Goal: Task Accomplishment & Management: Manage account settings

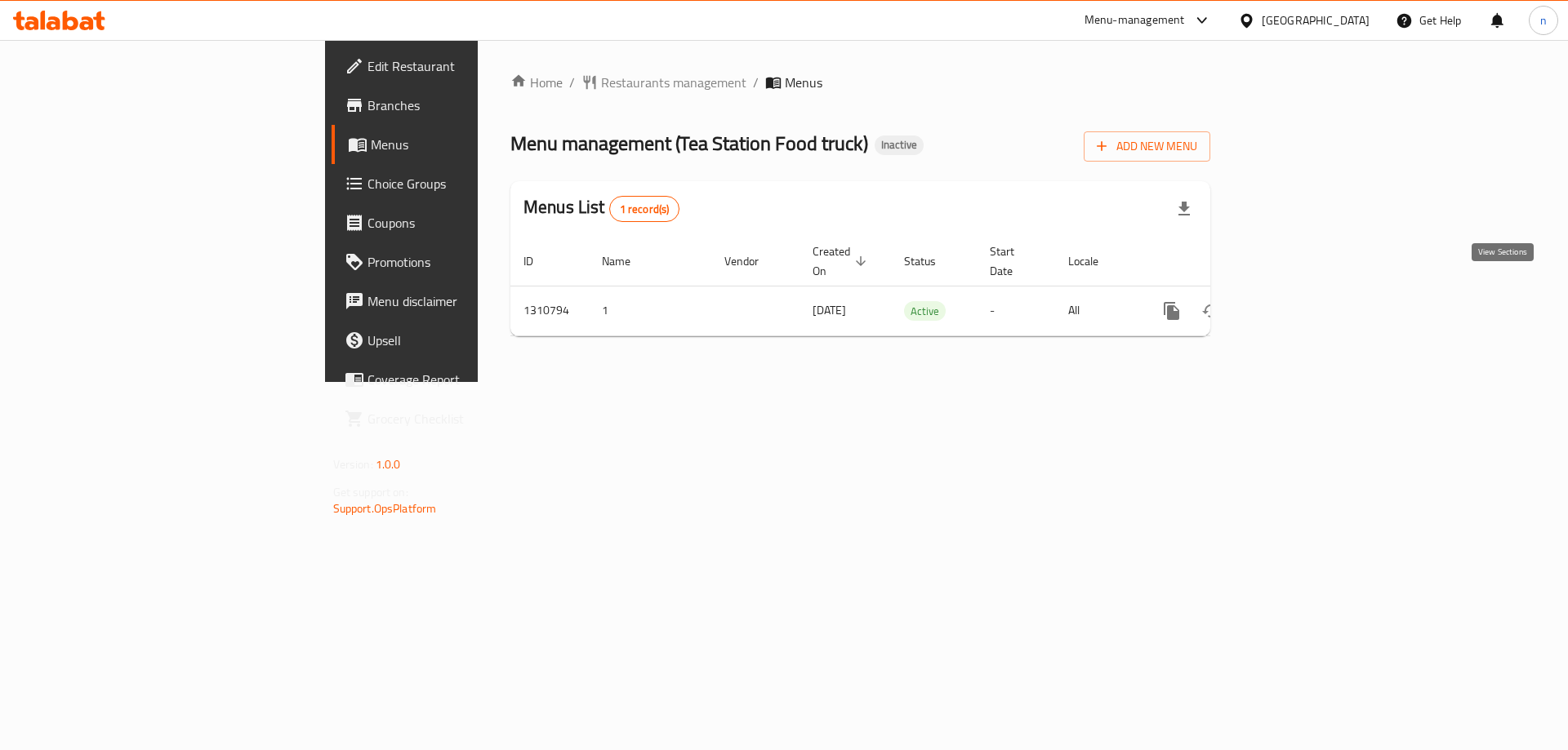
click at [1309, 292] on link "enhanced table" at bounding box center [1289, 311] width 39 height 39
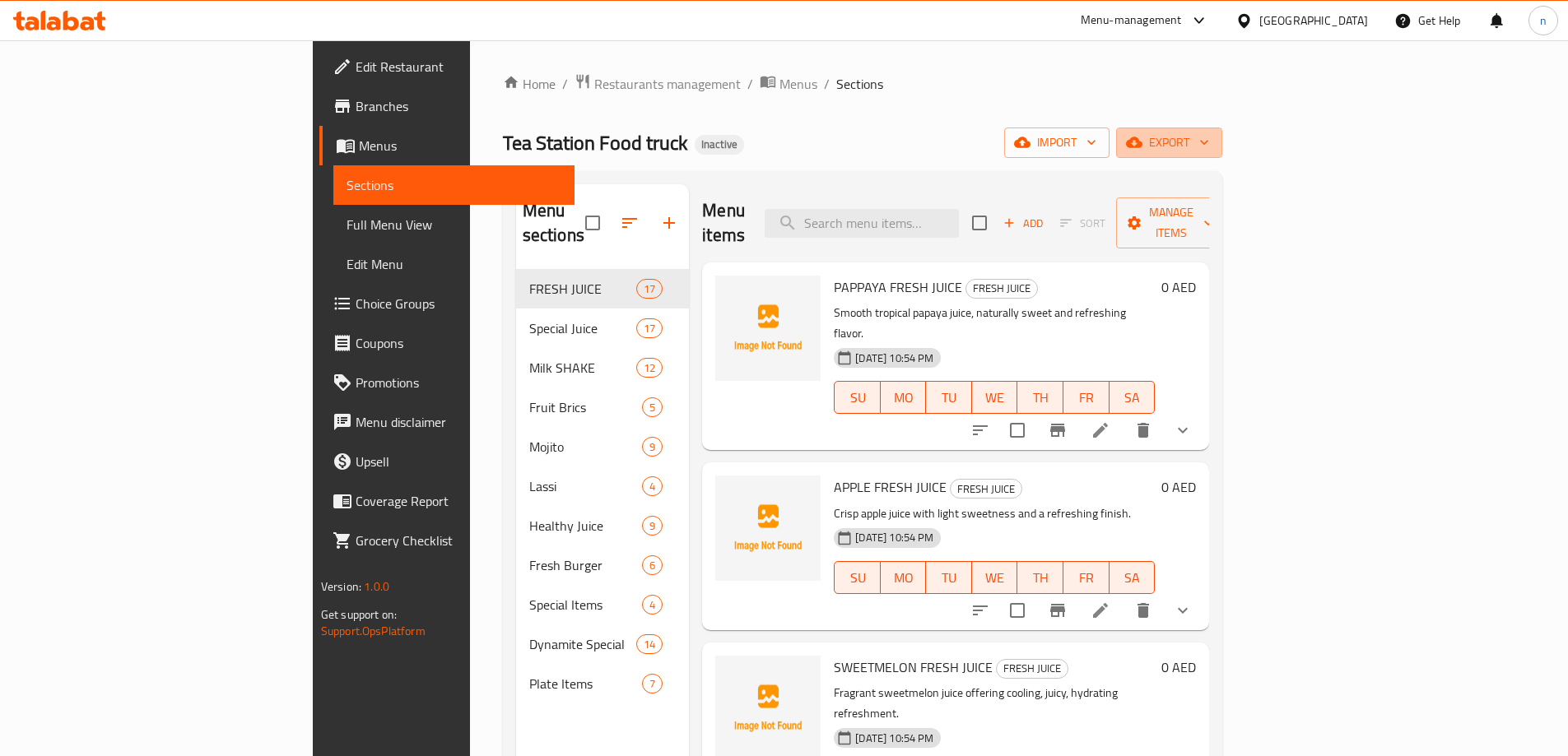
click at [1209, 135] on span "export" at bounding box center [1169, 143] width 80 height 20
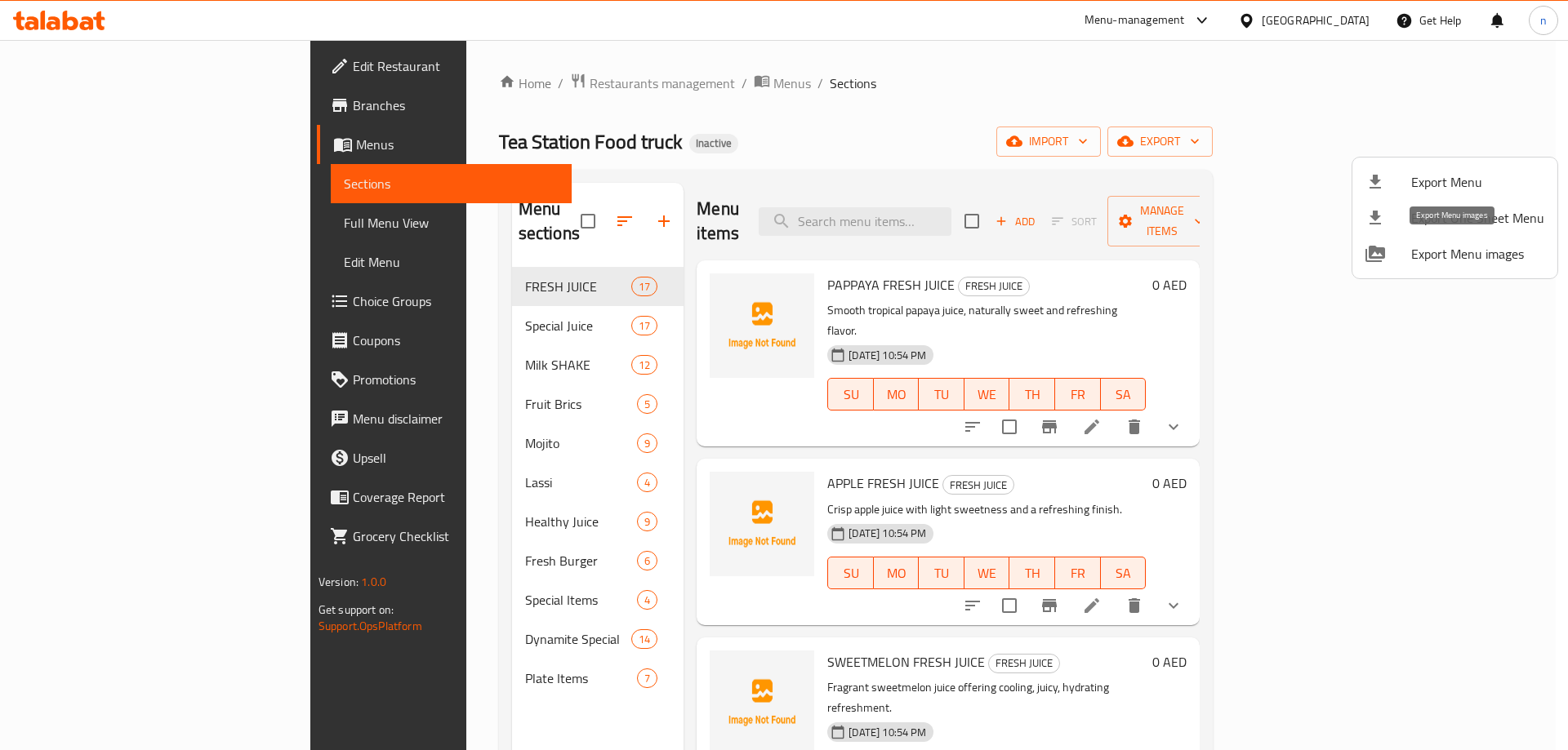
click at [1385, 251] on div at bounding box center [1388, 254] width 46 height 19
click at [990, 88] on div at bounding box center [784, 375] width 1568 height 750
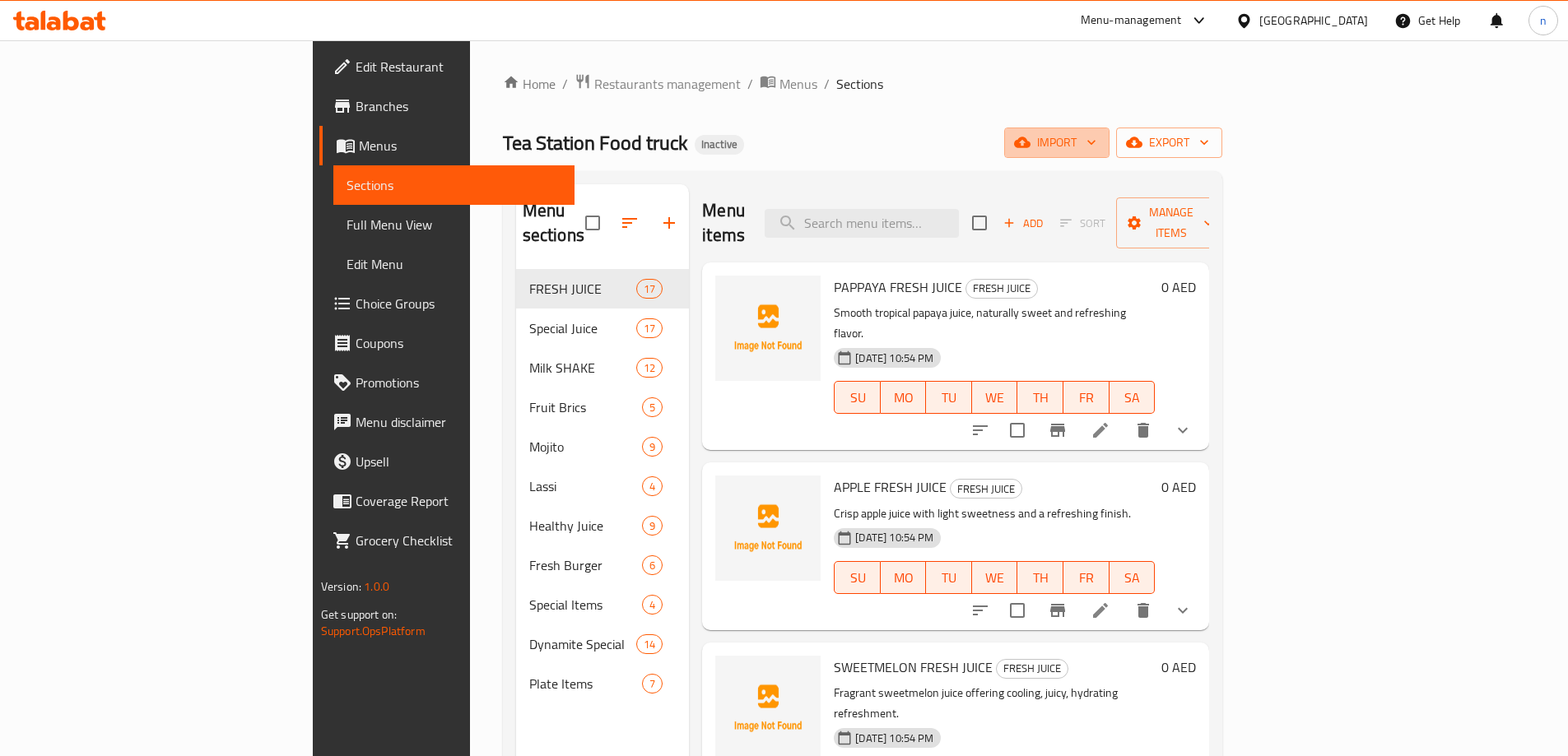
click at [1096, 141] on span "import" at bounding box center [1056, 143] width 79 height 20
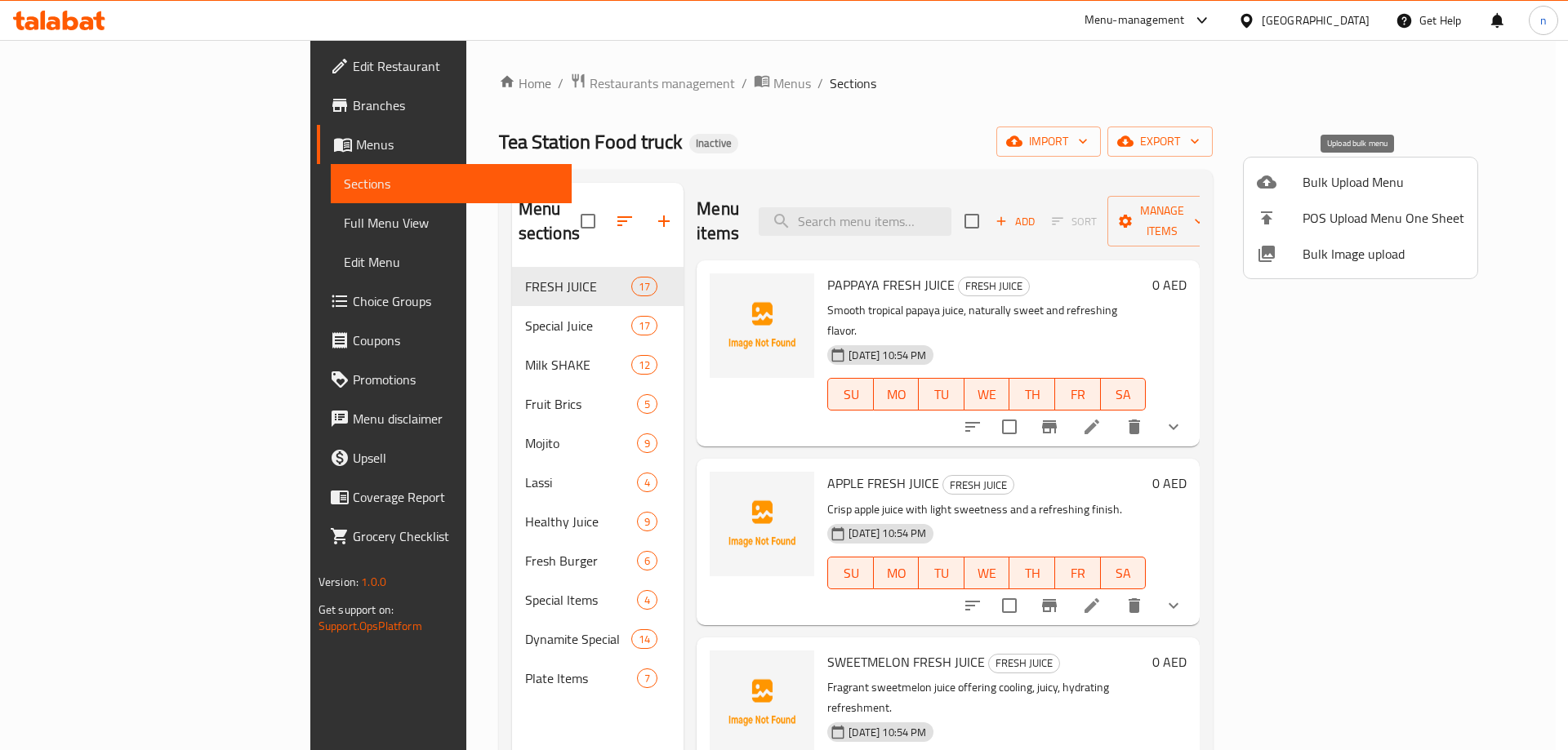
click at [1293, 175] on div at bounding box center [1280, 181] width 46 height 19
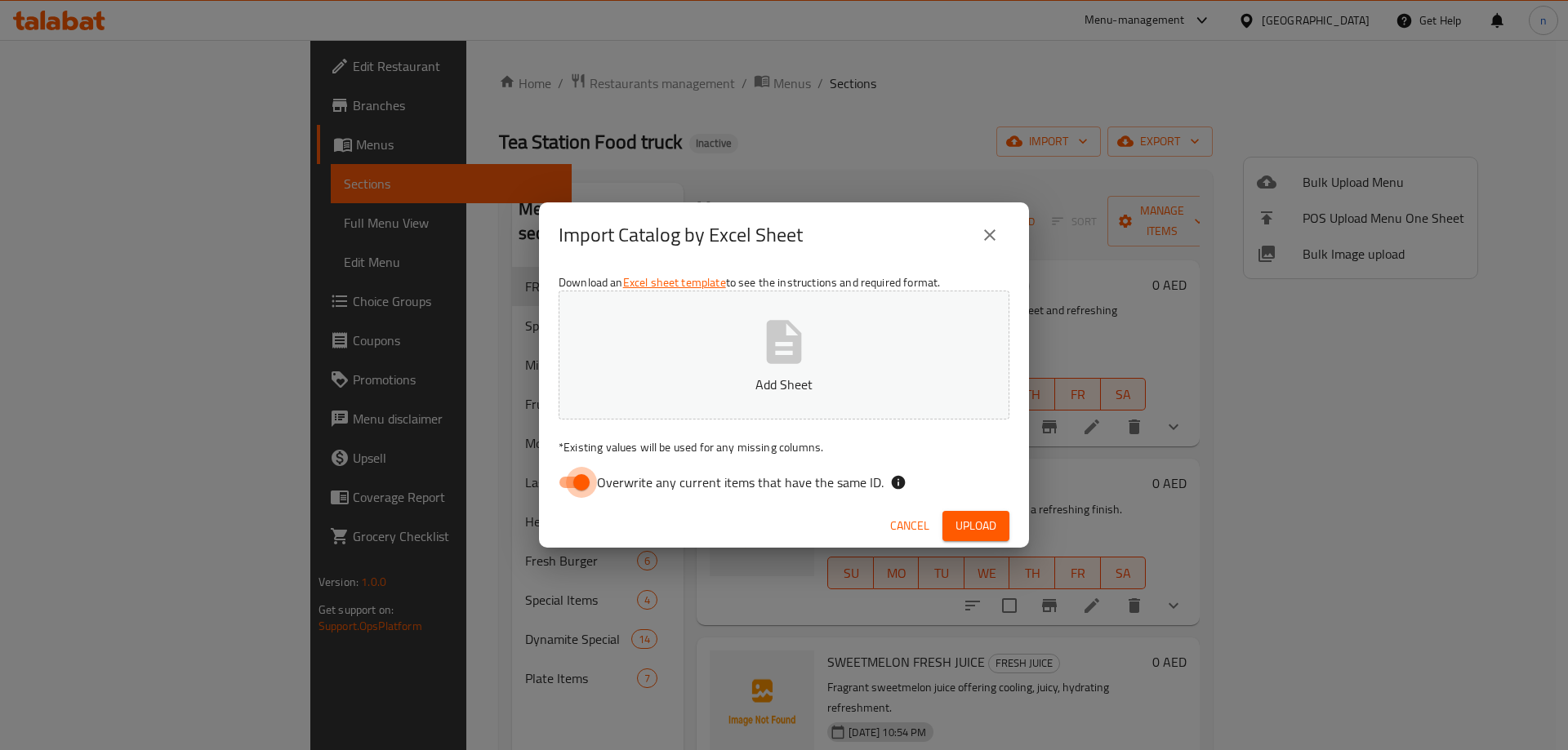
click at [567, 484] on input "Overwrite any current items that have the same ID." at bounding box center [581, 482] width 93 height 31
checkbox input "false"
click at [685, 377] on p "Add Sheet" at bounding box center [783, 384] width 400 height 19
click at [953, 533] on button "Upload" at bounding box center [975, 526] width 67 height 30
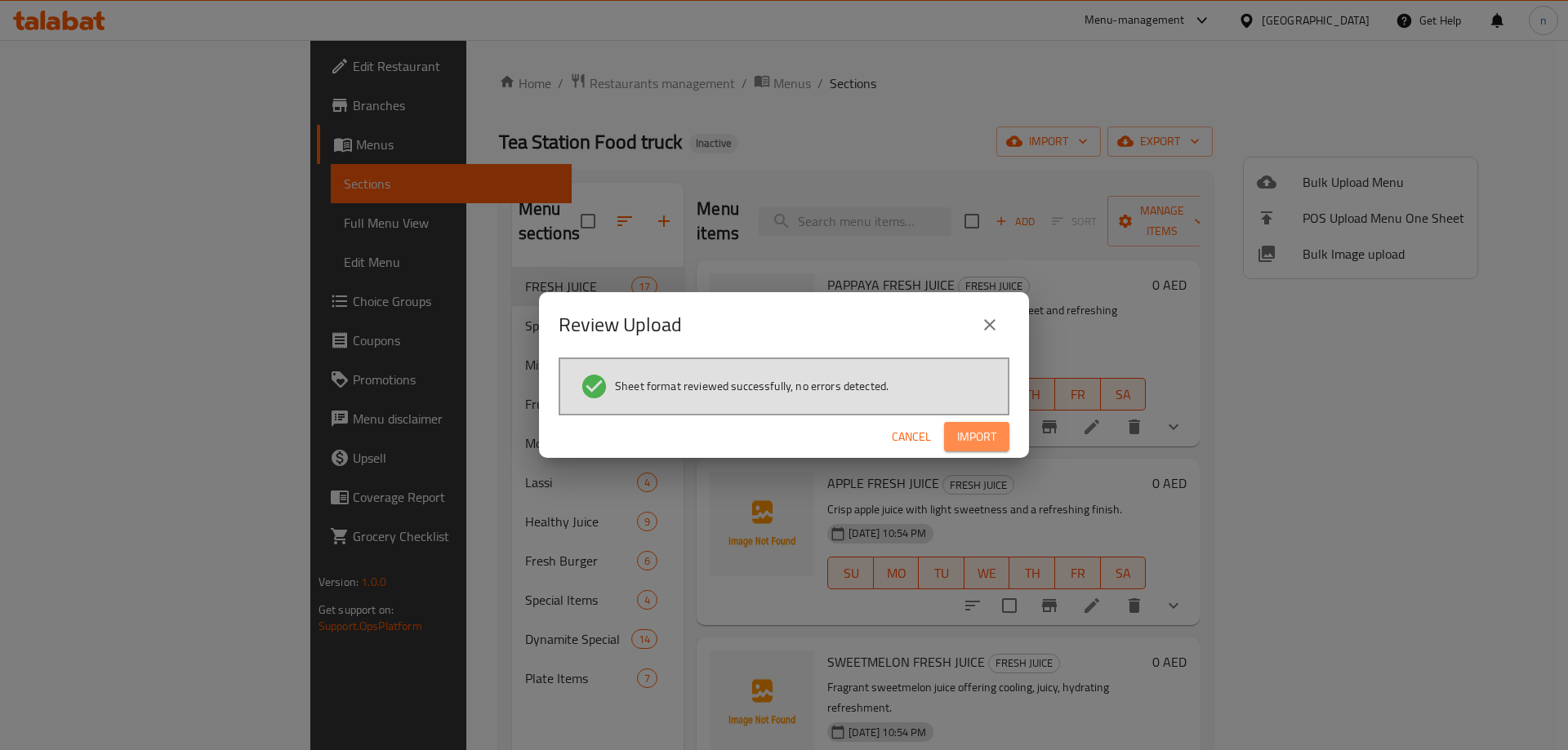
click at [973, 437] on span "Import" at bounding box center [976, 437] width 39 height 20
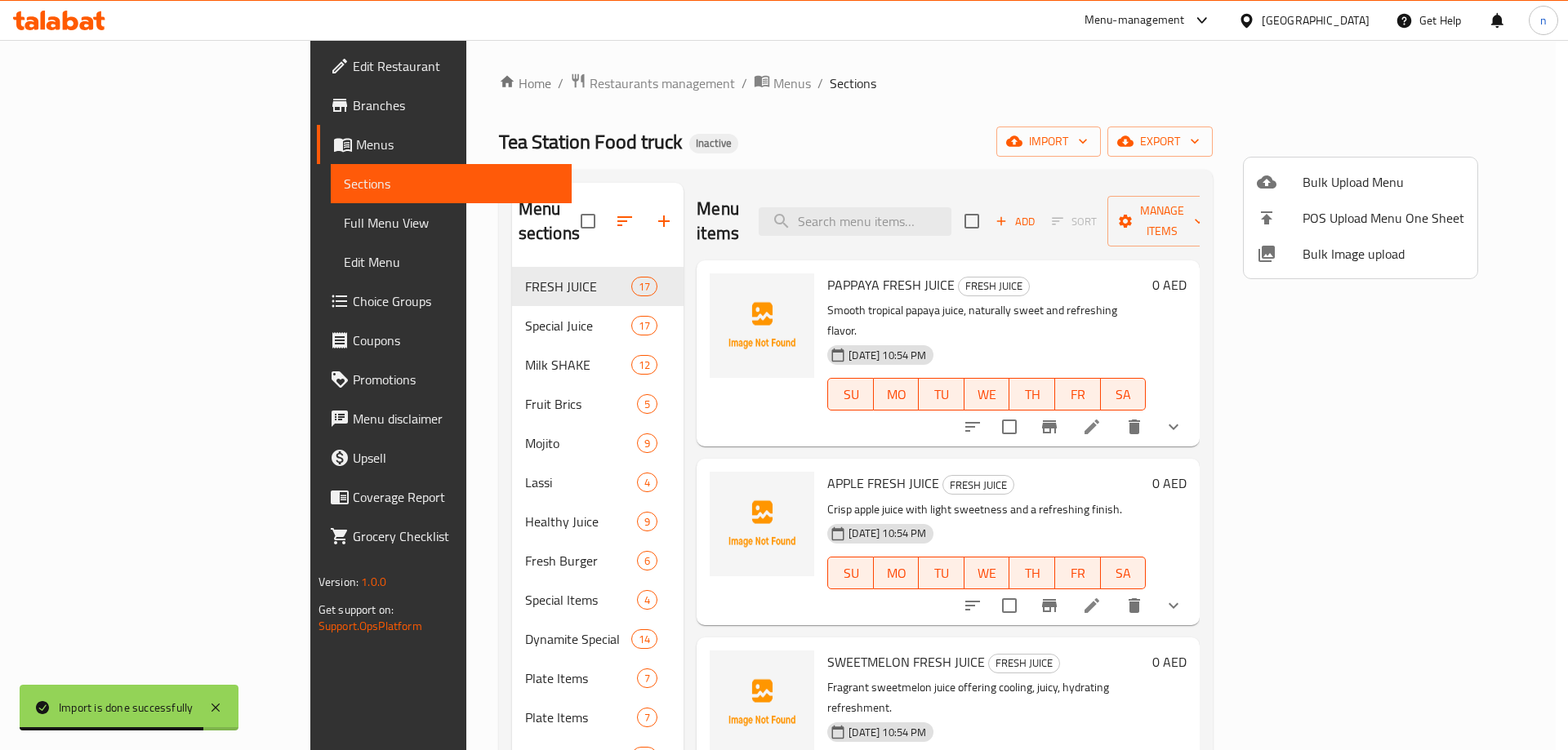
click at [874, 155] on div at bounding box center [784, 375] width 1568 height 750
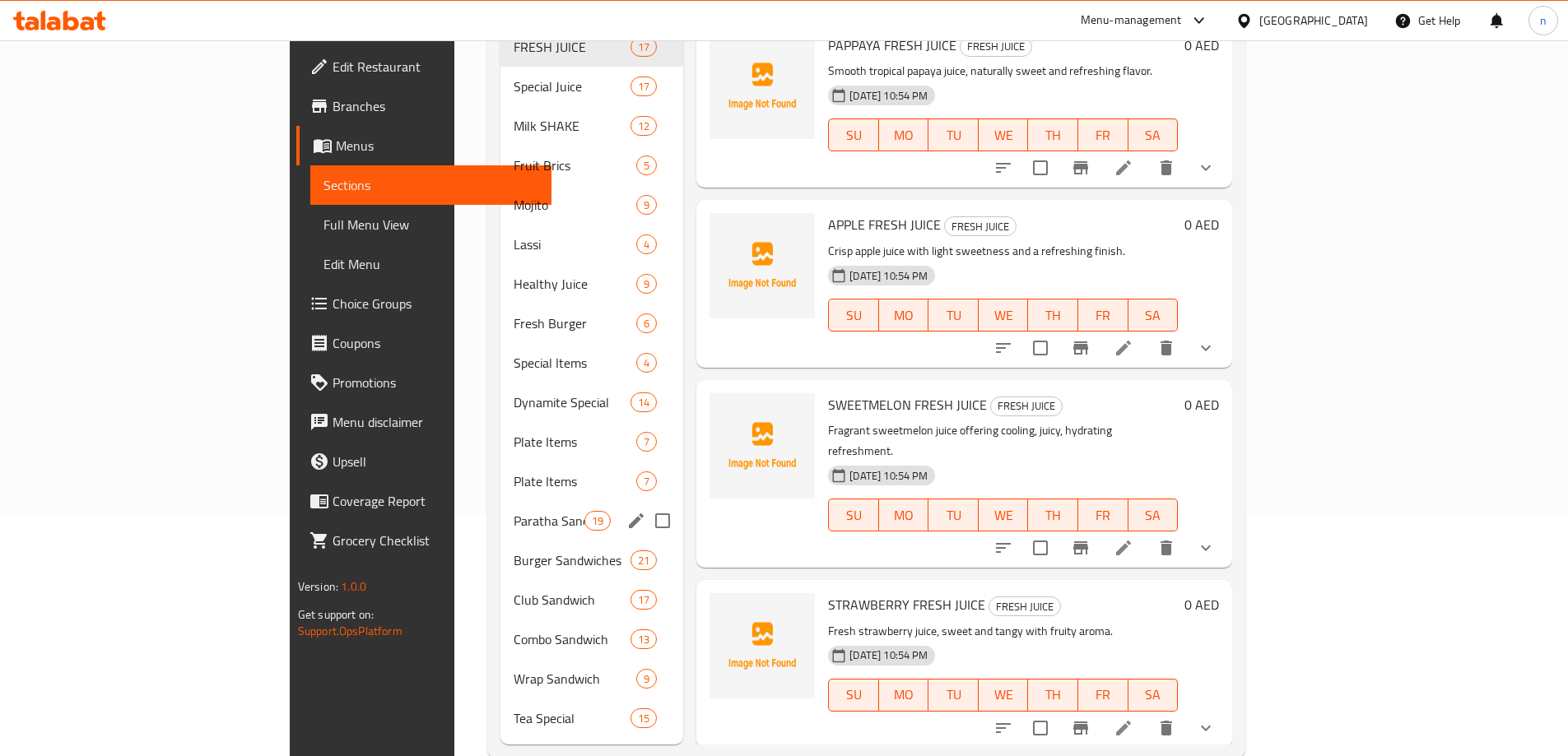
scroll to position [251, 0]
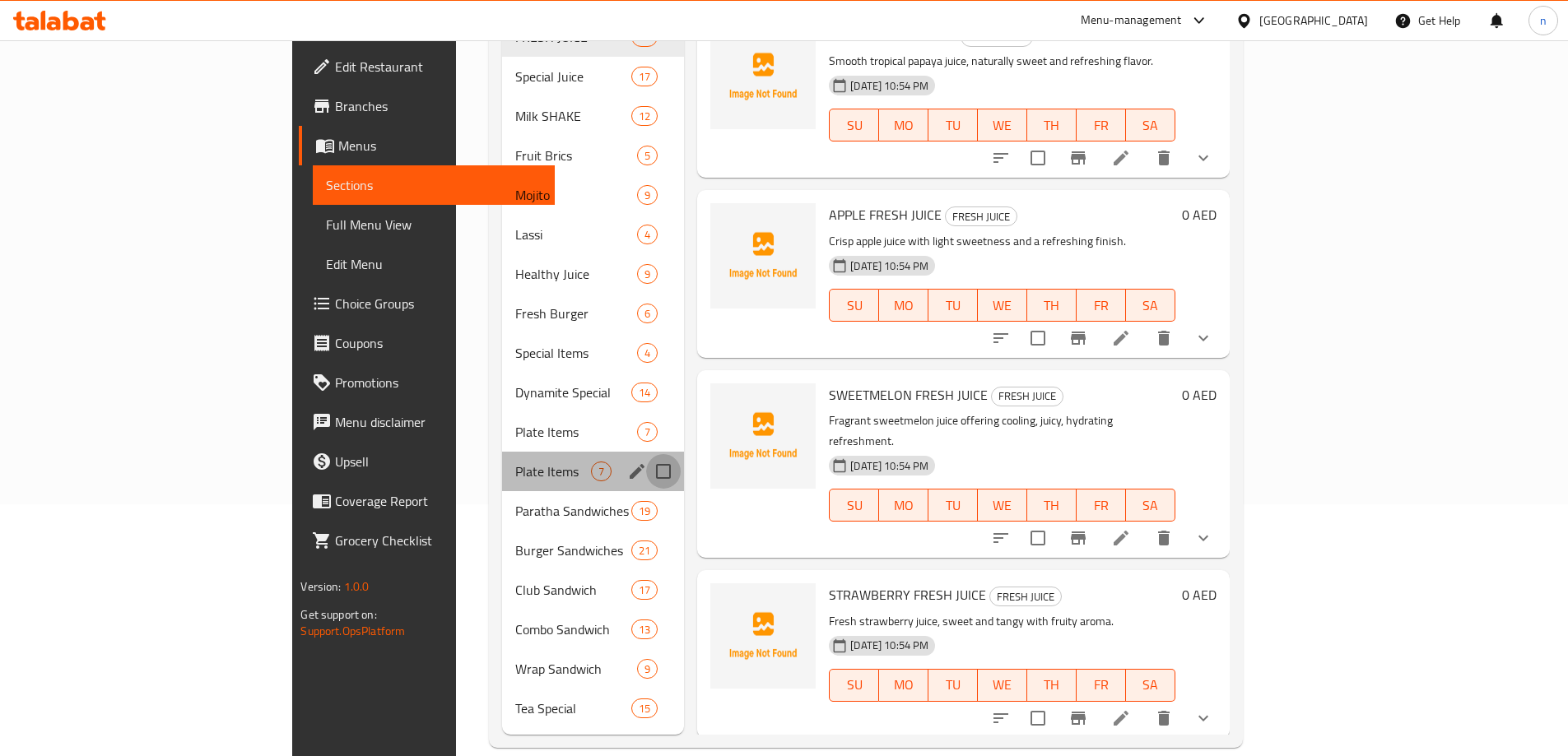
click at [646, 454] on input "Menu sections" at bounding box center [663, 471] width 35 height 35
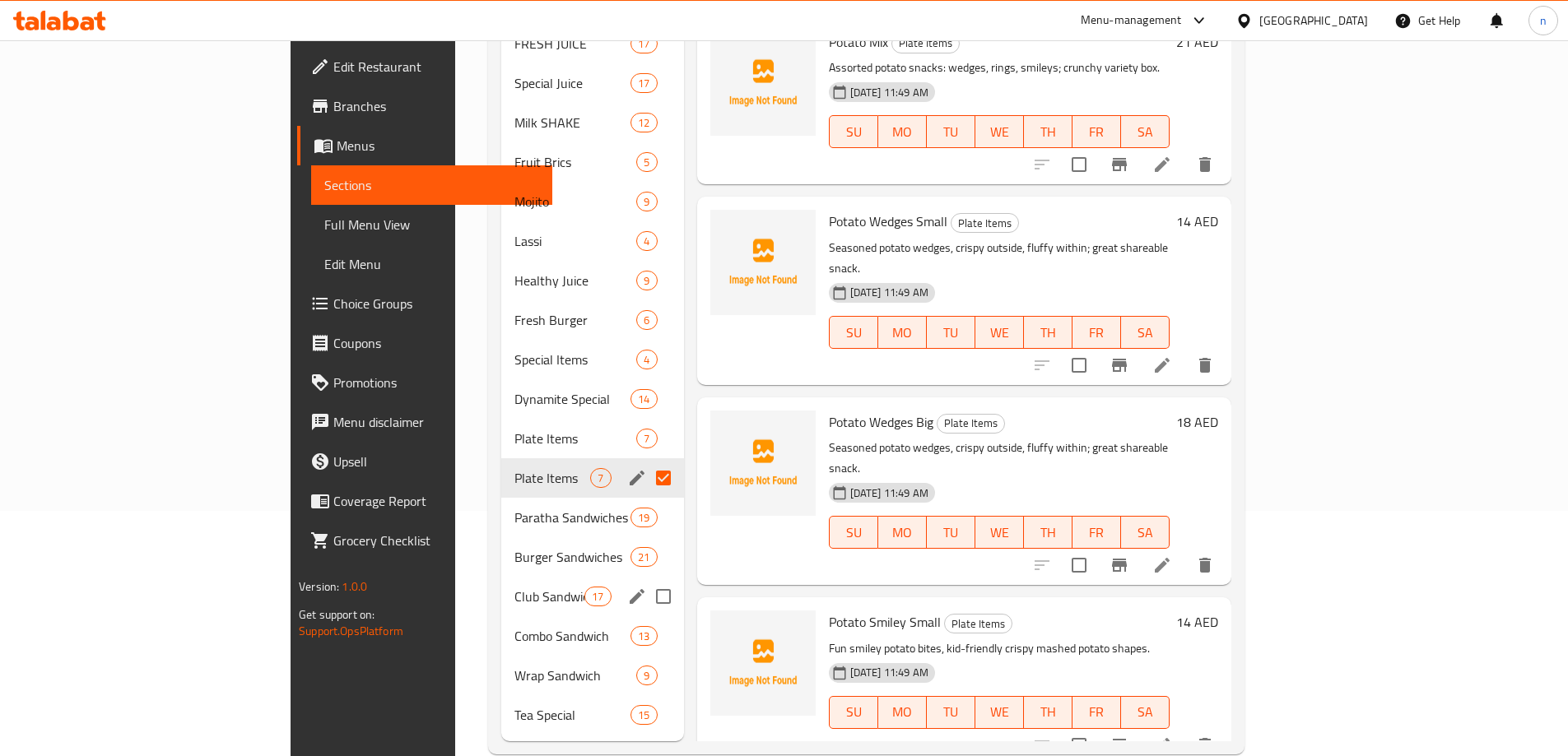
scroll to position [247, 0]
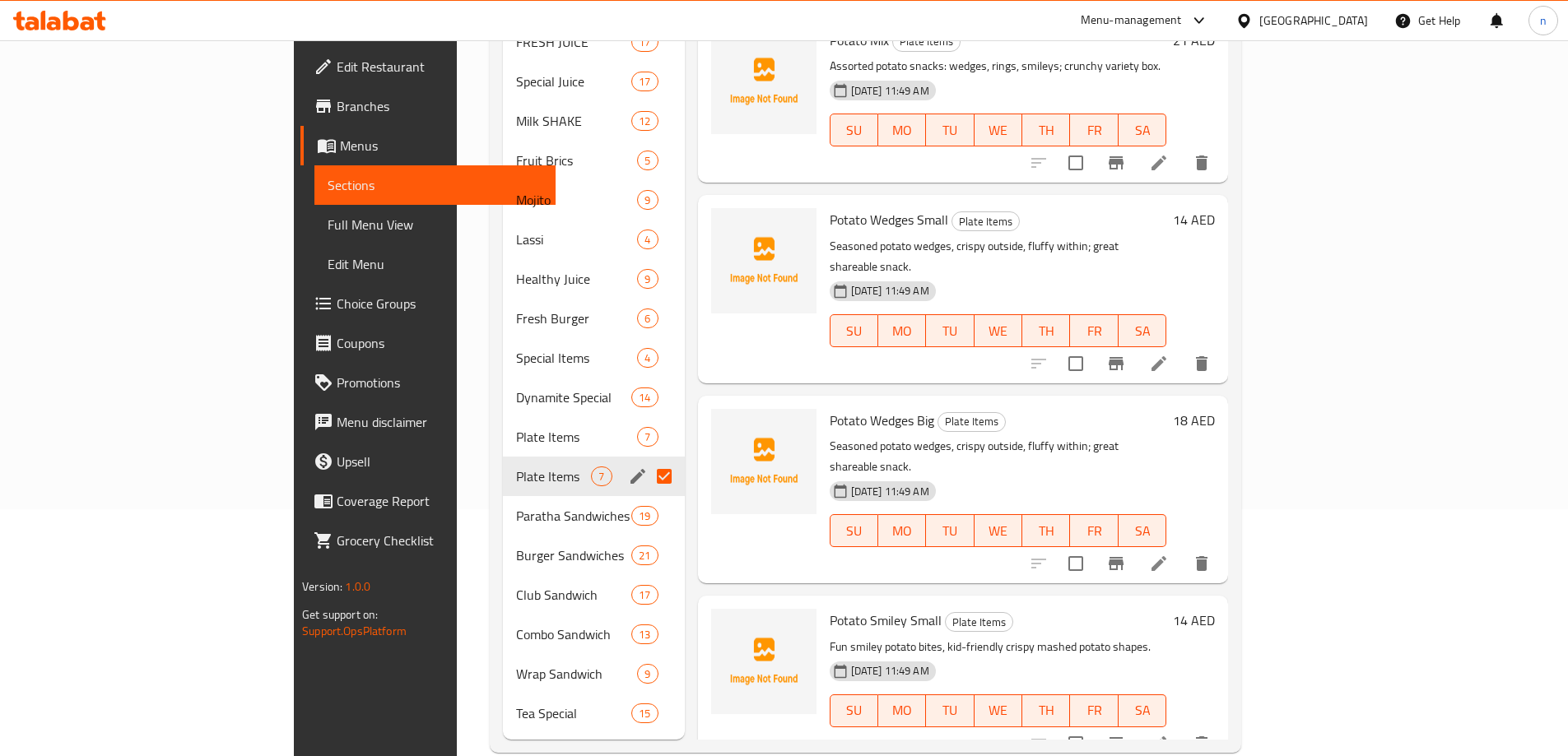
click at [647, 459] on input "Menu sections" at bounding box center [664, 476] width 35 height 35
checkbox input "false"
click at [516, 427] on span "Plate Items" at bounding box center [553, 437] width 75 height 20
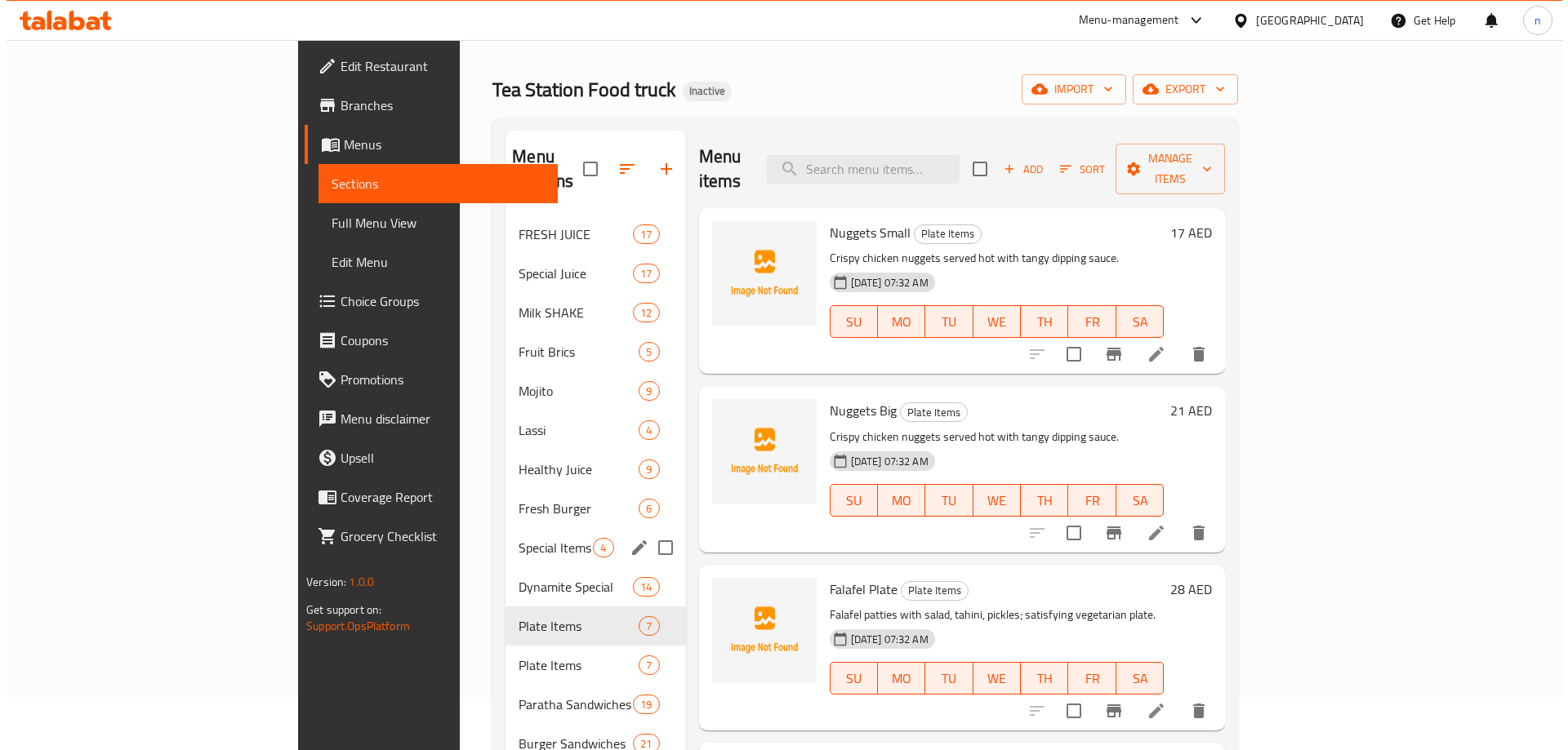
scroll to position [82, 0]
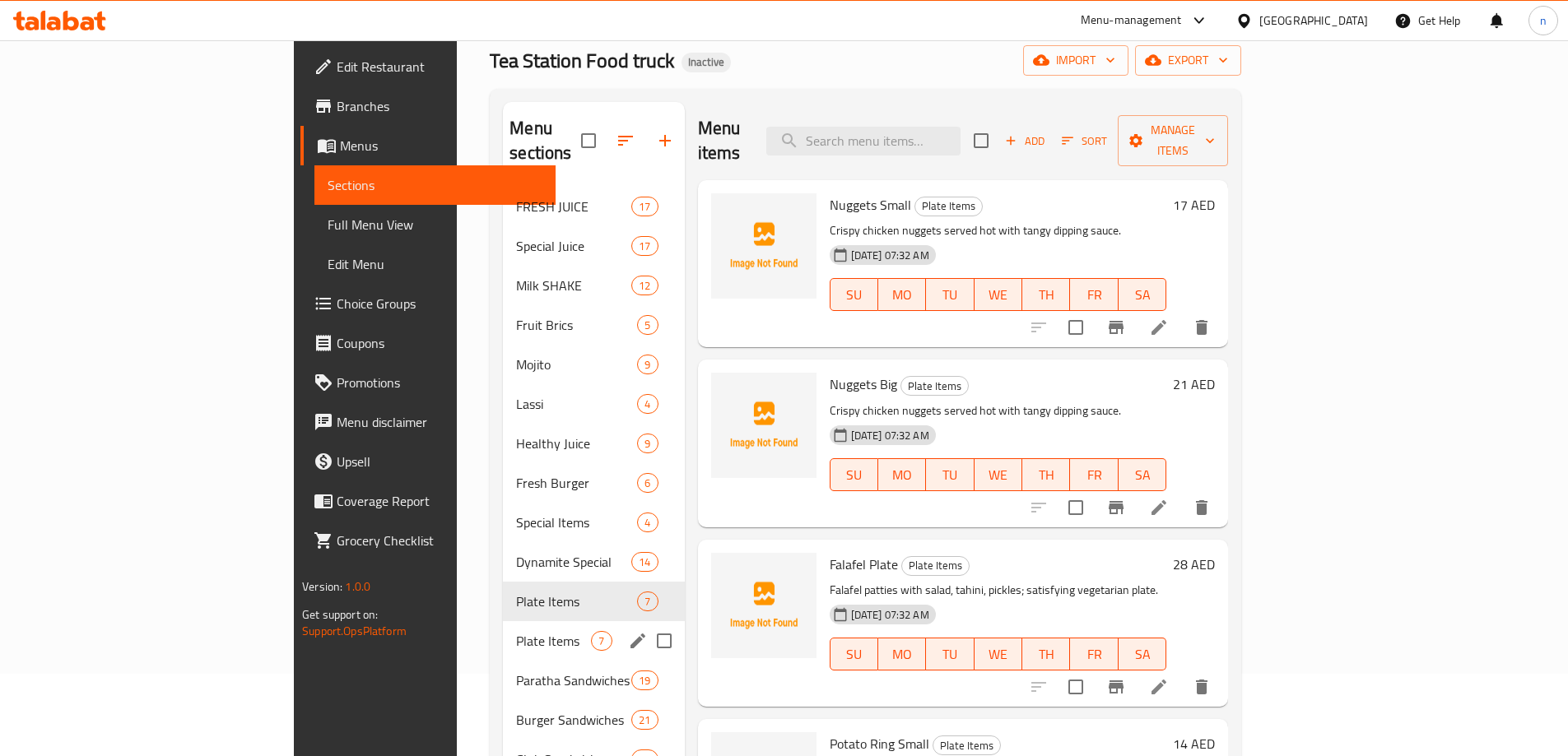
click at [503, 621] on div "Plate Items 7" at bounding box center [593, 640] width 181 height 39
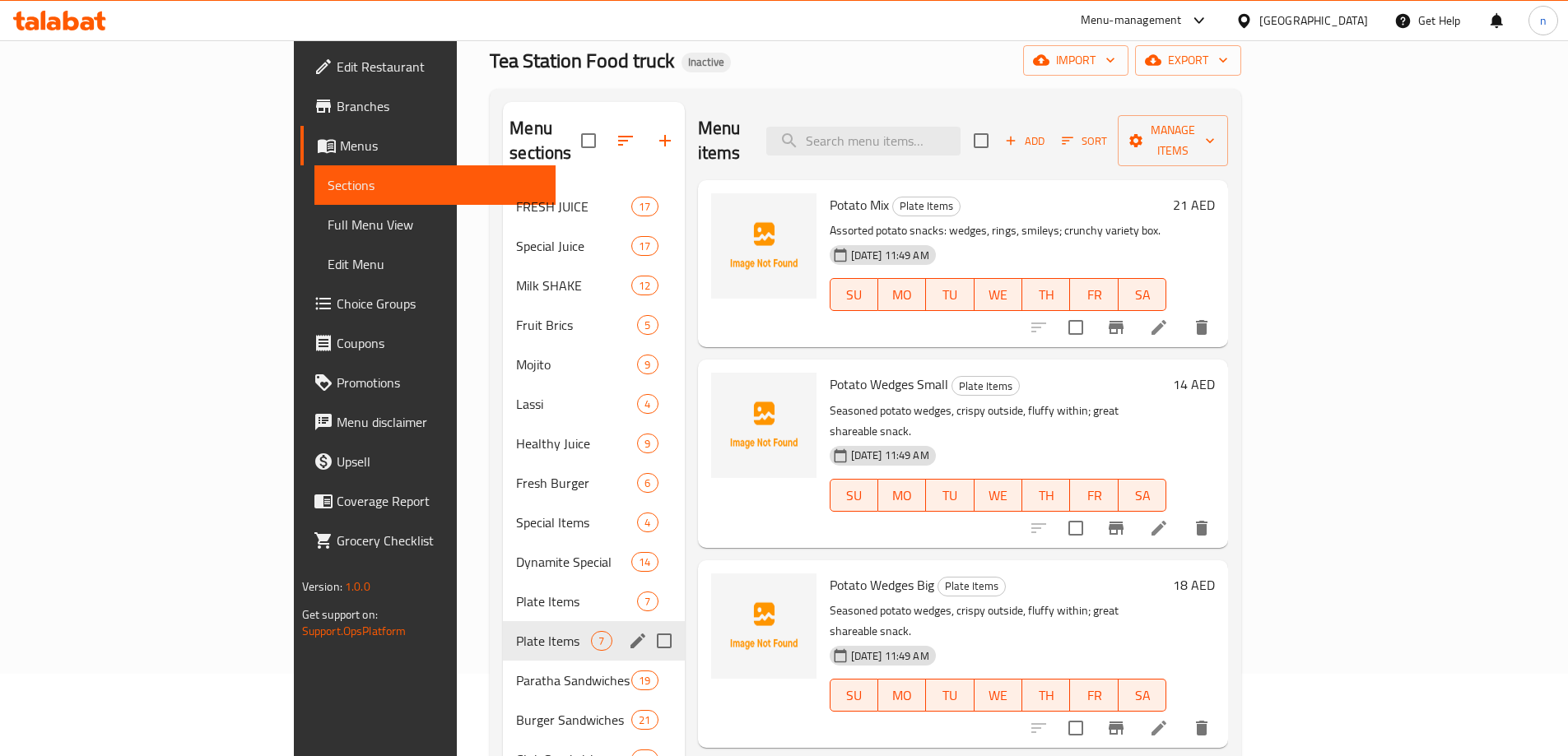
click at [647, 623] on input "Menu sections" at bounding box center [664, 640] width 35 height 35
checkbox input "true"
click at [606, 131] on icon "button" at bounding box center [615, 140] width 20 height 20
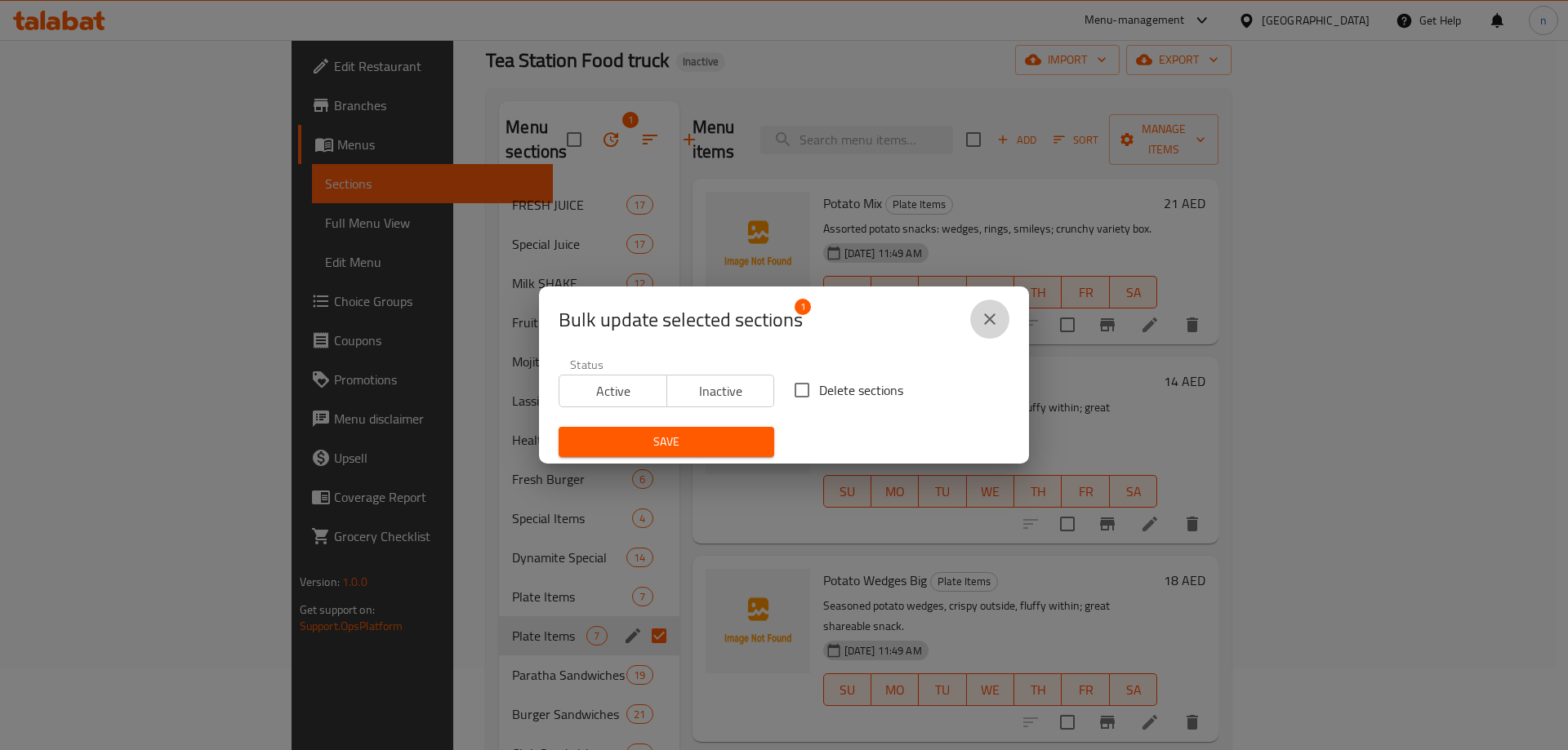
click at [989, 324] on icon "close" at bounding box center [989, 319] width 19 height 19
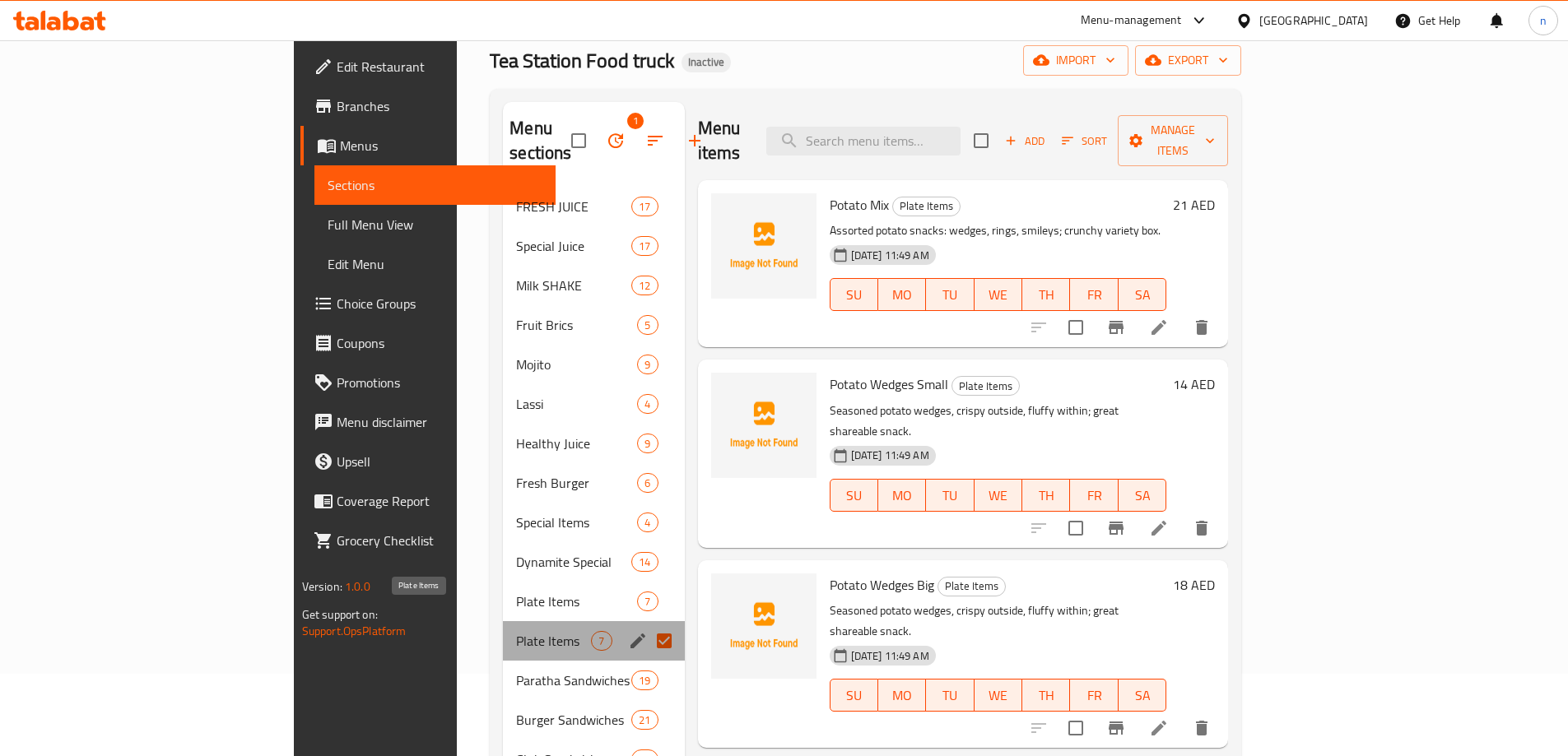
click at [516, 631] on span "Plate Items" at bounding box center [553, 640] width 75 height 20
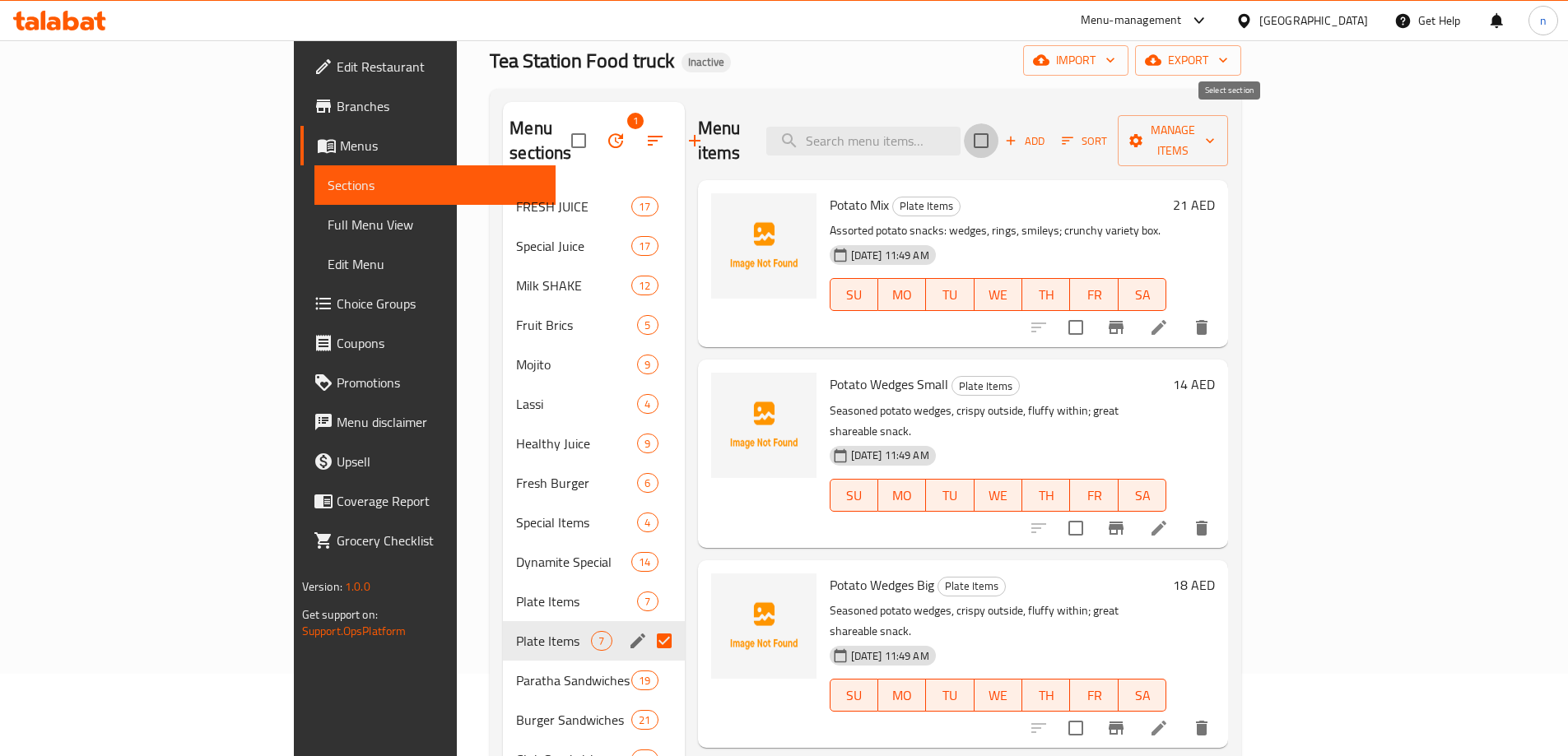
click at [999, 123] on input "checkbox" at bounding box center [981, 140] width 35 height 35
checkbox input "true"
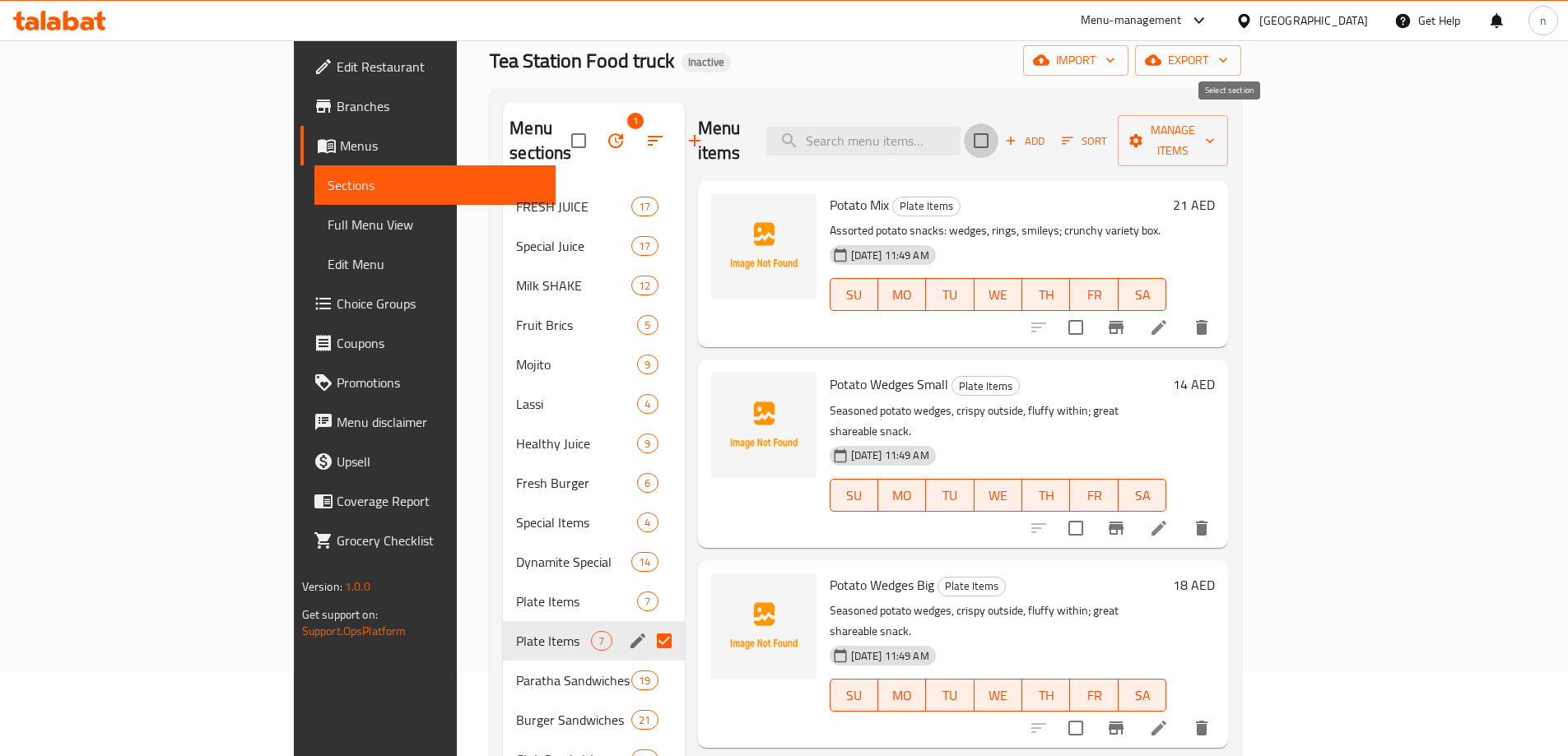
checkbox input "true"
click at [1215, 127] on span "Manage items" at bounding box center [1173, 140] width 84 height 41
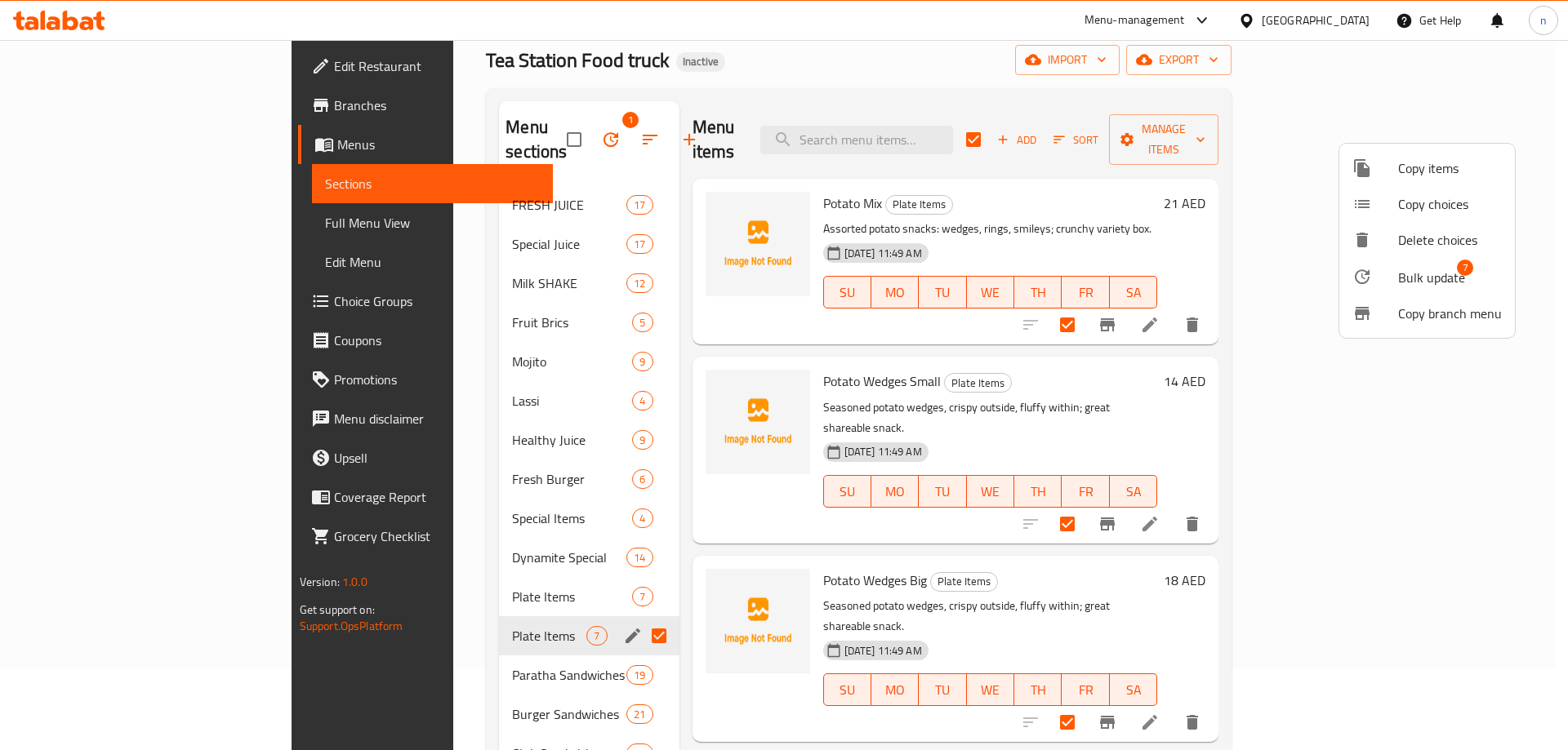
click at [440, 603] on div at bounding box center [784, 375] width 1568 height 750
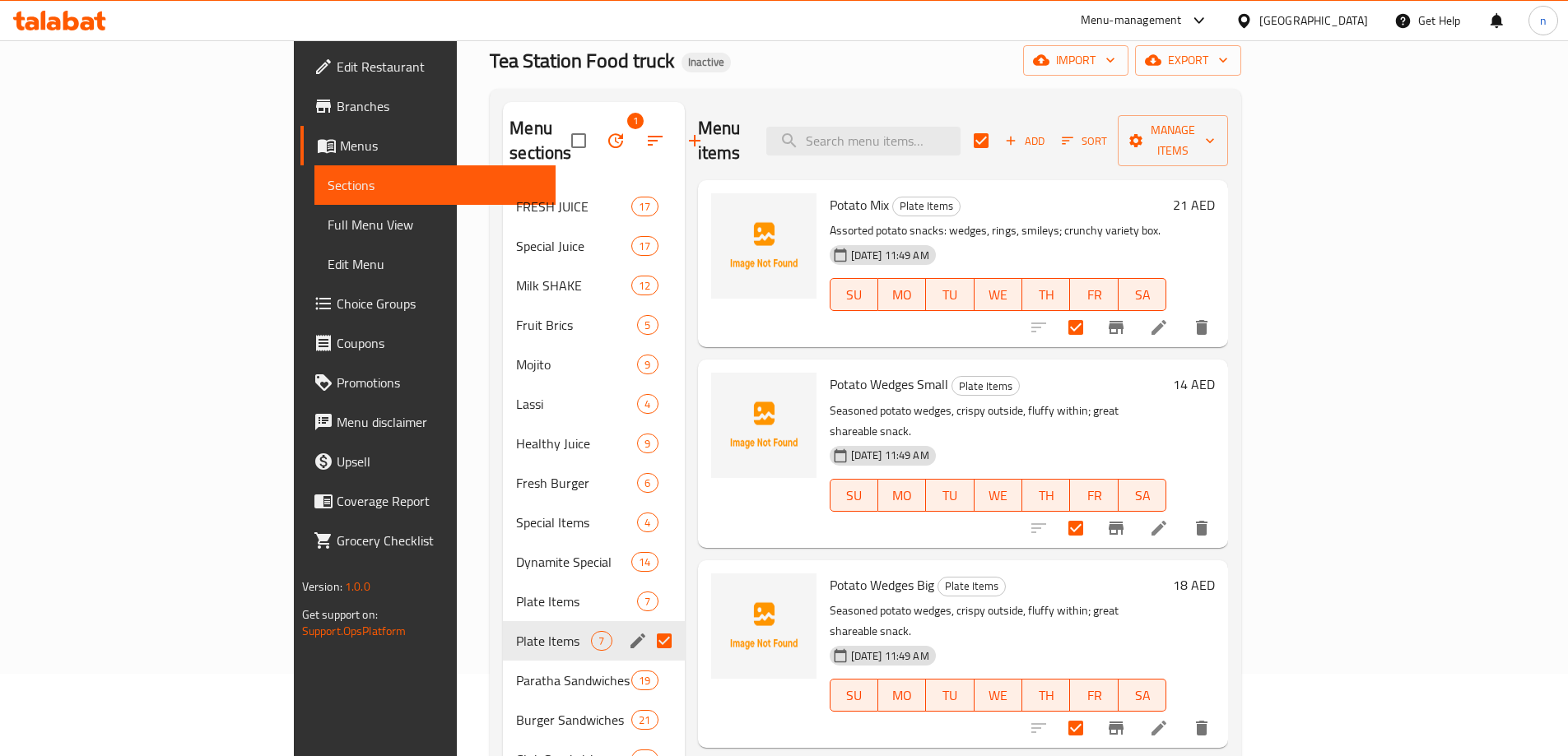
click at [1229, 146] on div "Menu items Add Sort Manage items" at bounding box center [963, 141] width 531 height 78
click at [1228, 140] on button "Manage items" at bounding box center [1173, 141] width 110 height 51
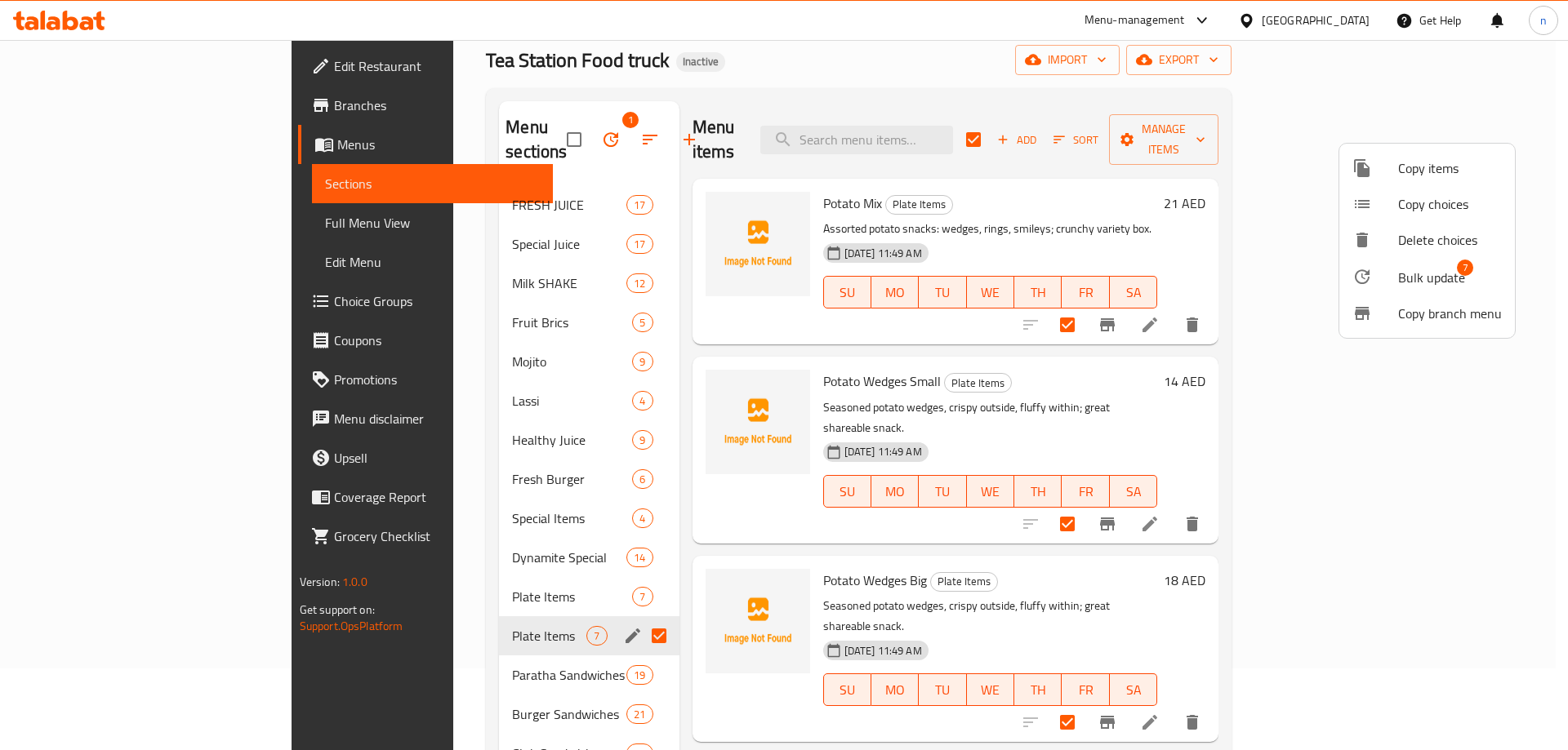
click at [1441, 271] on span "Bulk update" at bounding box center [1431, 277] width 67 height 19
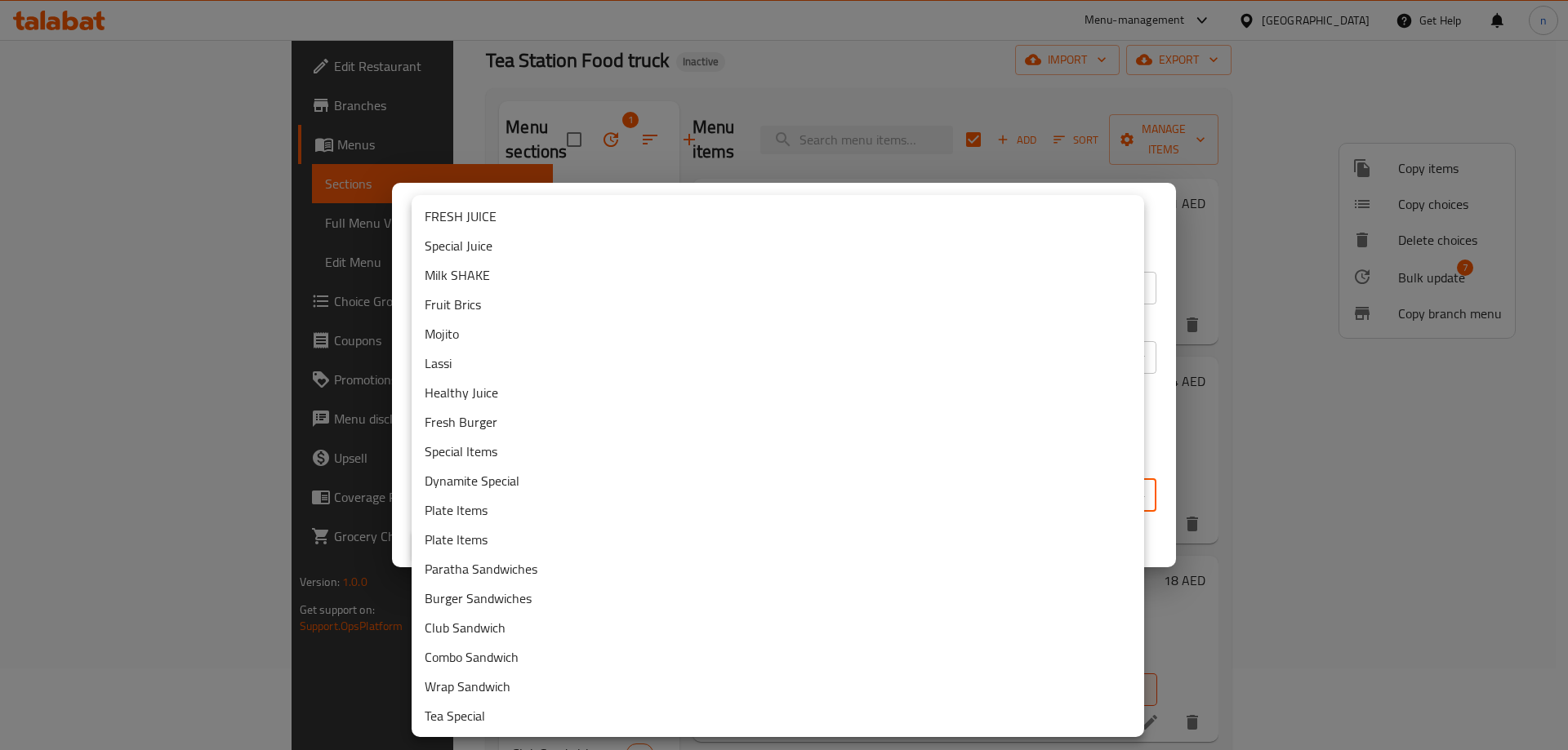
click at [595, 490] on body "​ Menu-management United Arab Emirates Get Help n Edit Restaurant Branches Menu…" at bounding box center [784, 313] width 1568 height 710
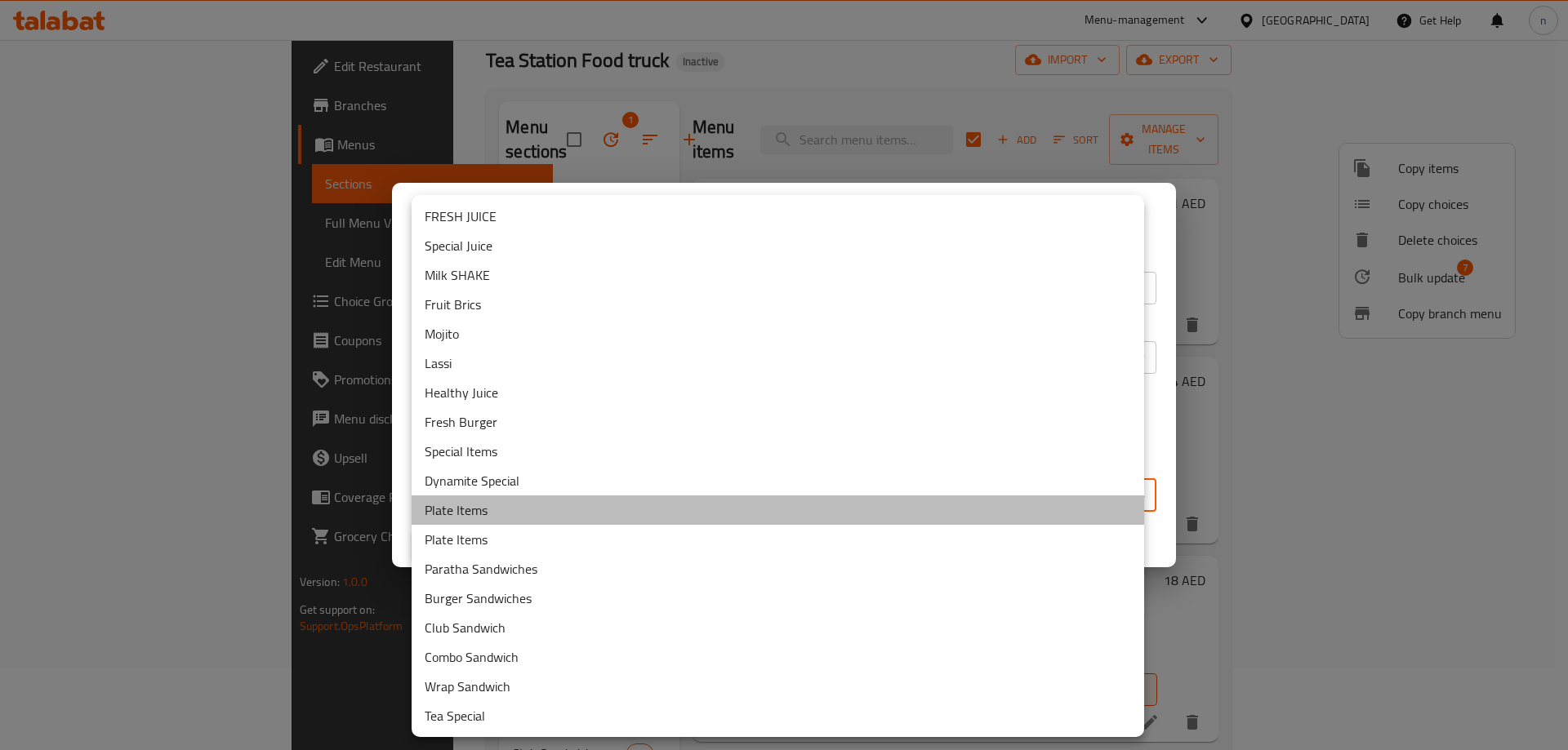
click at [446, 512] on li "Plate Items" at bounding box center [777, 510] width 733 height 29
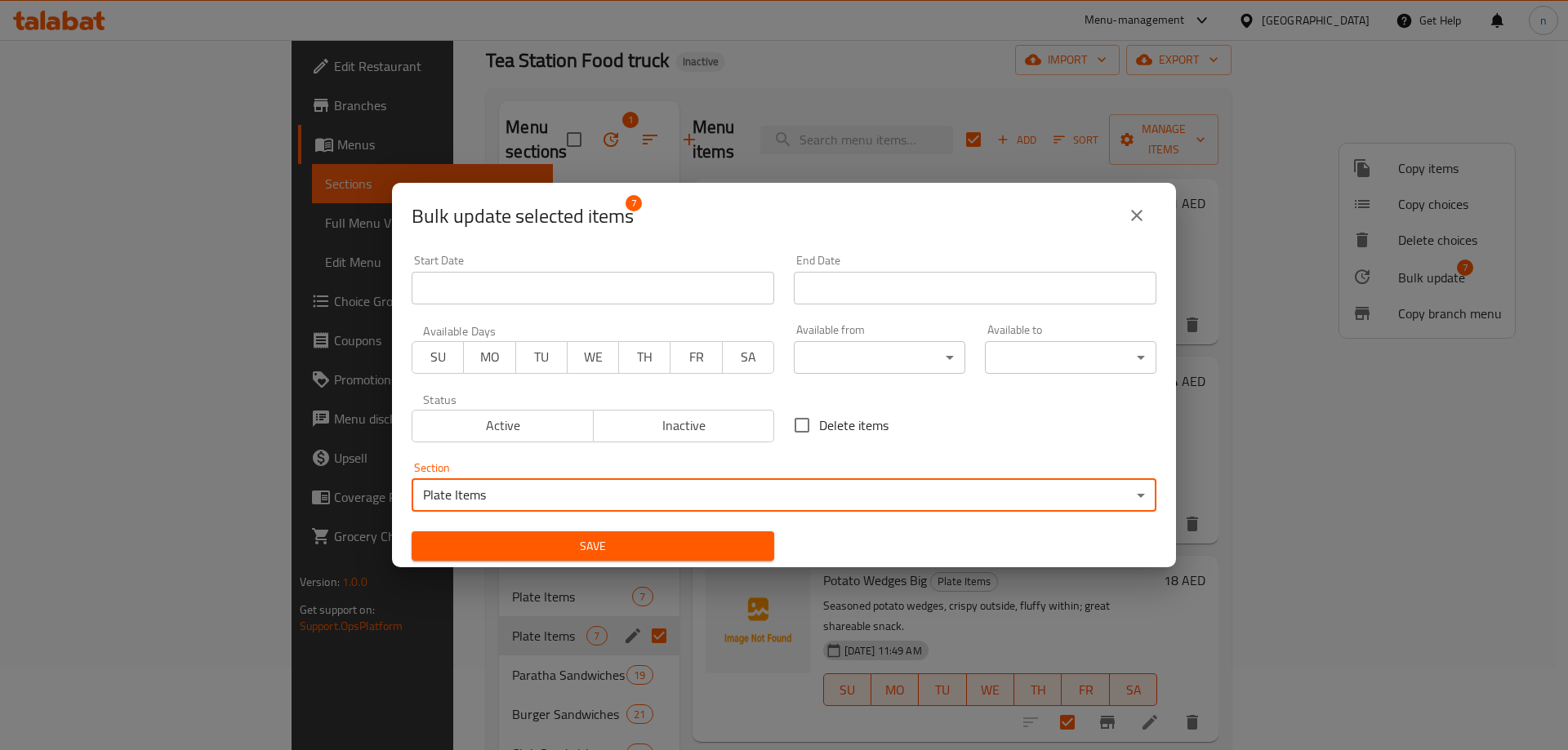
click at [516, 548] on span "Save" at bounding box center [593, 546] width 336 height 20
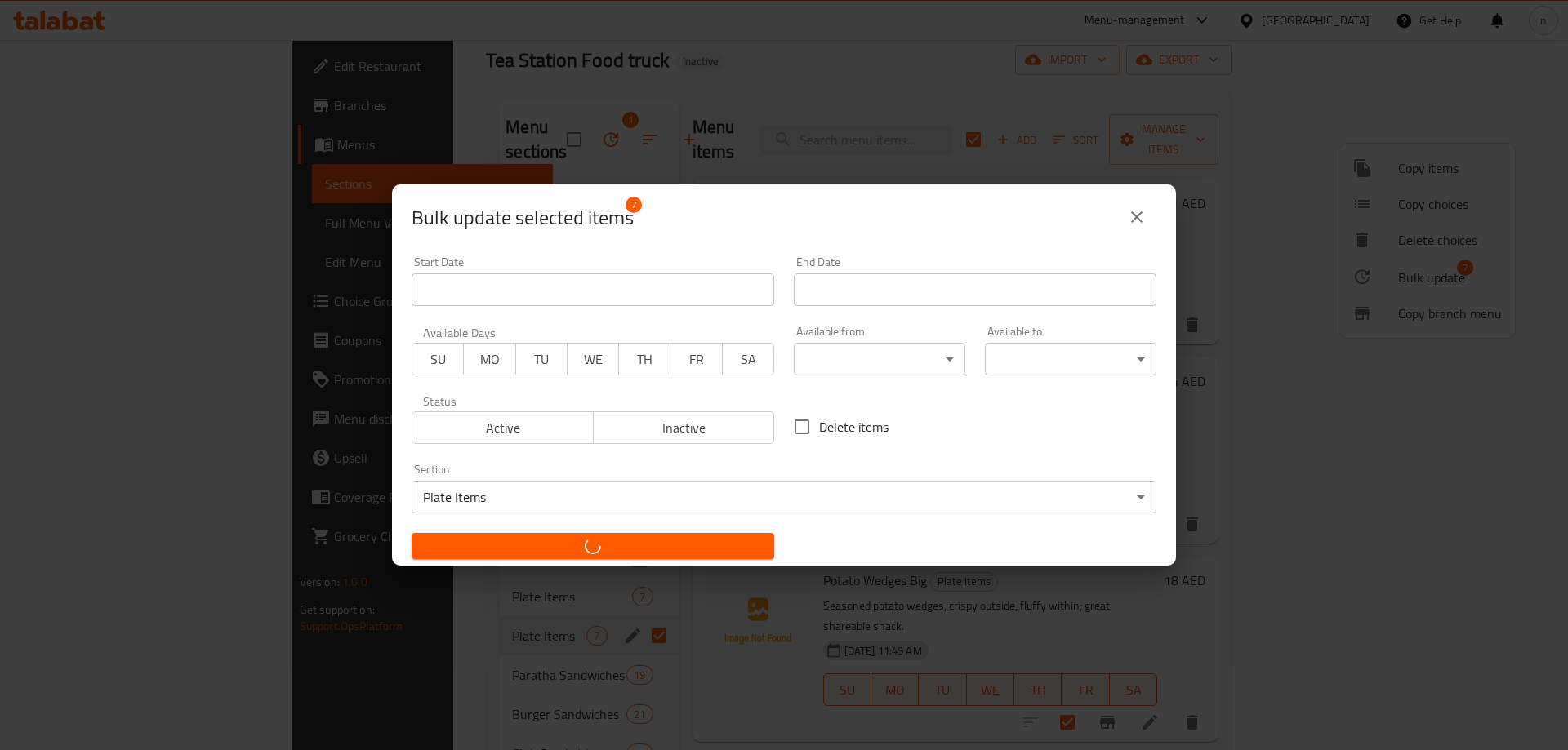
checkbox input "false"
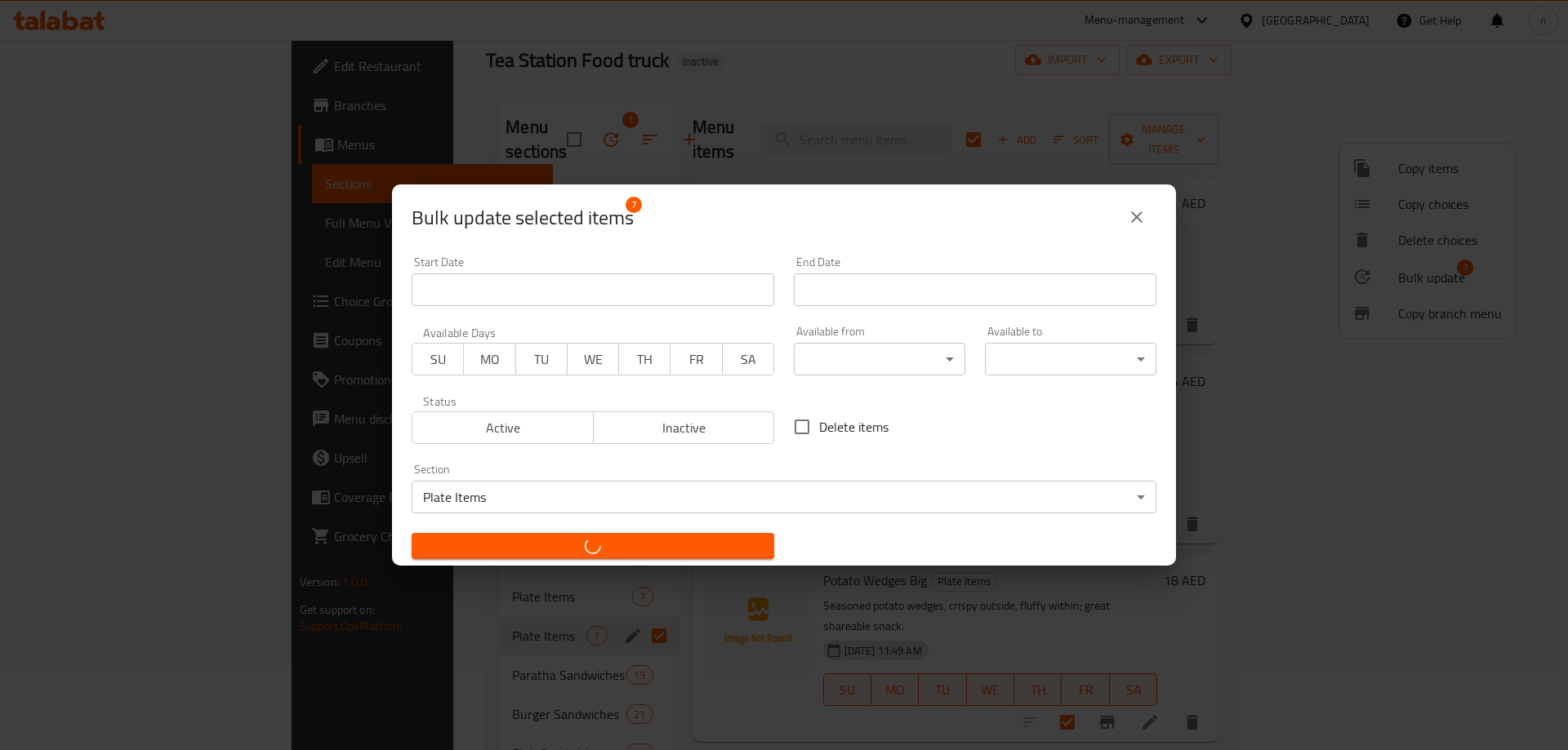
checkbox input "false"
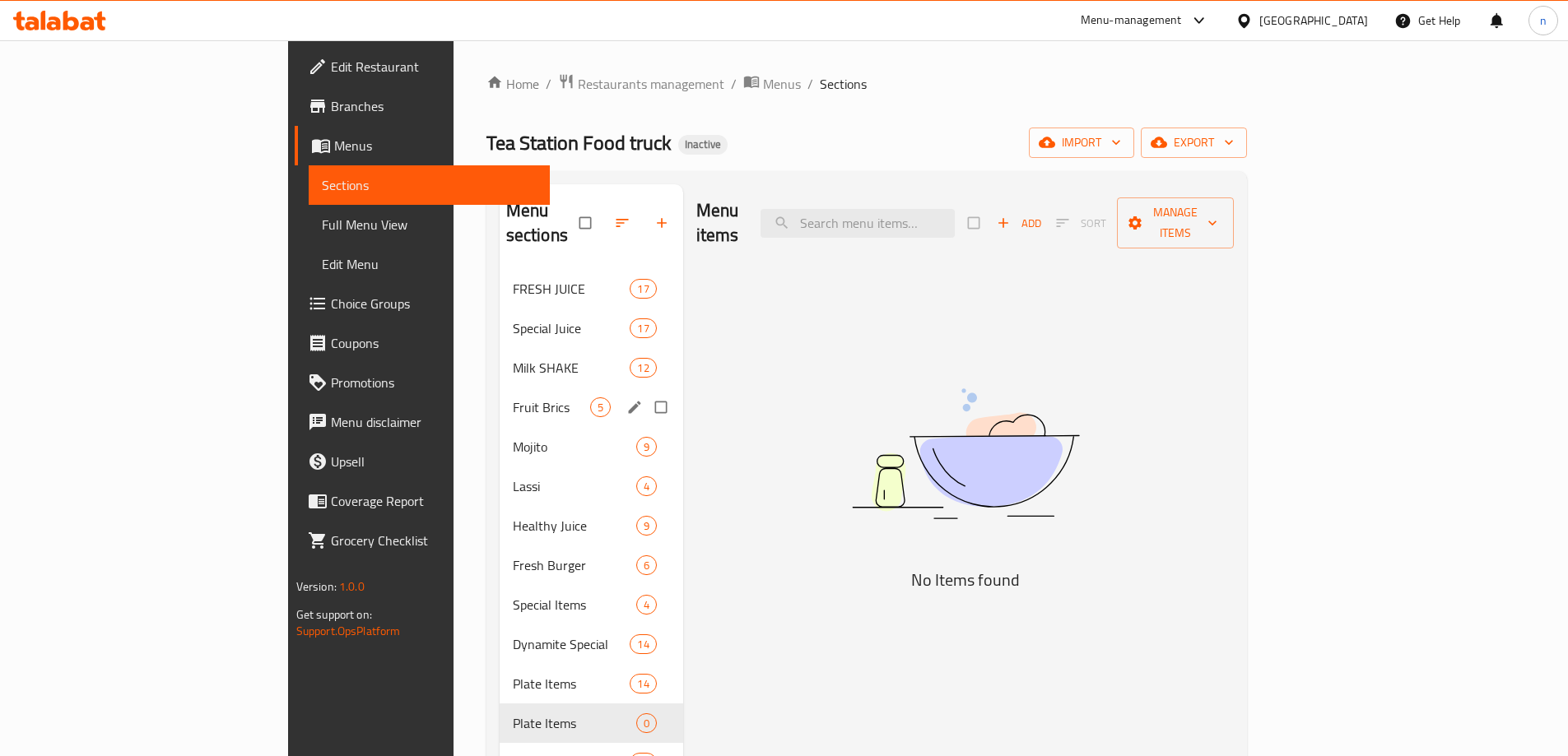
scroll to position [82, 0]
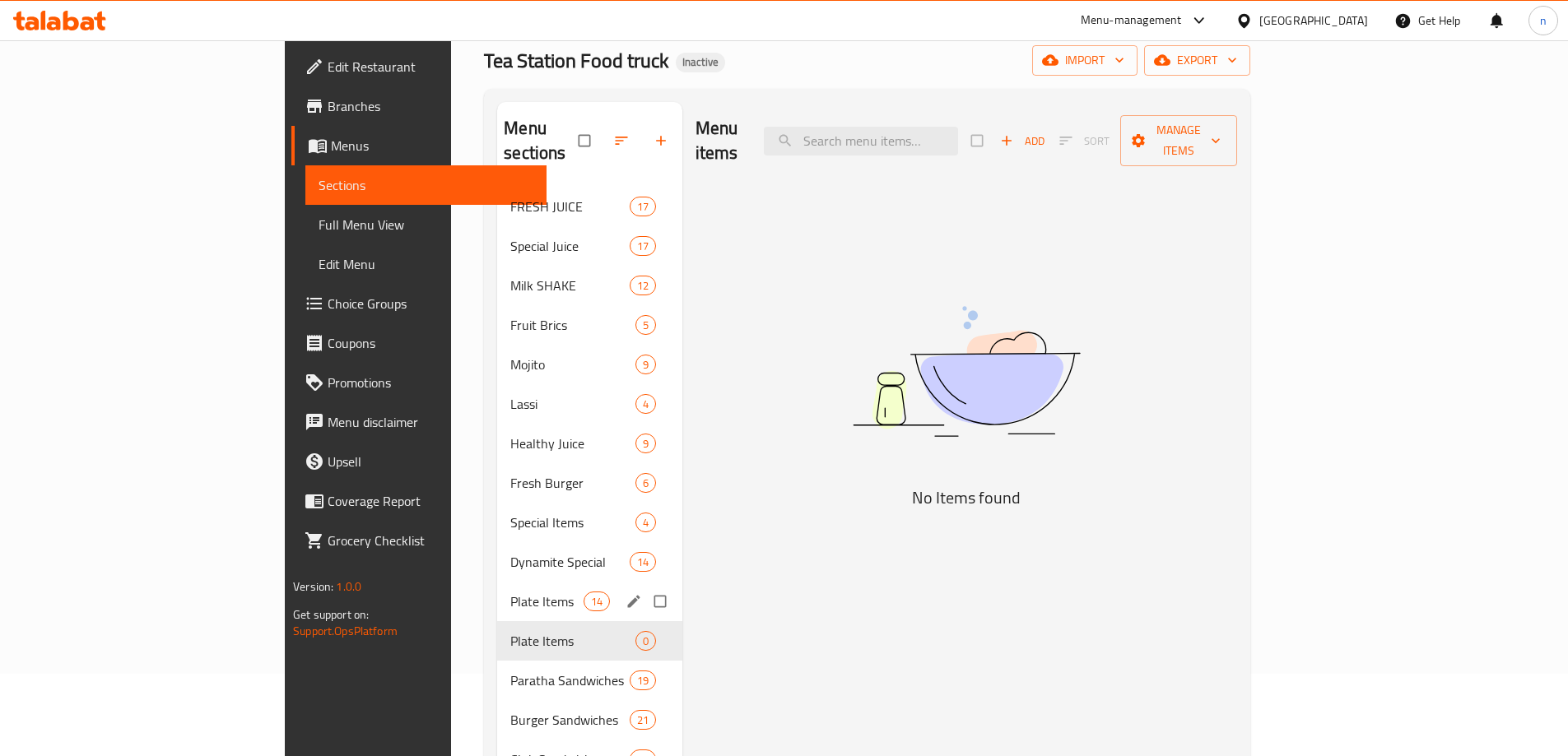
click at [497, 582] on div "Plate Items 14" at bounding box center [590, 601] width 185 height 39
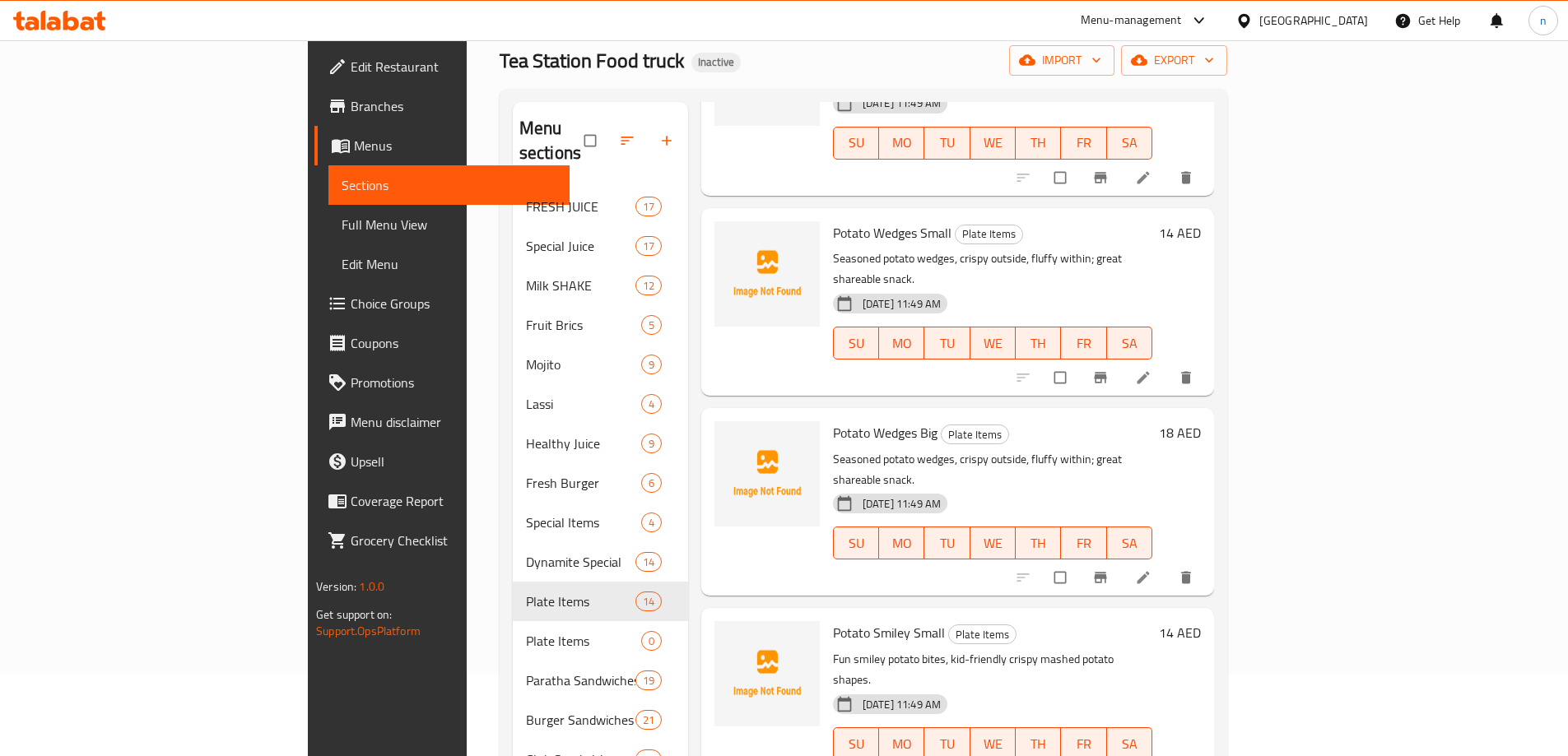
scroll to position [1450, 0]
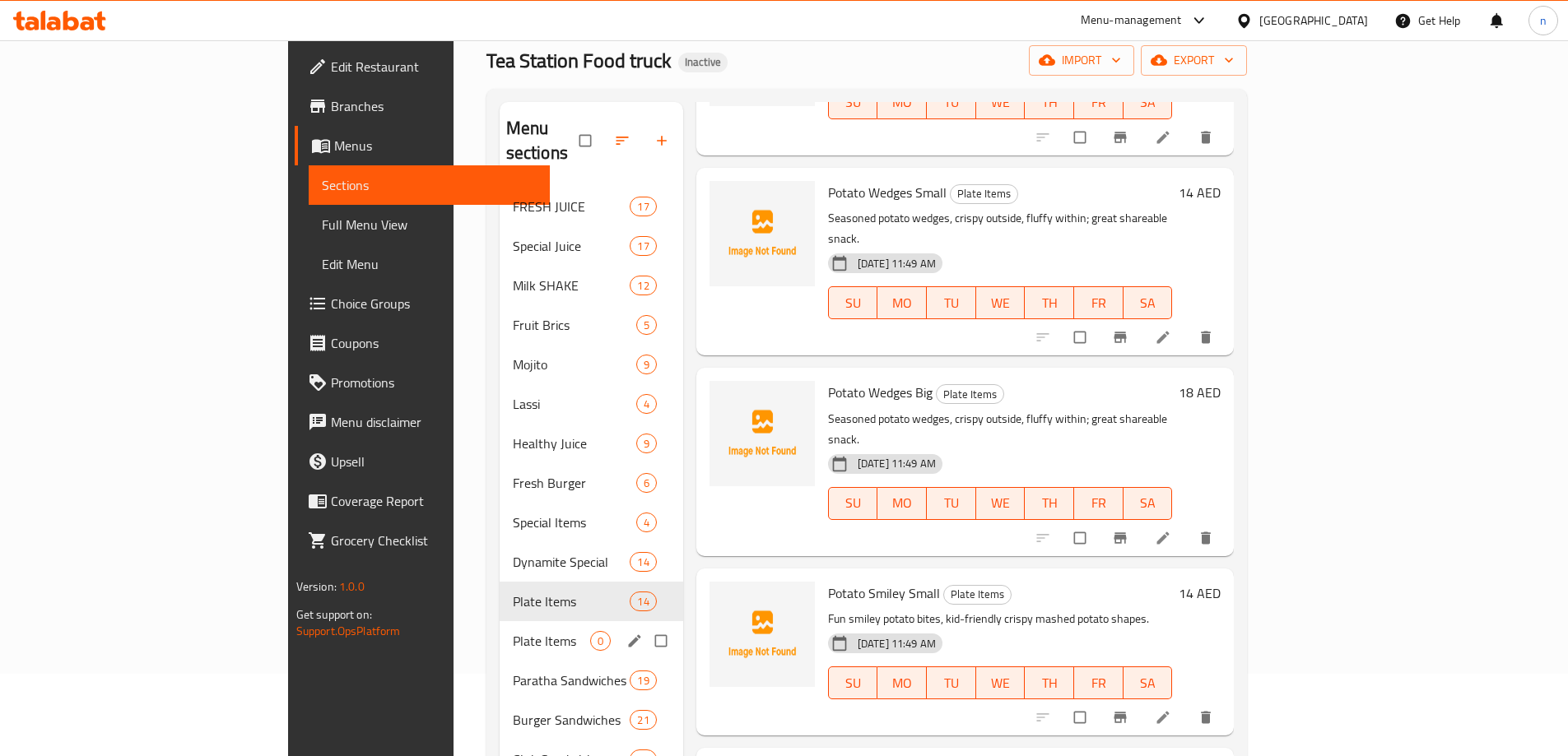
click at [512, 631] on span "Plate Items" at bounding box center [551, 640] width 77 height 20
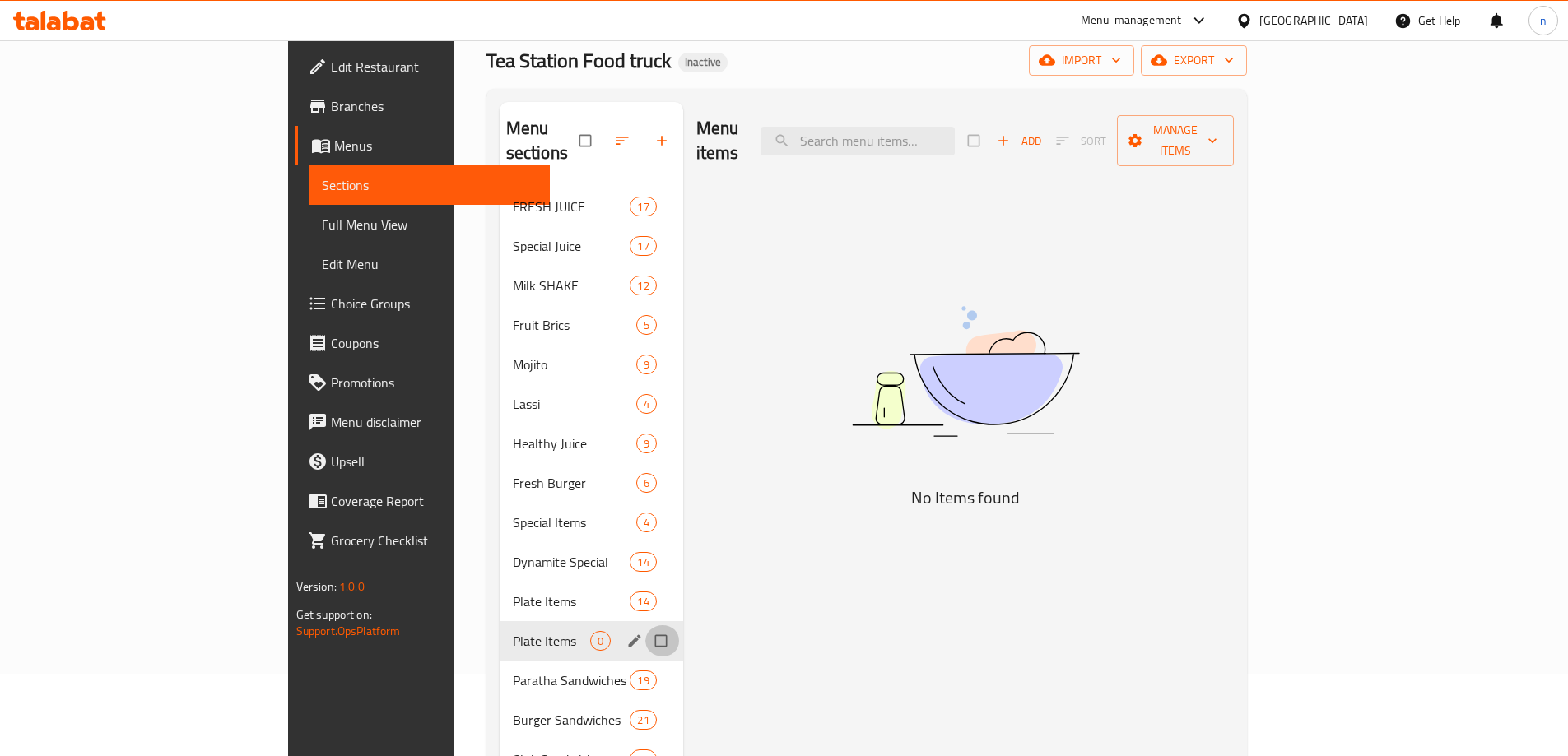
click at [645, 625] on input "Menu sections" at bounding box center [662, 640] width 35 height 31
checkbox input "true"
click at [603, 133] on span "button" at bounding box center [612, 140] width 20 height 16
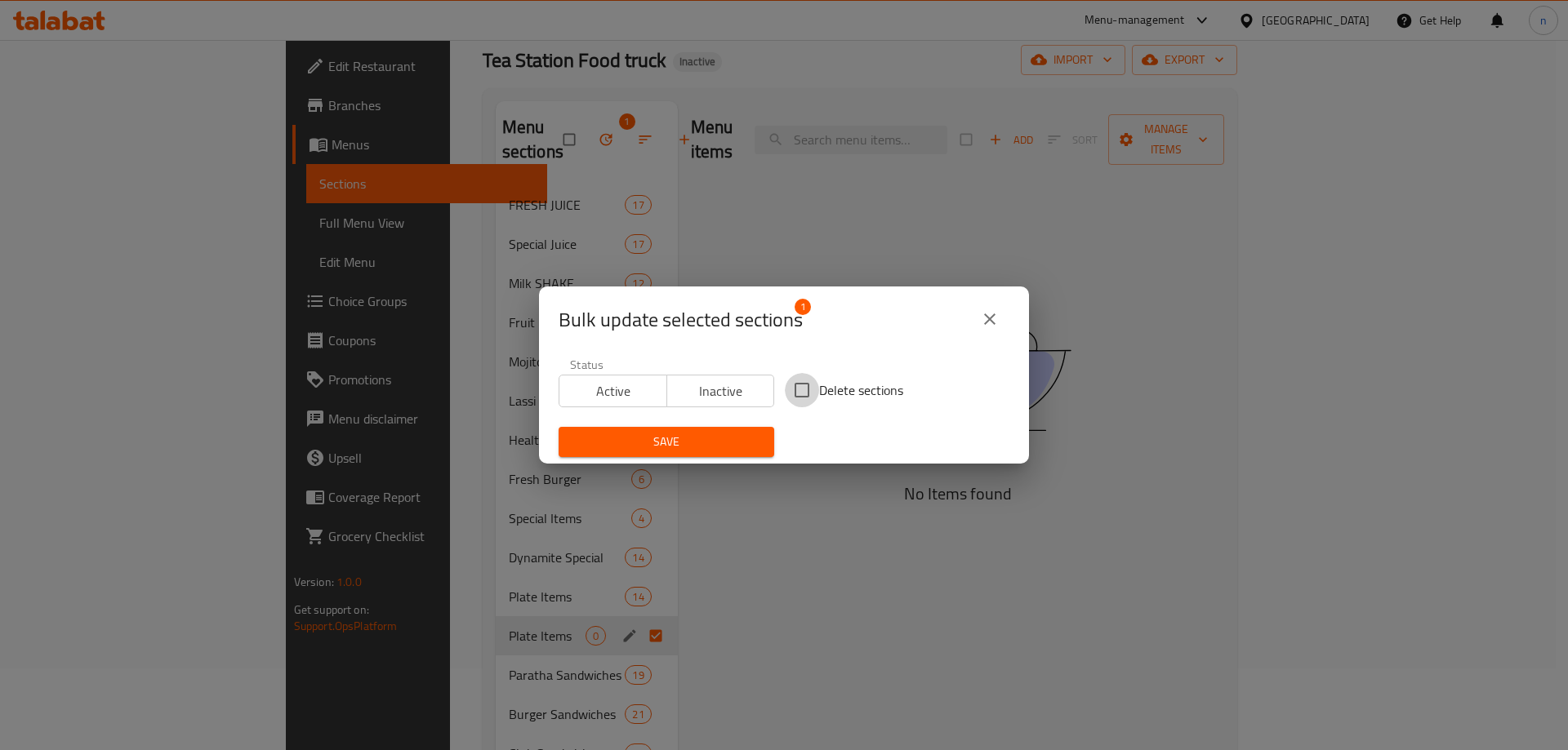
click at [792, 386] on input "Delete sections" at bounding box center [802, 390] width 35 height 35
checkbox input "true"
click at [719, 446] on span "Save" at bounding box center [666, 442] width 190 height 20
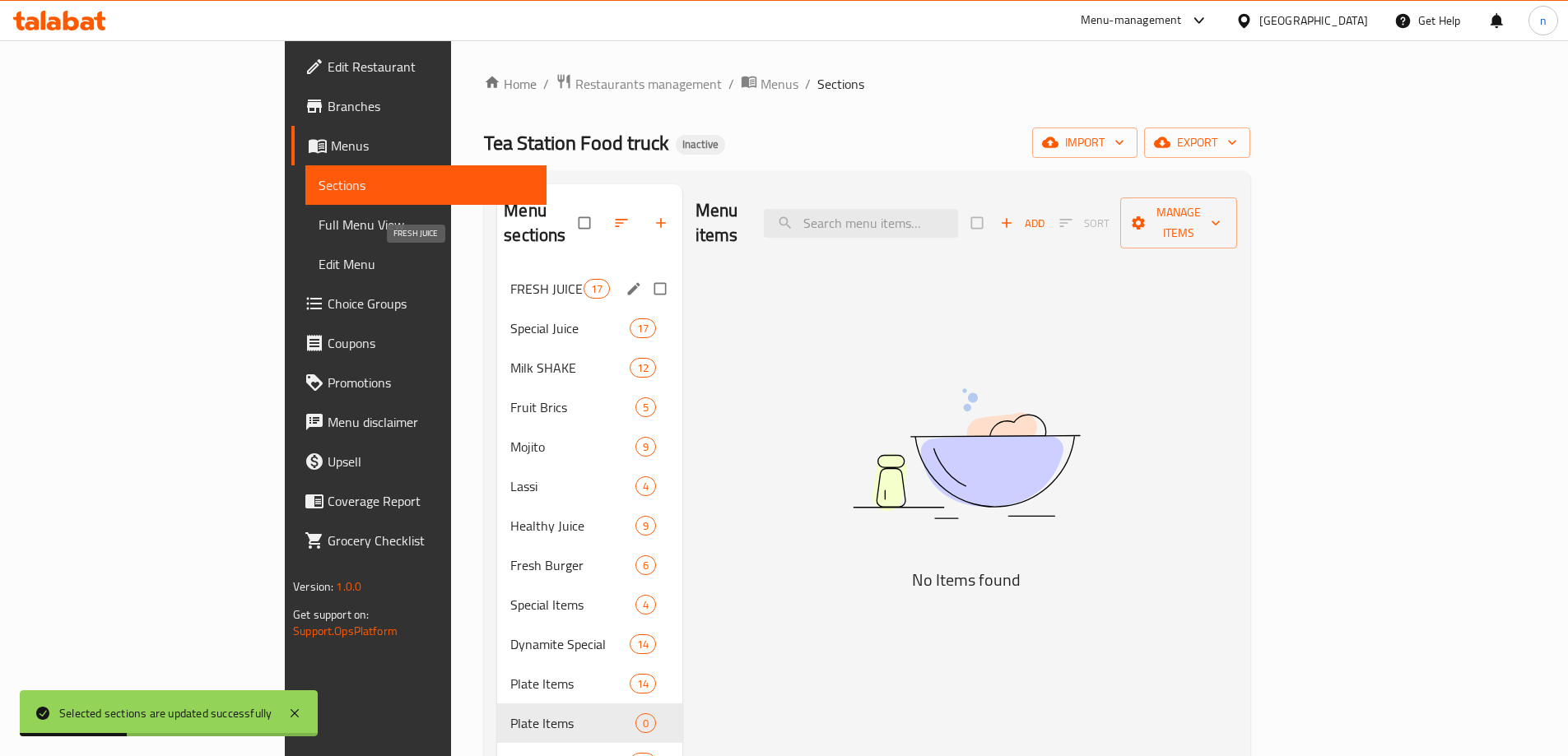
click at [510, 279] on span "FRESH JUICE" at bounding box center [546, 288] width 72 height 20
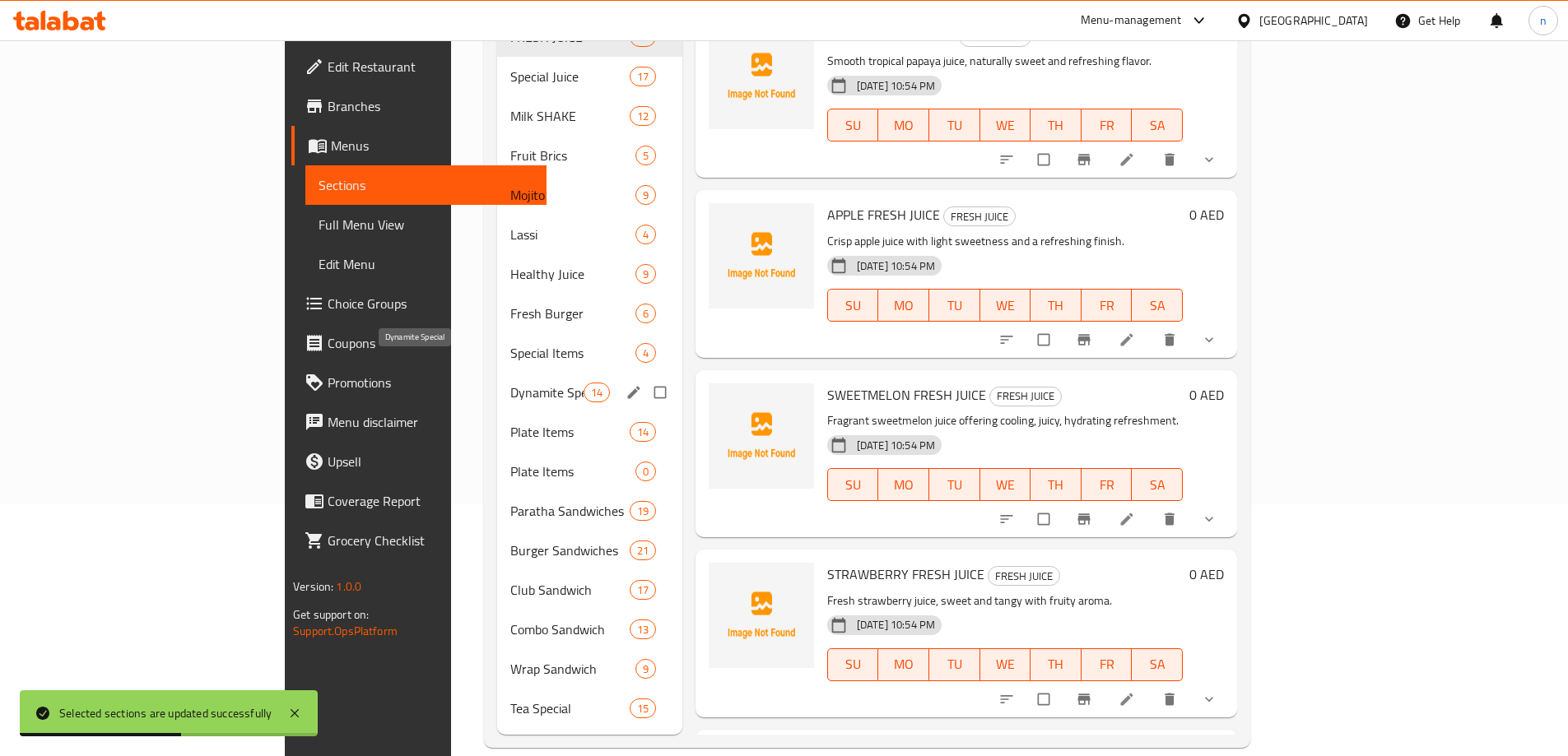
scroll to position [230, 0]
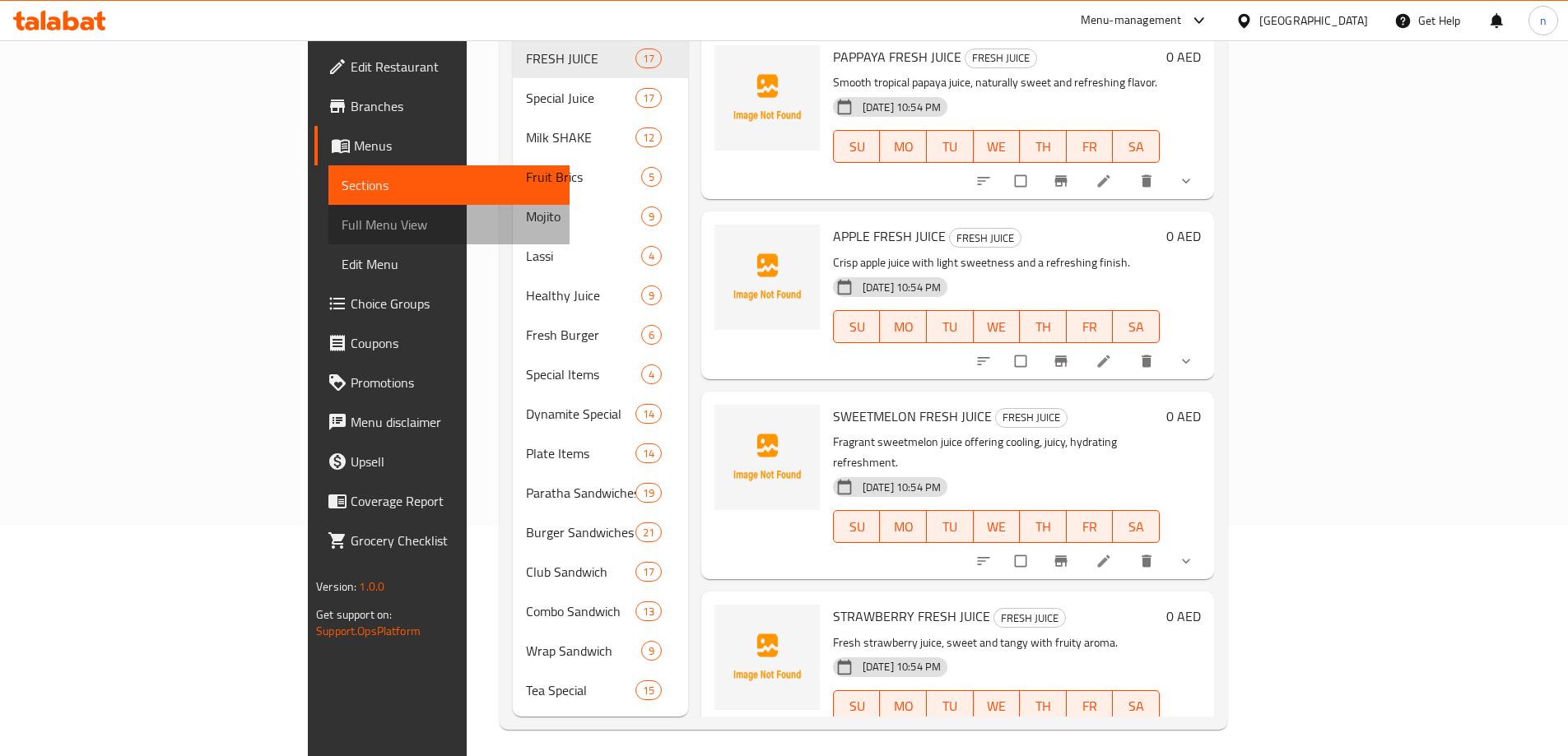
click at [342, 229] on span "Full Menu View" at bounding box center [449, 224] width 215 height 20
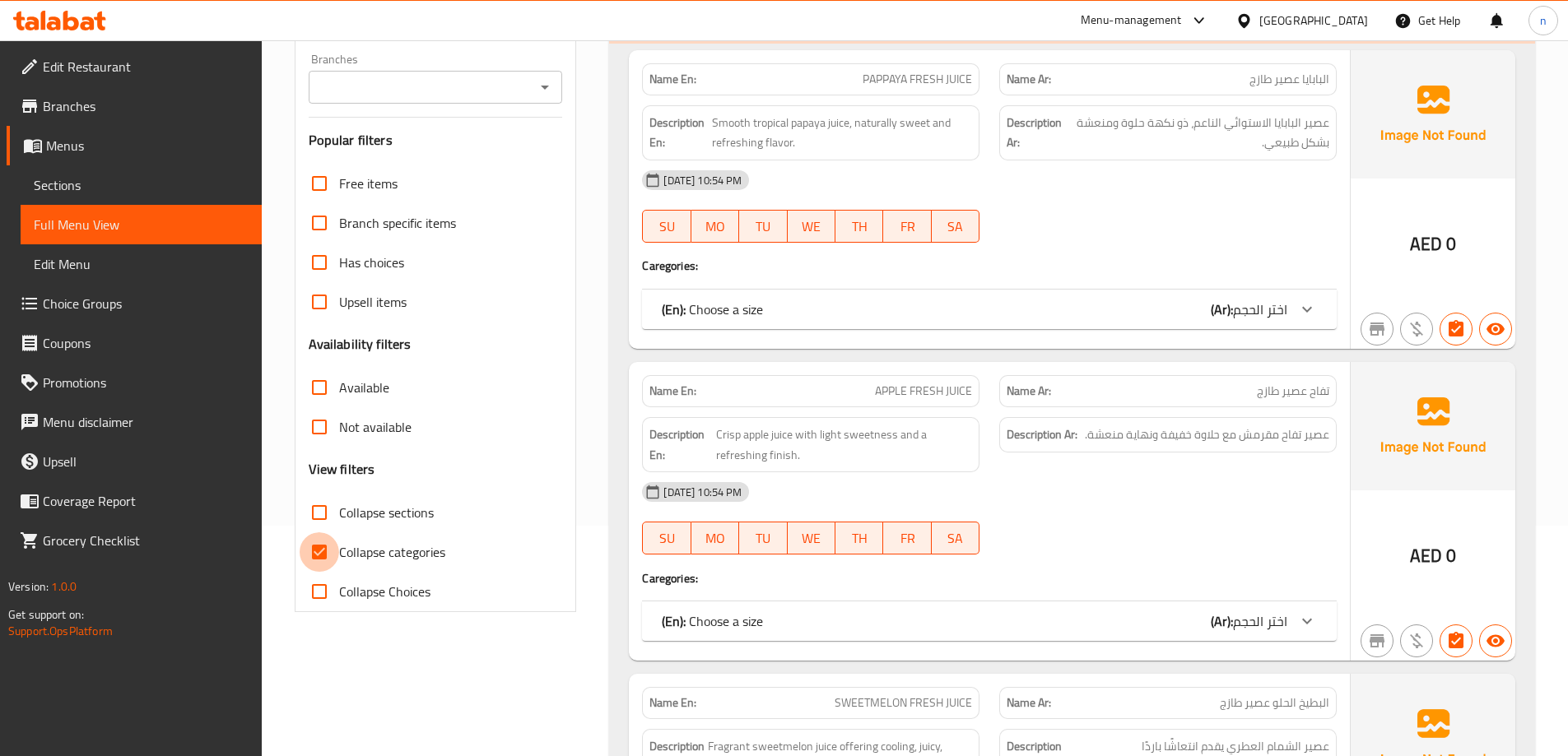
click at [318, 557] on input "Collapse categories" at bounding box center [320, 552] width 39 height 39
checkbox input "false"
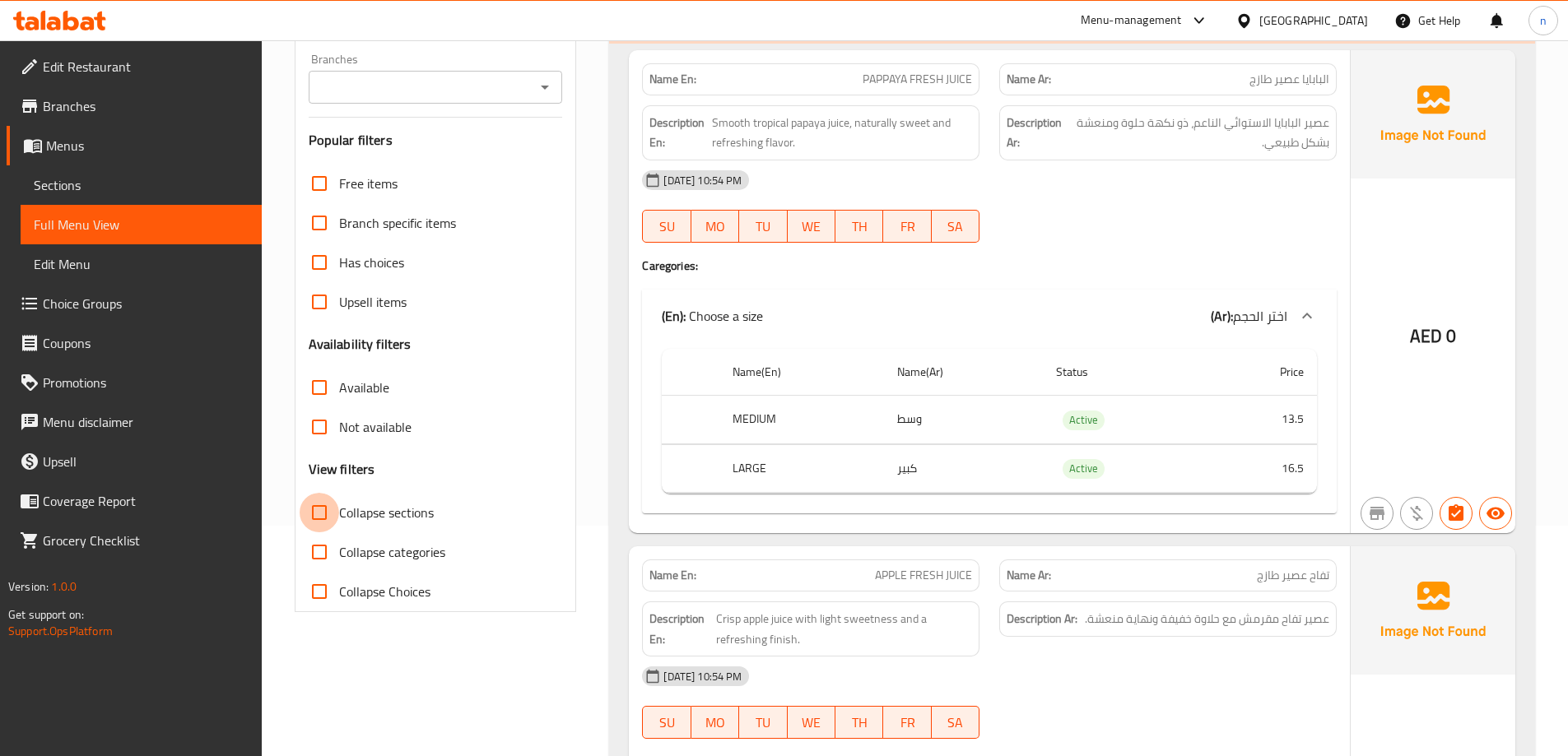
click at [314, 505] on input "Collapse sections" at bounding box center [320, 512] width 39 height 39
checkbox input "true"
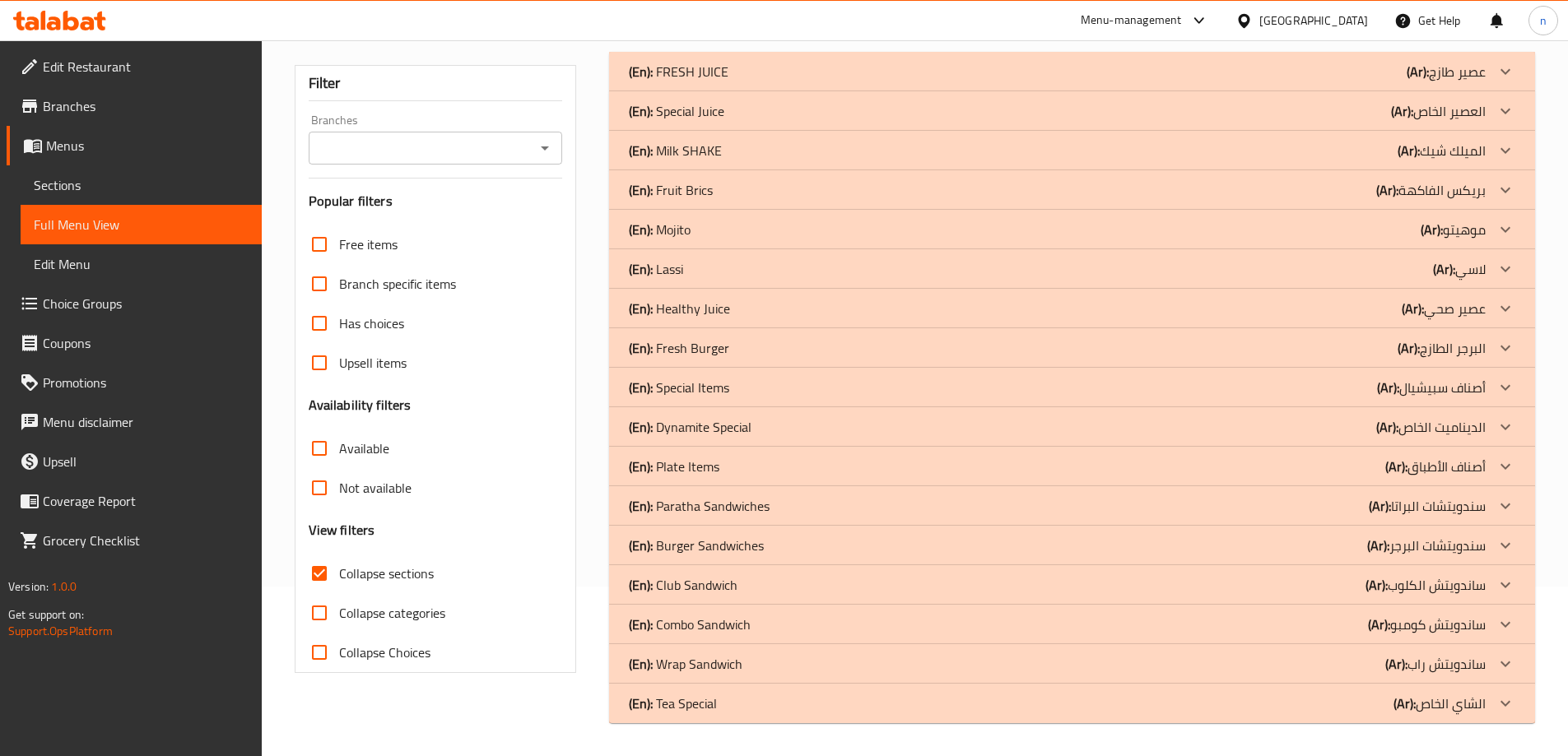
scroll to position [170, 0]
click at [150, 191] on span "Sections" at bounding box center [141, 184] width 215 height 20
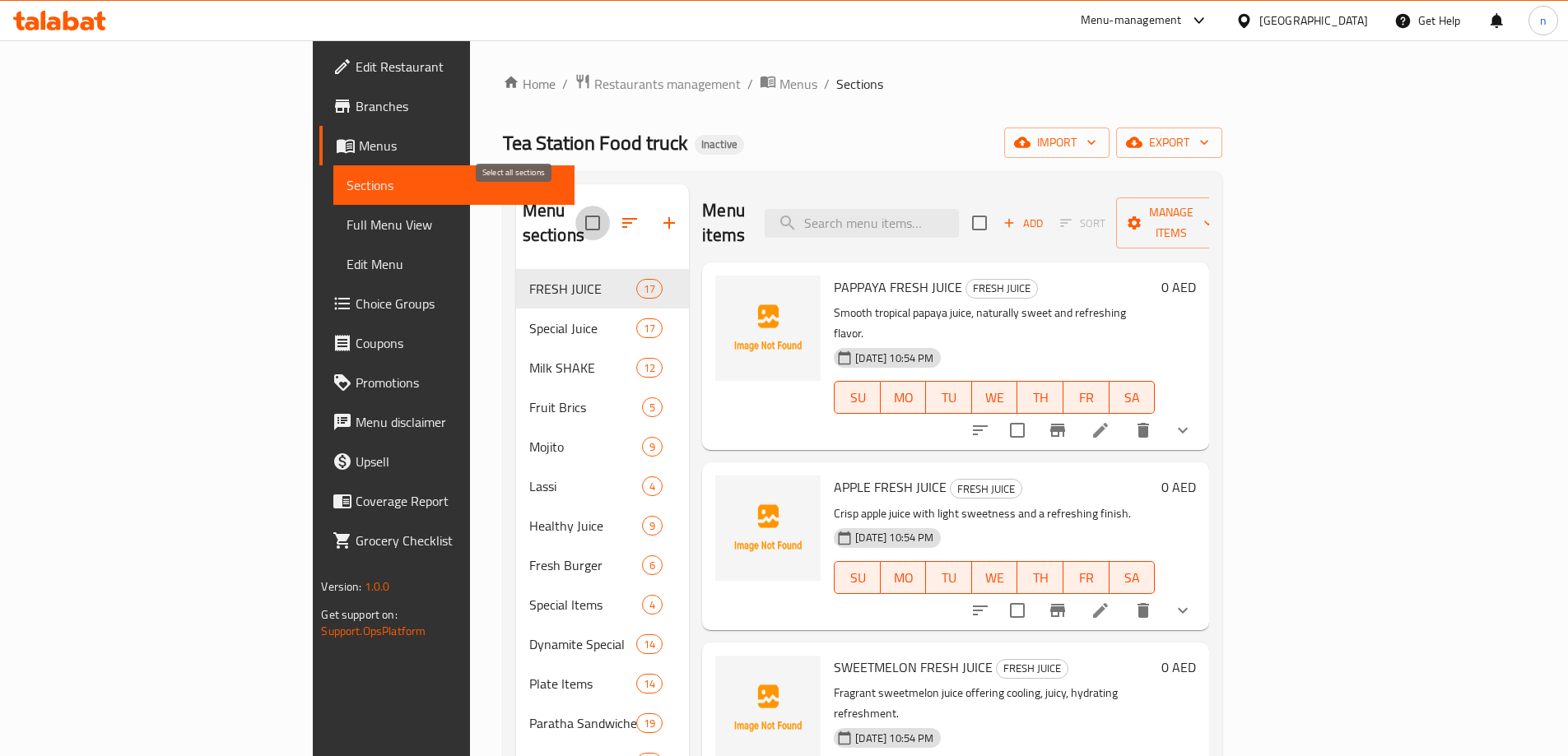
click at [575, 209] on input "checkbox" at bounding box center [592, 223] width 35 height 35
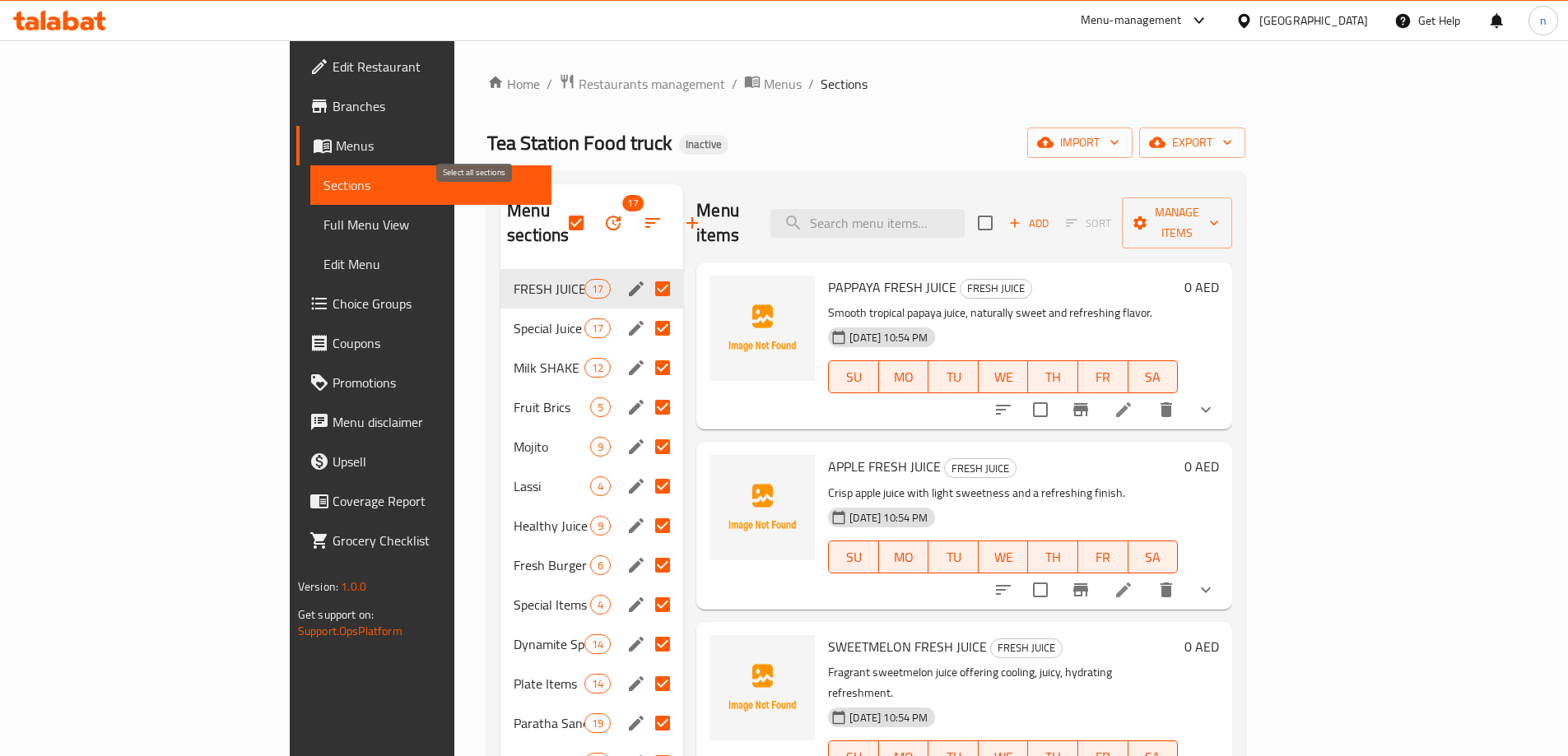
drag, startPoint x: 513, startPoint y: 209, endPoint x: 471, endPoint y: 206, distance: 42.1
click at [569, 206] on div "17" at bounding box center [640, 223] width 144 height 39
click at [559, 206] on input "checkbox" at bounding box center [576, 223] width 35 height 35
checkbox input "false"
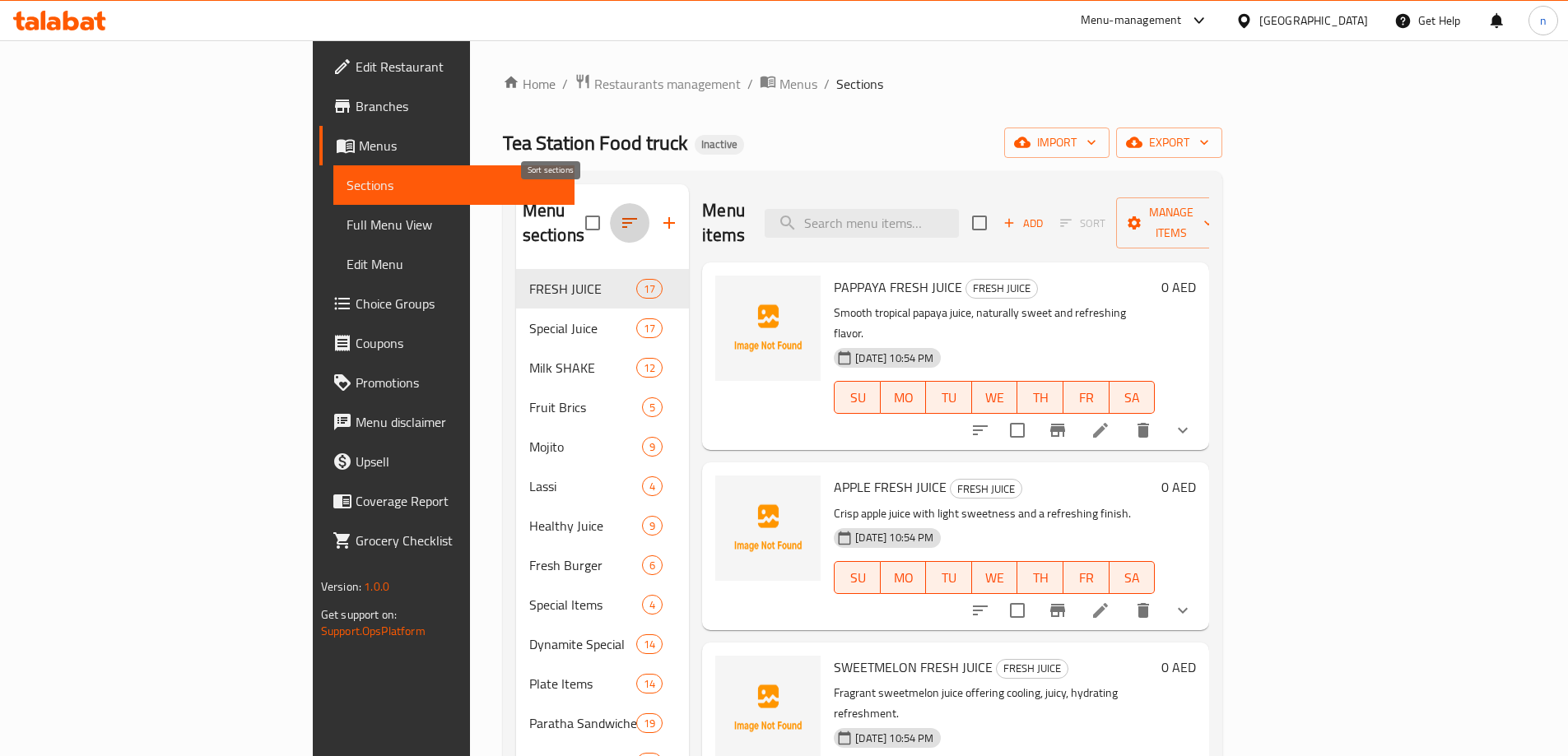
click at [620, 213] on icon "button" at bounding box center [629, 223] width 20 height 20
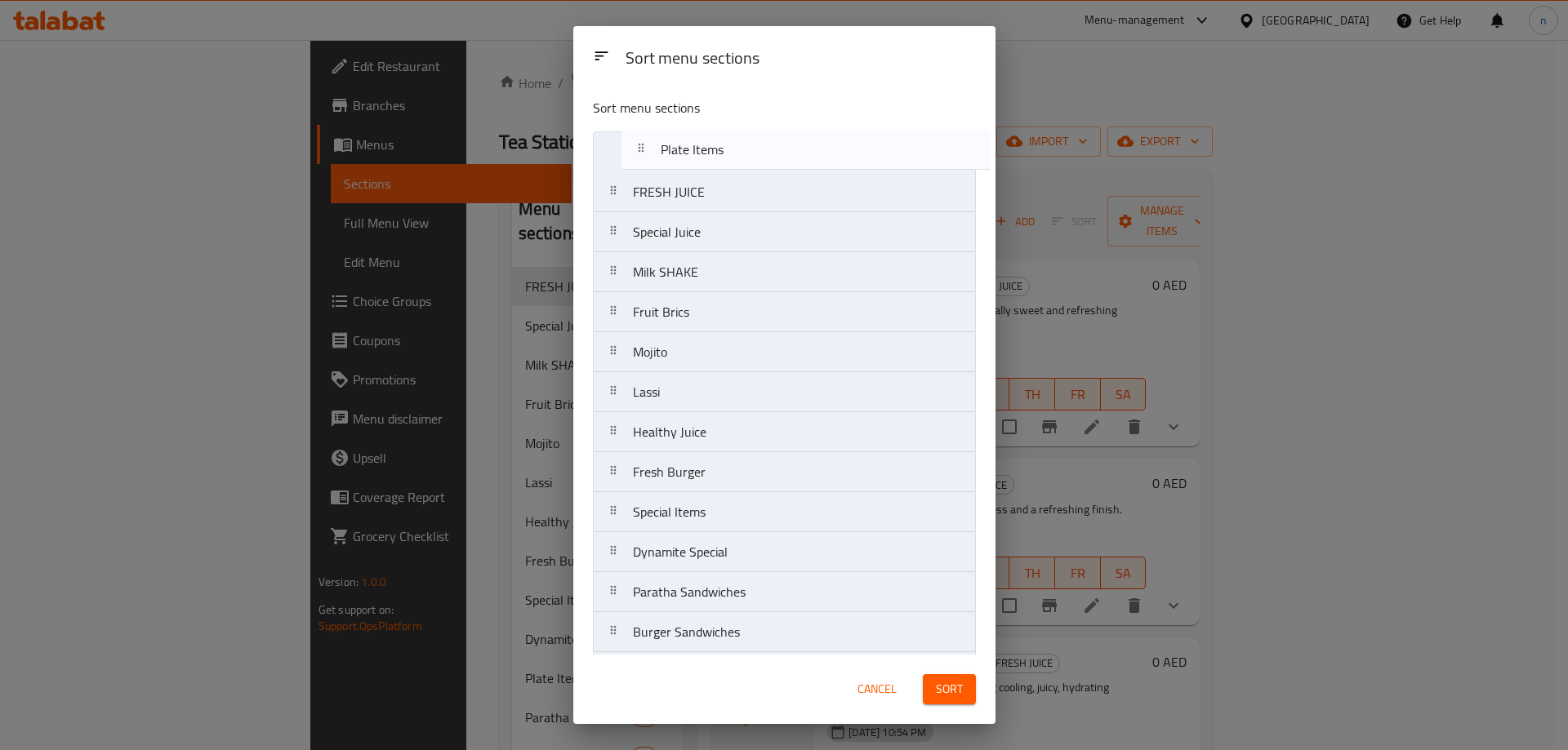
drag, startPoint x: 787, startPoint y: 559, endPoint x: 816, endPoint y: 151, distance: 409.0
click at [816, 151] on nav "FRESH JUICE Special Juice Milk SHAKE Fruit Brics Mojito Lassi Healthy Juice Fre…" at bounding box center [784, 472] width 383 height 682
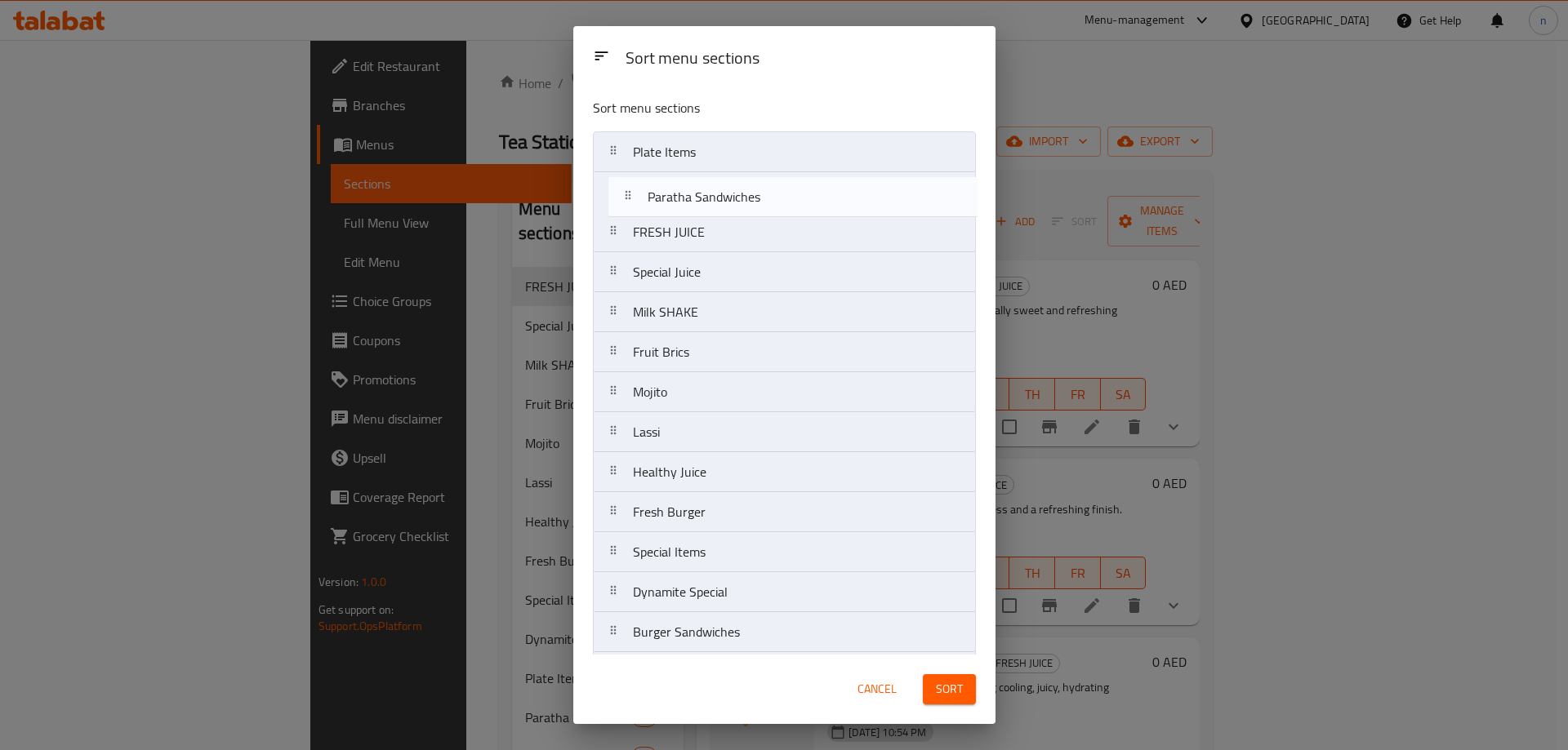
drag, startPoint x: 728, startPoint y: 598, endPoint x: 745, endPoint y: 196, distance: 402.4
click at [745, 196] on nav "Plate Items FRESH JUICE Special Juice Milk SHAKE Fruit Brics Mojito Lassi Healt…" at bounding box center [784, 472] width 383 height 682
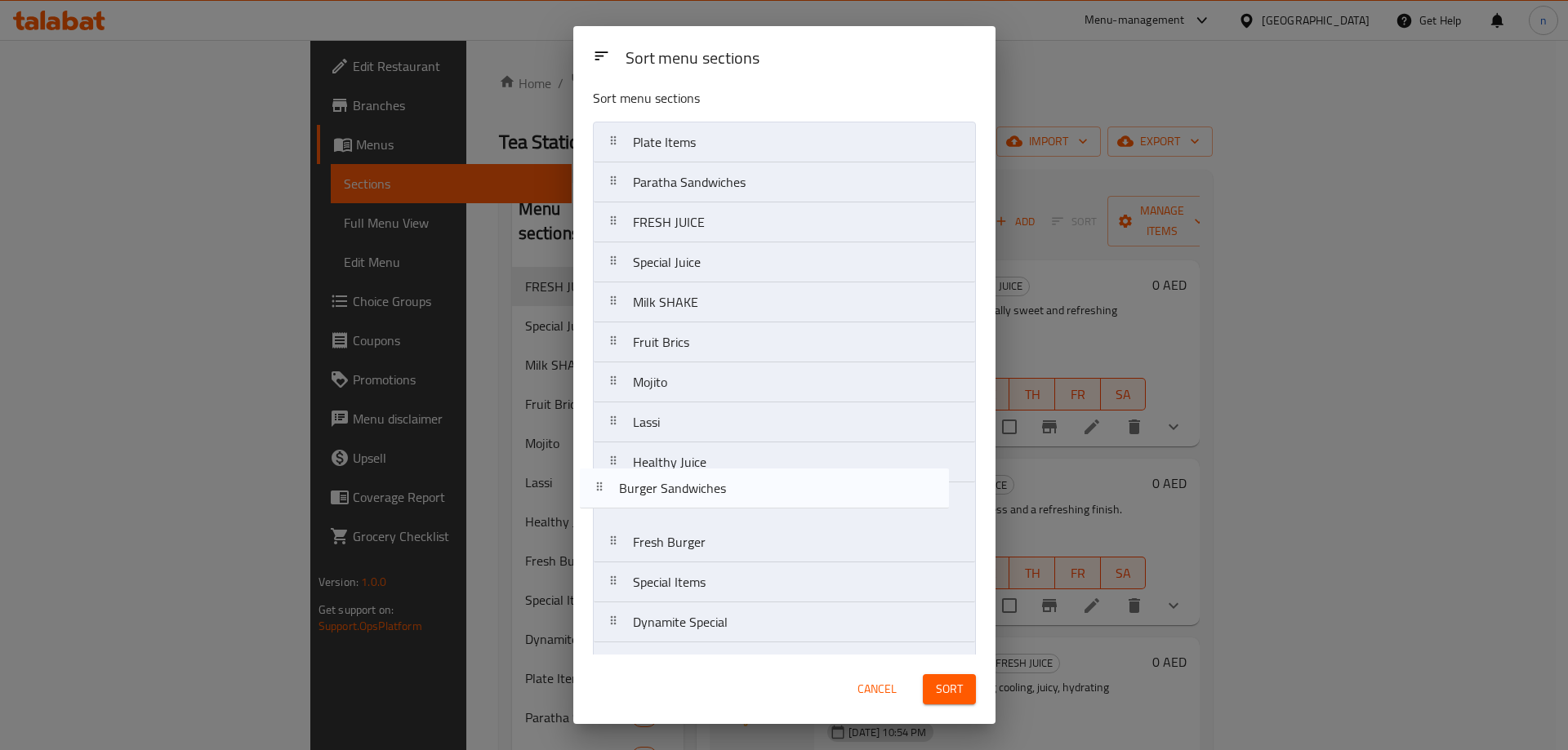
scroll to position [11, 0]
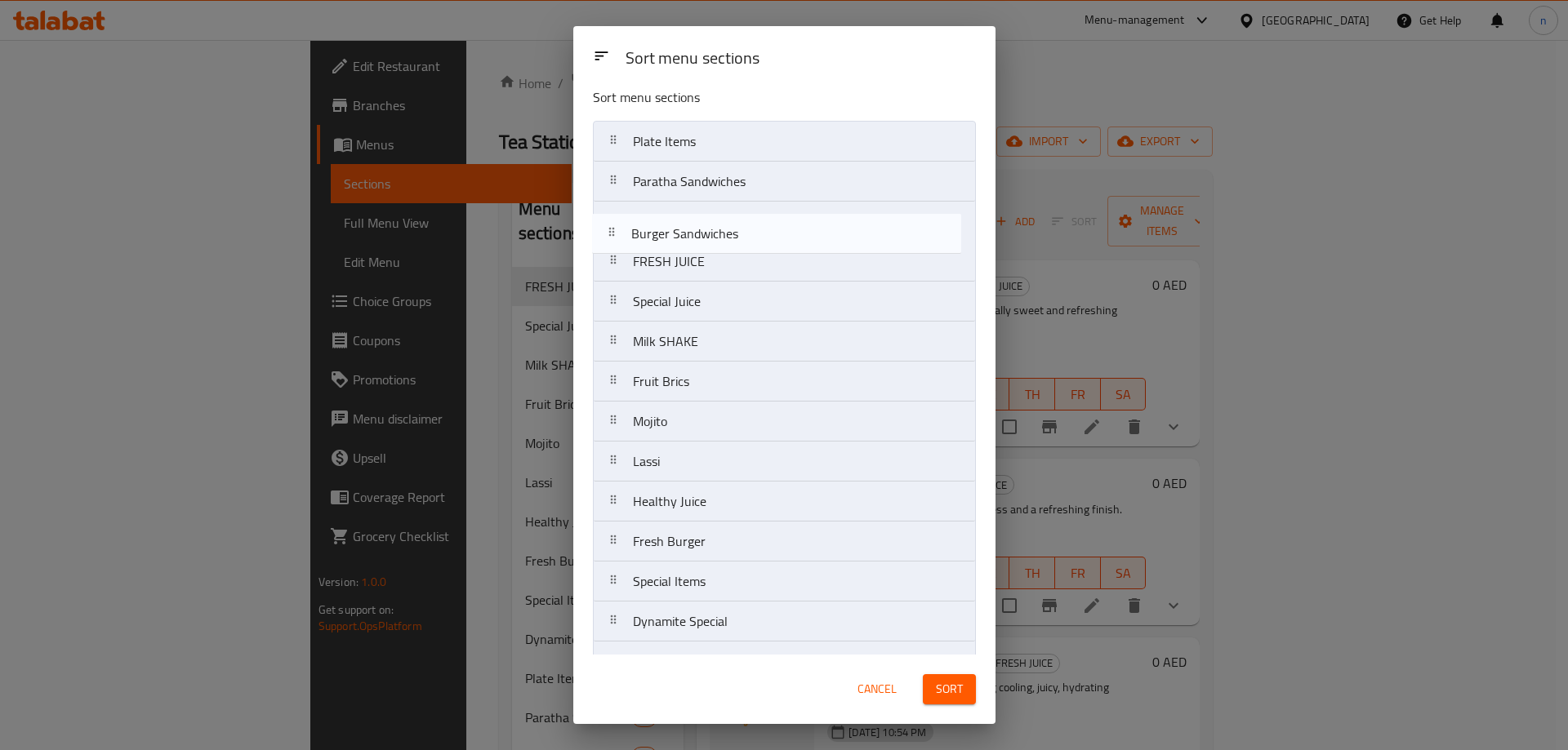
drag, startPoint x: 707, startPoint y: 637, endPoint x: 704, endPoint y: 233, distance: 404.0
click at [704, 233] on nav "Plate Items Paratha Sandwiches FRESH JUICE Special Juice Milk SHAKE Fruit Brics…" at bounding box center [784, 461] width 383 height 682
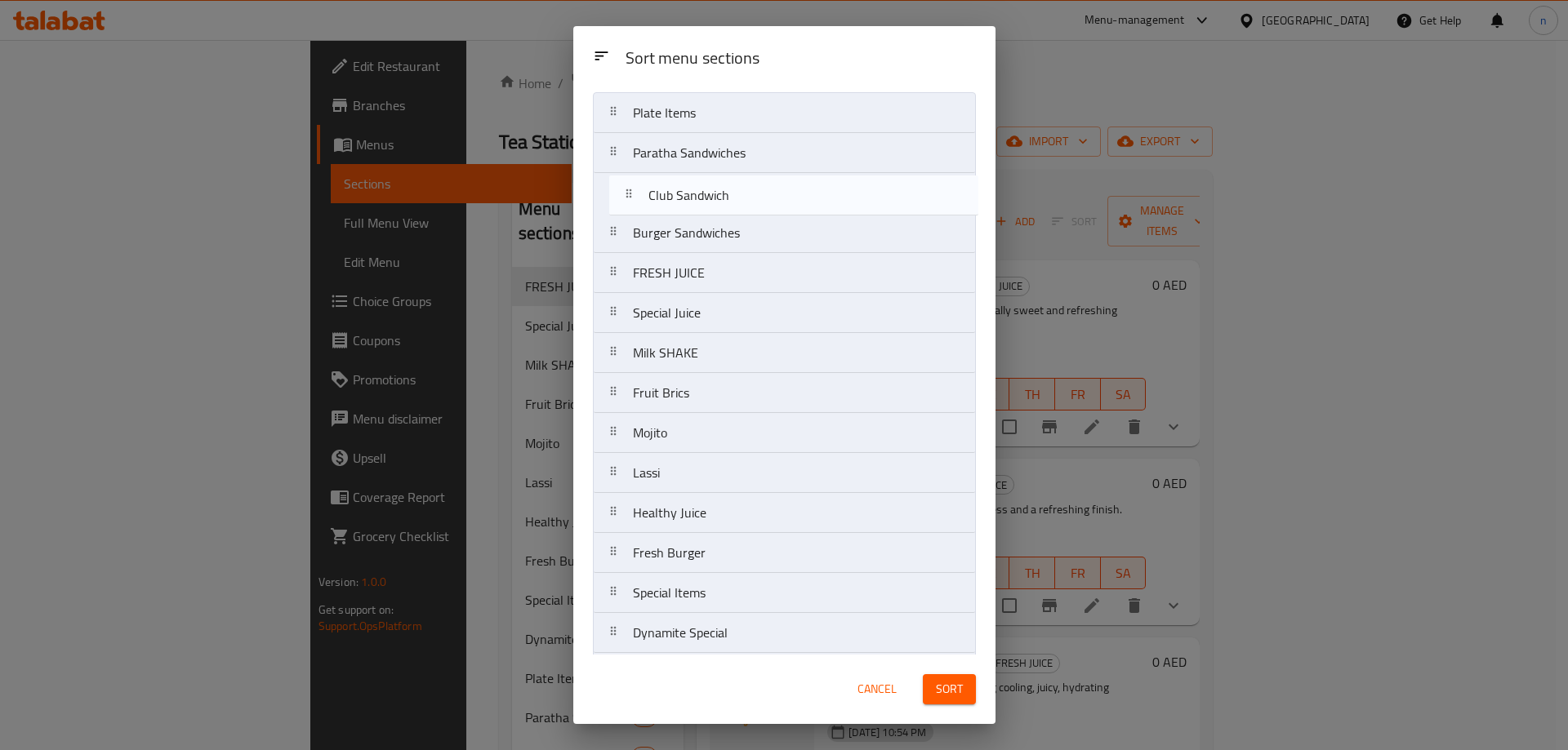
scroll to position [34, 0]
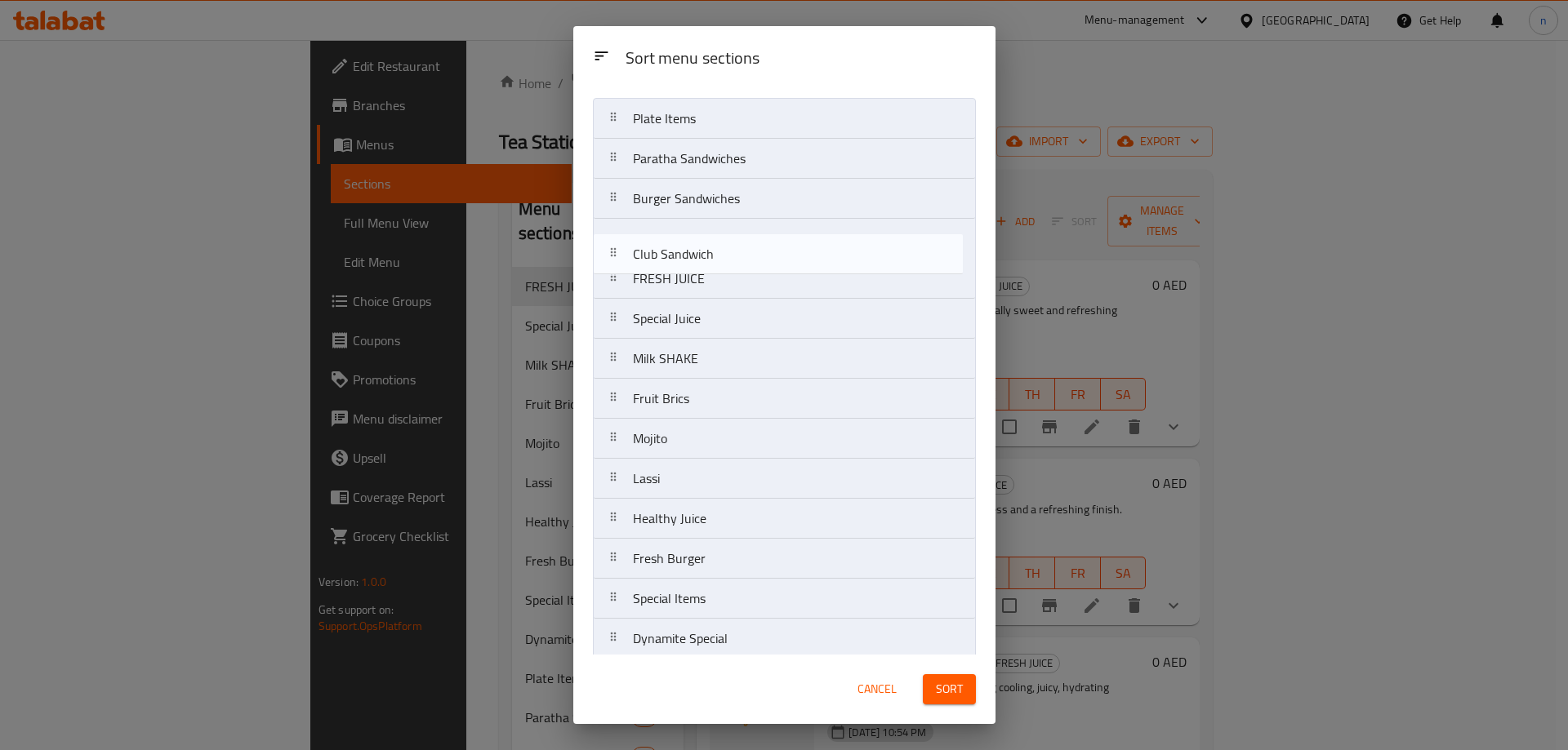
drag, startPoint x: 771, startPoint y: 511, endPoint x: 776, endPoint y: 240, distance: 271.0
click at [776, 240] on nav "Plate Items Paratha Sandwiches Burger Sandwiches FRESH JUICE Special Juice Milk…" at bounding box center [784, 438] width 383 height 682
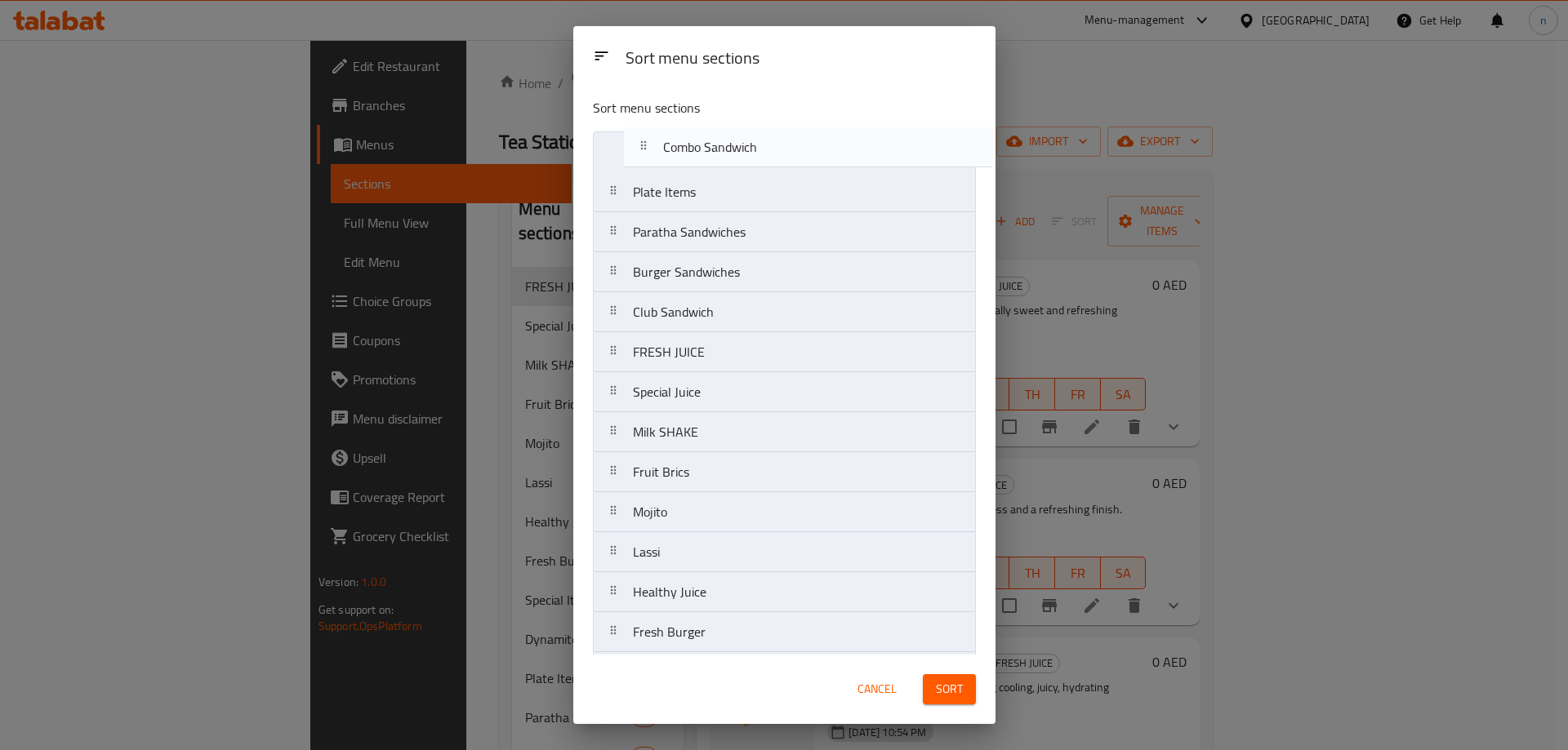
scroll to position [0, 0]
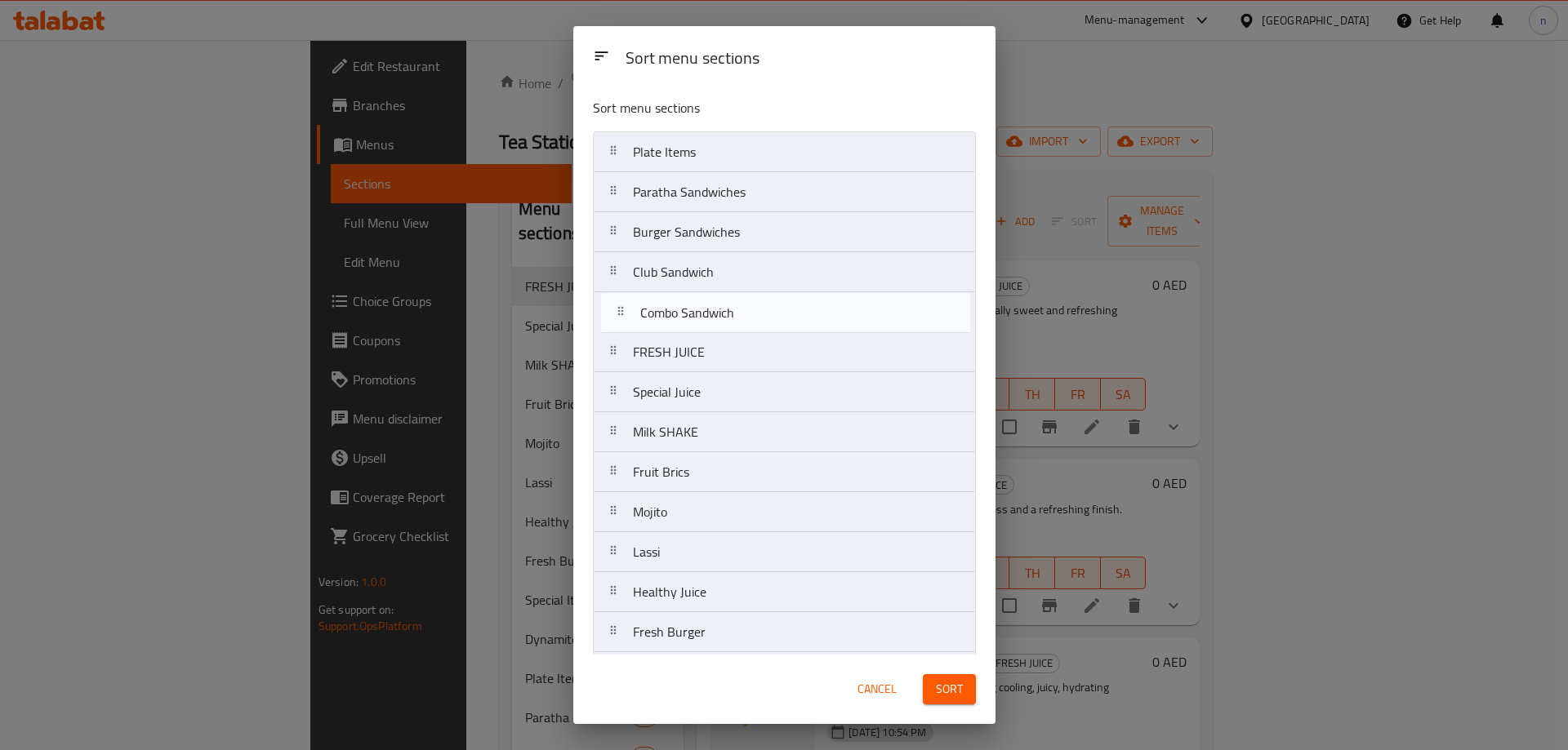
drag, startPoint x: 733, startPoint y: 557, endPoint x: 740, endPoint y: 319, distance: 238.1
click at [740, 319] on nav "Plate Items Paratha Sandwiches Burger Sandwiches Club Sandwich FRESH JUICE Spec…" at bounding box center [784, 472] width 383 height 682
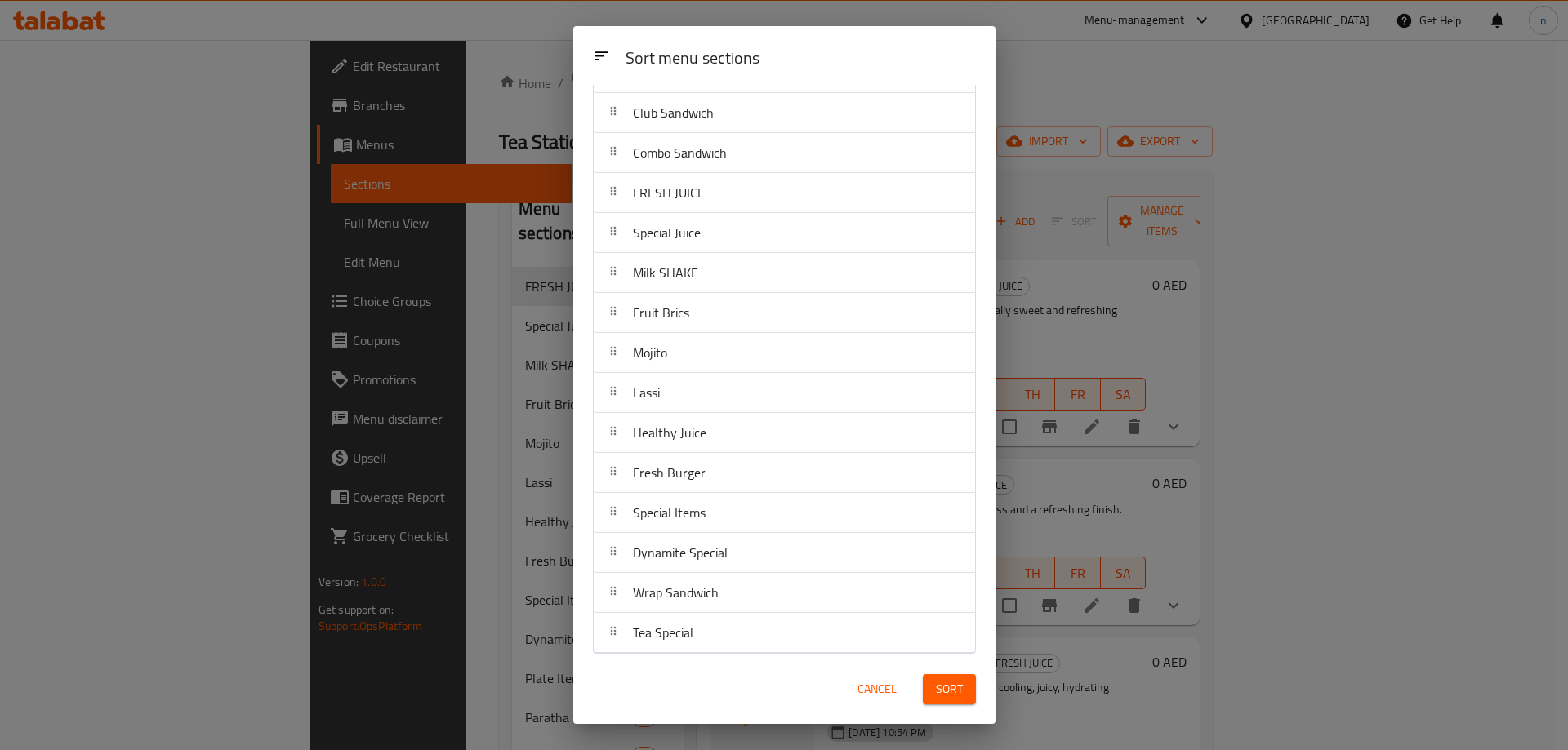
scroll to position [165, 0]
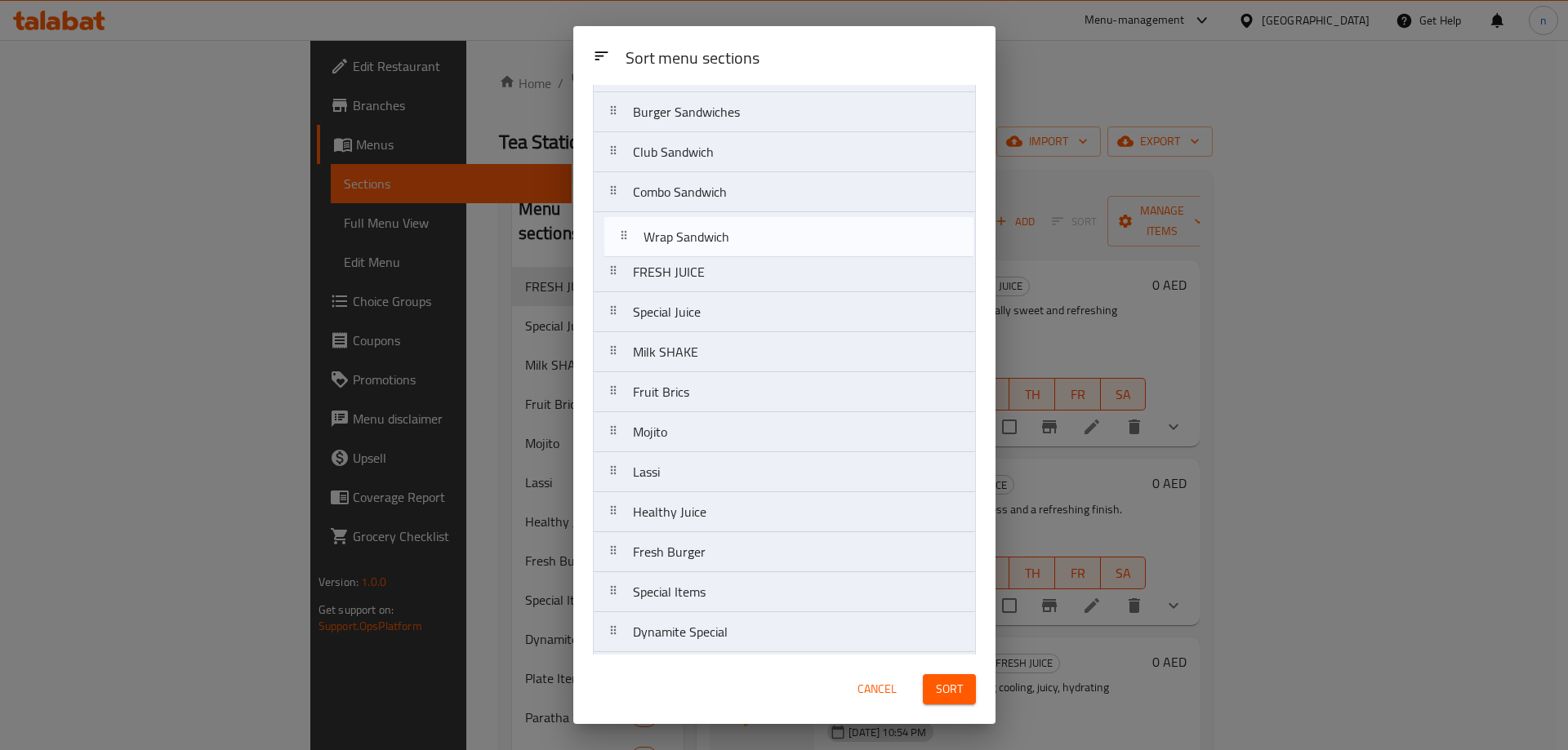
drag, startPoint x: 789, startPoint y: 587, endPoint x: 798, endPoint y: 232, distance: 355.1
click at [798, 232] on nav "Plate Items Paratha Sandwiches Burger Sandwiches Club Sandwich Combo Sandwich F…" at bounding box center [784, 352] width 383 height 682
drag, startPoint x: 699, startPoint y: 627, endPoint x: 712, endPoint y: 220, distance: 407.2
click at [712, 220] on nav "Plate Items Paratha Sandwiches Burger Sandwiches Club Sandwich Combo Sandwich W…" at bounding box center [784, 313] width 383 height 682
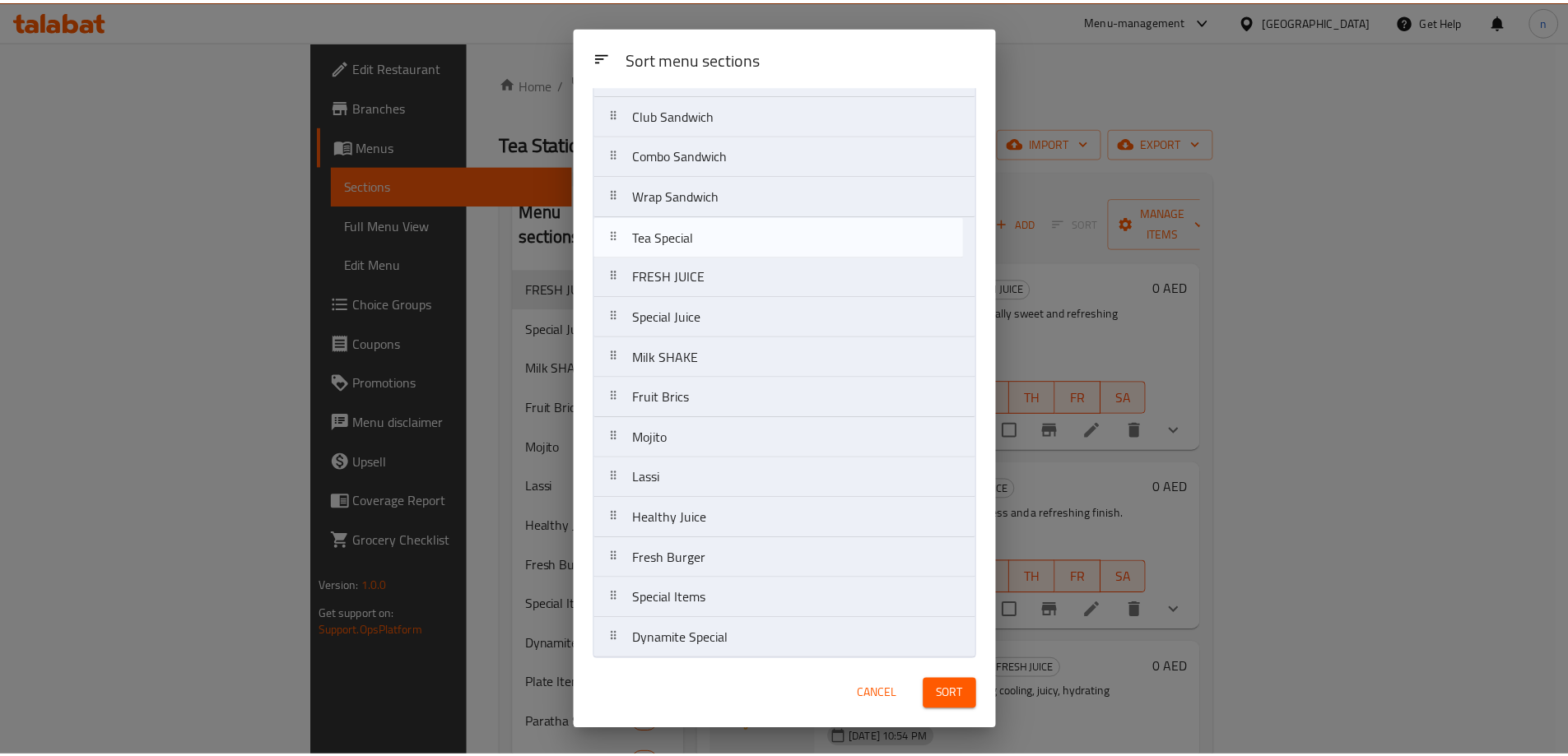
scroll to position [159, 0]
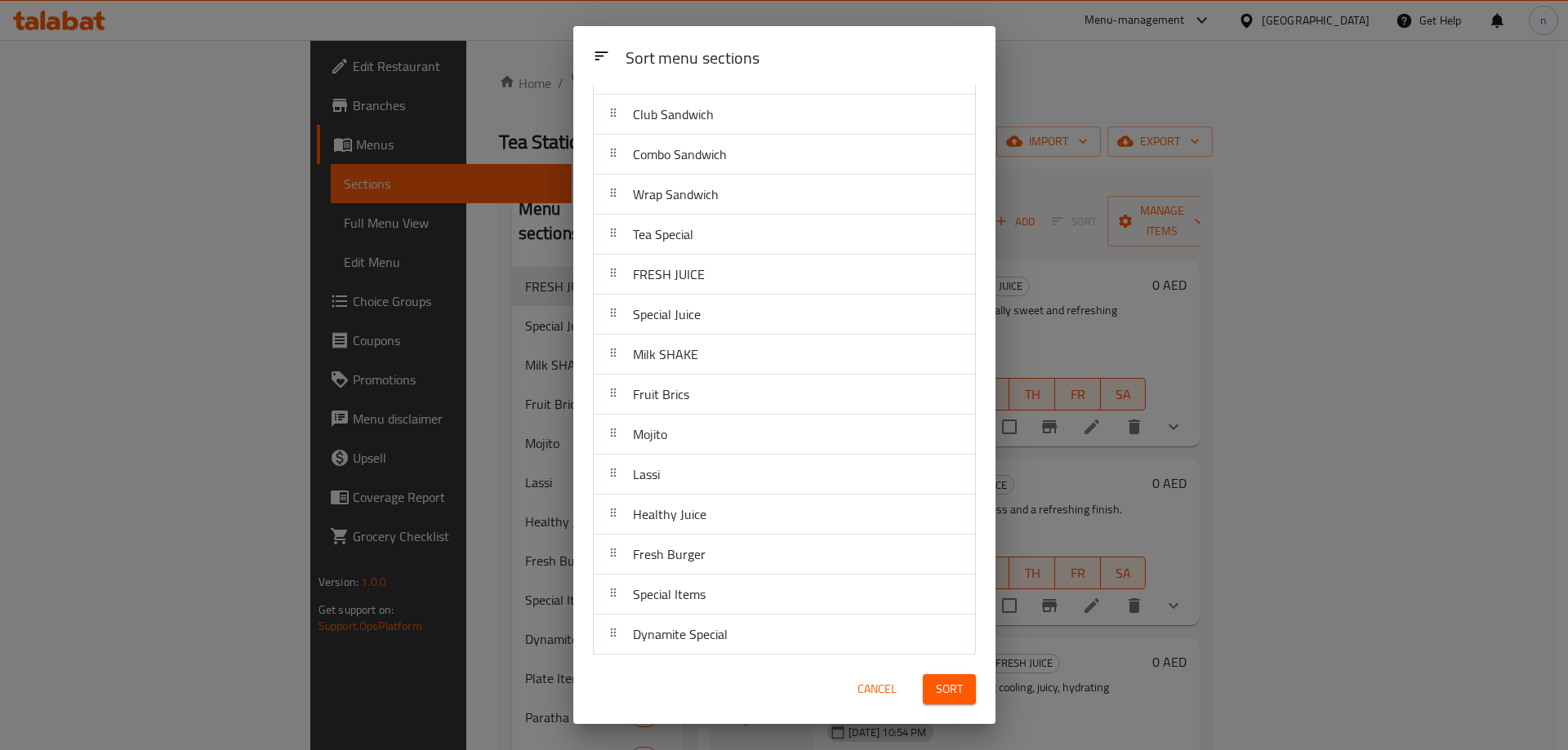
click at [953, 686] on span "Sort" at bounding box center [949, 689] width 27 height 20
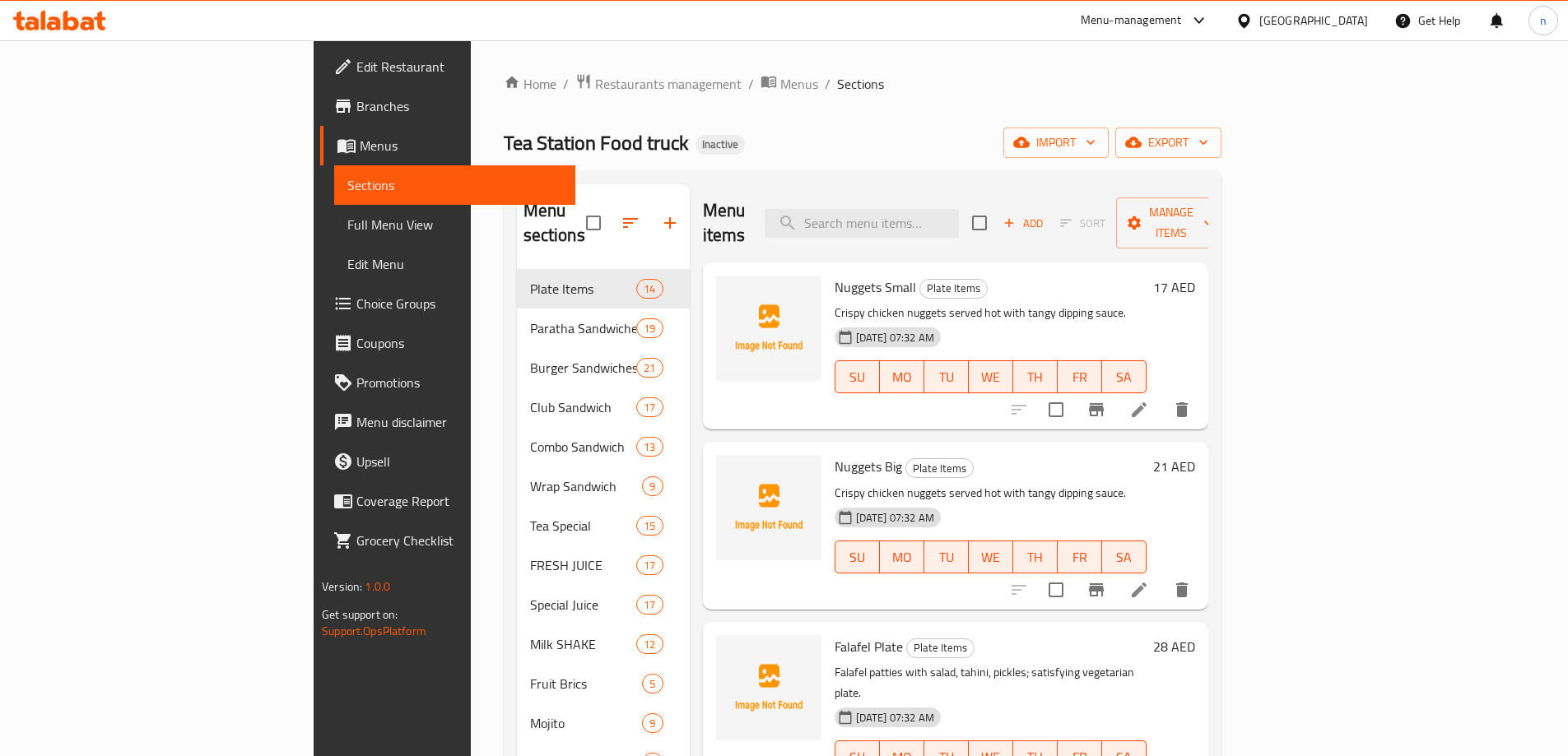
click at [348, 227] on span "Full Menu View" at bounding box center [455, 224] width 215 height 20
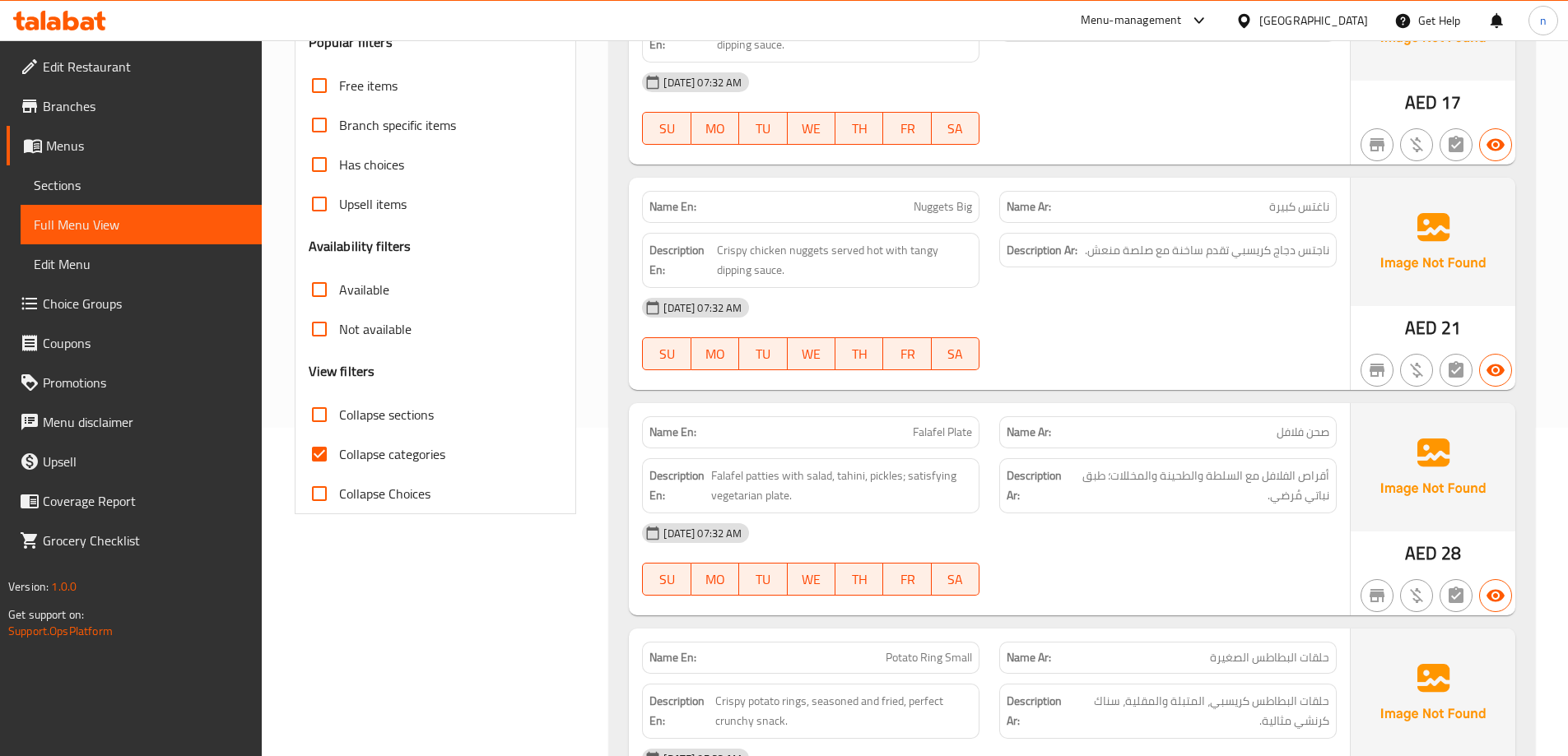
scroll to position [329, 0]
click at [319, 450] on input "Collapse categories" at bounding box center [320, 453] width 39 height 39
checkbox input "false"
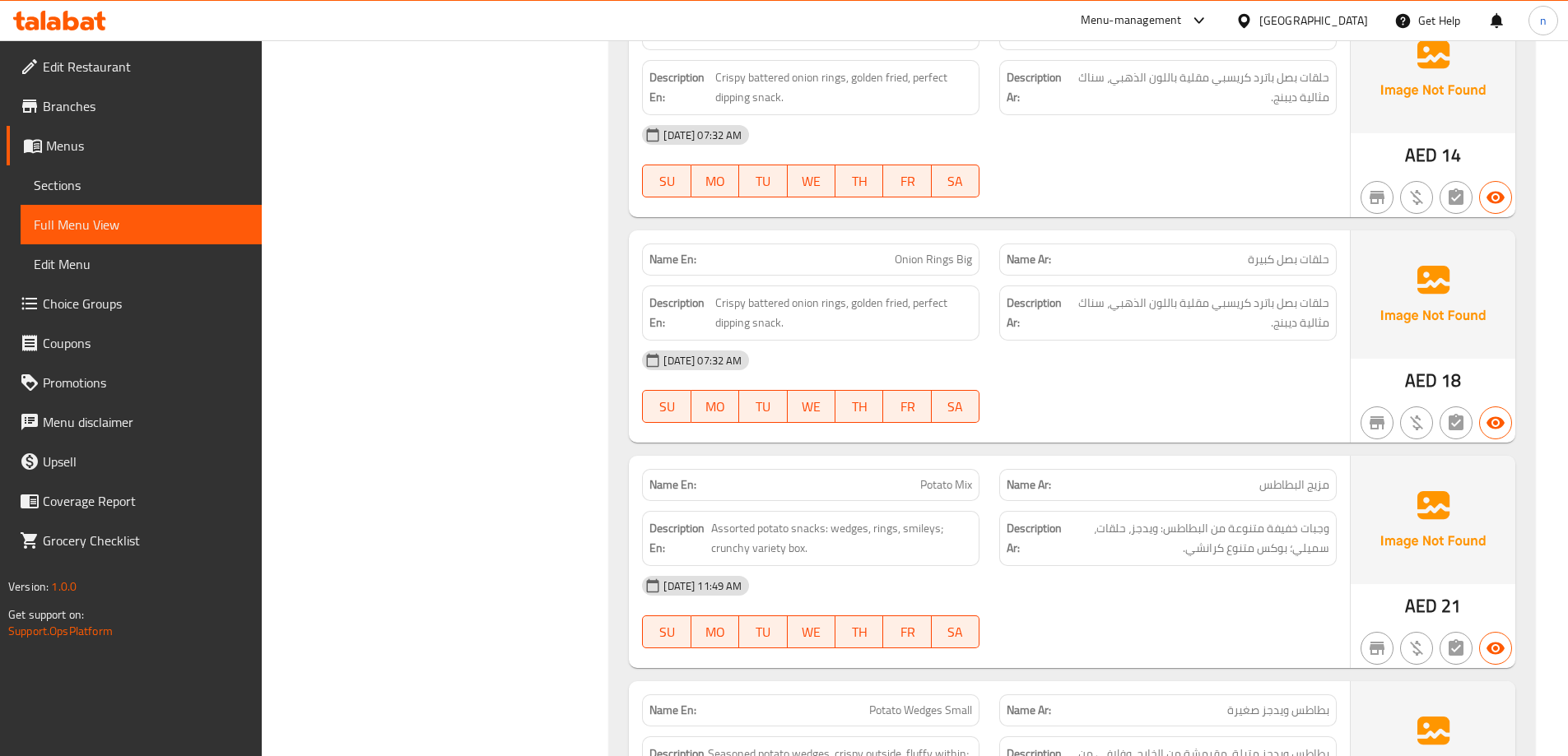
scroll to position [1481, 0]
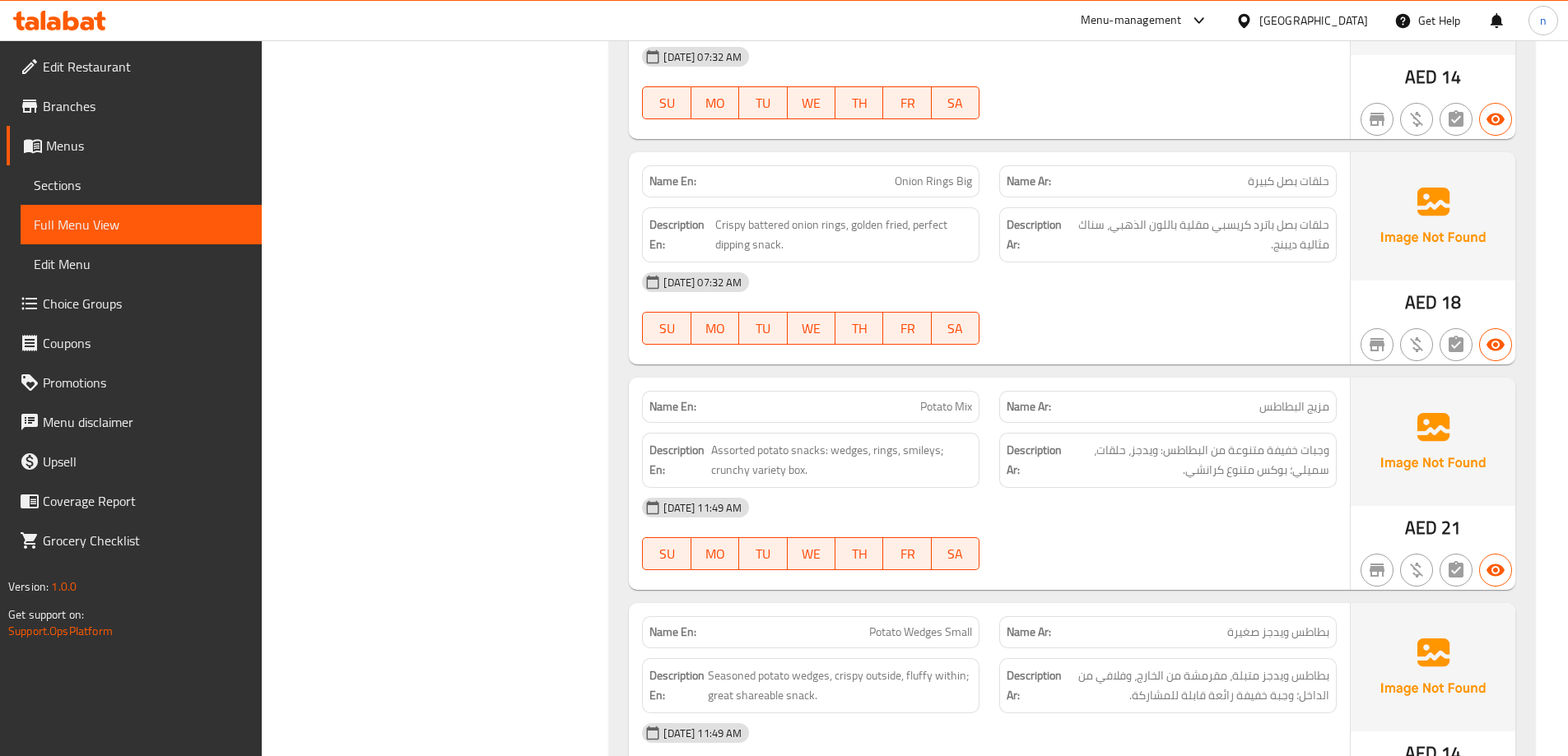
click at [965, 408] on span "Potato Mix" at bounding box center [946, 407] width 52 height 17
copy span "Mix"
click at [931, 403] on span "Potato Mix" at bounding box center [946, 407] width 52 height 17
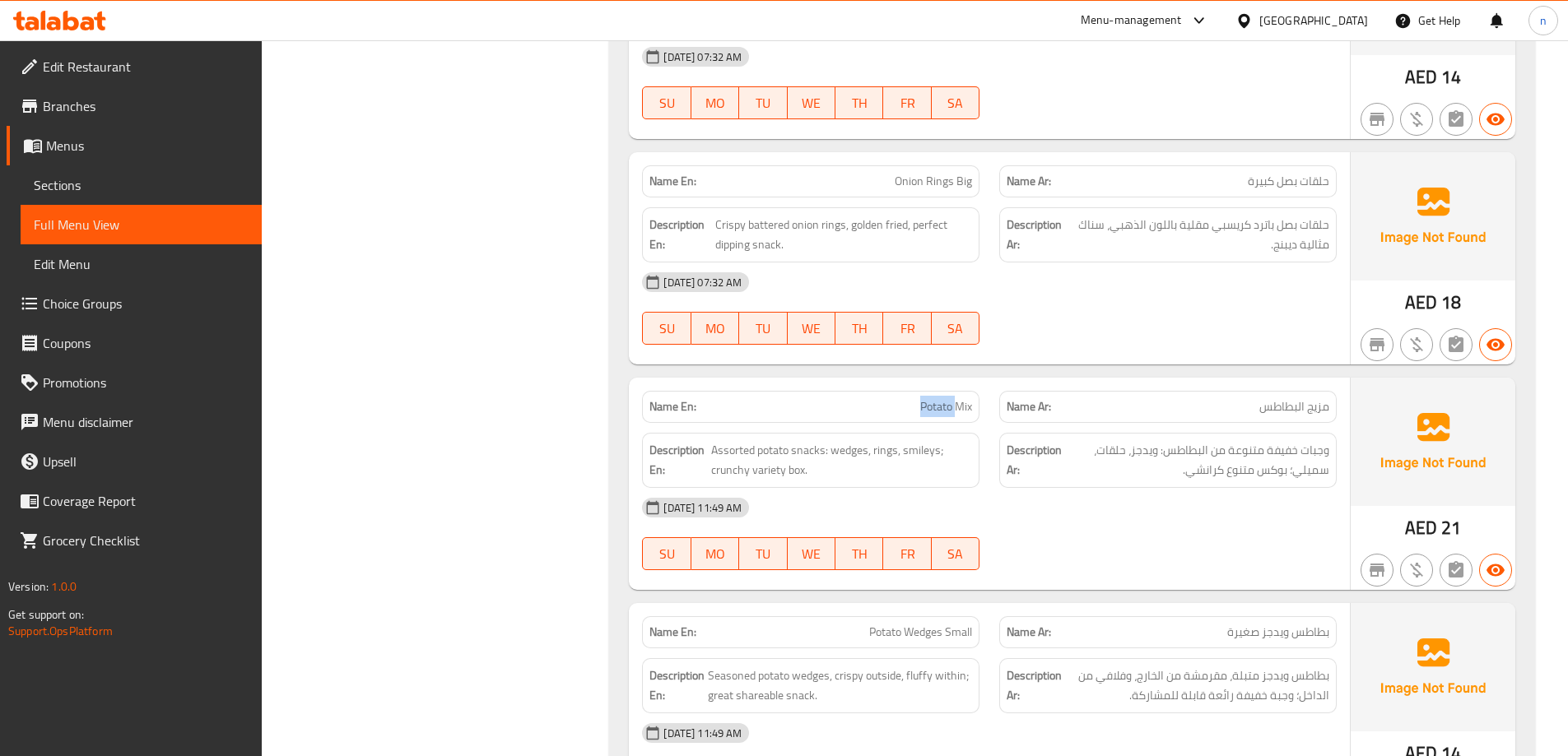
click at [935, 403] on span "Potato Mix" at bounding box center [946, 407] width 52 height 17
click at [968, 417] on div "Name En: Potato Mix" at bounding box center [810, 407] width 337 height 32
click at [965, 413] on span "Potato Mix" at bounding box center [946, 407] width 52 height 17
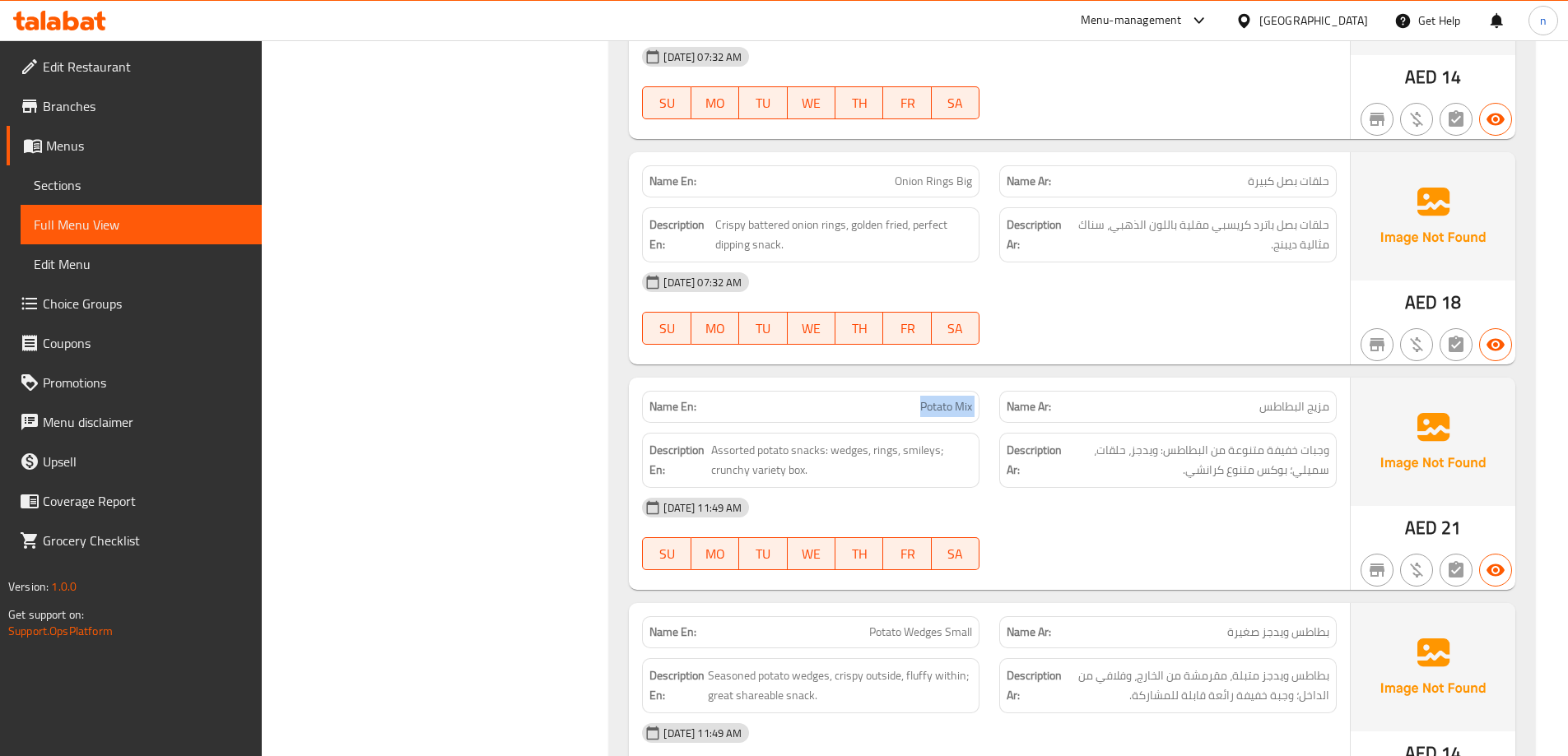
click at [965, 413] on span "Potato Mix" at bounding box center [946, 407] width 52 height 17
copy span "Potato Mix"
click at [1140, 522] on div "[DATE] 11:49 AM" at bounding box center [989, 507] width 715 height 39
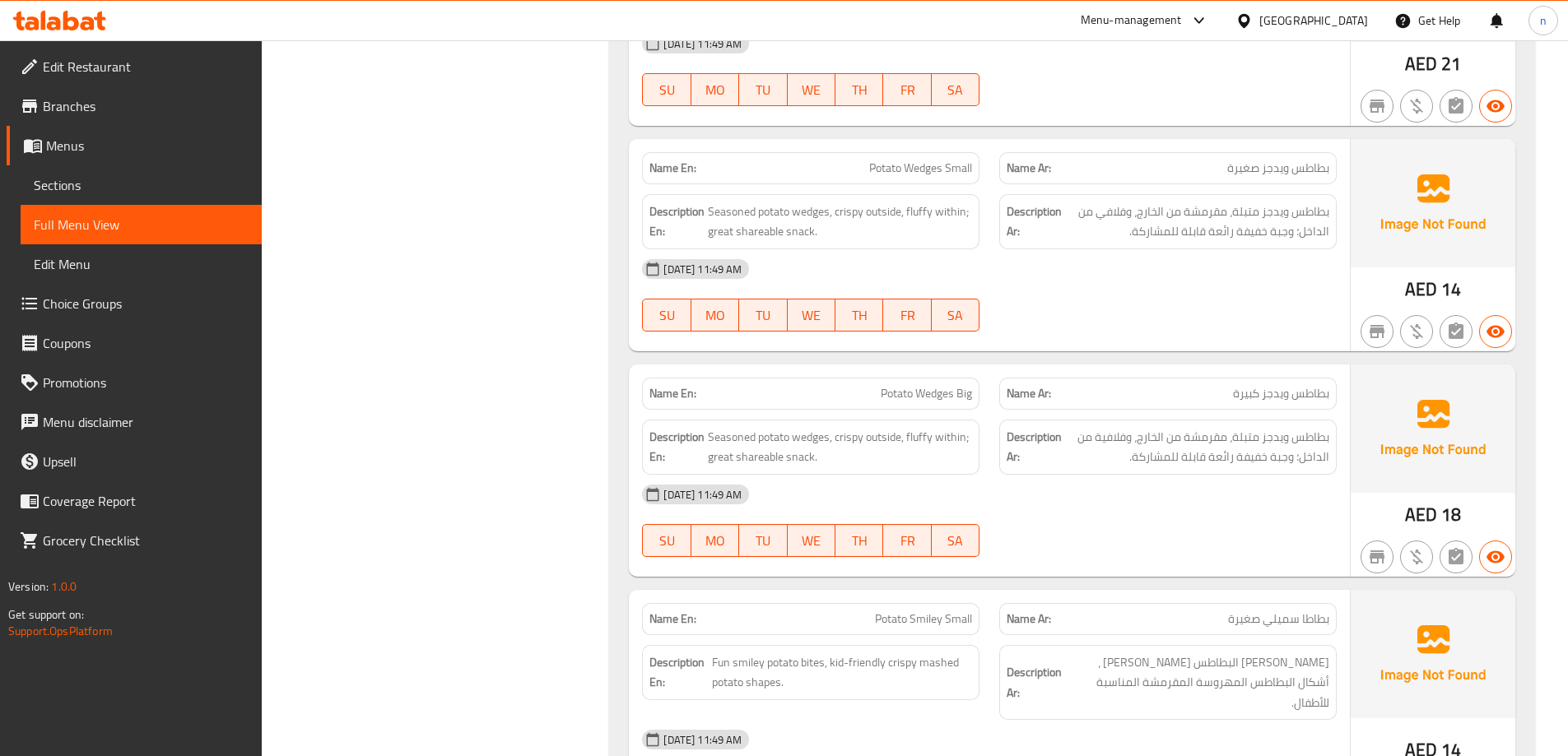
scroll to position [1974, 0]
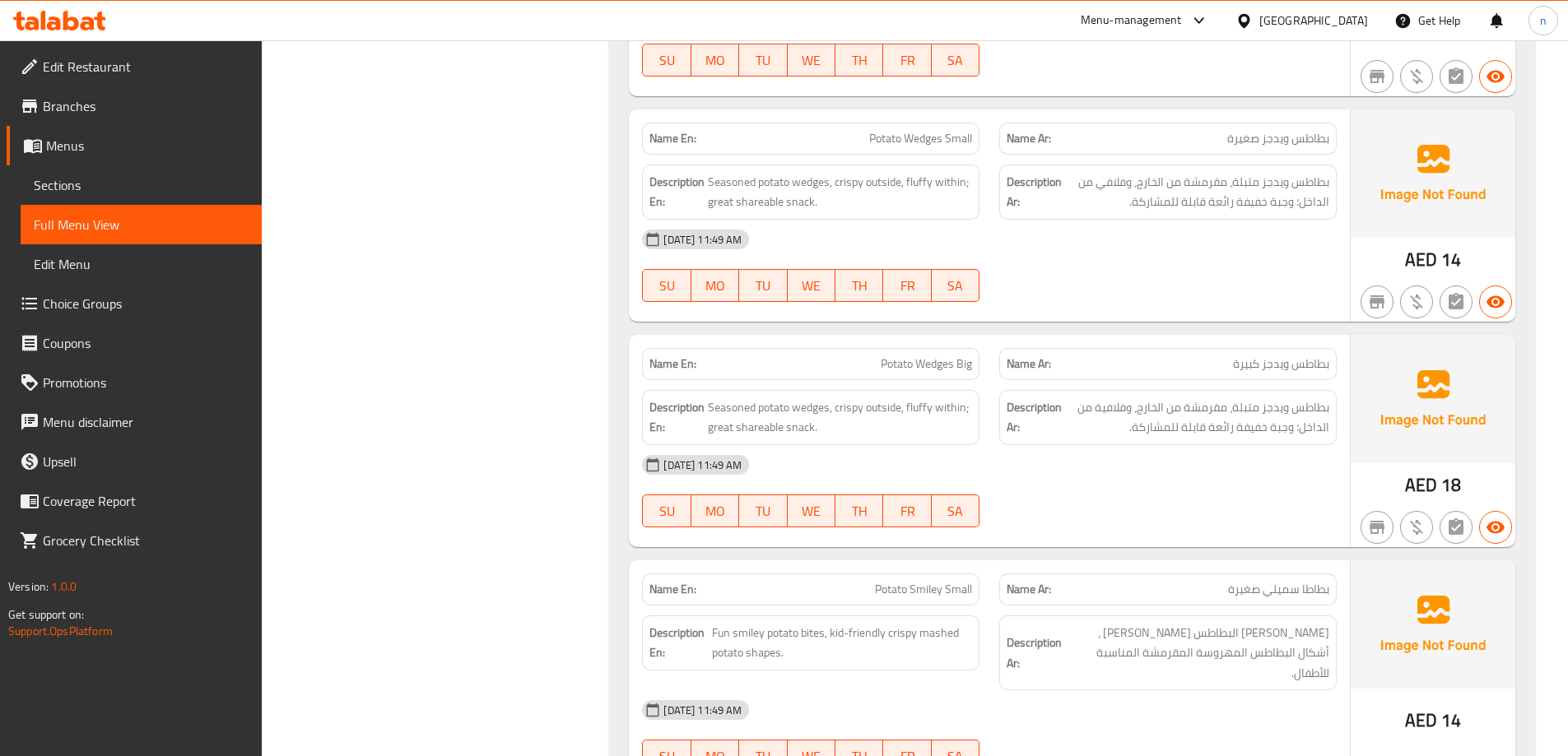
click at [1267, 138] on span "بطاطس ويدجز صغيرة" at bounding box center [1278, 138] width 102 height 17
copy span "ويدجز"
click at [1231, 241] on div "[DATE] 11:49 AM" at bounding box center [989, 240] width 715 height 39
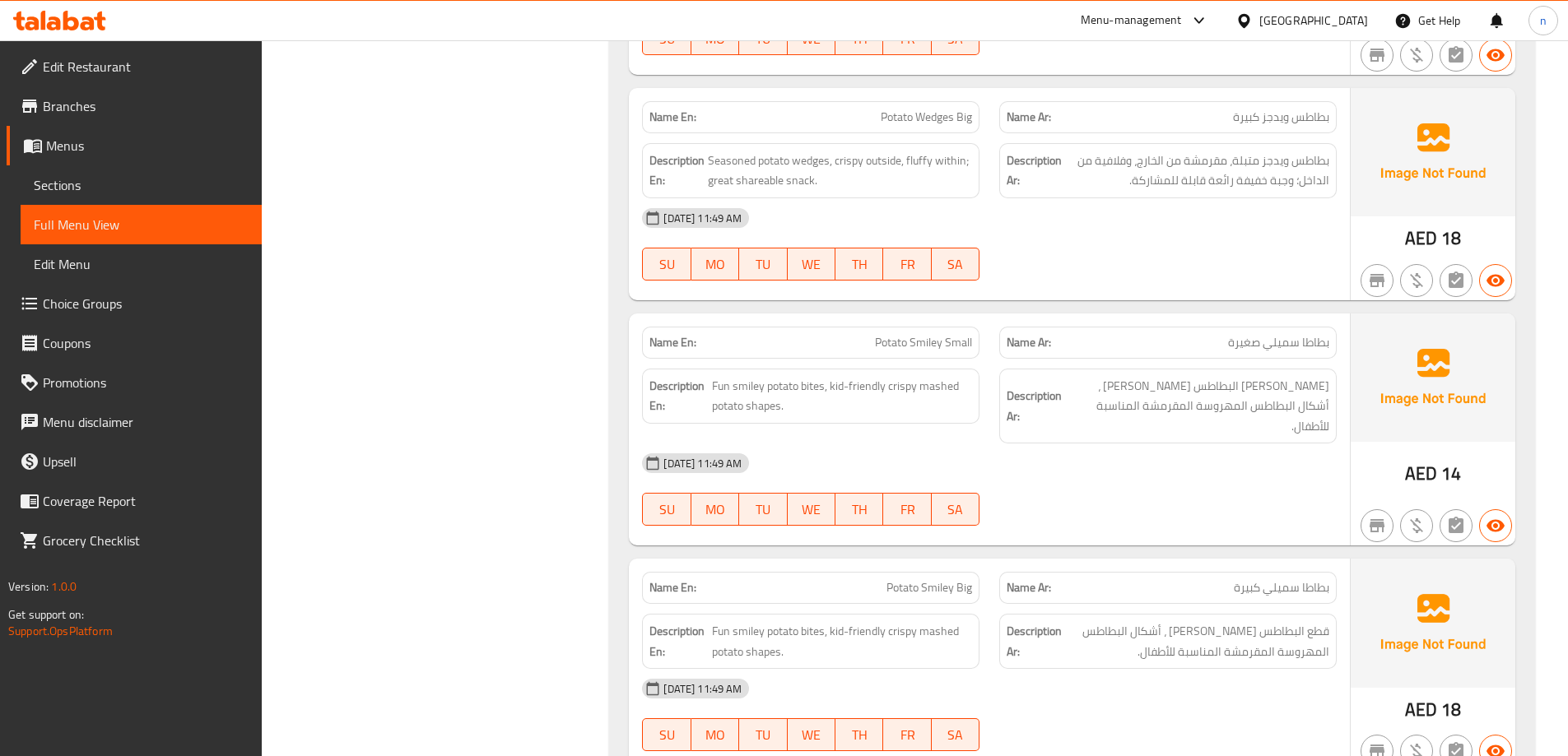
click at [922, 117] on span "Potato Wedges Big" at bounding box center [926, 117] width 92 height 17
copy span "Potato Wedges Big"
click at [1079, 274] on div at bounding box center [1168, 280] width 357 height 20
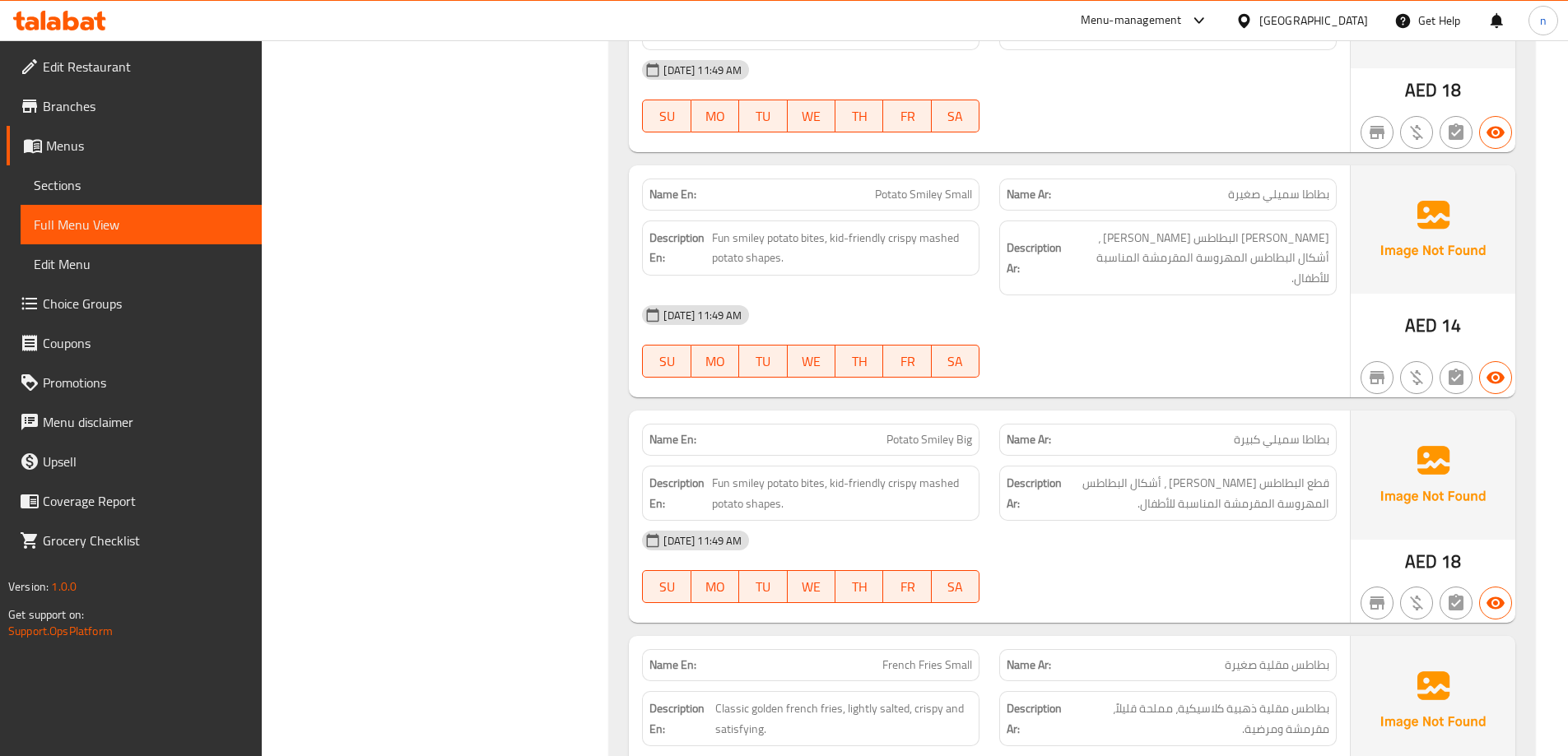
scroll to position [2386, 0]
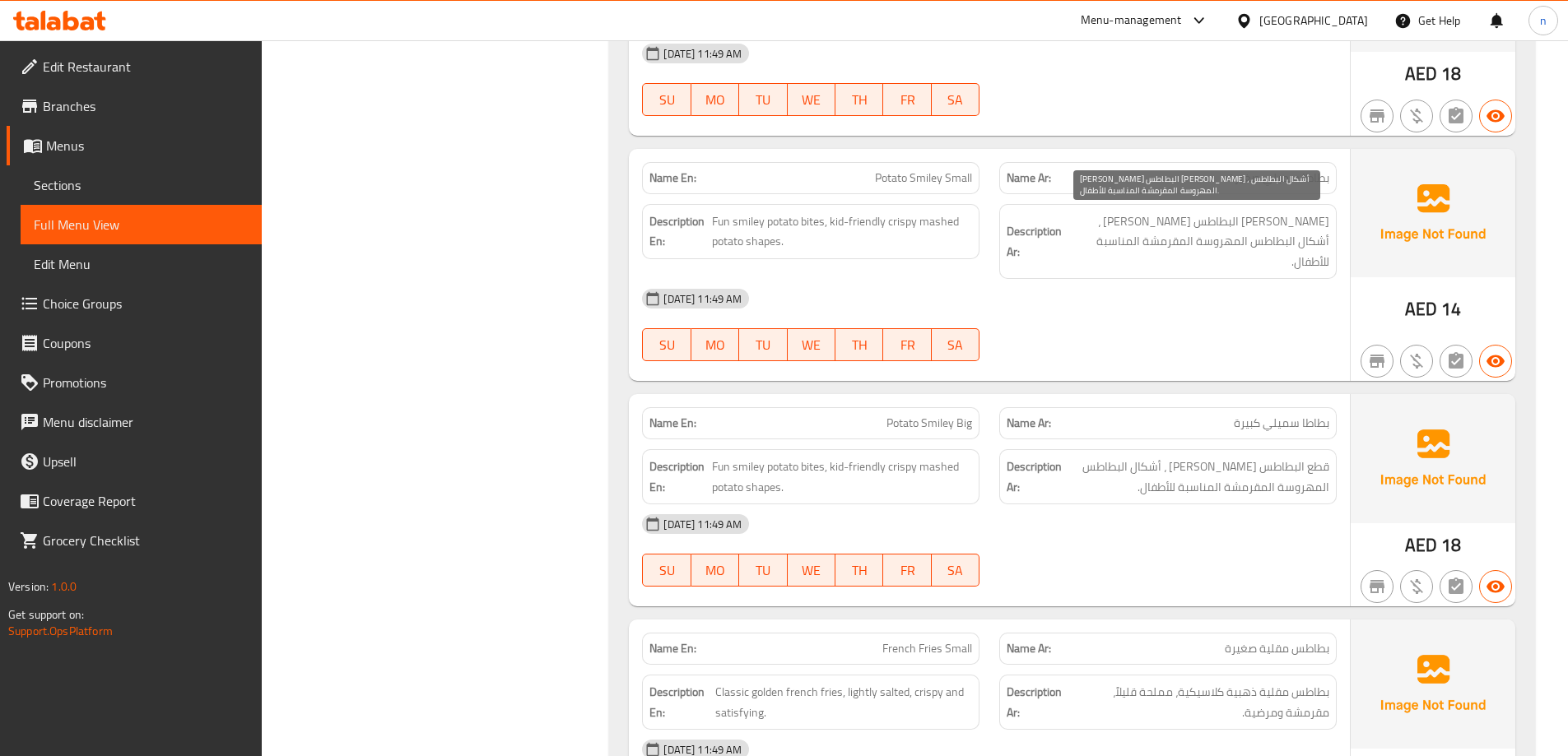
click at [1304, 225] on span "باتيس البطاطس سميلي فن ، أشكال البطاطس المهروسة المقرمشة المناسبة للأطفال." at bounding box center [1197, 242] width 264 height 61
click at [1316, 225] on span "باتيس البطاطس سميلي فن ، أشكال البطاطس المهروسة المقرمشة المناسبة للأطفال." at bounding box center [1197, 242] width 264 height 61
copy span "باتيس"
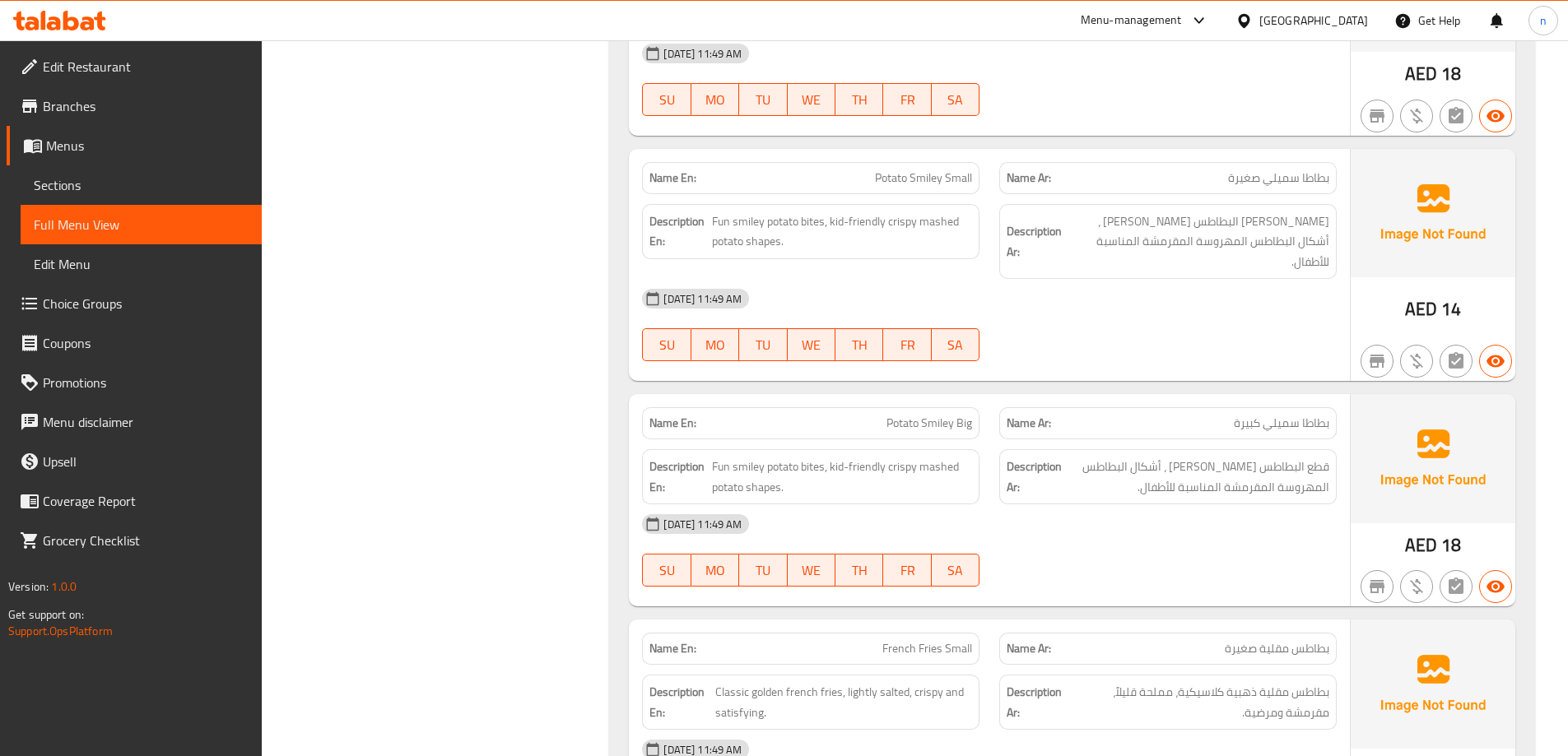
click at [927, 178] on span "Potato Smiley Small" at bounding box center [924, 178] width 97 height 17
copy span "Potato Smiley Small"
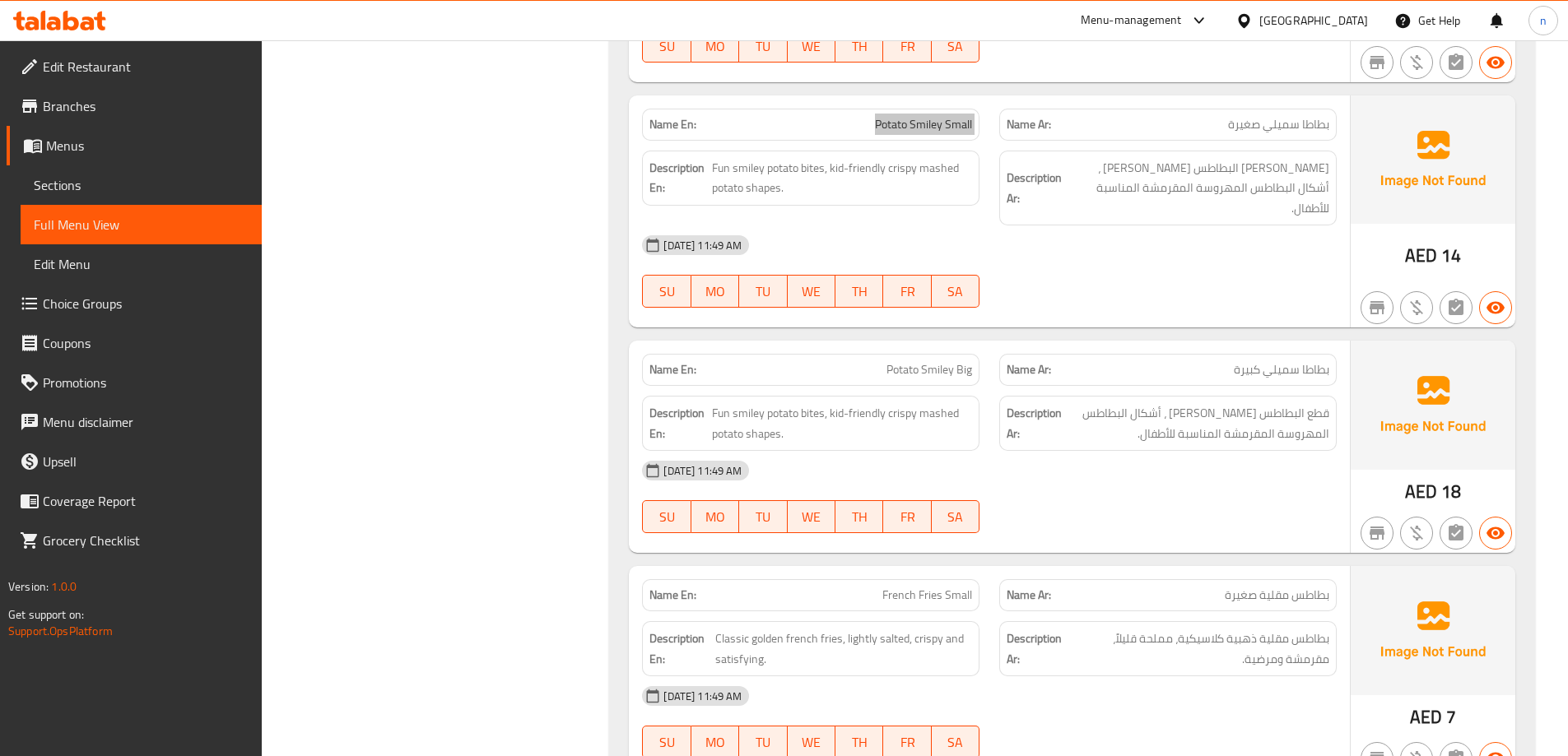
scroll to position [2468, 0]
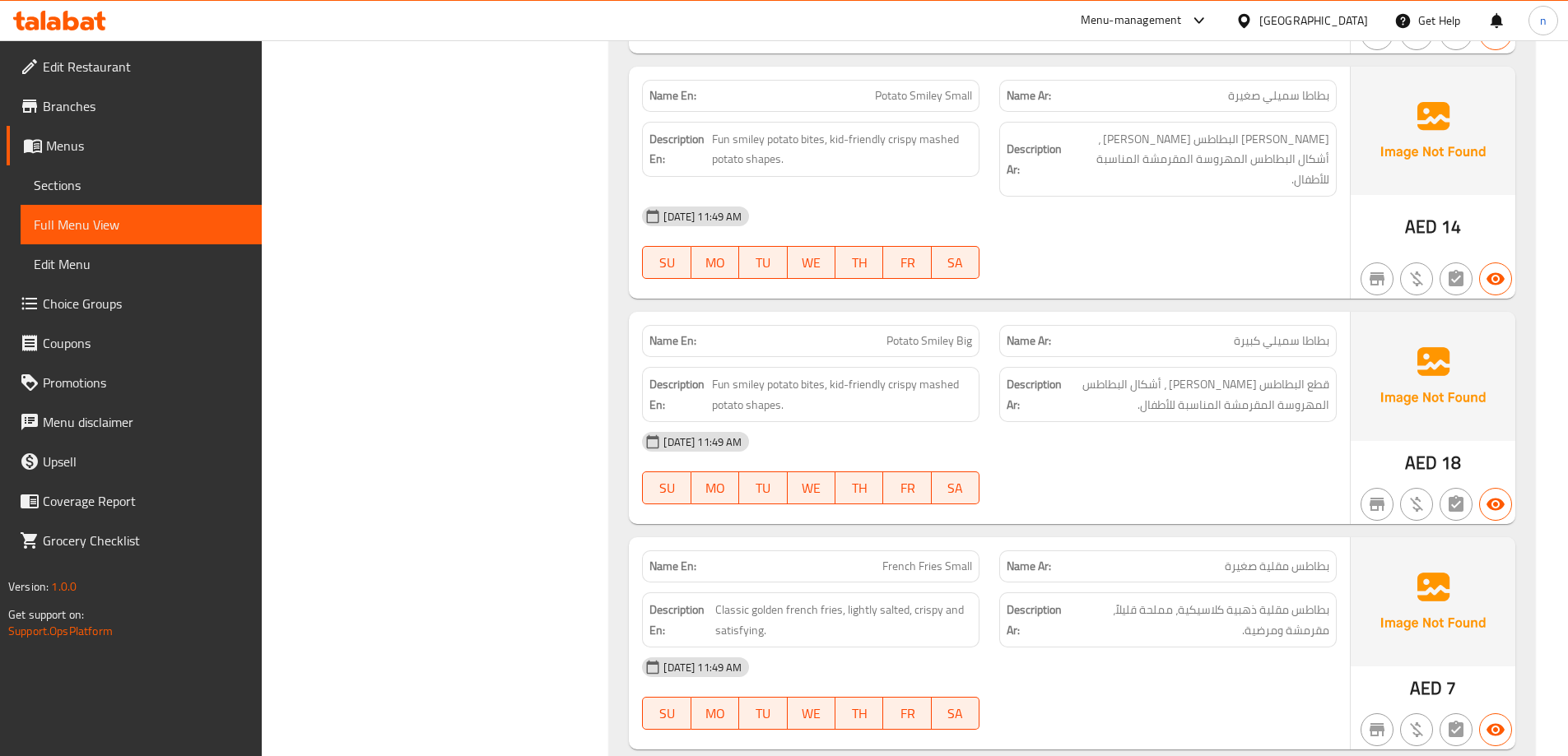
click at [1229, 461] on div "10-09-2025 11:49 AM SU MO TU WE TH FR SA" at bounding box center [989, 468] width 715 height 92
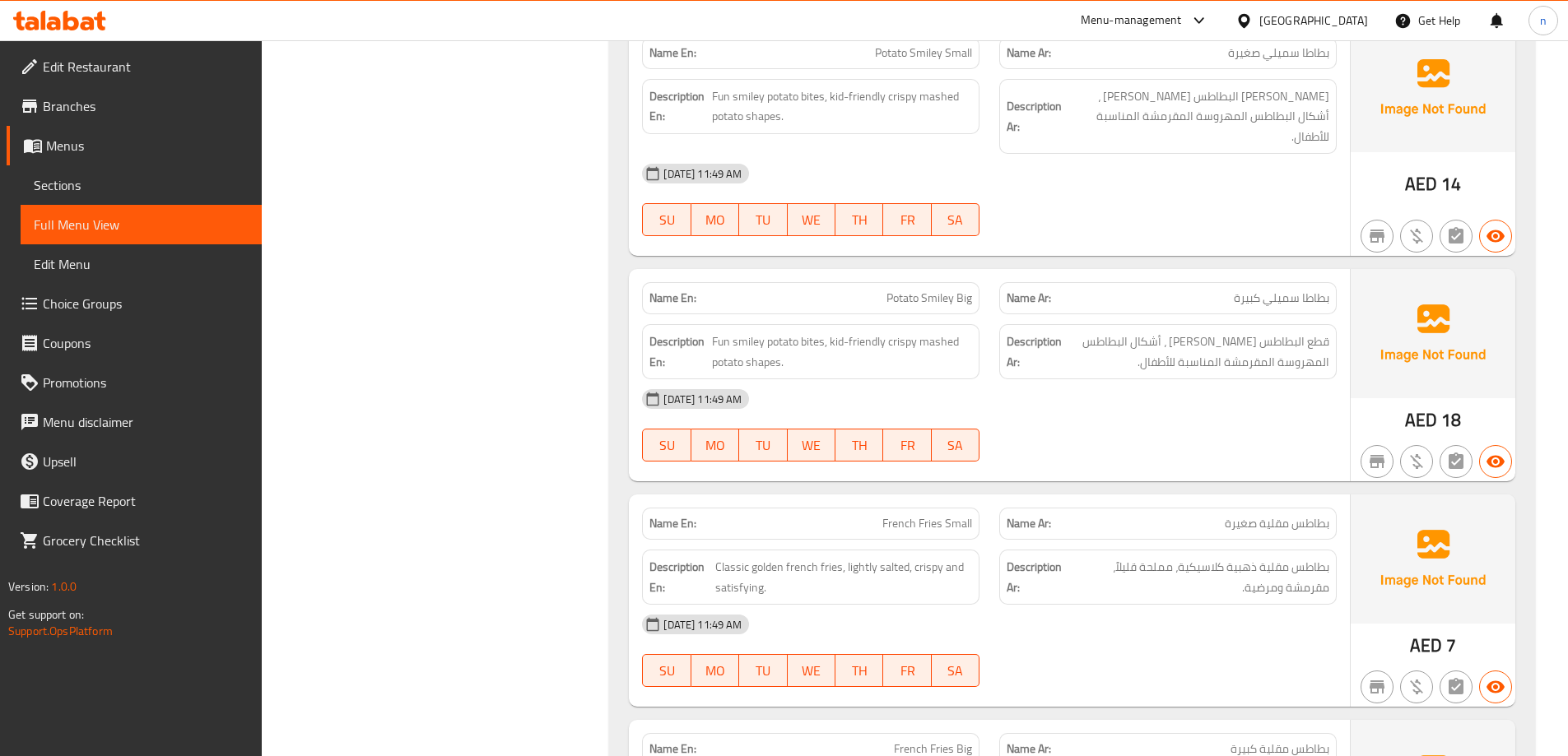
scroll to position [2550, 0]
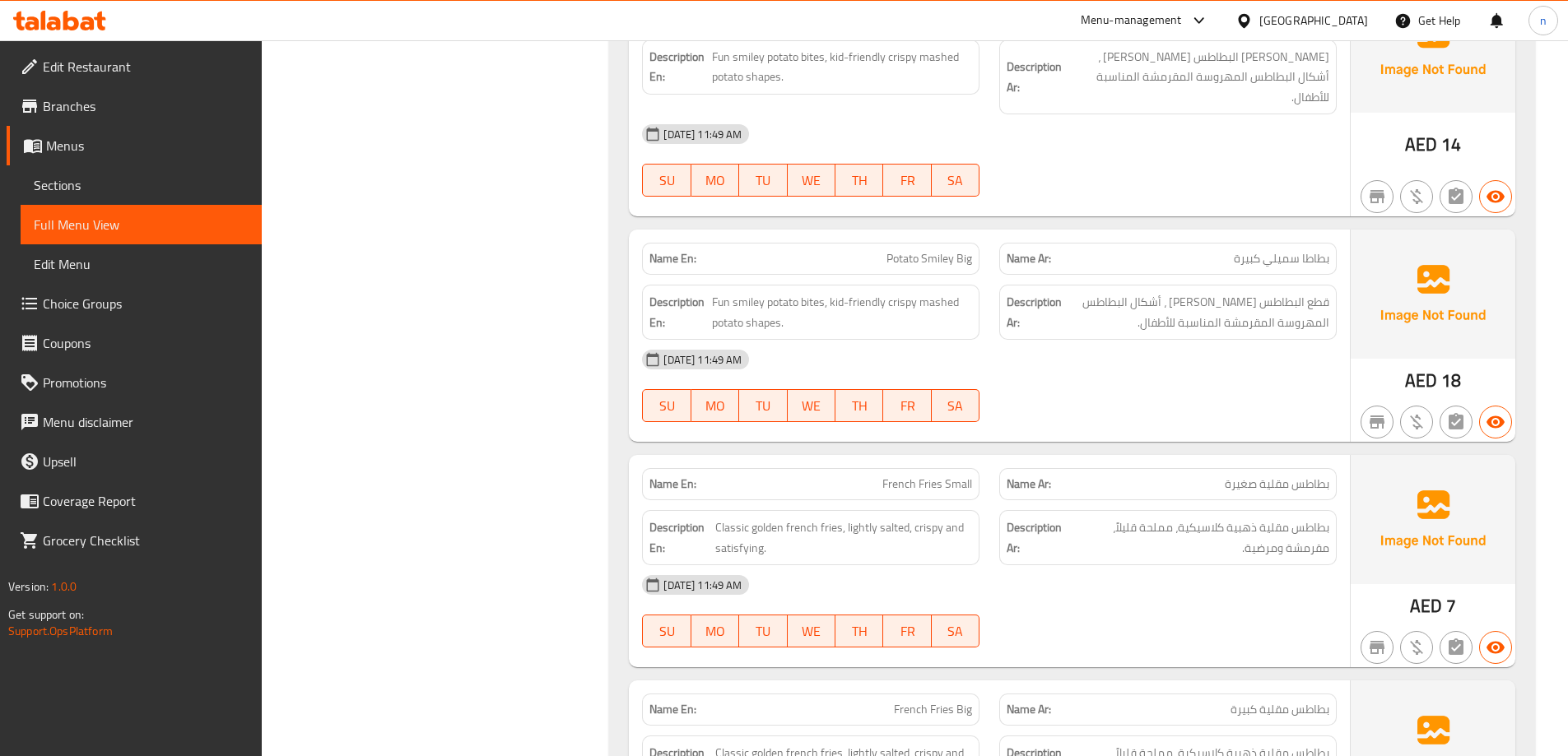
click at [936, 250] on span "Potato Smiley Big" at bounding box center [929, 258] width 86 height 17
copy span "Potato Smiley Big"
click at [1043, 340] on div "[DATE] 11:49 AM" at bounding box center [989, 359] width 715 height 39
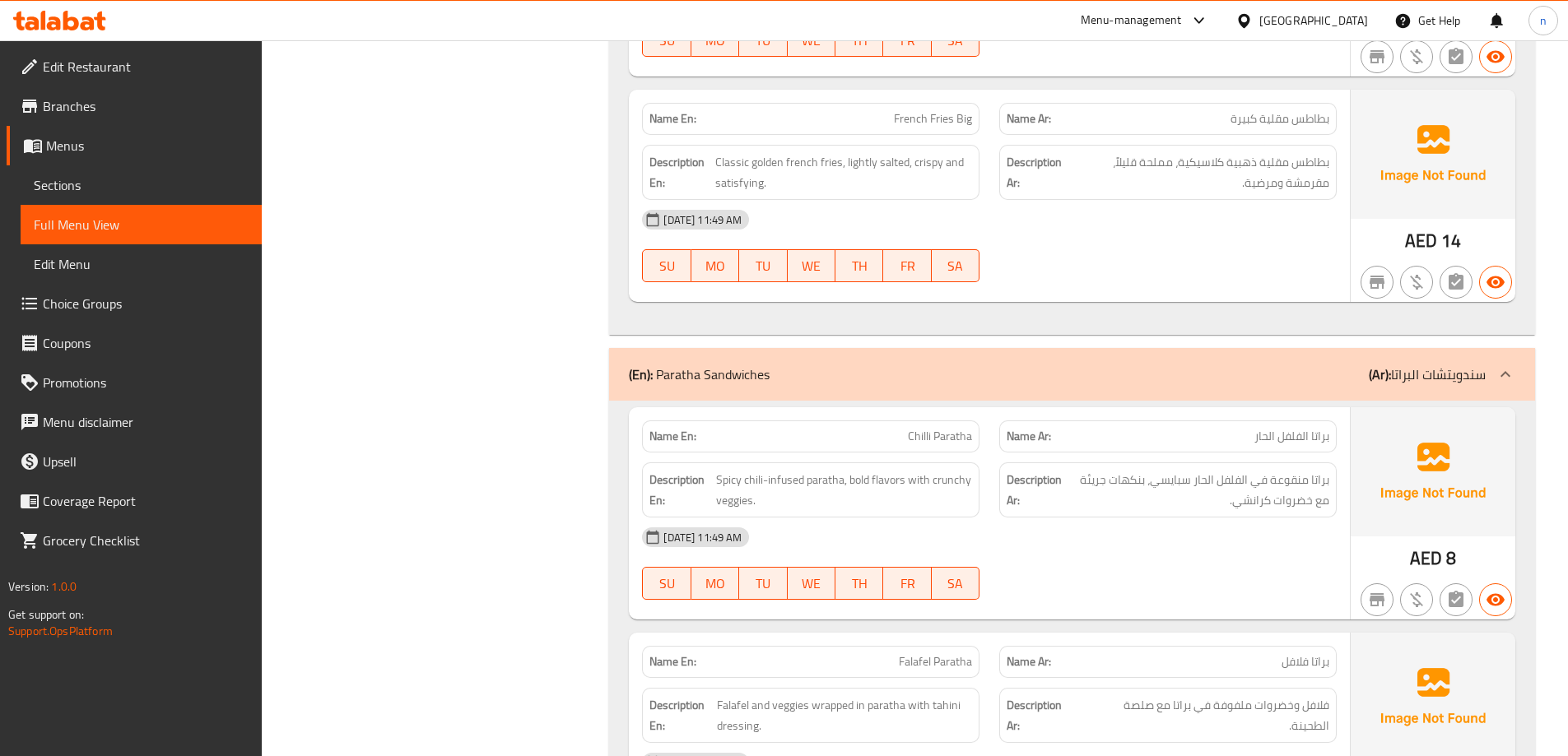
scroll to position [3291, 0]
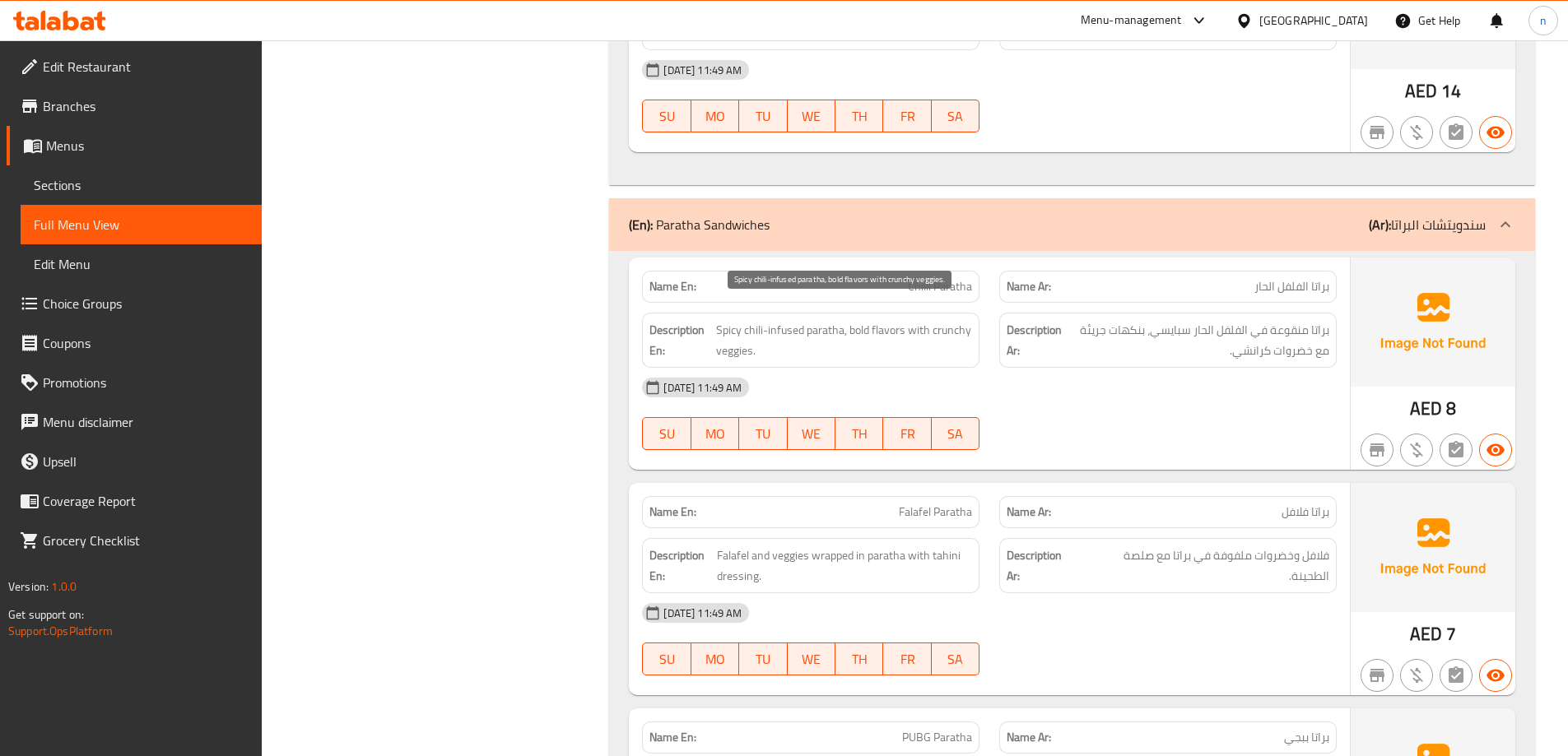
click at [942, 320] on span "Spicy chili-infused paratha, bold flavors with crunchy veggies." at bounding box center [844, 340] width 256 height 40
click at [947, 320] on span "Spicy chili-infused paratha, bold flavors with crunchy veggies." at bounding box center [844, 340] width 256 height 40
copy span "crunchy"
click at [1139, 403] on div "10-09-2025 11:49 AM SU MO TU WE TH FR SA" at bounding box center [989, 414] width 715 height 92
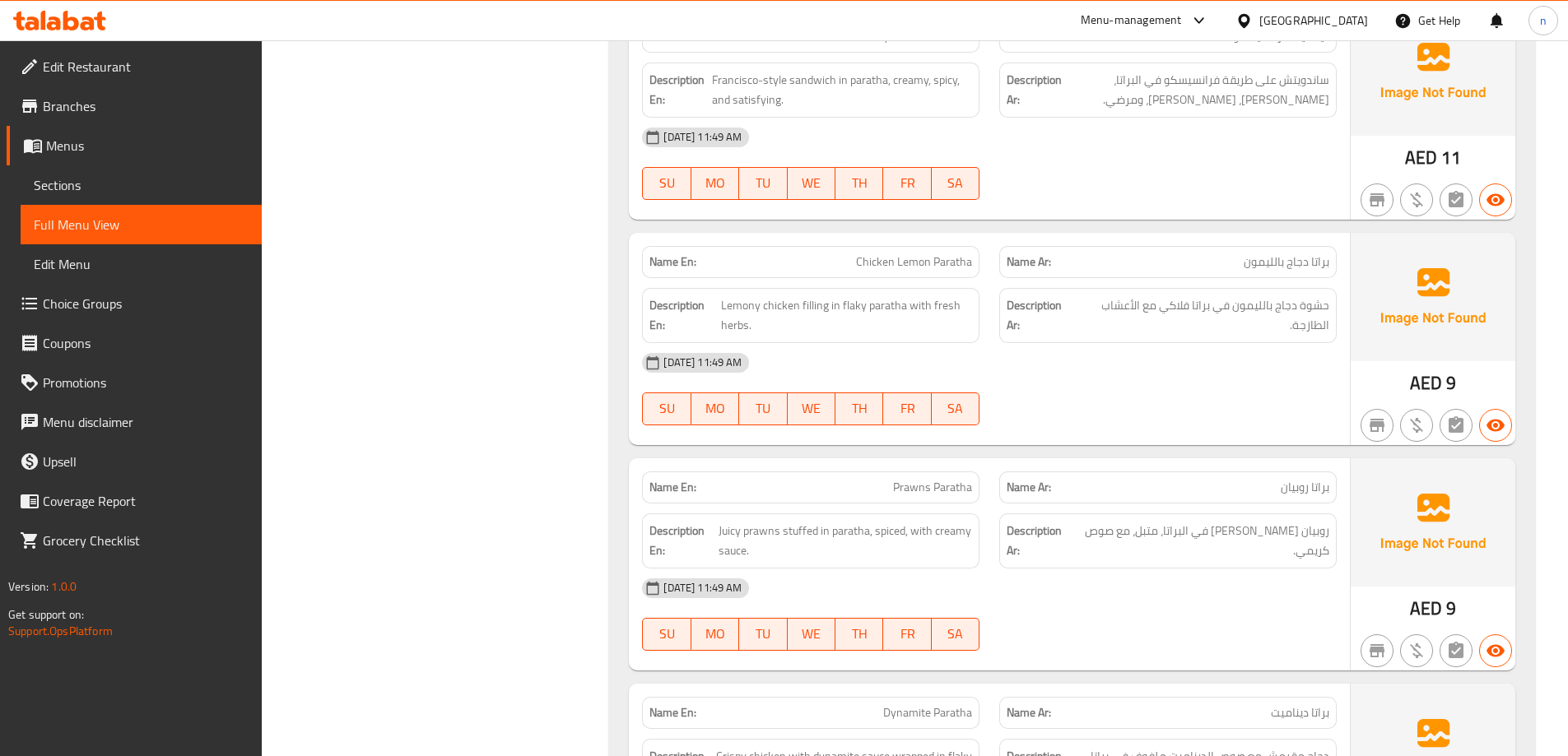
scroll to position [5265, 0]
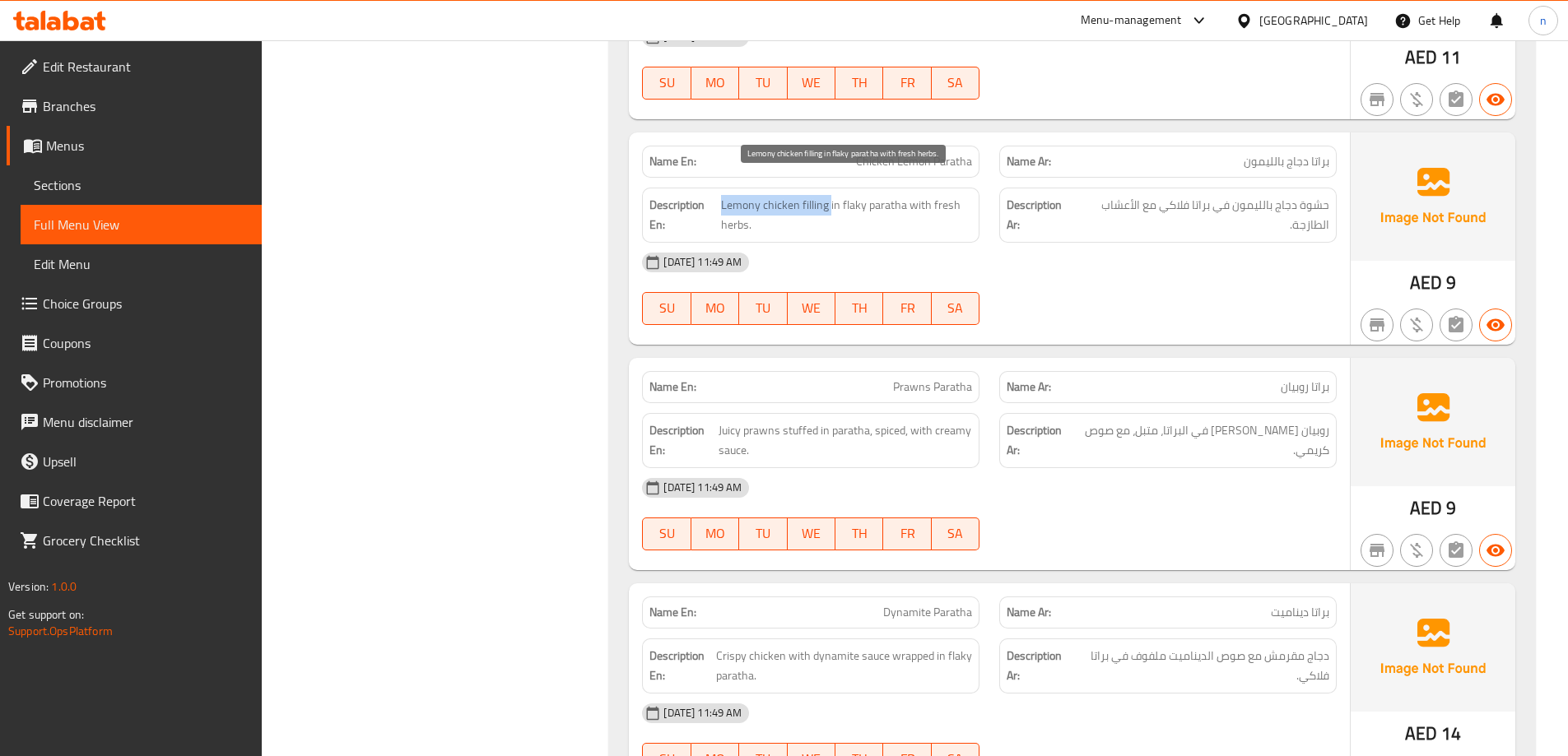
drag, startPoint x: 722, startPoint y: 184, endPoint x: 829, endPoint y: 183, distance: 107.0
click at [829, 195] on span "Lemony chicken filling in flaky paratha with fresh herbs." at bounding box center [846, 215] width 252 height 40
copy span "Lemony chicken filling"
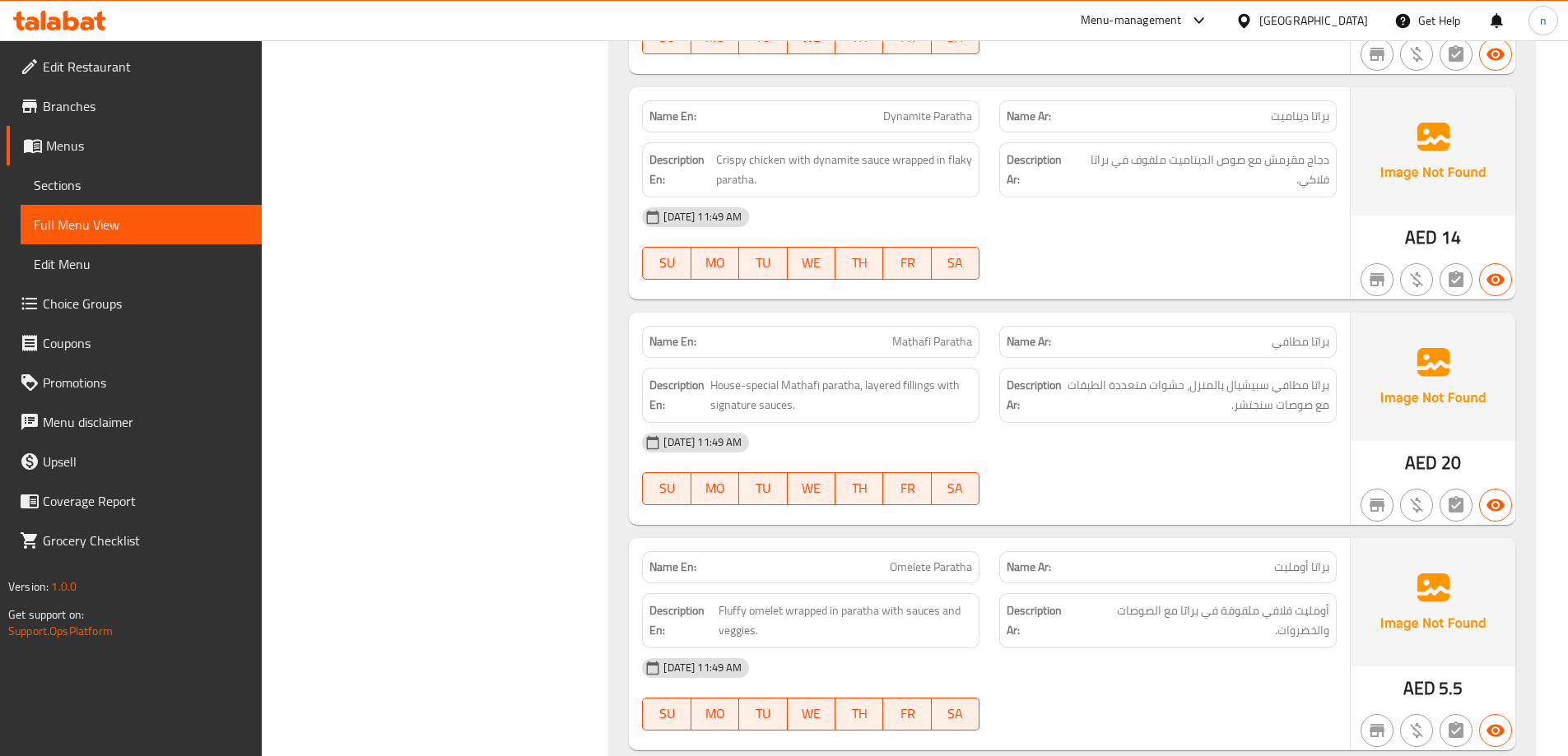
scroll to position [5923, 0]
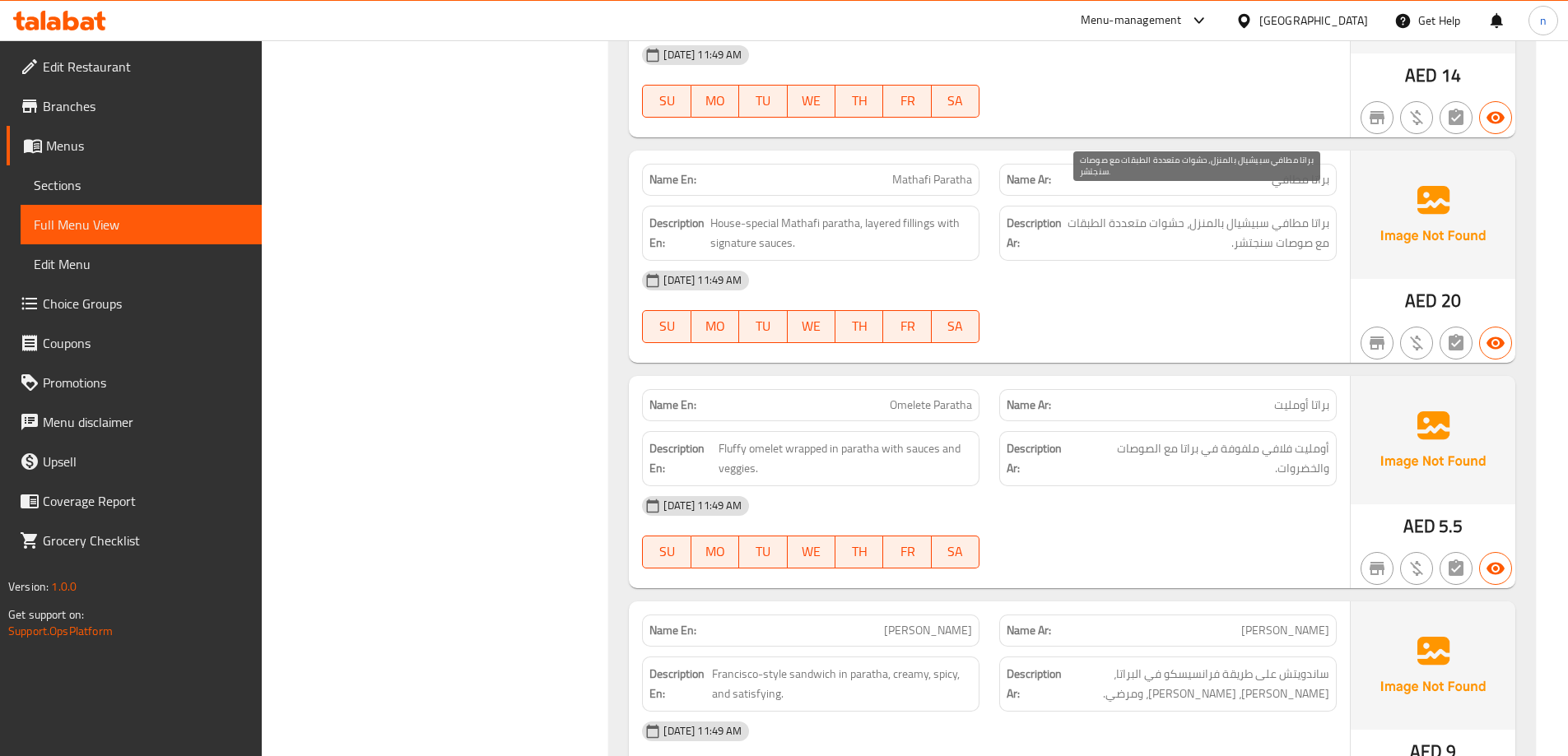
click at [1262, 228] on span "براتا مطافي سبيشيال بالمنزل، حشوات متعددة الطبقات مع صوصات سنجتشر." at bounding box center [1197, 233] width 264 height 40
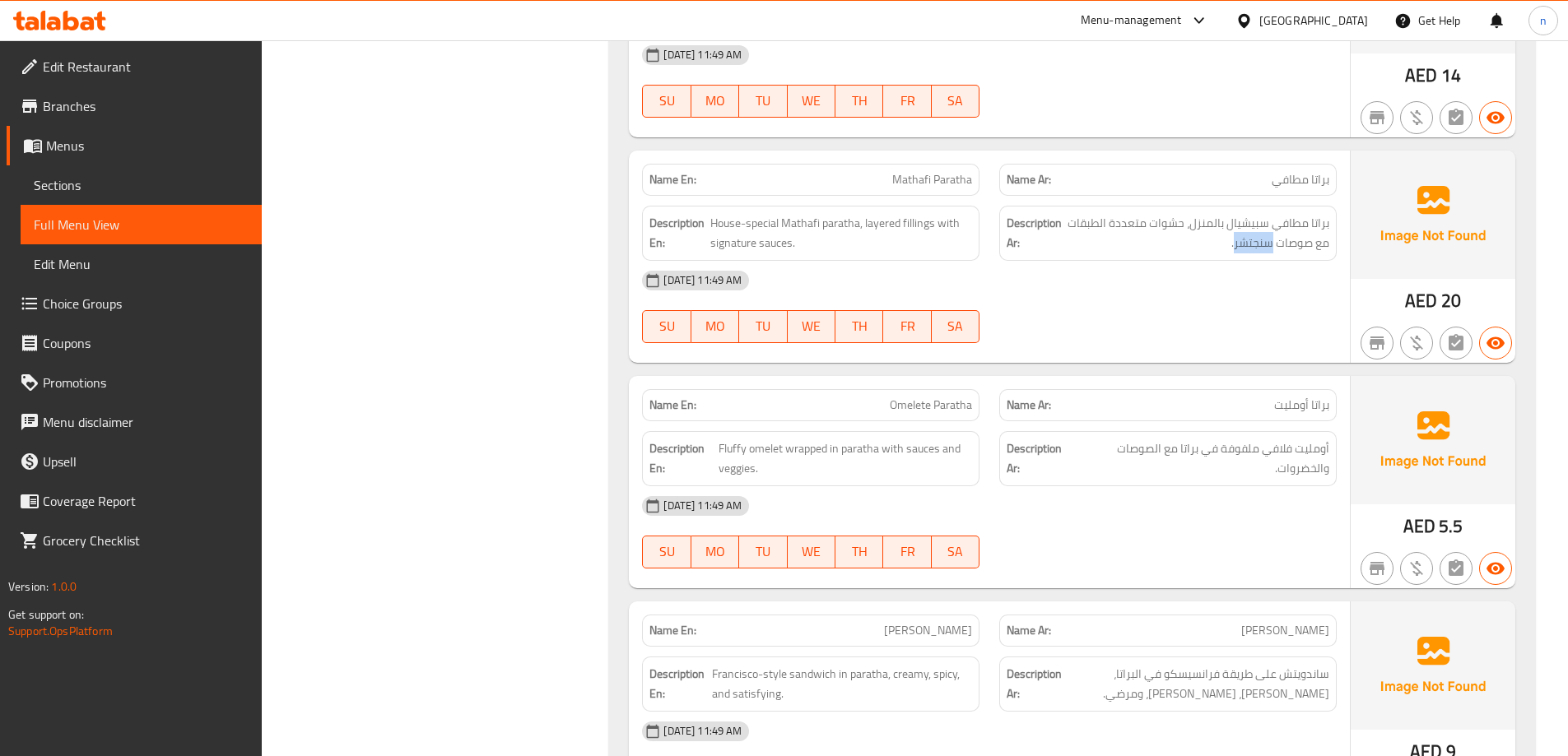
copy span "سنجتشر"
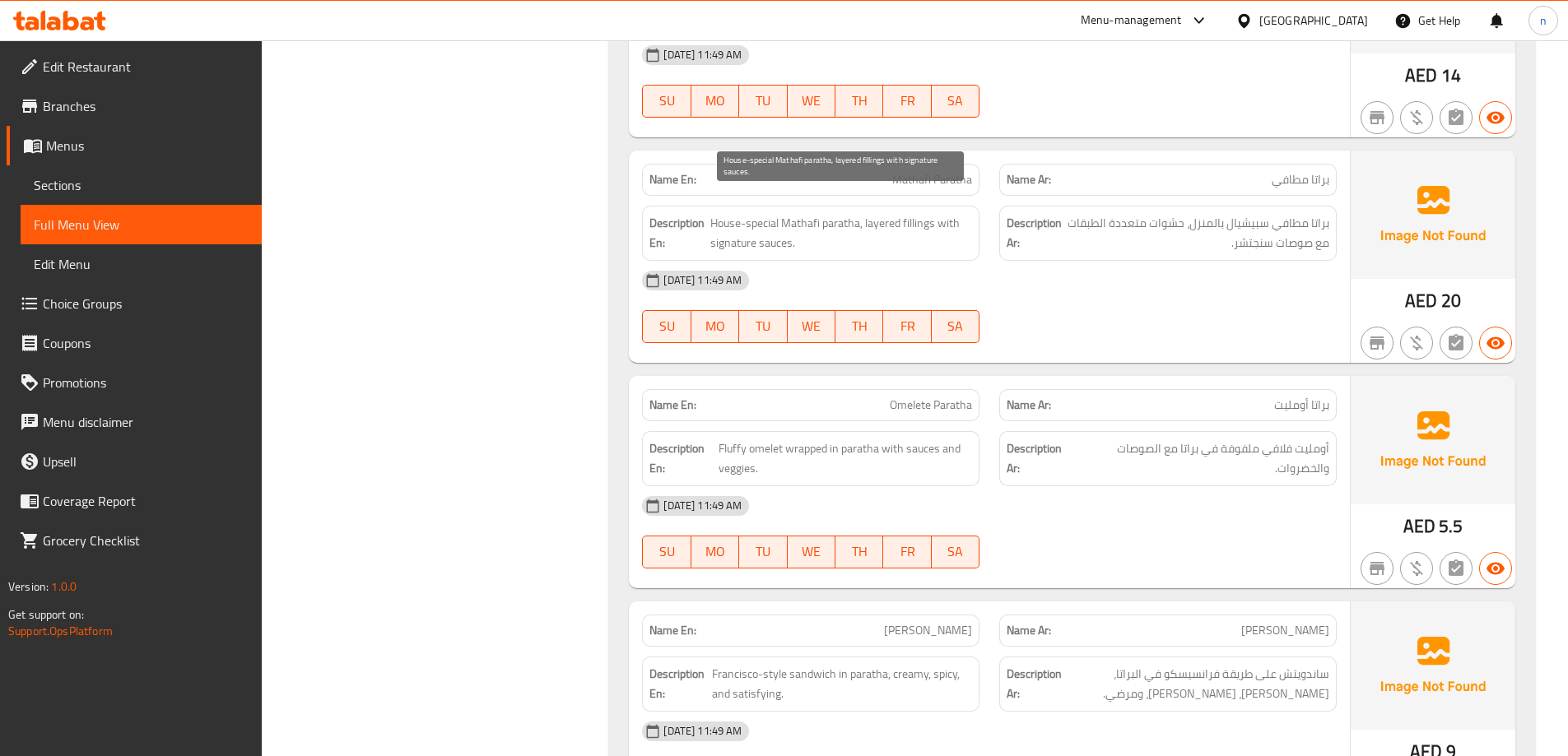
click at [731, 228] on span "House-special Mathafi paratha, layered fillings with signature sauces." at bounding box center [841, 233] width 262 height 40
click at [939, 171] on span "Mathafi Paratha" at bounding box center [932, 179] width 80 height 17
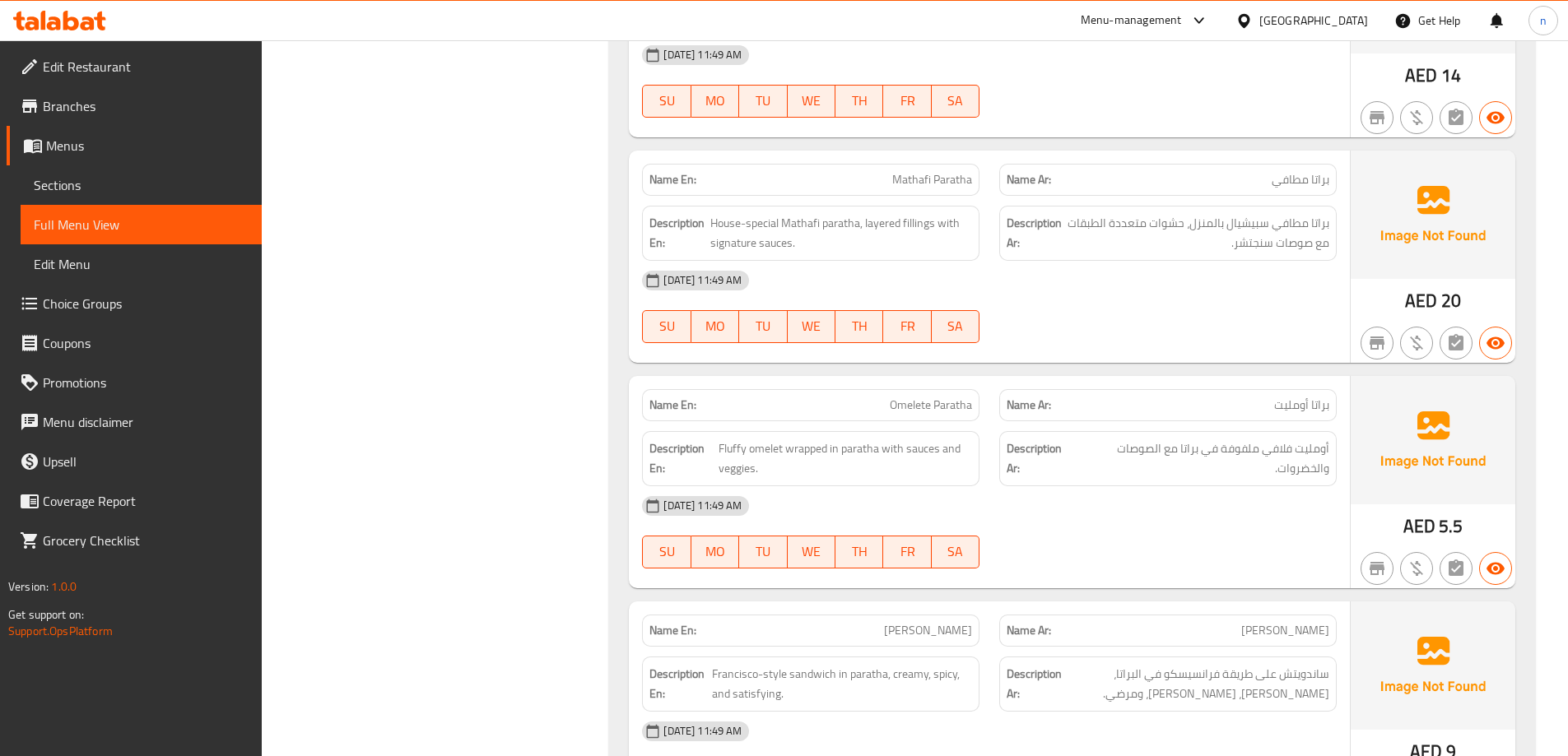
click at [1095, 271] on div "[DATE] 11:49 AM" at bounding box center [989, 280] width 715 height 39
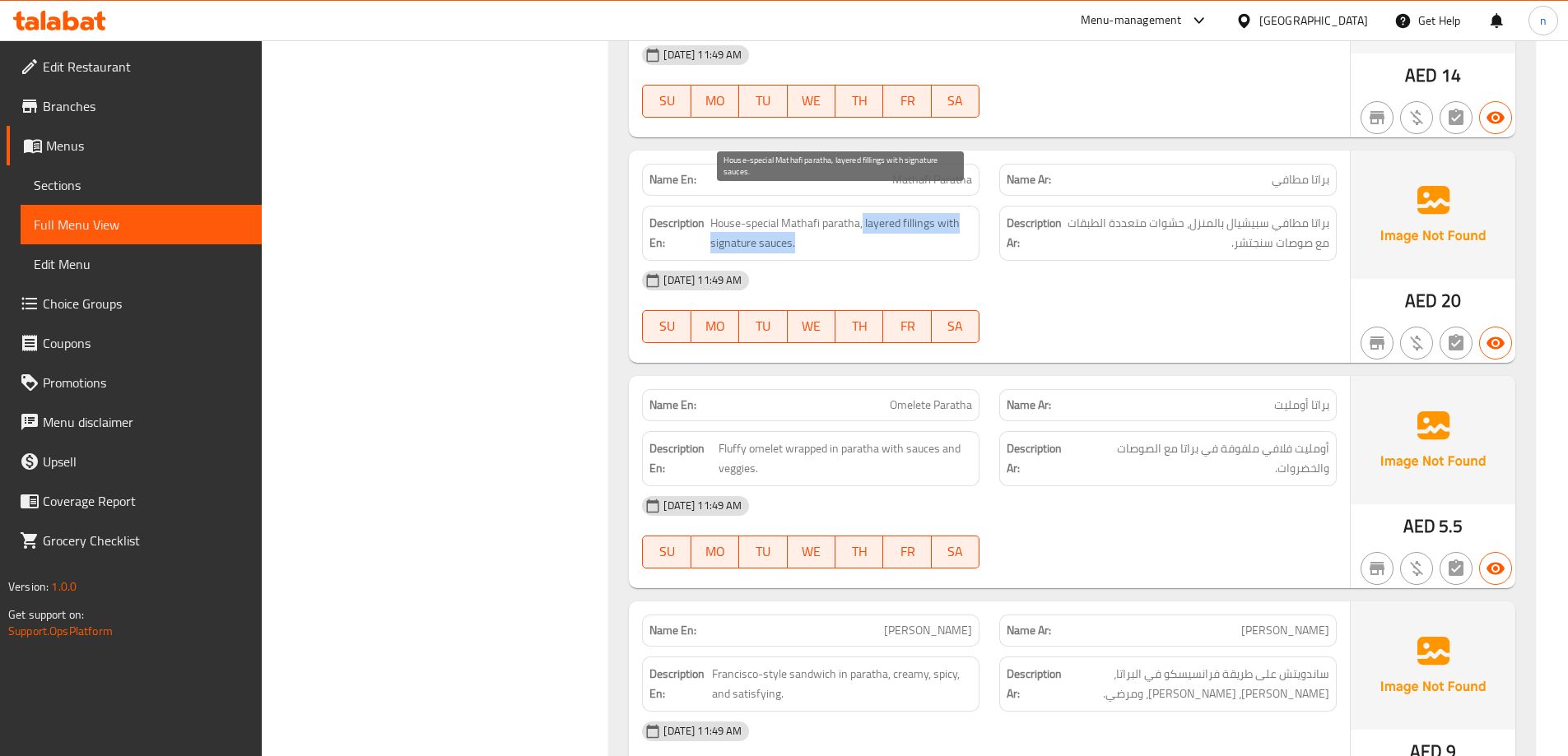
drag, startPoint x: 863, startPoint y: 200, endPoint x: 972, endPoint y: 217, distance: 110.3
click at [972, 217] on span "House-special Mathafi paratha, layered fillings with signature sauces." at bounding box center [841, 233] width 262 height 40
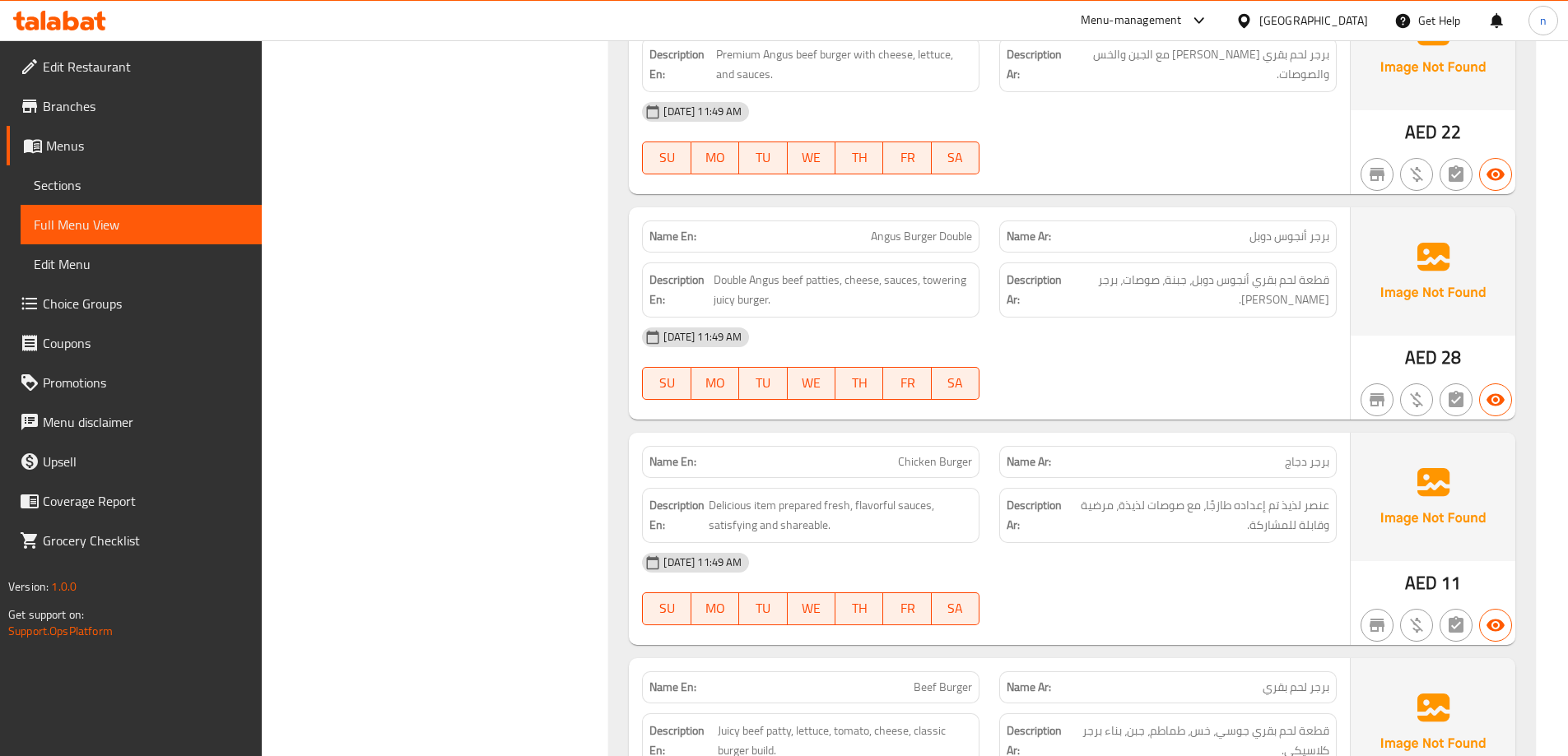
scroll to position [8227, 0]
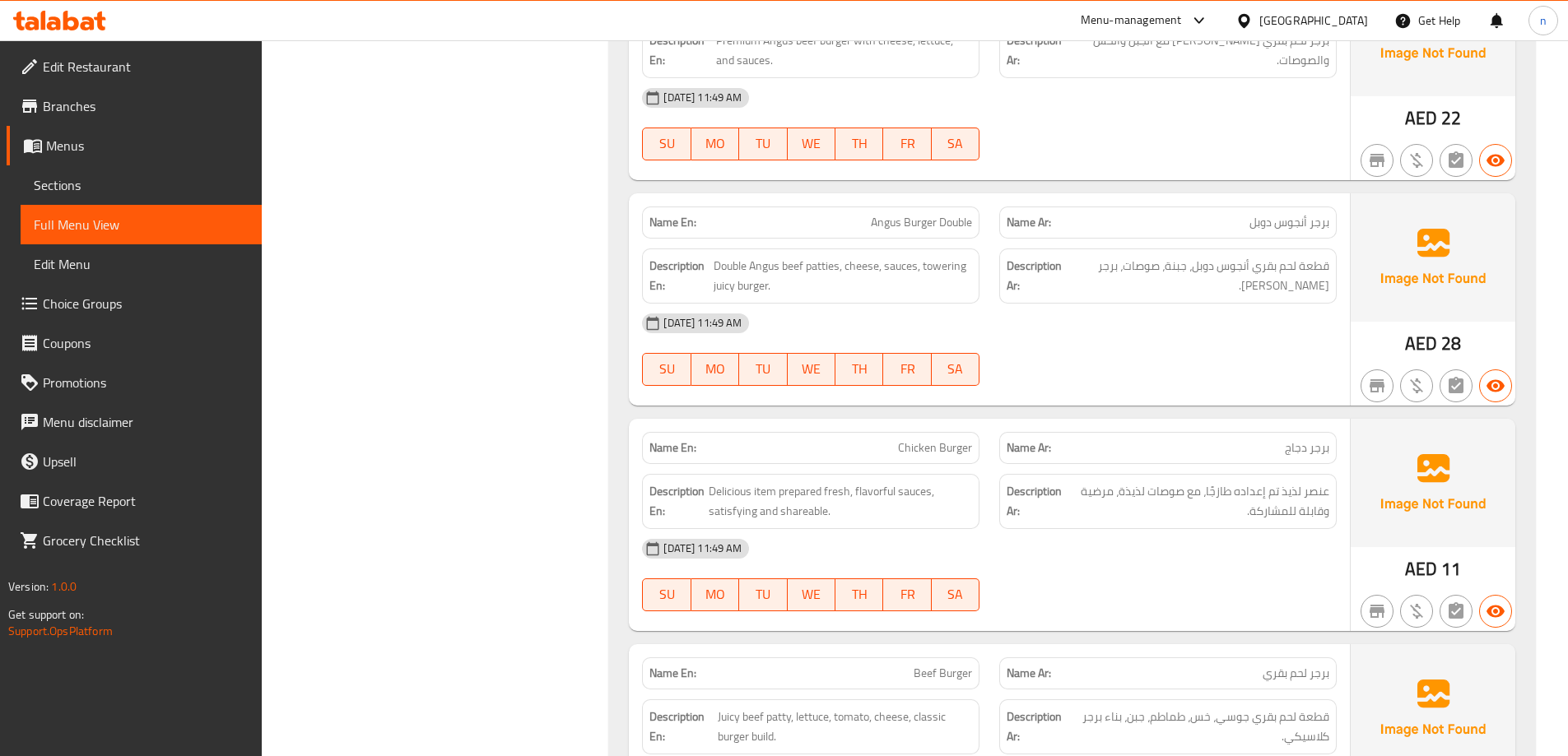
click at [926, 214] on span "Angus Burger Double" at bounding box center [921, 223] width 101 height 17
click at [1112, 306] on div "[DATE] 11:49 AM" at bounding box center [989, 323] width 715 height 39
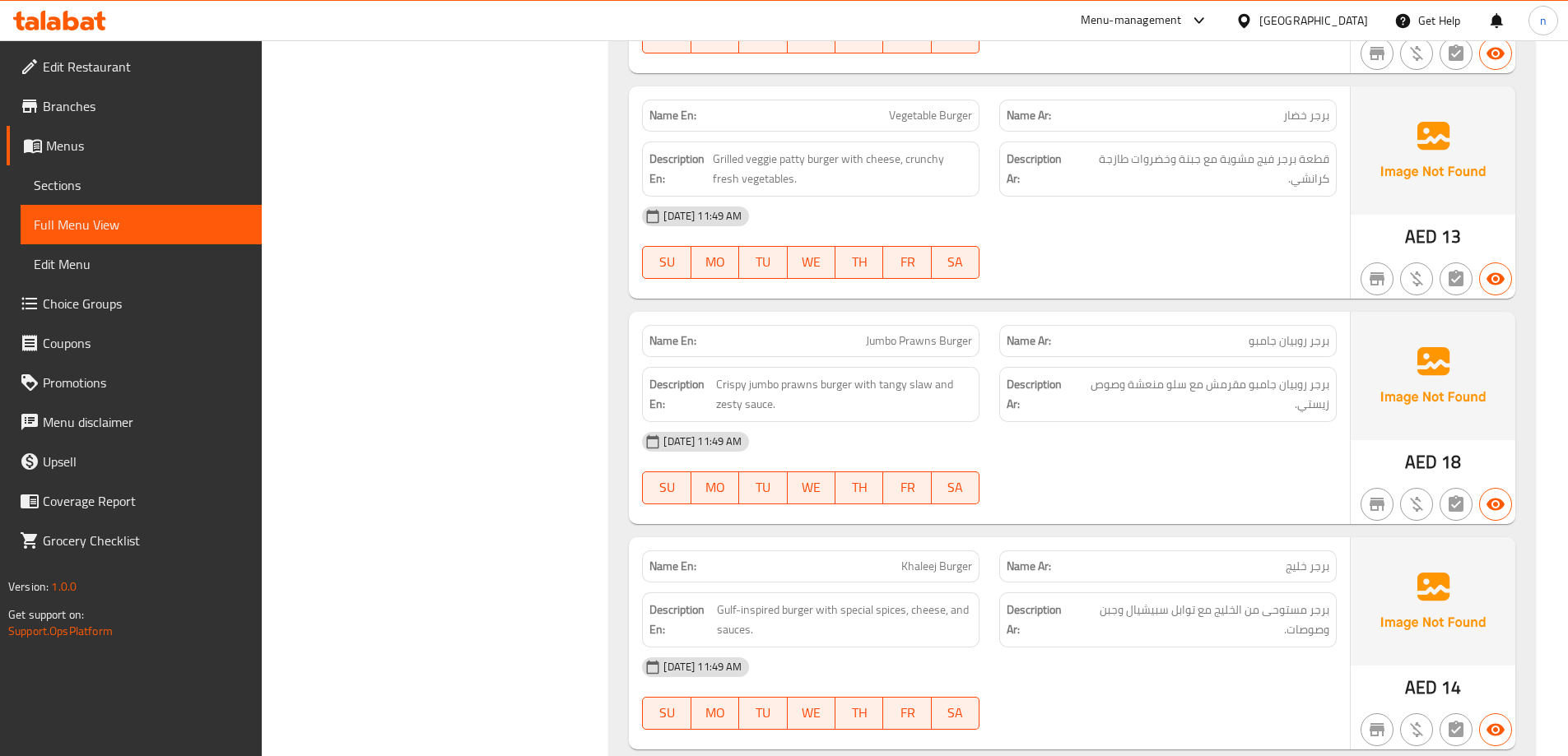
scroll to position [9214, 0]
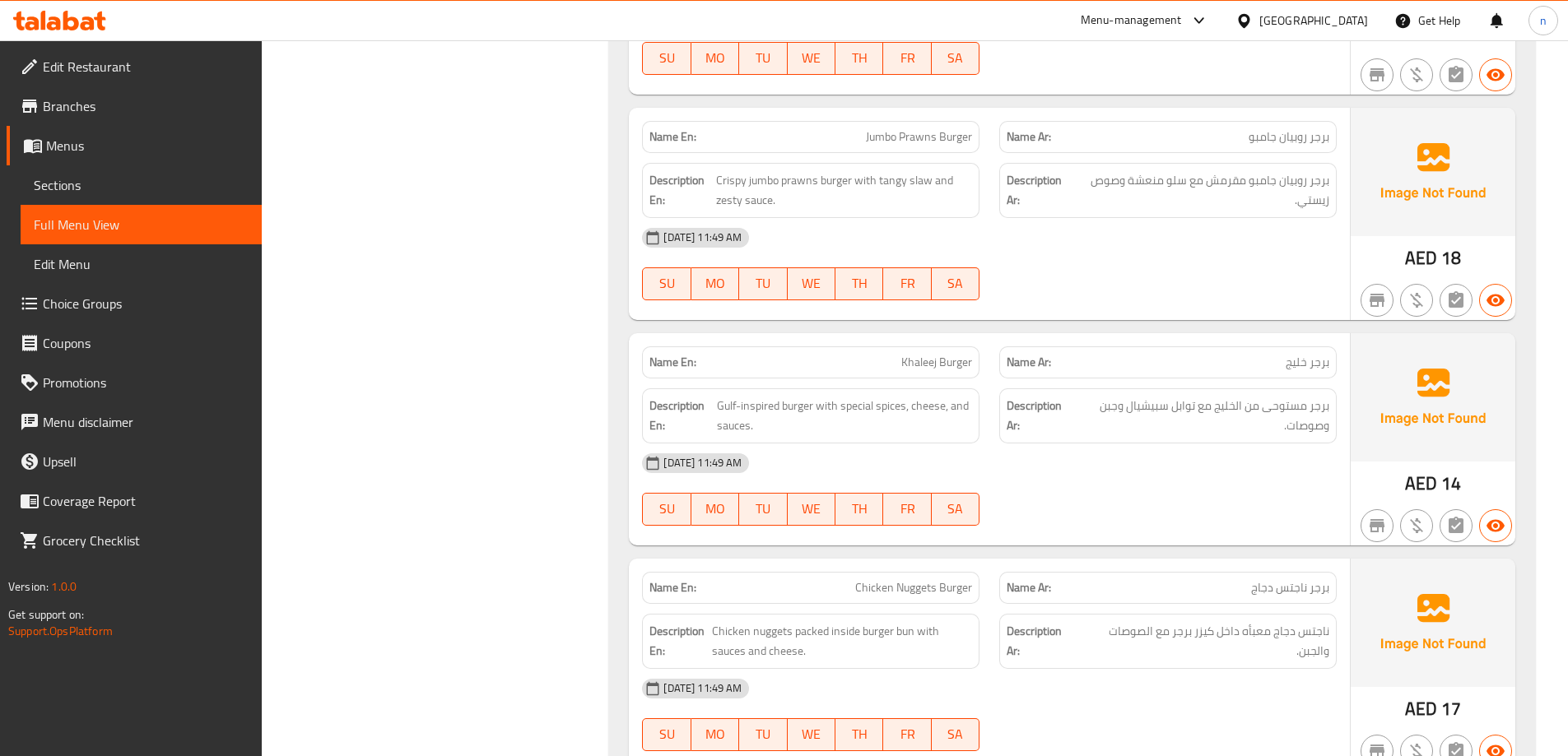
click at [1229, 291] on div at bounding box center [1168, 300] width 357 height 20
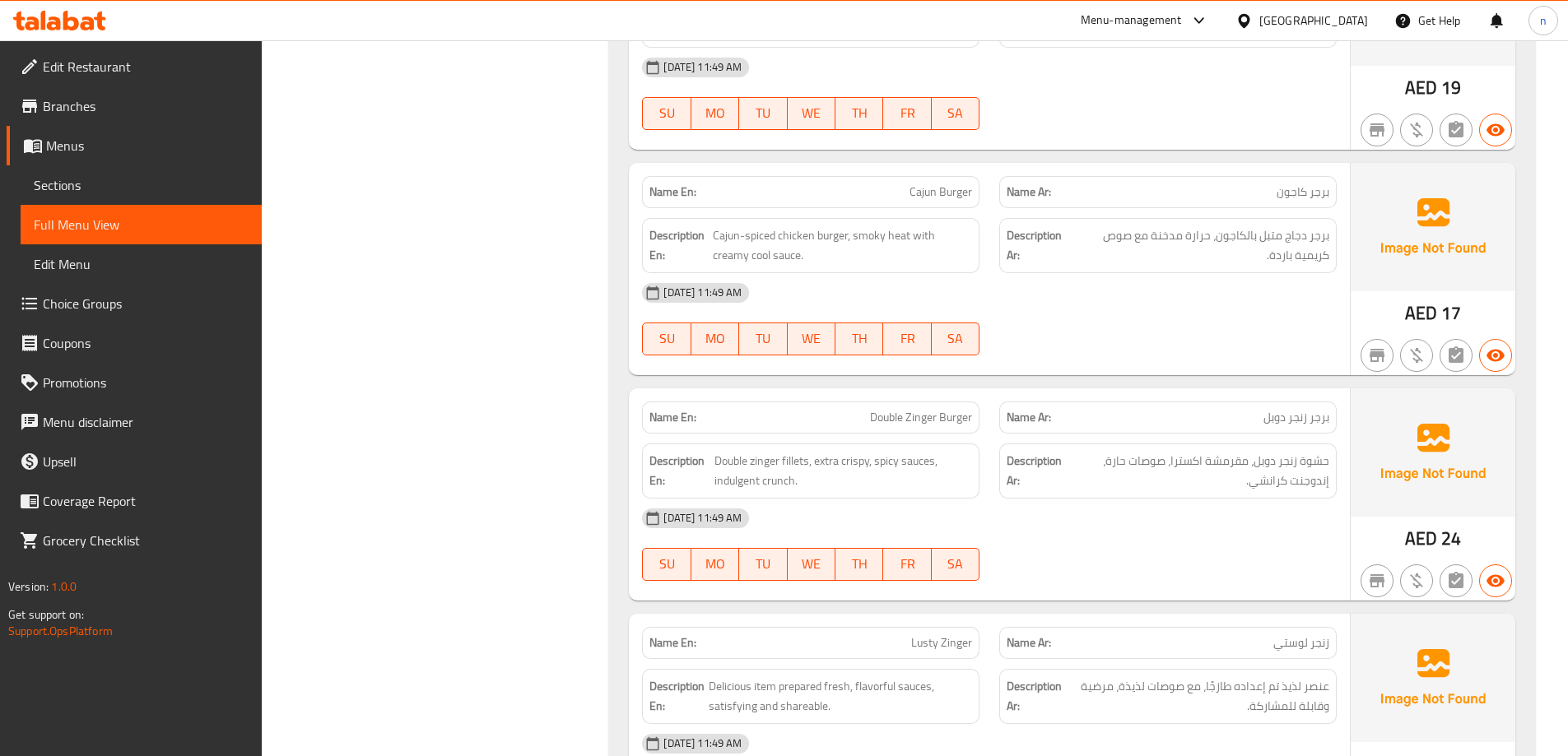
scroll to position [10366, 0]
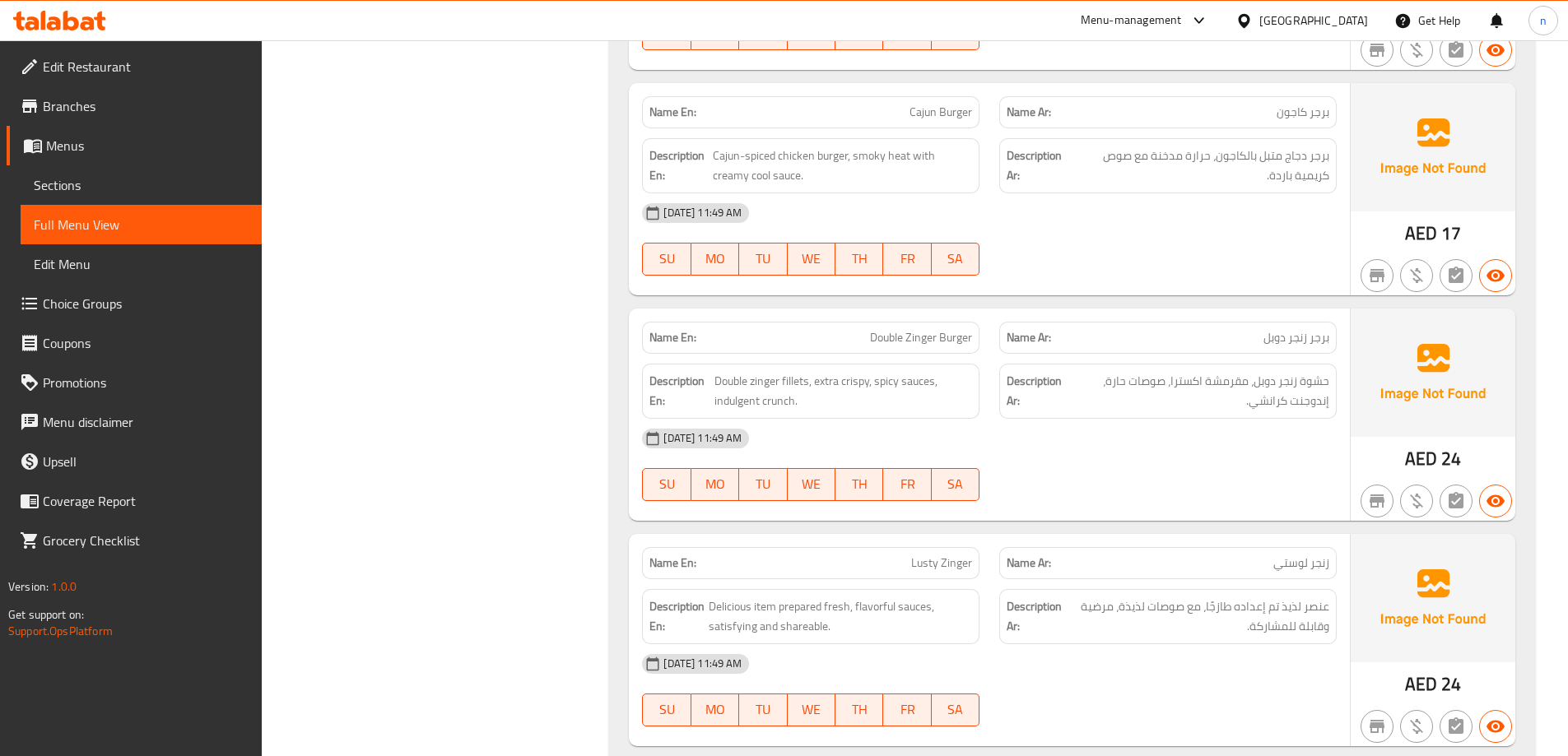
click at [957, 104] on span "Cajun Burger" at bounding box center [941, 112] width 63 height 17
click at [935, 104] on span "Cajun Burger" at bounding box center [941, 112] width 63 height 17
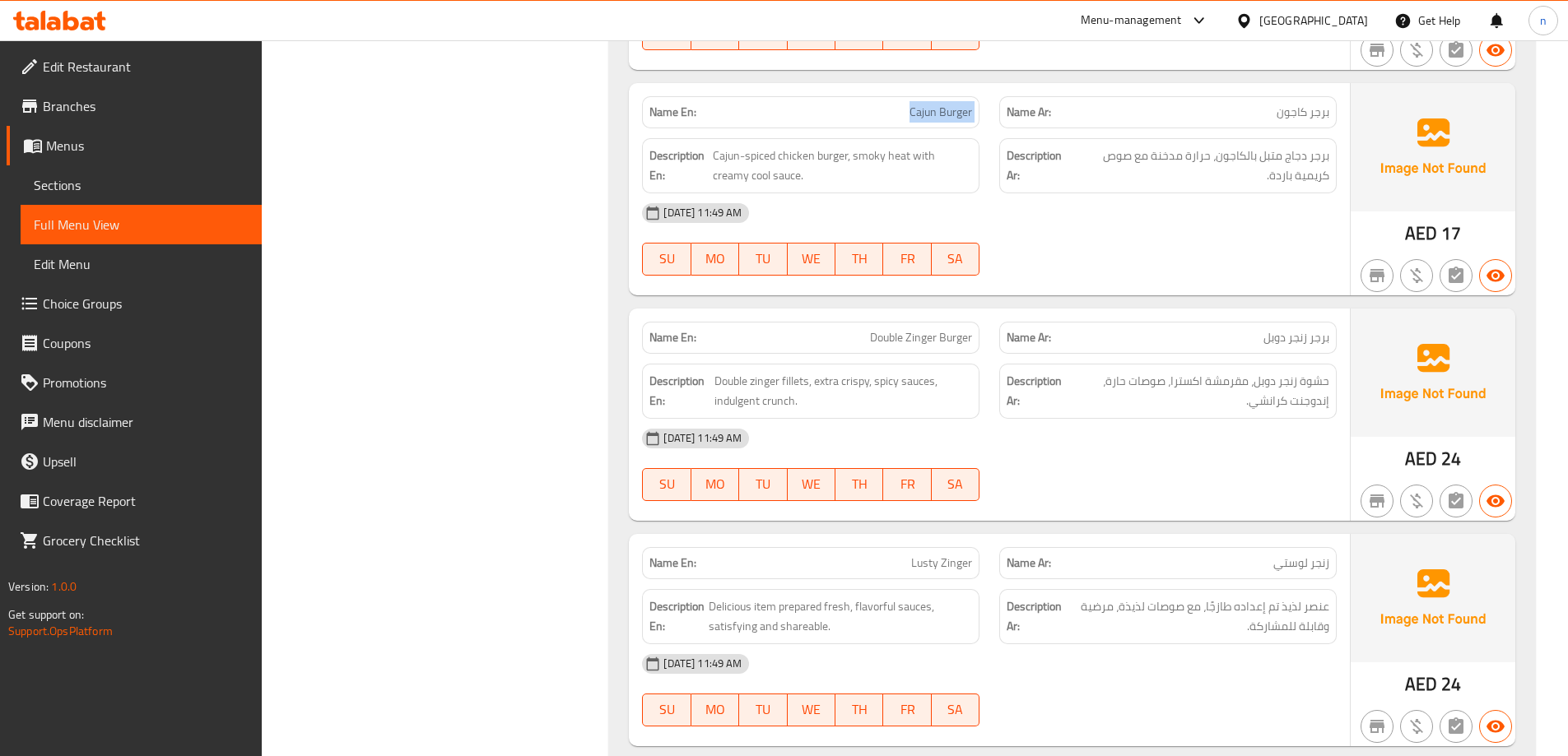
click at [935, 104] on span "Cajun Burger" at bounding box center [941, 112] width 63 height 17
click at [1200, 419] on div "[DATE] 11:49 AM" at bounding box center [989, 438] width 715 height 39
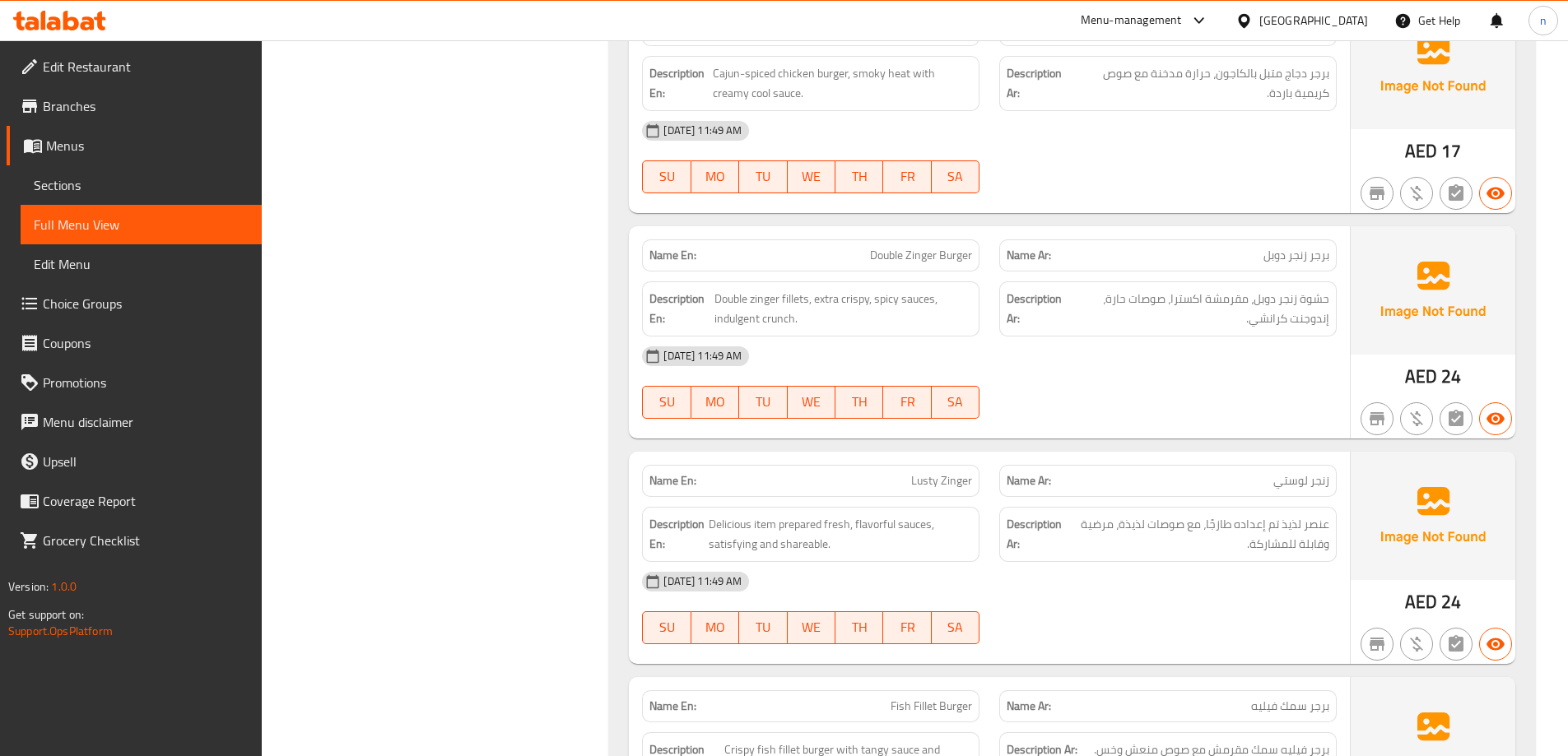
click at [879, 247] on span "Double Zinger Burger" at bounding box center [921, 256] width 102 height 17
click at [1143, 409] on div at bounding box center [1168, 418] width 357 height 20
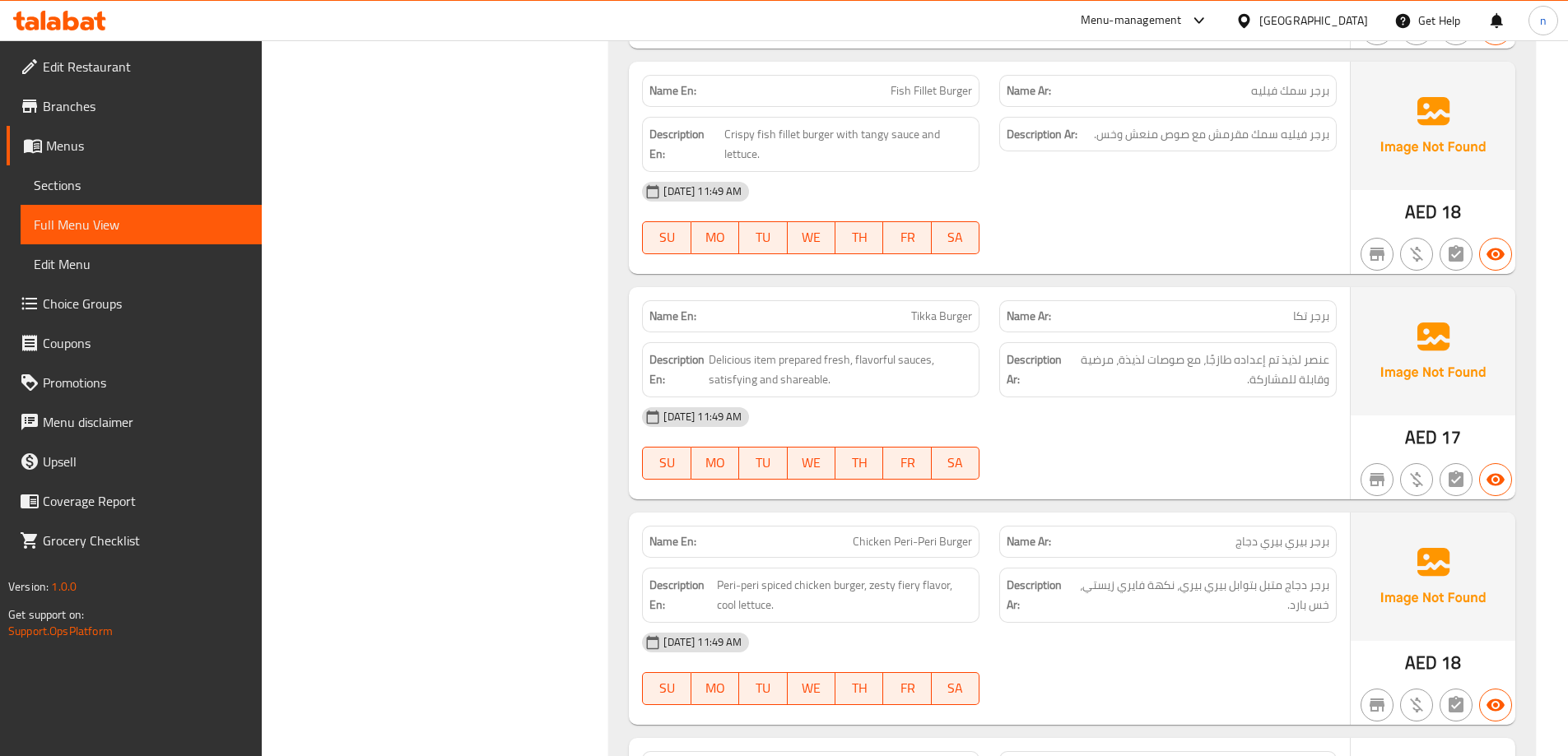
scroll to position [11106, 0]
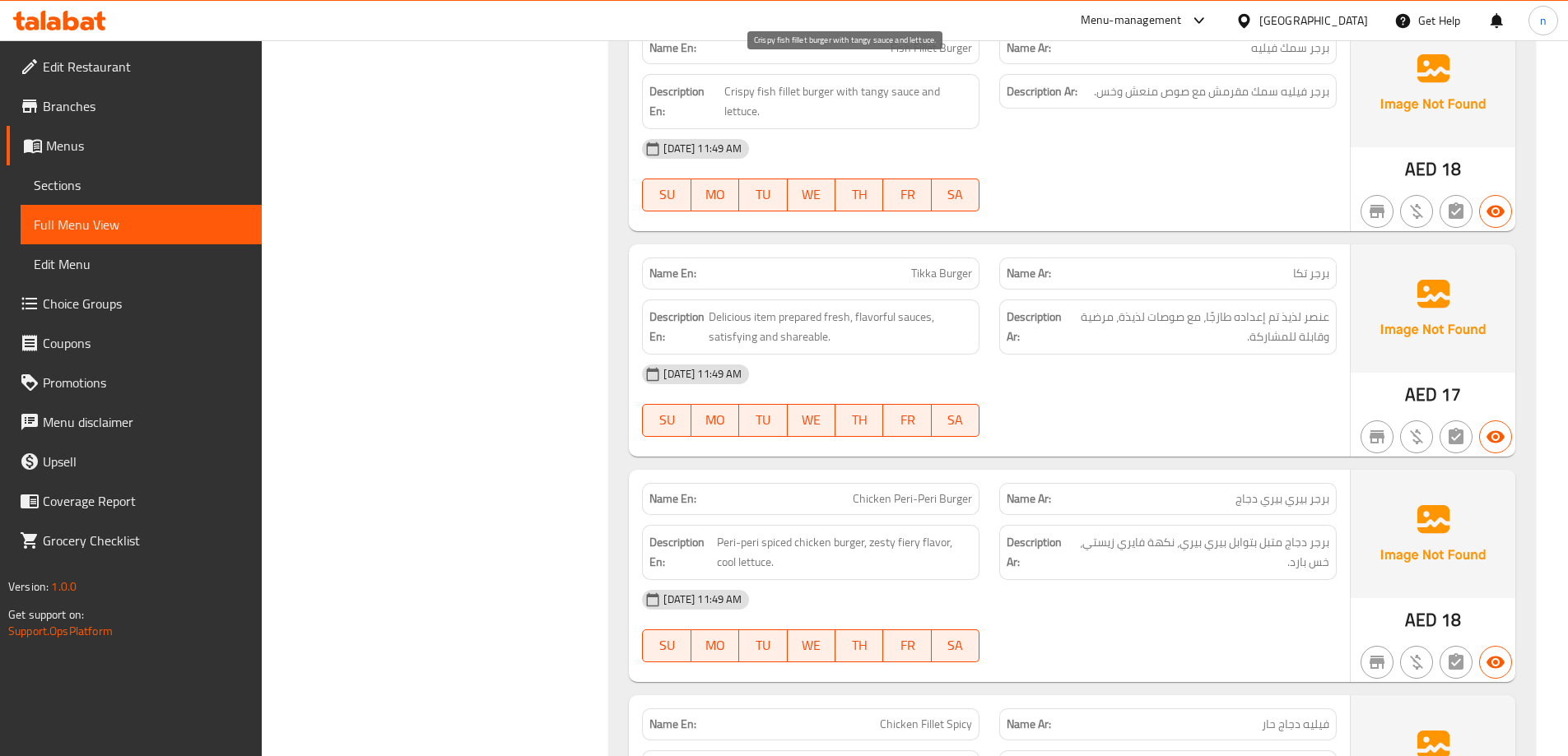
click at [753, 90] on span "Crispy fish fillet burger with tangy sauce and lettuce." at bounding box center [848, 101] width 248 height 40
click at [1211, 354] on div "[DATE] 11:49 AM" at bounding box center [989, 374] width 715 height 39
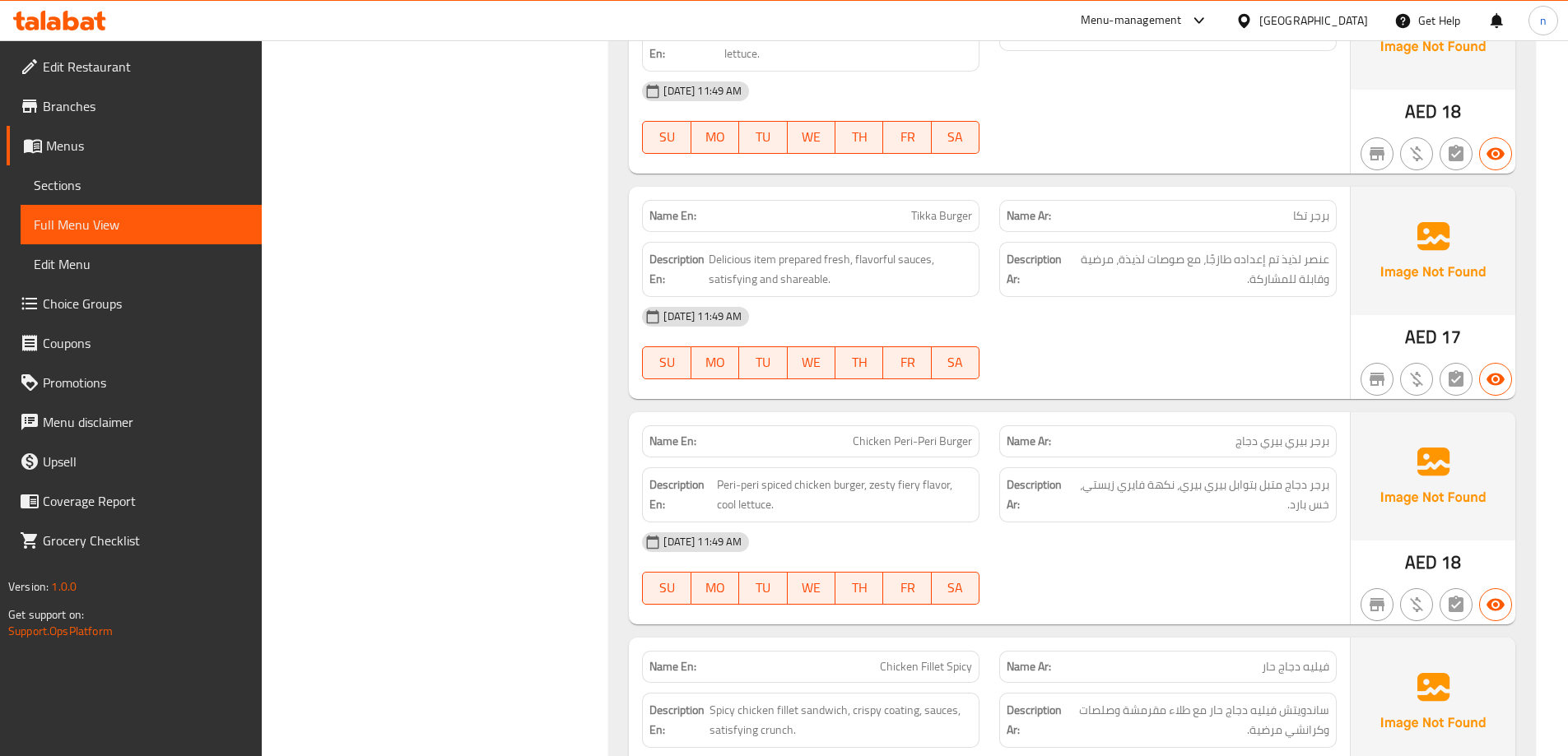
scroll to position [11353, 0]
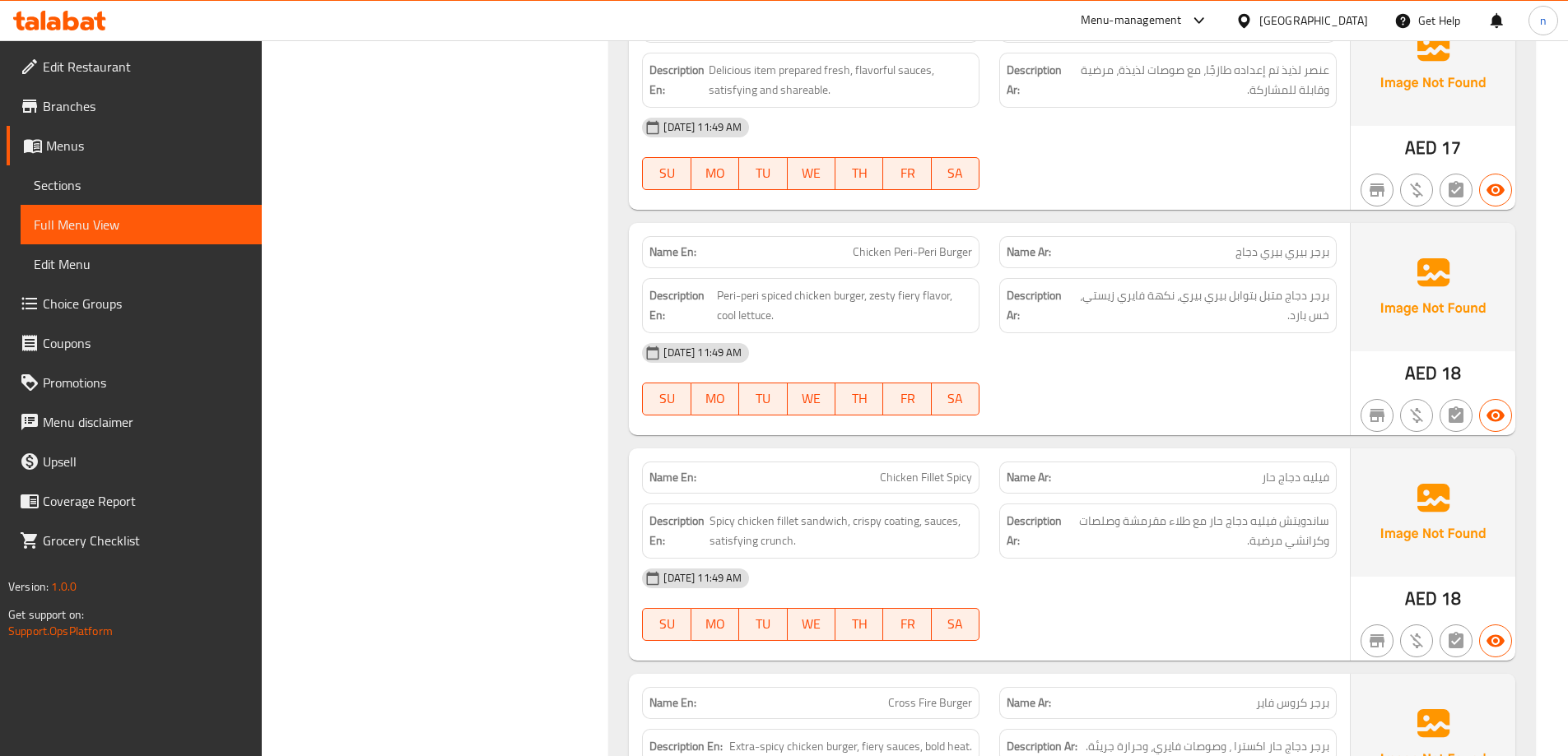
click at [881, 244] on span "Chicken Peri-Peri Burger" at bounding box center [912, 252] width 119 height 17
click at [1045, 350] on div "[DATE] 11:49 AM" at bounding box center [989, 353] width 715 height 39
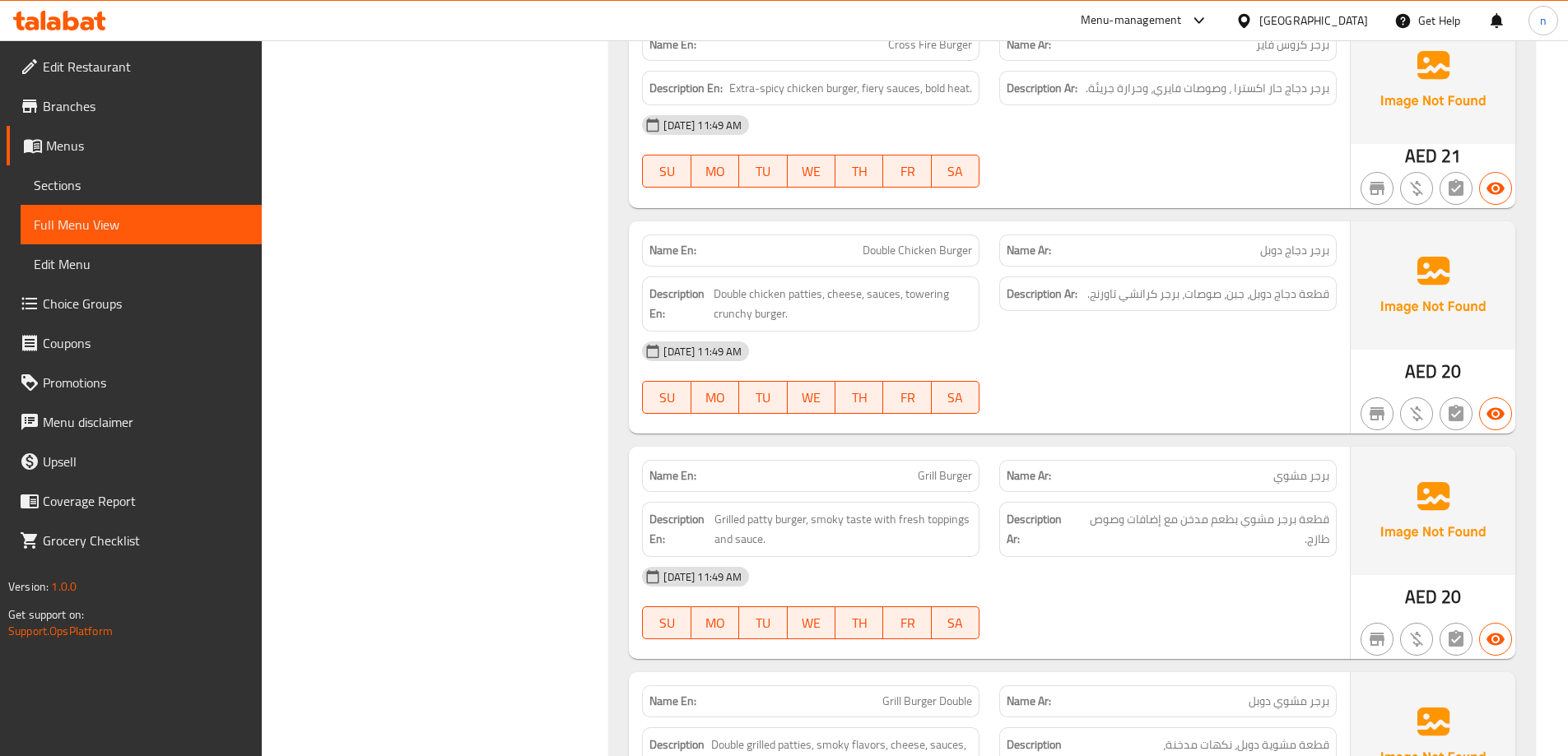
scroll to position [12093, 0]
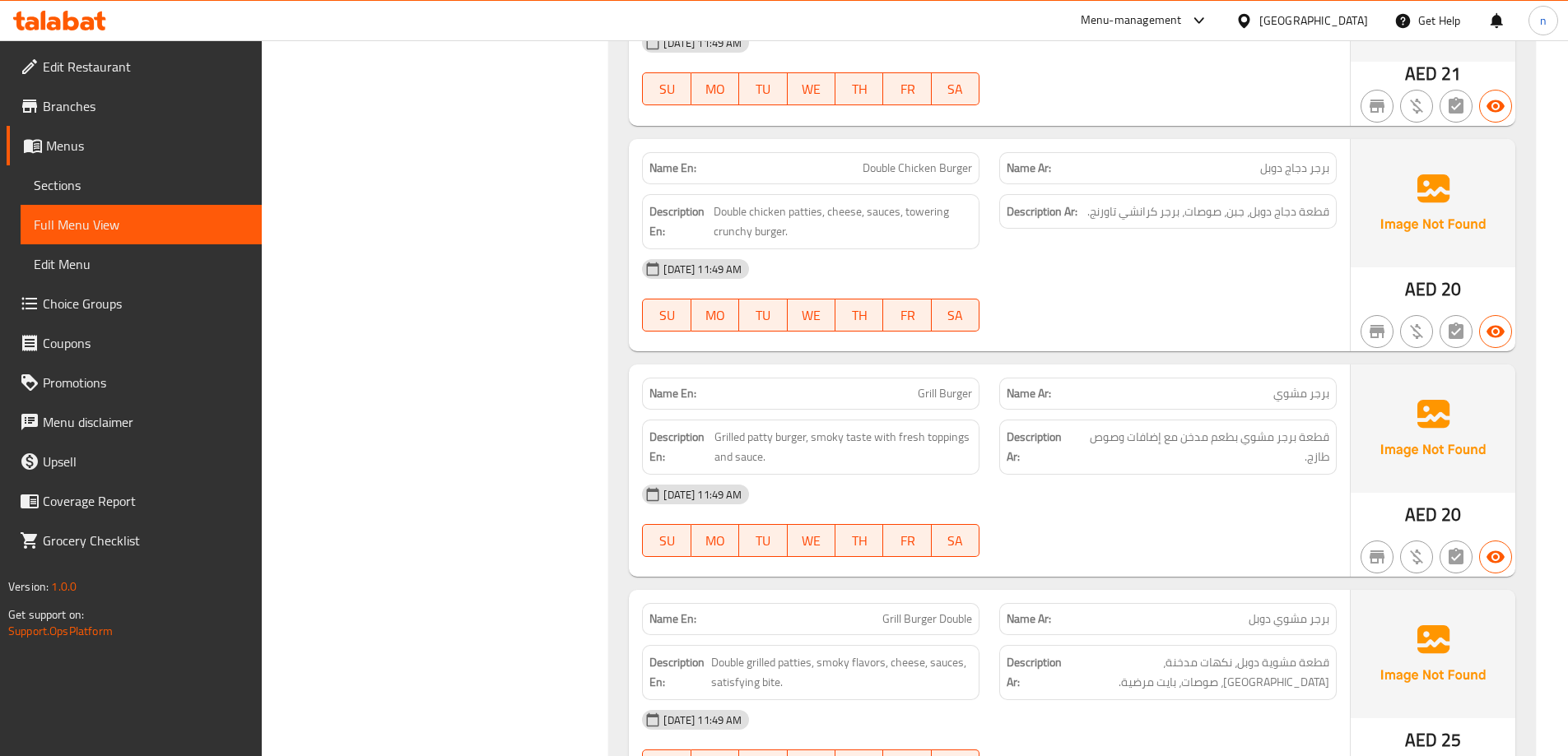
click at [884, 160] on span "Double Chicken Burger" at bounding box center [917, 168] width 110 height 17
click at [1059, 499] on div "10-09-2025 11:49 AM SU MO TU WE TH FR SA" at bounding box center [989, 521] width 715 height 92
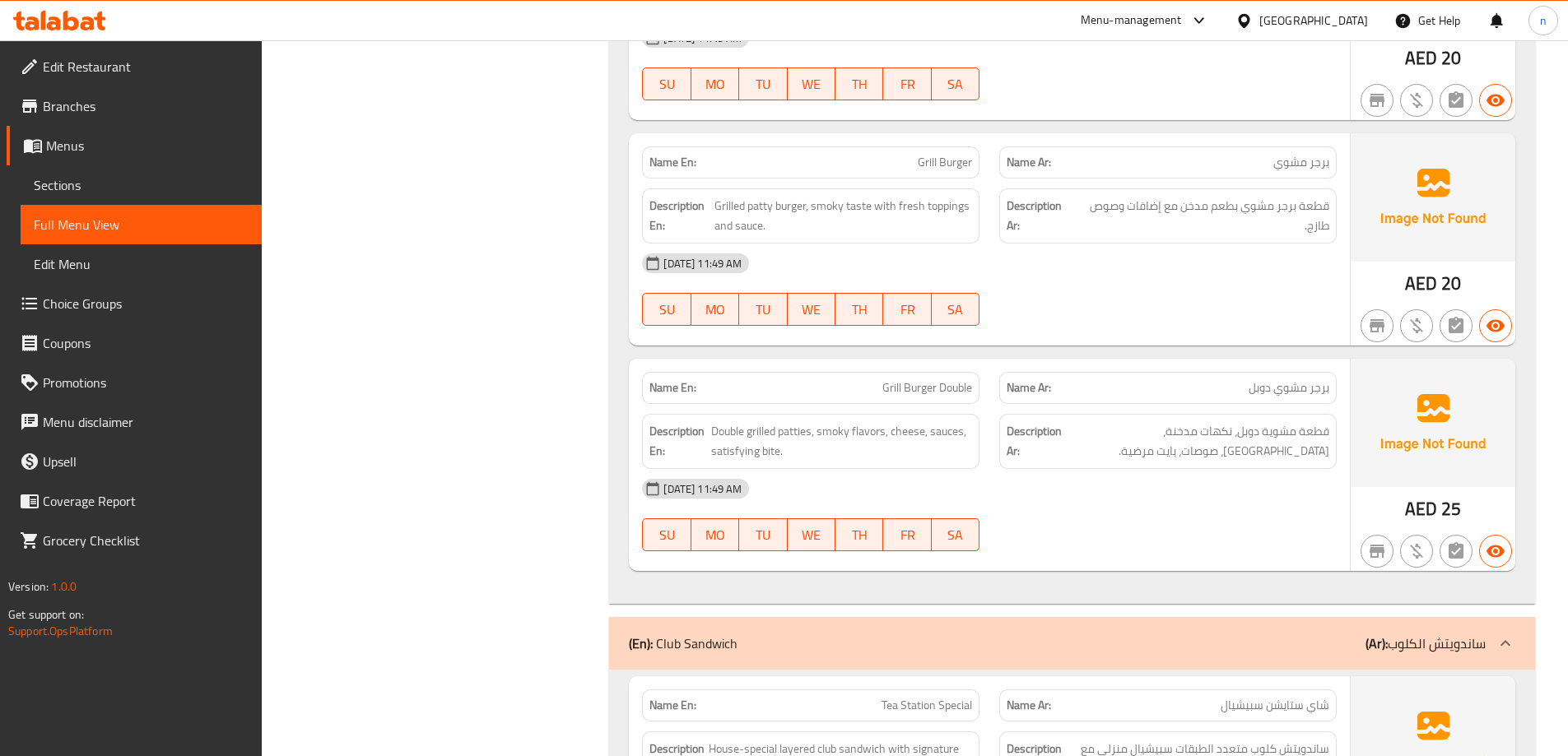
scroll to position [12340, 0]
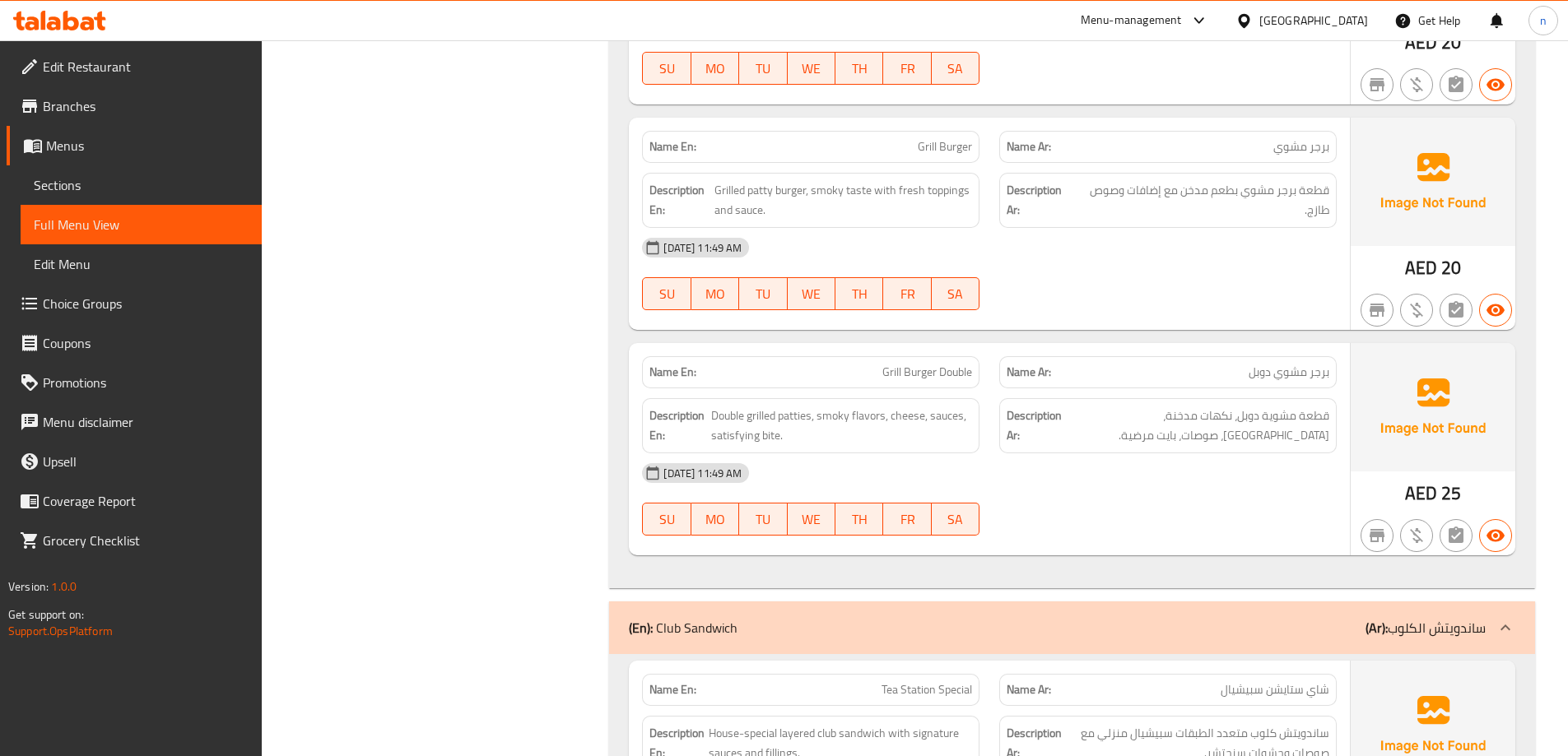
click at [915, 364] on span "Grill Burger Double" at bounding box center [927, 372] width 90 height 17
click at [1142, 503] on div "10-09-2025 11:49 AM SU MO TU WE TH FR SA" at bounding box center [989, 499] width 715 height 92
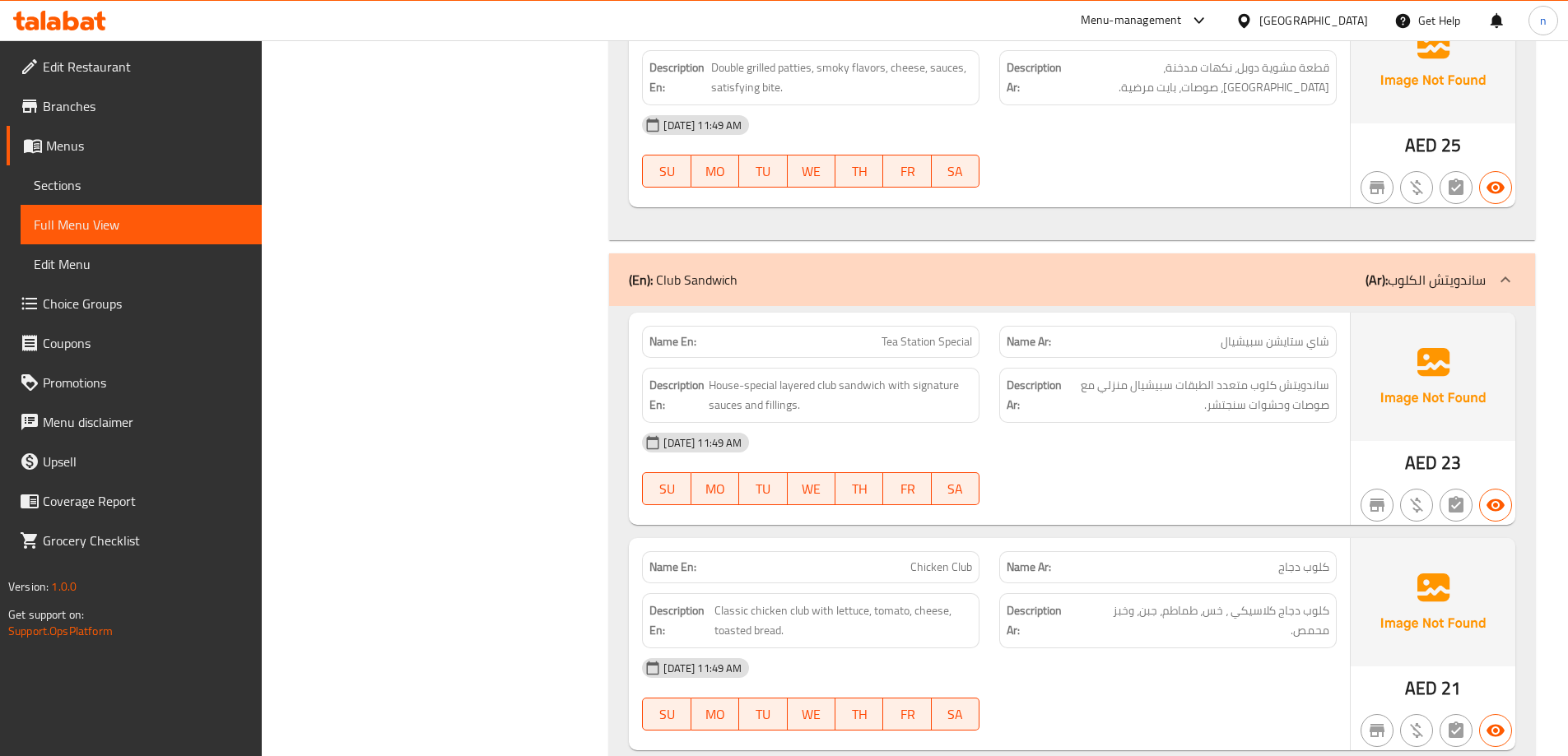
scroll to position [12752, 0]
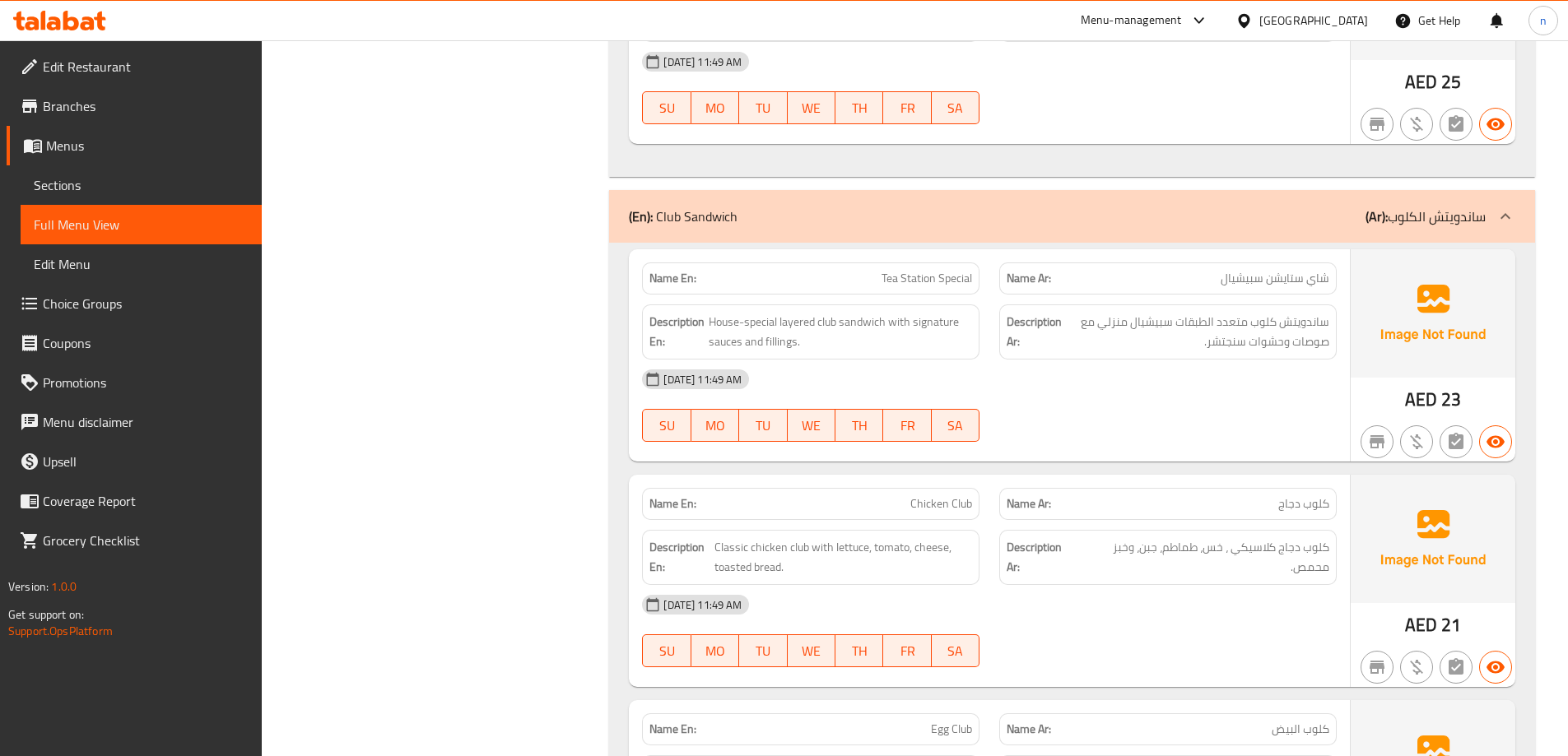
click at [894, 270] on span "Tea Station Special" at bounding box center [926, 279] width 91 height 17
click at [1076, 365] on div "[DATE] 11:49 AM" at bounding box center [989, 379] width 715 height 39
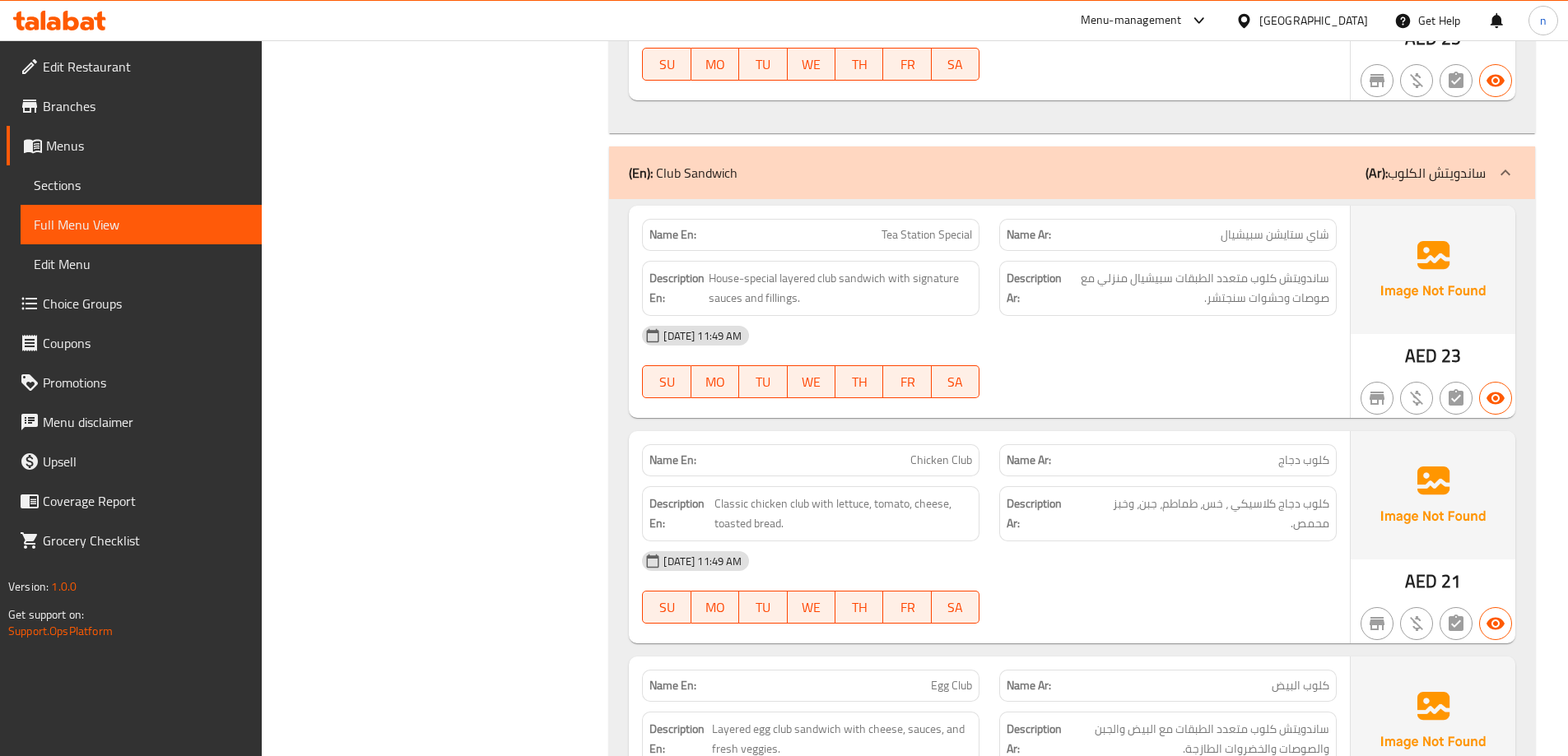
scroll to position [12834, 0]
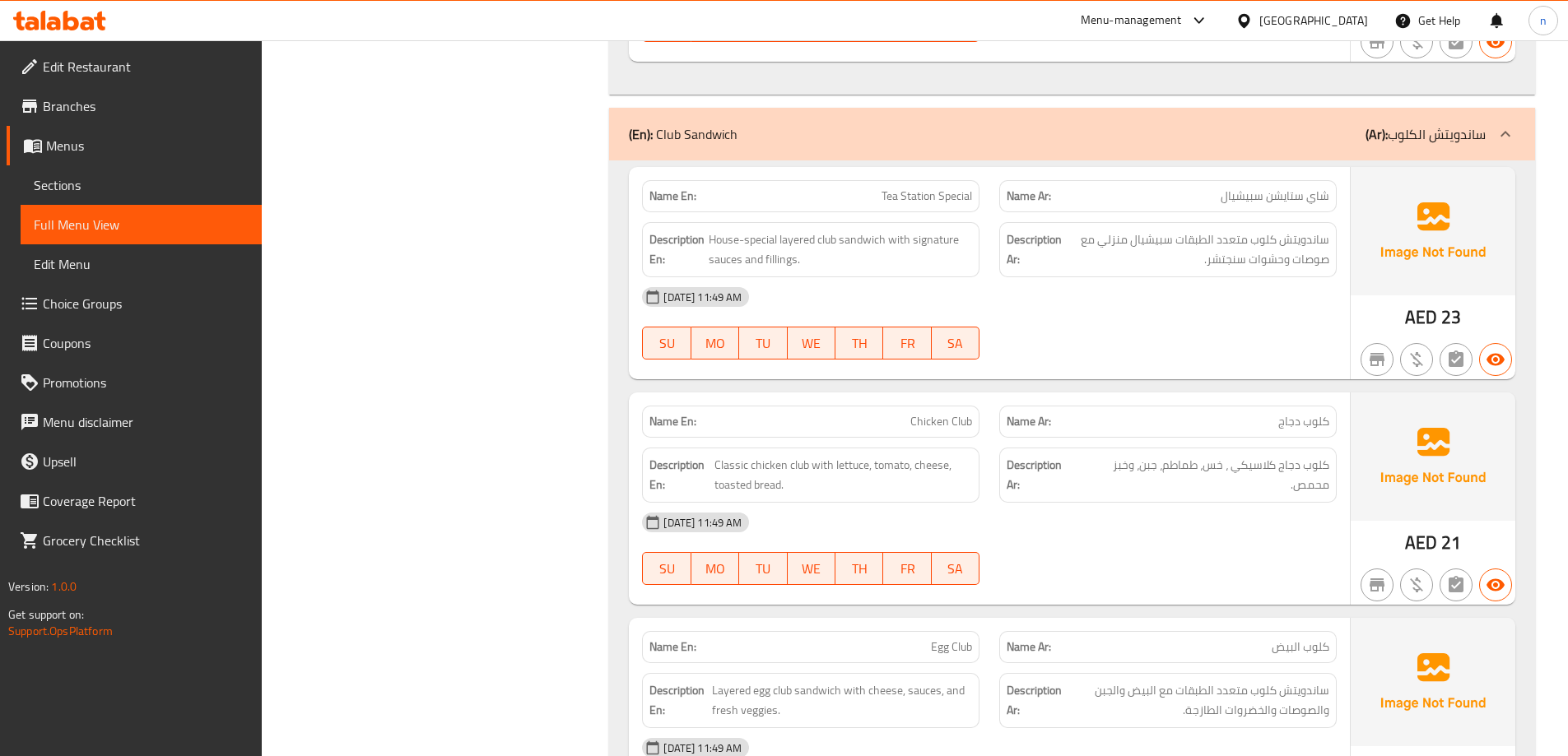
click at [969, 413] on span "Chicken Club" at bounding box center [941, 421] width 62 height 17
click at [1067, 520] on div "[DATE] 11:49 AM" at bounding box center [989, 522] width 715 height 39
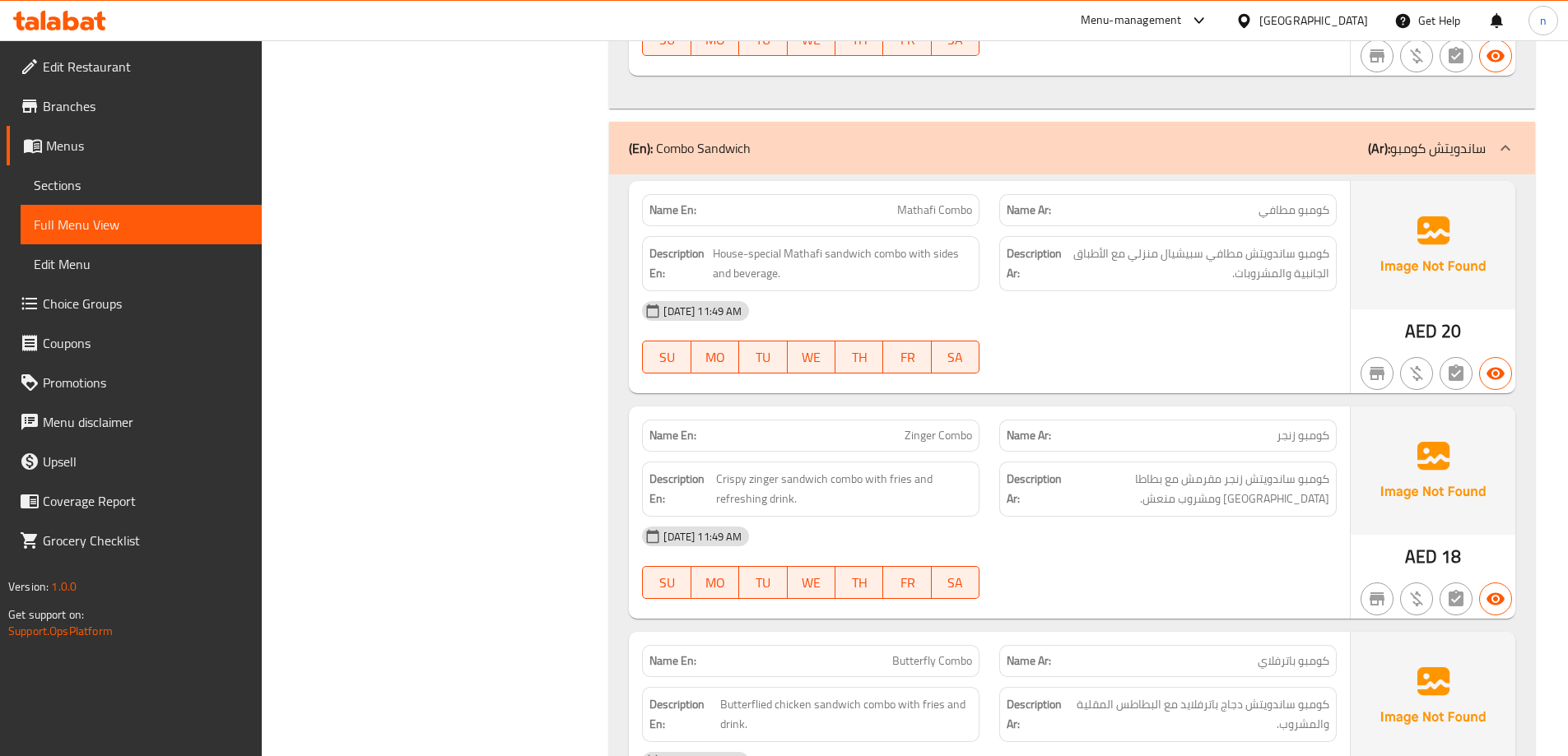
scroll to position [16782, 0]
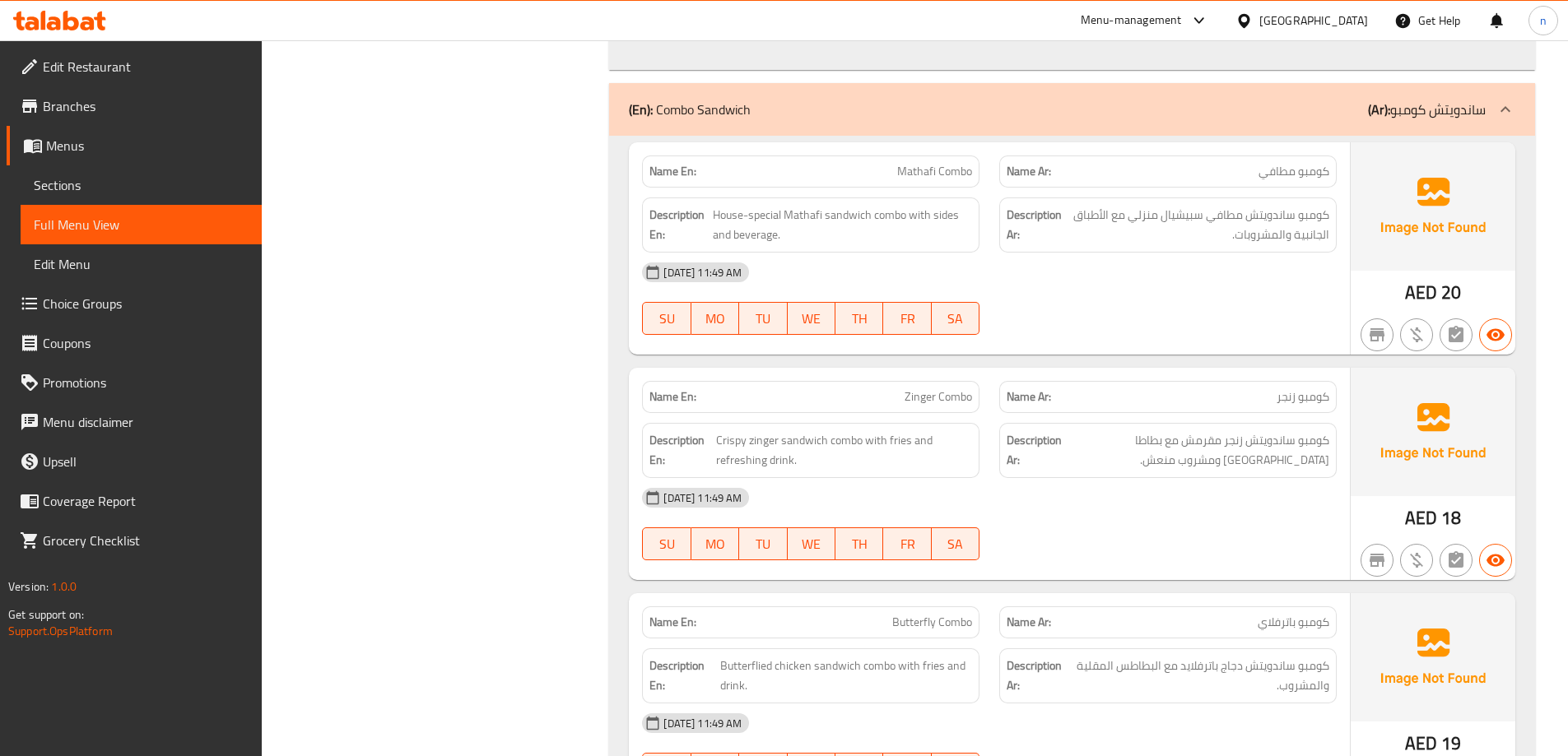
click at [926, 163] on span "Mathafi Combo" at bounding box center [935, 172] width 75 height 17
click at [1138, 478] on div "[DATE] 11:49 AM" at bounding box center [989, 498] width 715 height 39
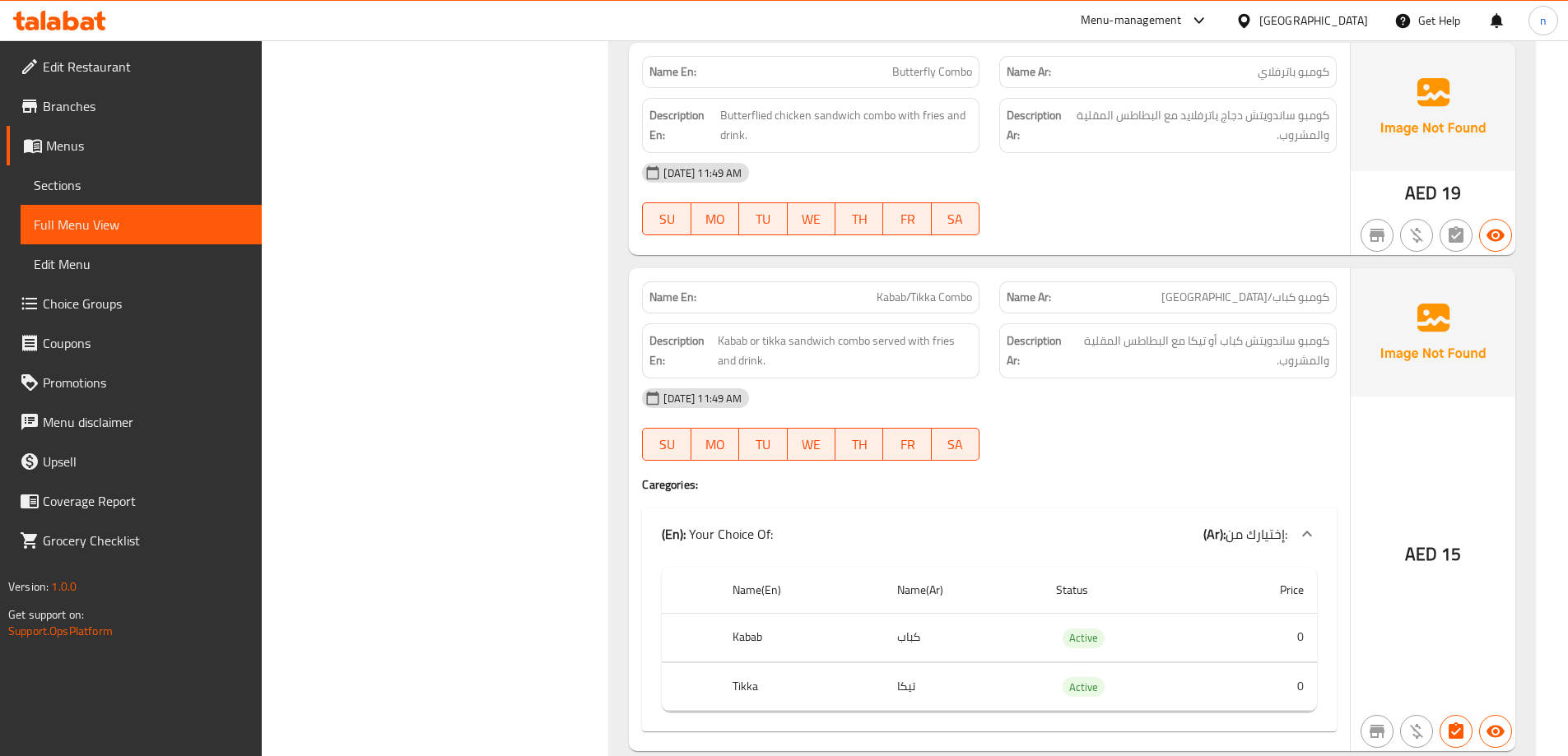
scroll to position [17358, 0]
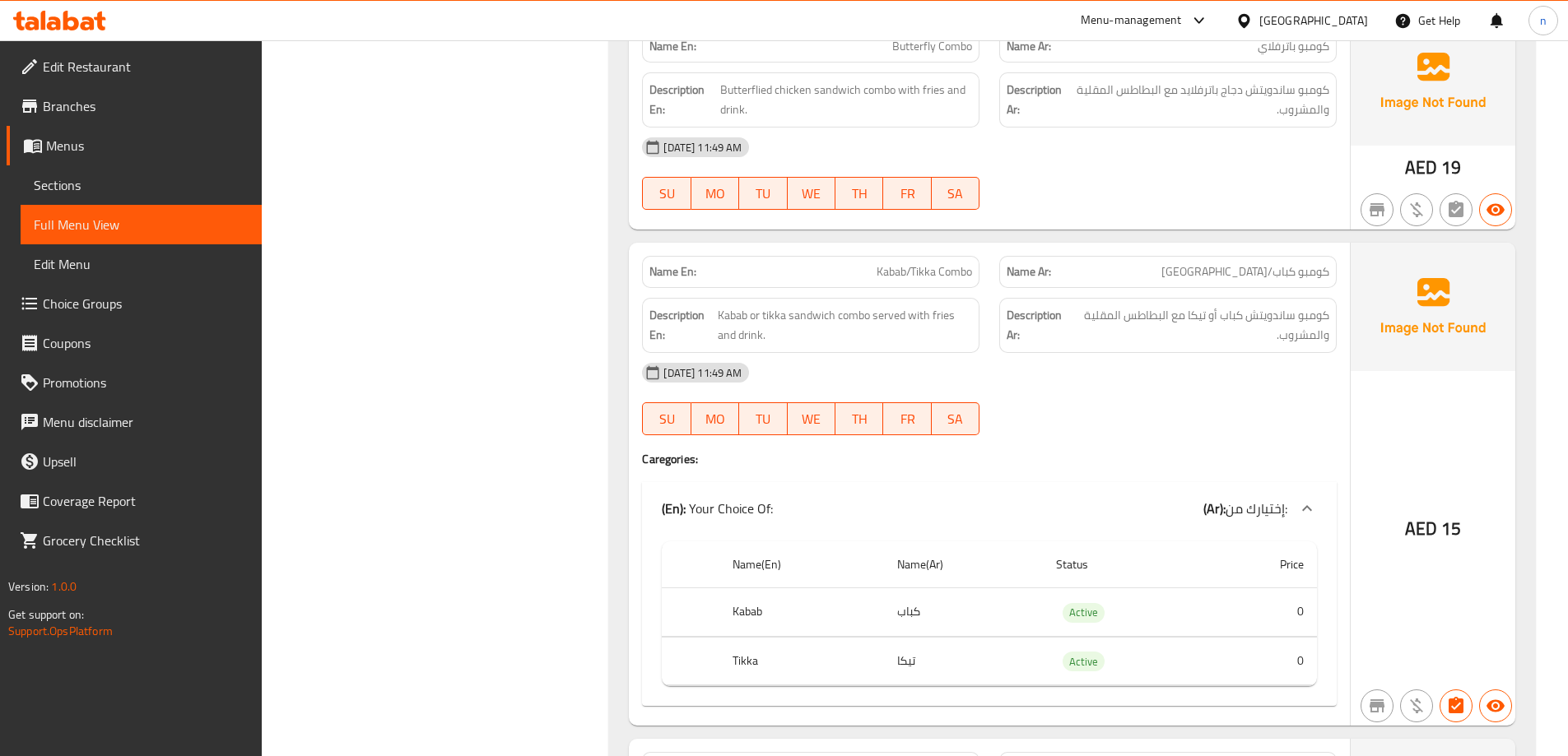
click at [914, 263] on span "Kabab/Tikka Combo" at bounding box center [924, 272] width 95 height 17
click at [1112, 426] on div at bounding box center [1168, 435] width 357 height 20
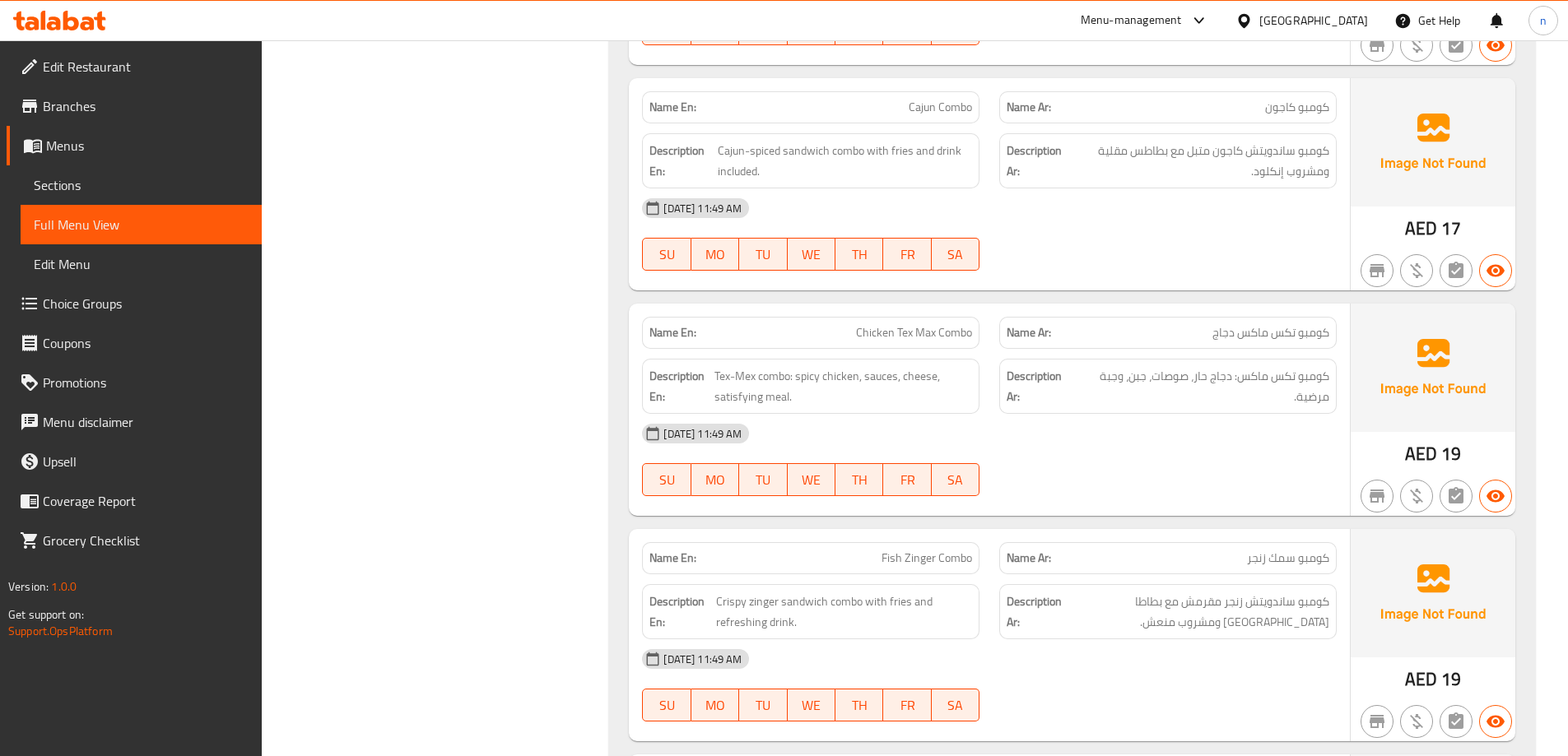
scroll to position [18346, 0]
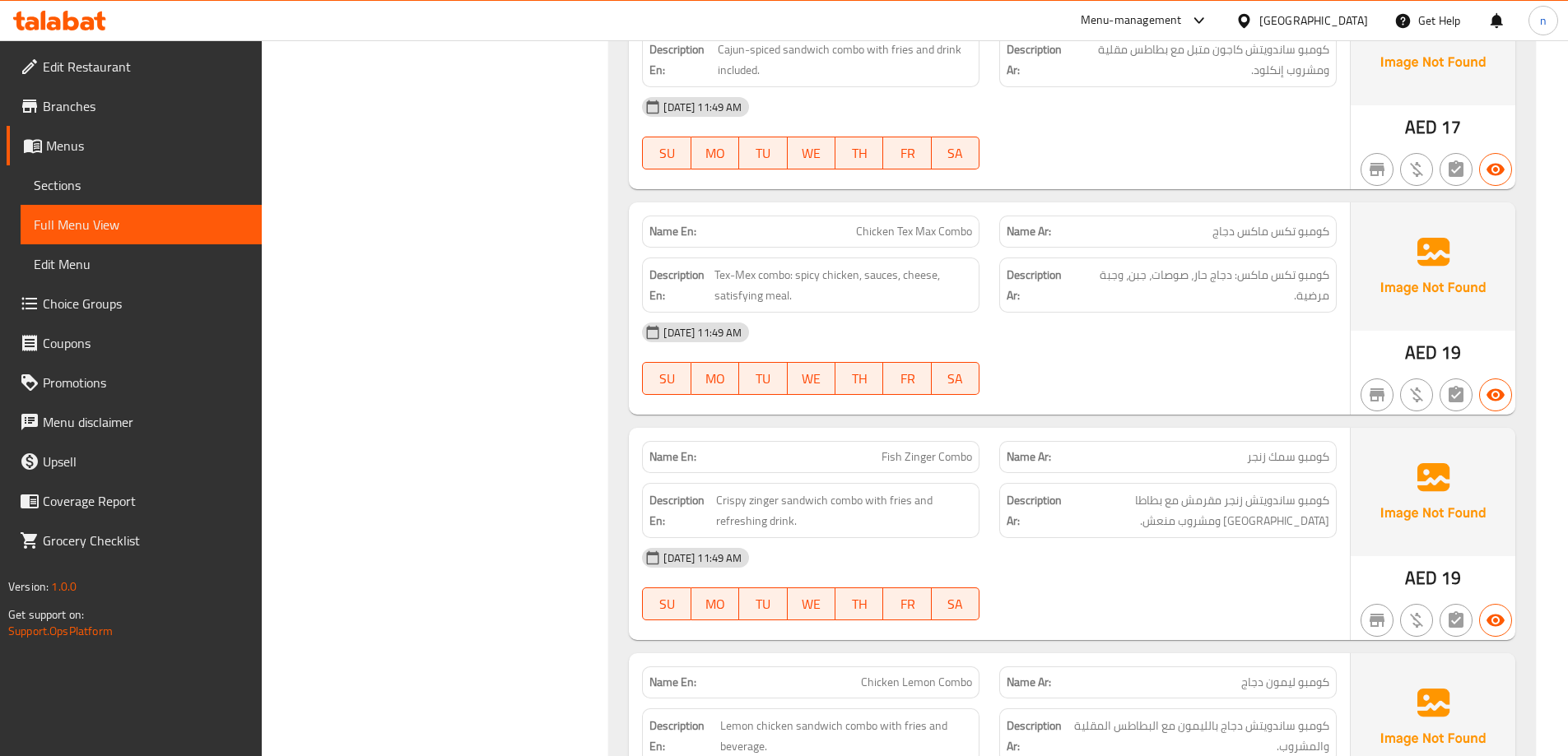
click at [1135, 385] on div at bounding box center [1168, 394] width 357 height 20
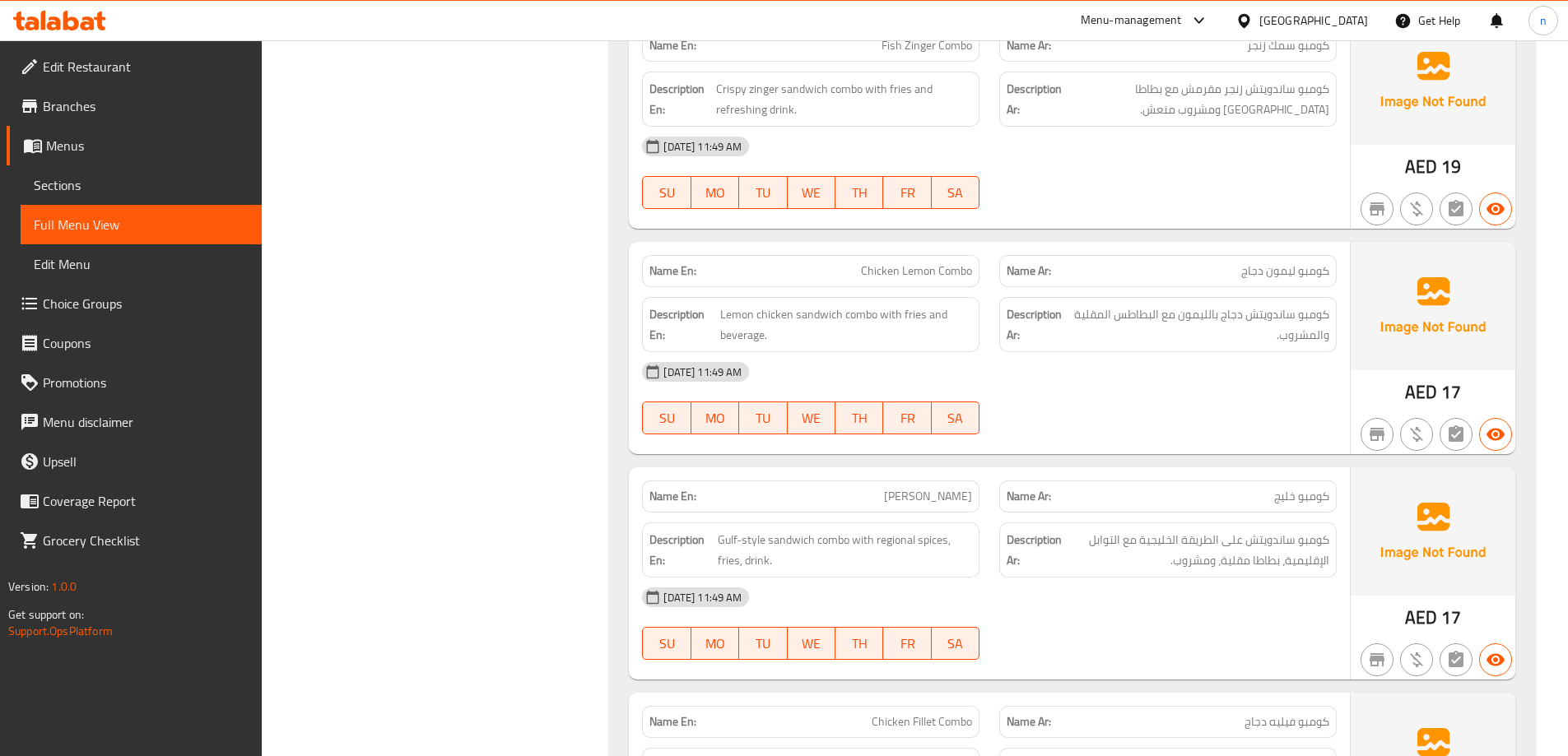
scroll to position [18593, 0]
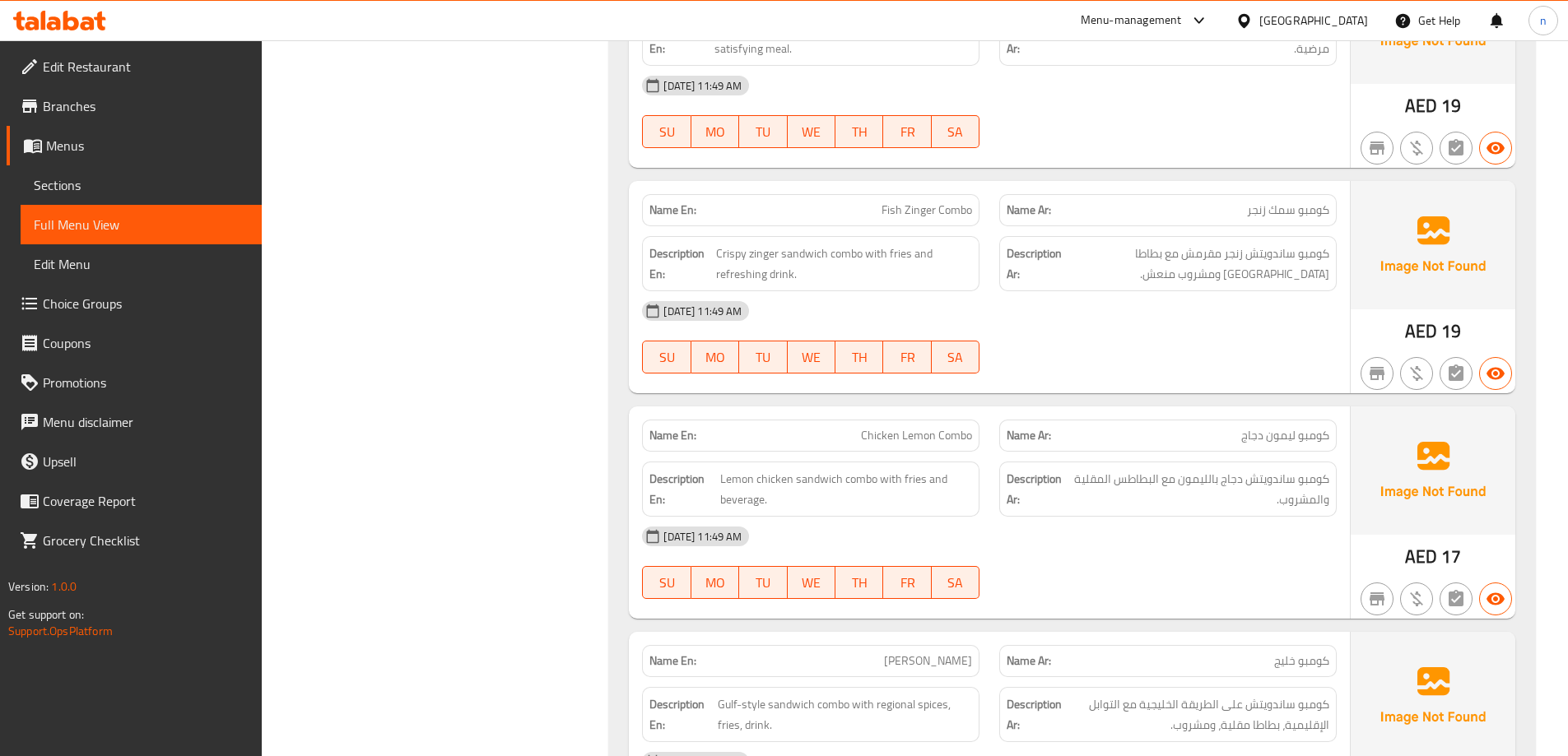
click at [916, 201] on span "Fish Zinger Combo" at bounding box center [926, 210] width 91 height 17
click at [1203, 291] on div "[DATE] 11:49 AM" at bounding box center [989, 311] width 715 height 39
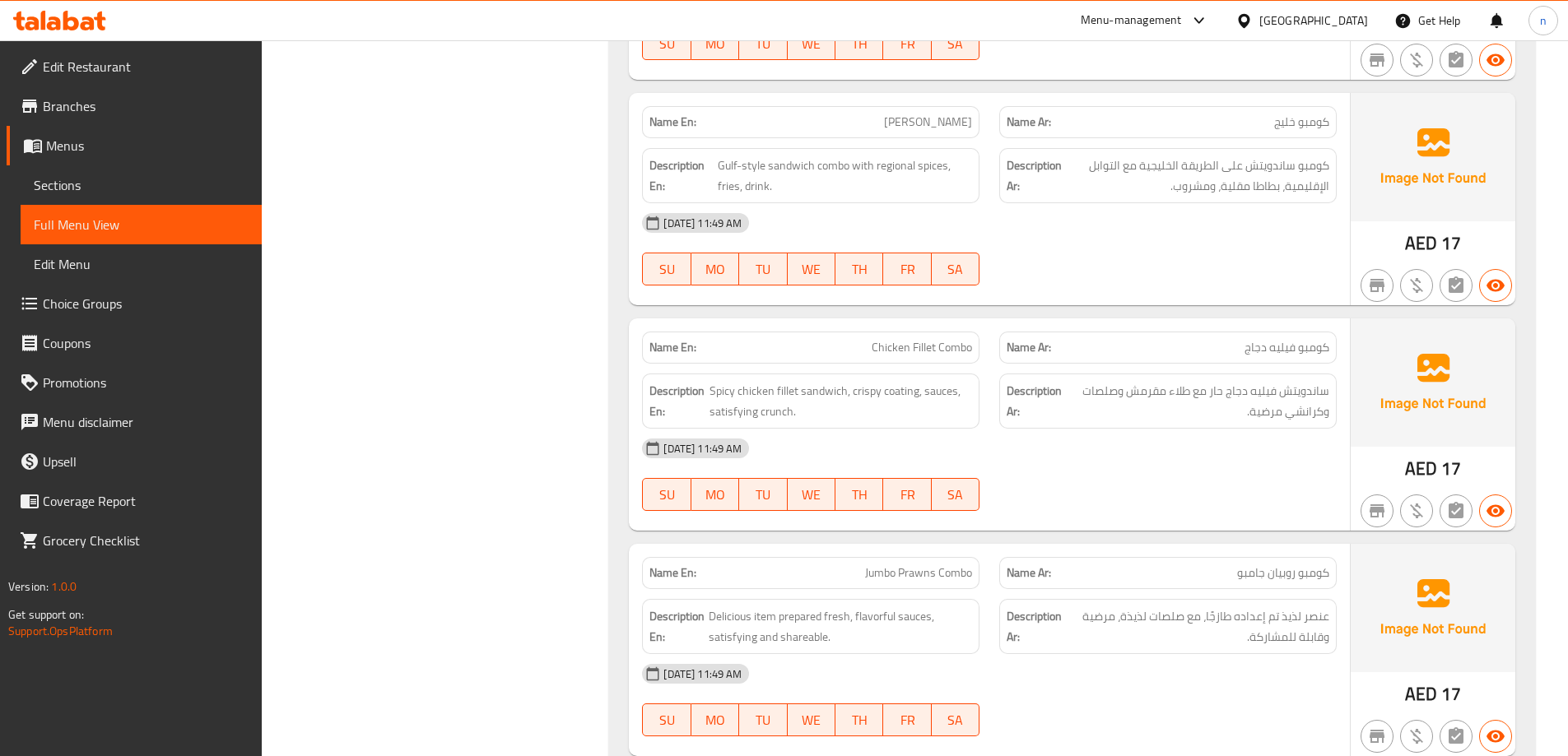
scroll to position [19168, 0]
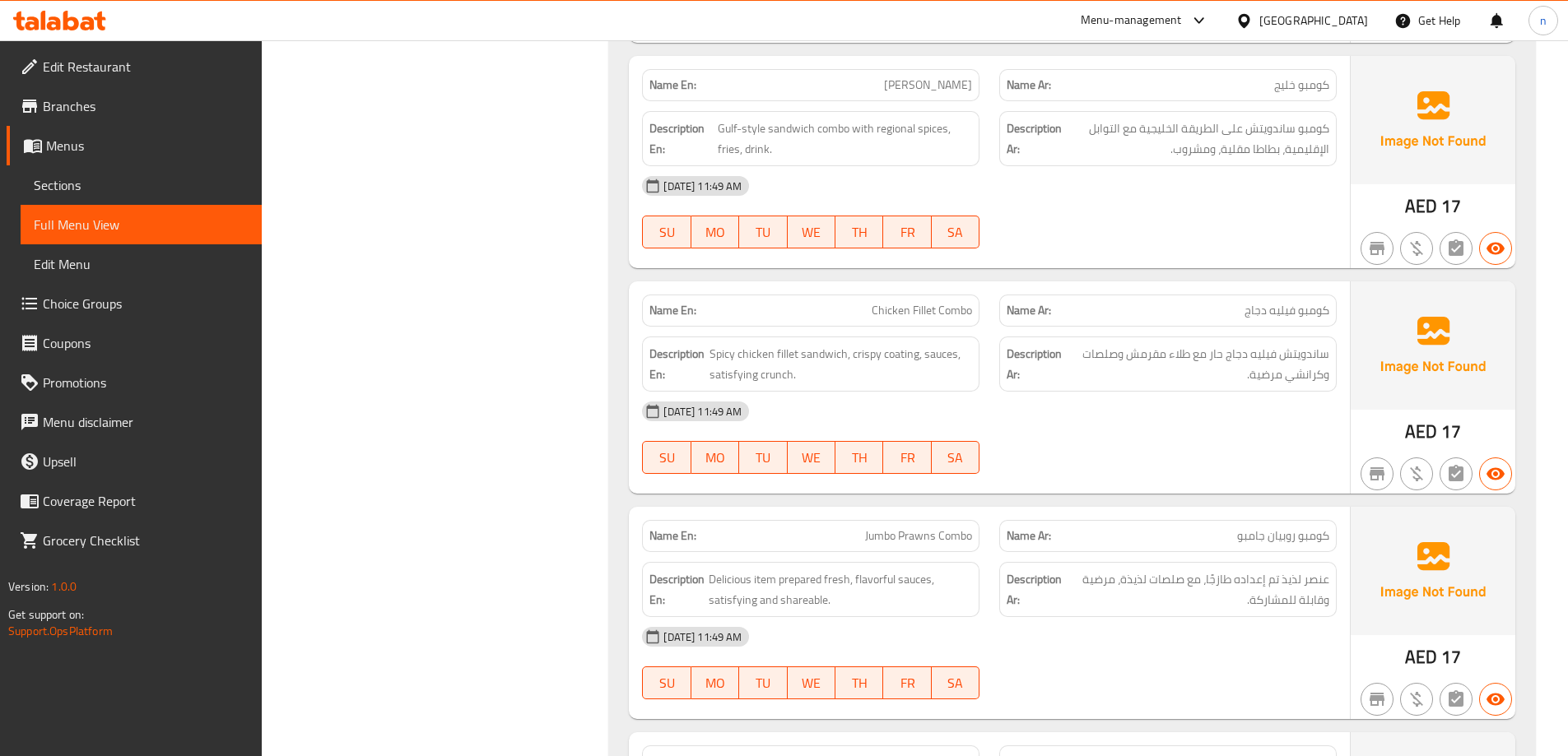
click at [976, 295] on div "Name En: Chicken Fillet Combo" at bounding box center [810, 311] width 337 height 32
click at [946, 302] on span "Chicken Fillet Combo" at bounding box center [922, 310] width 100 height 17
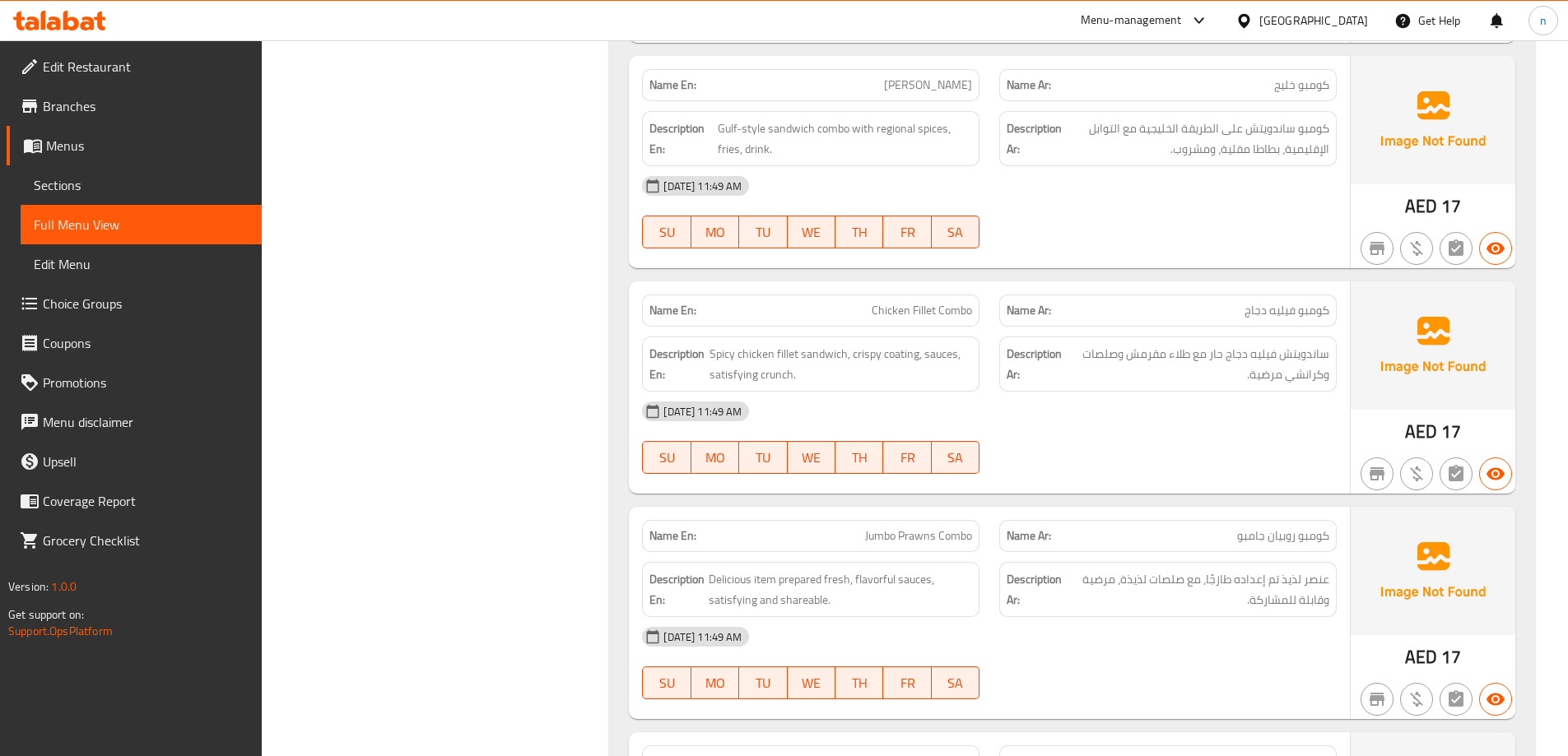
click at [1106, 402] on div "[DATE] 11:49 AM" at bounding box center [989, 411] width 715 height 39
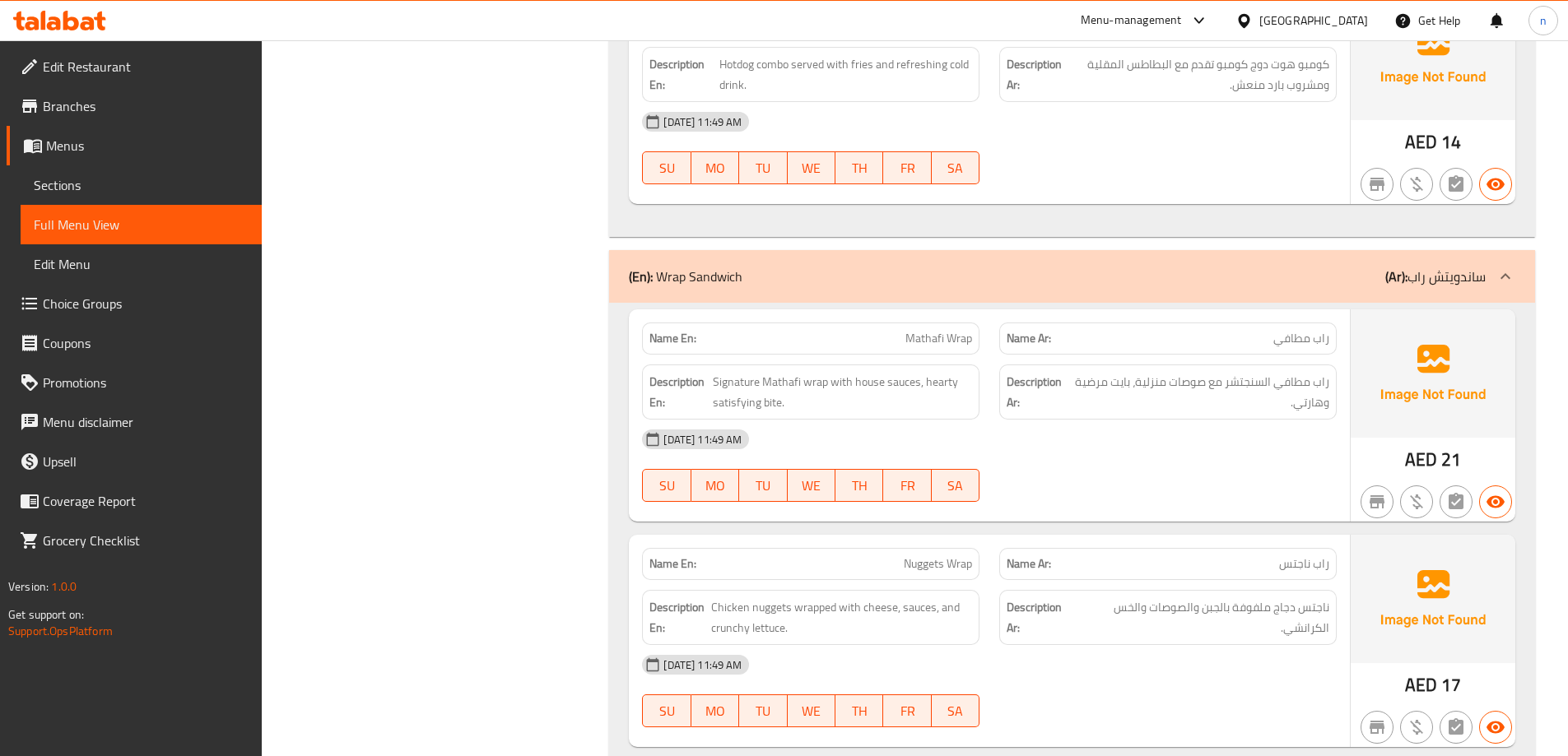
scroll to position [19992, 0]
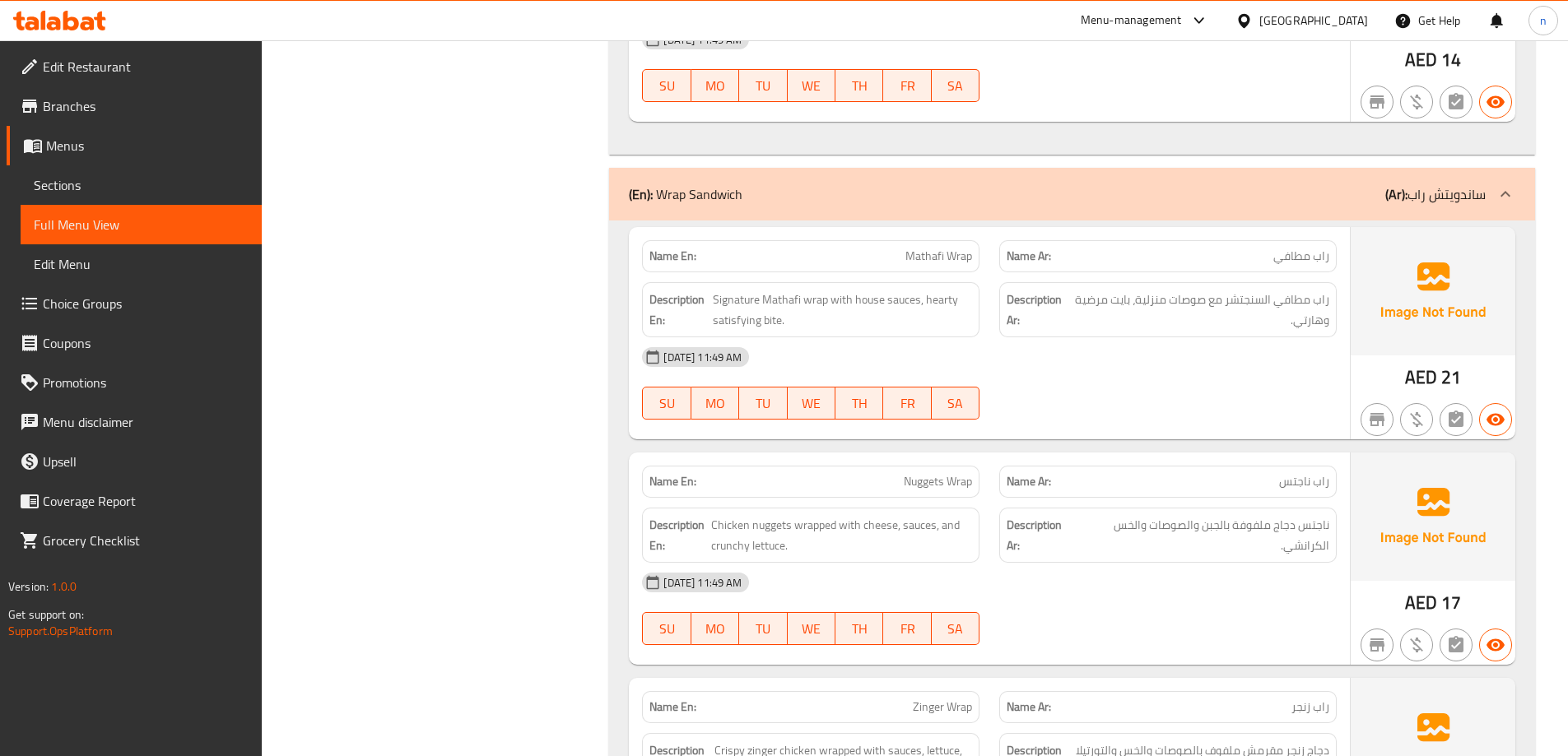
click at [935, 248] on span "Mathafi Wrap" at bounding box center [938, 257] width 66 height 17
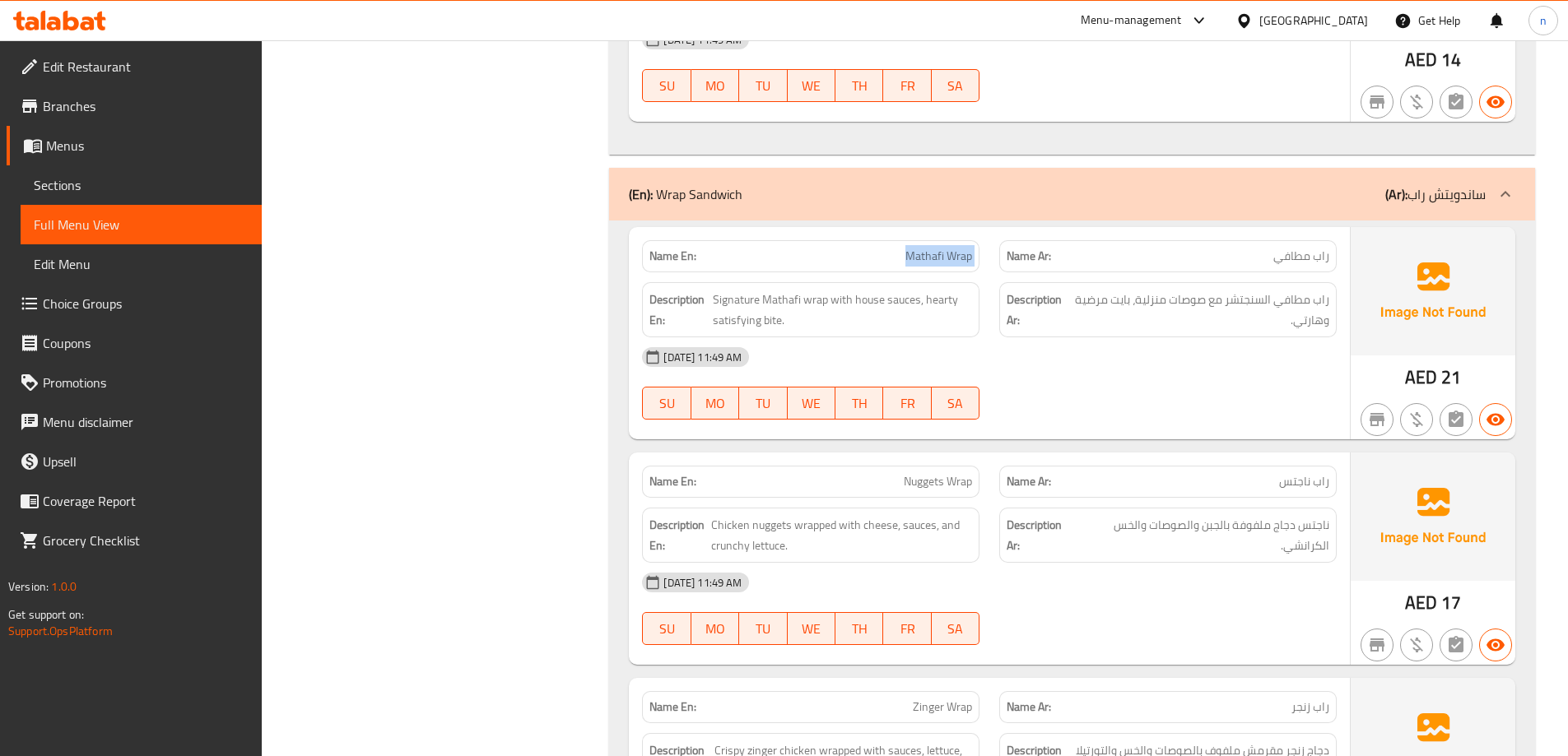
click at [935, 248] on span "Mathafi Wrap" at bounding box center [938, 257] width 66 height 17
click at [1088, 409] on div at bounding box center [1168, 419] width 357 height 20
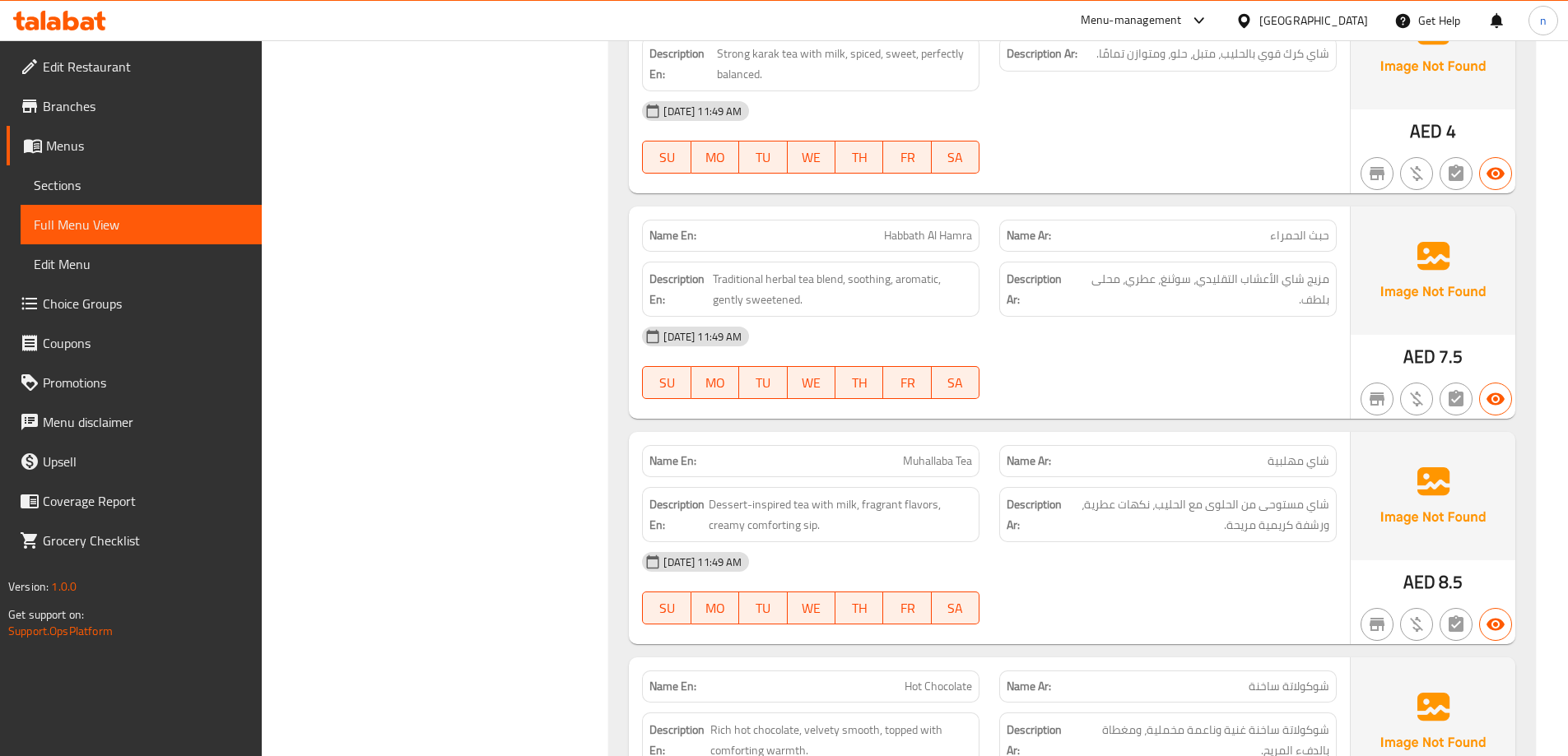
scroll to position [24187, 0]
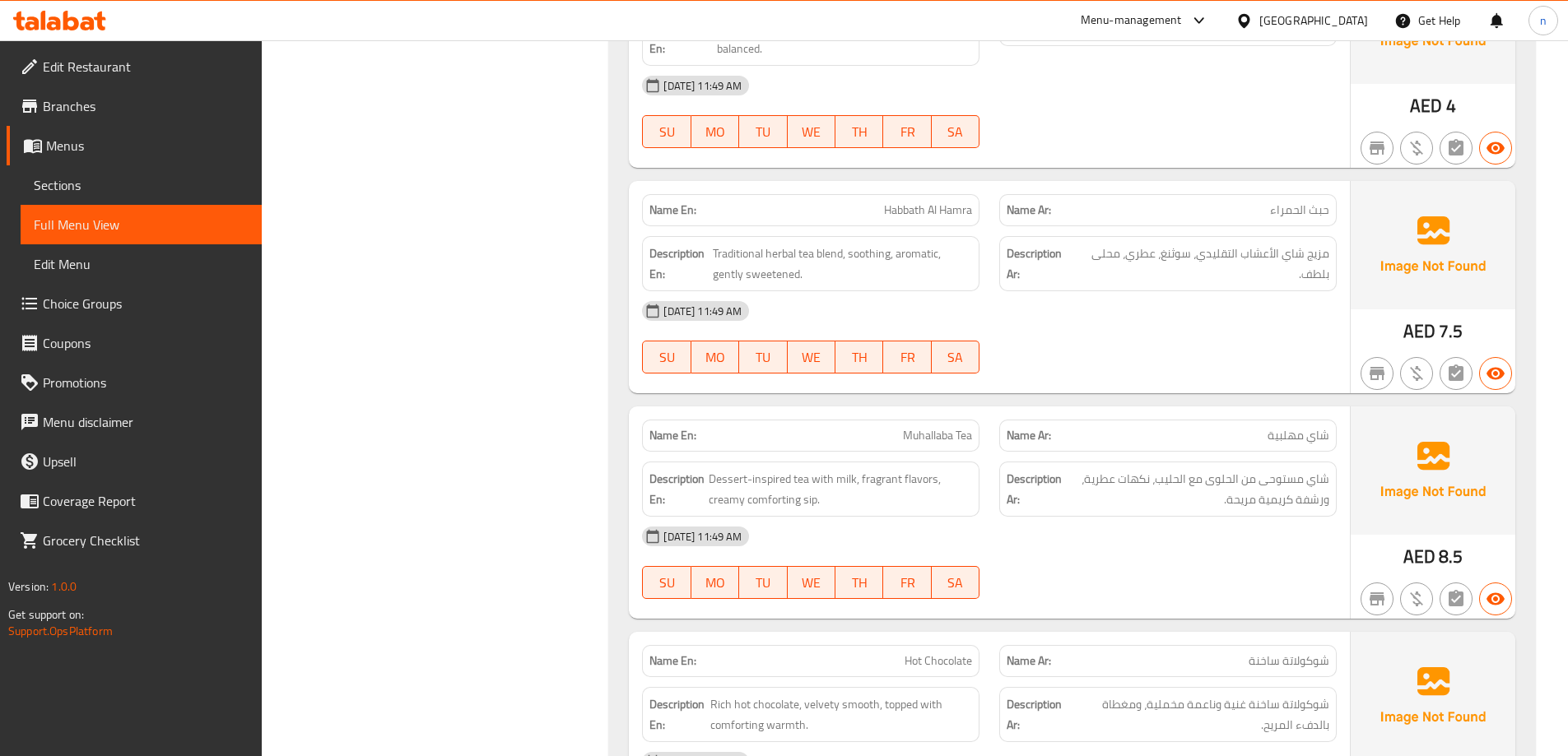
click at [948, 201] on span "Habbath Al Hamra" at bounding box center [928, 210] width 88 height 17
click at [1046, 307] on div "[DATE] 11:49 AM" at bounding box center [989, 311] width 715 height 39
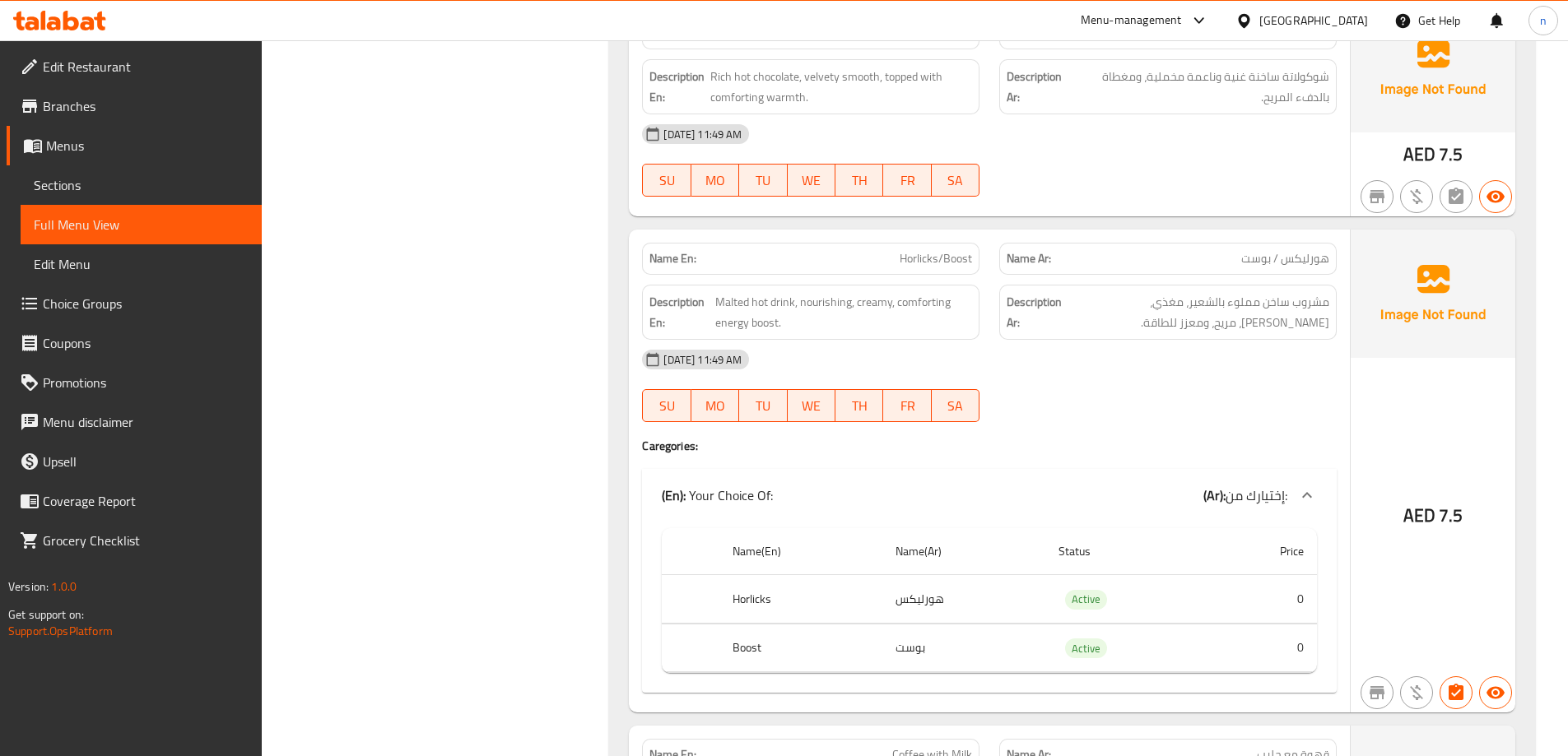
scroll to position [24845, 0]
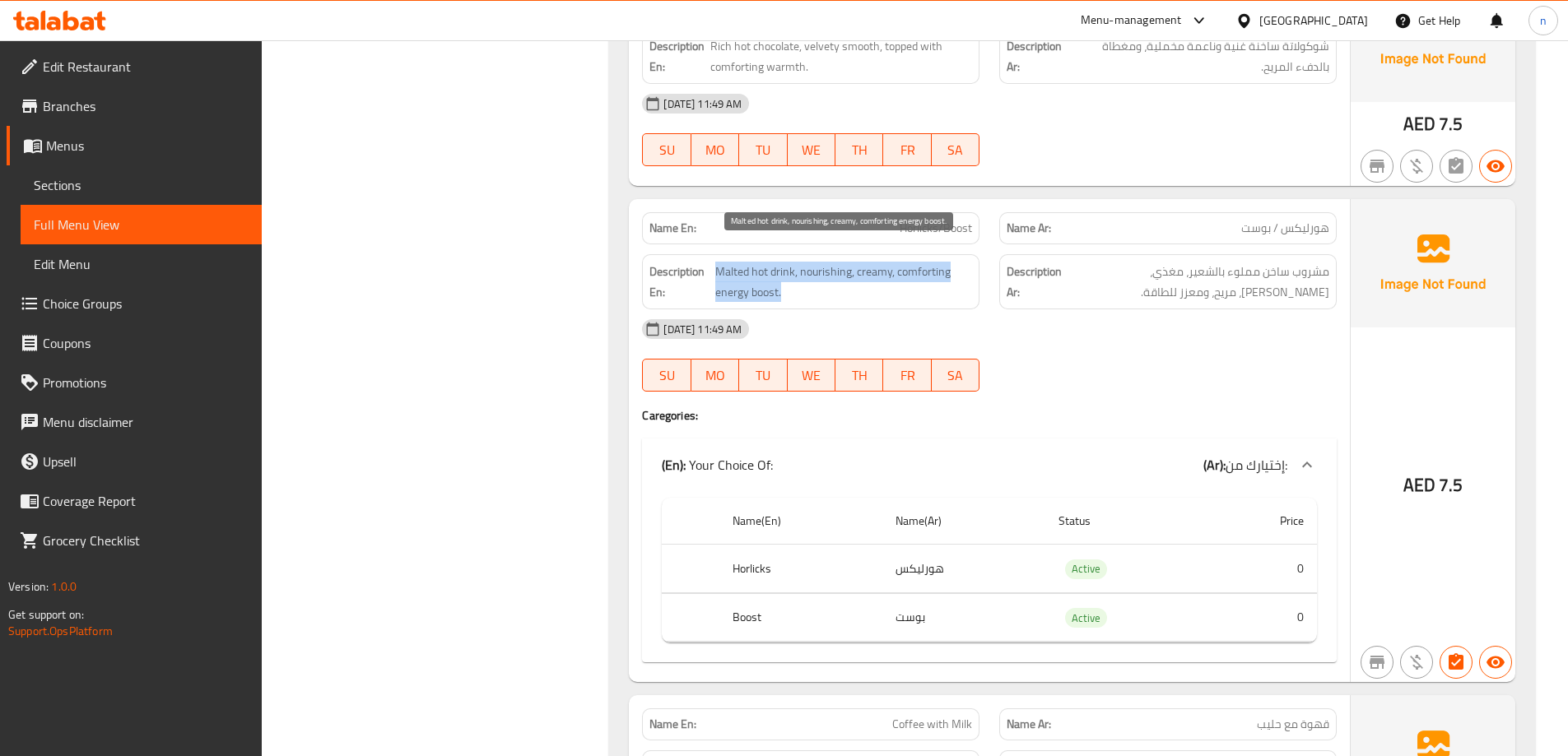
drag, startPoint x: 716, startPoint y: 251, endPoint x: 882, endPoint y: 266, distance: 166.7
click at [882, 266] on span "Malted hot drink, nourishing, creamy, comforting energy boost." at bounding box center [844, 281] width 257 height 40
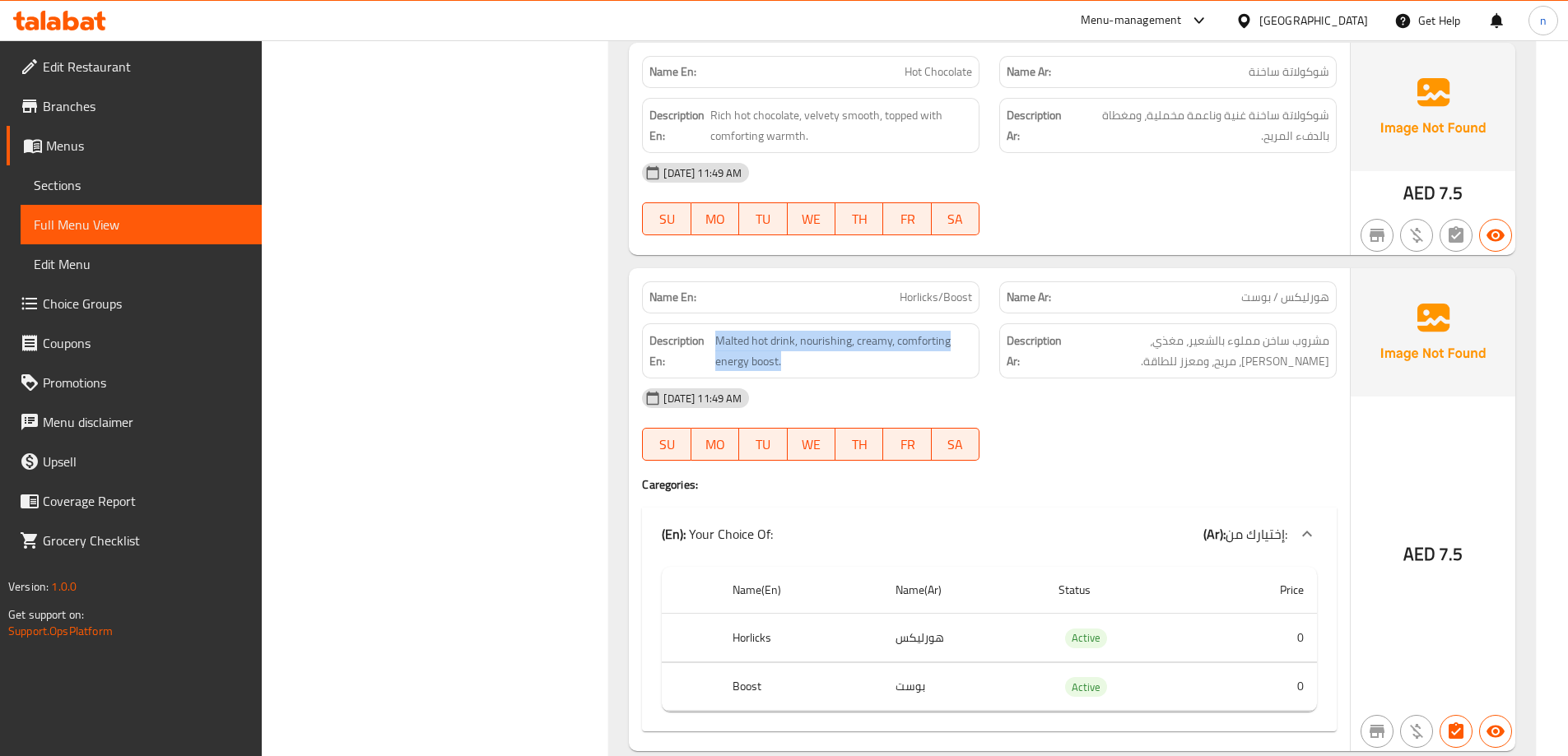
scroll to position [24680, 0]
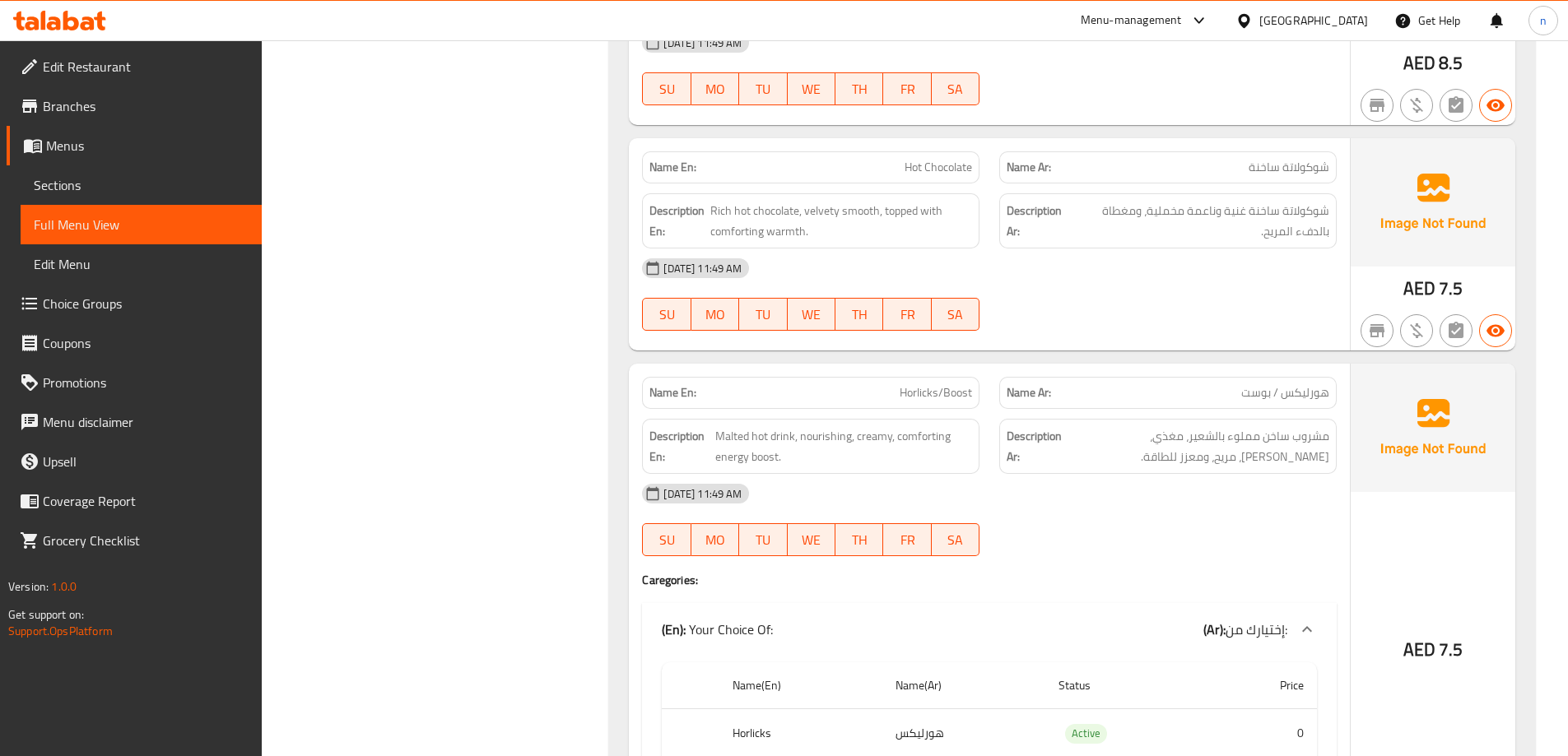
click at [1109, 272] on div "10-09-2025 11:49 AM SU MO TU WE TH FR SA" at bounding box center [989, 294] width 715 height 92
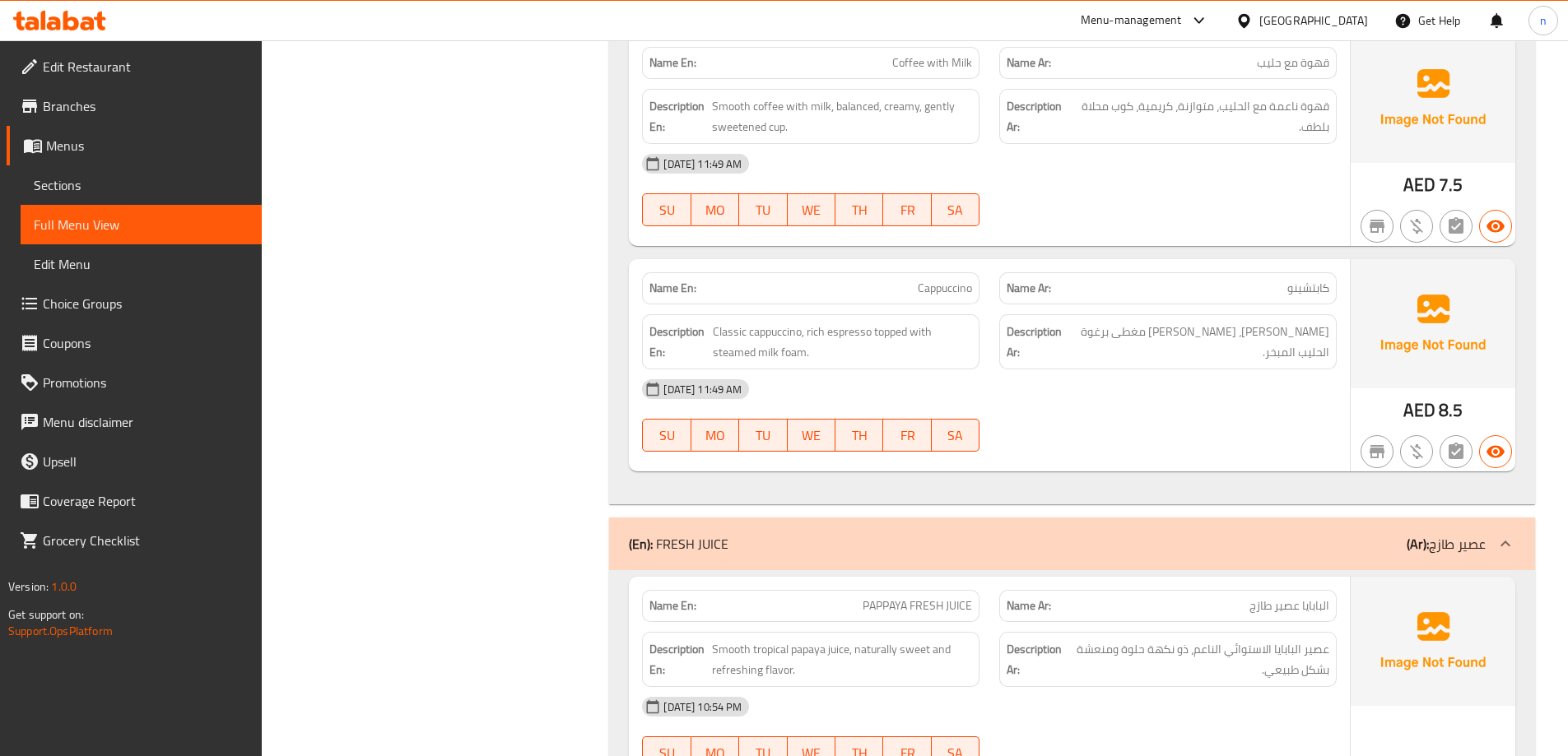
scroll to position [25585, 0]
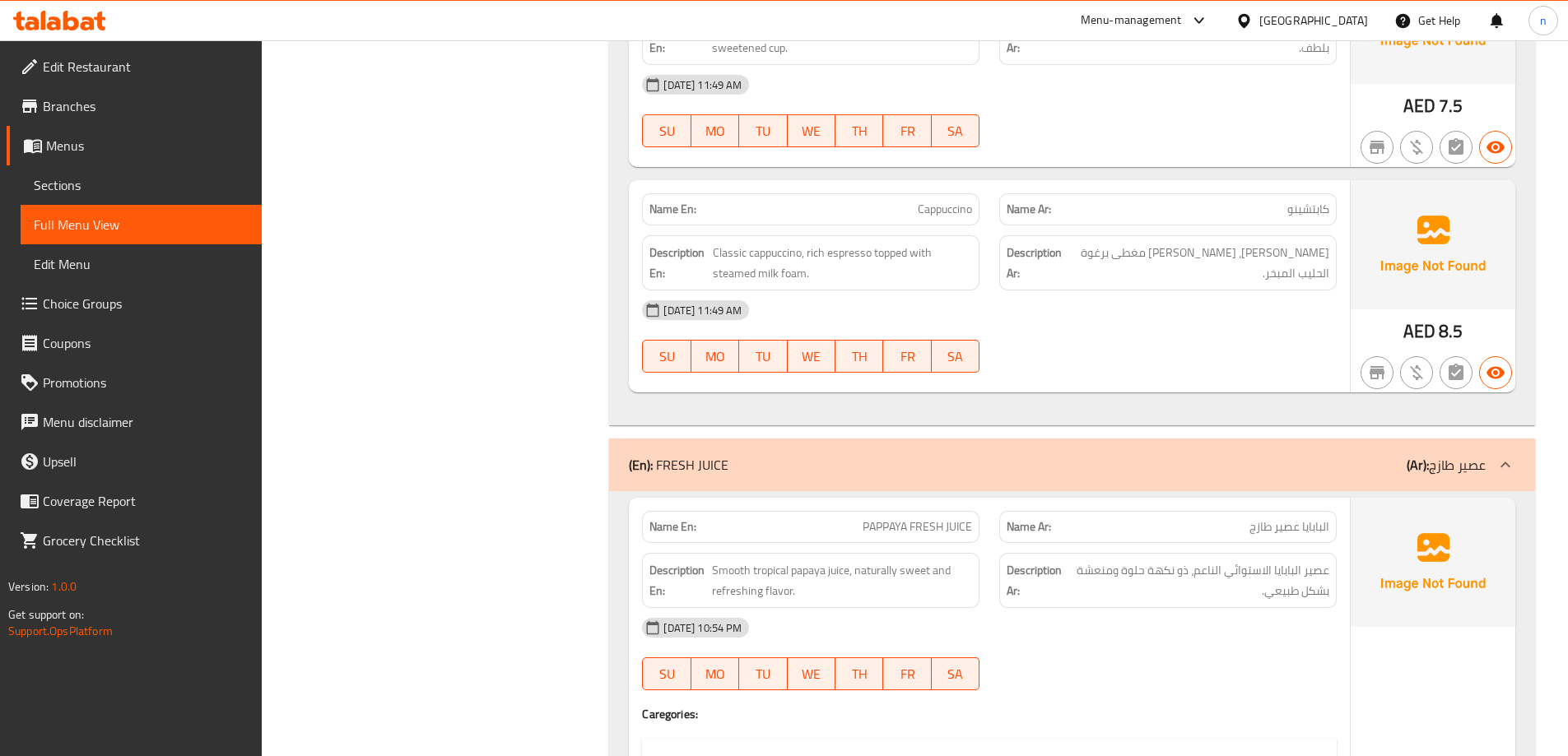
click at [1260, 455] on div "(En): FRESH JUICE (Ar): عصير طازج" at bounding box center [1057, 465] width 857 height 20
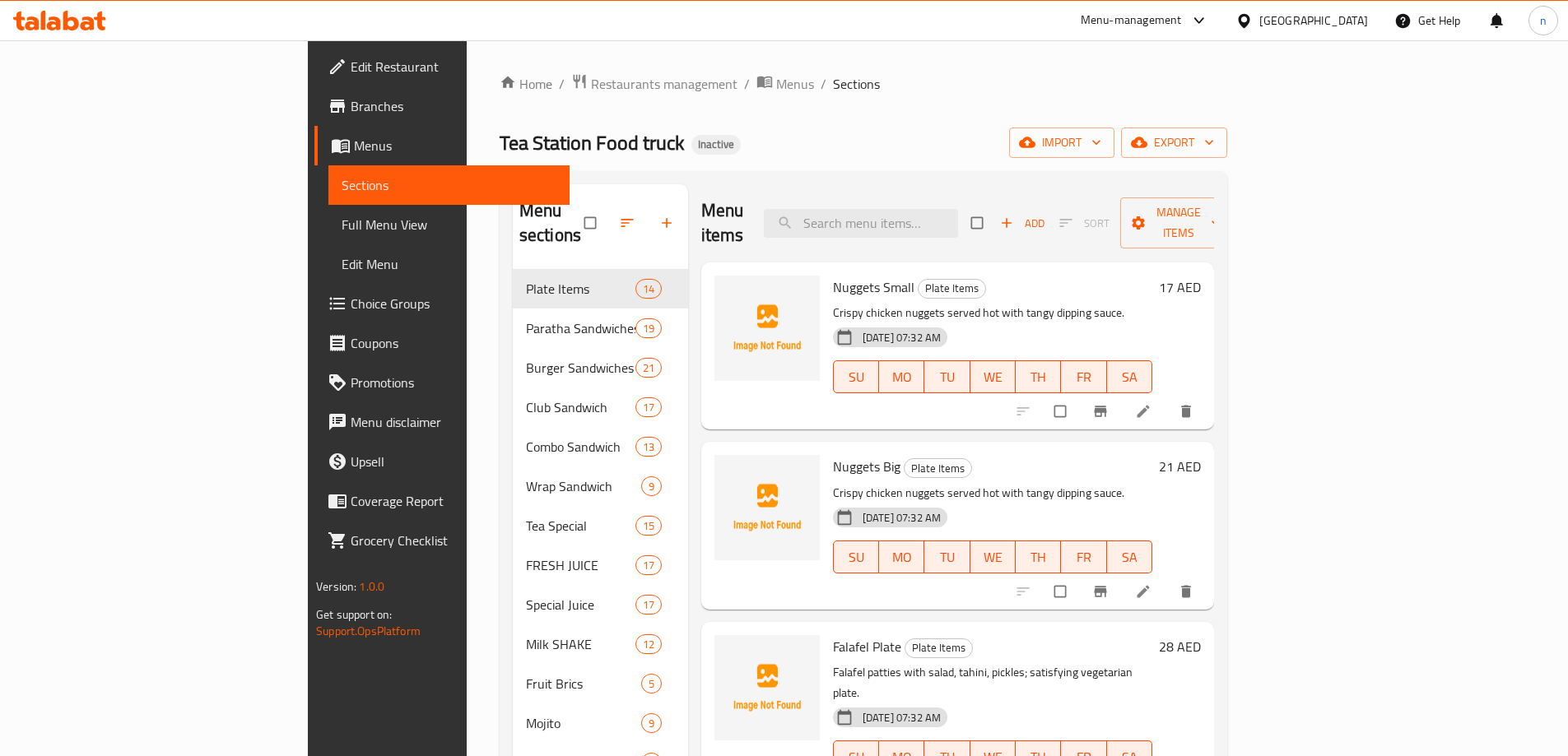
click at [942, 217] on input "search" at bounding box center [861, 223] width 195 height 29
paste input "Potato Mix"
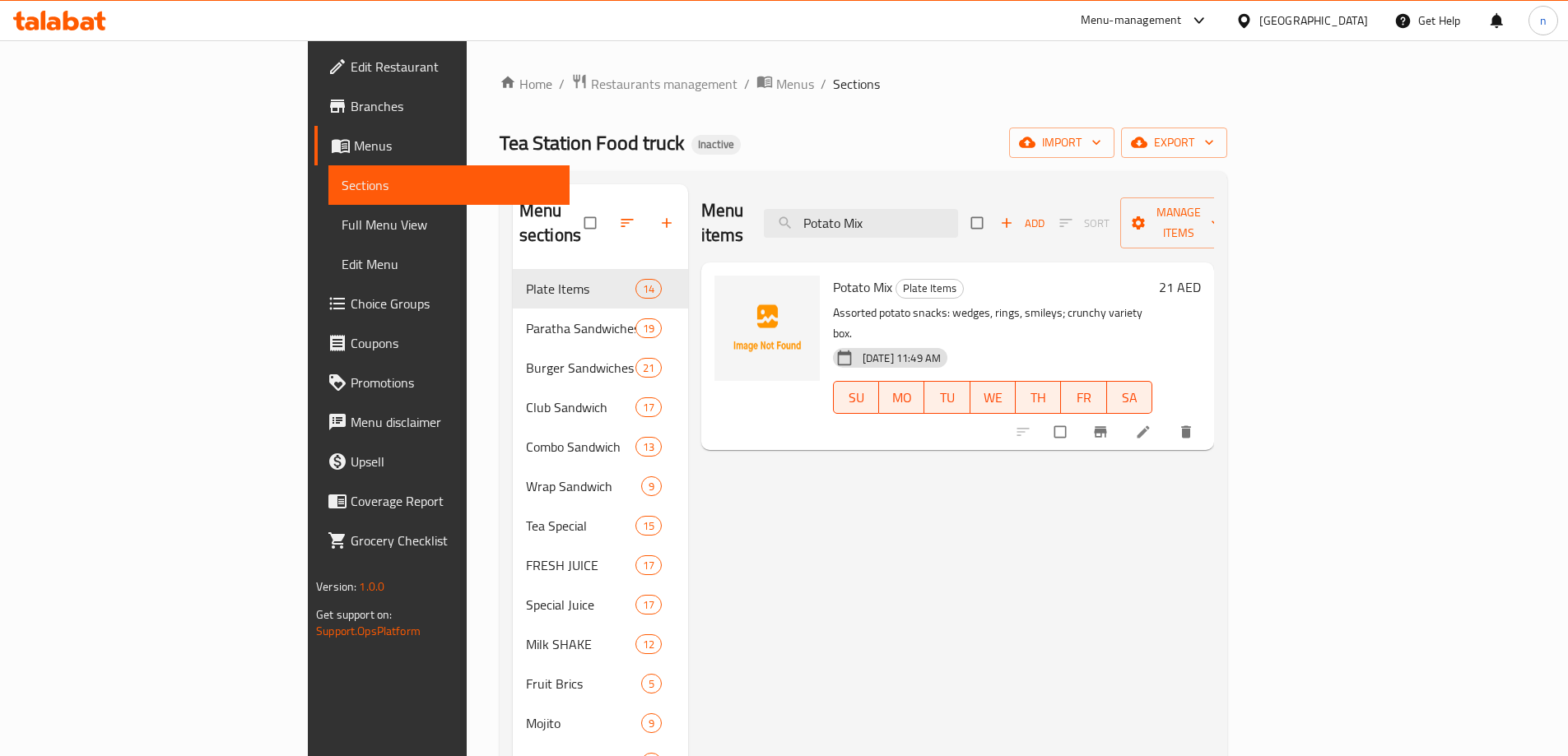
type input "Potato Mix"
click at [1155, 424] on link at bounding box center [1145, 432] width 20 height 16
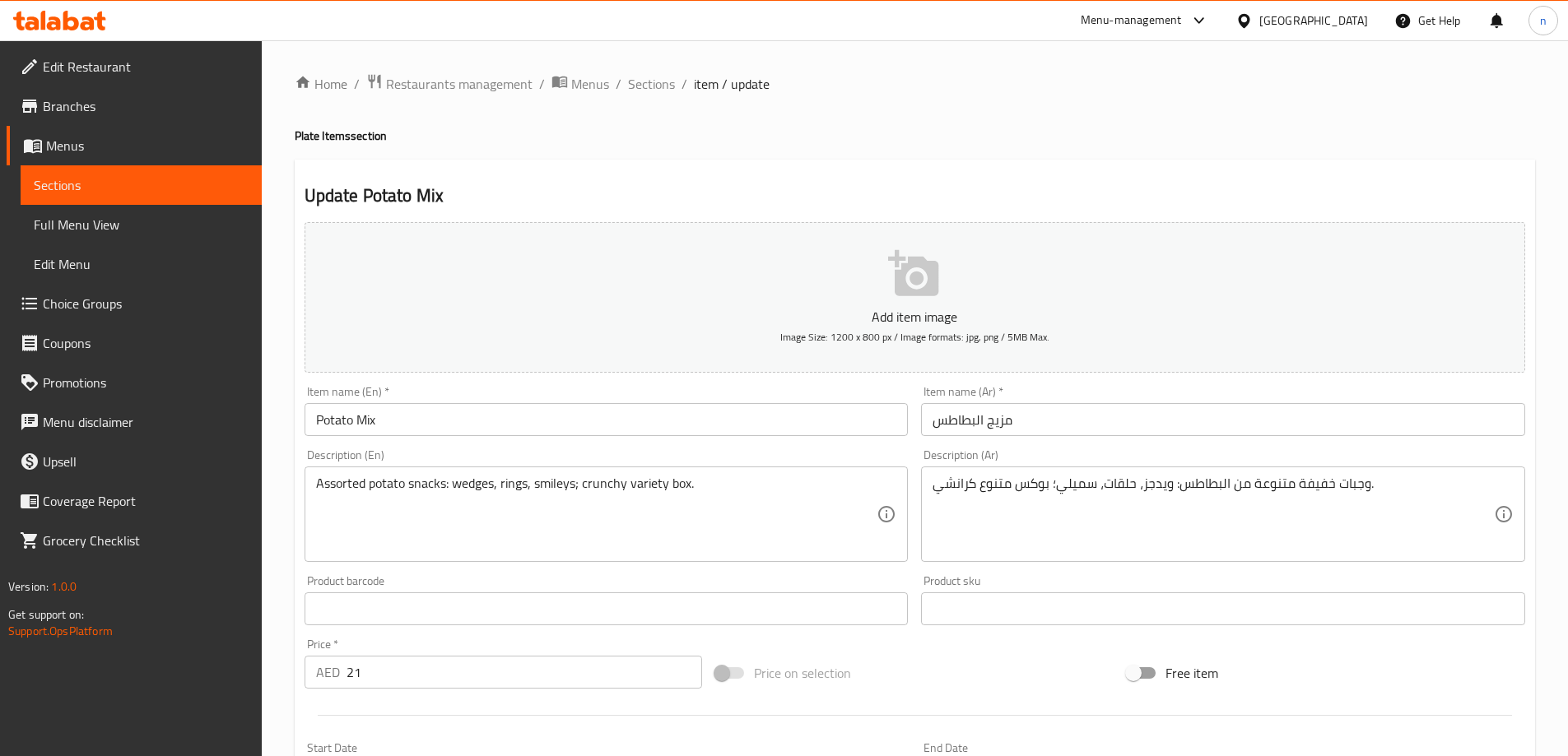
click at [972, 409] on input "مزيج البطاطس" at bounding box center [1223, 420] width 604 height 33
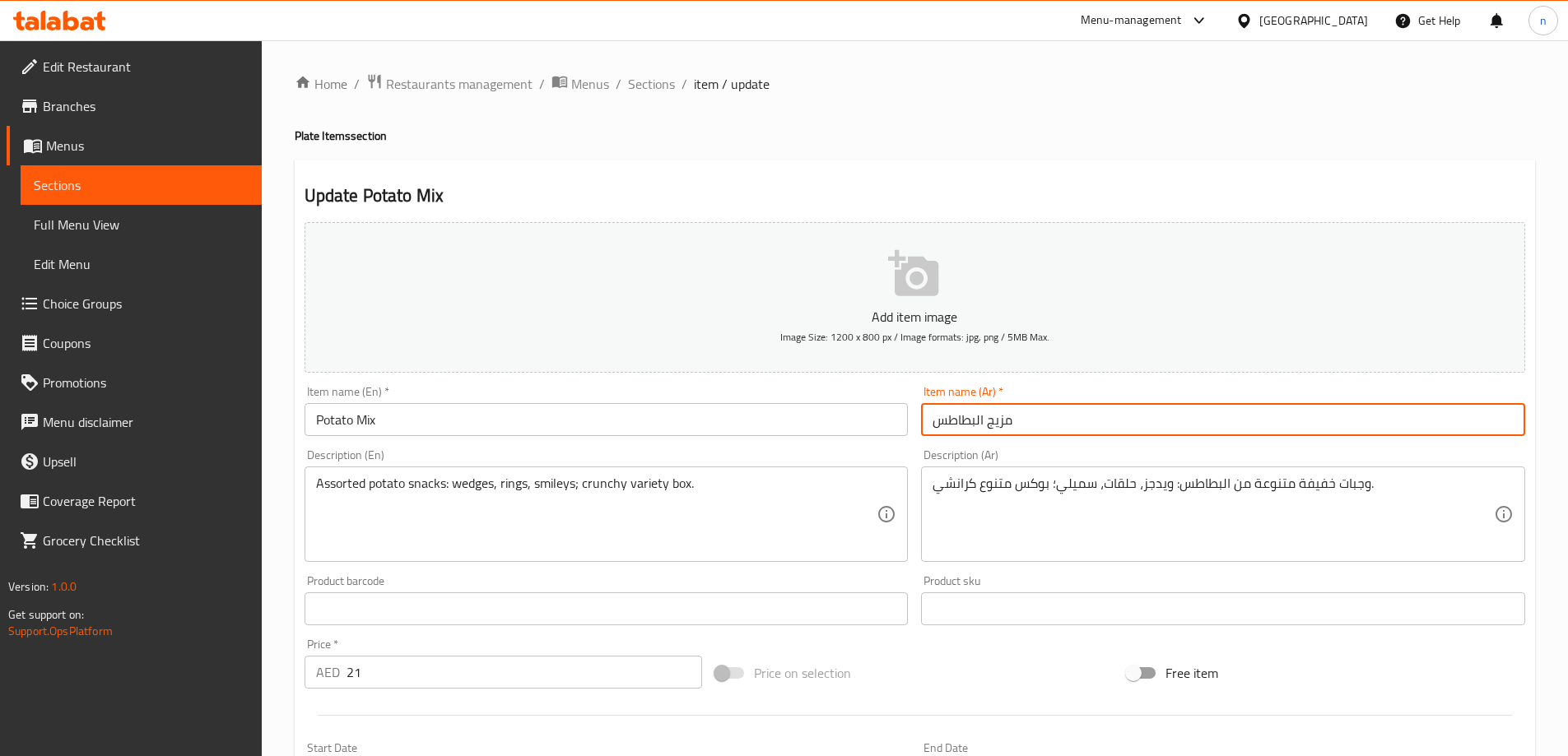
click at [972, 409] on input "مزيج البطاطس" at bounding box center [1223, 420] width 604 height 33
click at [1218, 426] on input "مزيج البطاطس" at bounding box center [1223, 420] width 604 height 33
click at [1489, 422] on input "مزيج البطاطس" at bounding box center [1223, 420] width 604 height 33
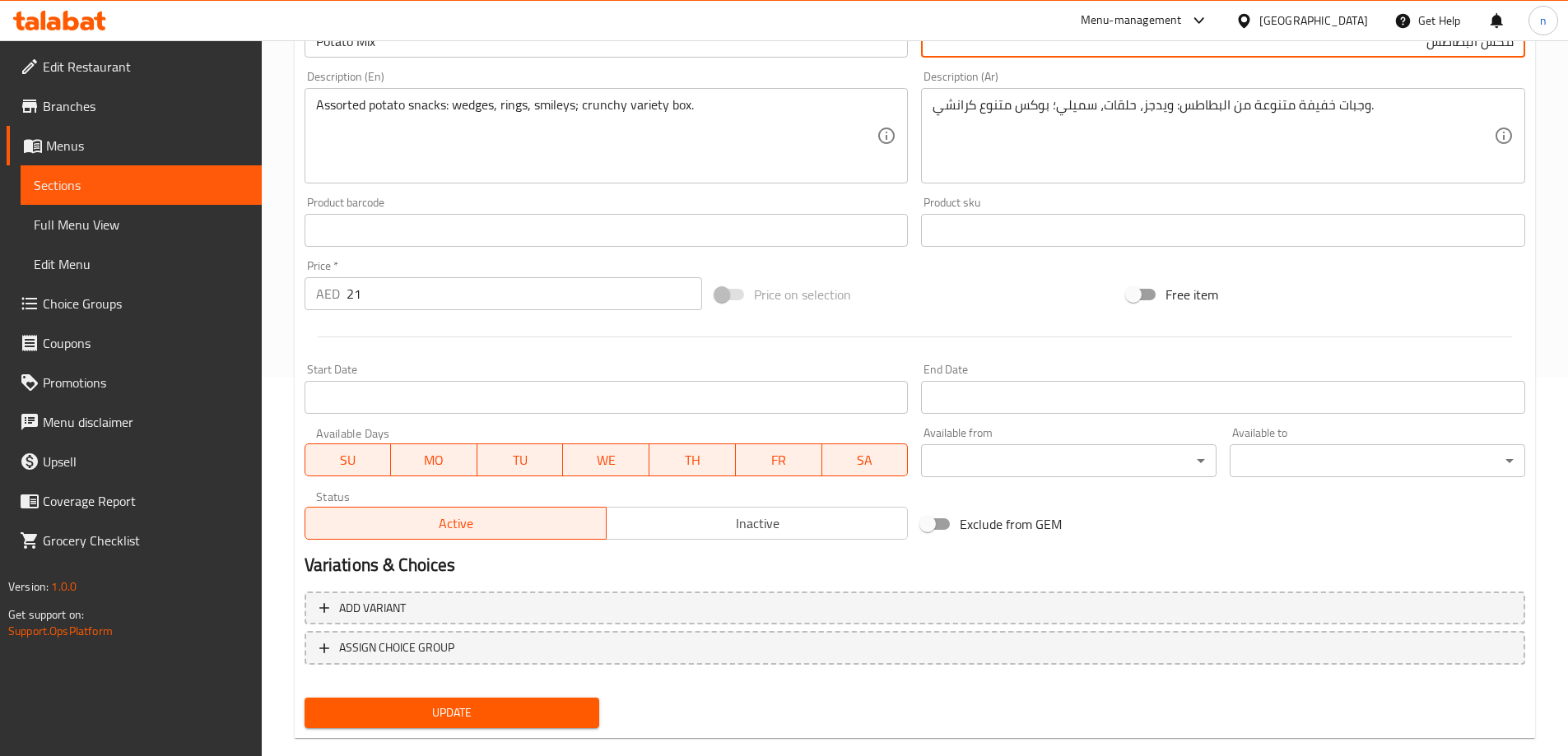
scroll to position [406, 0]
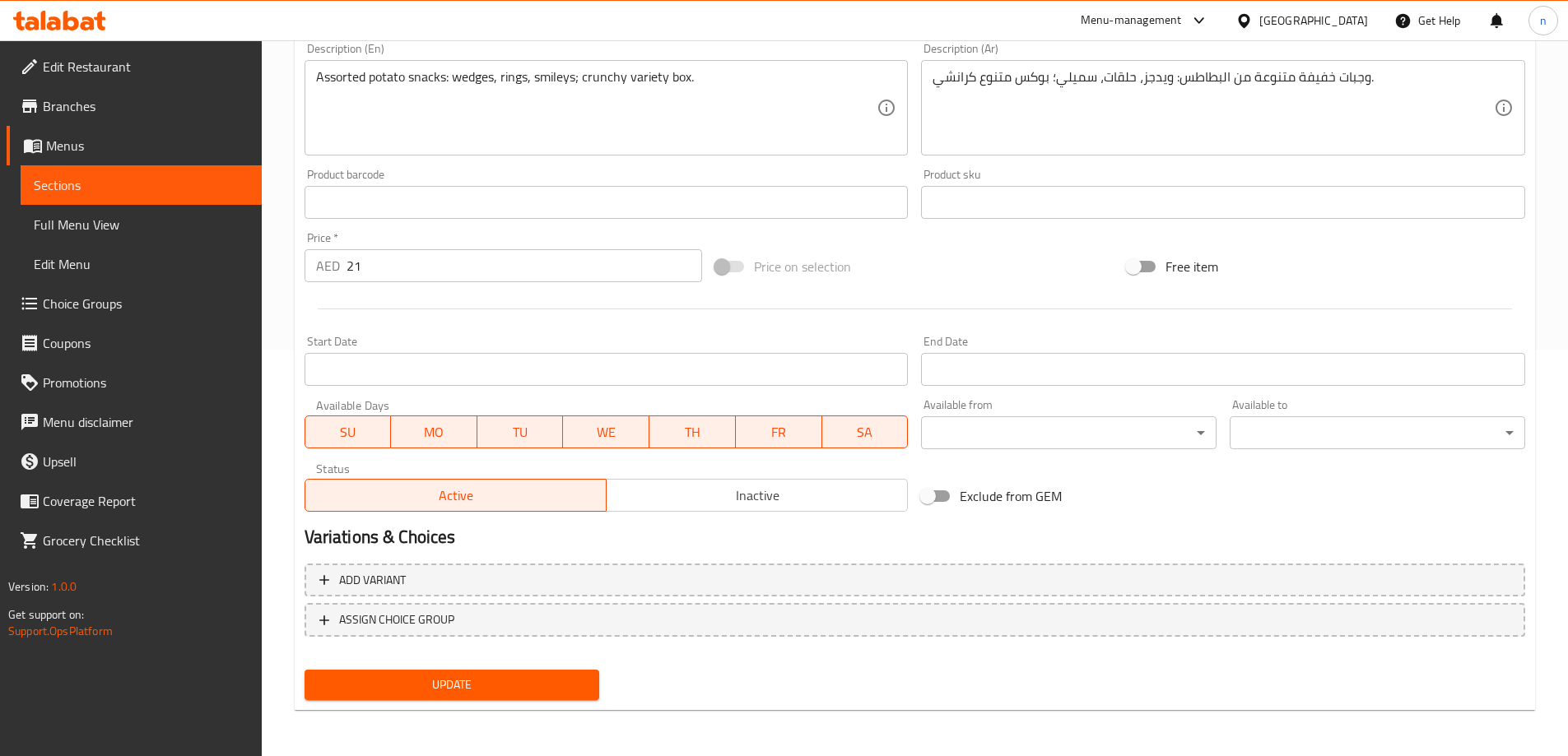
type input "مكس البطاطس"
click at [472, 693] on span "Update" at bounding box center [452, 685] width 269 height 20
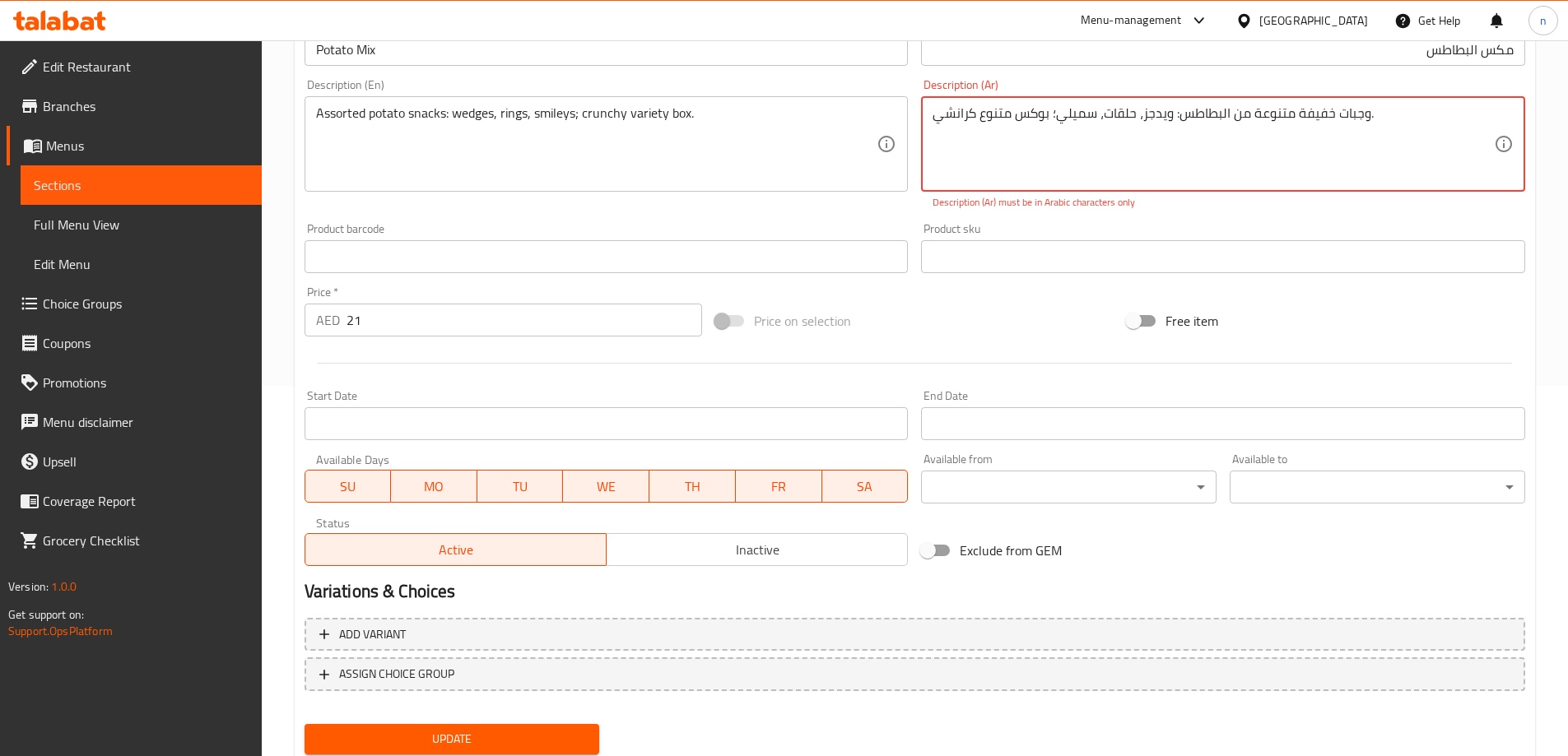
scroll to position [242, 0]
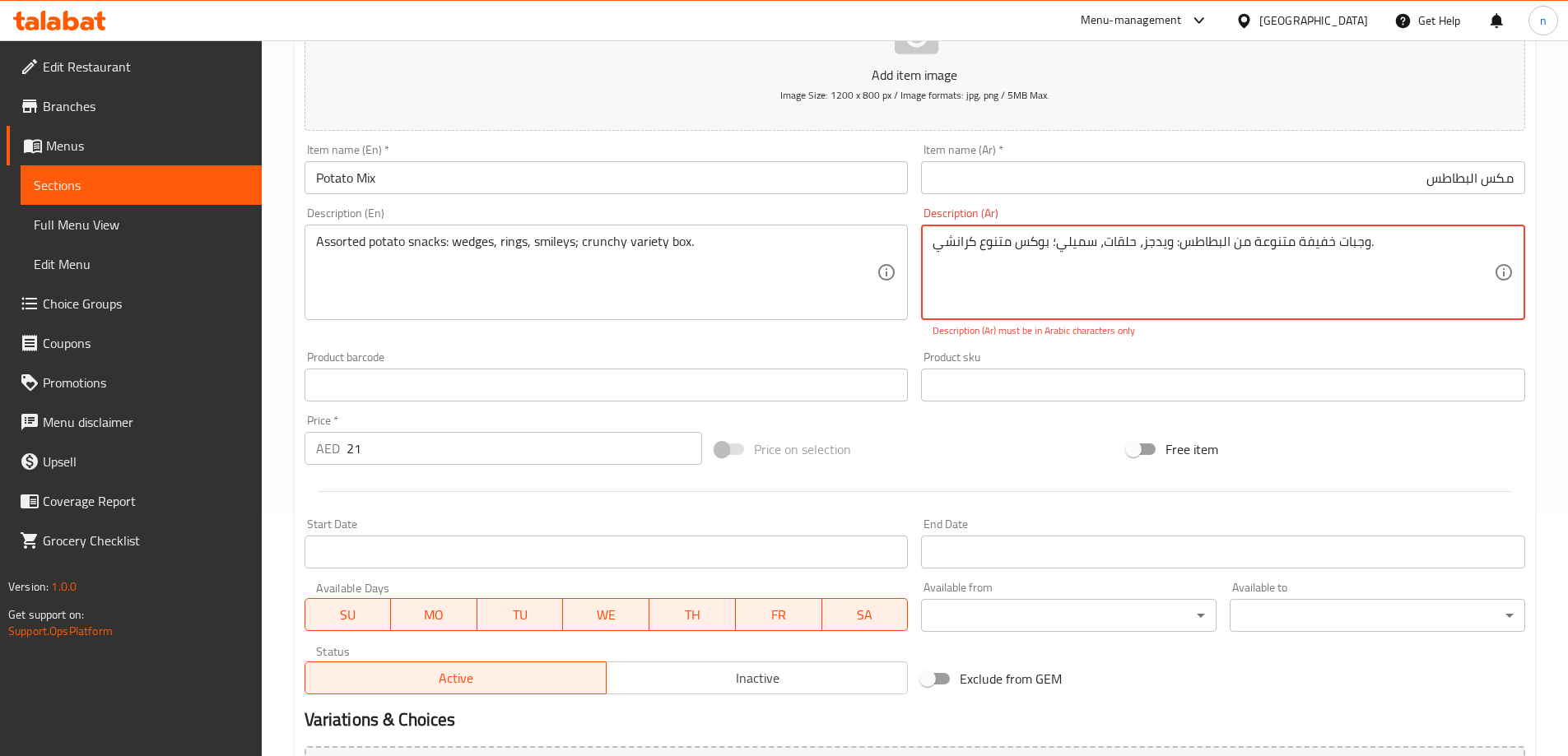
click at [1052, 240] on textarea "وجبات خفيفة متنوعة من البطاطس: ويدجز، حلقات، سميلي؛ بوكس متنوع كرانشي." at bounding box center [1213, 273] width 562 height 78
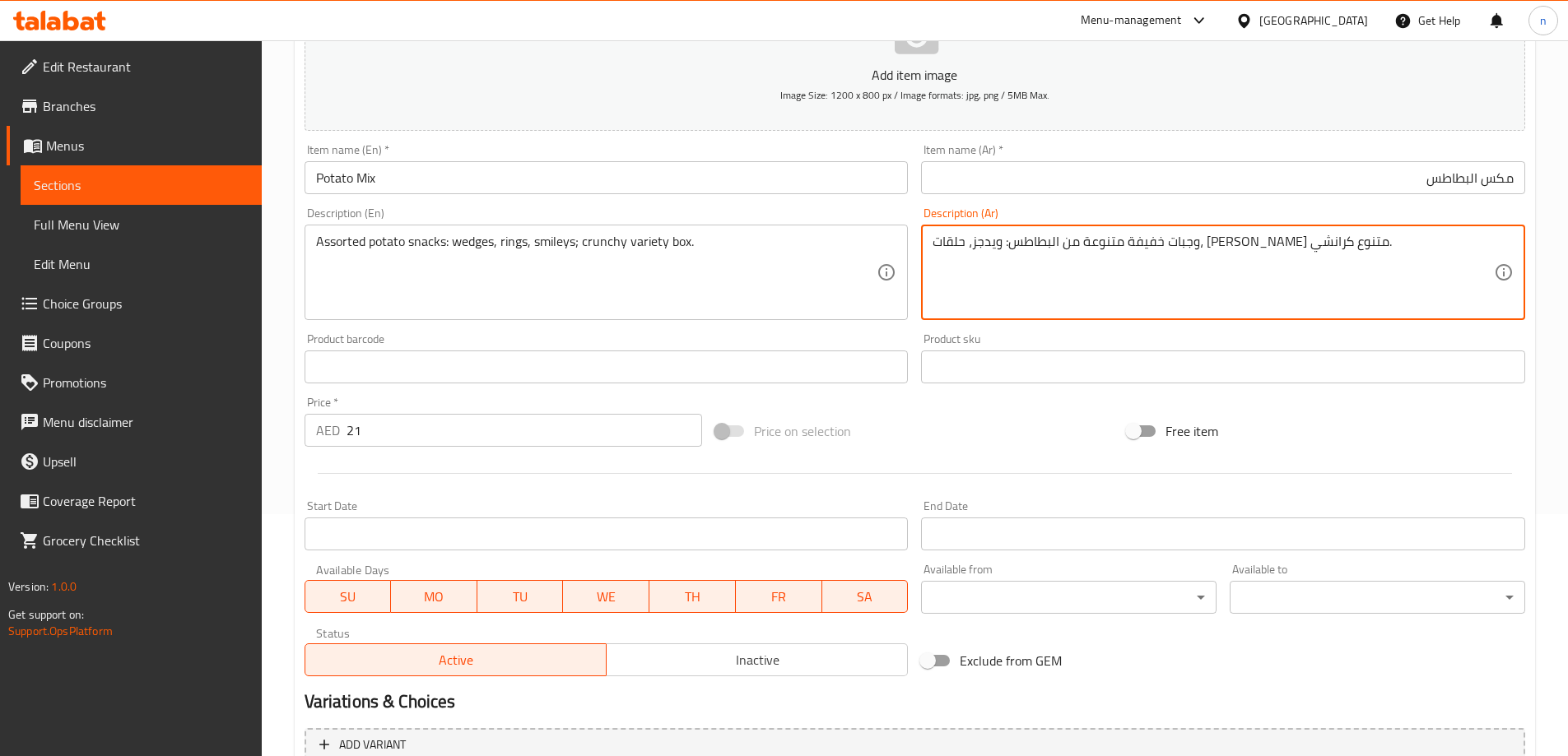
scroll to position [406, 0]
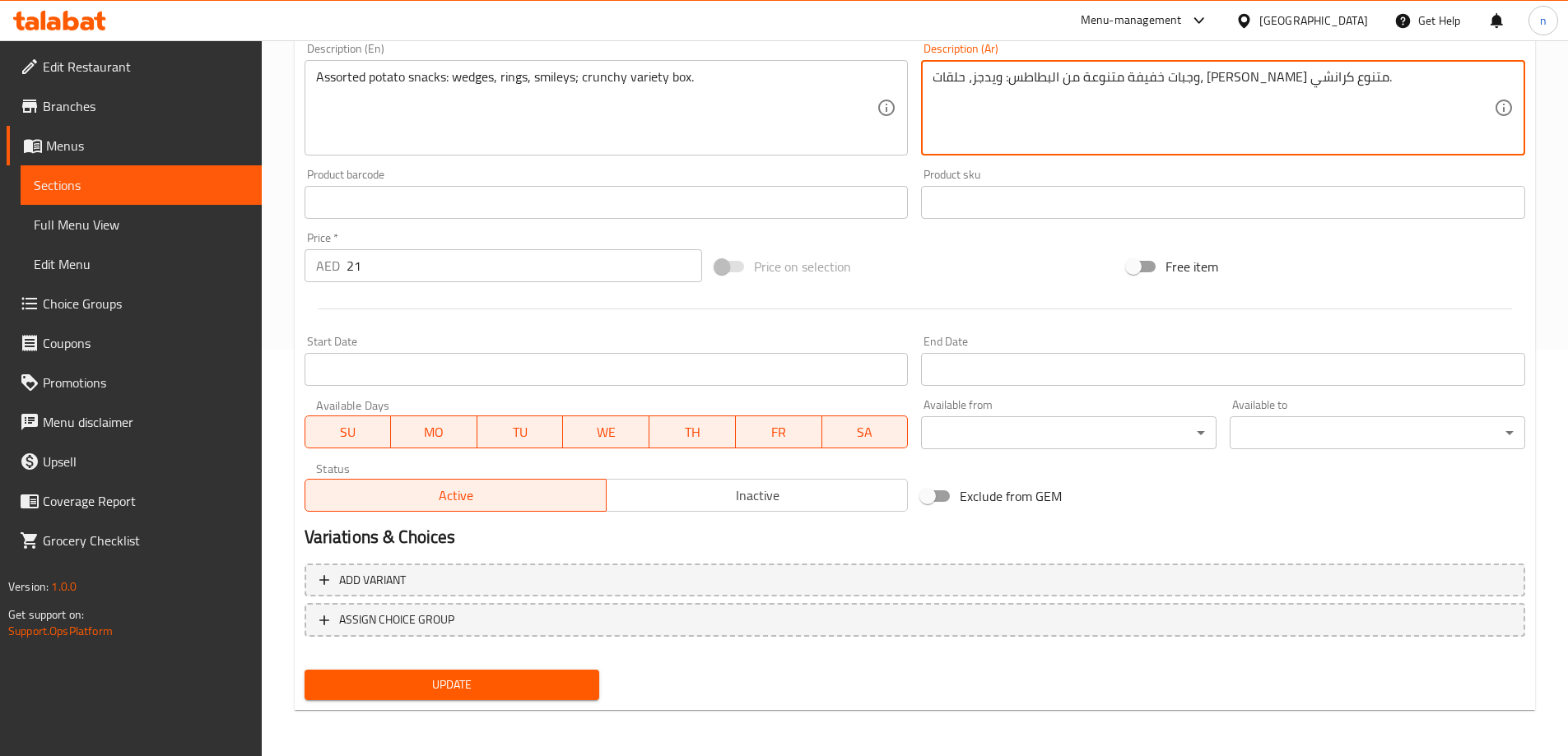
type textarea "وجبات خفيفة متنوعة من البطاطس: ويدجز، حلقات، سميلي بوكس متنوع كرانشي."
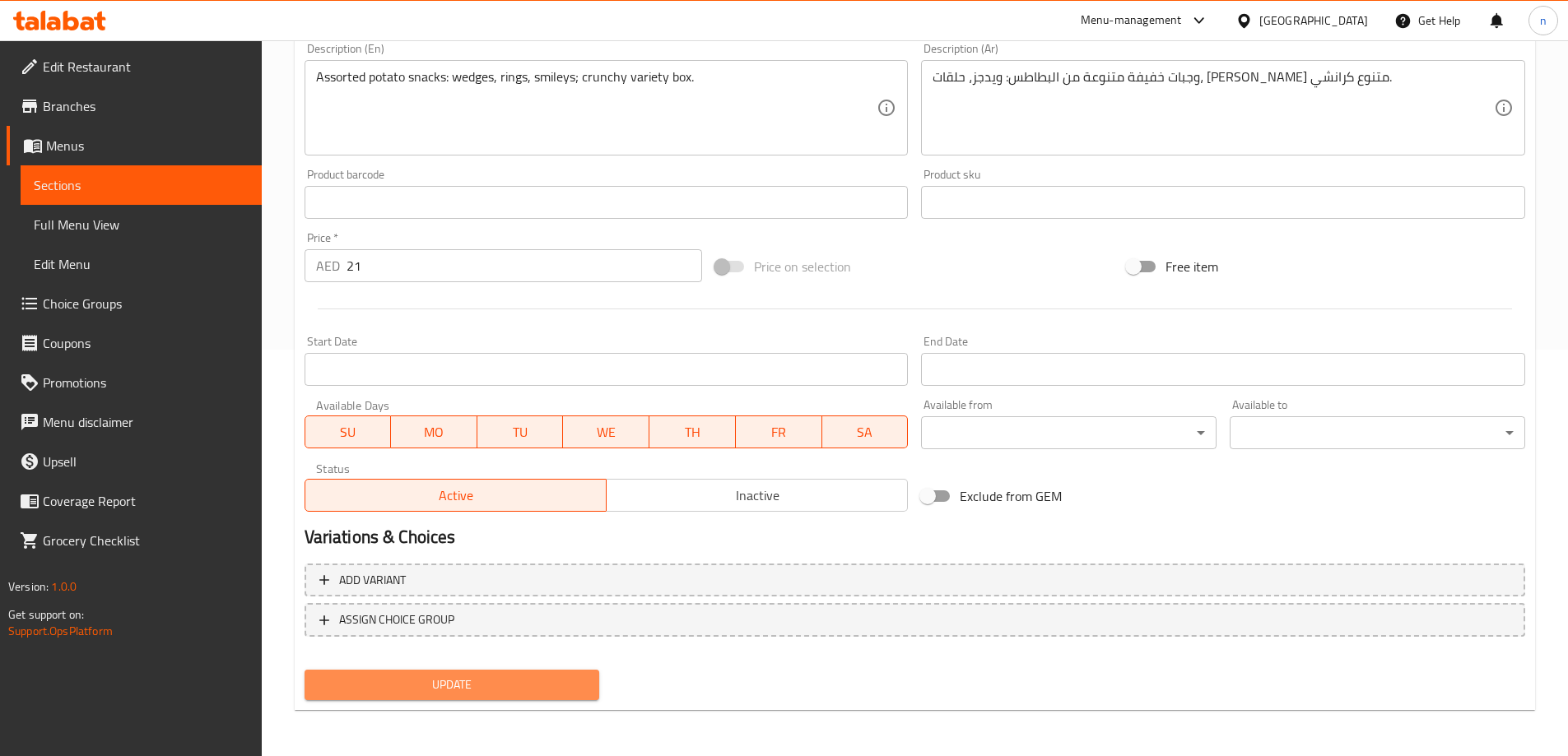
click at [524, 687] on span "Update" at bounding box center [452, 685] width 269 height 20
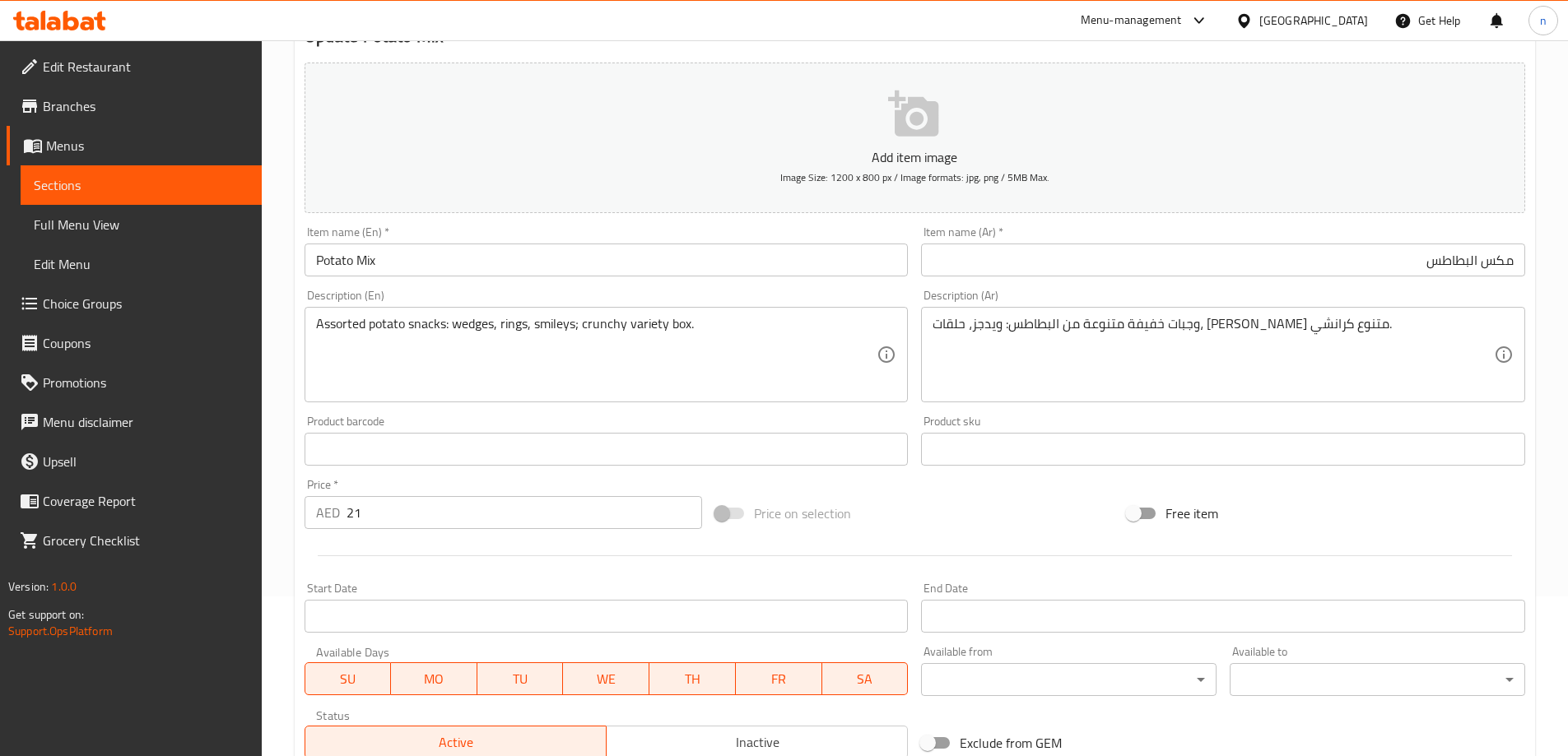
scroll to position [0, 0]
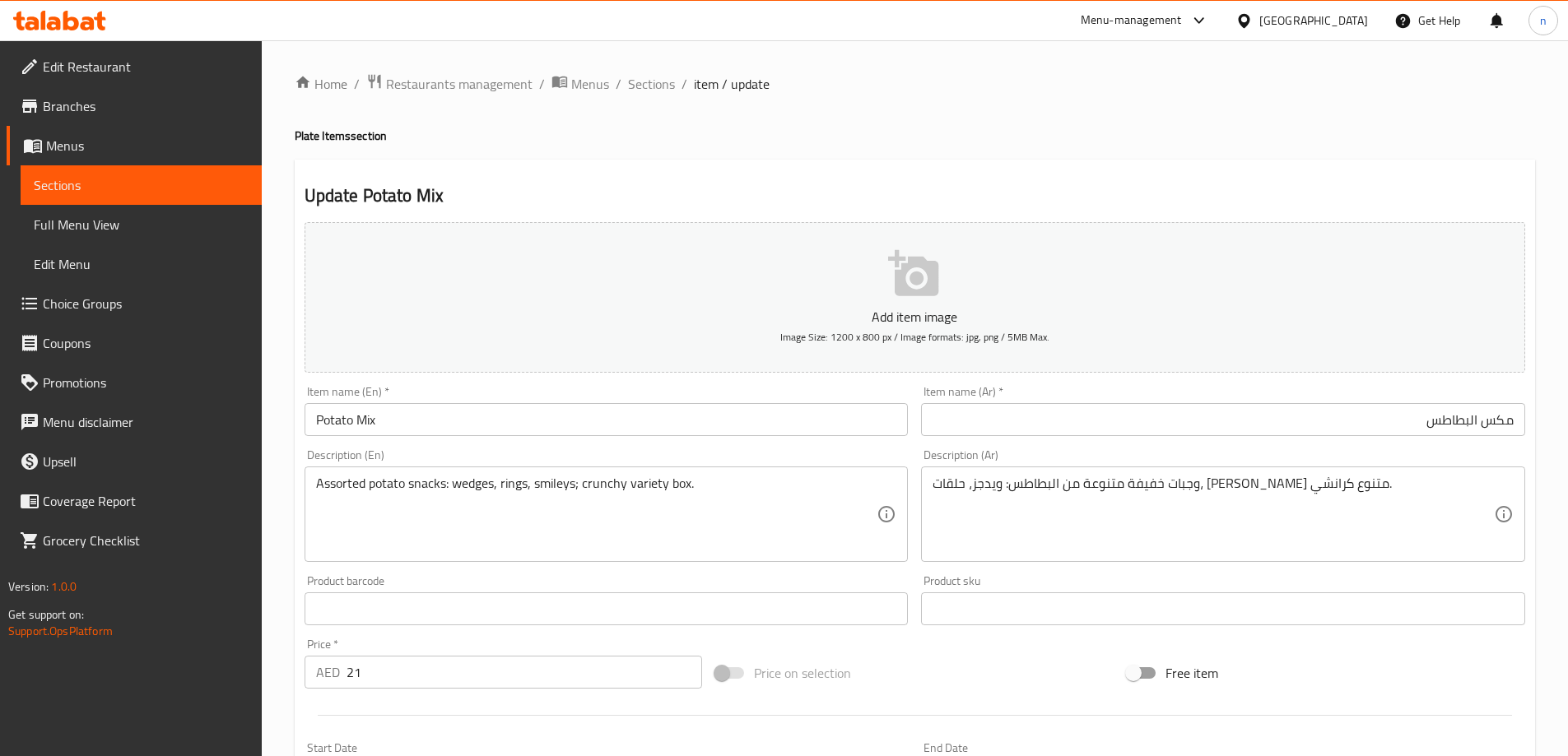
click at [658, 81] on span "Sections" at bounding box center [651, 83] width 47 height 20
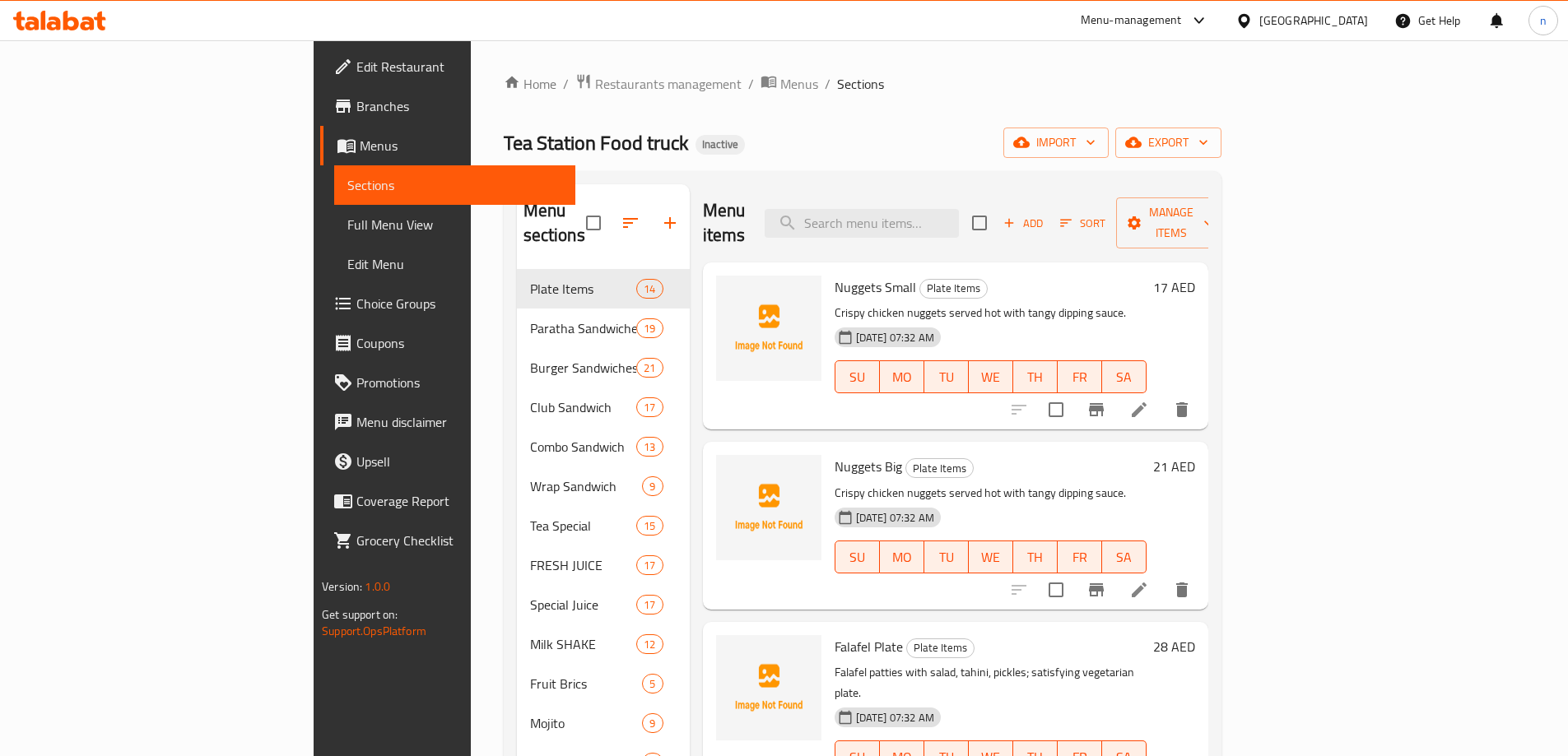
click at [924, 219] on input "search" at bounding box center [862, 223] width 195 height 29
paste input "Potato Wedges Big"
type input "Potato Wedges Big"
click at [1149, 400] on icon at bounding box center [1139, 409] width 20 height 20
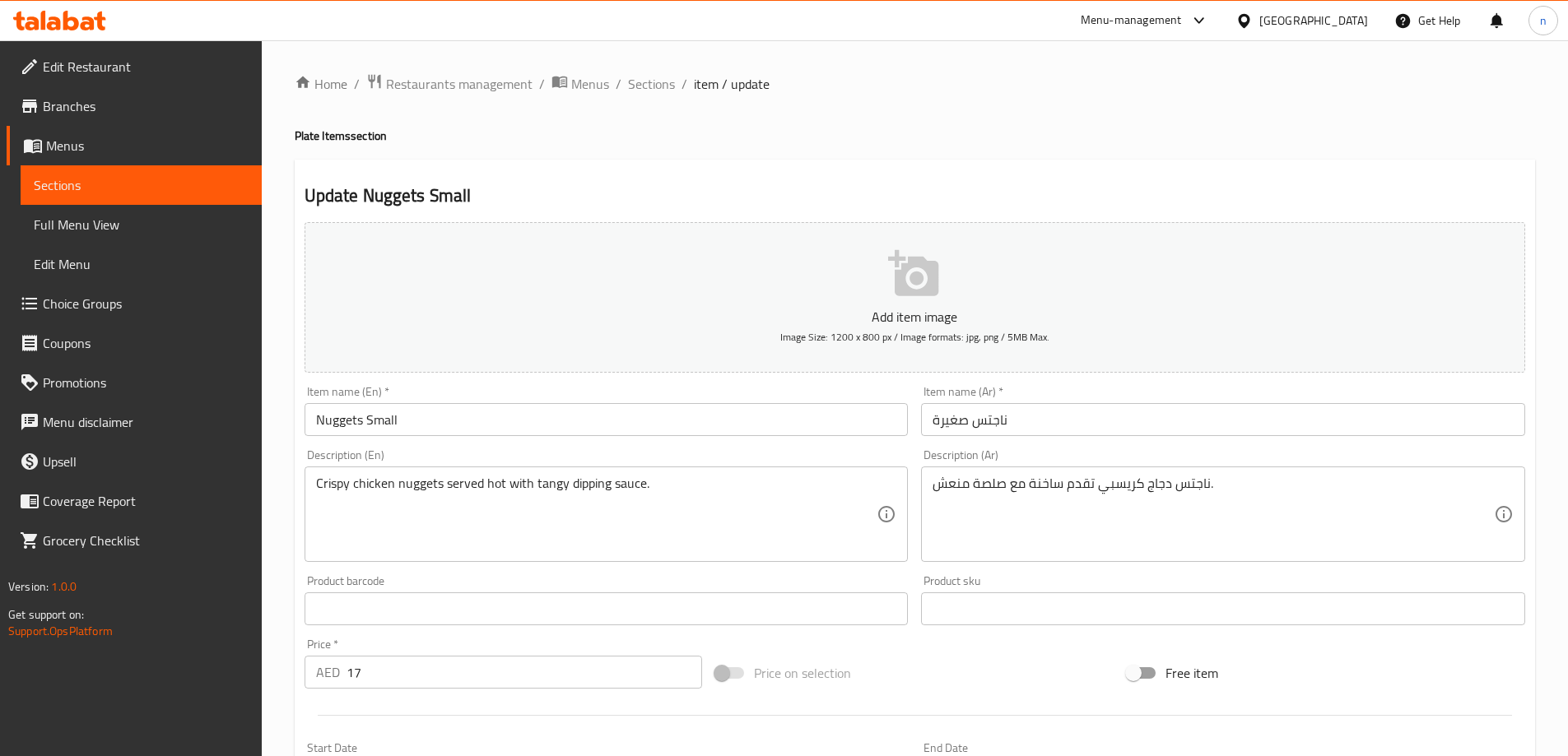
click at [651, 91] on span "Sections" at bounding box center [651, 83] width 47 height 20
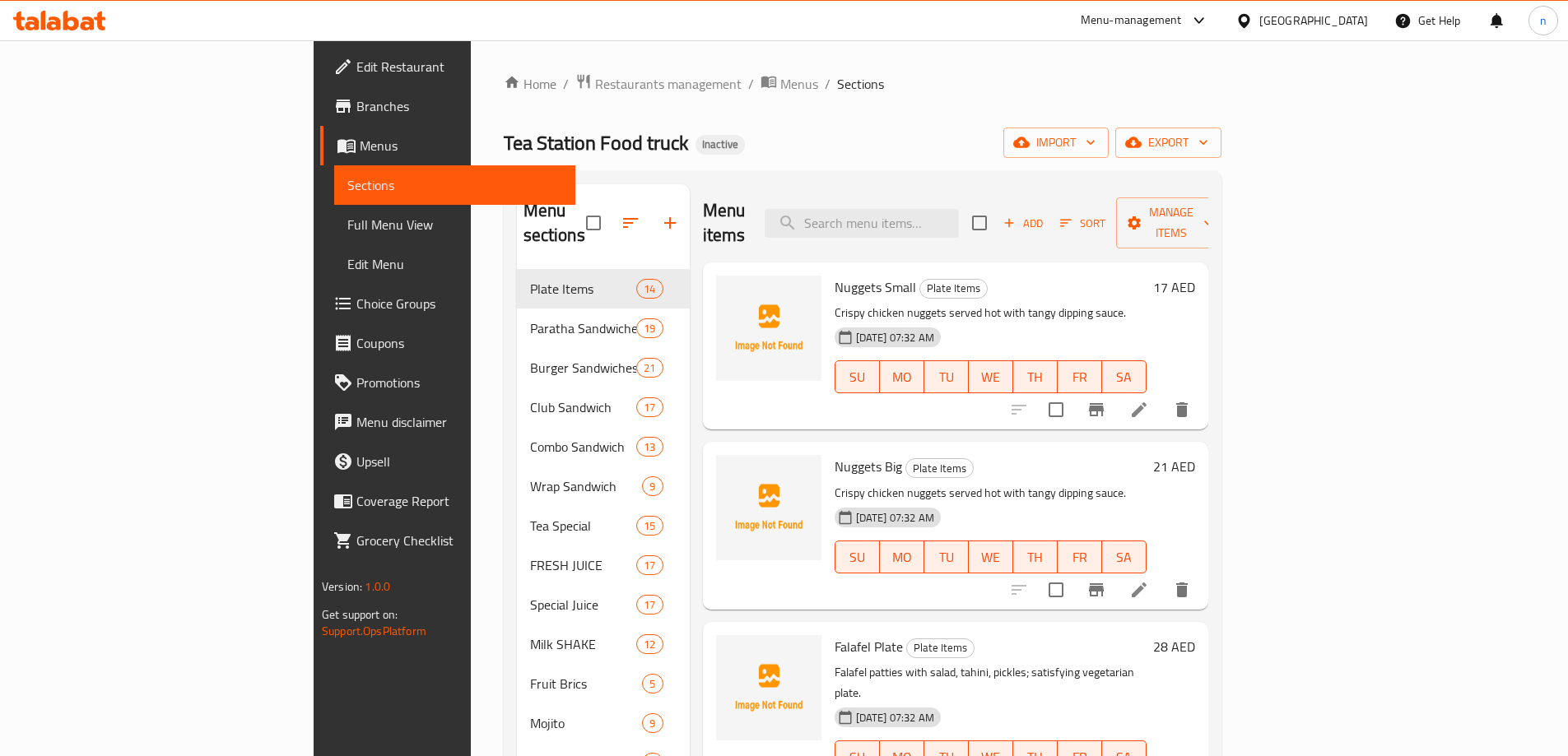
click at [959, 220] on input "search" at bounding box center [862, 223] width 195 height 29
paste input "Potato Wedges Big"
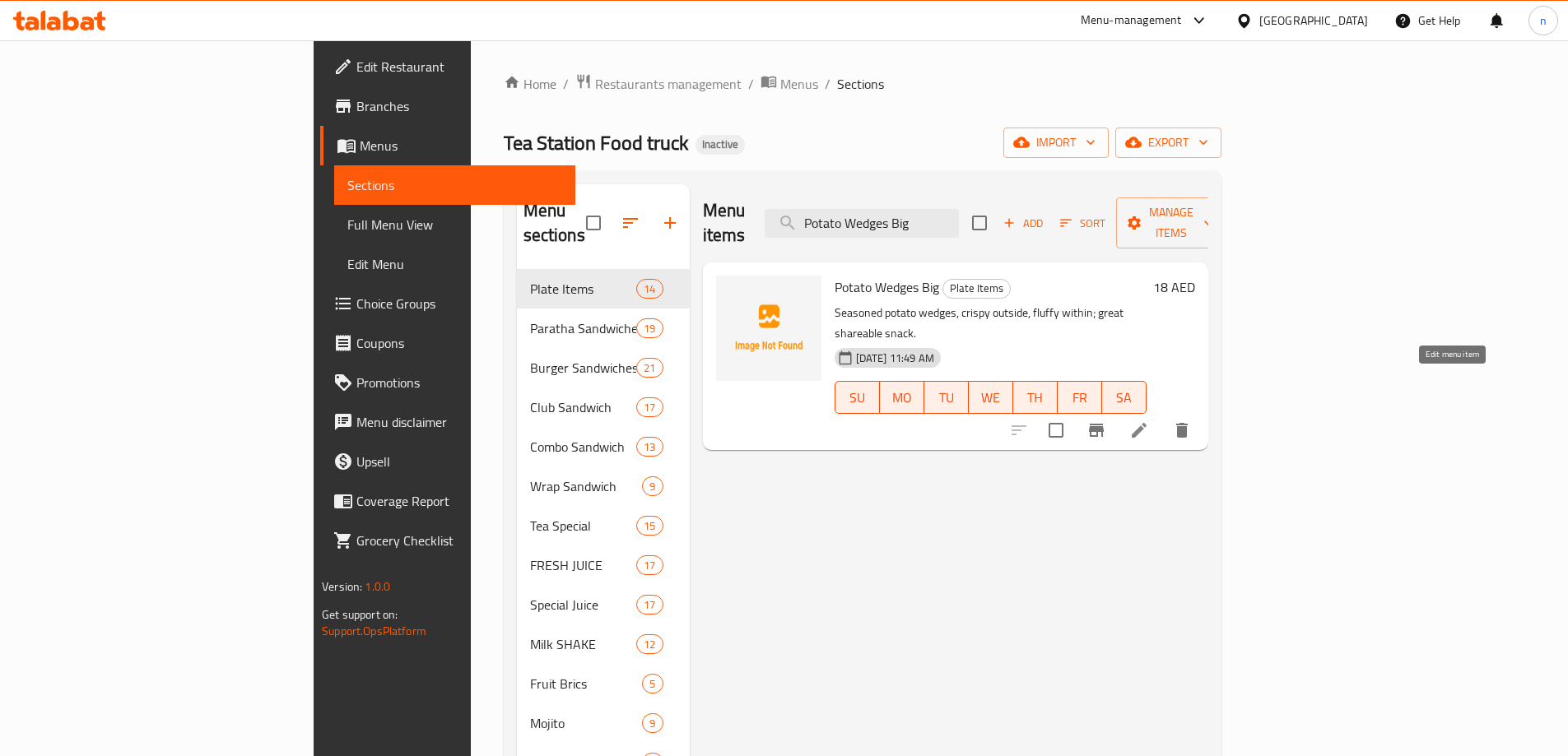
type input "Potato Wedges Big"
click at [1146, 423] on icon at bounding box center [1139, 430] width 14 height 14
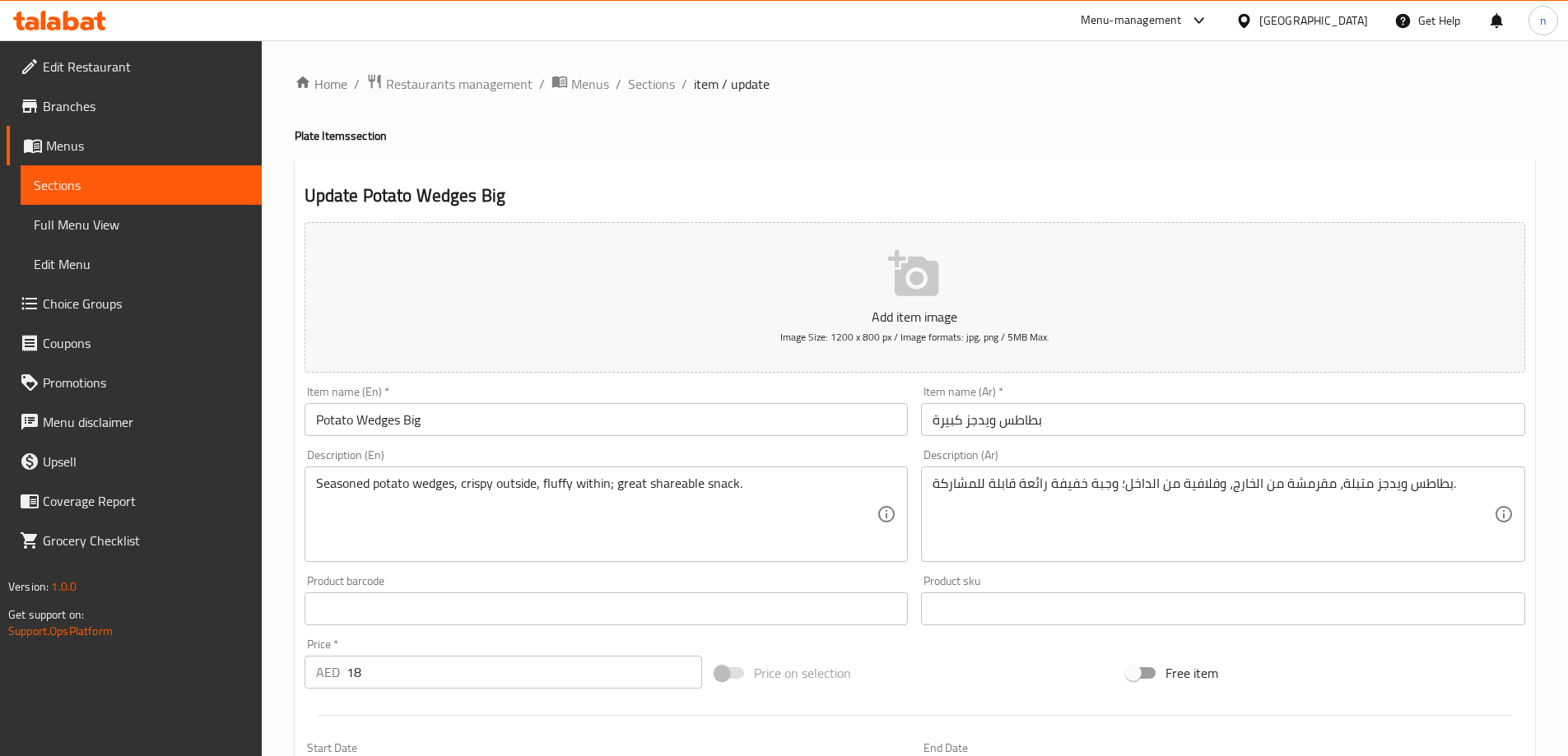
drag, startPoint x: 1177, startPoint y: 480, endPoint x: 1186, endPoint y: 483, distance: 9.5
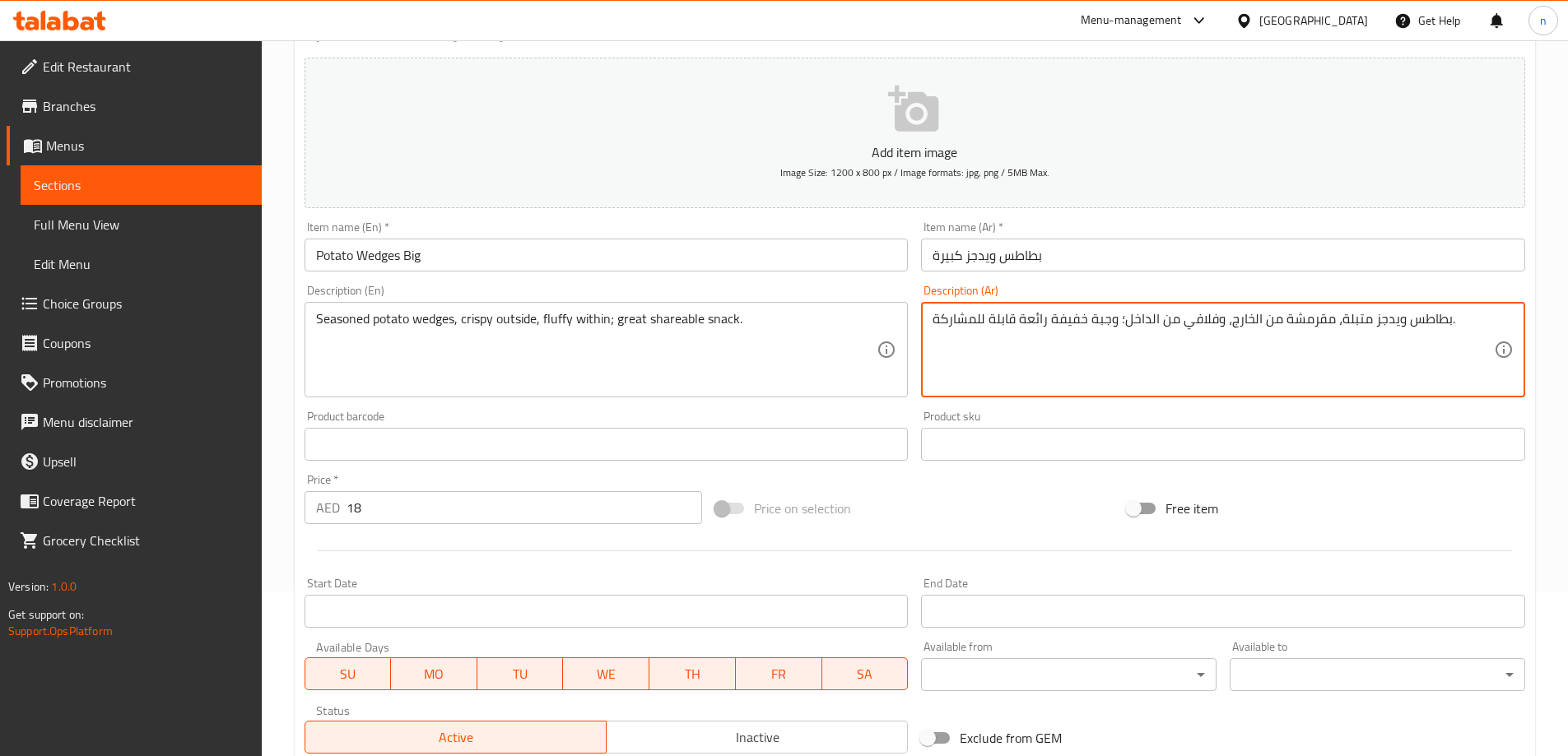
scroll to position [406, 0]
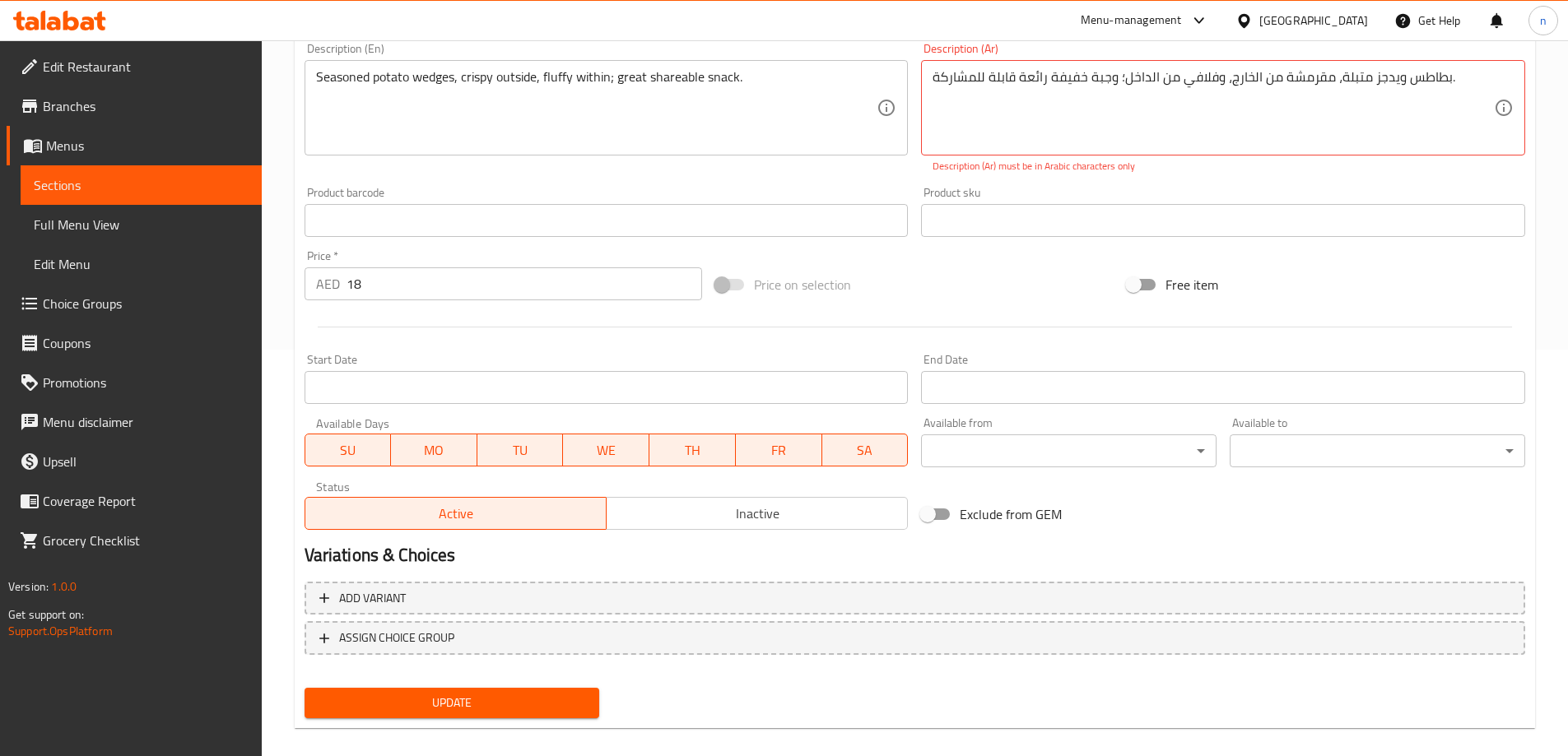
click at [441, 687] on div "Update" at bounding box center [452, 702] width 309 height 43
type textarea "بطاطس ويدجز متبلة، مقرمشة من الخارج، وفلافي من الداخل; وجبة خفيفة رائعة قابلة ل…"
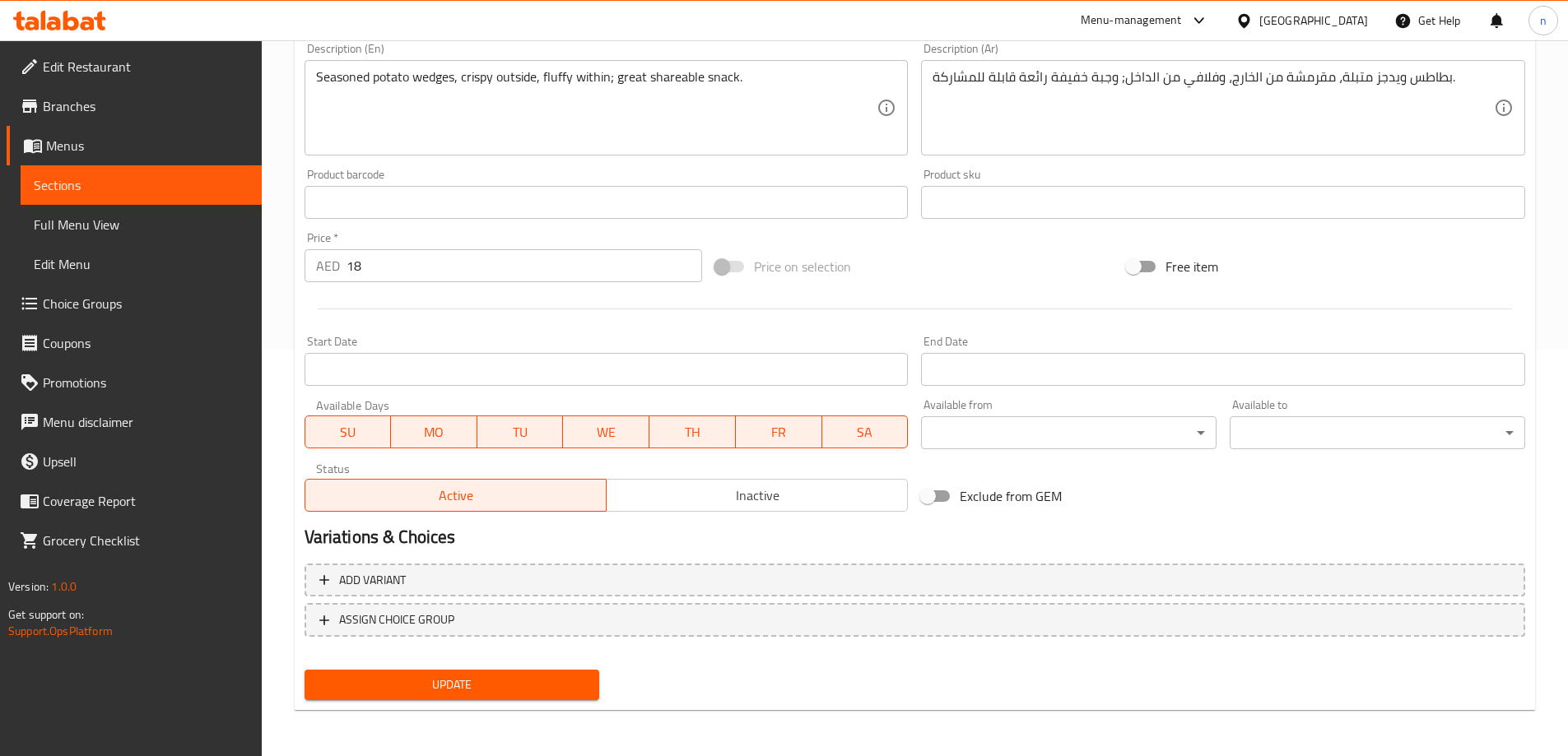
click at [520, 702] on div "Update" at bounding box center [452, 685] width 309 height 43
click at [518, 693] on span "Update" at bounding box center [452, 685] width 269 height 20
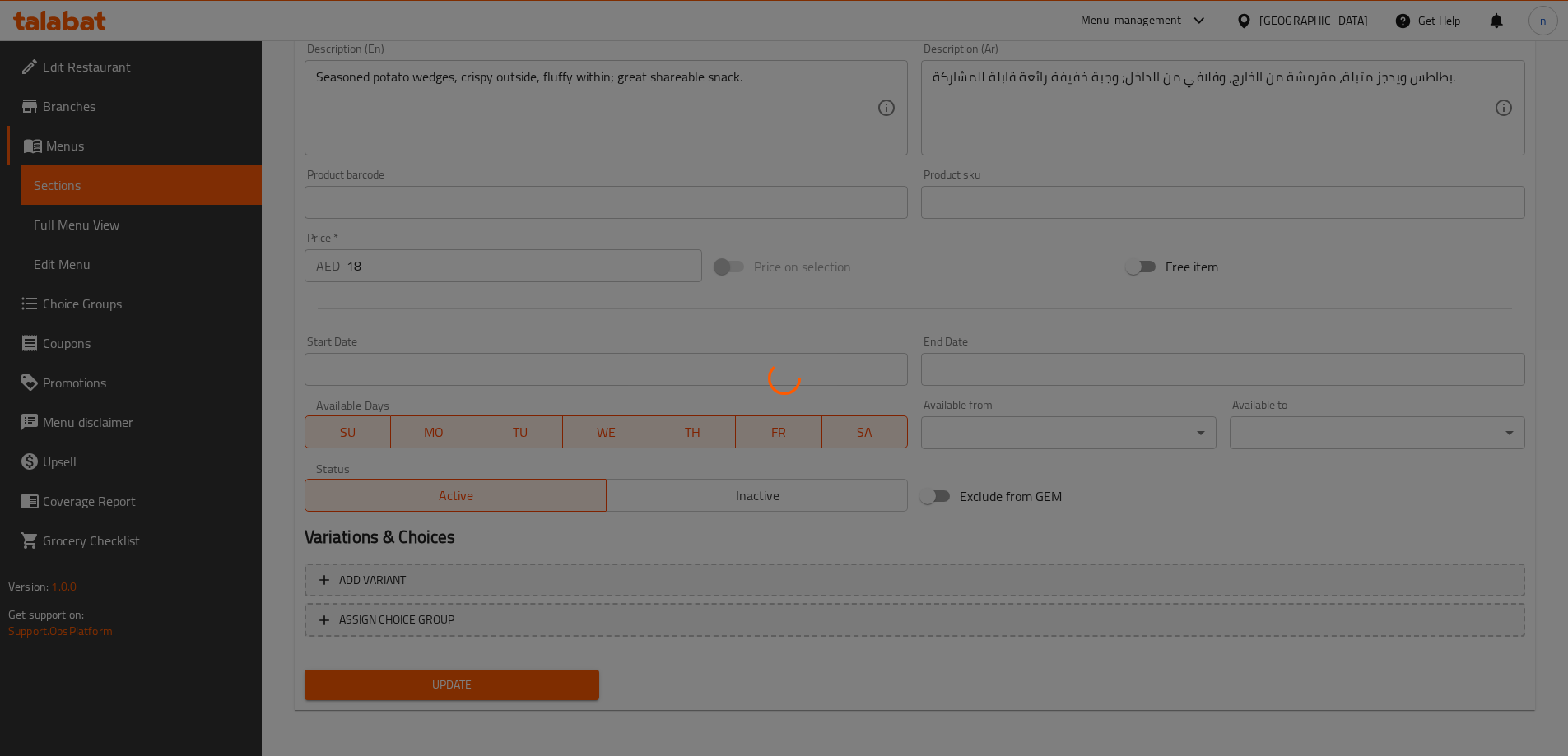
click at [518, 693] on div at bounding box center [784, 378] width 1568 height 756
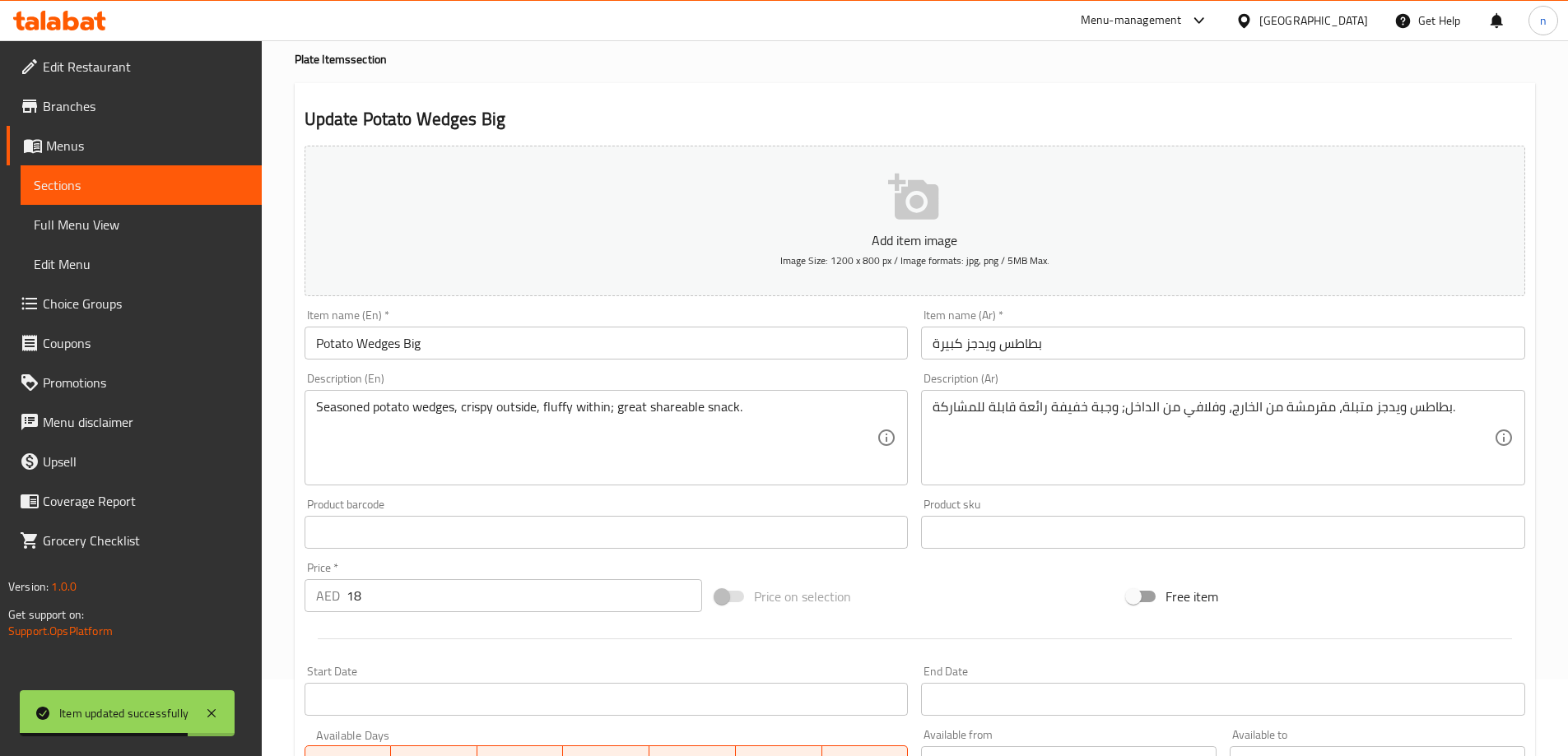
scroll to position [0, 0]
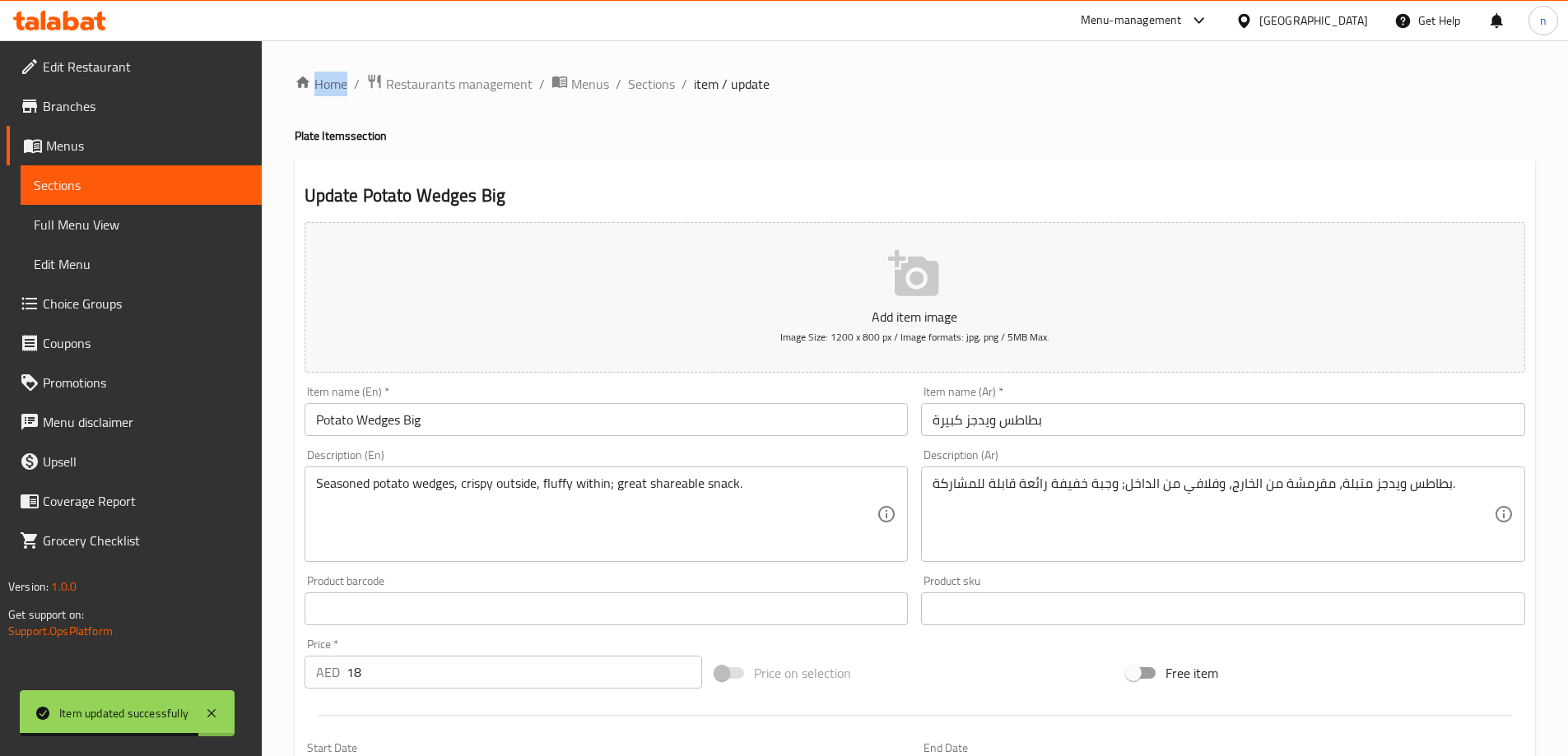
click at [662, 81] on span "Sections" at bounding box center [651, 83] width 47 height 20
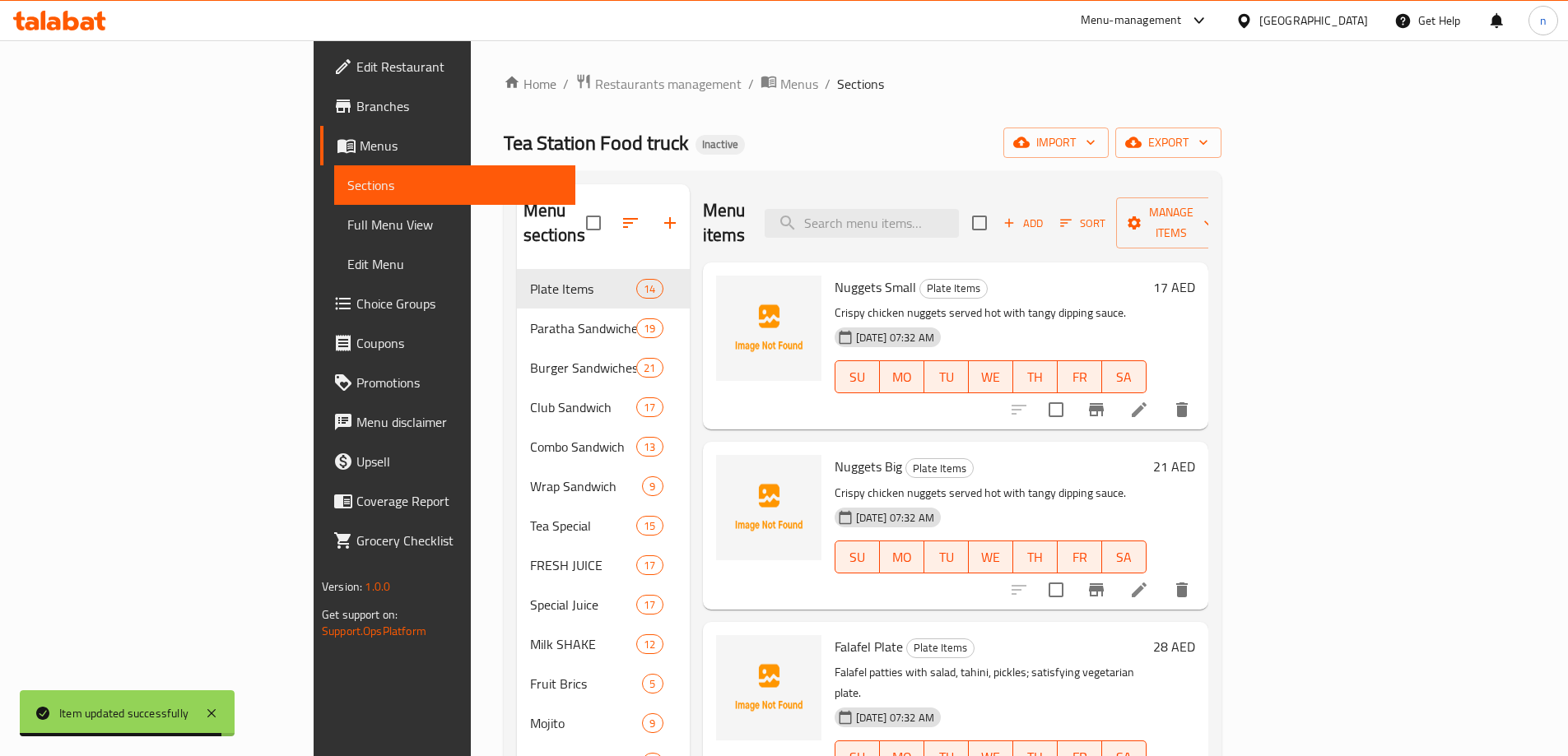
click at [926, 220] on input "search" at bounding box center [862, 223] width 195 height 29
paste input "Potato Smiley Small"
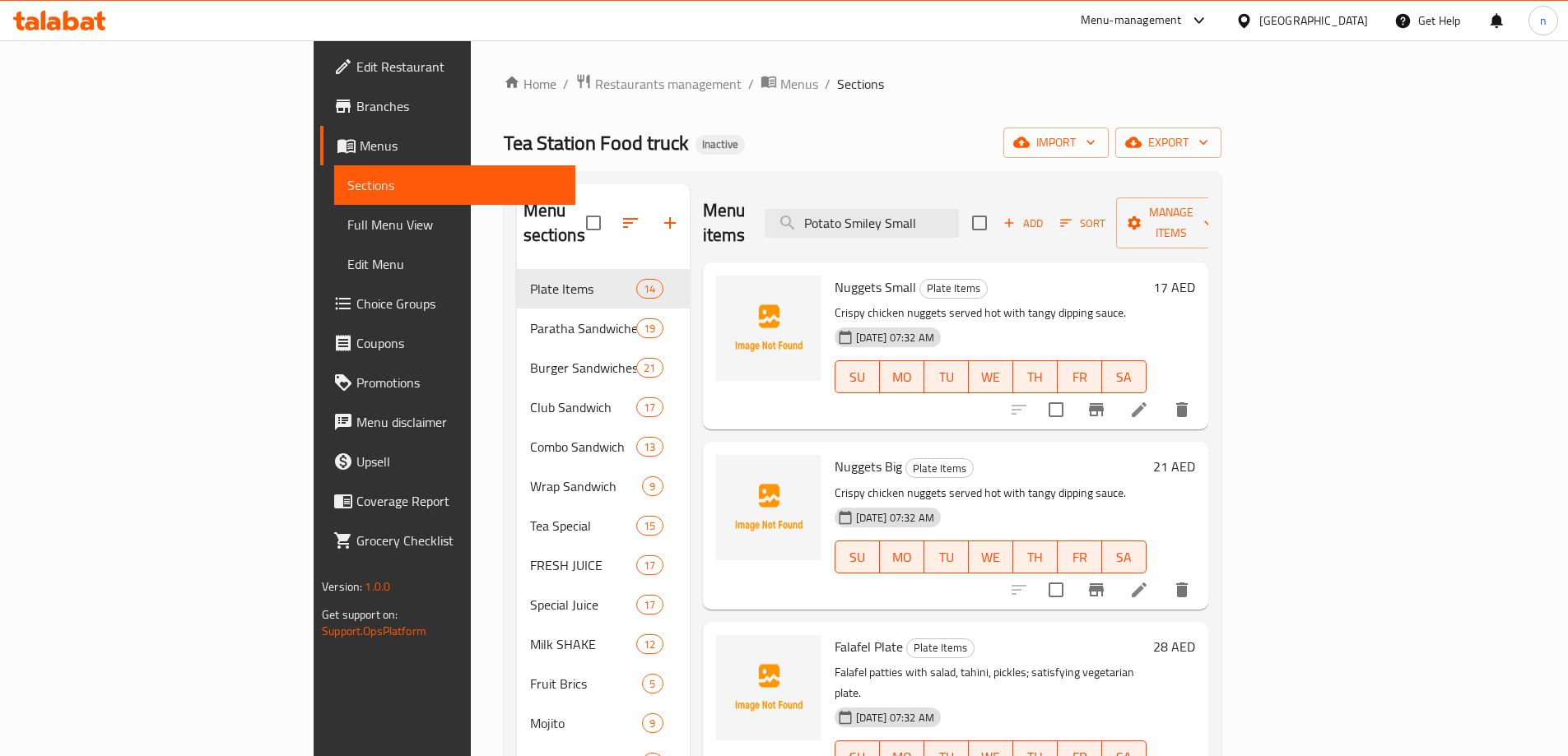
click at [959, 214] on input "Potato Smiley Small" at bounding box center [862, 223] width 195 height 29
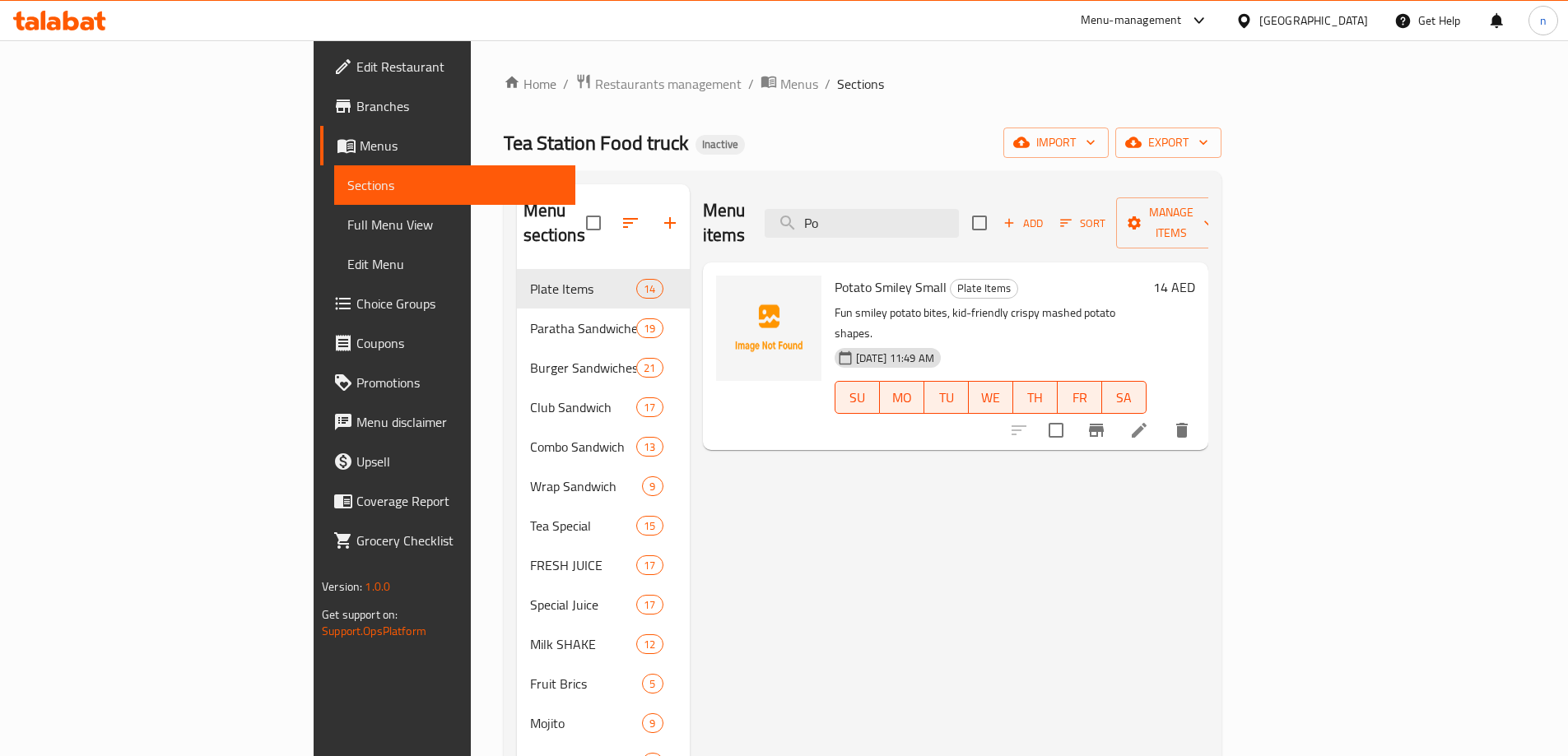
type input "P"
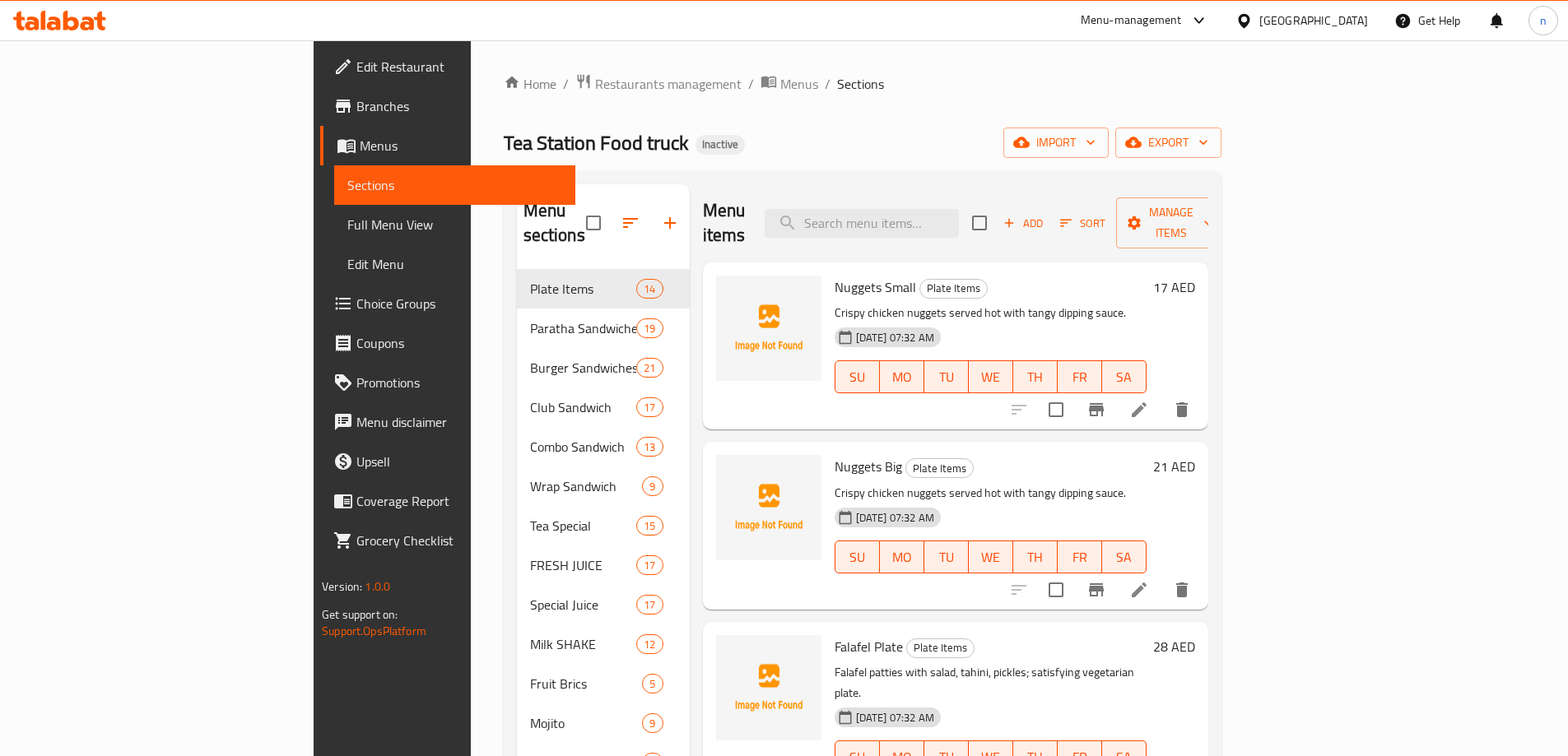
paste input "Potato Smiley Small"
type input "Potato Smiley Small"
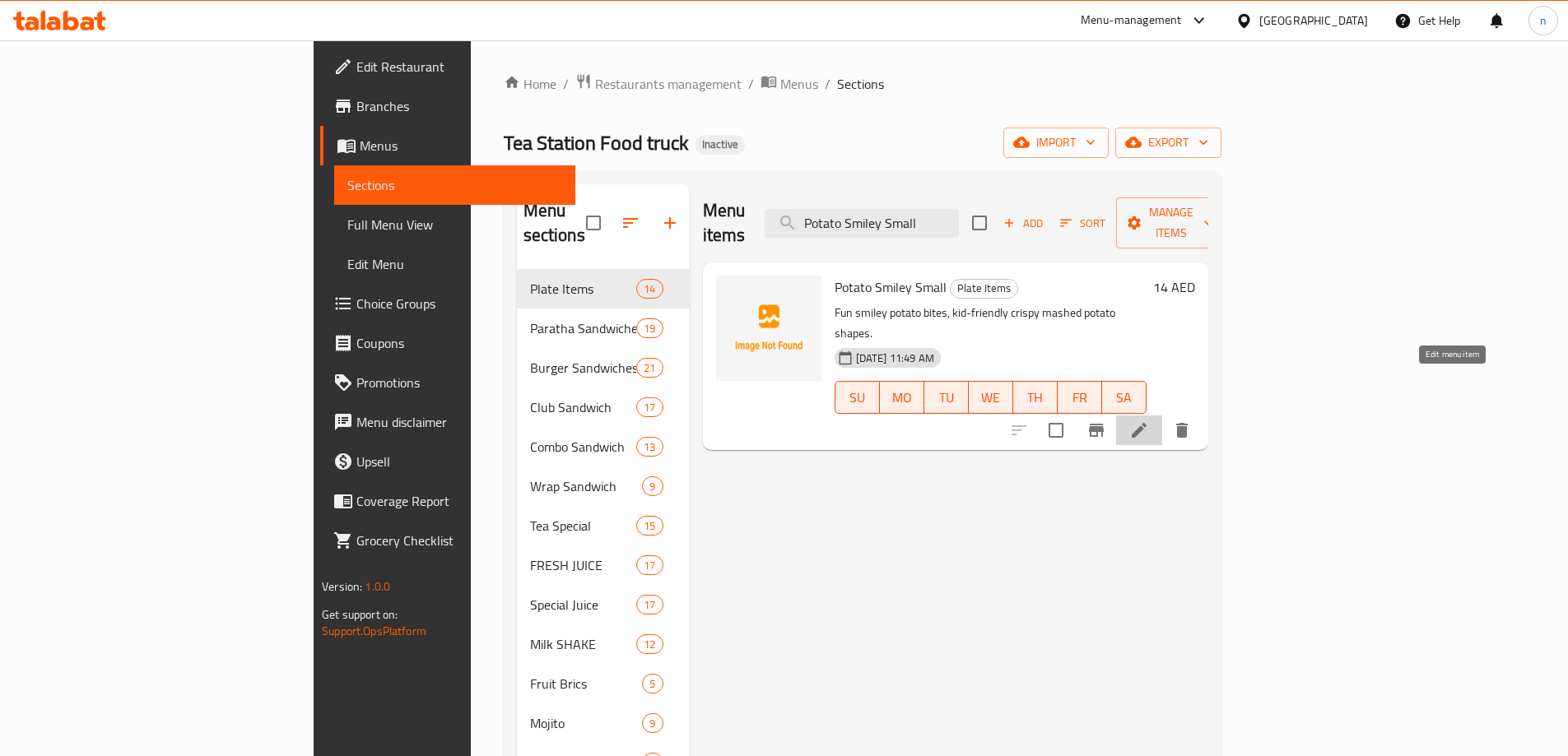
click at [1146, 423] on icon at bounding box center [1139, 430] width 14 height 14
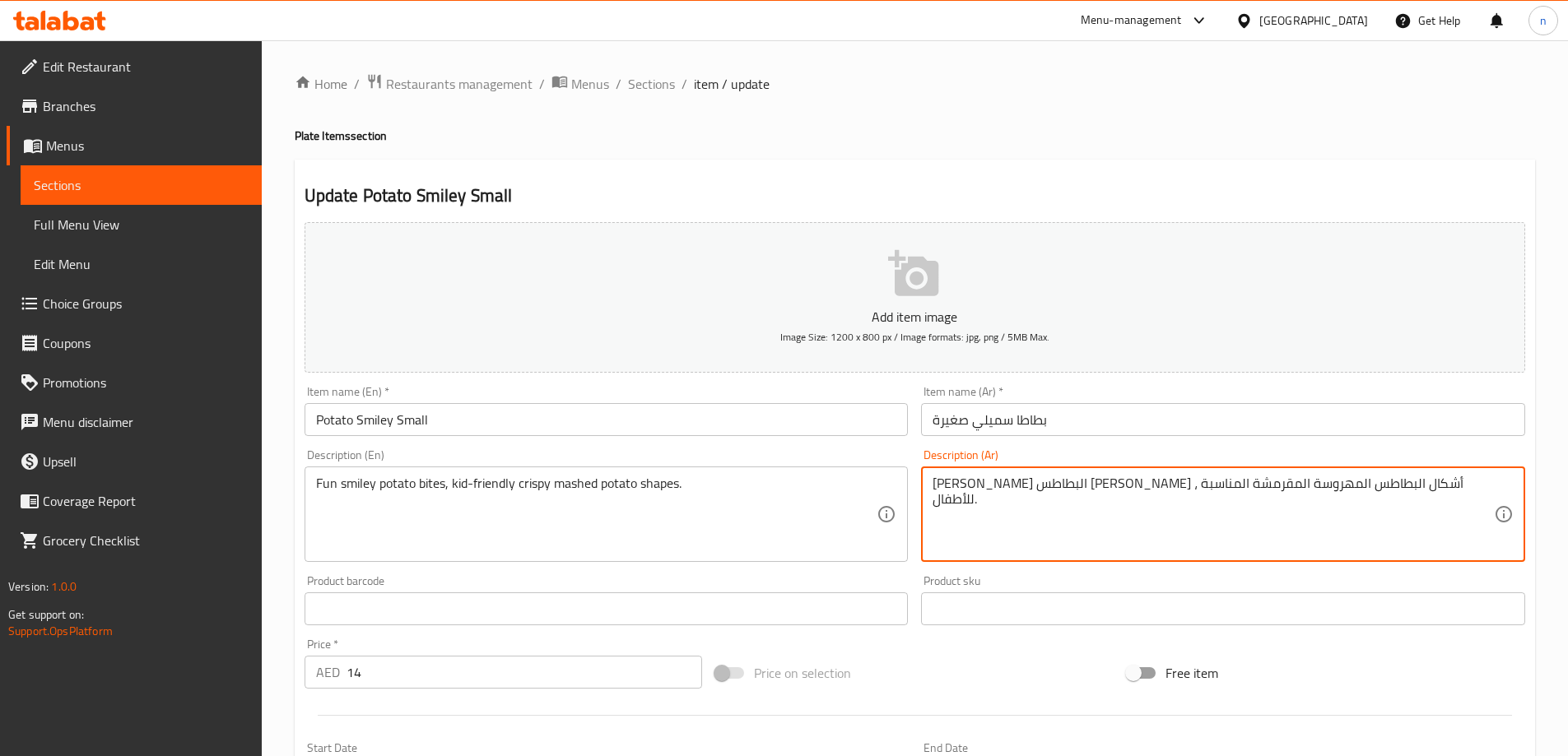
drag, startPoint x: 1383, startPoint y: 487, endPoint x: 1400, endPoint y: 499, distance: 20.8
click at [1384, 487] on textarea "باتيس البطاطس سميلي فن ، أشكال البطاطس المهروسة المقرمشة المناسبة للأطفال." at bounding box center [1213, 515] width 562 height 78
click at [1378, 492] on textarea "باتيس البطاطس سميلي فن ، أشكال البطاطس المهروسة المقرمشة المناسبة للأطفال." at bounding box center [1213, 515] width 562 height 78
click at [1379, 485] on textarea "باتيس البطاطس سميلي فن ، أشكال البطاطس المهروسة المقرمشة المناسبة للأطفال." at bounding box center [1213, 515] width 562 height 78
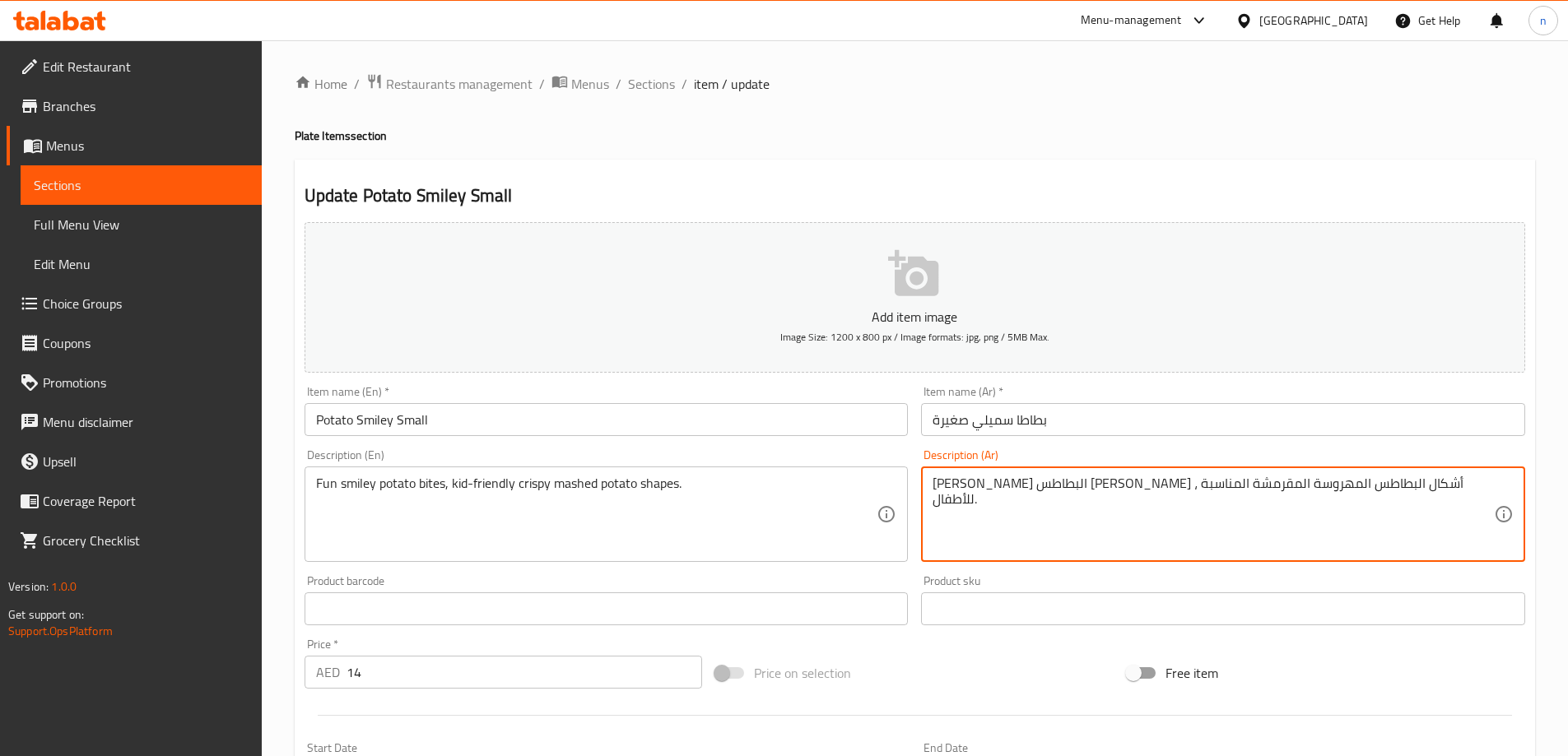
paste textarea "يتس"
type textarea "بايتس البطاطس سميلي فن ، أشكال البطاطس المهروسة المقرمشة المناسبة للأطفال."
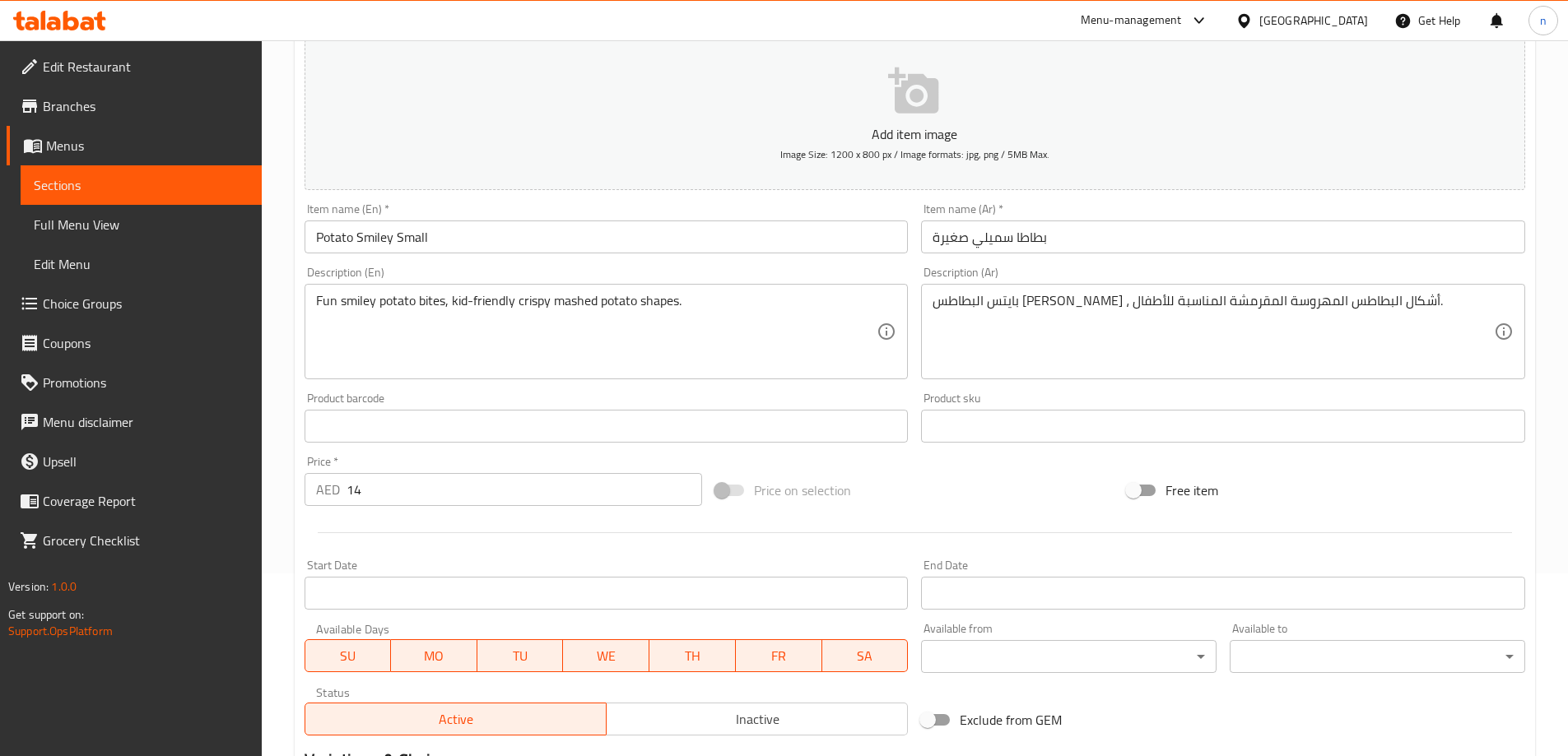
scroll to position [406, 0]
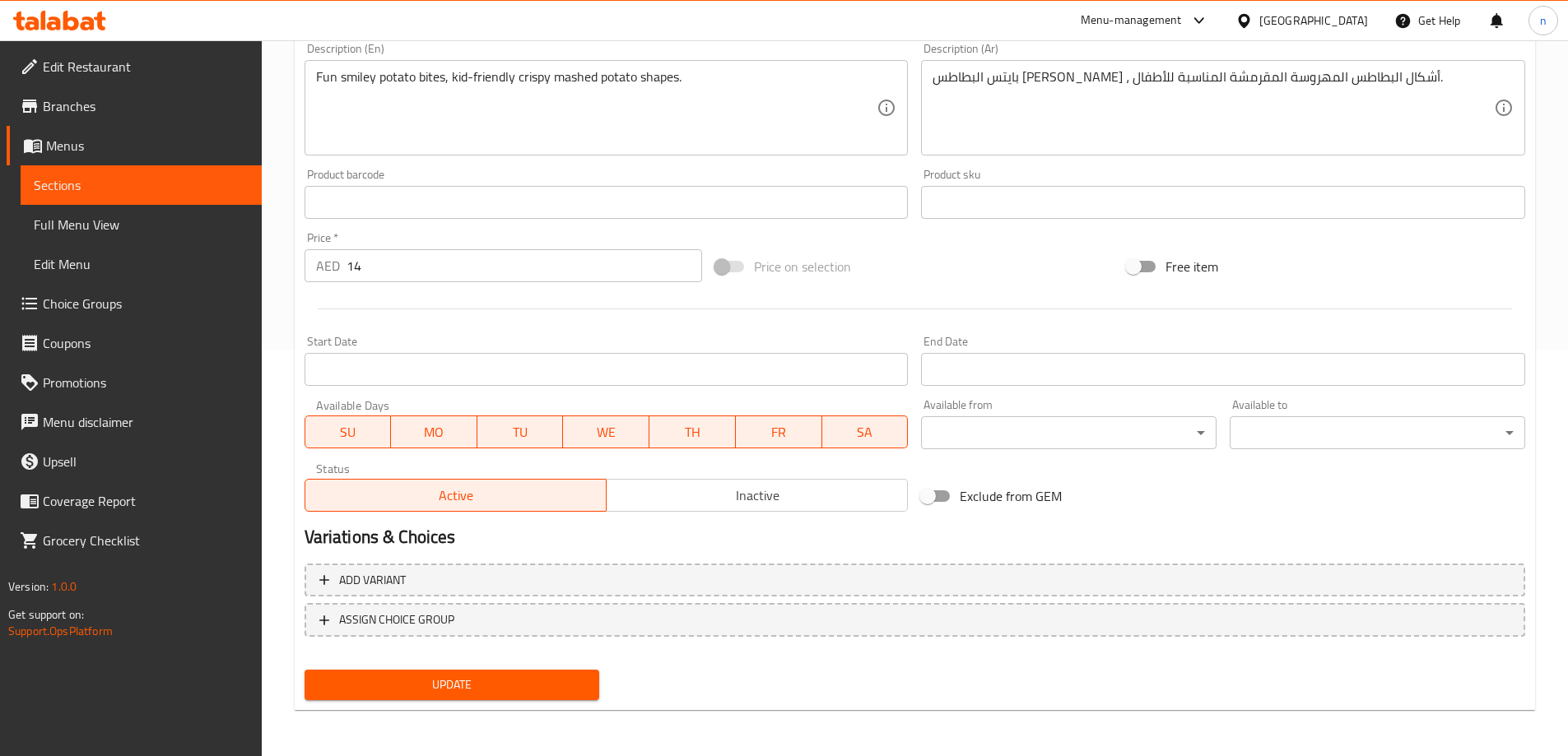
click at [405, 665] on div "Update" at bounding box center [452, 685] width 309 height 43
click at [405, 669] on div "Update" at bounding box center [452, 685] width 309 height 43
click at [405, 680] on span "Update" at bounding box center [452, 685] width 269 height 20
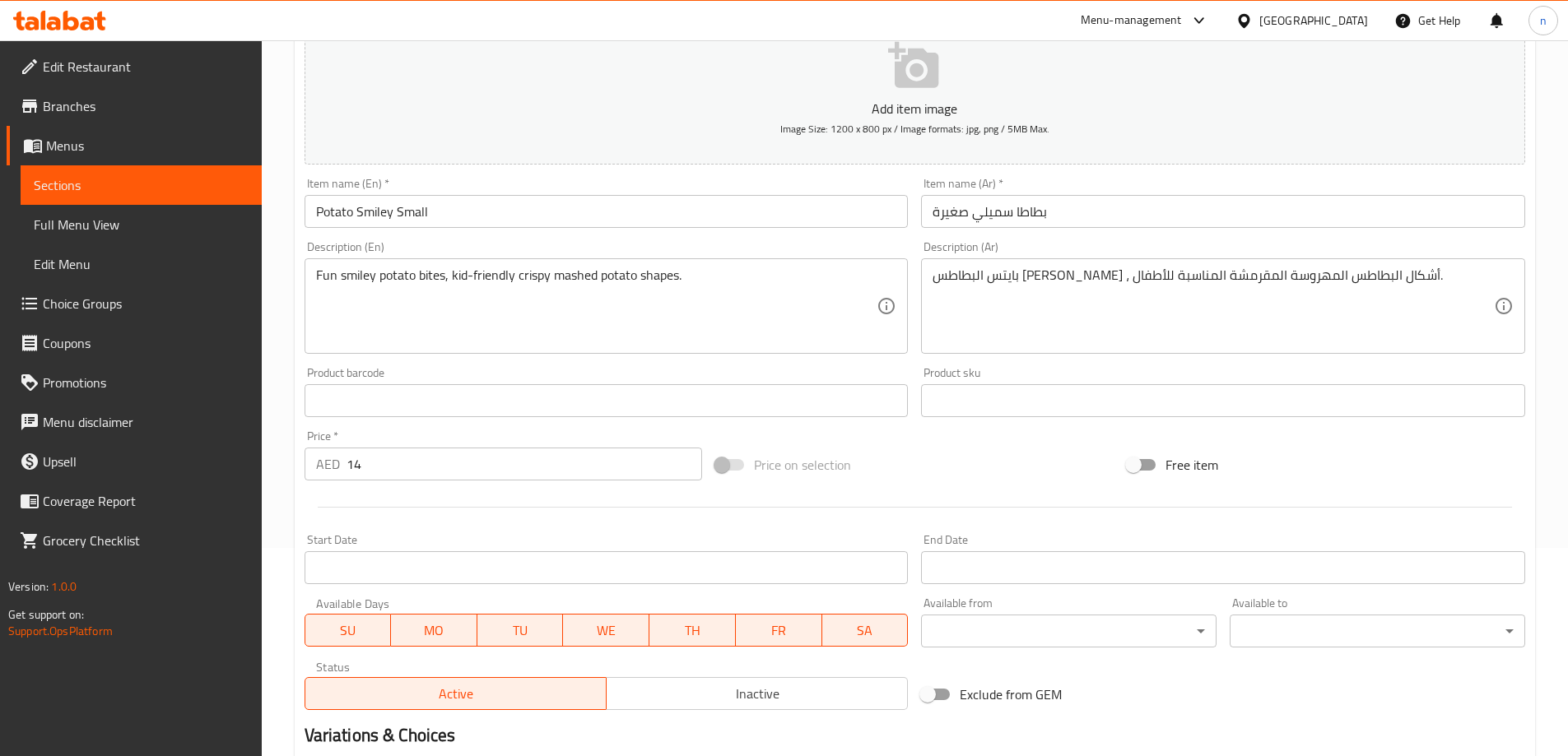
scroll to position [0, 0]
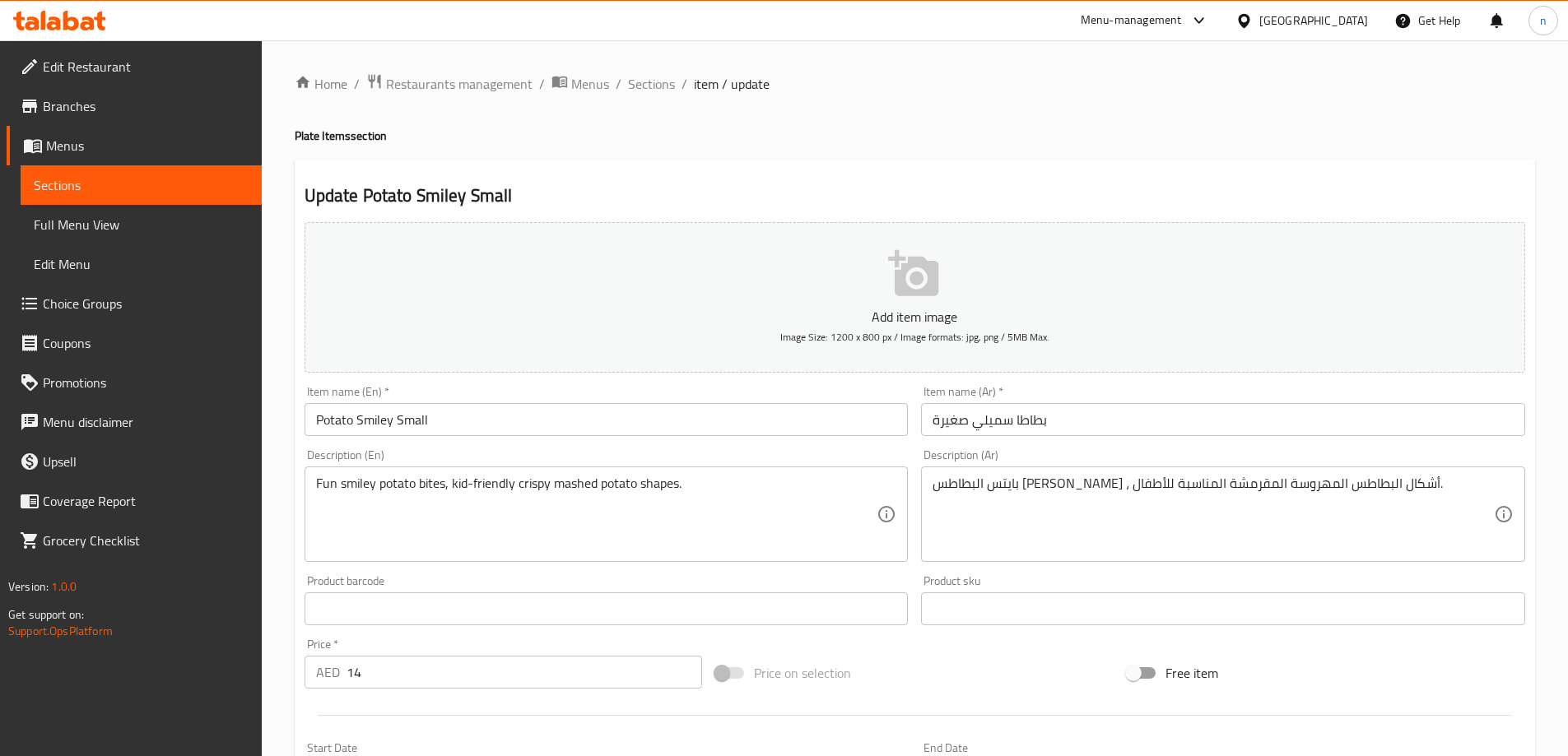
click at [651, 87] on span "Sections" at bounding box center [651, 83] width 47 height 20
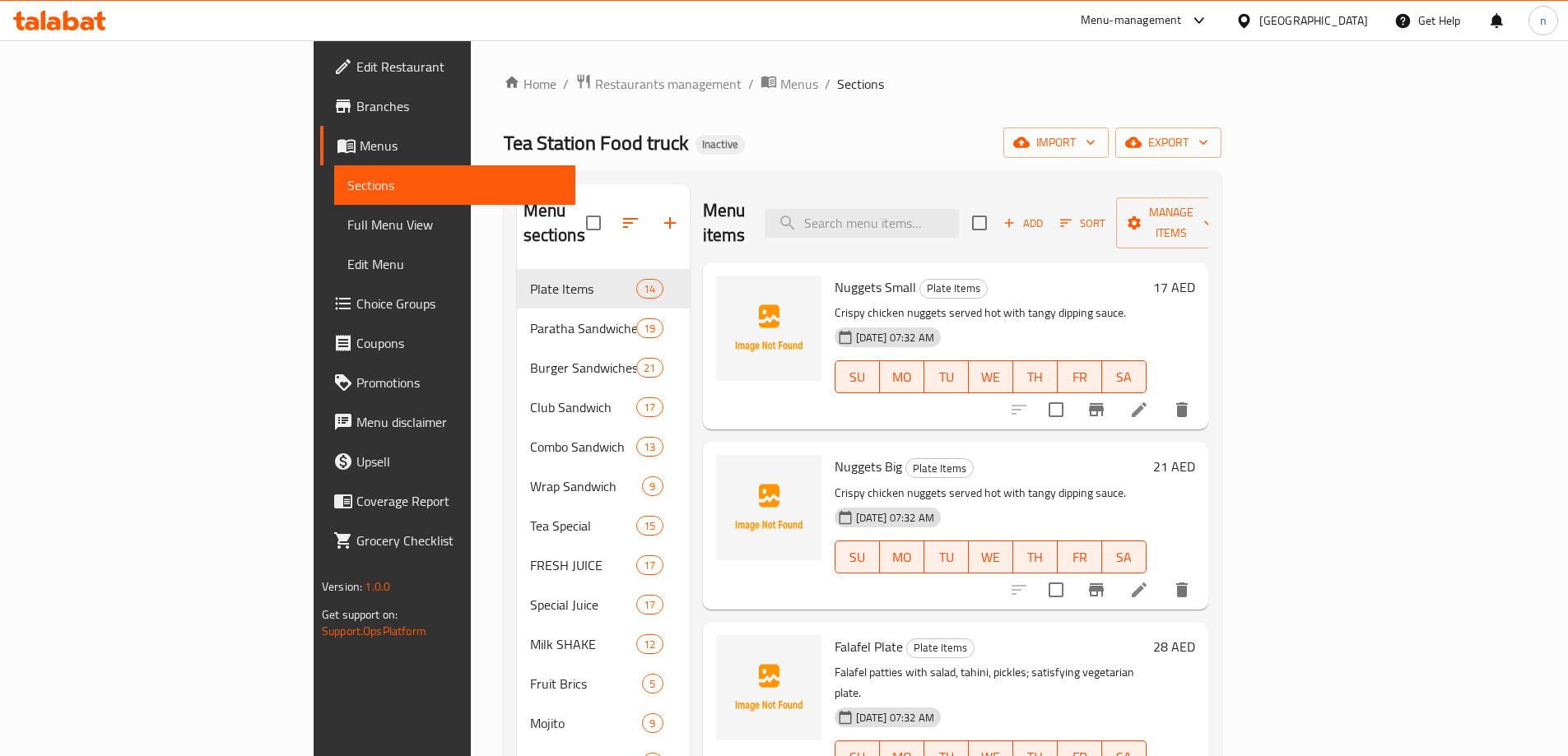
click at [942, 218] on input "search" at bounding box center [862, 223] width 195 height 29
paste input "Potato Smiley Big"
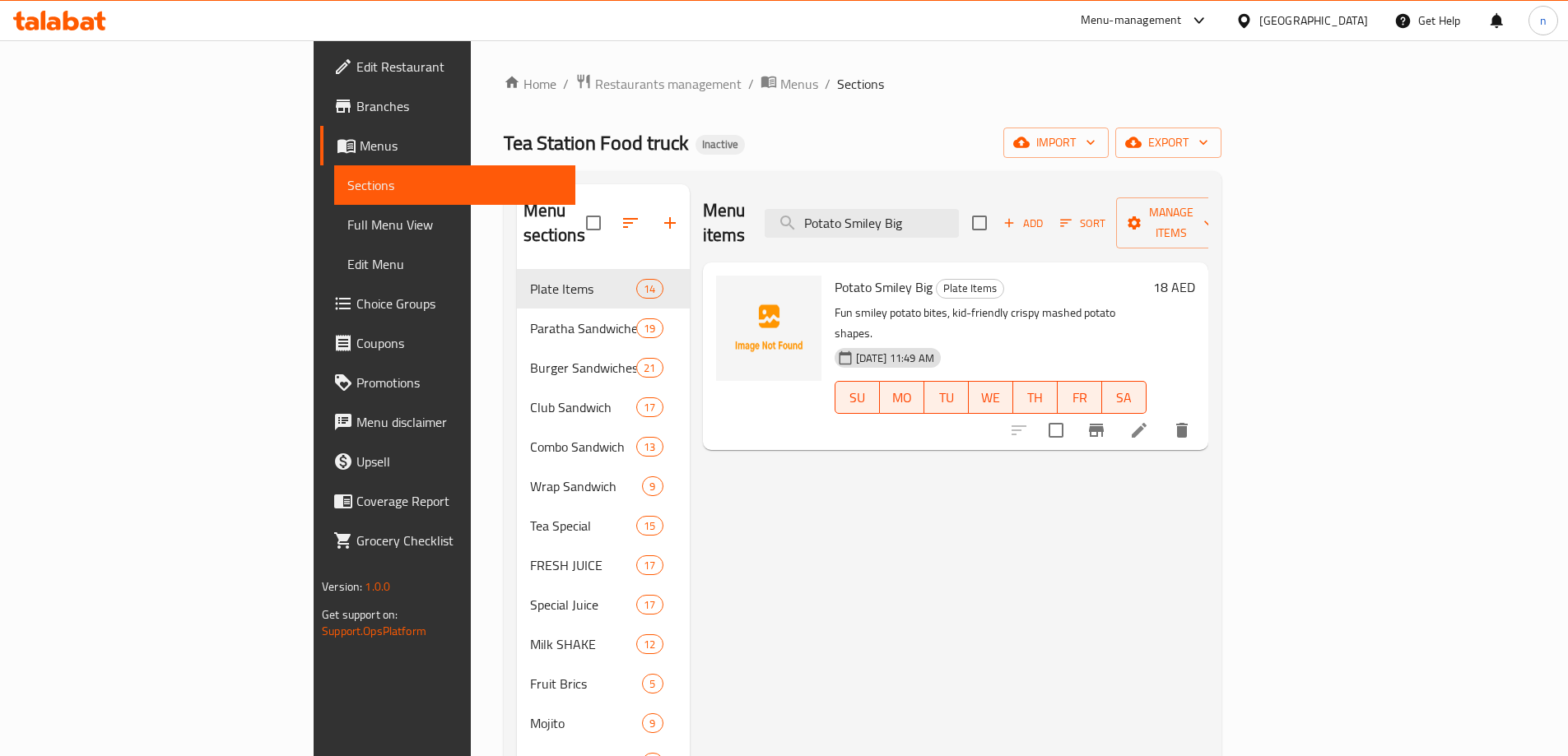
type input "Potato Smiley Big"
click at [1149, 420] on icon at bounding box center [1139, 430] width 20 height 20
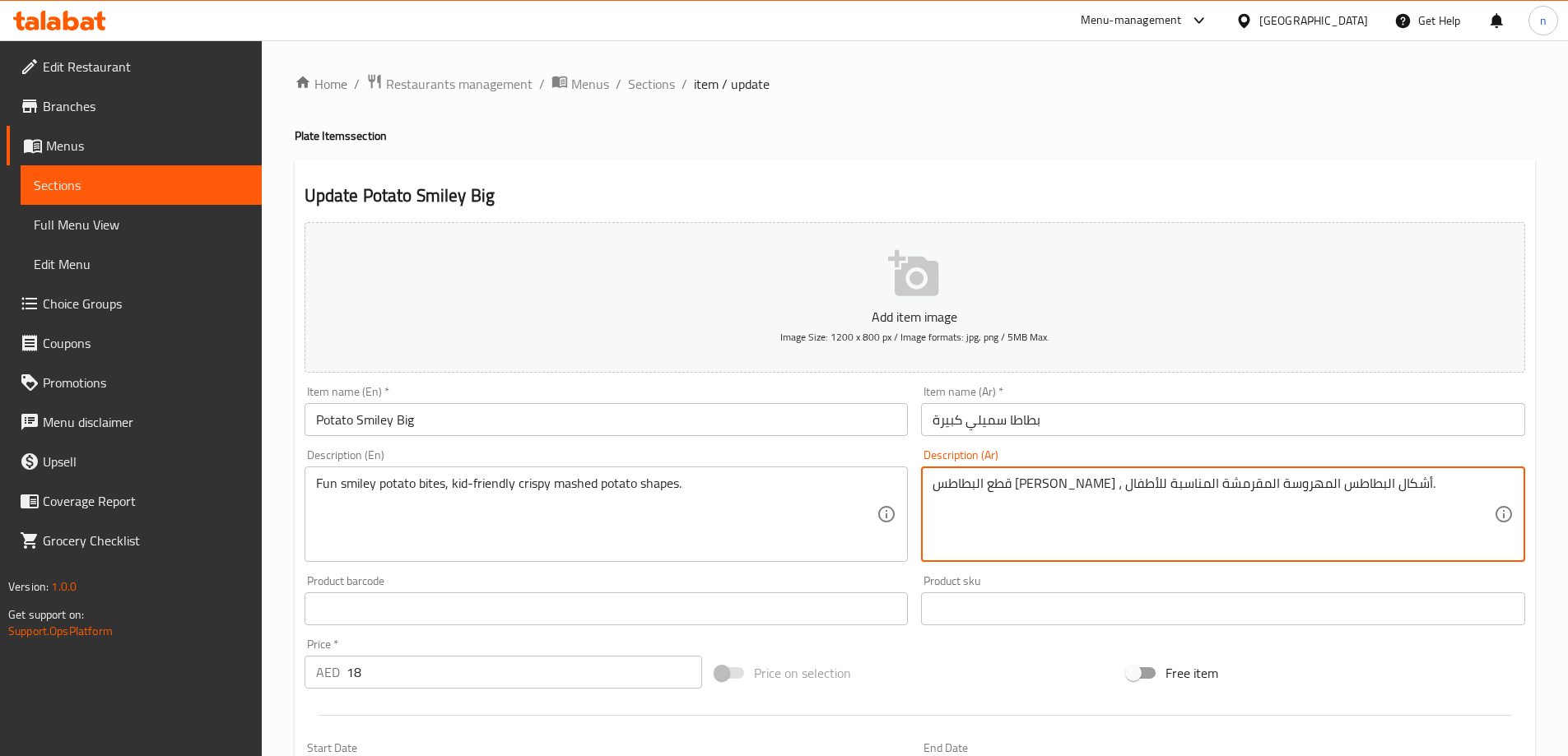
click at [1367, 483] on textarea "قطع البطاطس سميلي فن ، أشكال البطاطس المهروسة المقرمشة المناسبة للأطفال." at bounding box center [1213, 515] width 562 height 78
click at [1375, 487] on textarea "قطع البطاطس سميلي فن ، أشكال البطاطس المهروسة المقرمشة المناسبة للأطفال." at bounding box center [1213, 515] width 562 height 78
paste textarea "بايتس"
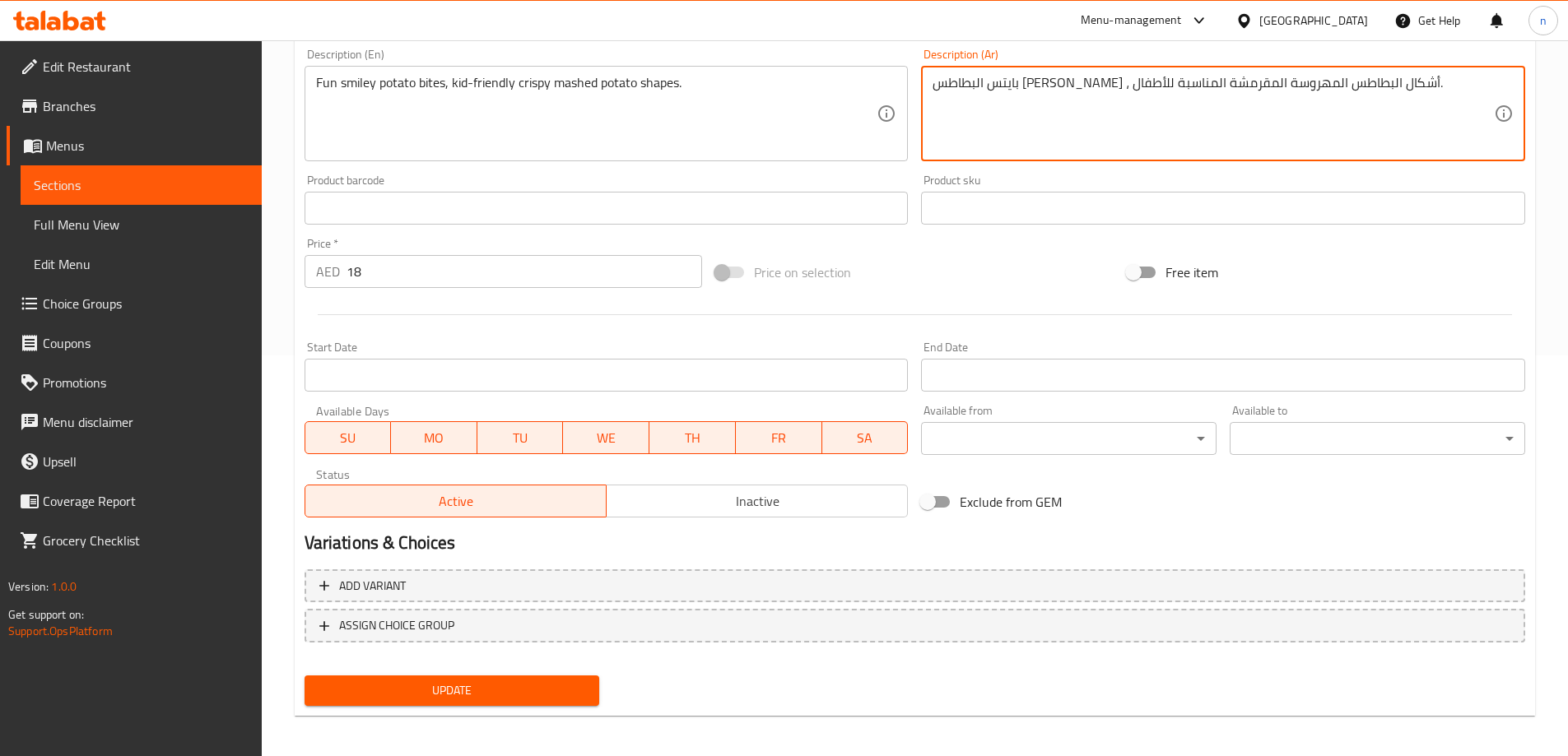
scroll to position [406, 0]
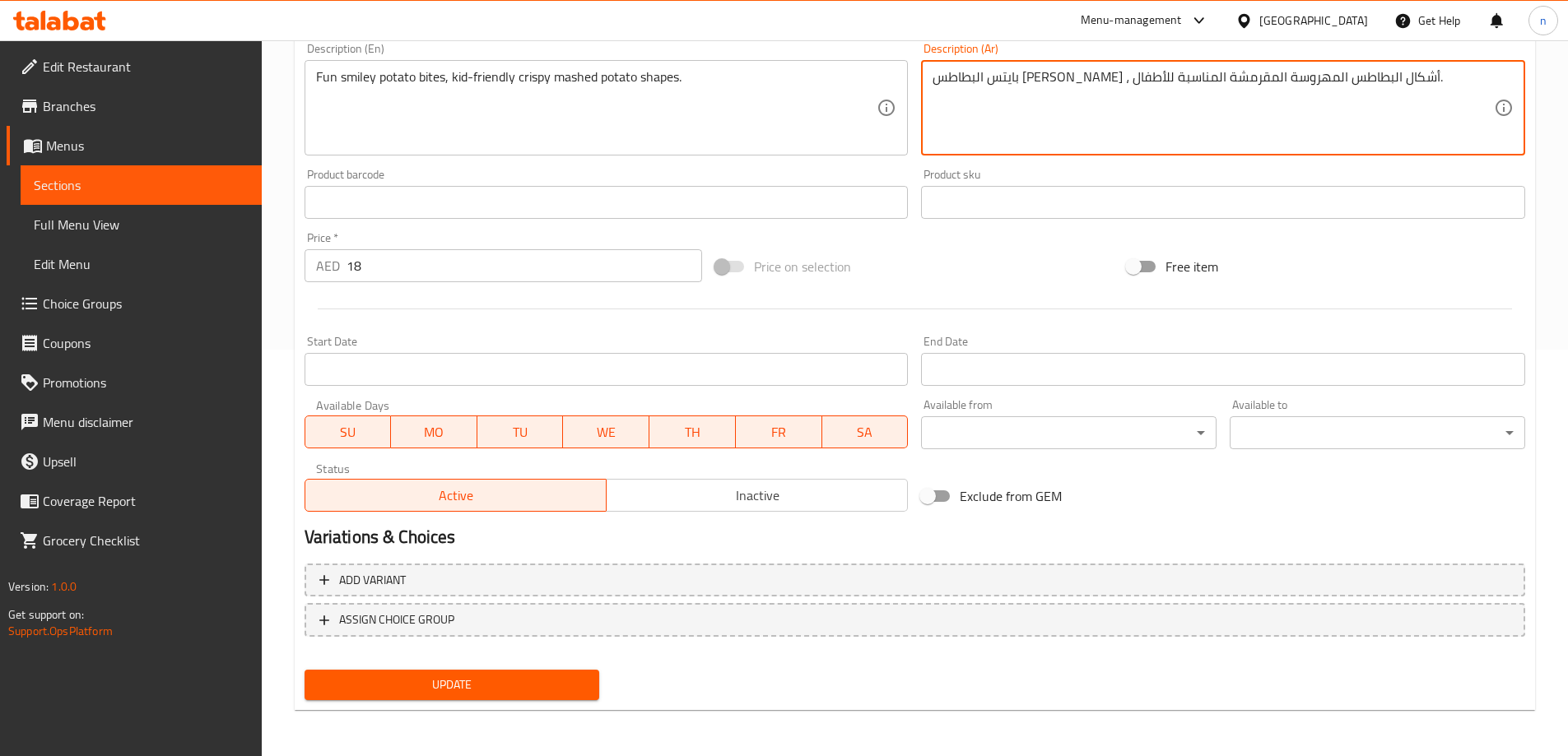
type textarea "بايتس البطاطس سميلي فن ، أشكال البطاطس المهروسة المقرمشة المناسبة للأطفال."
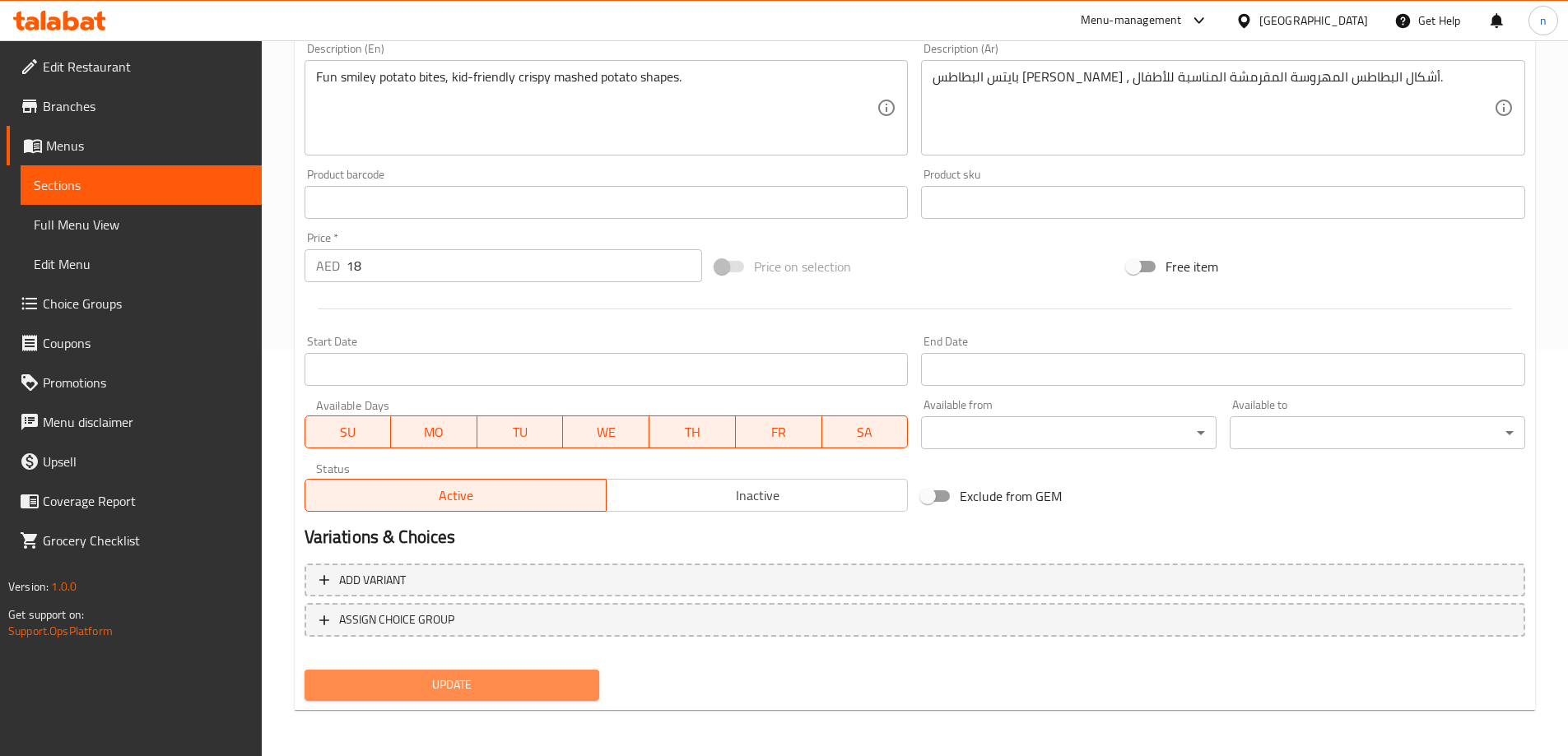
click at [463, 678] on span "Update" at bounding box center [452, 685] width 269 height 20
click at [513, 676] on span "Update" at bounding box center [452, 685] width 269 height 20
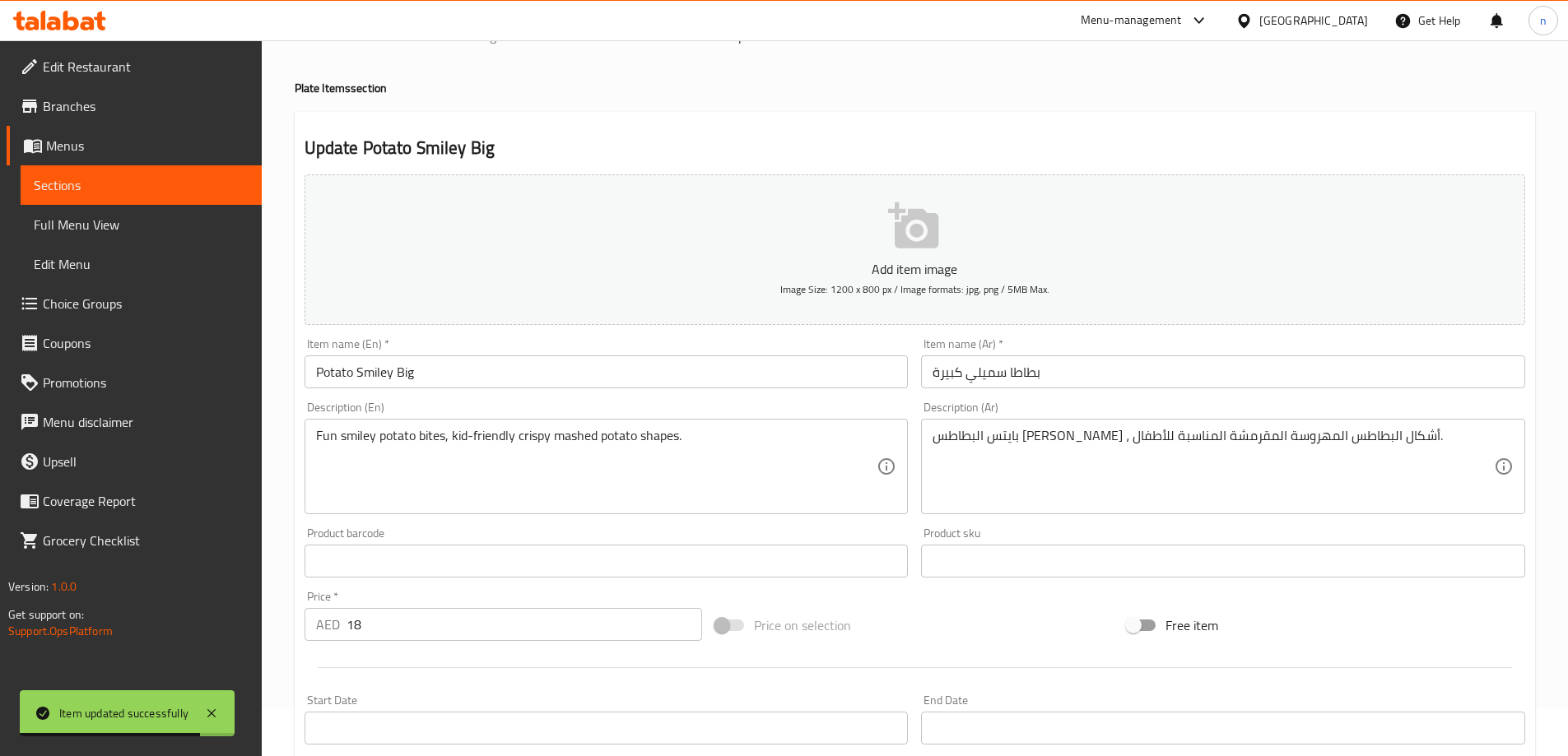
scroll to position [0, 0]
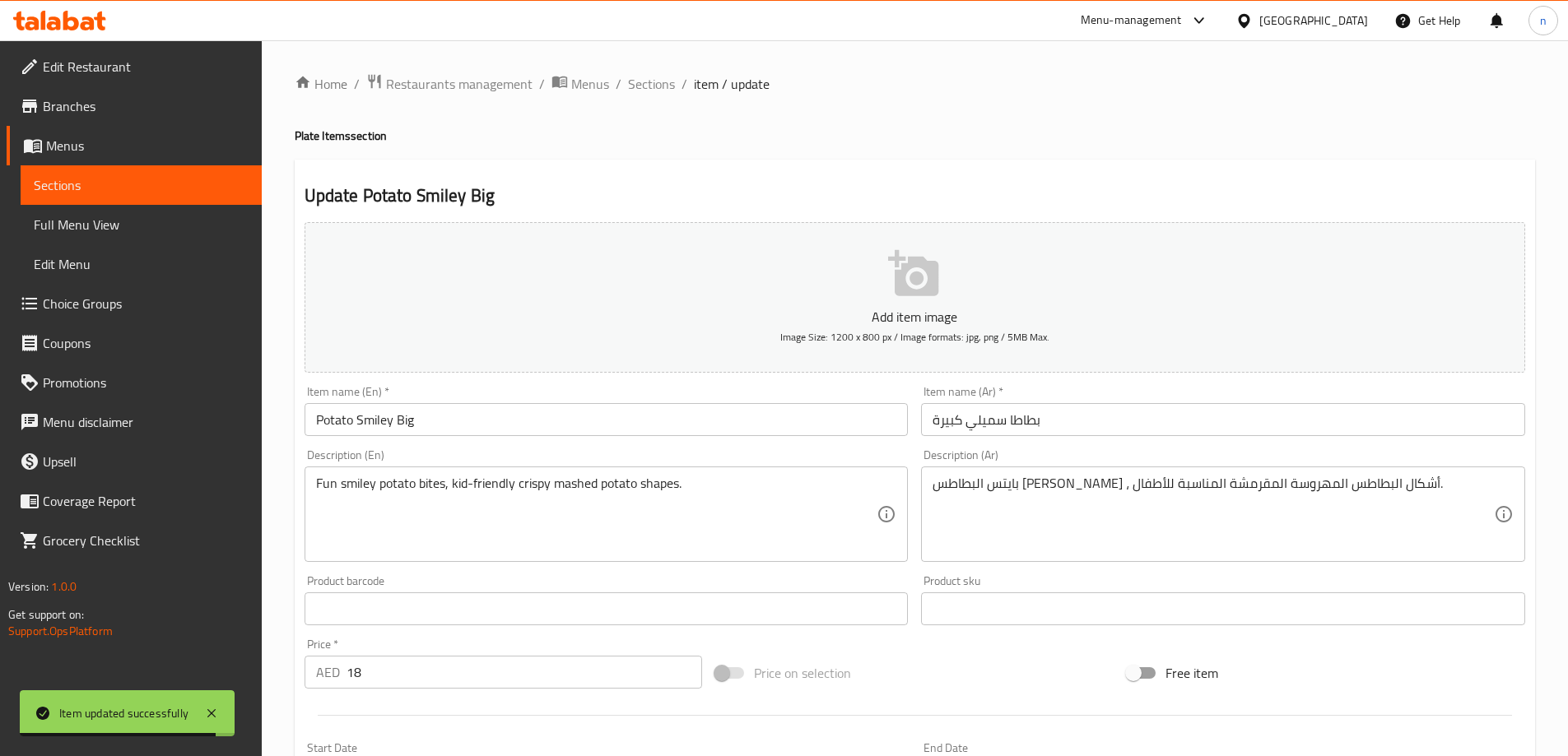
click at [646, 93] on span "Sections" at bounding box center [651, 83] width 47 height 20
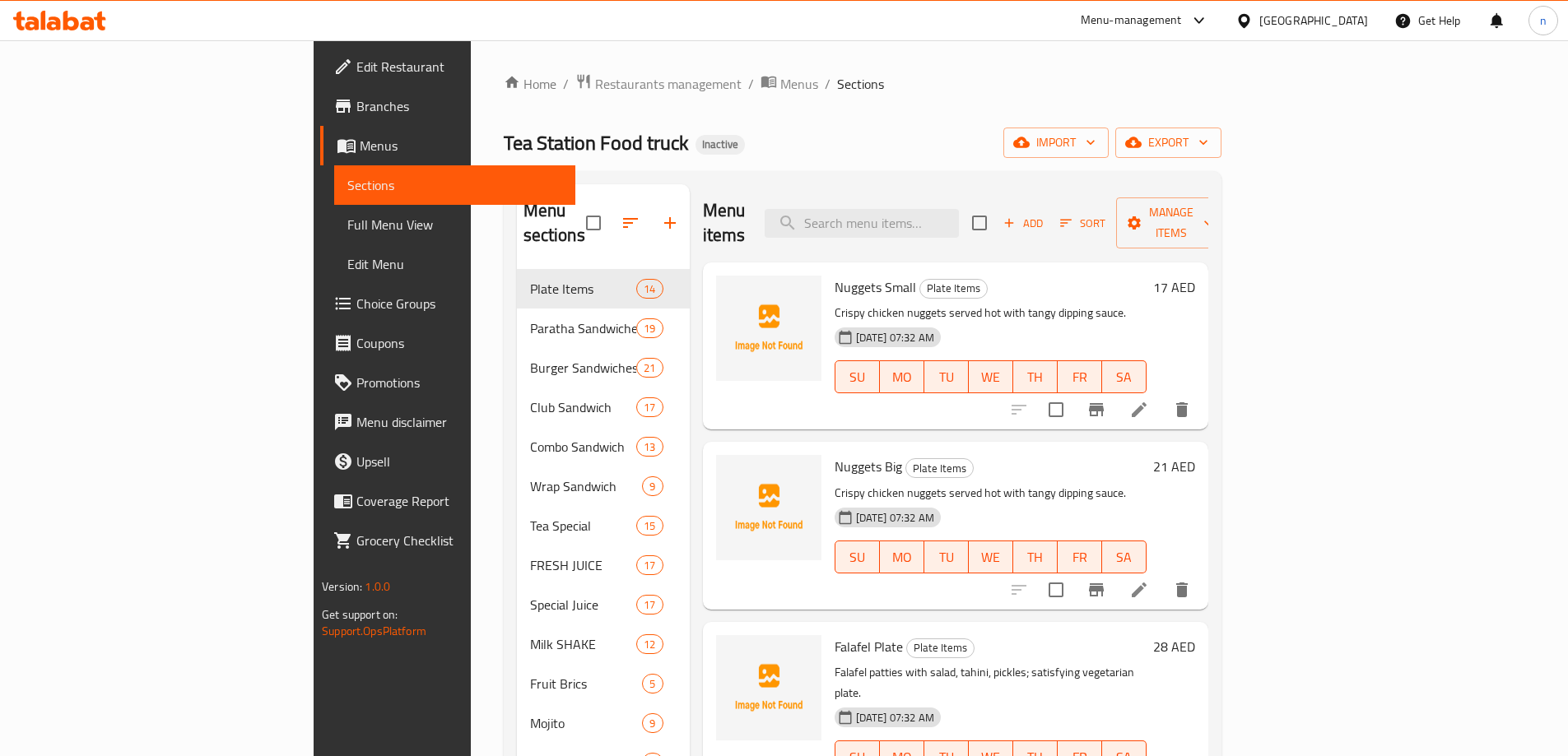
click at [921, 215] on input "search" at bounding box center [862, 223] width 195 height 29
paste input "Mathafi Paratha"
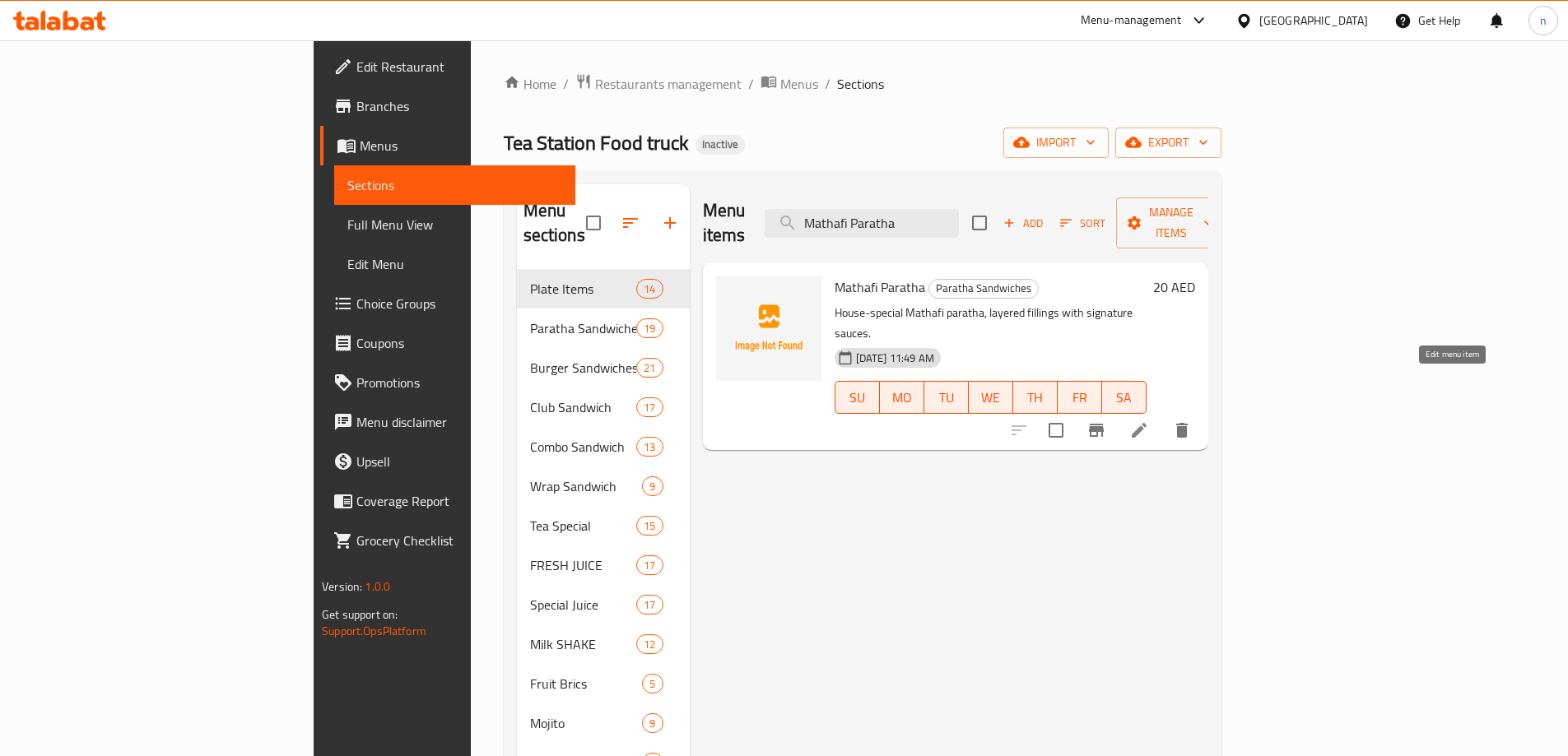
type input "Mathafi Paratha"
click at [1146, 423] on icon at bounding box center [1139, 430] width 14 height 14
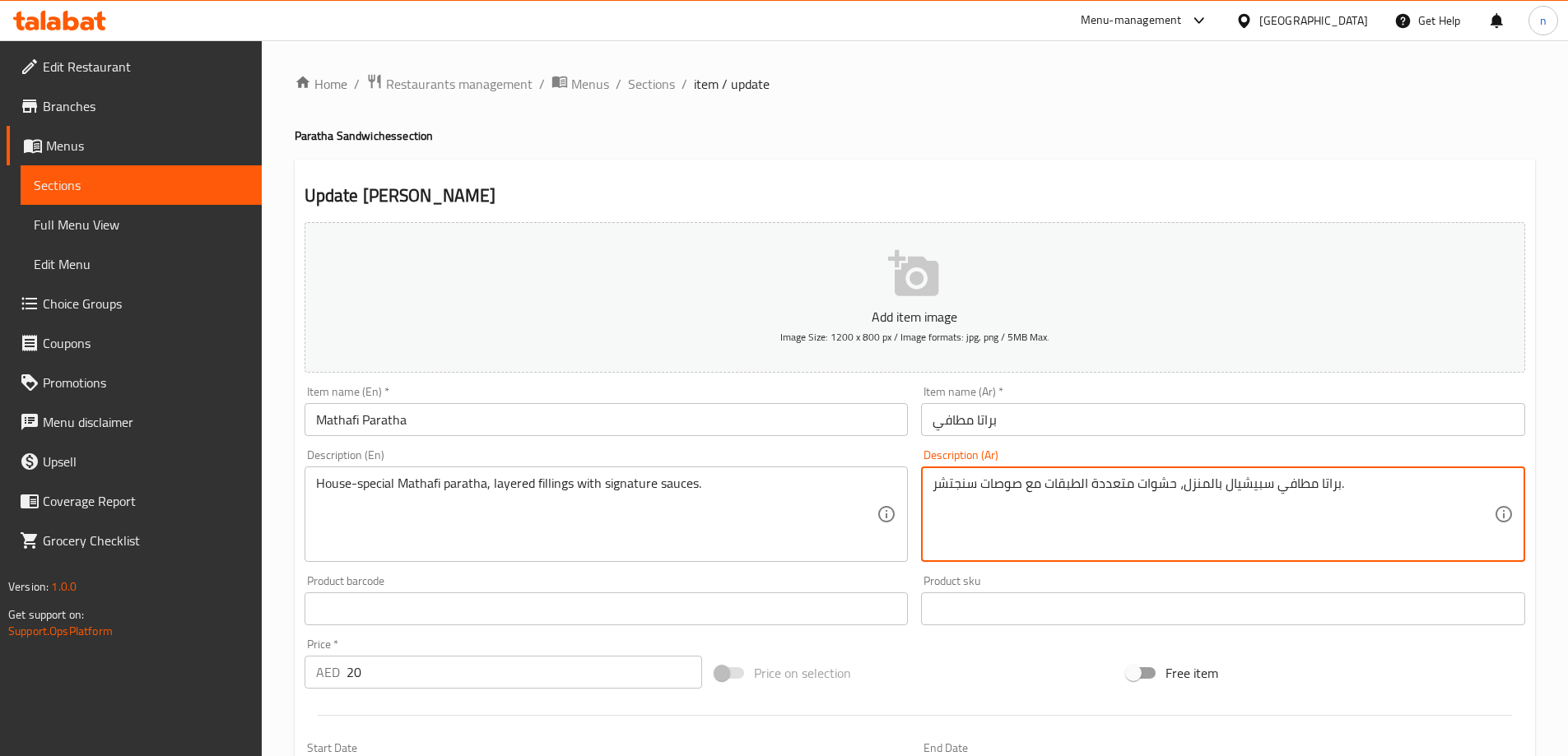
click at [955, 485] on textarea "براتا مطافي سبيشيال بالمنزل، حشوات متعددة الطبقات مع صوصات سنجتشر." at bounding box center [1213, 515] width 562 height 78
paste textarea "جن"
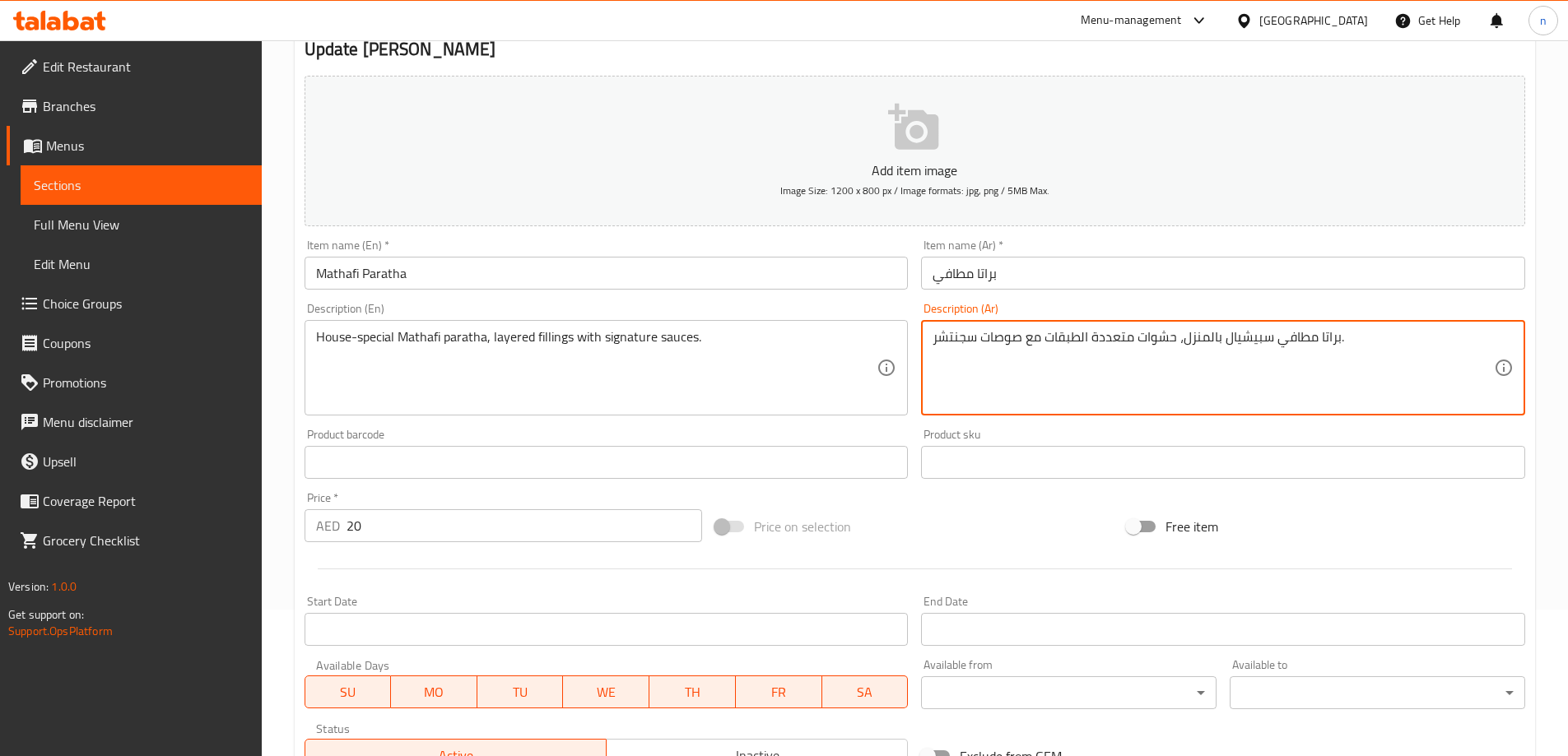
scroll to position [406, 0]
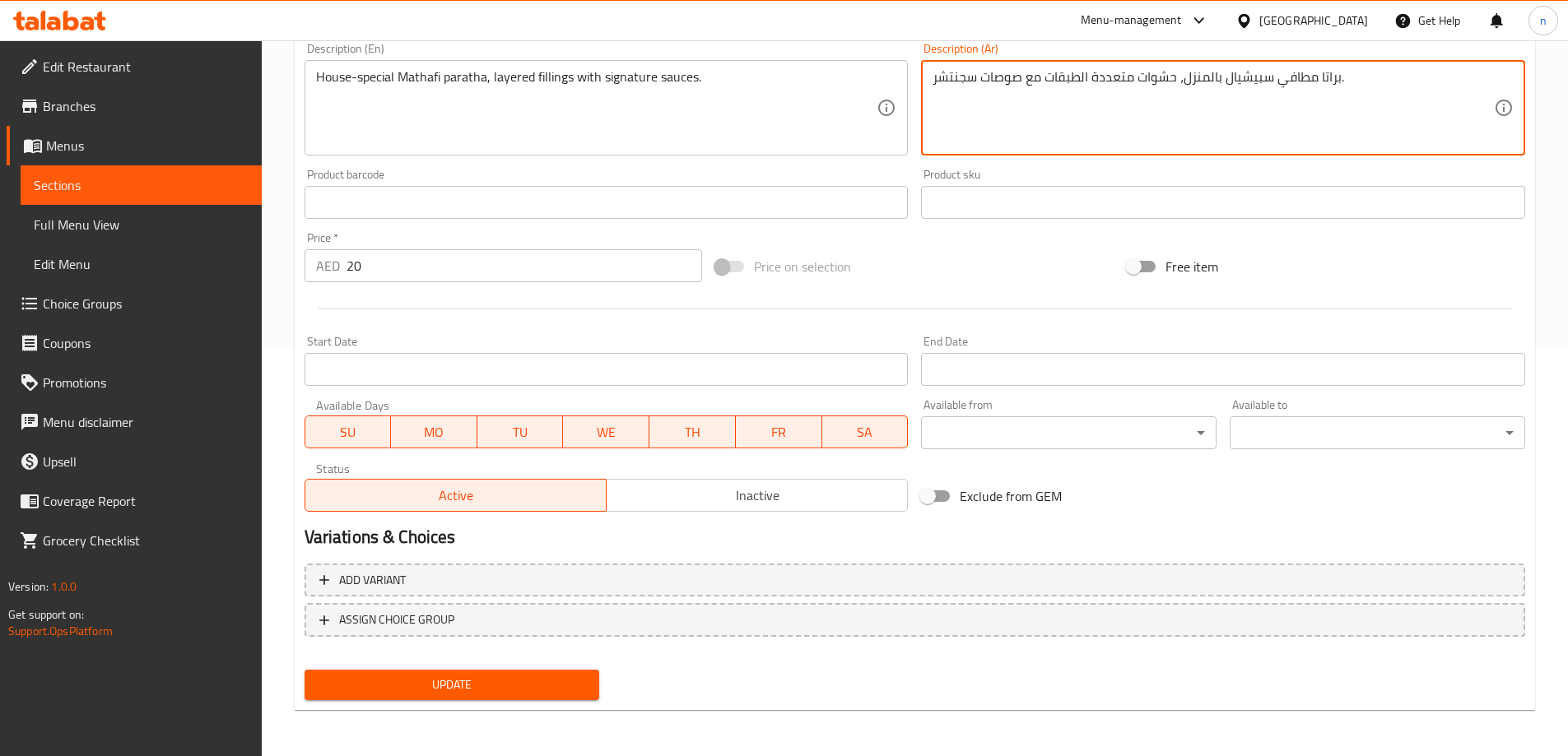
type textarea "براتا مطافي سبيشيال بالمنزل، حشوات متعددة الطبقات مع صوصات سجنتشر."
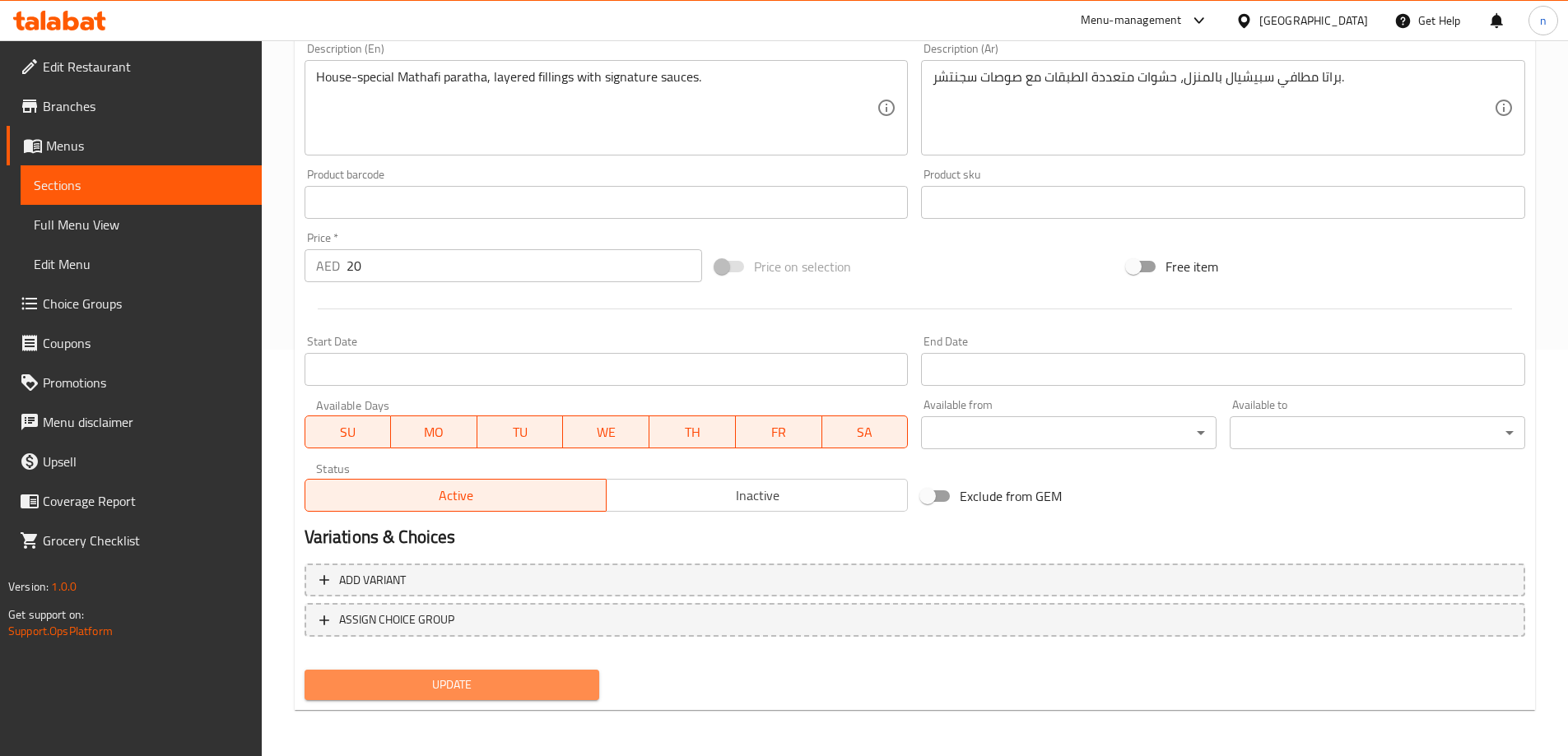
click at [397, 685] on span "Update" at bounding box center [452, 685] width 269 height 20
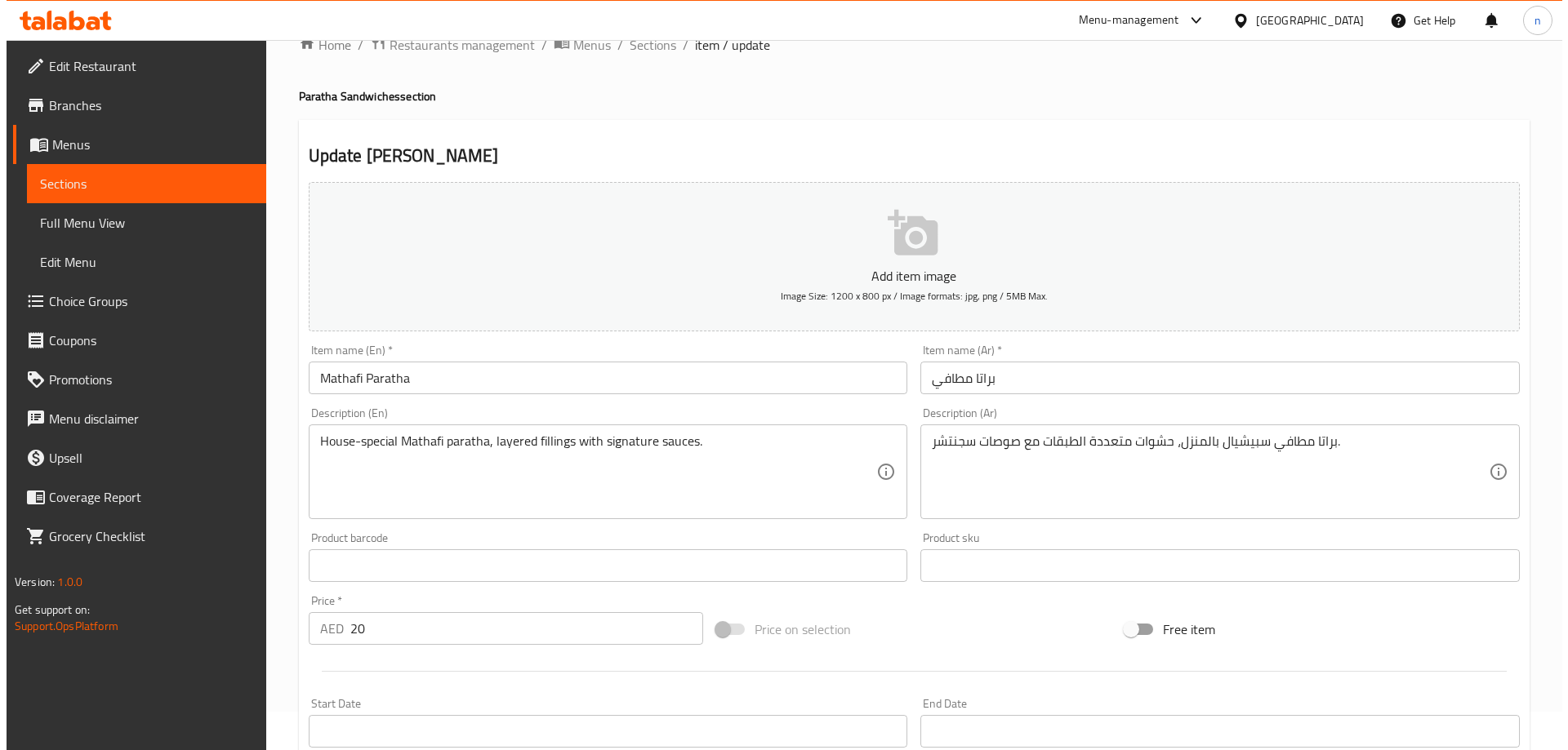
scroll to position [0, 0]
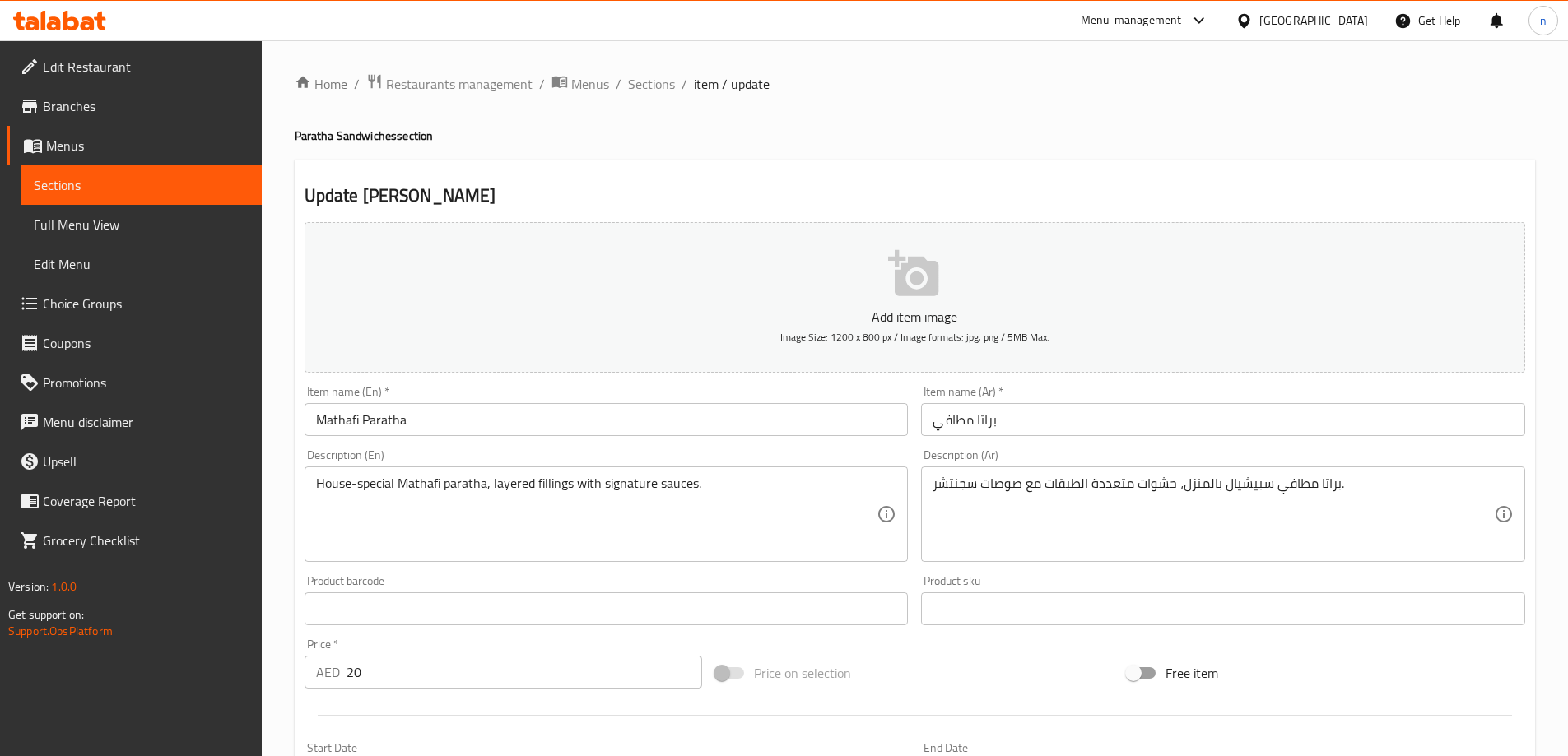
click at [657, 85] on span "Sections" at bounding box center [651, 83] width 47 height 20
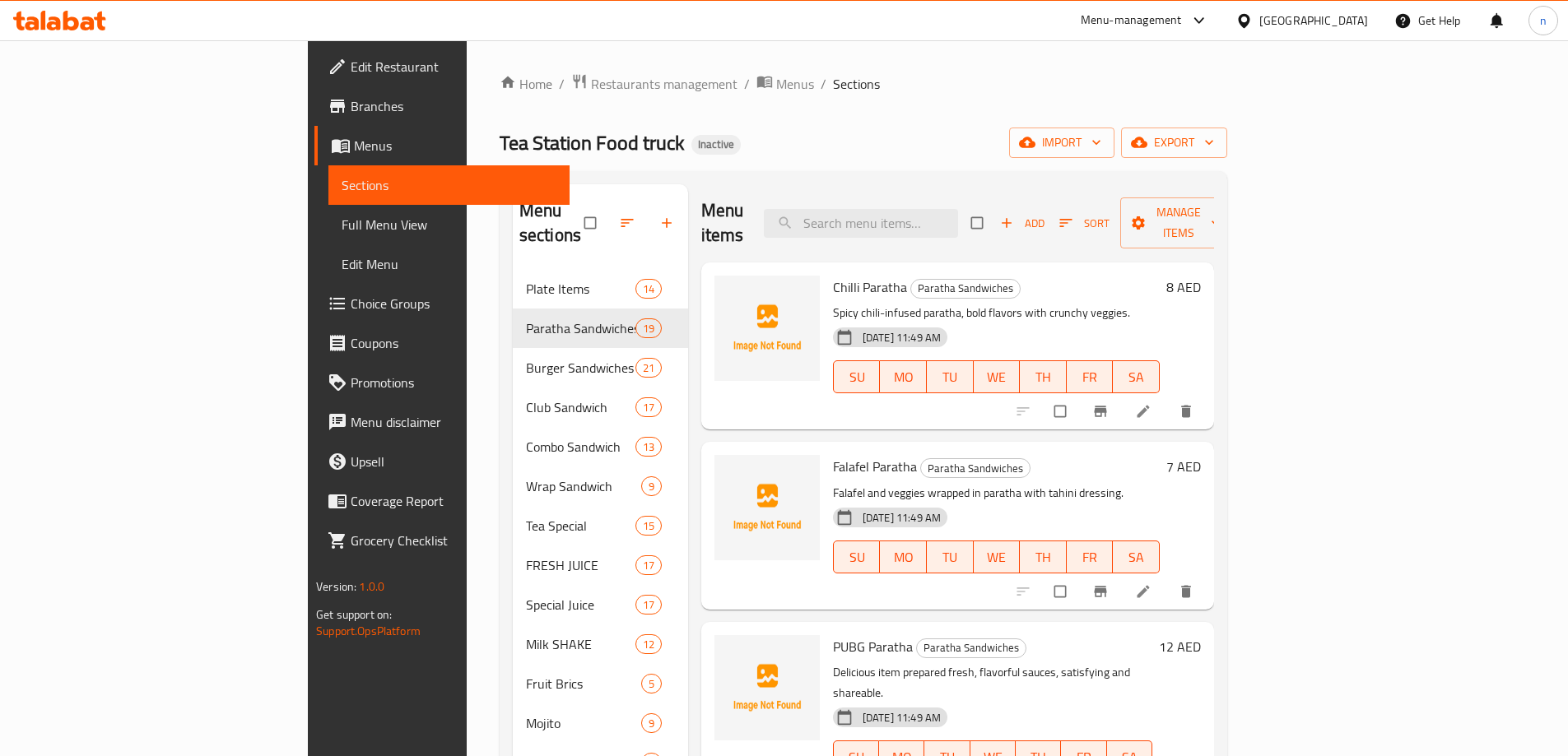
click at [914, 215] on input "search" at bounding box center [861, 223] width 195 height 29
paste input "Angus Burger Double"
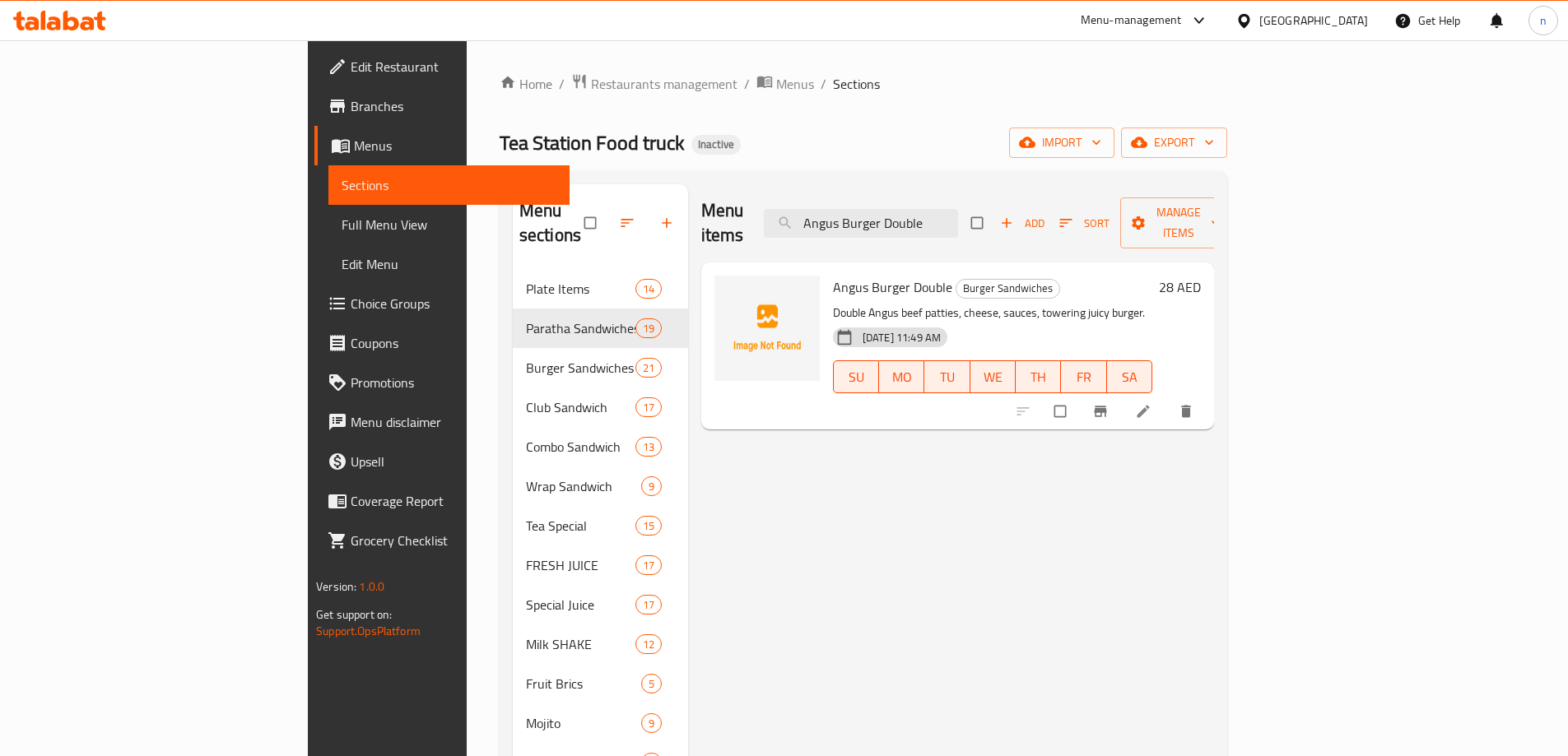
type input "Angus Burger Double"
click at [1208, 393] on div at bounding box center [1107, 411] width 202 height 37
click at [1149, 405] on icon at bounding box center [1142, 411] width 13 height 13
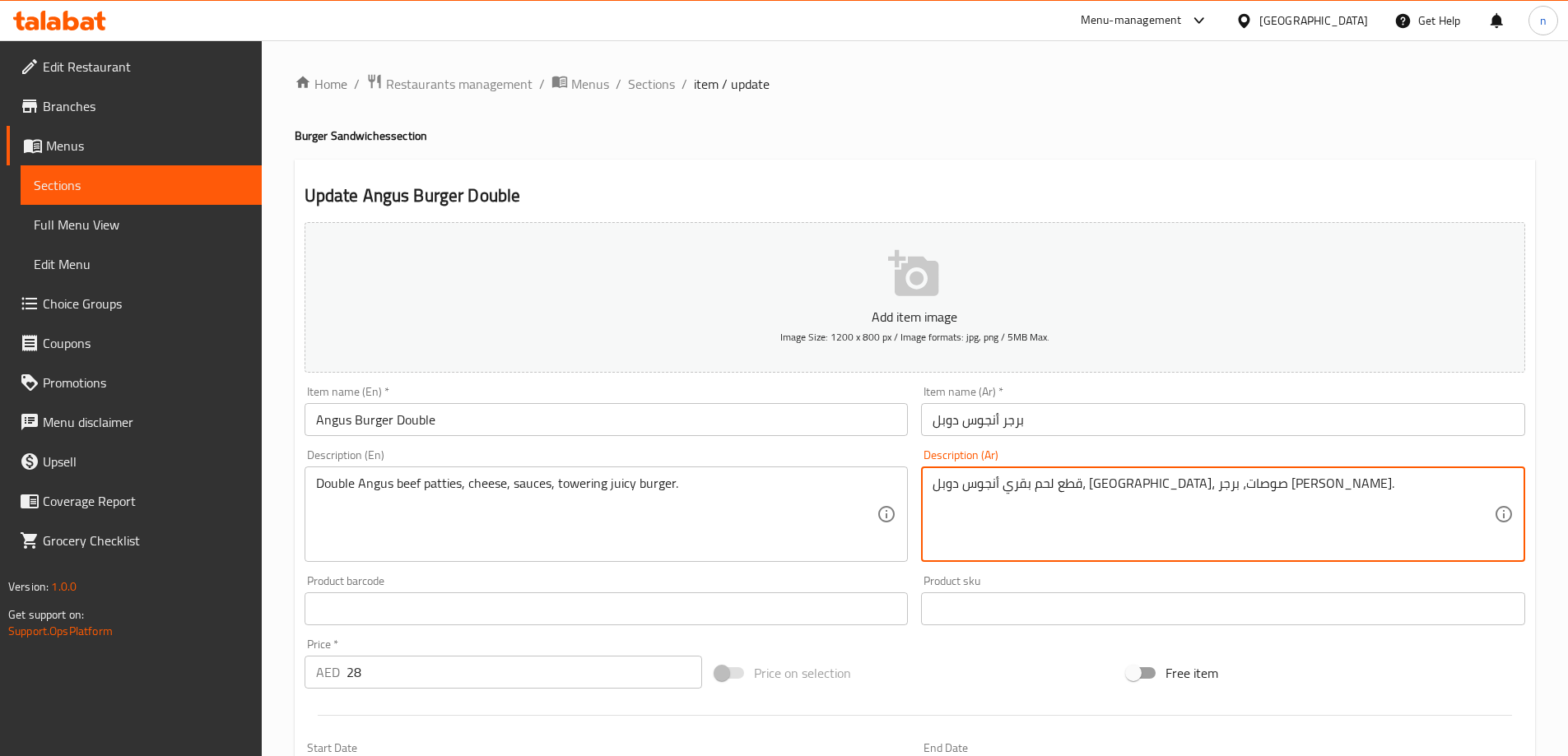
scroll to position [406, 0]
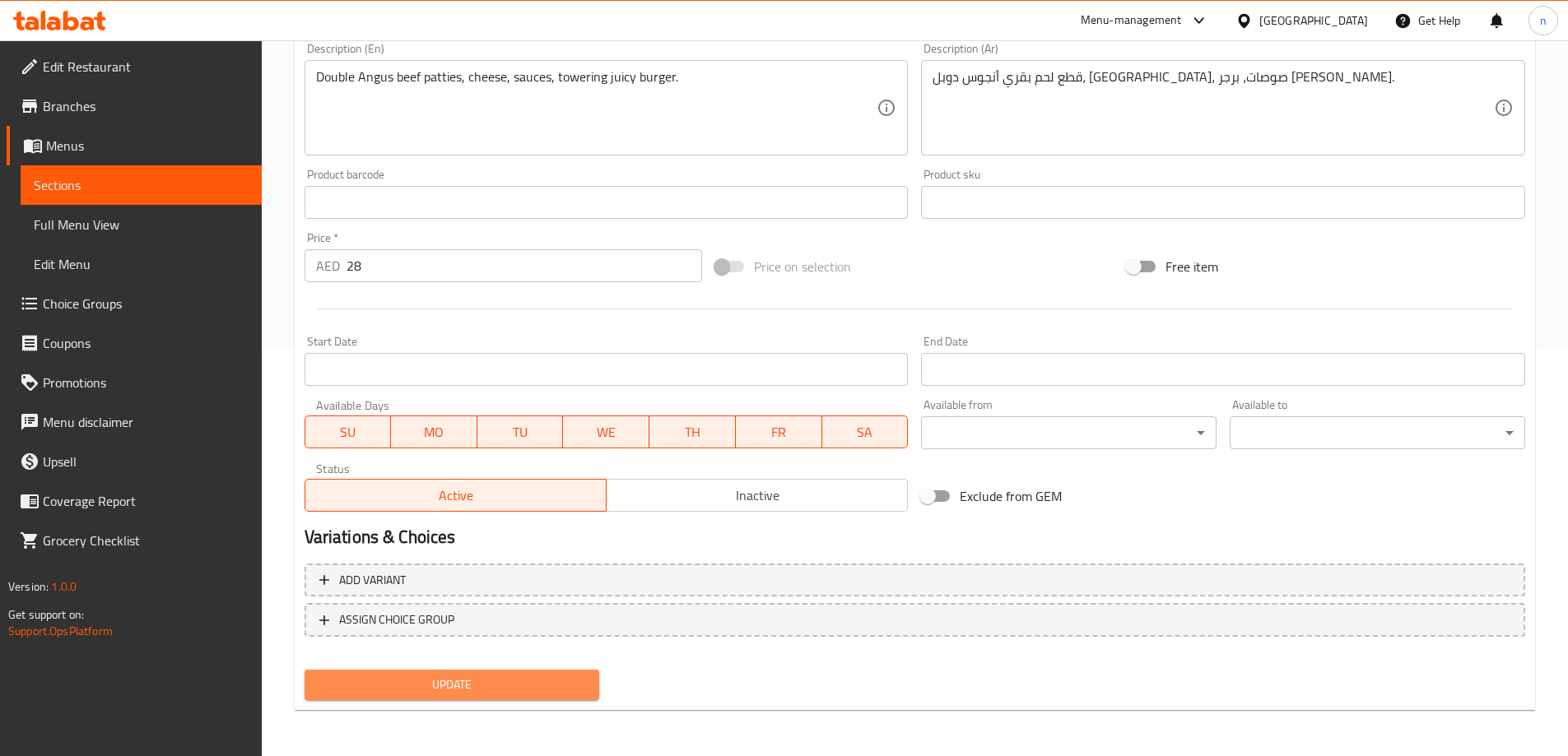
click at [523, 677] on span "Update" at bounding box center [452, 685] width 269 height 20
click at [484, 675] on span "Update" at bounding box center [452, 685] width 269 height 20
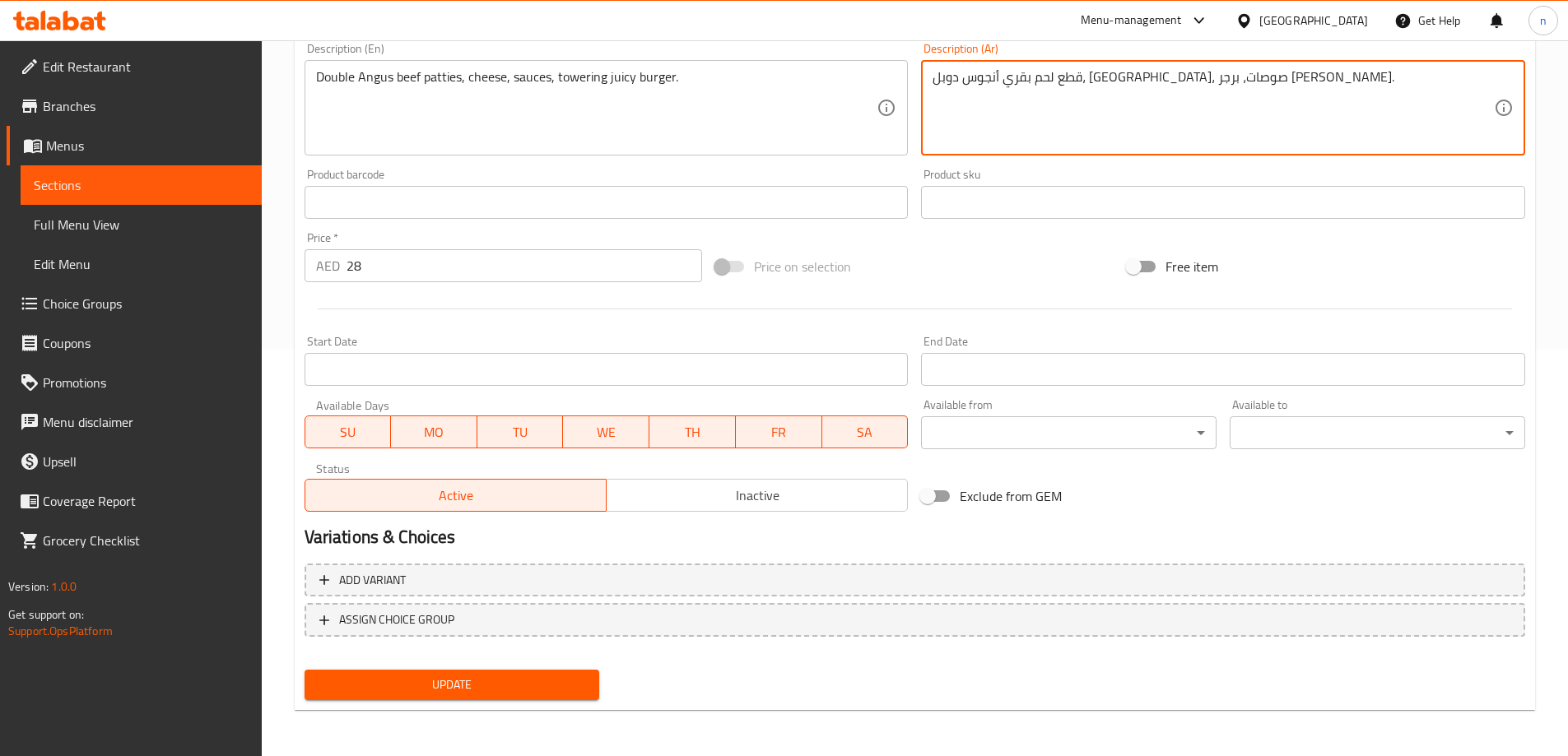
click at [958, 73] on textarea "قطع لحم بقري أنجوس دوبل، [GEOGRAPHIC_DATA]، صوصات، برجر [PERSON_NAME]." at bounding box center [1213, 108] width 562 height 78
click at [1159, 85] on textarea "قطع لحم بقري أنجوس دوبل، [GEOGRAPHIC_DATA]، صوصات، برجر [PERSON_NAME]." at bounding box center [1213, 108] width 562 height 78
click at [1163, 81] on textarea "قطع لحم بقري أنجوس دوبل، [GEOGRAPHIC_DATA]، صوصات، برجر [PERSON_NAME]." at bounding box center [1213, 108] width 562 height 78
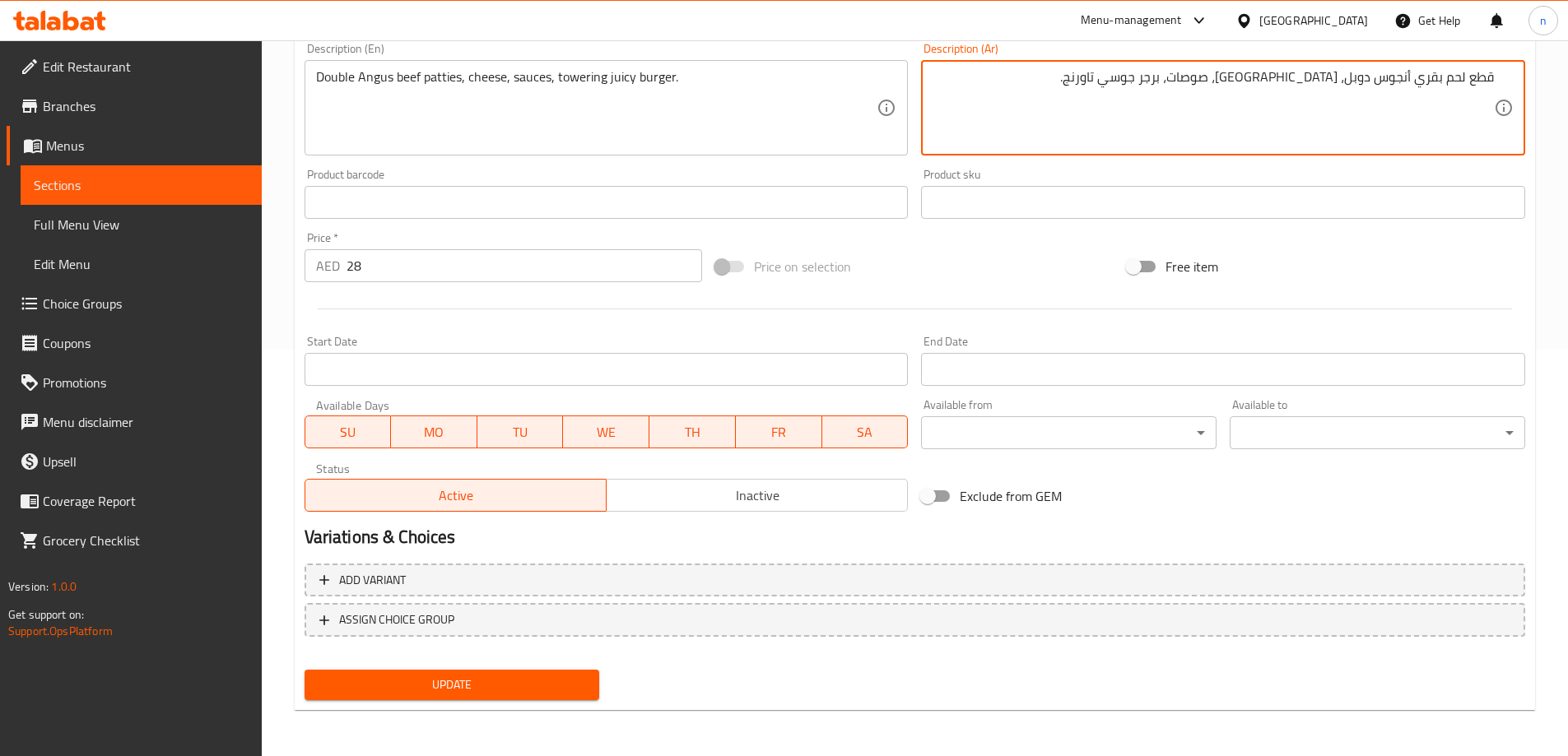
type textarea "قطع لحم بقري أنجوس دوبل، [GEOGRAPHIC_DATA]، صوصات، برجر جوسي تاورنج."
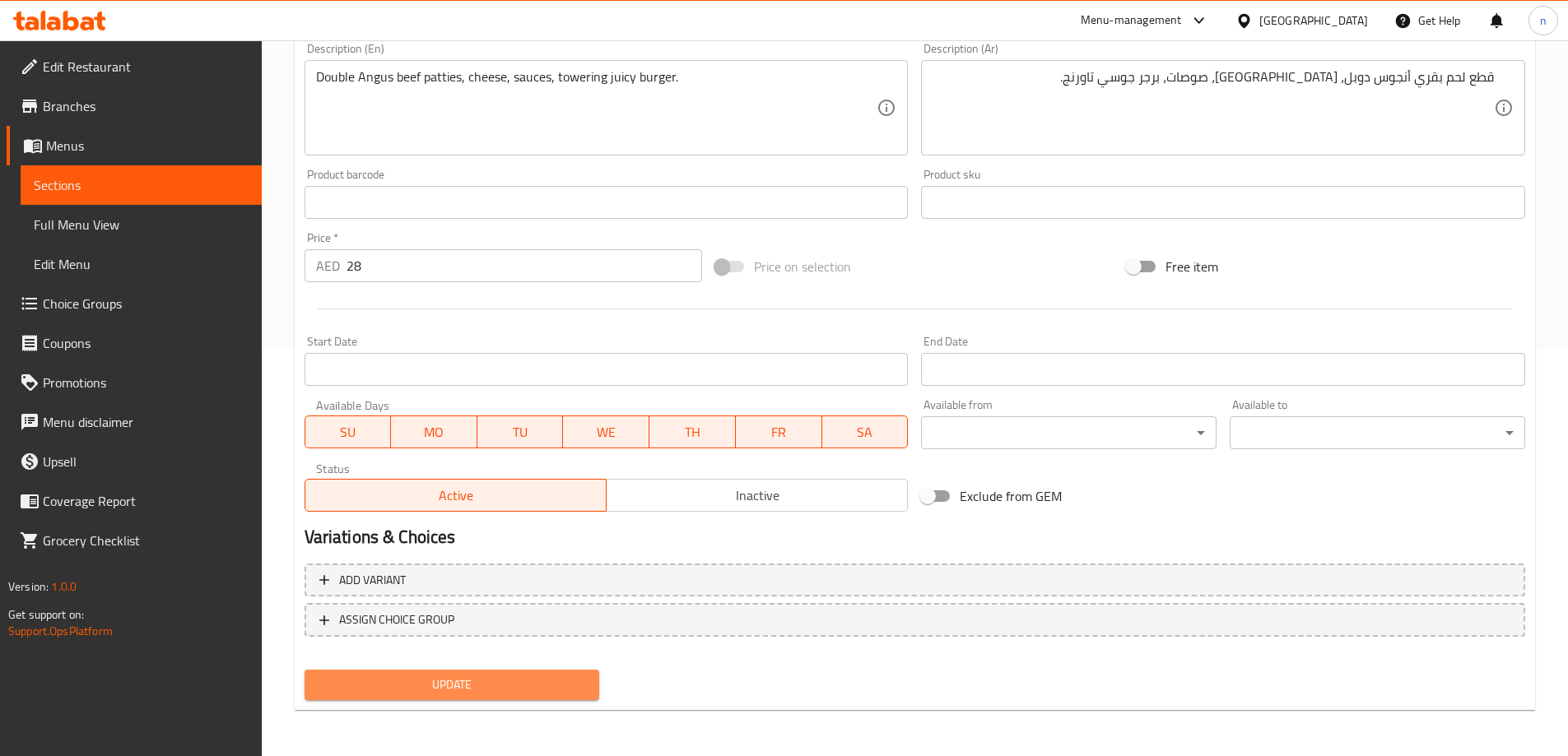
click at [399, 678] on span "Update" at bounding box center [452, 685] width 269 height 20
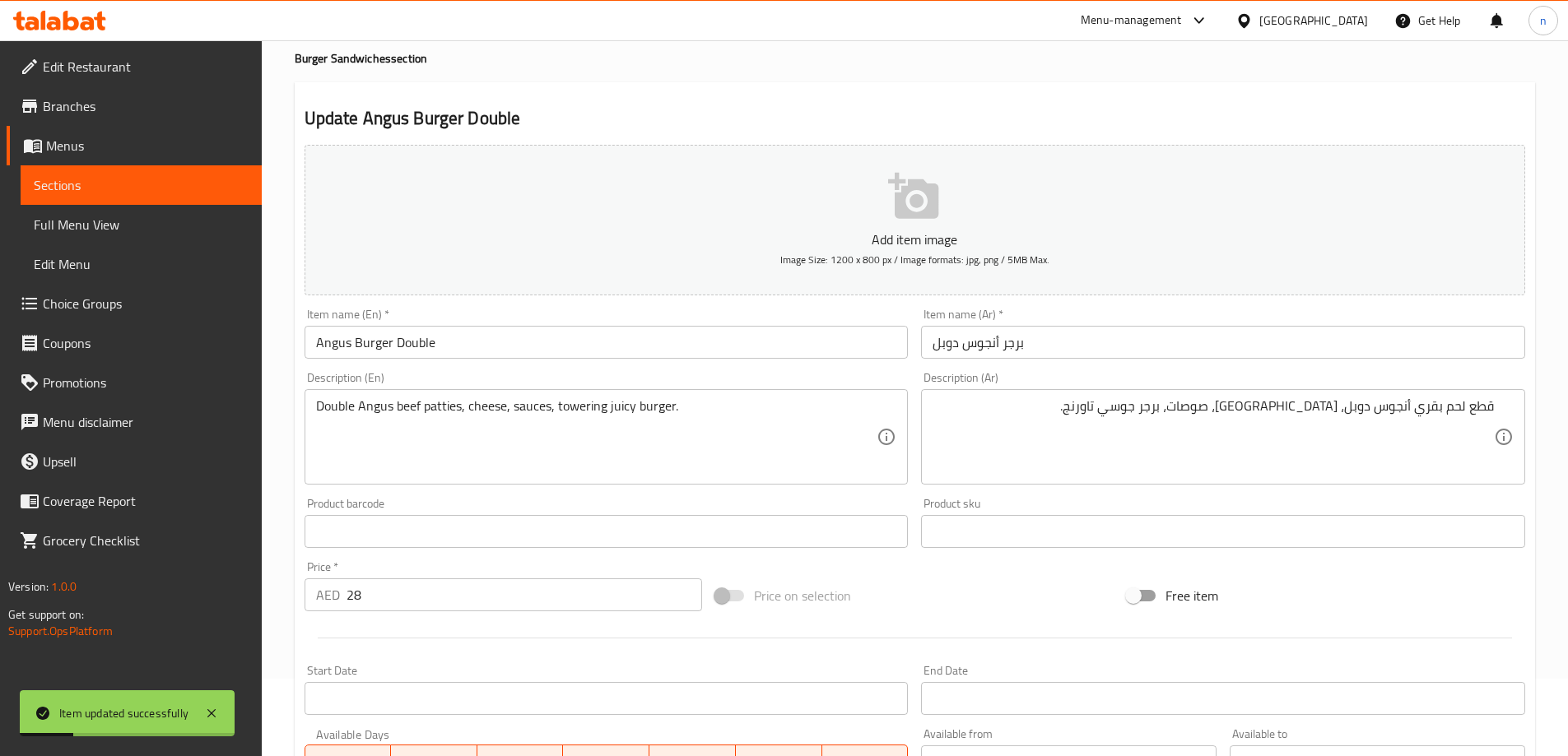
scroll to position [0, 0]
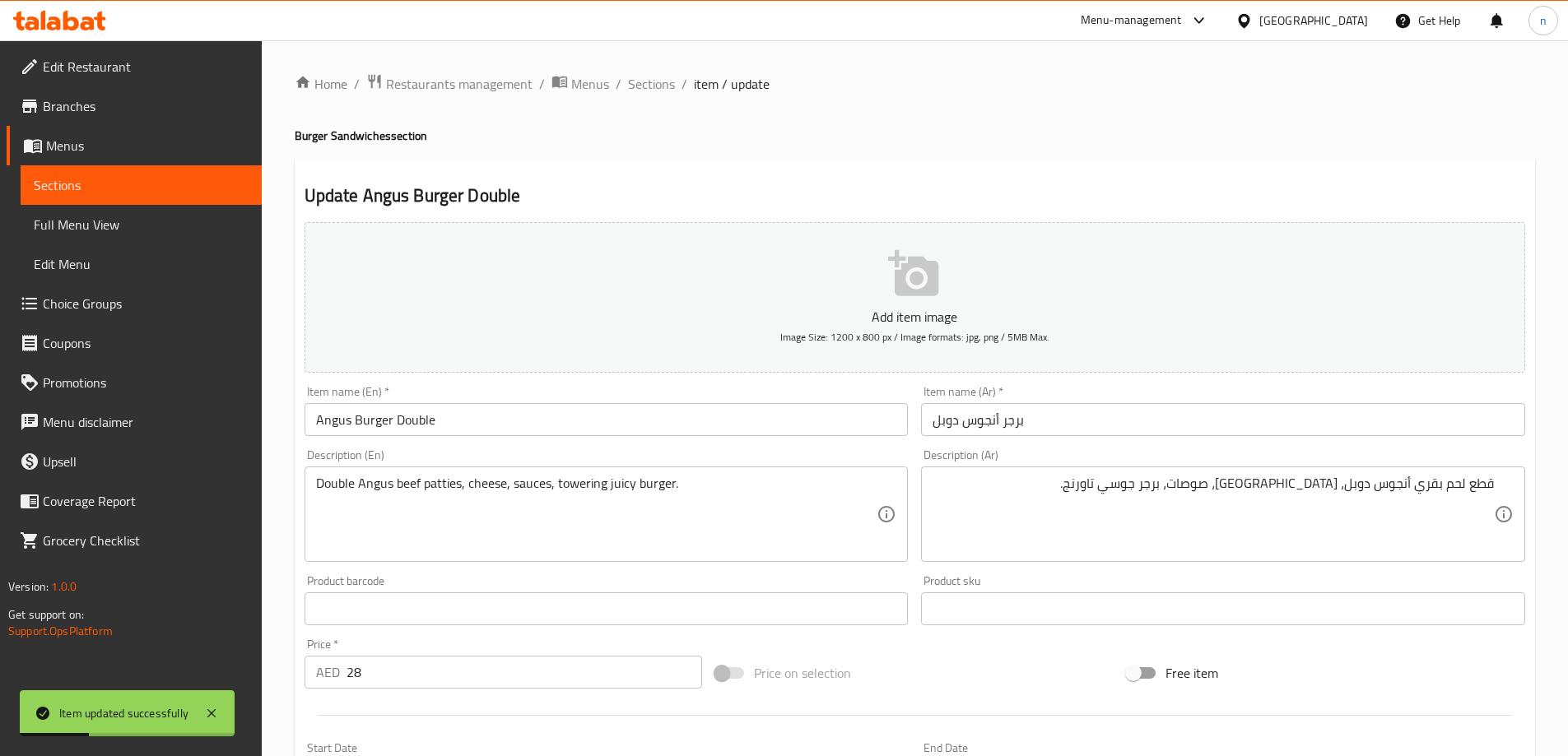
click at [640, 88] on span "Sections" at bounding box center [651, 83] width 47 height 20
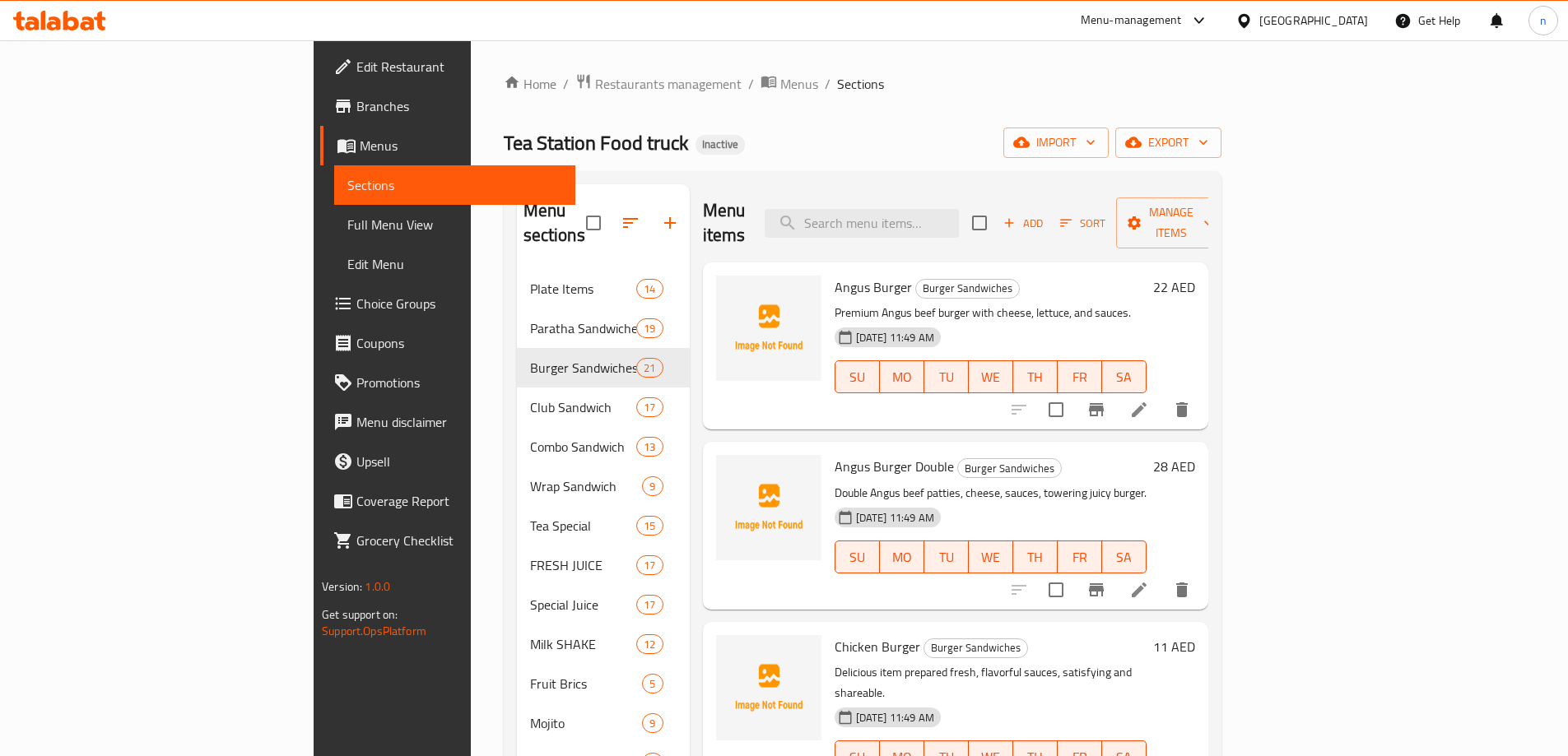
click at [942, 209] on input "search" at bounding box center [862, 223] width 195 height 29
paste input "Cajun Burger"
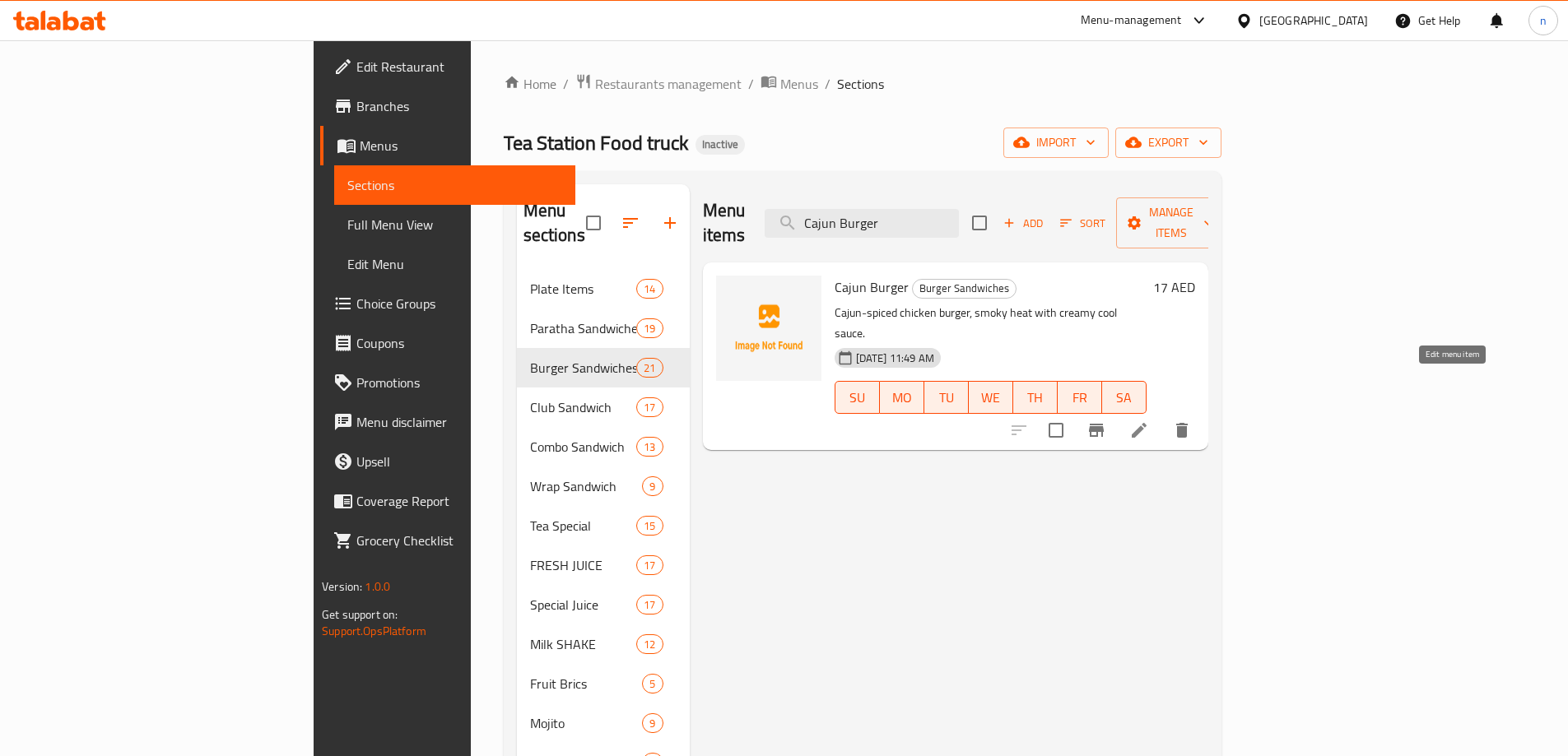
type input "Cajun Burger"
click at [1149, 420] on icon at bounding box center [1139, 430] width 20 height 20
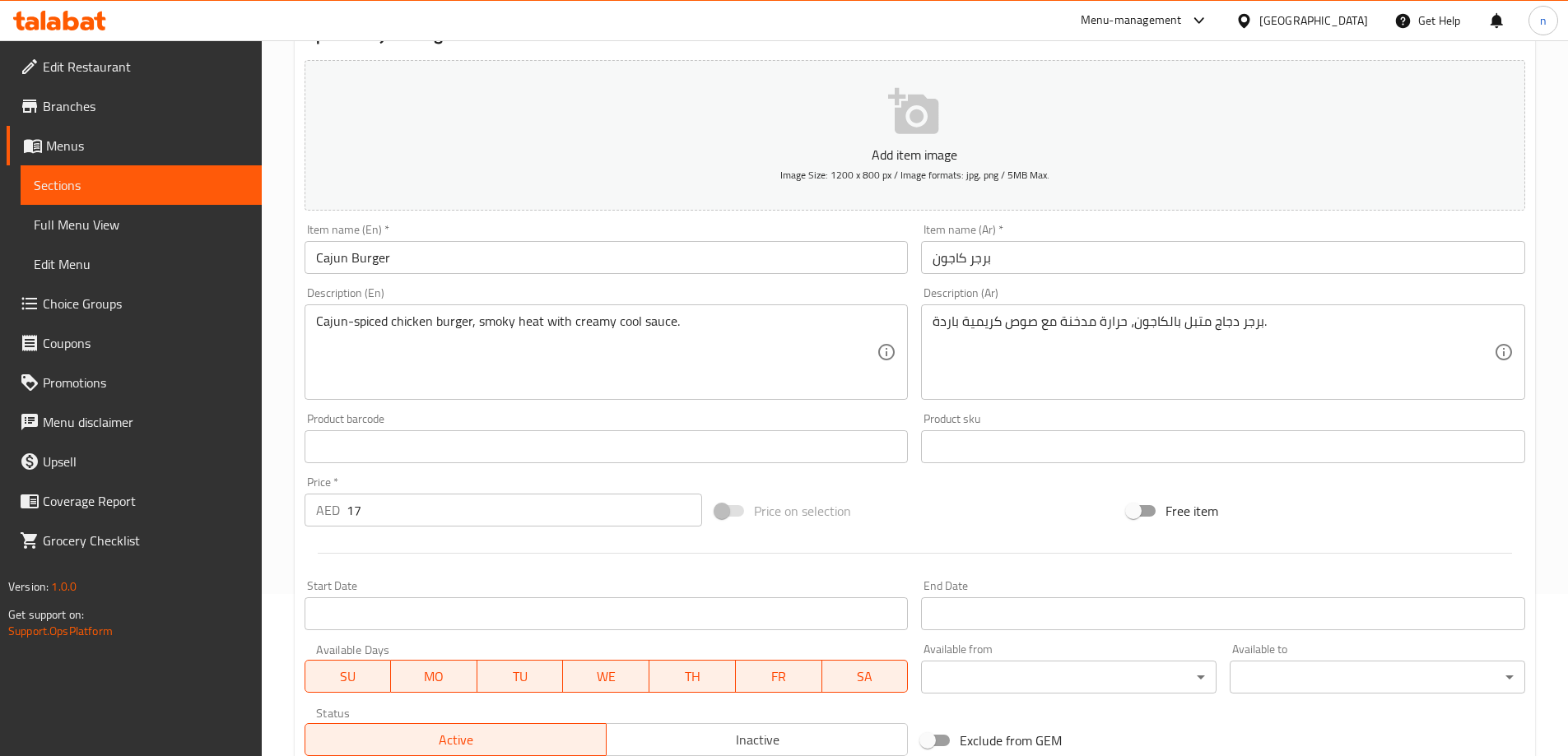
scroll to position [329, 0]
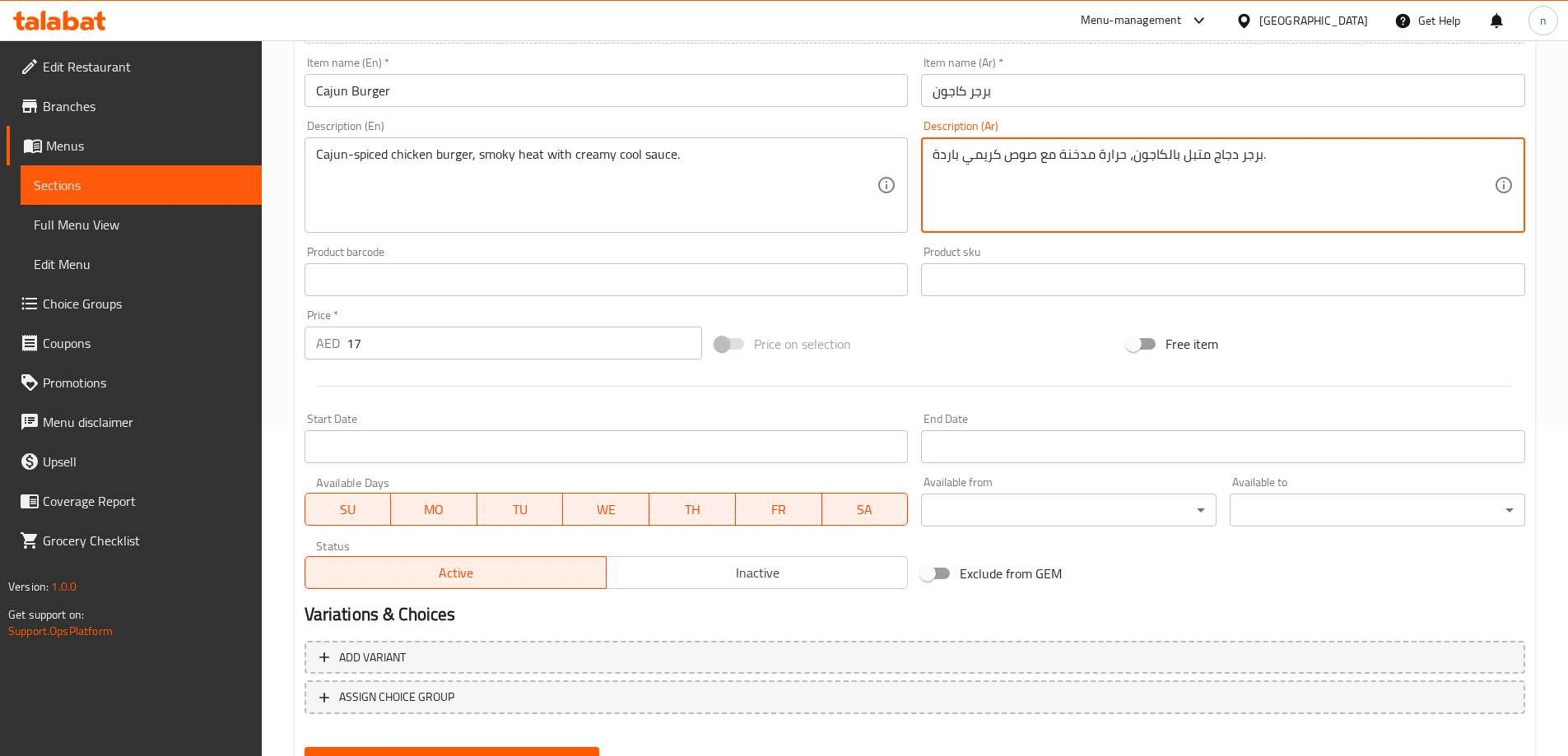
click at [935, 160] on textarea "برجر دجاج متبل بالكاجون، حرارة مدخنة مع صوص كريمي باردة." at bounding box center [1213, 185] width 562 height 78
click at [936, 155] on textarea "برجر دجاج متبل بالكاجون، حرارة مدخنة مع صوص كريمي باردة." at bounding box center [1213, 185] width 562 height 78
click at [937, 155] on textarea "برجر دجاج متبل بالكاجون، حرارة مدخنة مع صوص كريمي باردة." at bounding box center [1213, 185] width 562 height 78
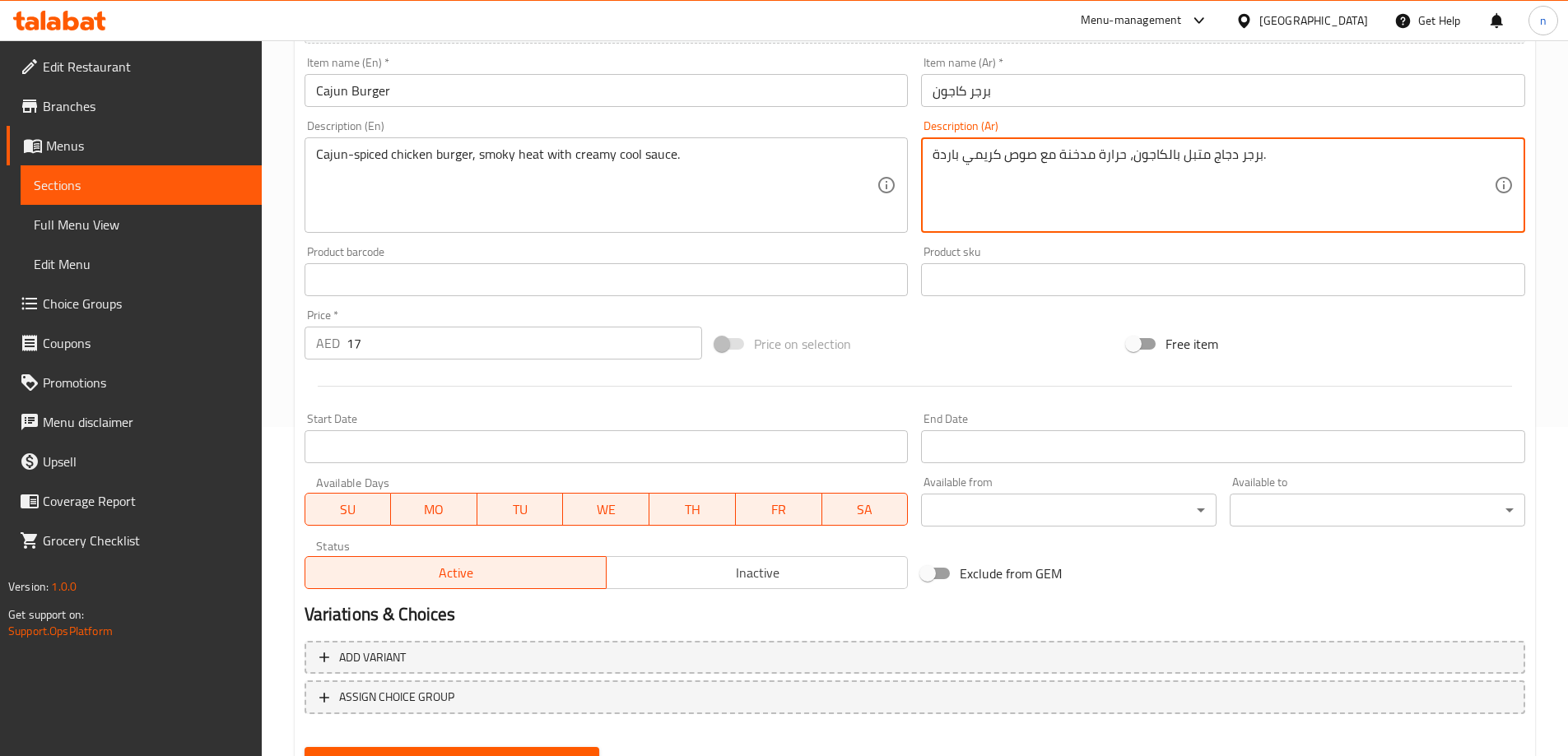
click at [941, 157] on textarea "برجر دجاج متبل بالكاجون، حرارة مدخنة مع صوص كريمي باردة." at bounding box center [1213, 185] width 562 height 78
click at [934, 154] on textarea "برجر دجاج متبل بالكاجون، حرارة مدخنة مع صوص كريمي باردة." at bounding box center [1213, 185] width 562 height 78
click at [937, 154] on textarea "برجر دجاج متبل بالكاجون، حرارة مدخنة مع صوص كريمي باردة." at bounding box center [1213, 185] width 562 height 78
click at [932, 159] on textarea "برجر دجاج متبل بالكاجون، حرارة مدخنة مع صوص كريمي باردة." at bounding box center [1213, 185] width 562 height 78
click at [1262, 154] on textarea "برجر دجاج متبل بالكاجون، حرارة مدخنة مع صوص كريمي باردة." at bounding box center [1213, 185] width 562 height 78
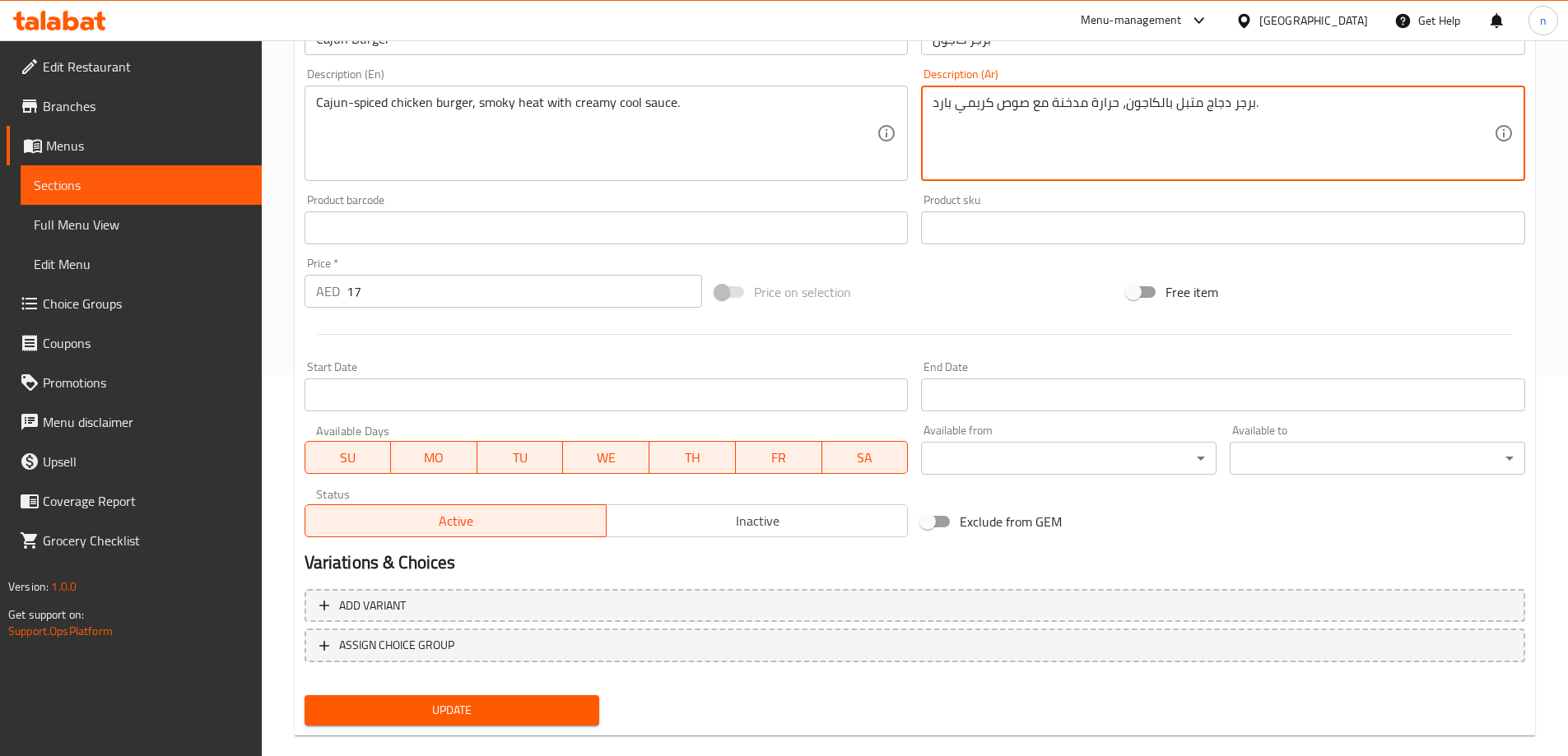
scroll to position [406, 0]
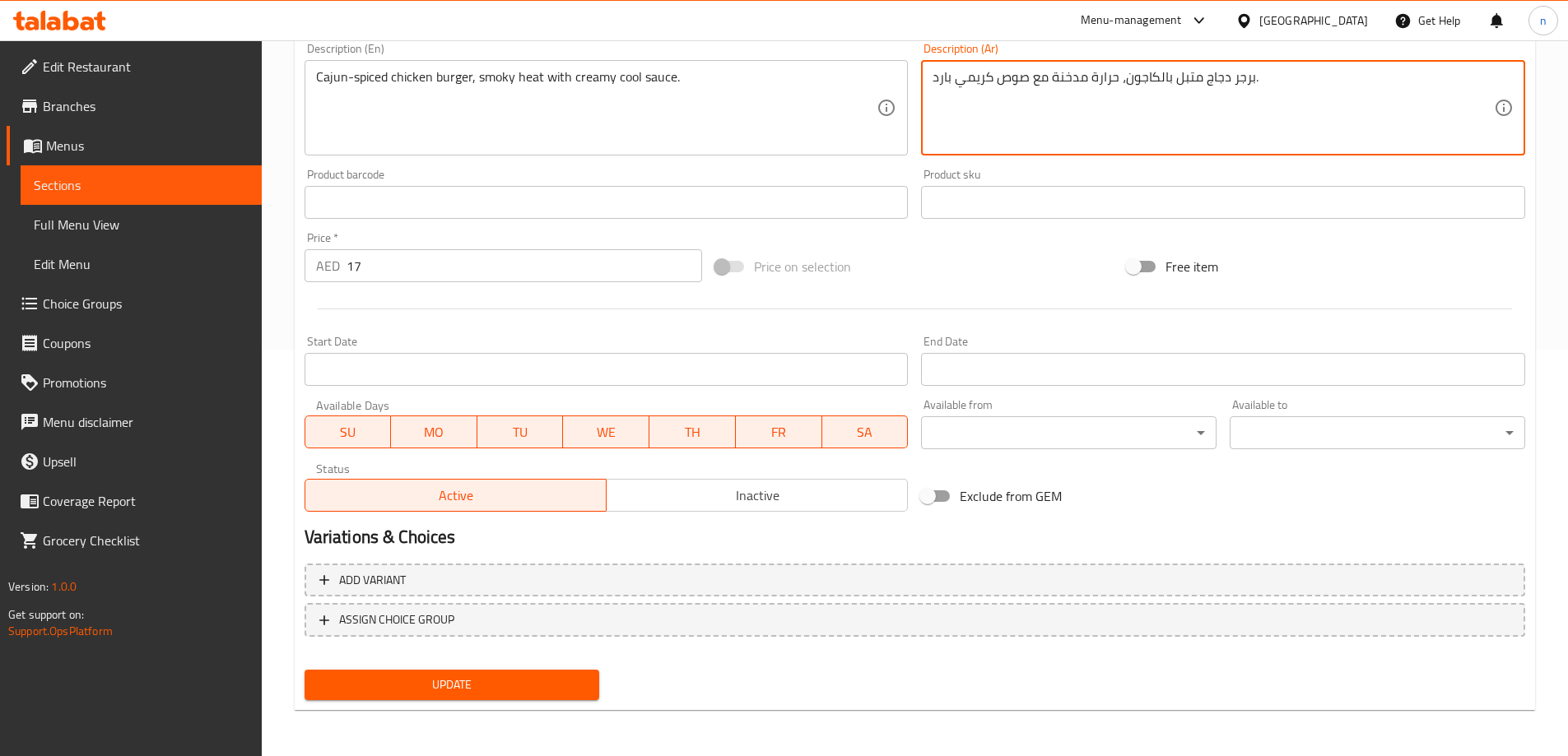
type textarea "برجر دجاج متبل بالكاجون، حرارة مدخنة مع صوص كريمي بارد."
click at [418, 695] on span "Update" at bounding box center [452, 685] width 269 height 20
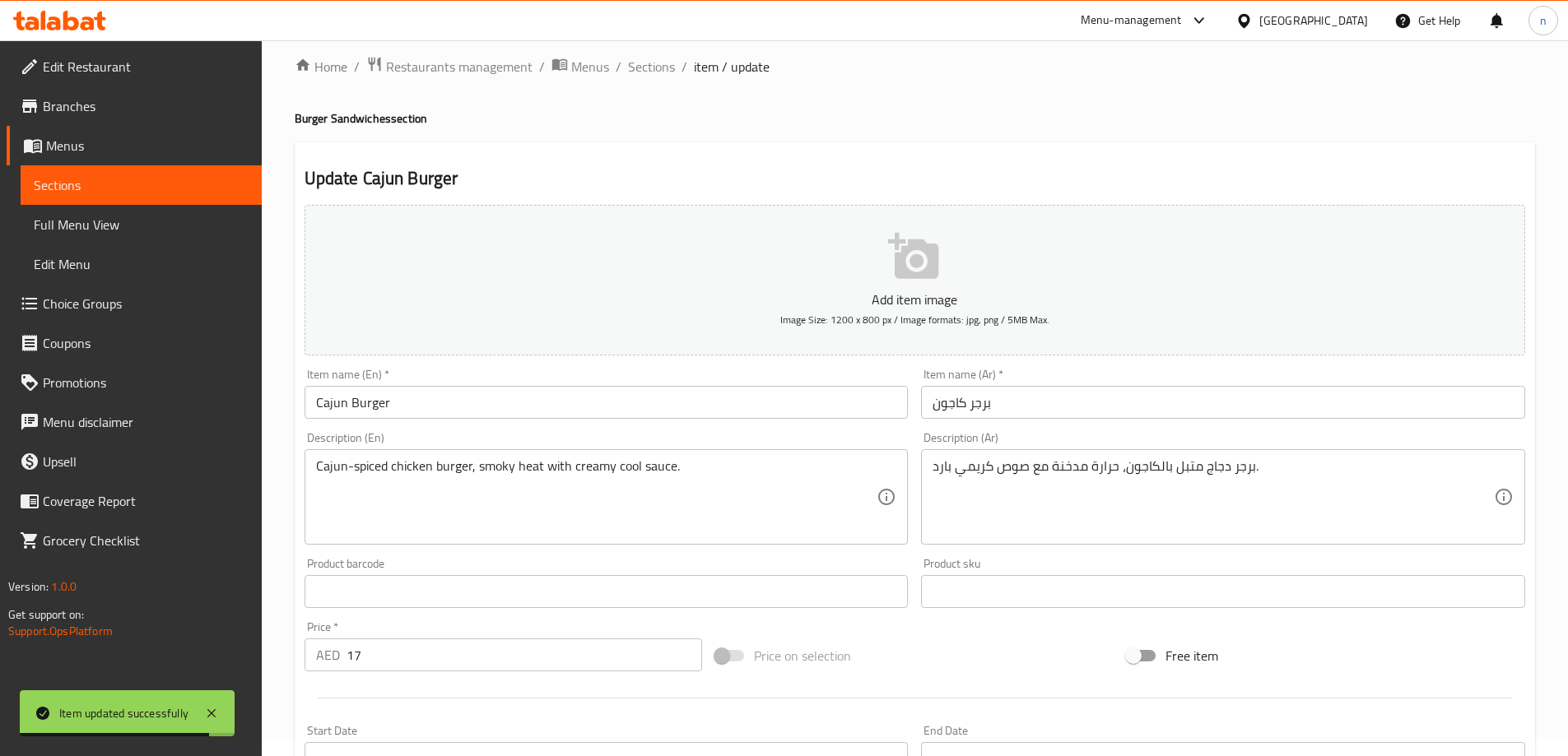
scroll to position [0, 0]
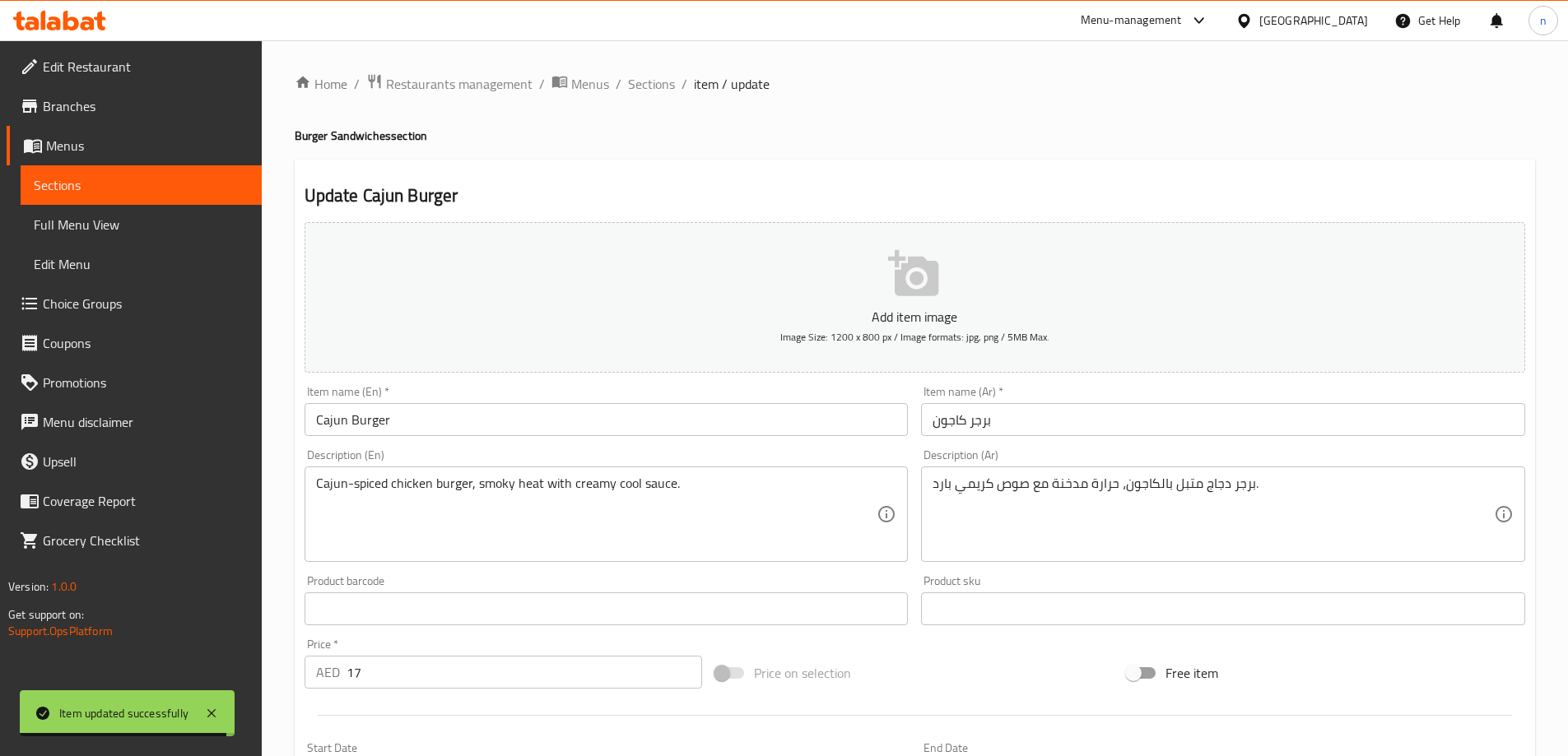
click at [655, 85] on span "Sections" at bounding box center [651, 83] width 47 height 20
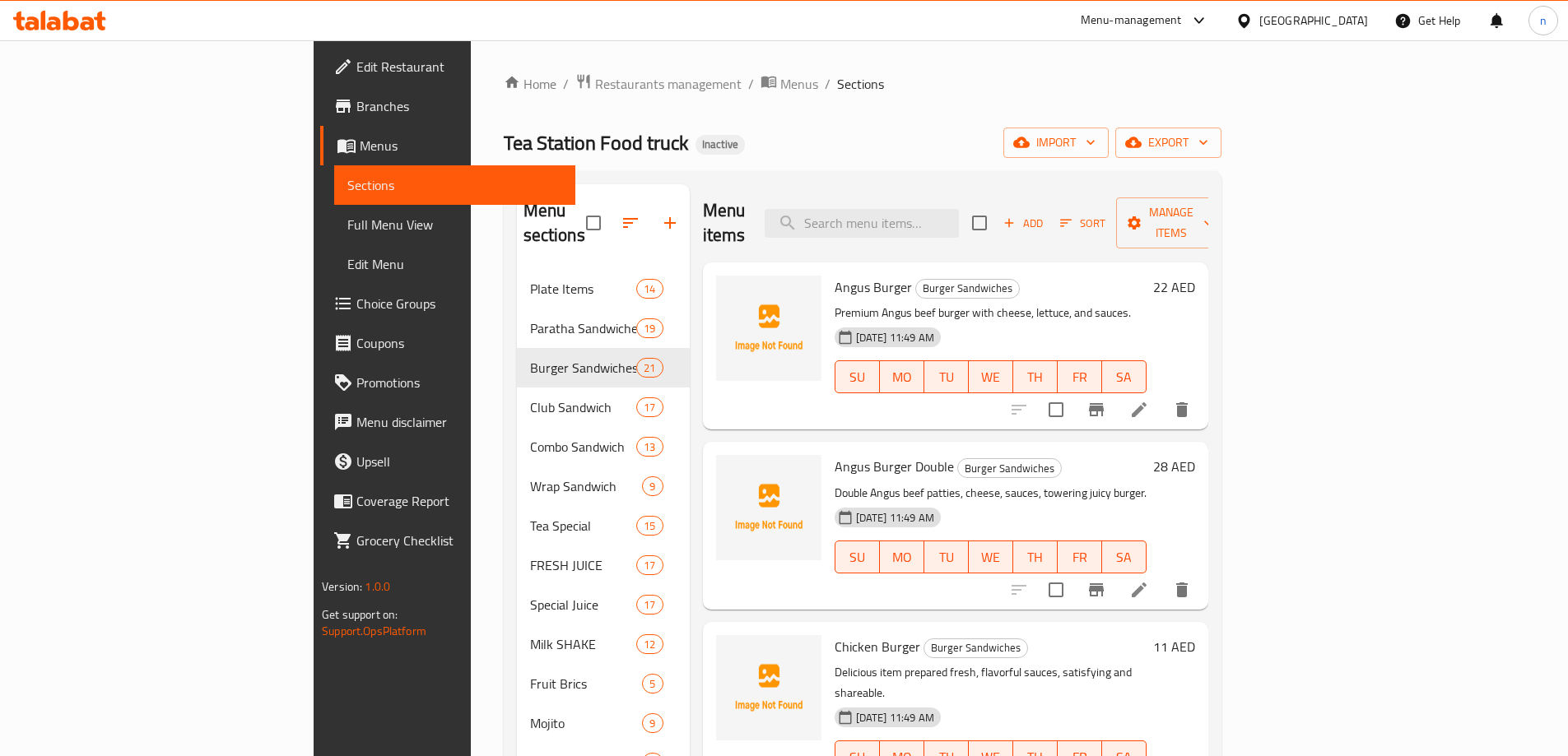
click at [922, 215] on input "search" at bounding box center [862, 223] width 195 height 29
paste input "Chicken Peri-Peri Burger"
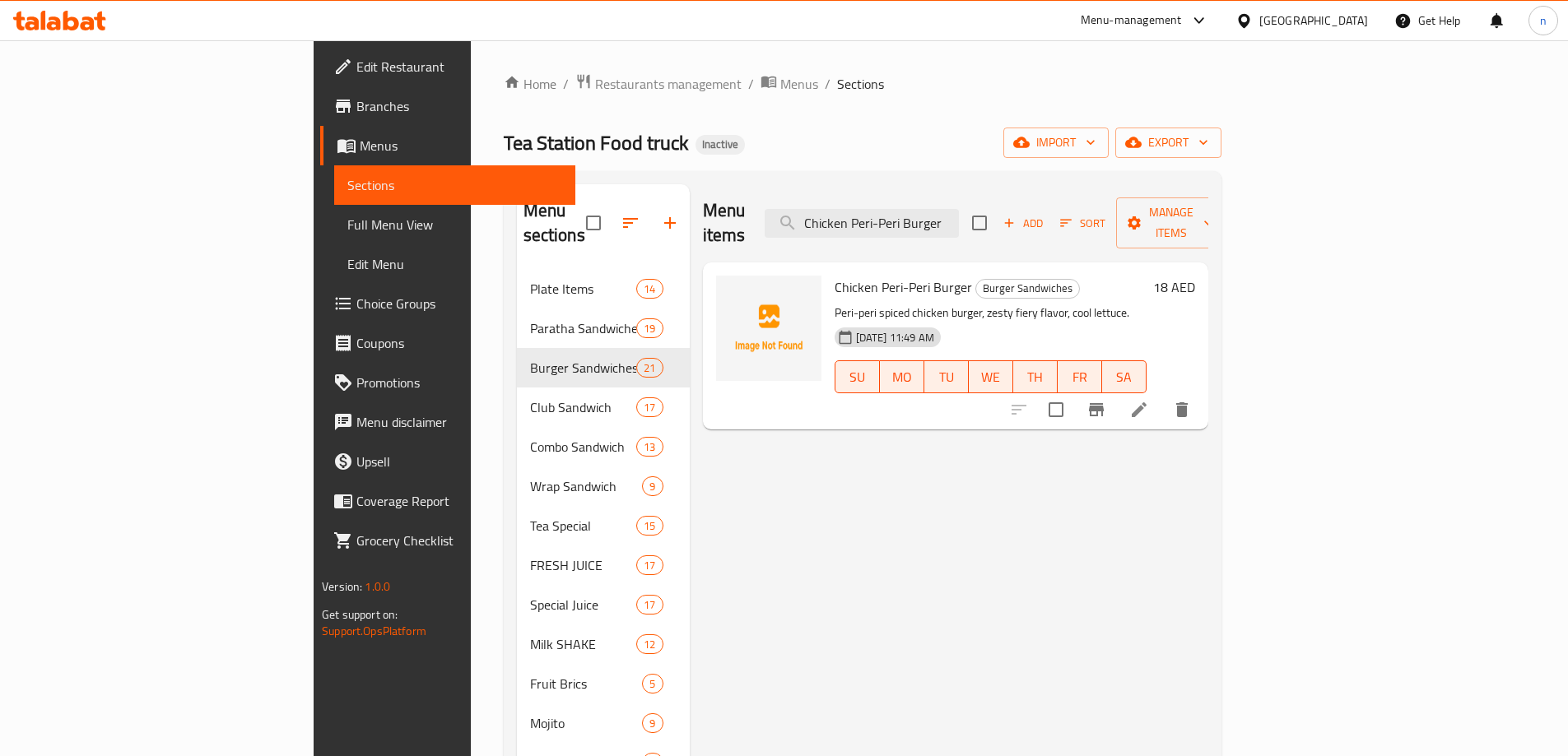
type input "Chicken Peri-Peri Burger"
click at [1149, 400] on icon at bounding box center [1139, 409] width 20 height 20
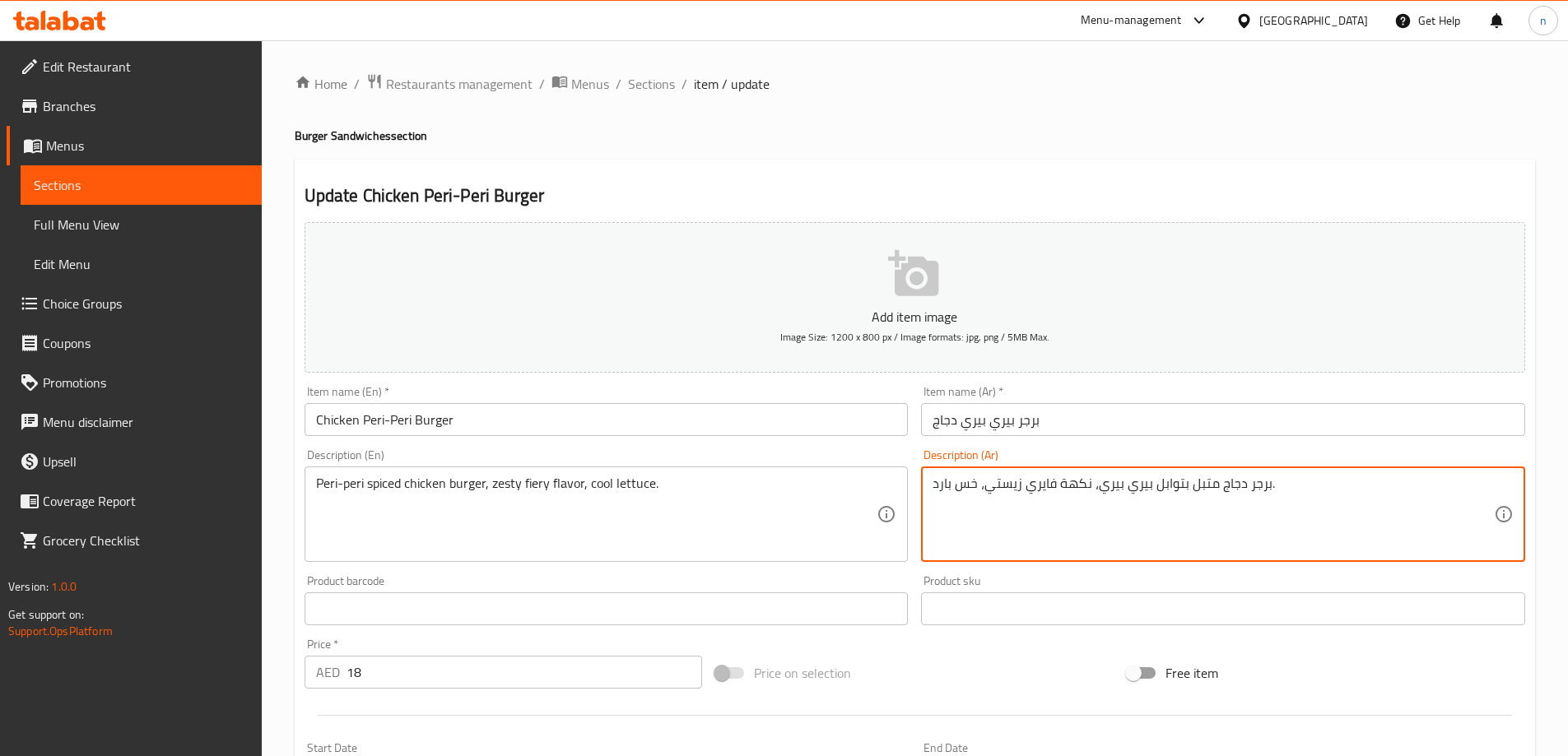
click at [1101, 480] on textarea "برجر دجاج متبل بتوابل بيري بيري، نكهة فايري زيستي، خس بارد." at bounding box center [1213, 515] width 562 height 78
click at [1073, 488] on textarea "برجر دجاج متبل بتوابل بيري بيري، نكهة فايري زيستي، خس بارد." at bounding box center [1213, 515] width 562 height 78
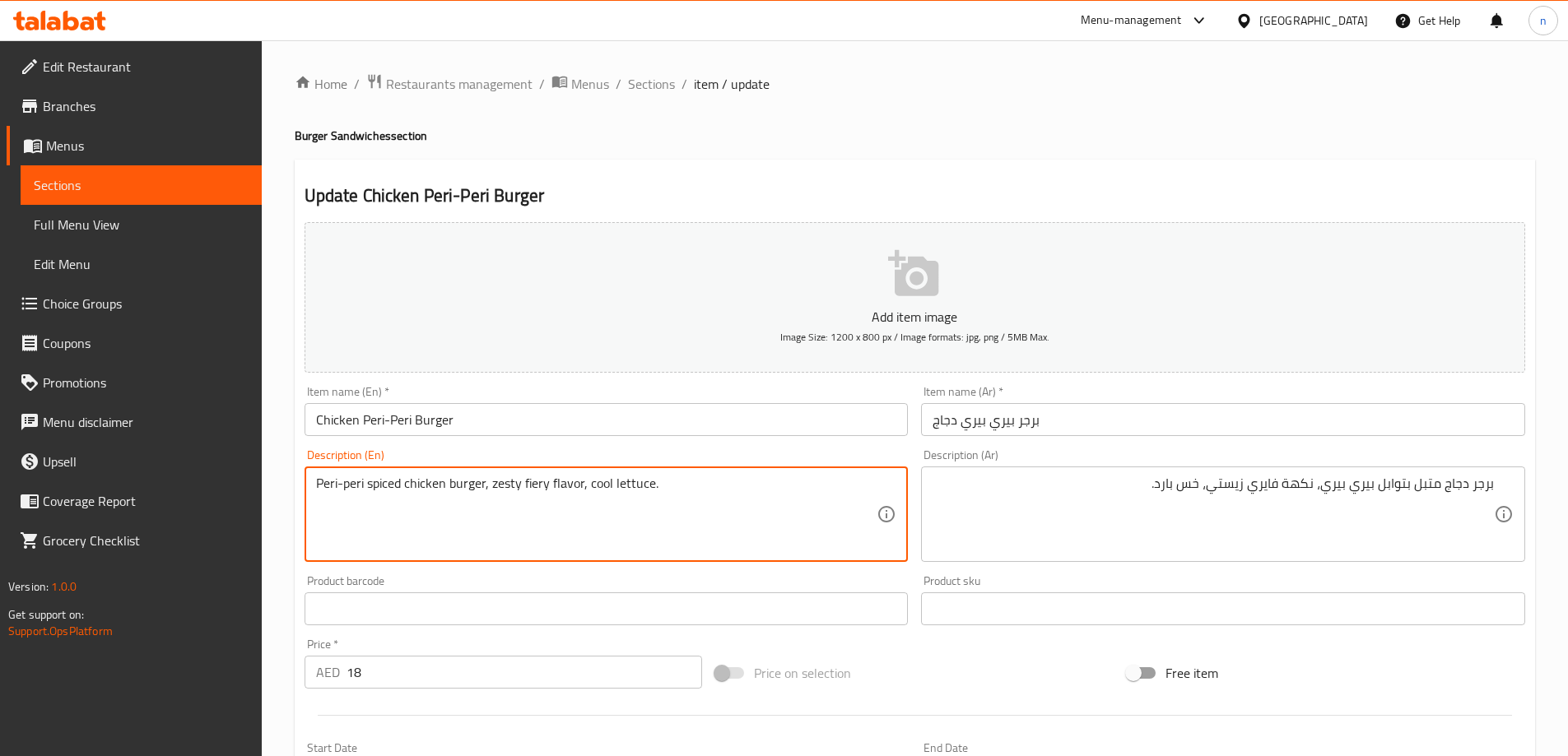
drag, startPoint x: 483, startPoint y: 486, endPoint x: 278, endPoint y: 486, distance: 205.0
click at [387, 502] on textarea "Peri-peri spiced chicken burger, zesty fiery flavor, cool lettuce." at bounding box center [597, 515] width 562 height 78
drag, startPoint x: 486, startPoint y: 483, endPoint x: 314, endPoint y: 494, distance: 172.4
click at [314, 494] on div "Peri-peri spiced chicken burger, zesty fiery flavor, cool lettuce. Description …" at bounding box center [606, 514] width 604 height 95
paste textarea "Chicken Peri-Peri Burger"
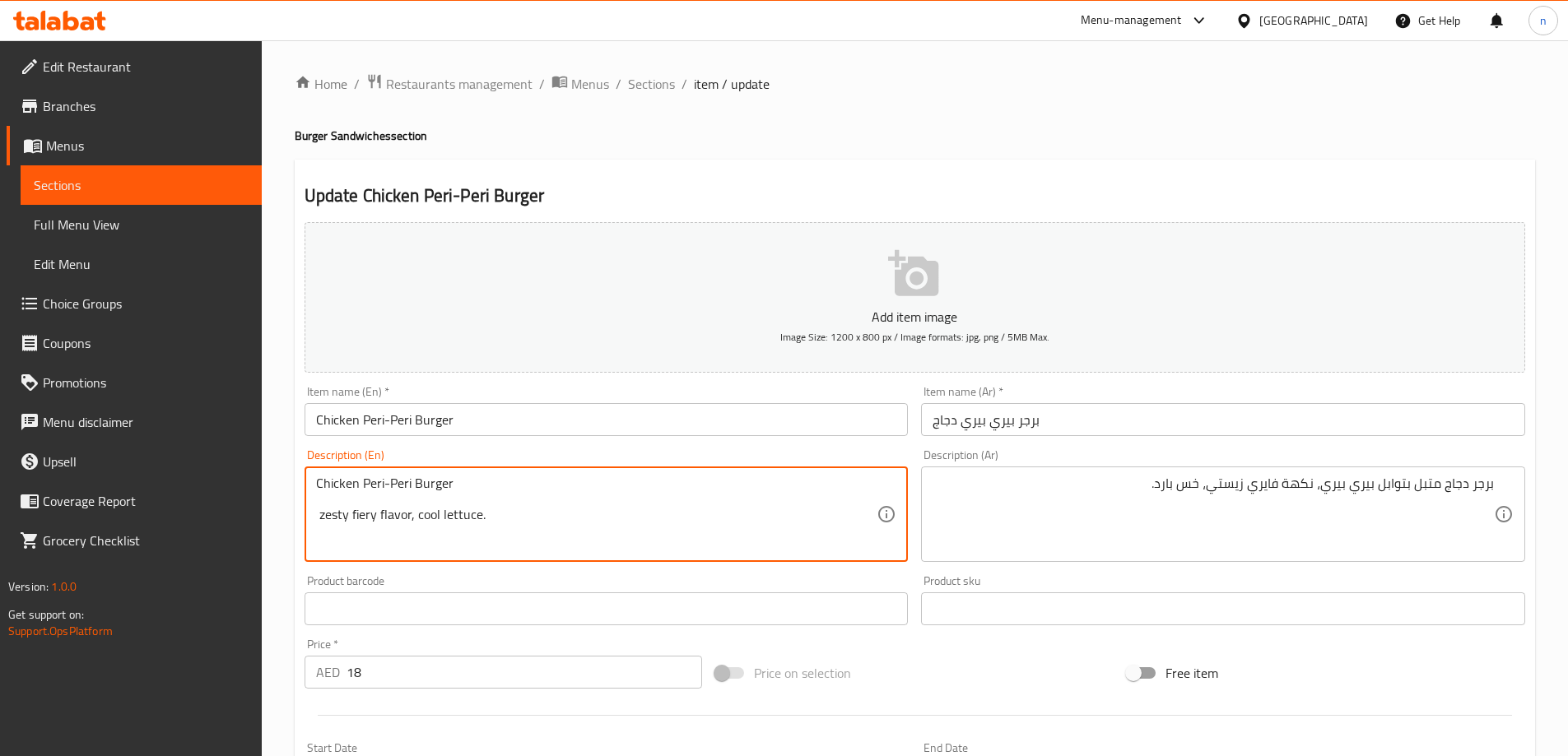
type textarea "Peri-peri spiced chicken burger, zesty fiery flavor, cool lettuce."
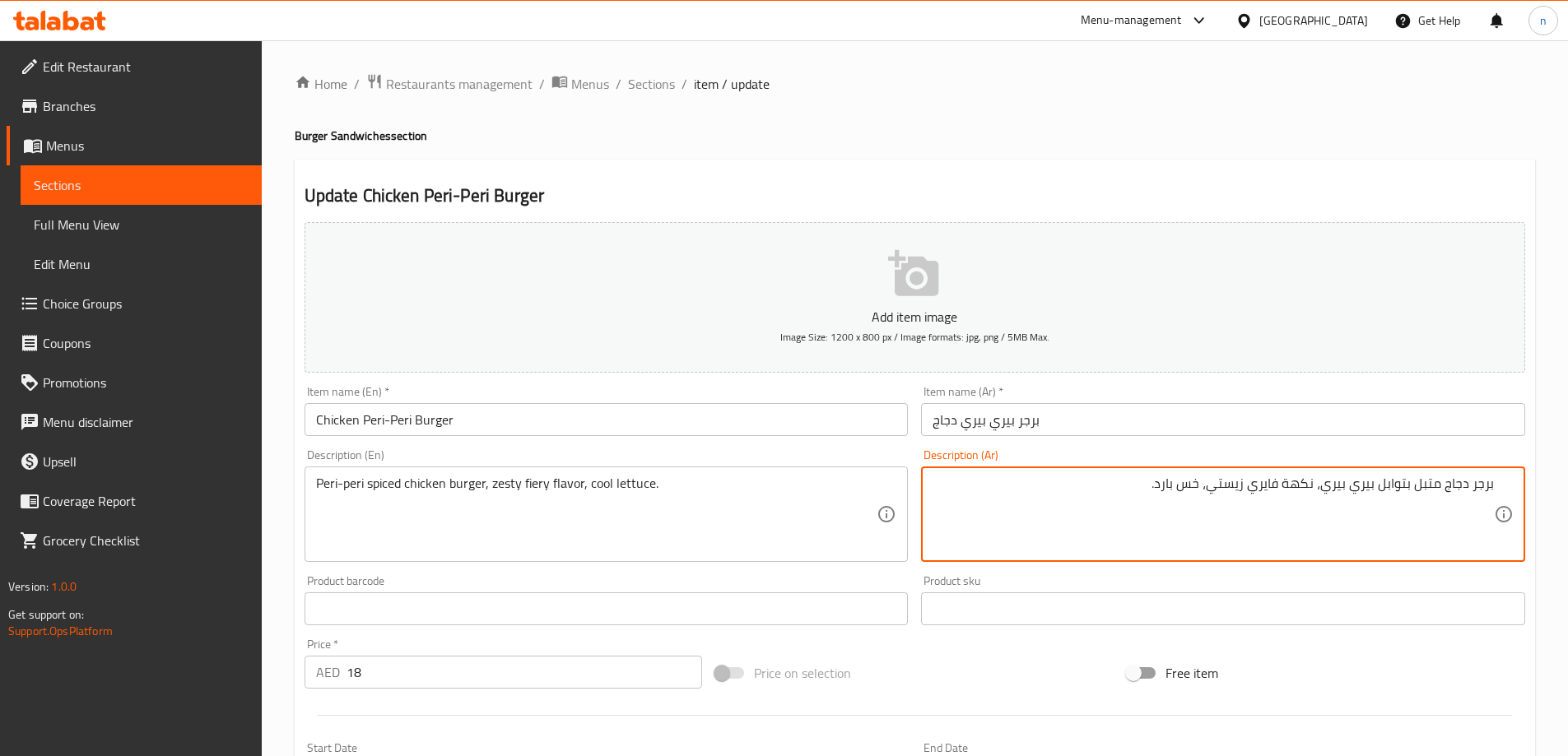
click at [1399, 485] on textarea "برجر دجاج متبل بتوابل بيري بيري، نكهة فايري زيستي، خس بارد." at bounding box center [1213, 515] width 562 height 78
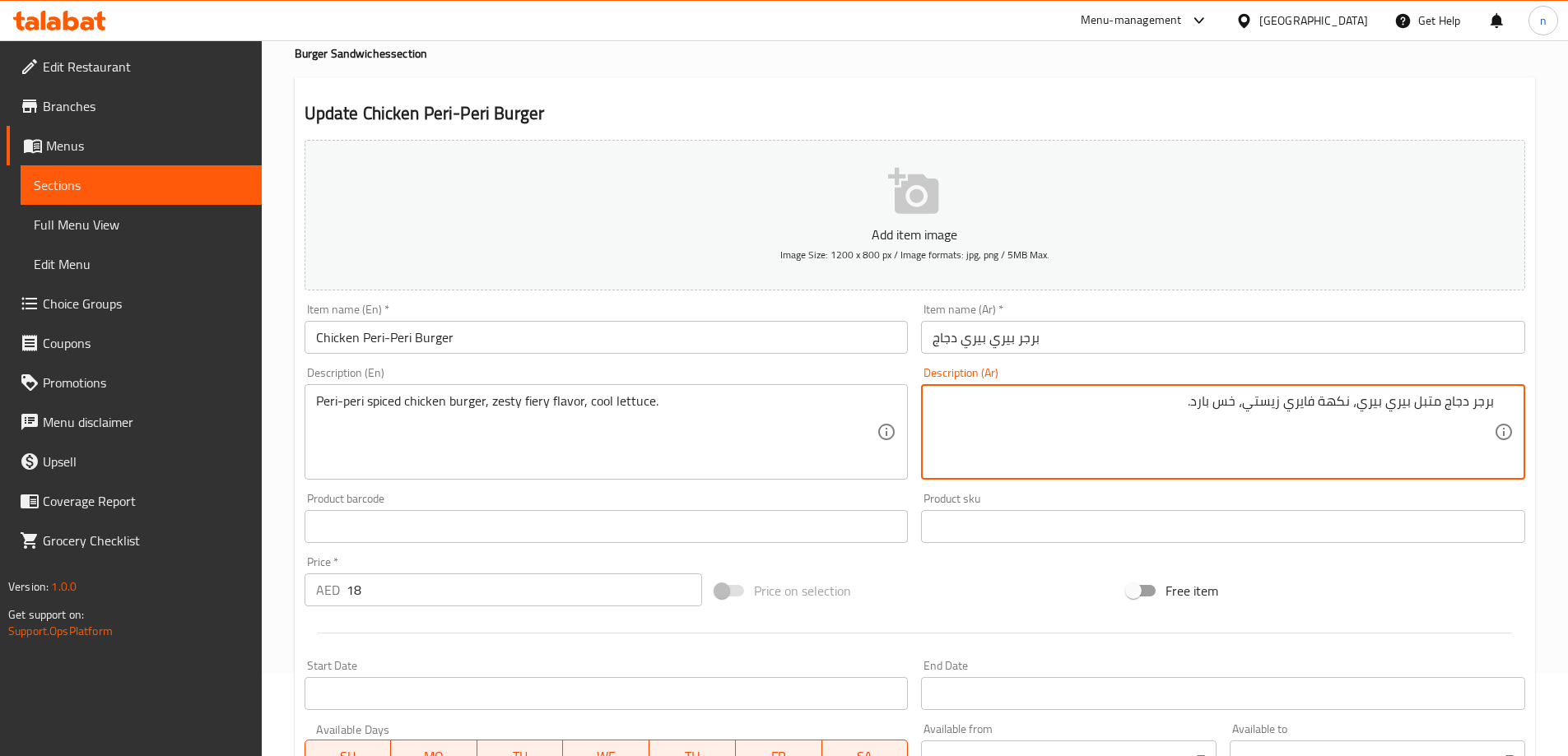
scroll to position [406, 0]
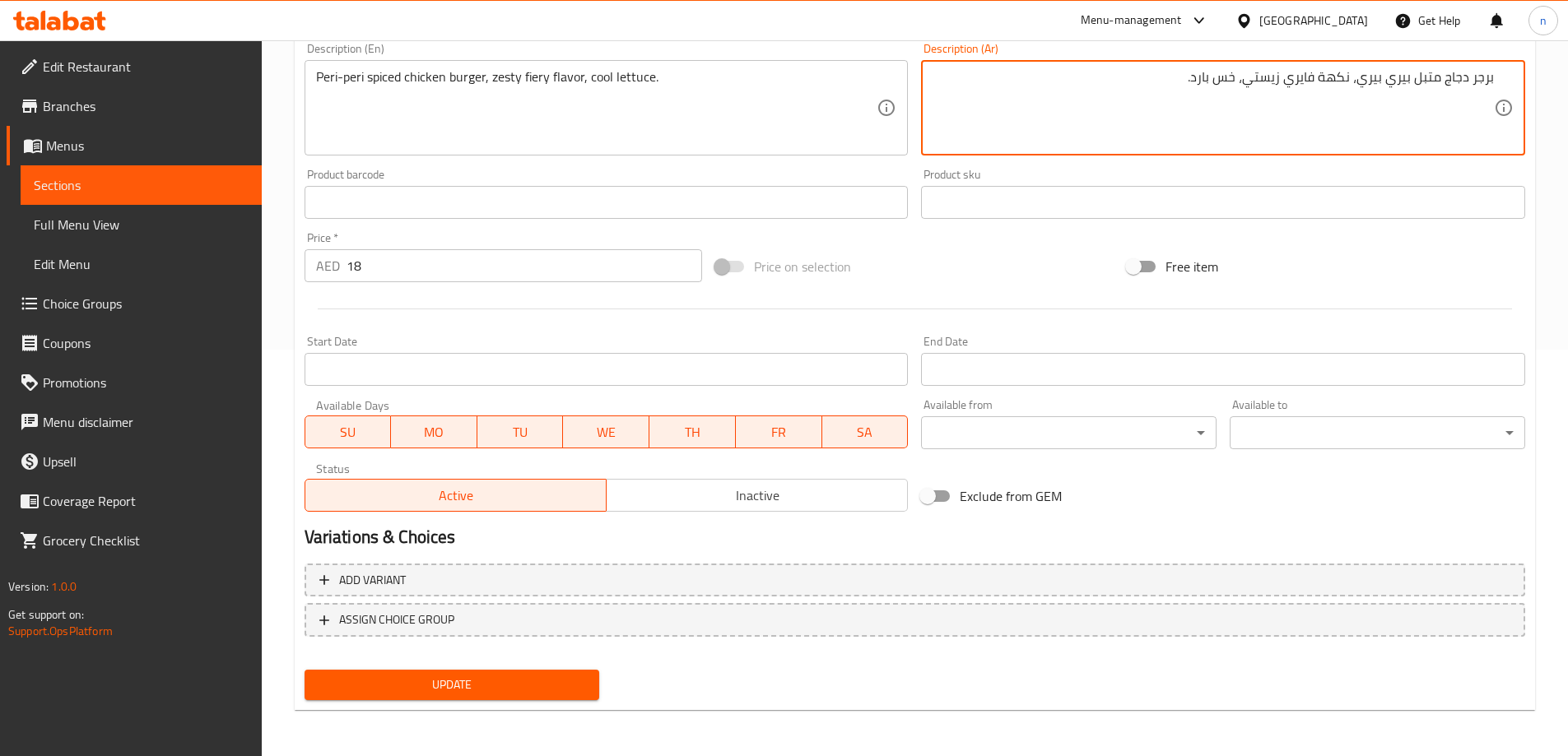
type textarea "برجر دجاج متبل بيري بيري، نكهة فايري زيستي، خس بارد."
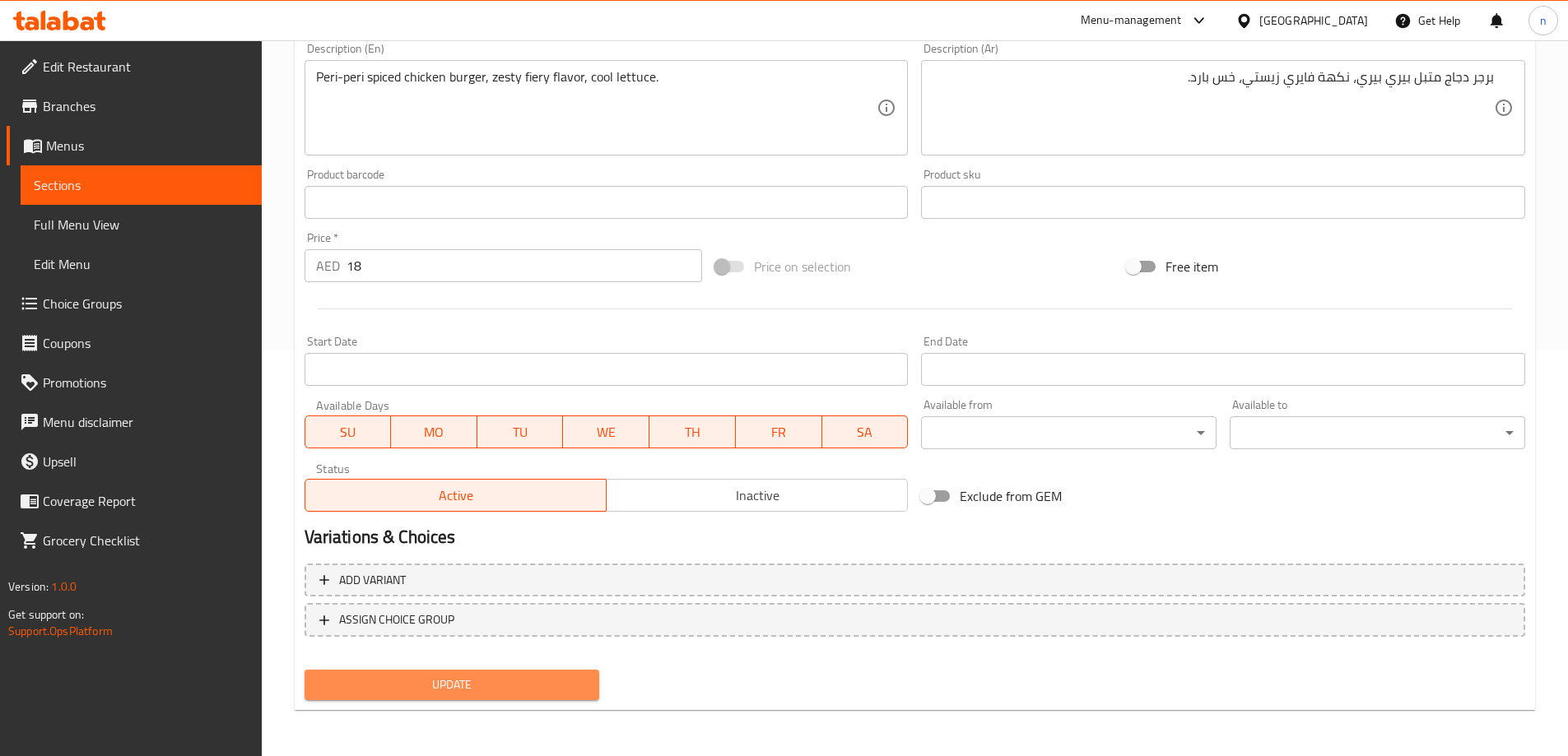
click at [482, 690] on span "Update" at bounding box center [452, 685] width 269 height 20
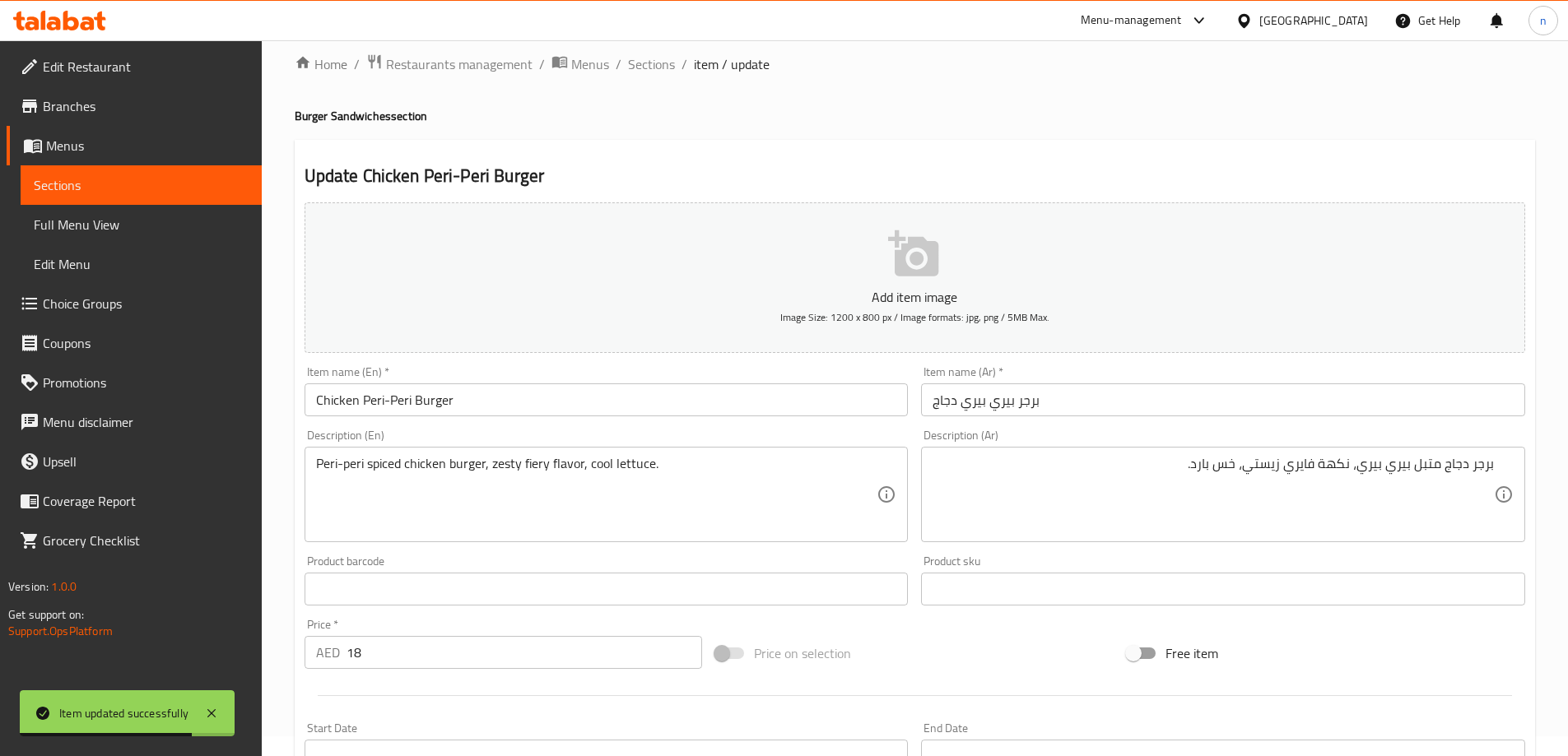
scroll to position [0, 0]
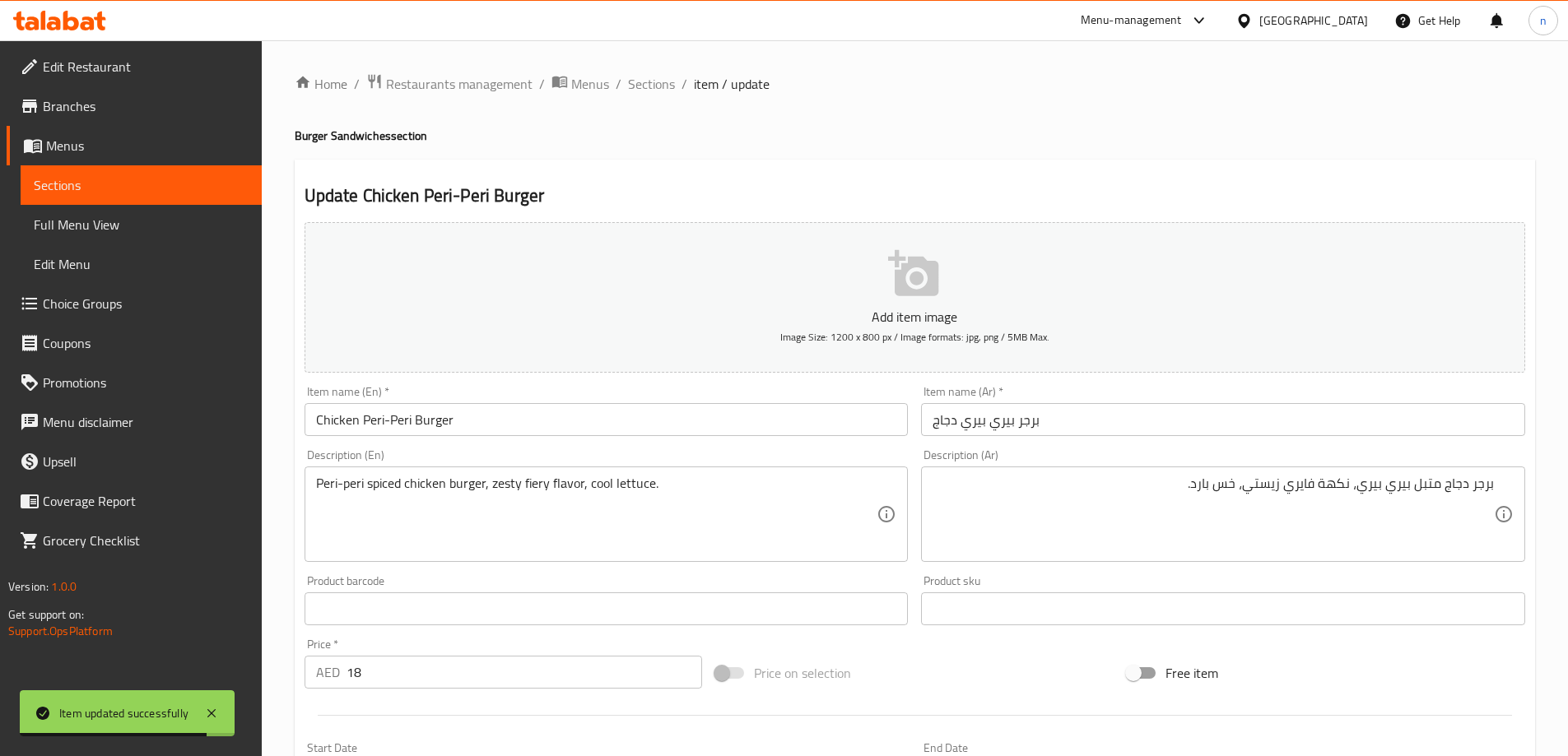
click at [648, 85] on span "Sections" at bounding box center [651, 83] width 47 height 20
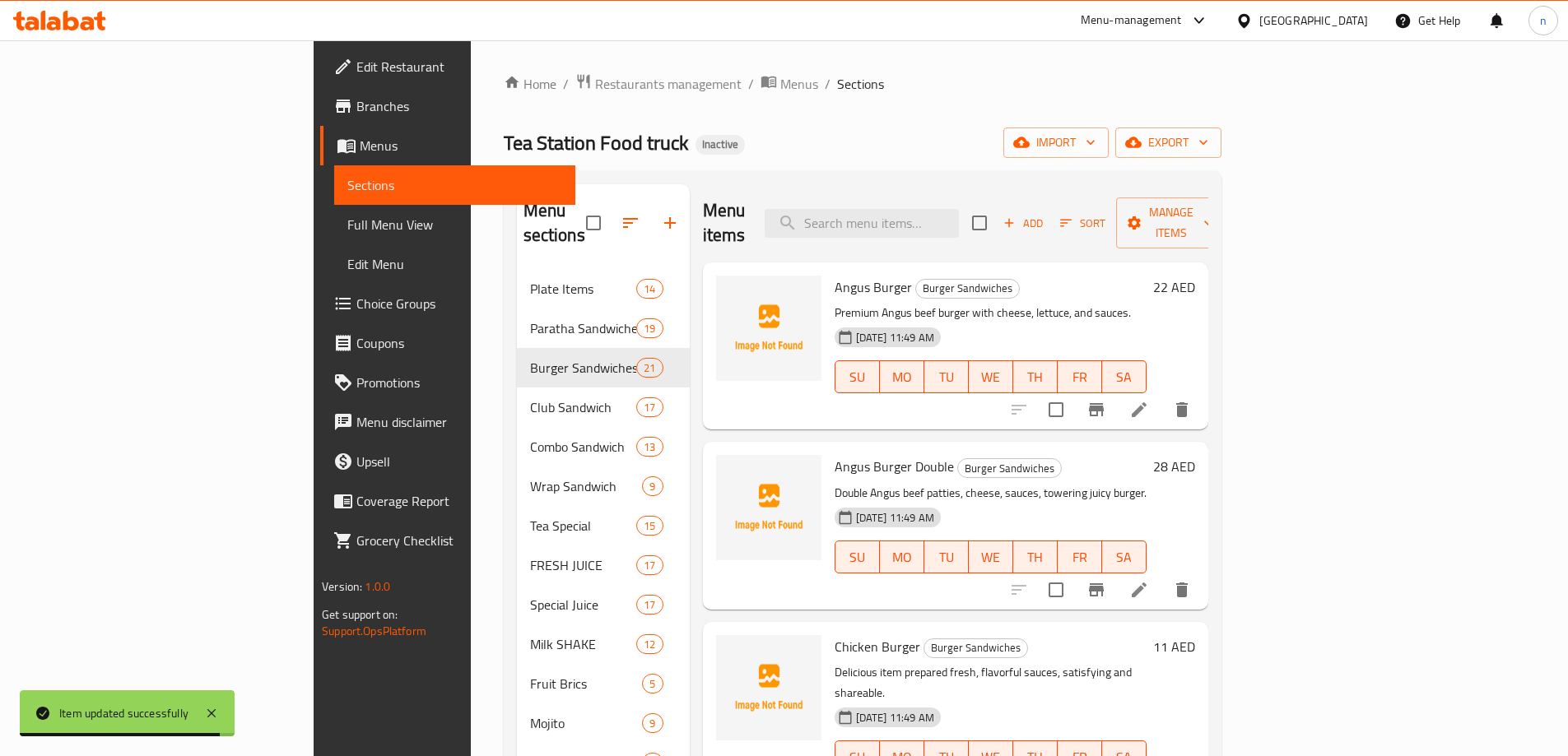
click at [935, 209] on input "search" at bounding box center [862, 223] width 195 height 29
paste input "Double Chicken Burger"
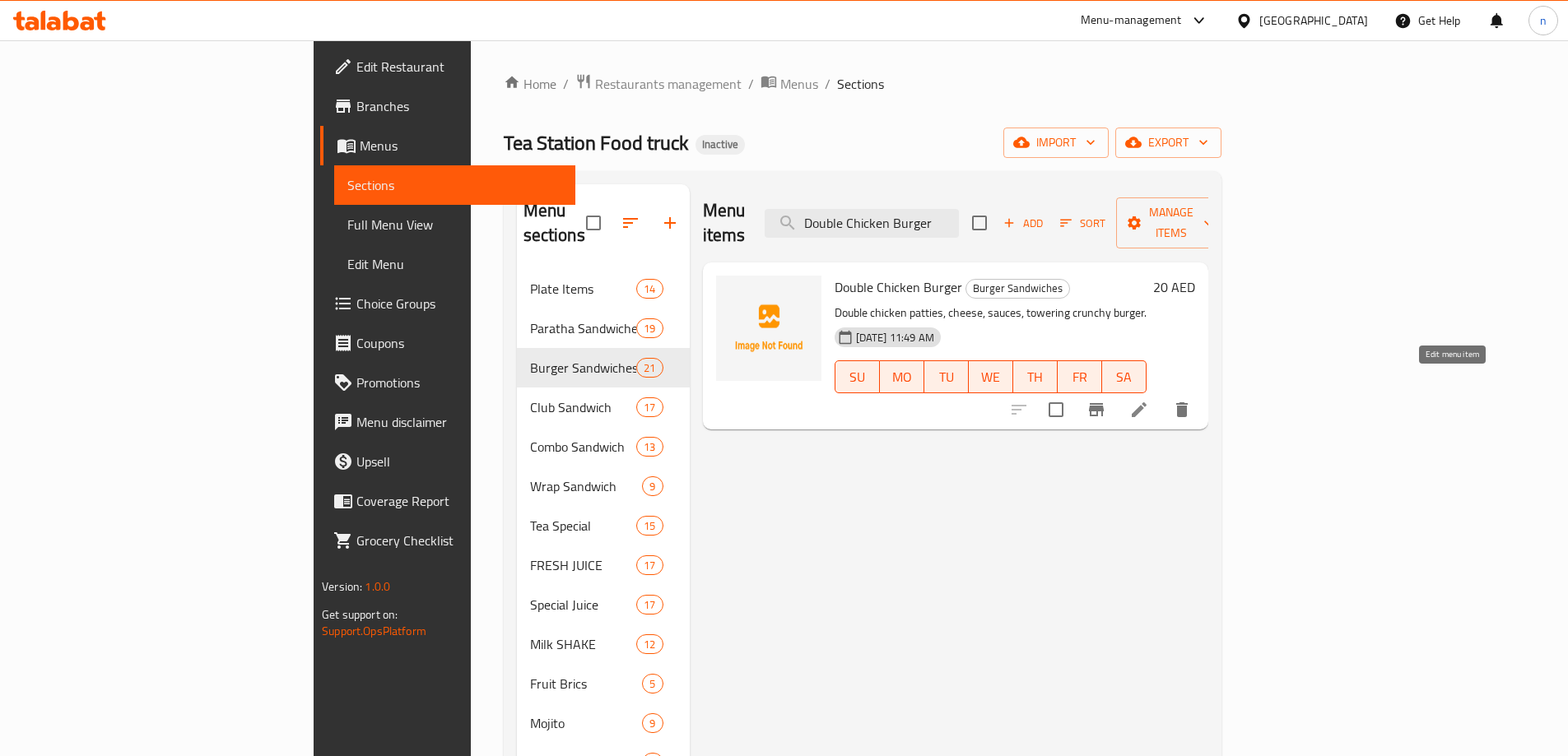
type input "Double Chicken Burger"
click at [1146, 403] on icon at bounding box center [1139, 409] width 14 height 14
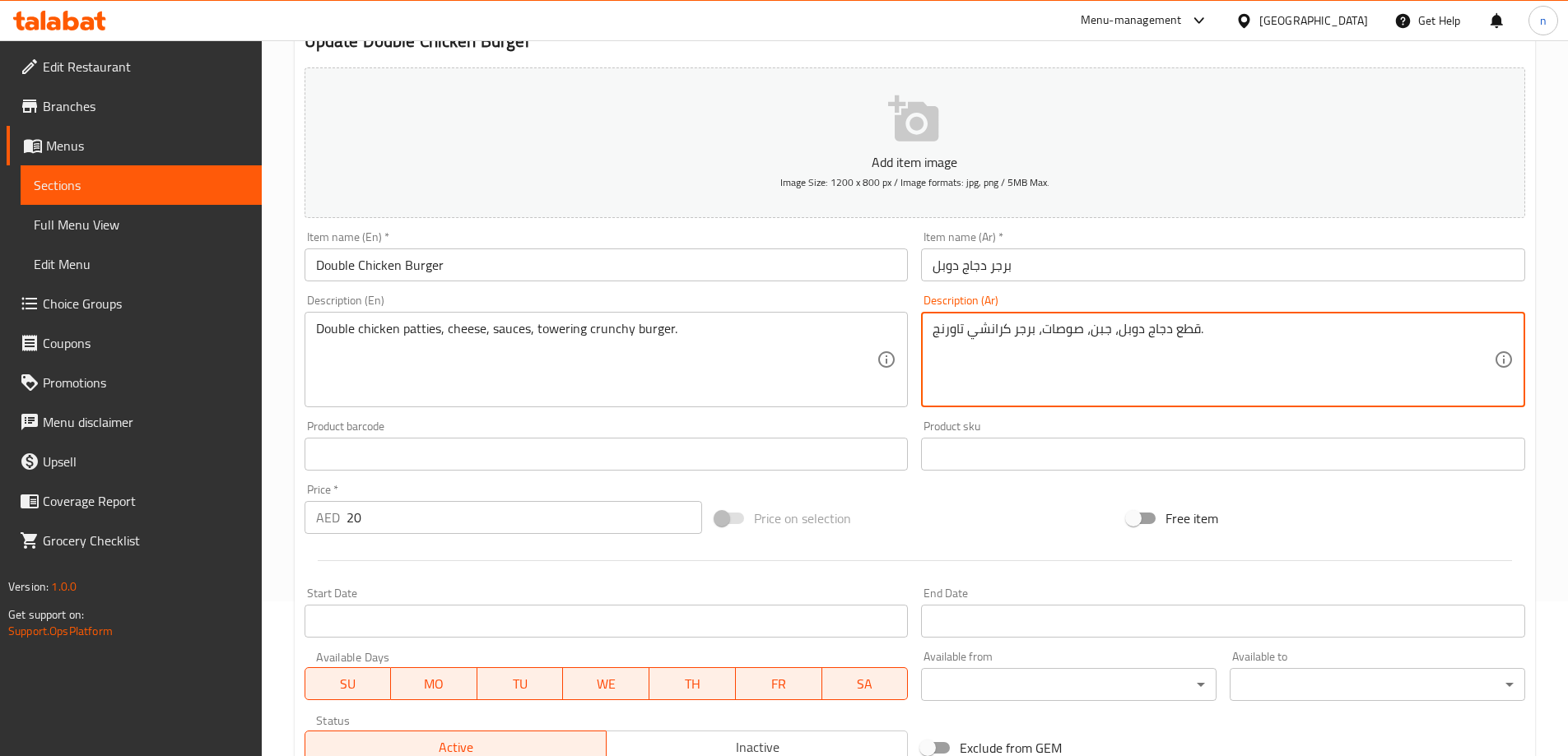
scroll to position [406, 0]
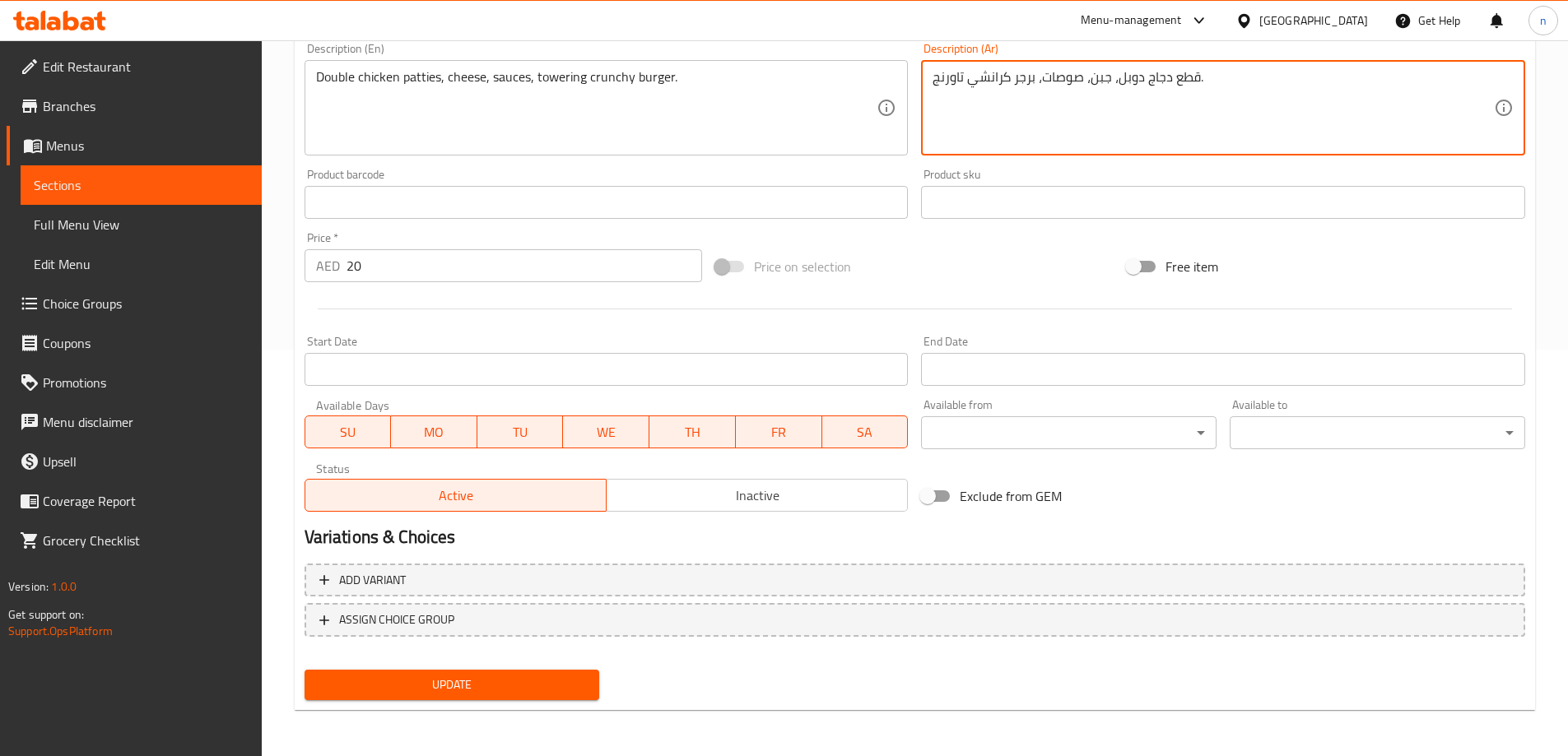
type textarea "قطع دجاج دوبل، جبن، صوصات، برجر كرانشي تاورنج."
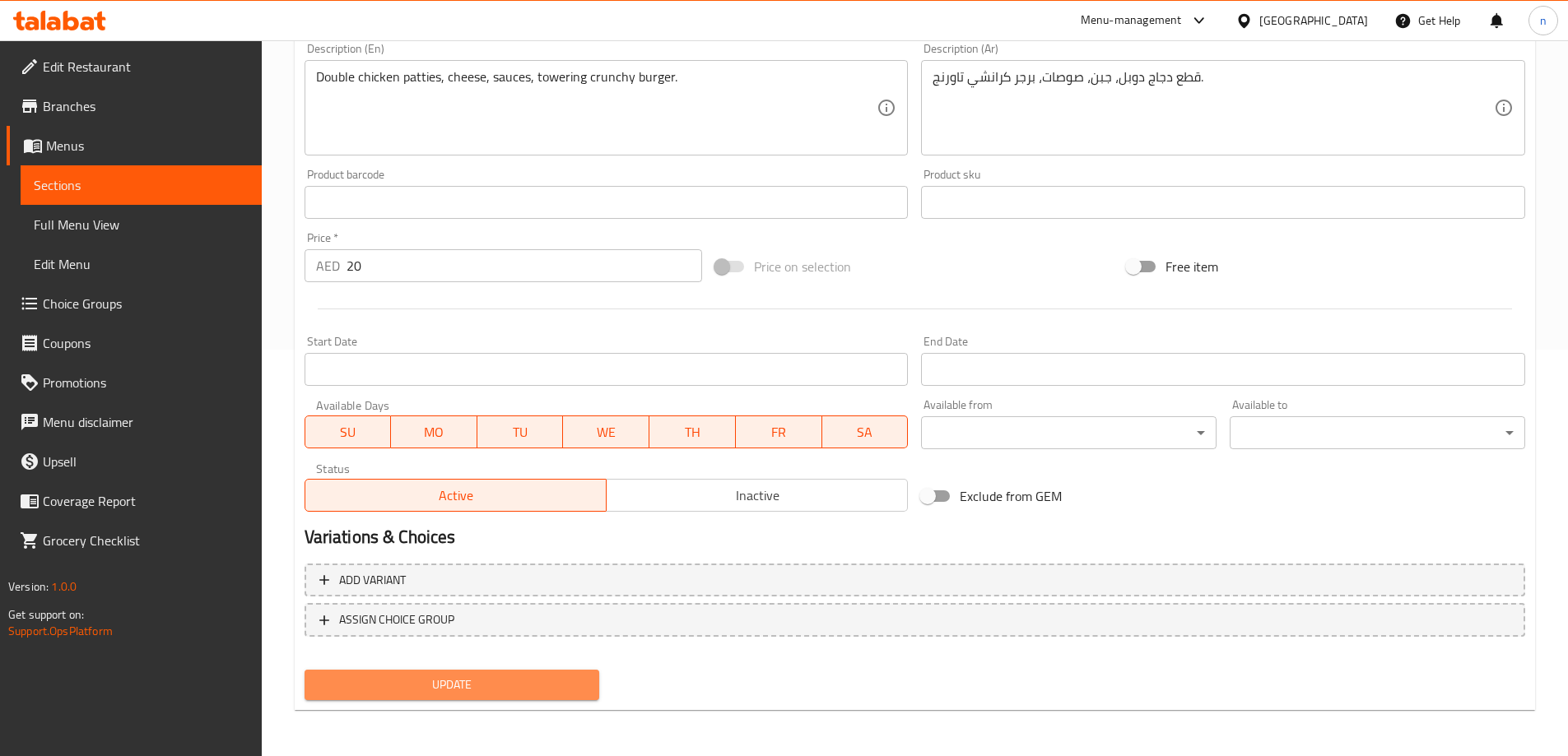
click at [467, 685] on span "Update" at bounding box center [452, 685] width 269 height 20
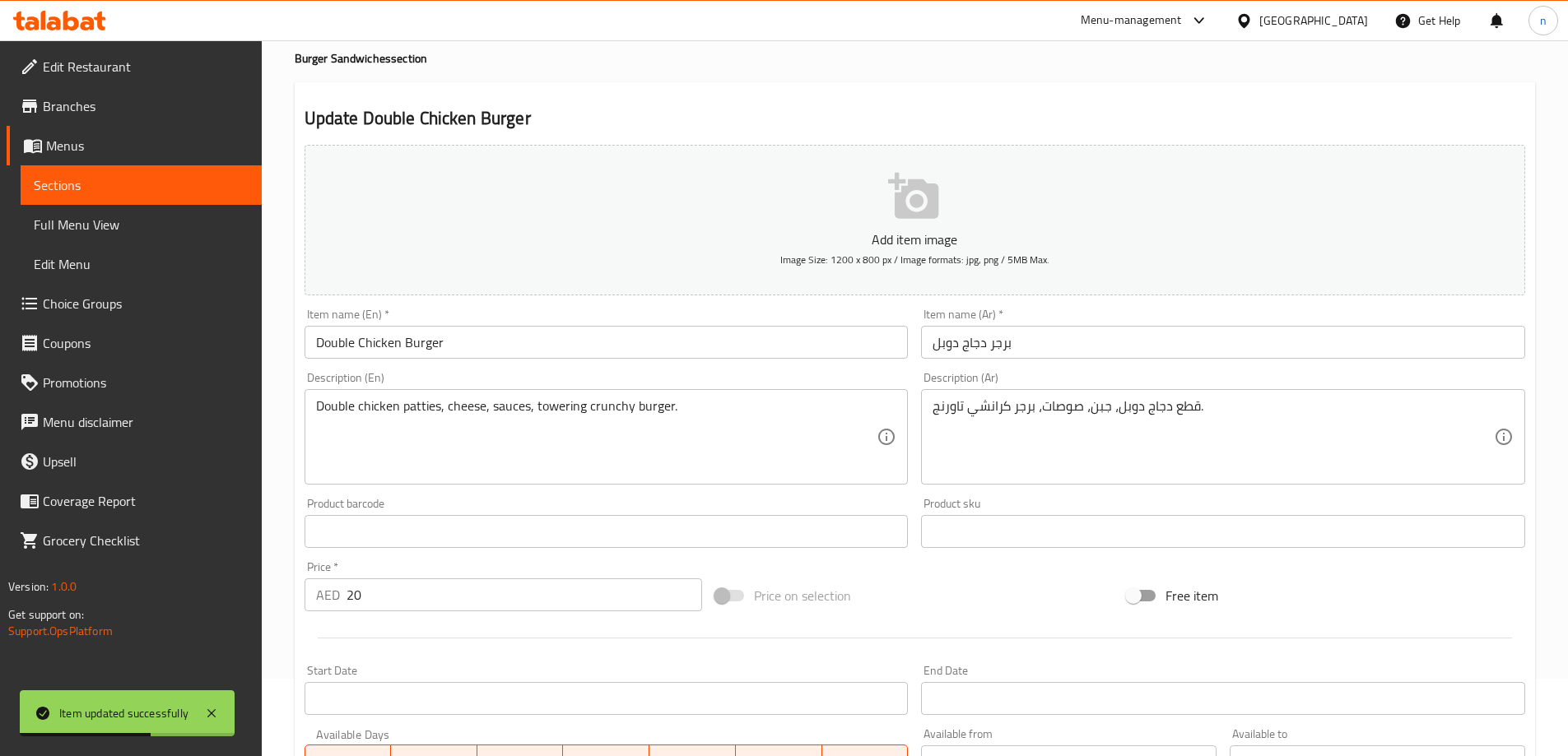
scroll to position [0, 0]
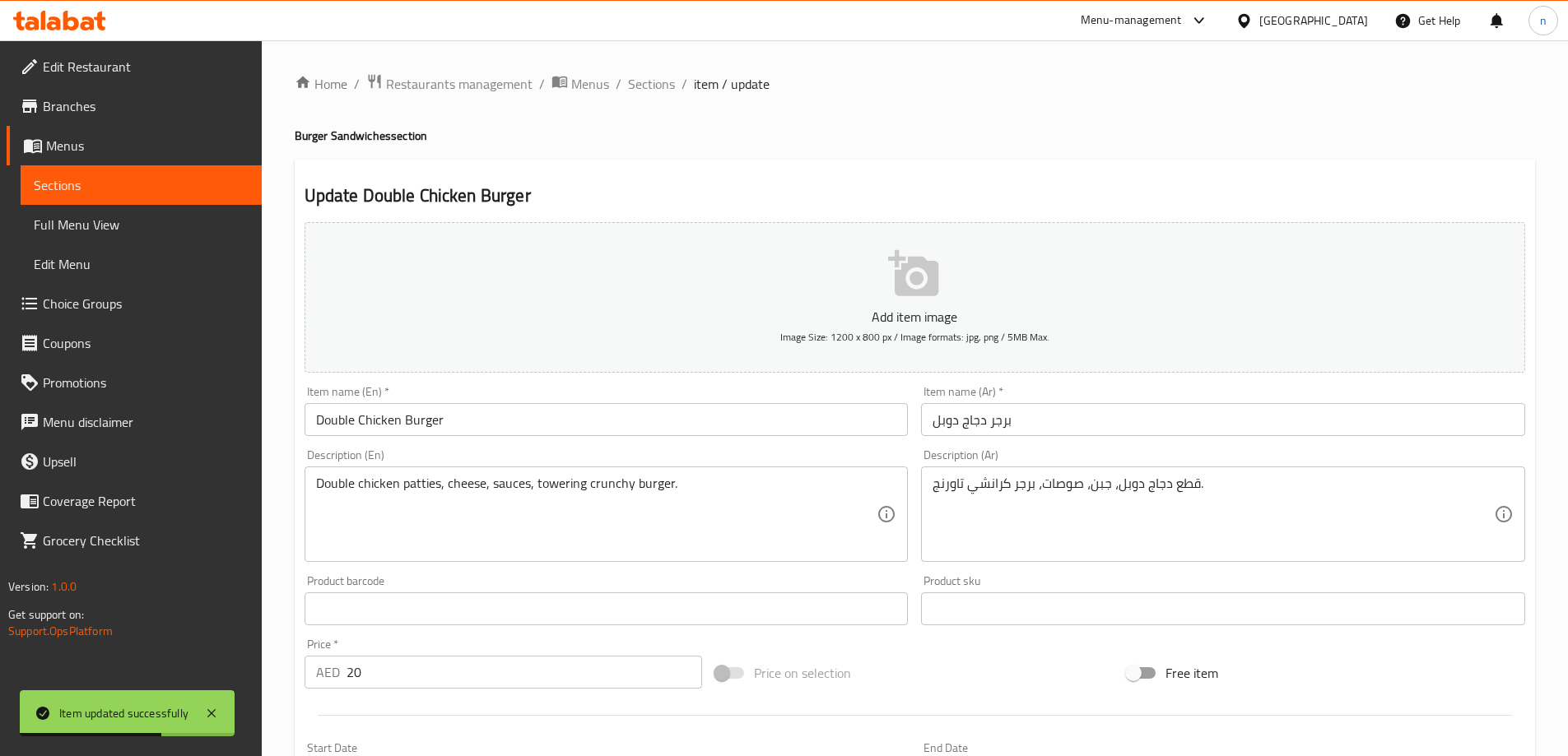
click at [667, 87] on span "Sections" at bounding box center [651, 83] width 47 height 20
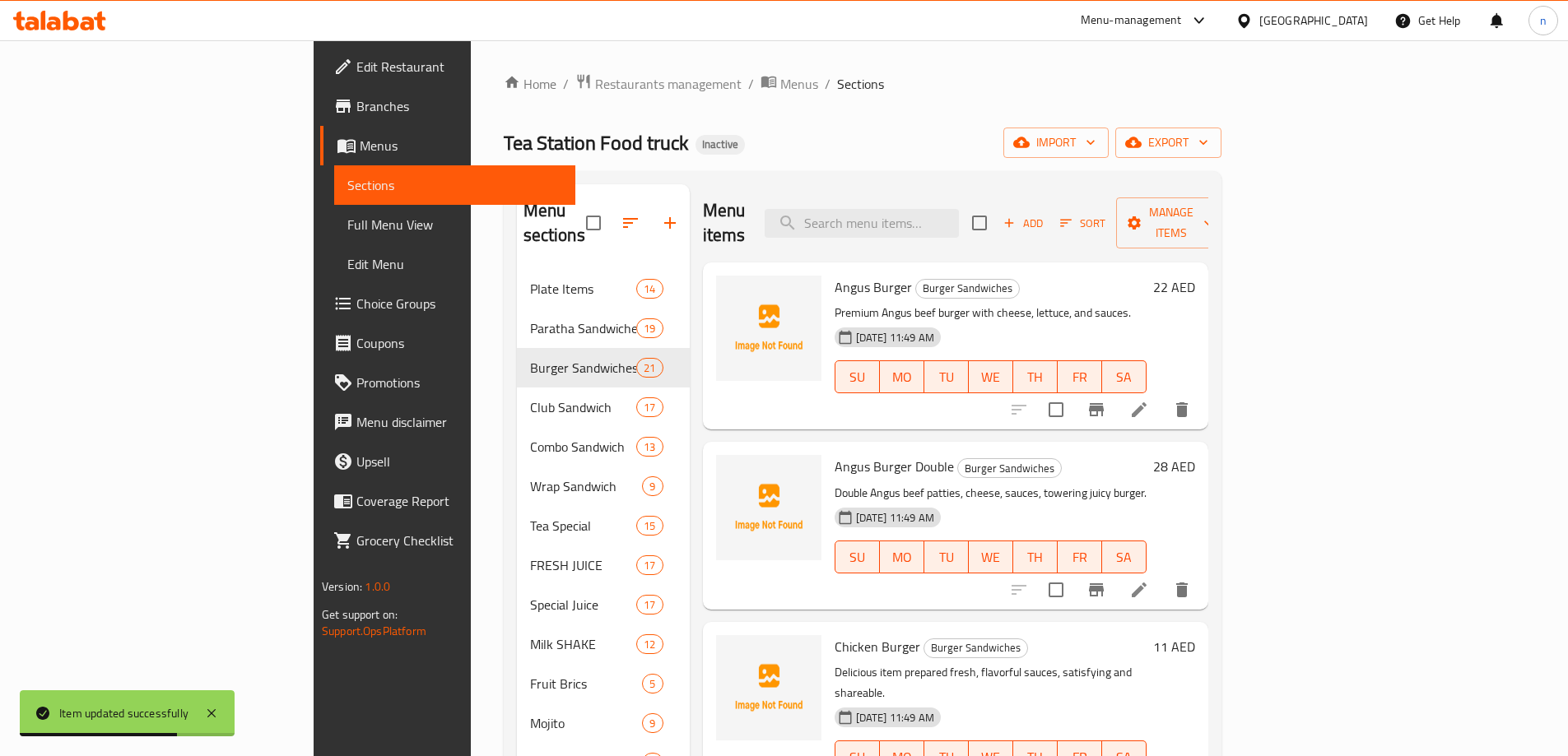
click at [953, 217] on input "search" at bounding box center [862, 223] width 195 height 29
paste input "Grill Burger Double"
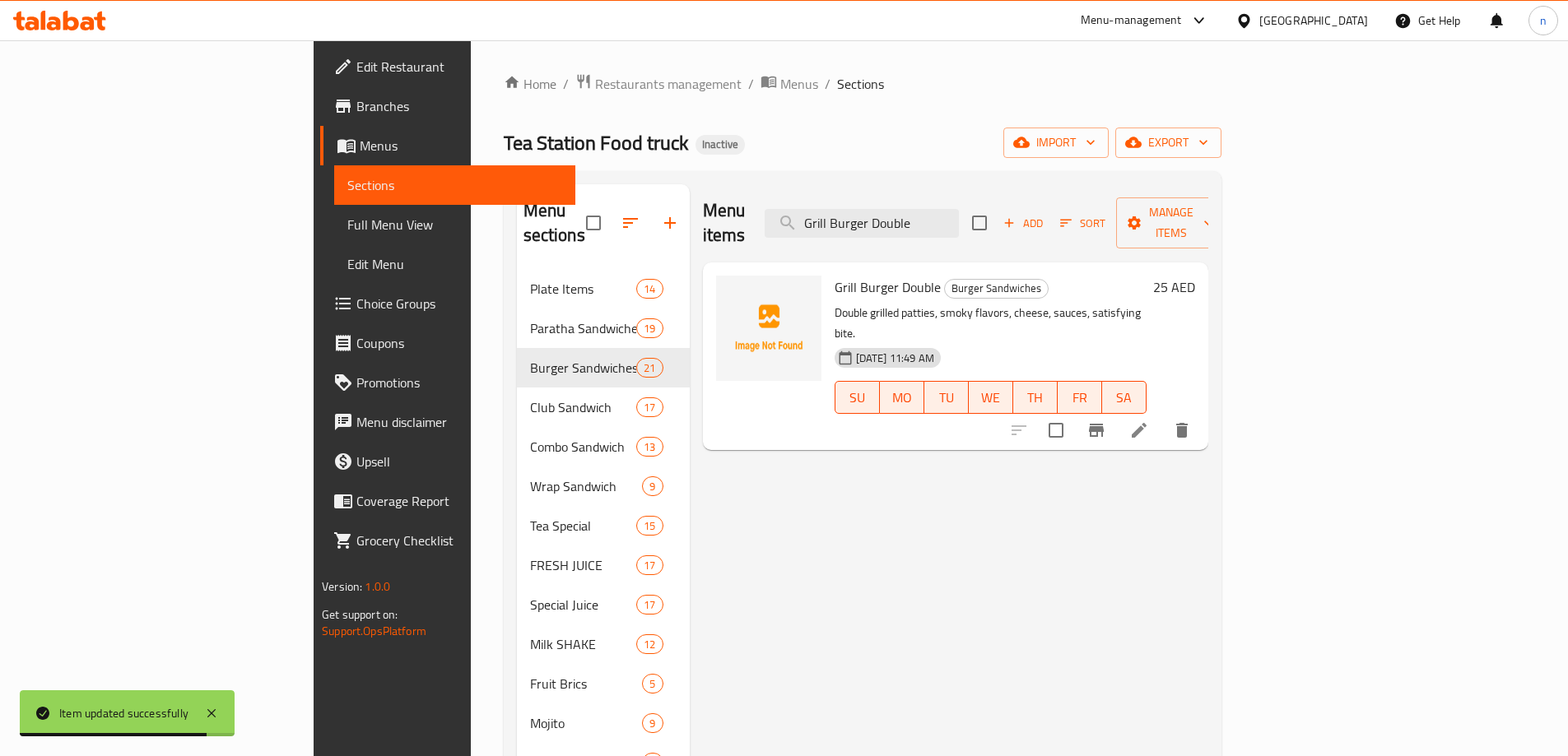
type input "Grill Burger Double"
click at [1146, 423] on icon at bounding box center [1139, 430] width 14 height 14
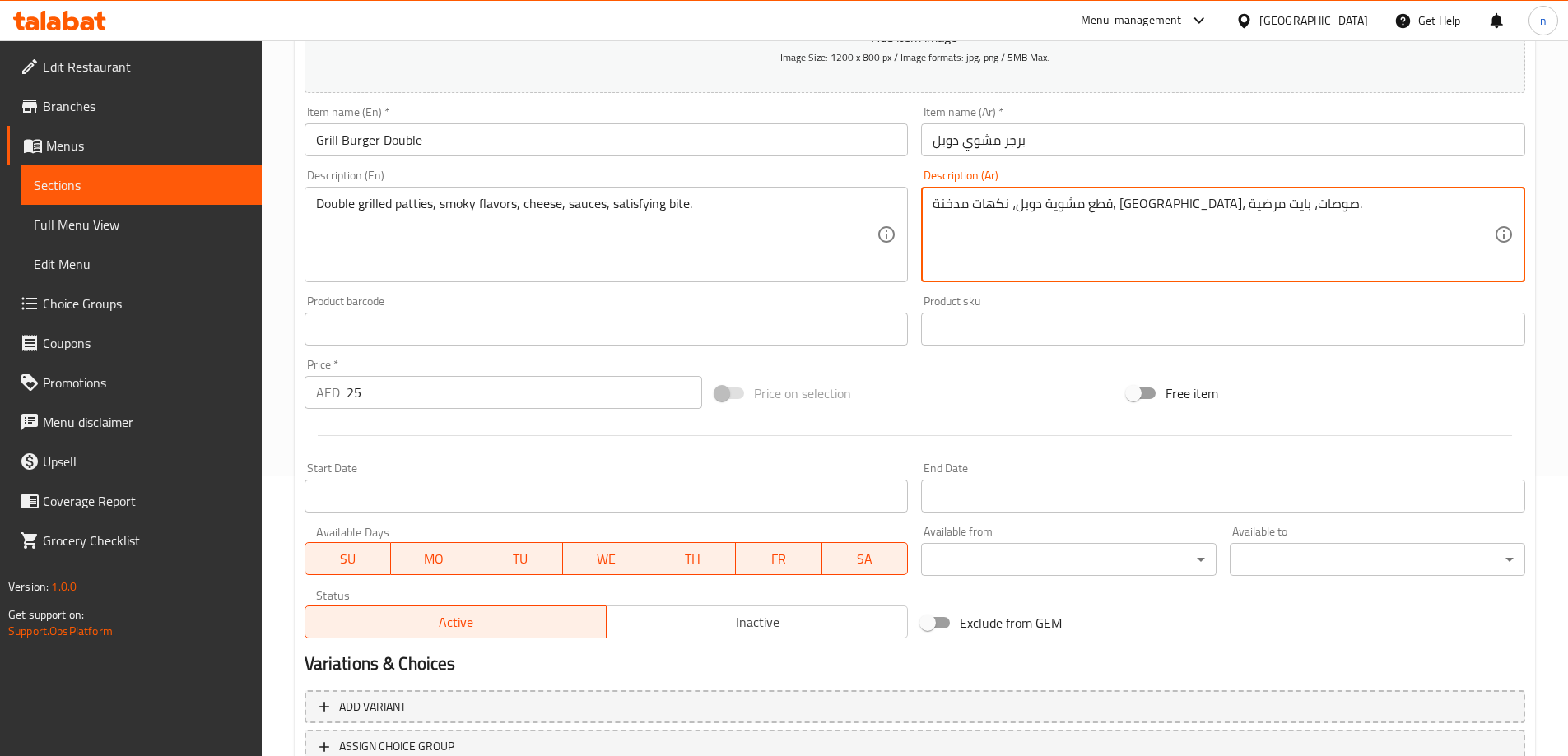
scroll to position [406, 0]
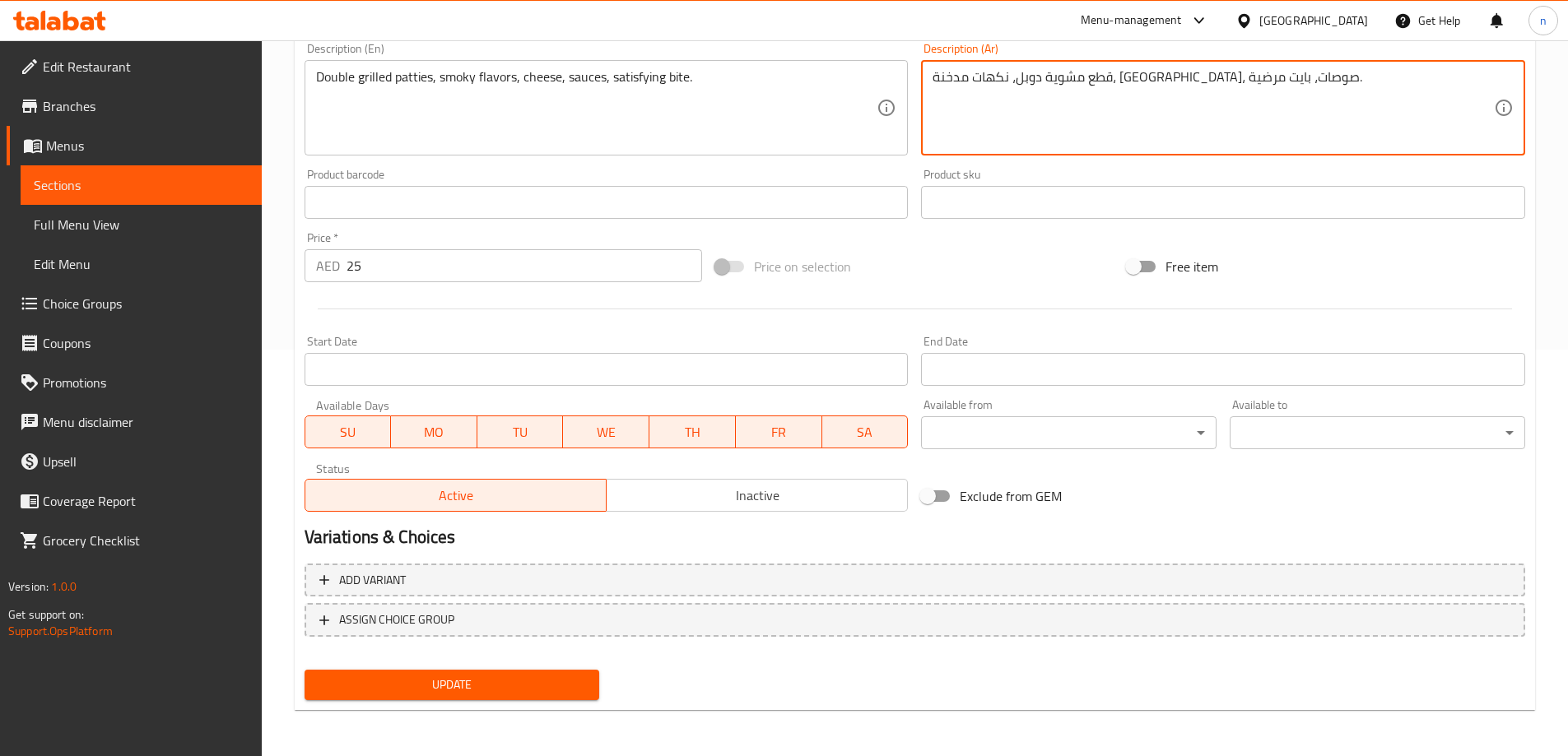
type textarea "قطع مشوية دوبل، نكهات مدخنة، [GEOGRAPHIC_DATA]، صوصات، بايت مرضية."
drag, startPoint x: 389, startPoint y: 675, endPoint x: 384, endPoint y: 635, distance: 40.3
click at [389, 676] on span "Update" at bounding box center [452, 685] width 269 height 20
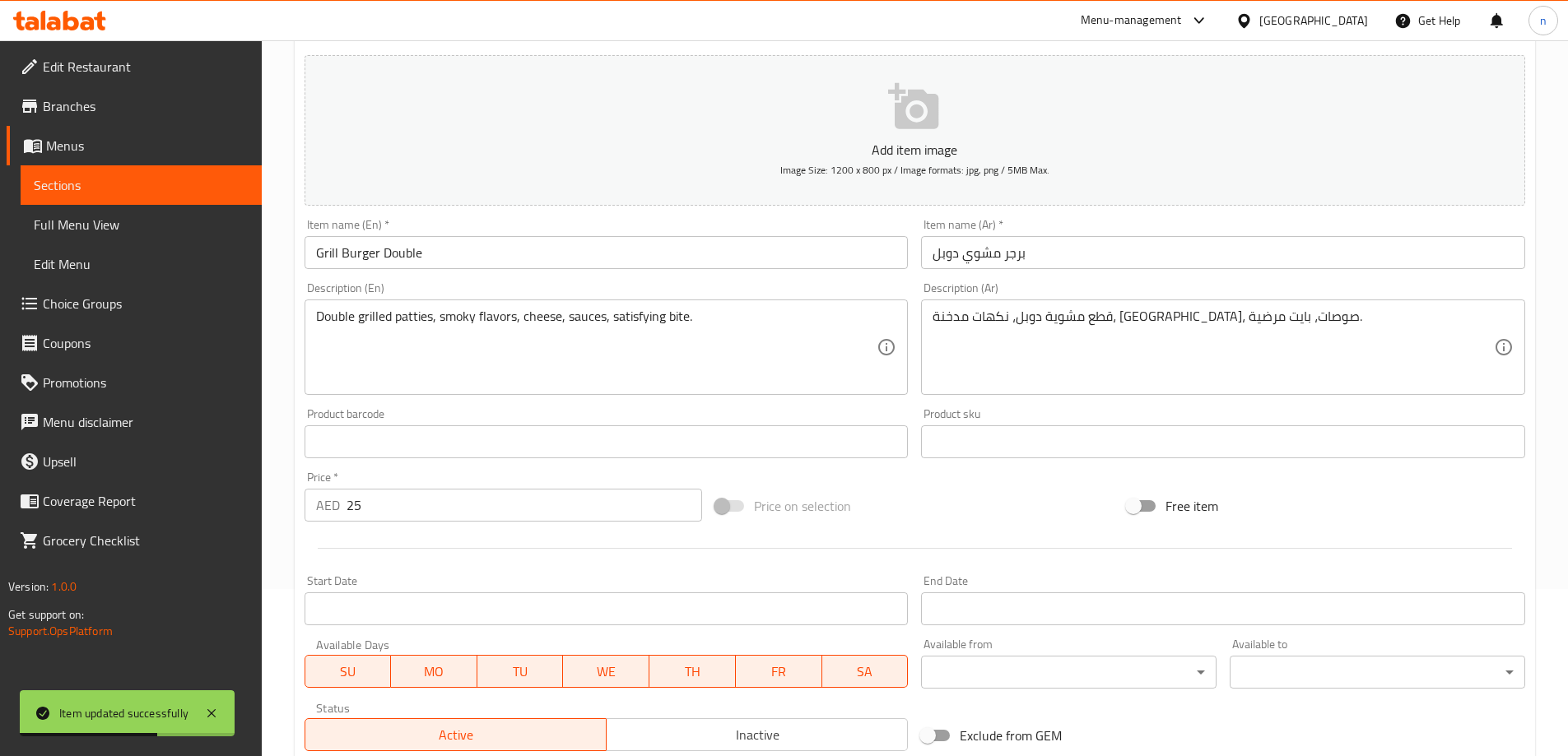
scroll to position [0, 0]
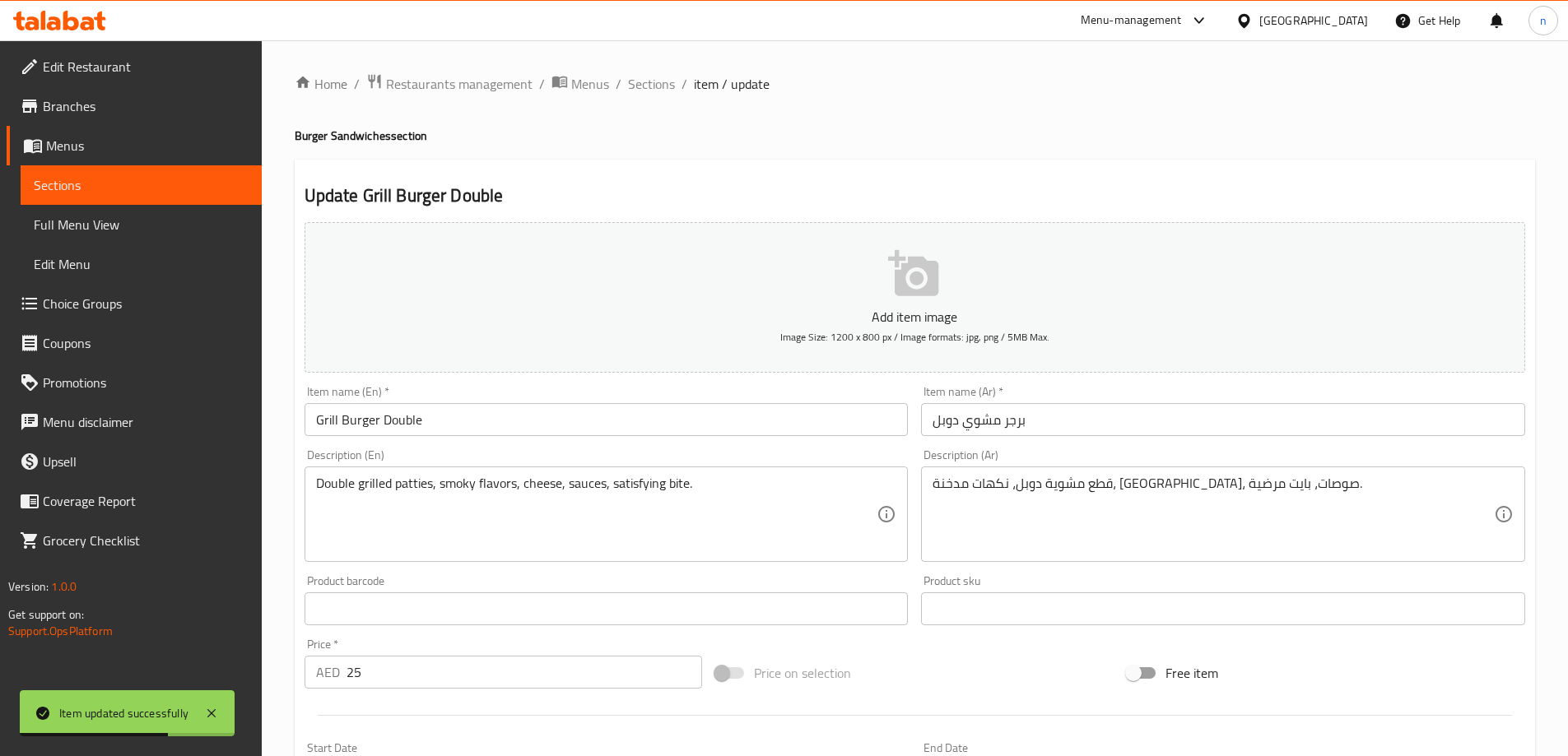
click at [668, 85] on span "Sections" at bounding box center [651, 83] width 47 height 20
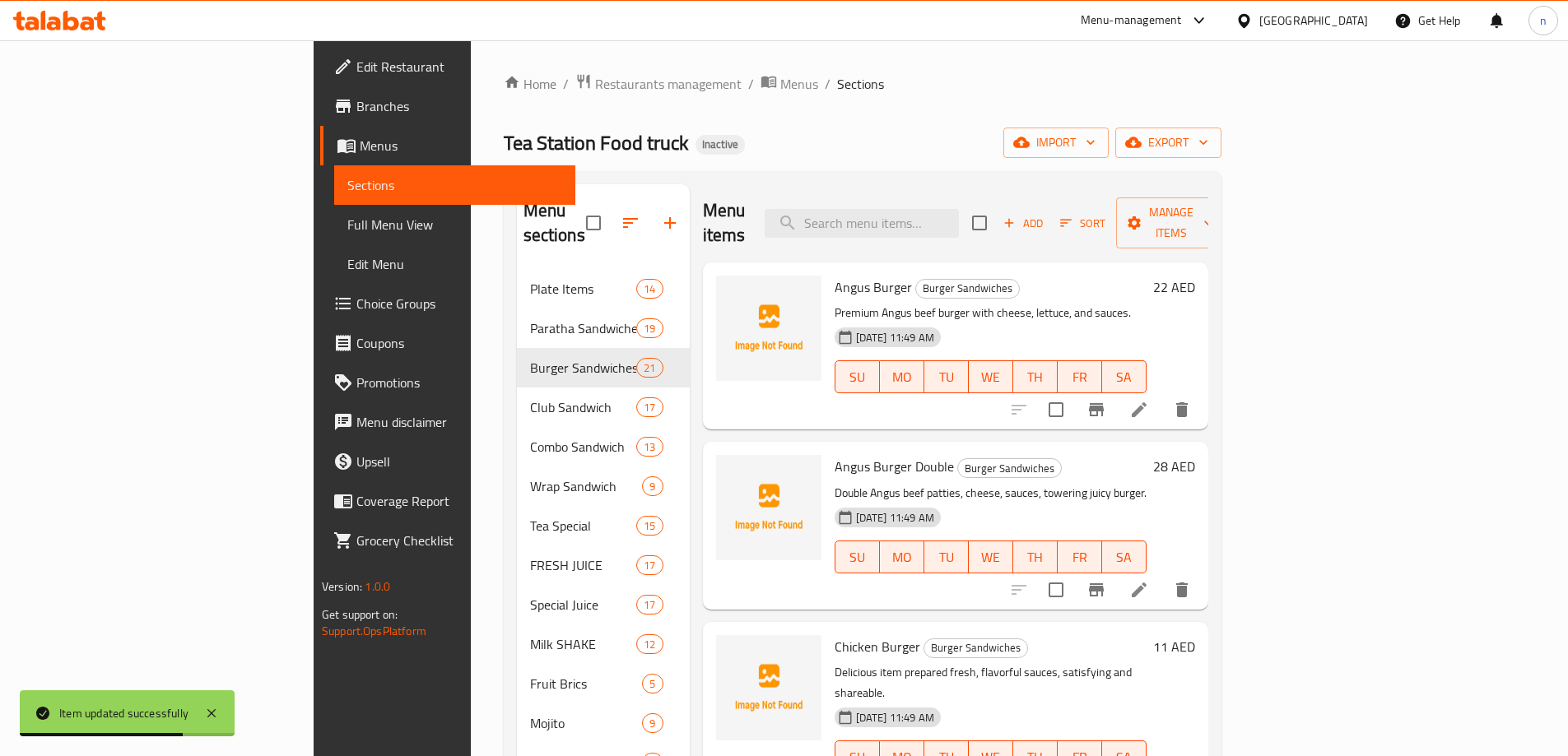
click at [938, 213] on input "search" at bounding box center [862, 223] width 195 height 29
paste input "Tea Station Special"
type input "Tea Station Special"
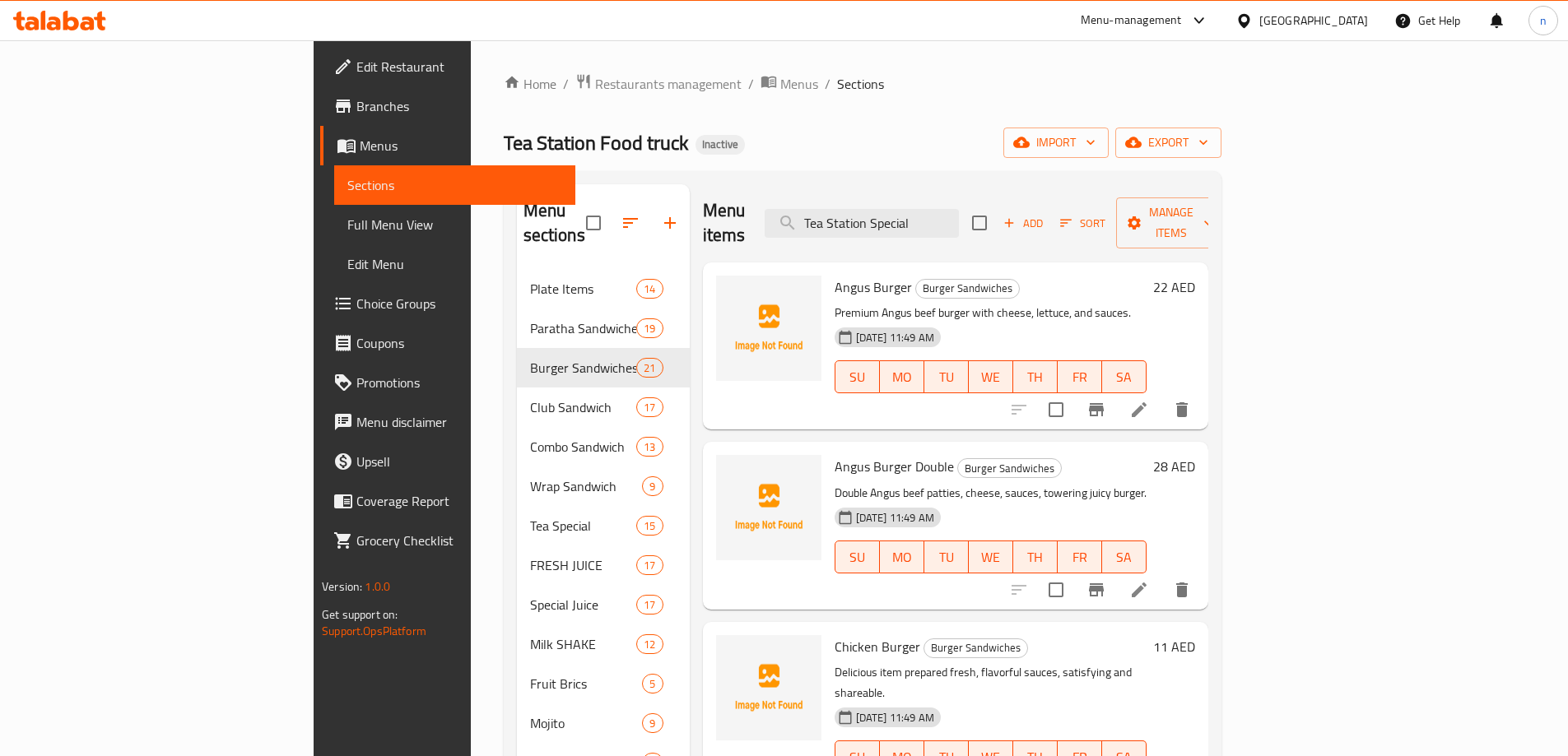
click at [959, 223] on input "Tea Station Special" at bounding box center [862, 223] width 195 height 29
click at [959, 222] on input "Tea Station Special" at bounding box center [862, 223] width 195 height 29
paste input "search"
click at [959, 216] on input "Tea Station Special" at bounding box center [862, 223] width 195 height 29
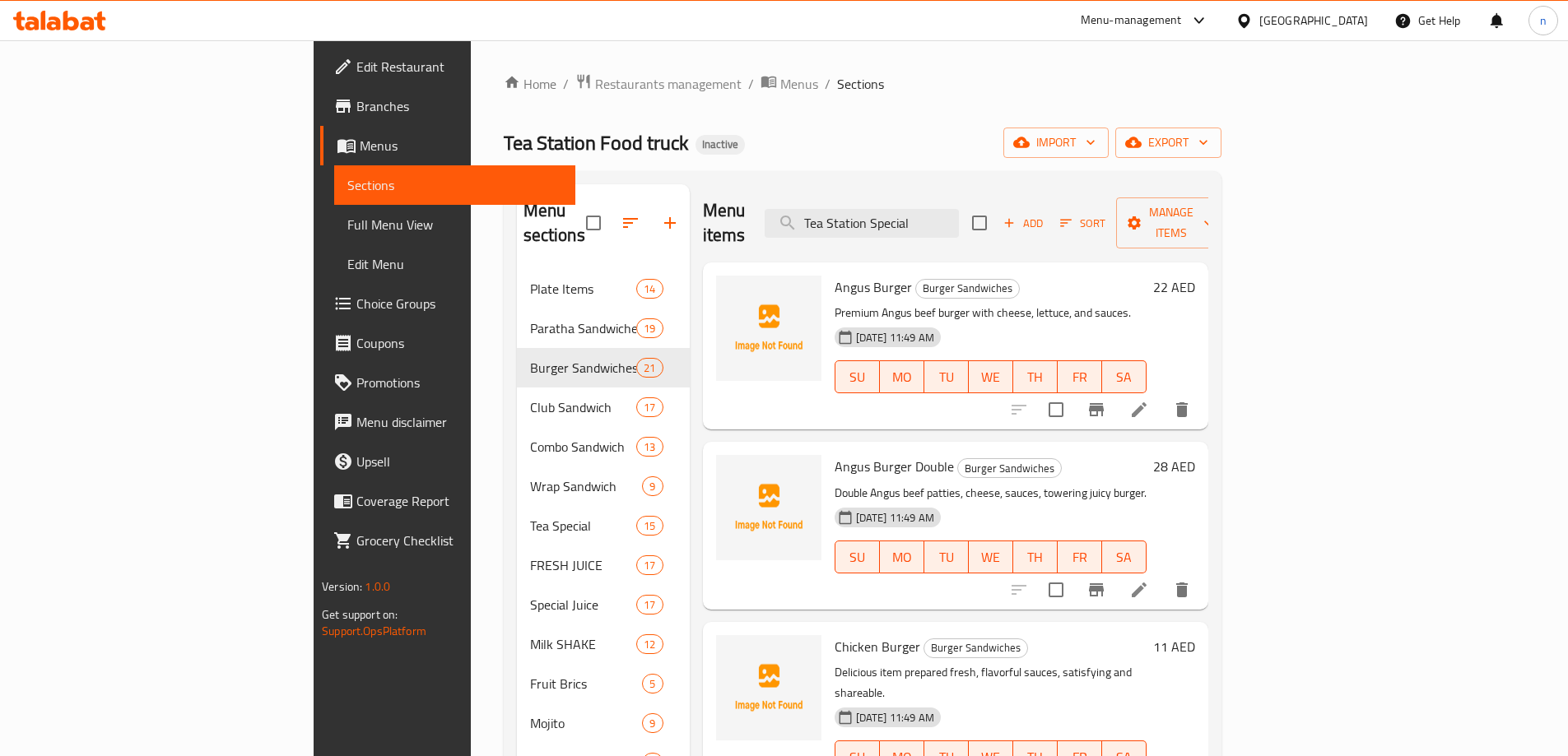
click at [959, 216] on input "Tea Station Special" at bounding box center [862, 223] width 195 height 29
click at [912, 212] on input "search" at bounding box center [862, 223] width 195 height 29
paste input "Tea Station Special"
type input "Tea Station Special"
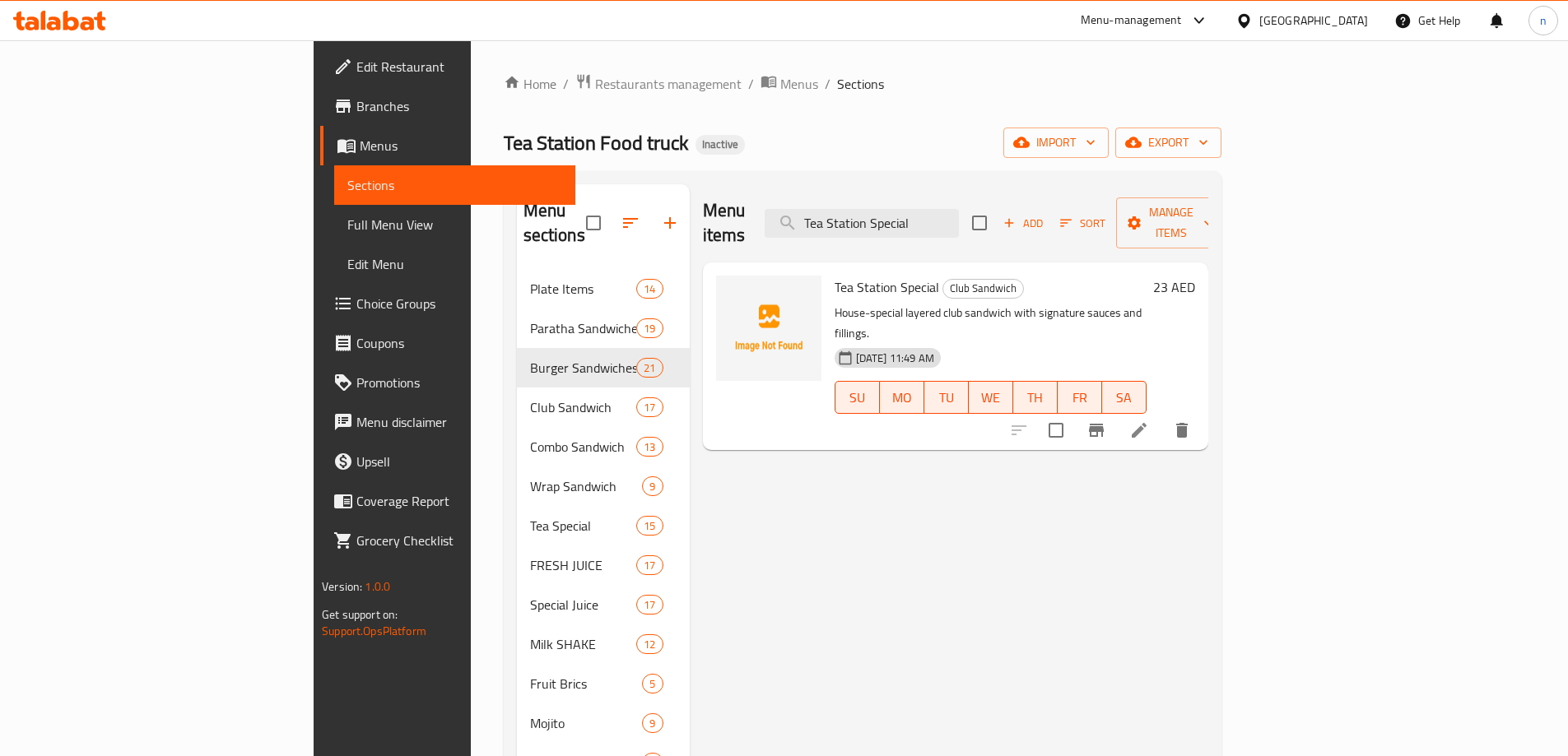
click at [1163, 415] on li at bounding box center [1139, 430] width 46 height 30
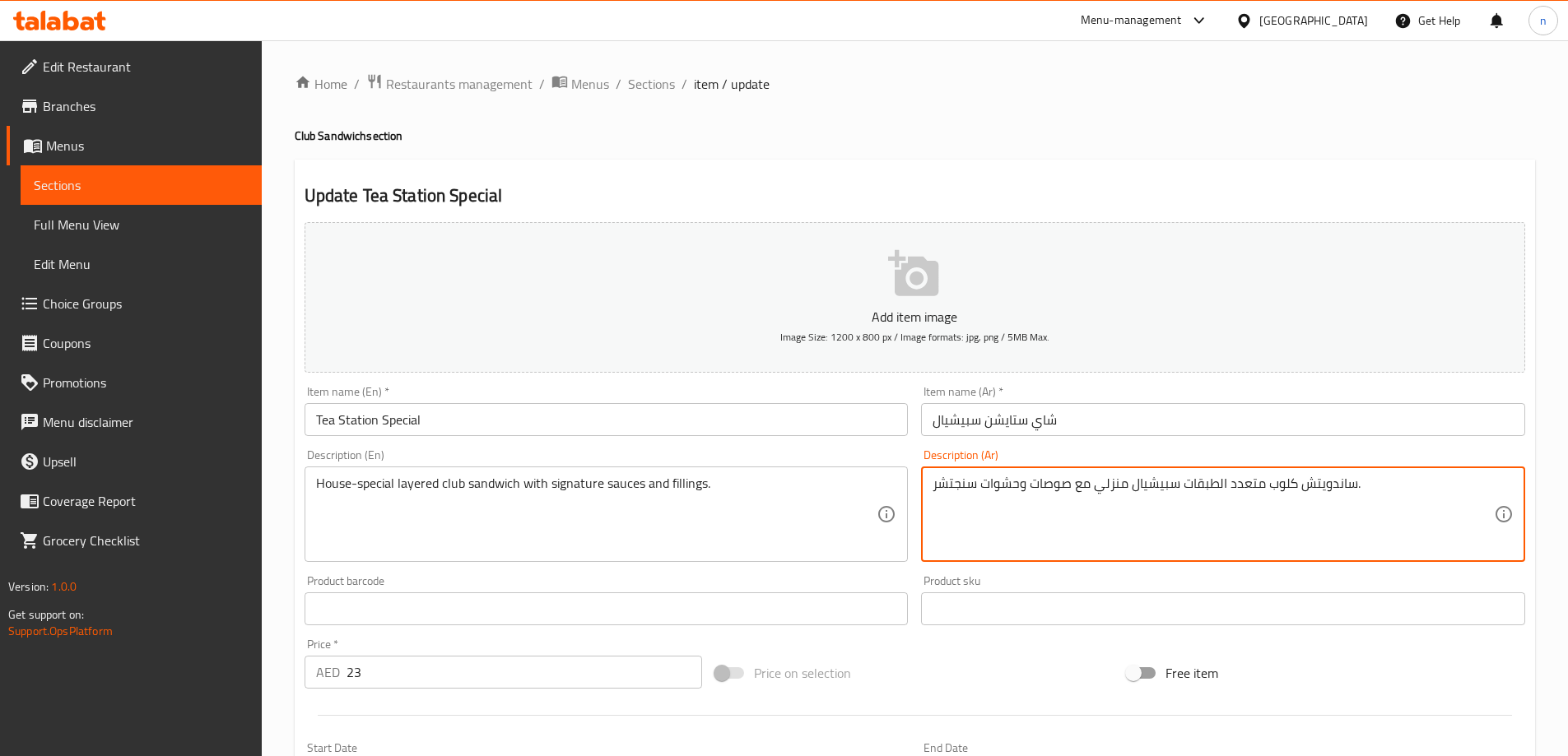
click at [941, 488] on textarea "ساندويتش كلوب متعدد الطبقات سبيشيال منزلي مع صوصات وحشوات سنجتشر." at bounding box center [1213, 515] width 562 height 78
paste textarea "جن"
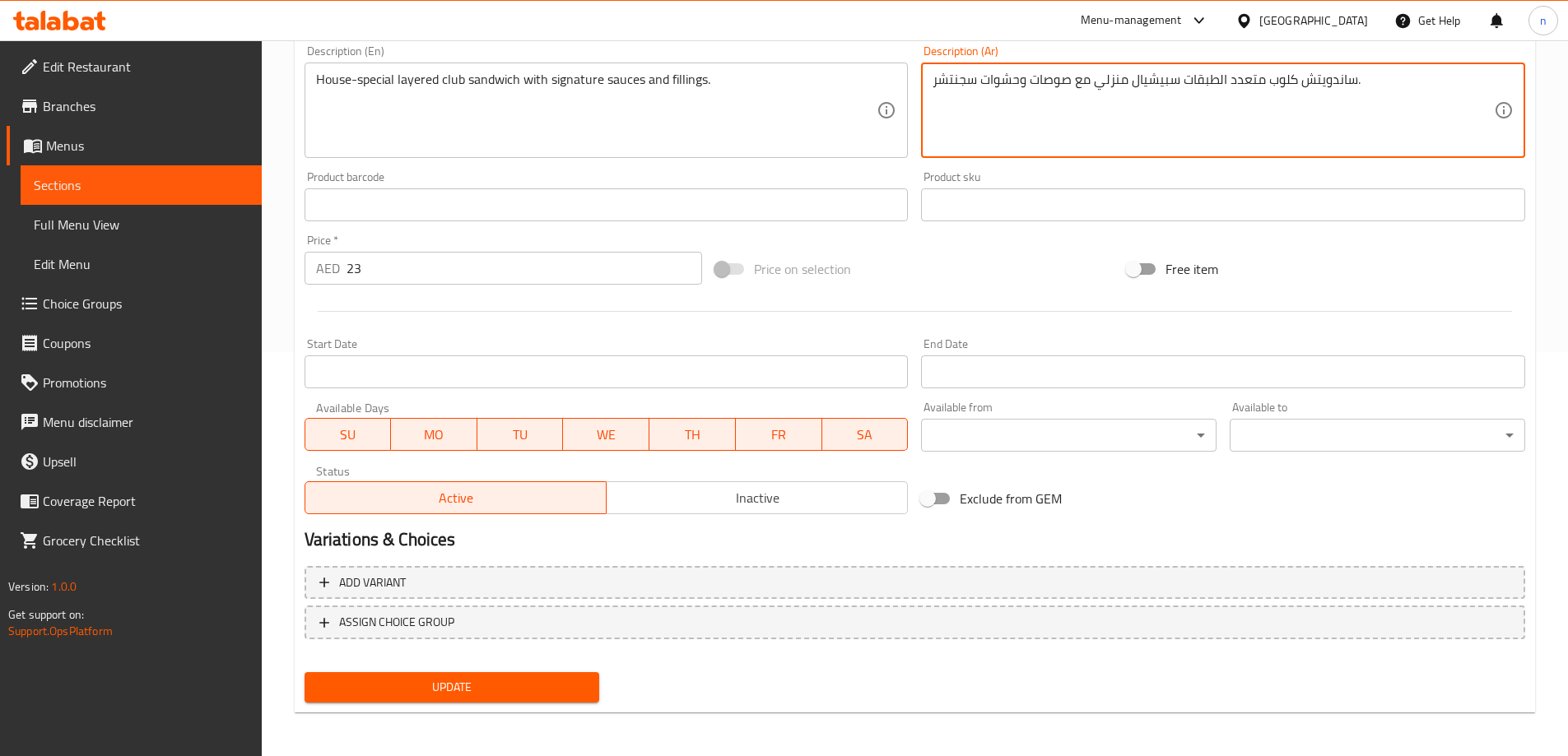
scroll to position [406, 0]
type textarea "ساندويتش كلوب متعدد الطبقات سبيشيال منزلي مع صوصات وحشوات سجنتشر."
click at [417, 678] on span "Update" at bounding box center [452, 685] width 269 height 20
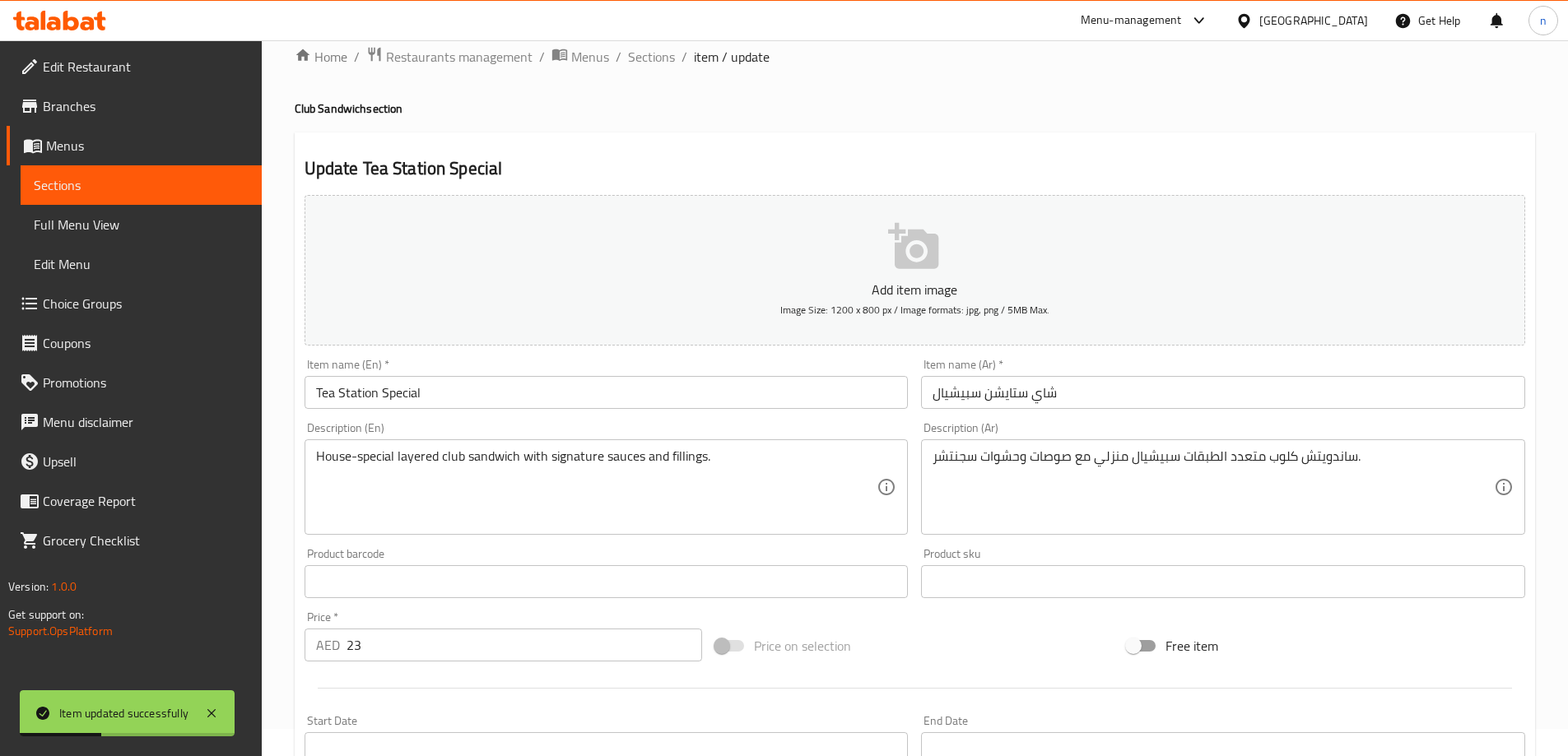
scroll to position [0, 0]
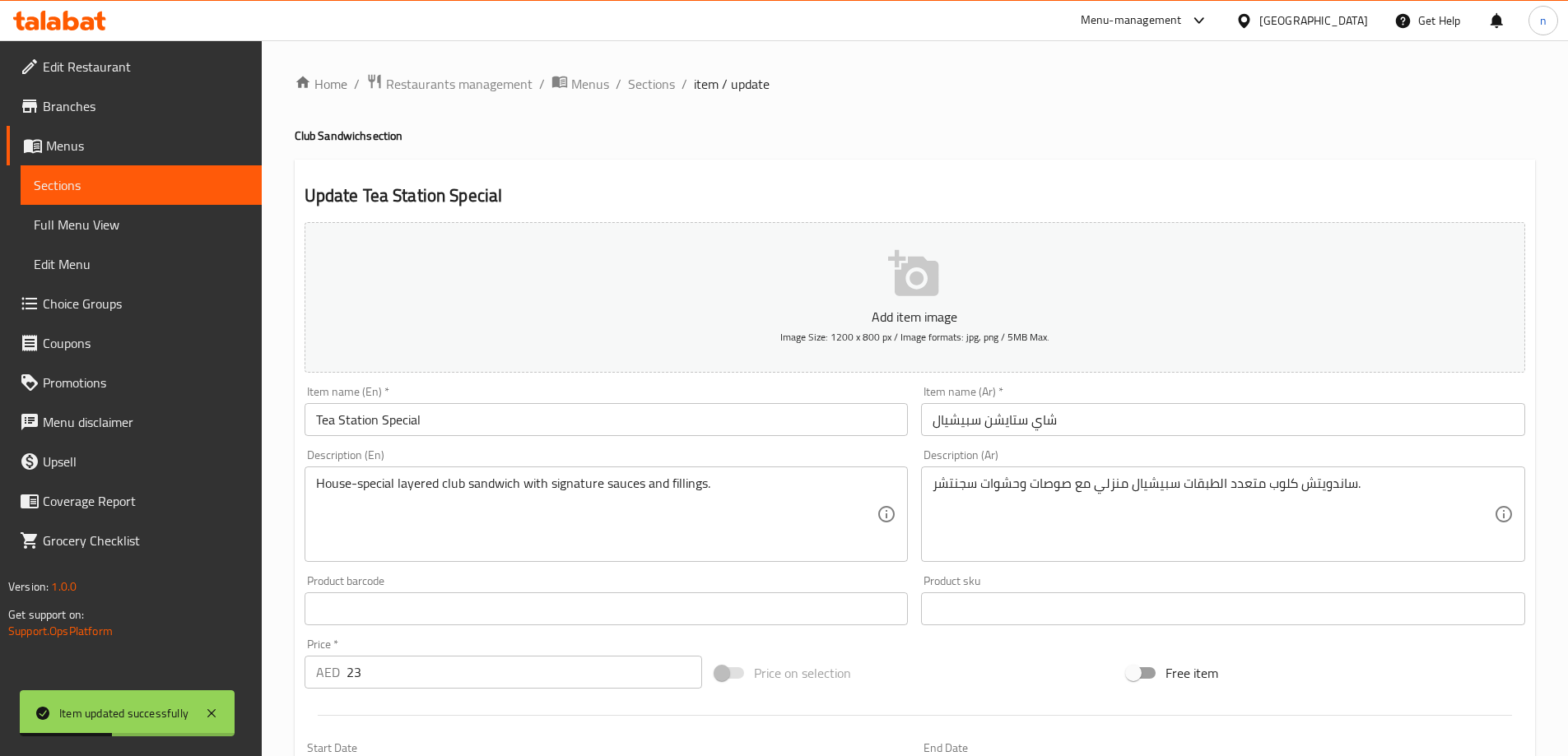
click at [662, 74] on span "Sections" at bounding box center [651, 83] width 47 height 20
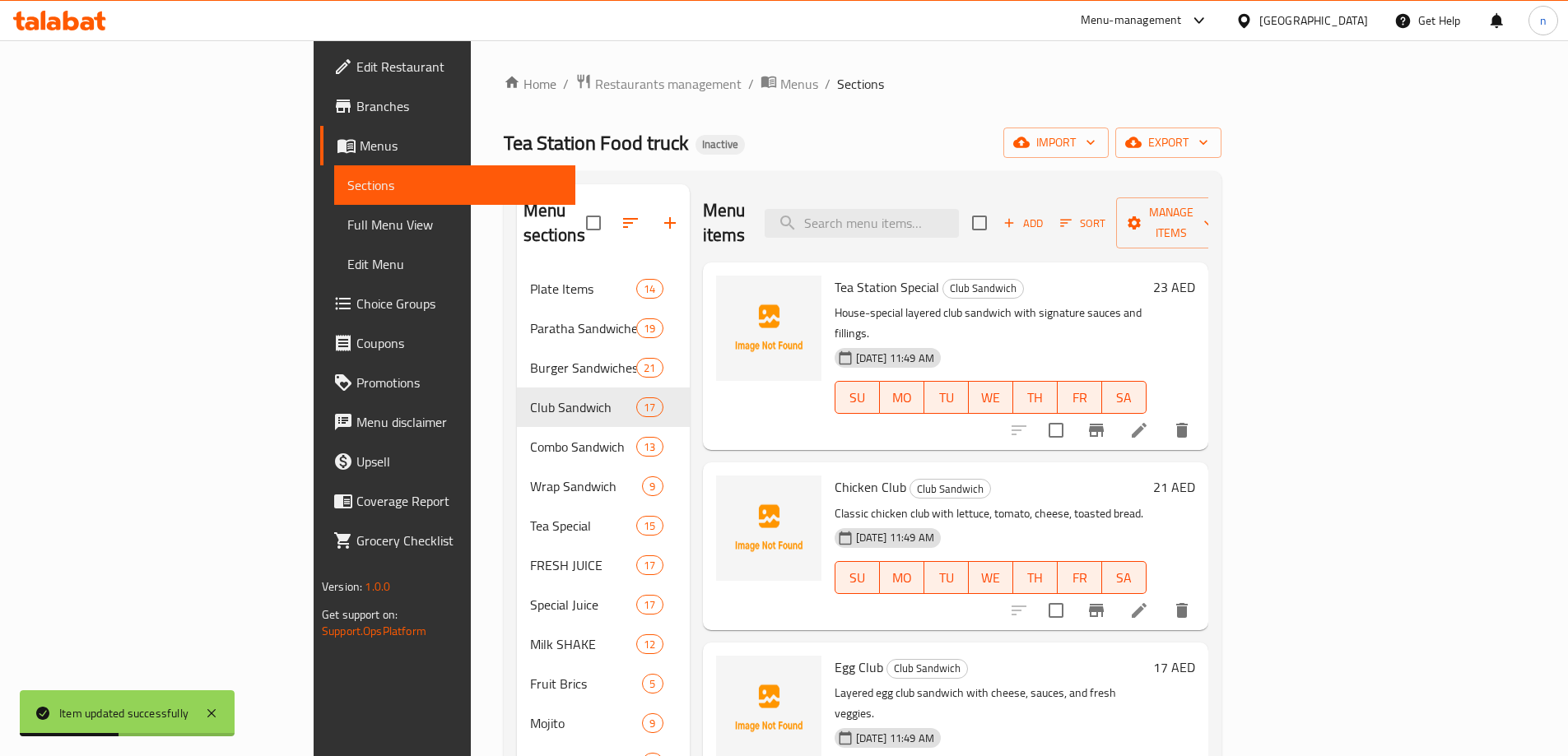
click at [948, 209] on input "search" at bounding box center [862, 223] width 195 height 29
paste input "Chicken Club"
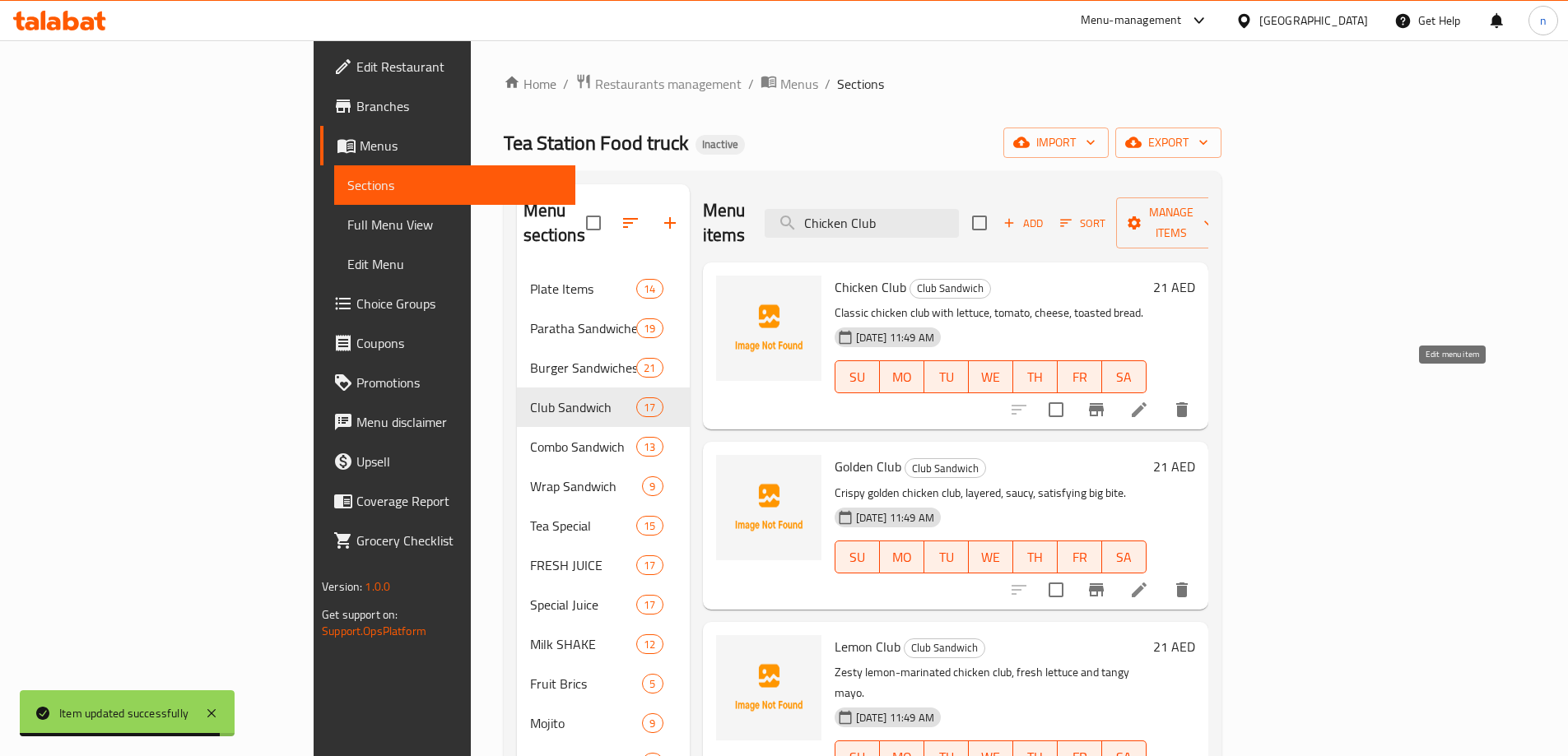
type input "Chicken Club"
click at [1149, 400] on icon at bounding box center [1139, 409] width 20 height 20
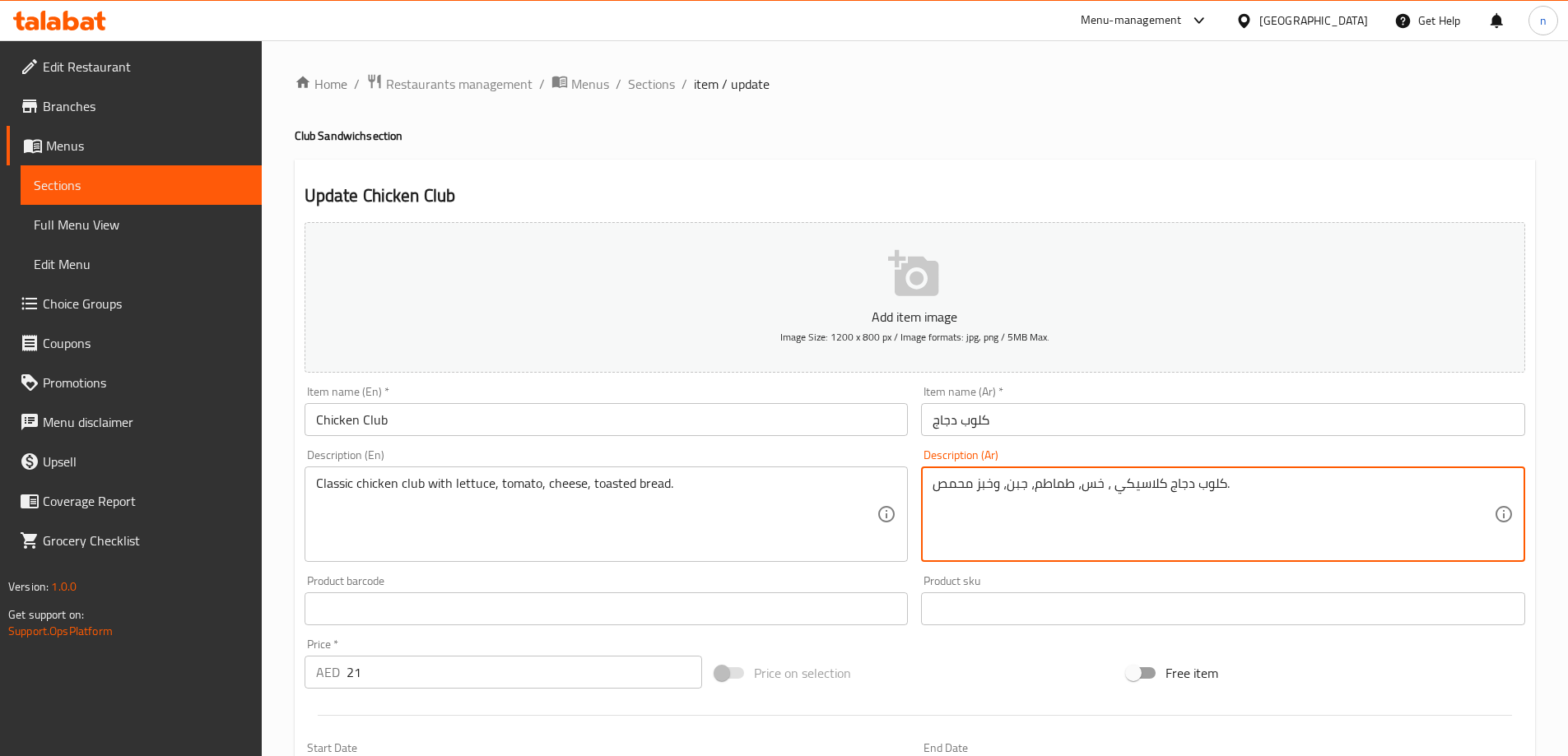
click at [1119, 483] on textarea "كلوب دجاج كلاسيكي ، خس، طماطم، جبن، وخبز محمص." at bounding box center [1213, 515] width 562 height 78
click at [1086, 487] on textarea "كلوب دجاج كلاسيكي ، خس، طماطم، جبن، وخبز محمص." at bounding box center [1213, 515] width 562 height 78
click at [1378, 488] on textarea "كلوب دجاج كلاسيكي ، خس، طماطم، جبن، وخبز محمص." at bounding box center [1213, 515] width 562 height 78
click at [1376, 488] on textarea "كلوب دجاج كلاسيكي ، خس، طماطم، جبن، وخبز محمص." at bounding box center [1213, 515] width 562 height 78
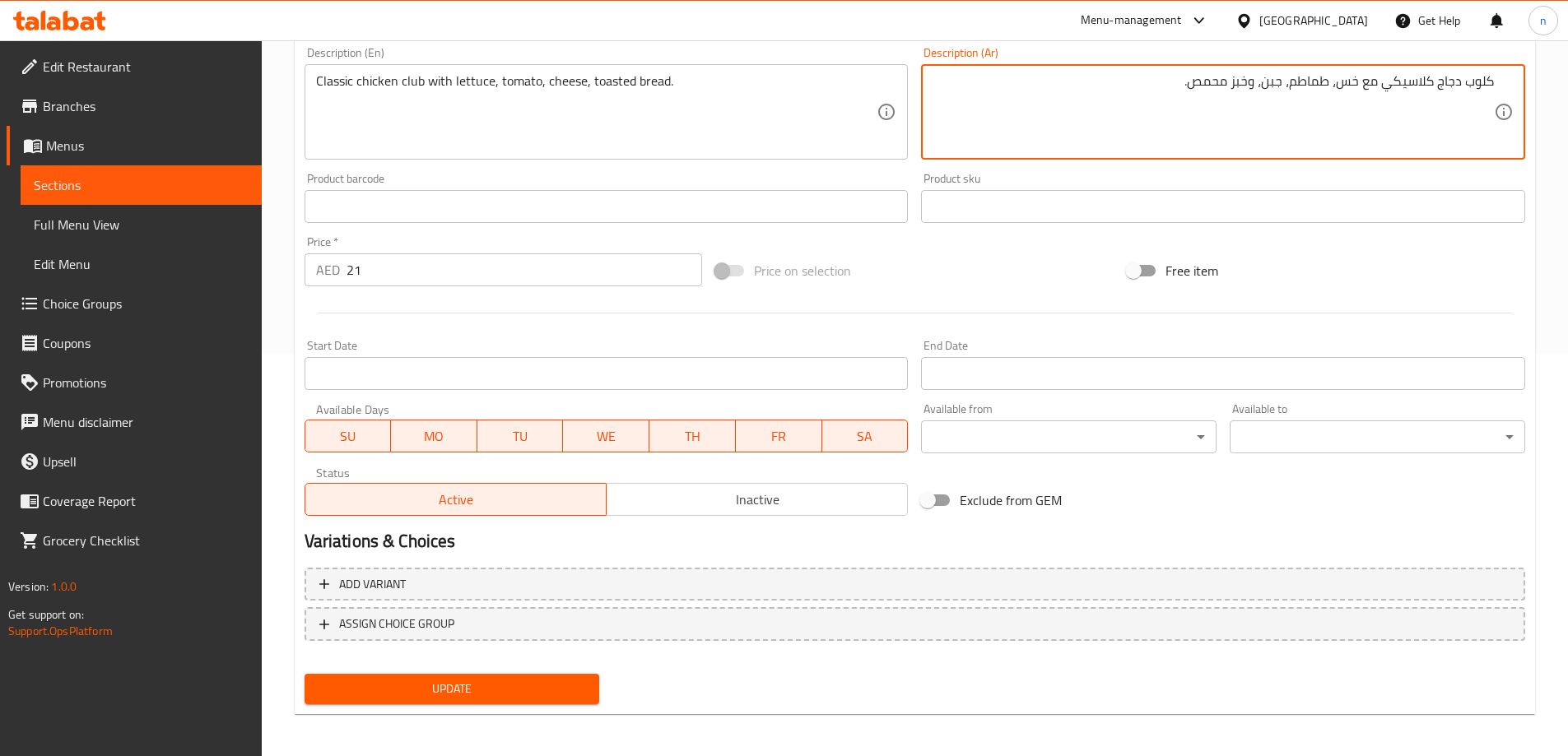
scroll to position [406, 0]
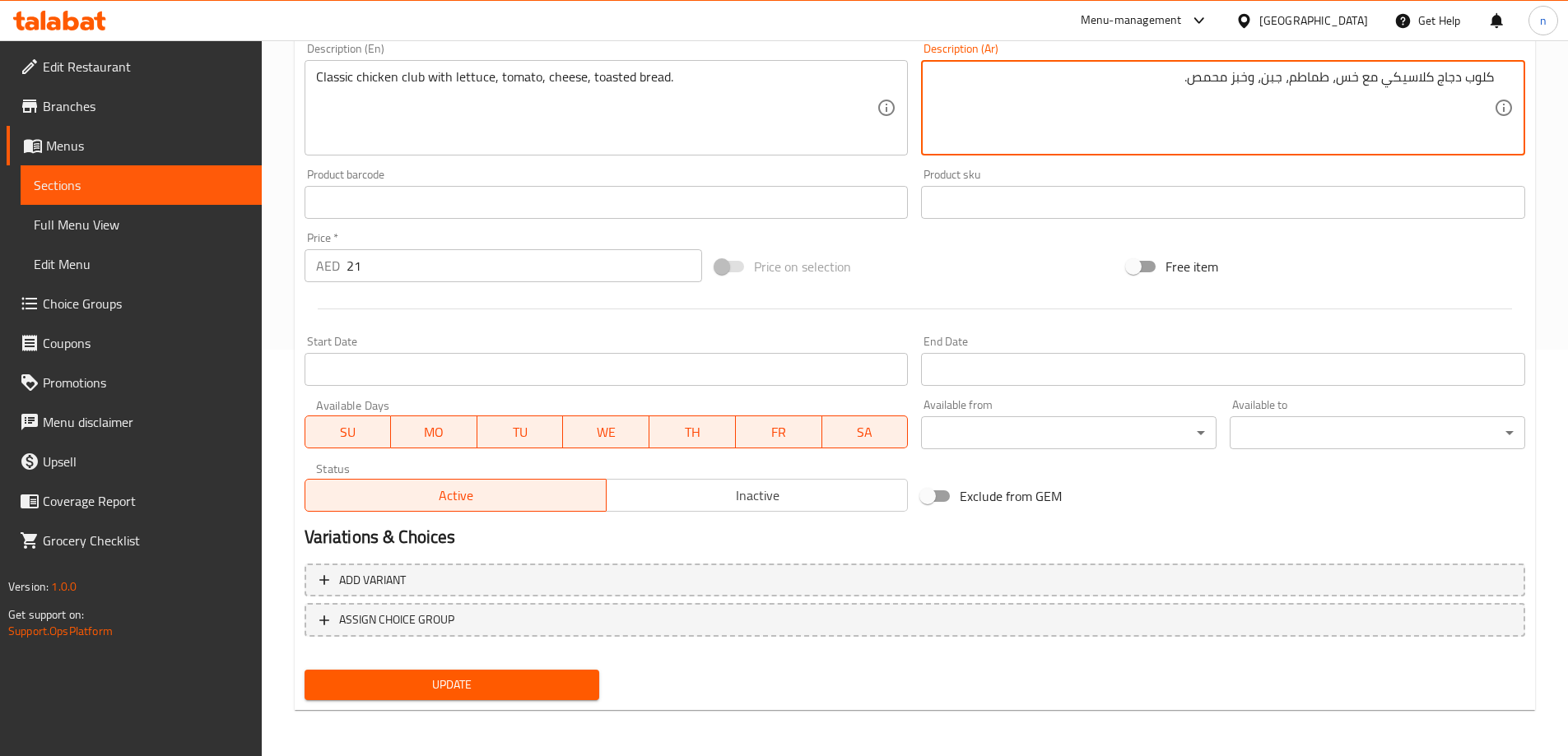
type textarea "كلوب دجاج كلاسيكي مع خس، طماطم، جبن، وخبز محمص."
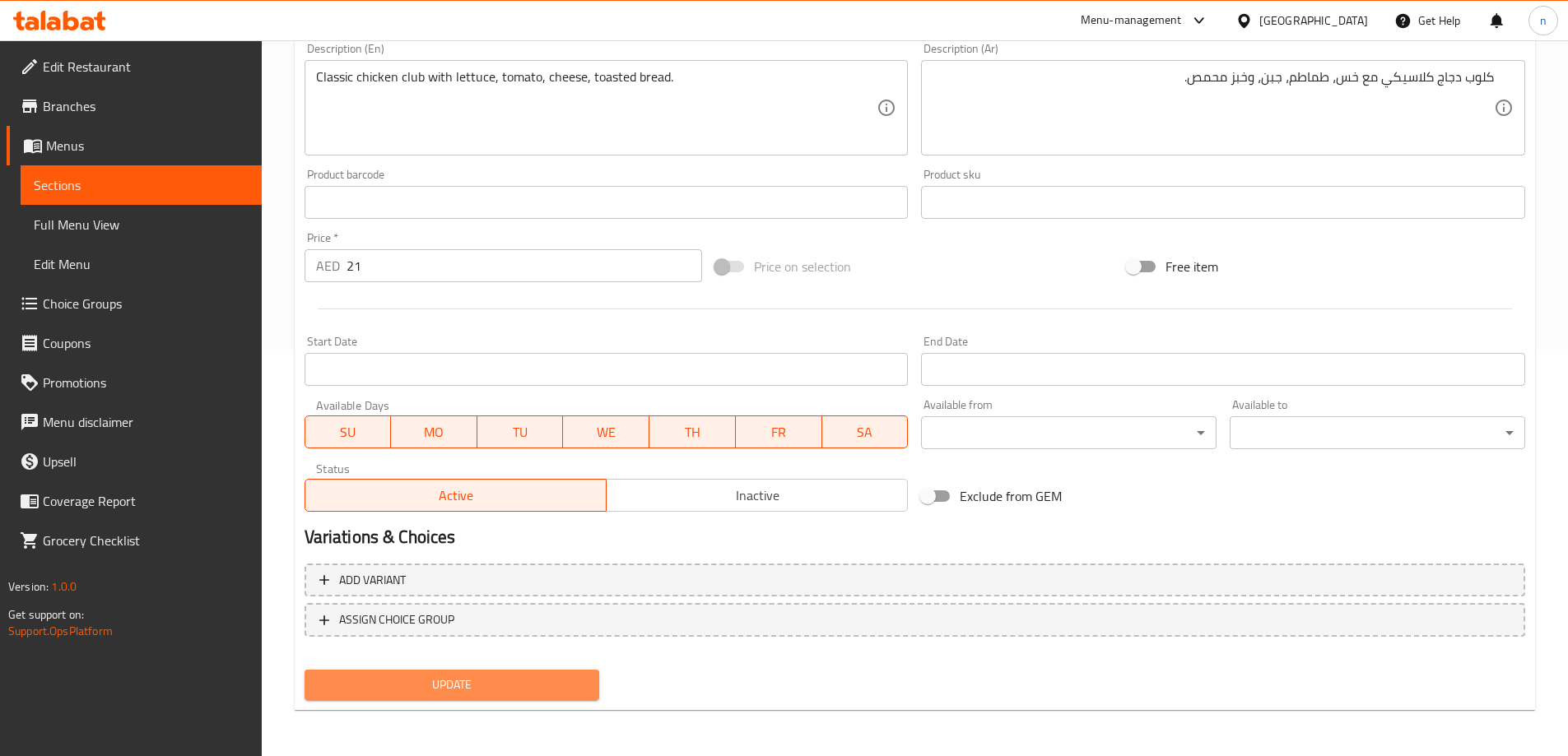
click at [471, 669] on button "Update" at bounding box center [452, 685] width 296 height 31
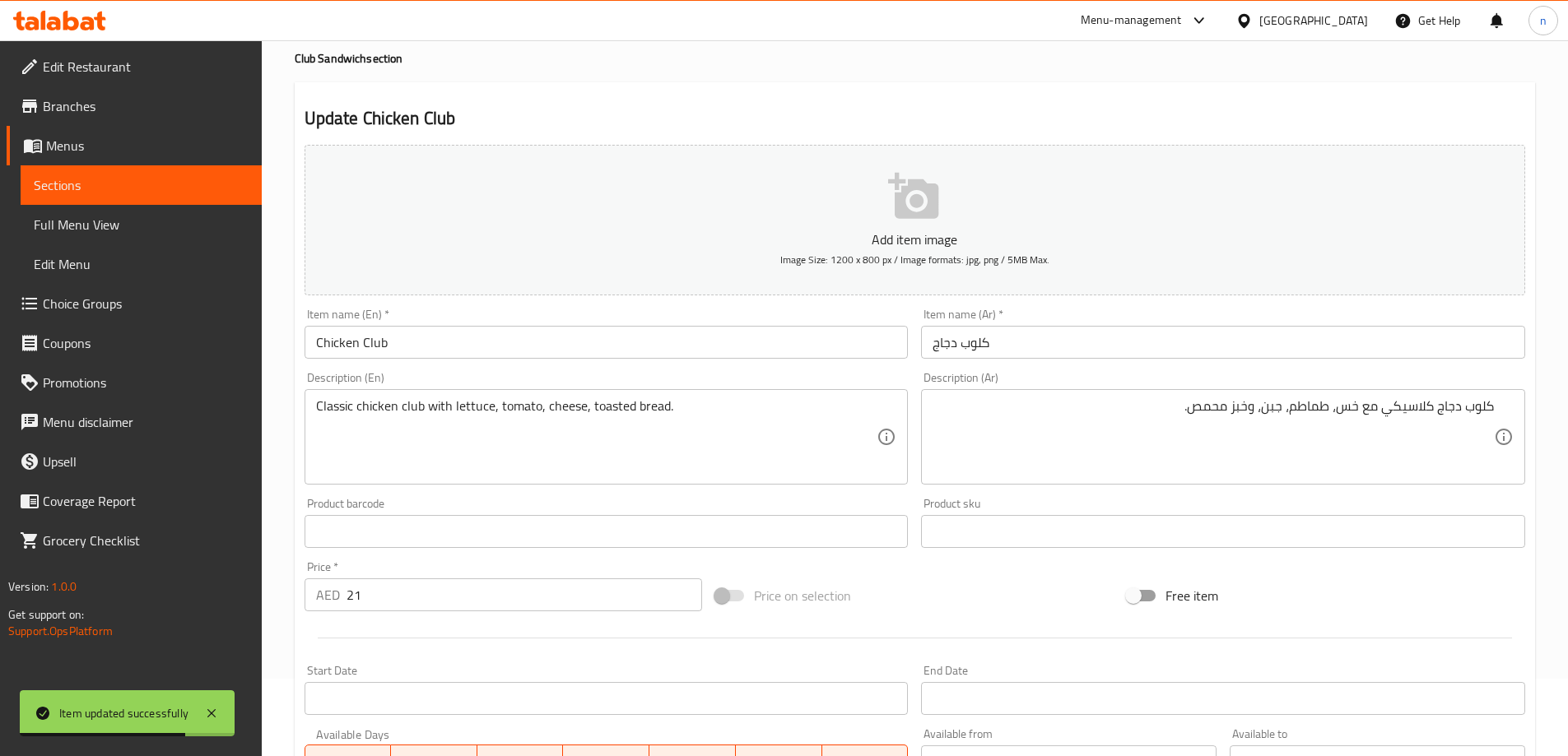
scroll to position [0, 0]
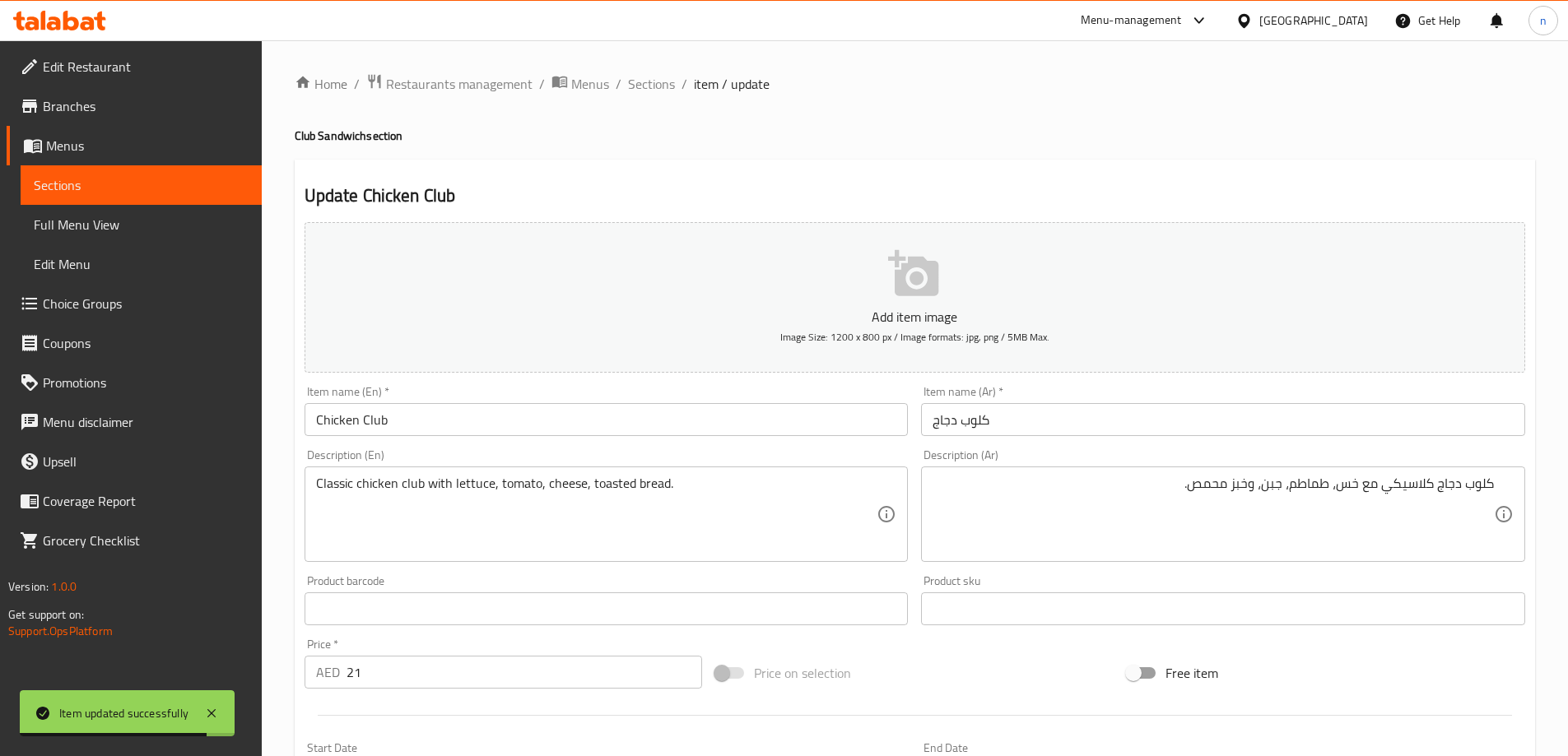
click at [642, 81] on span "Sections" at bounding box center [651, 83] width 47 height 20
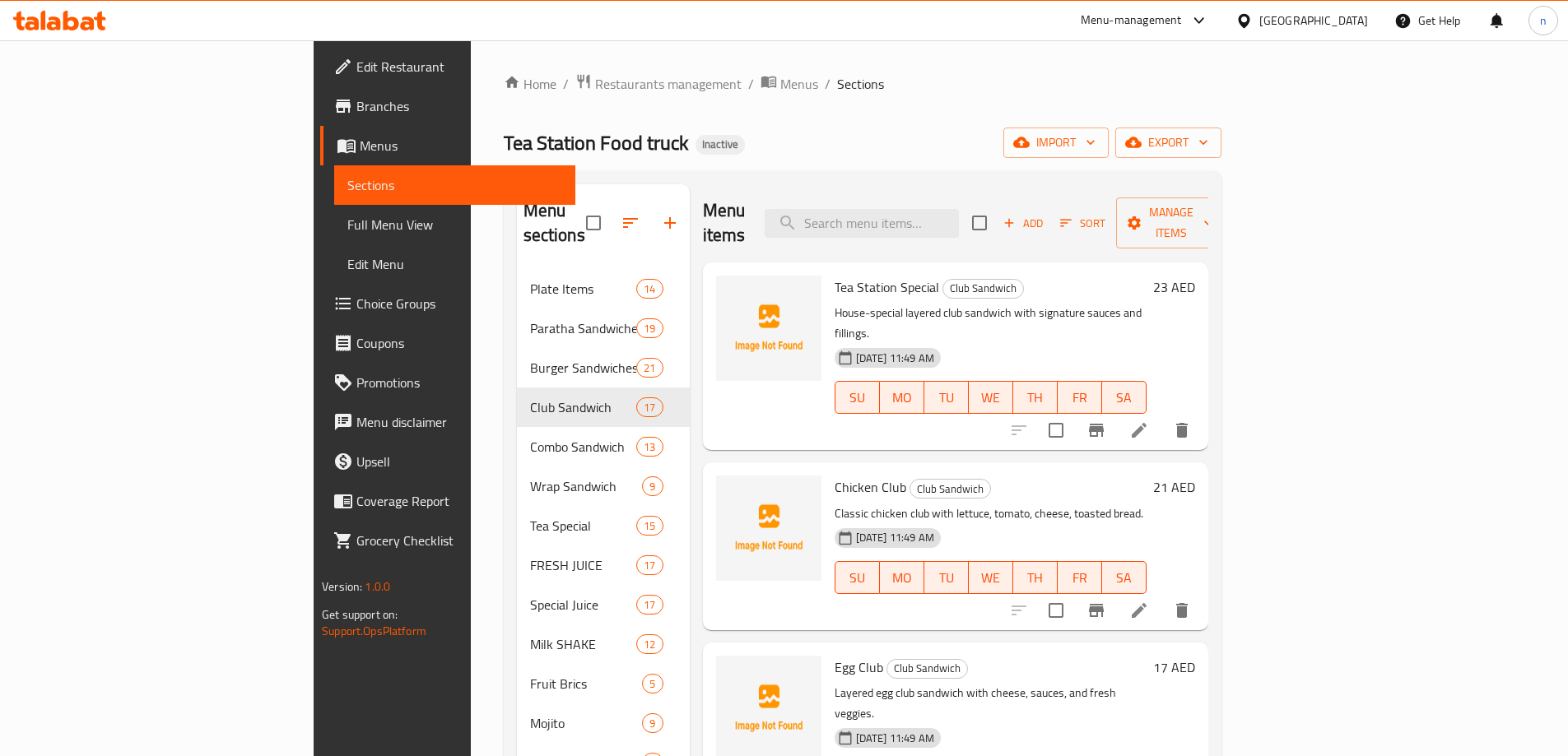
click at [918, 209] on input "search" at bounding box center [862, 223] width 195 height 29
paste input "Mathafi Combo"
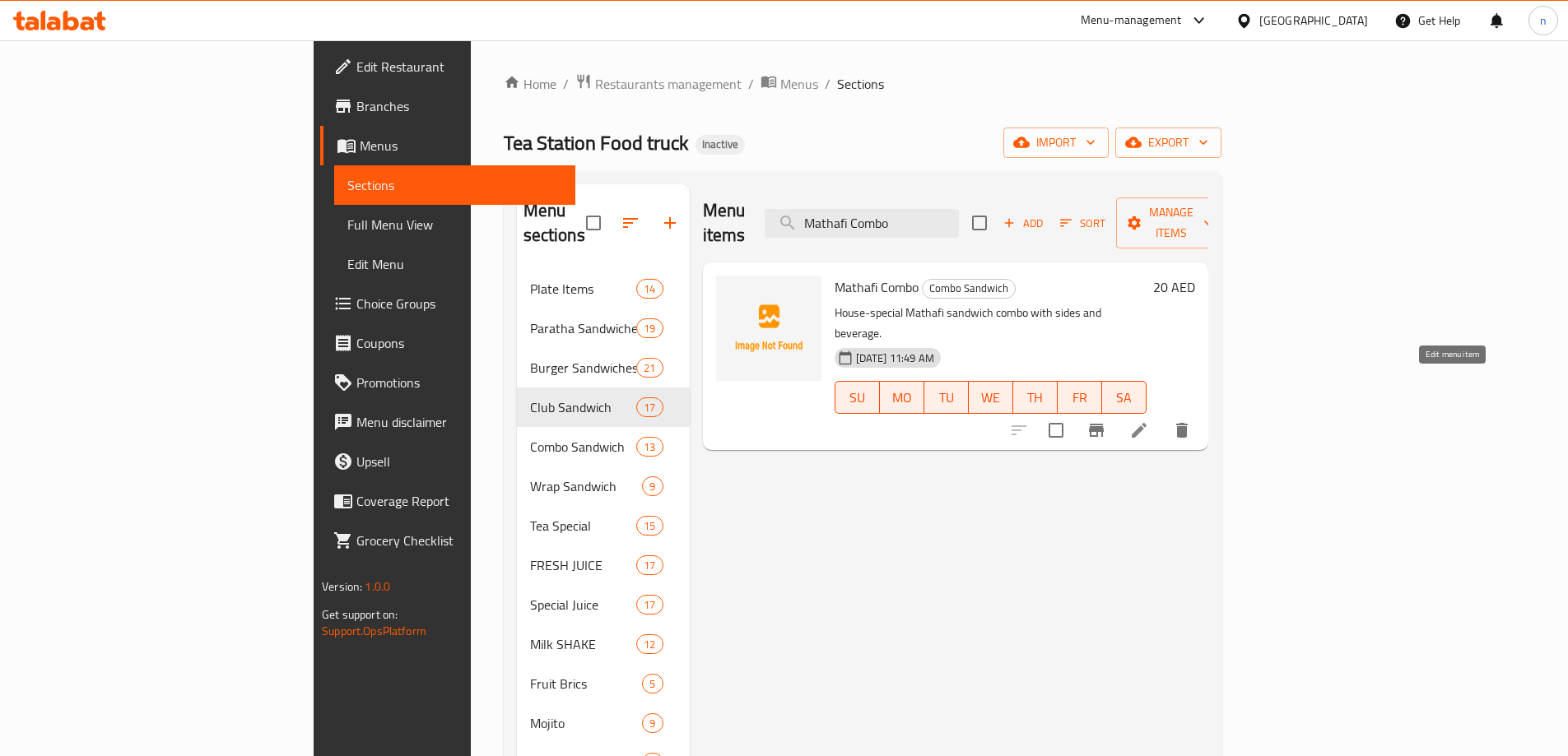
type input "Mathafi Combo"
click at [1146, 423] on icon at bounding box center [1139, 430] width 14 height 14
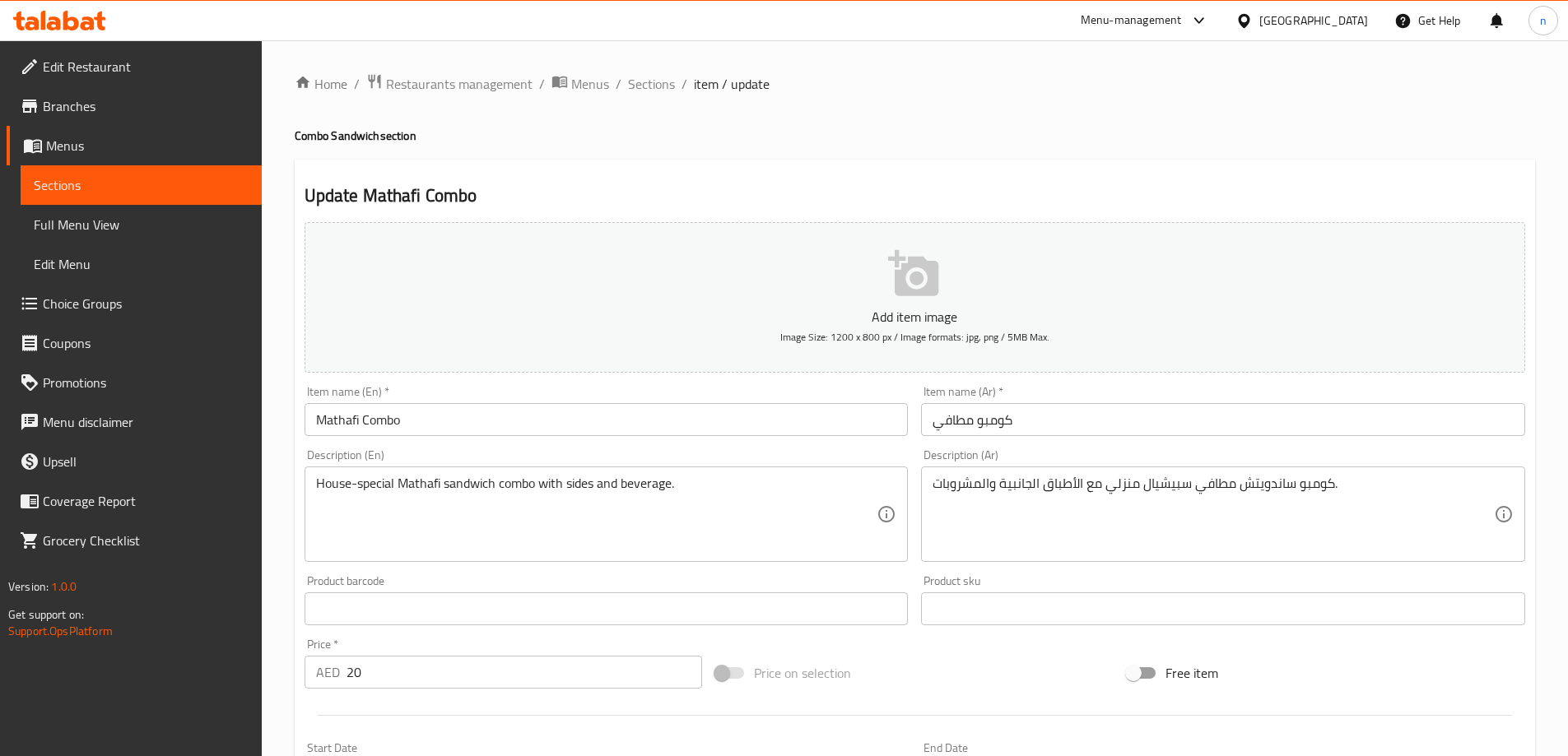
click at [931, 479] on div "كومبو ساندويتش مطافي سبيشيال منزلي مع الأطباق الجانبية والمشروبات. Description …" at bounding box center [1223, 514] width 604 height 95
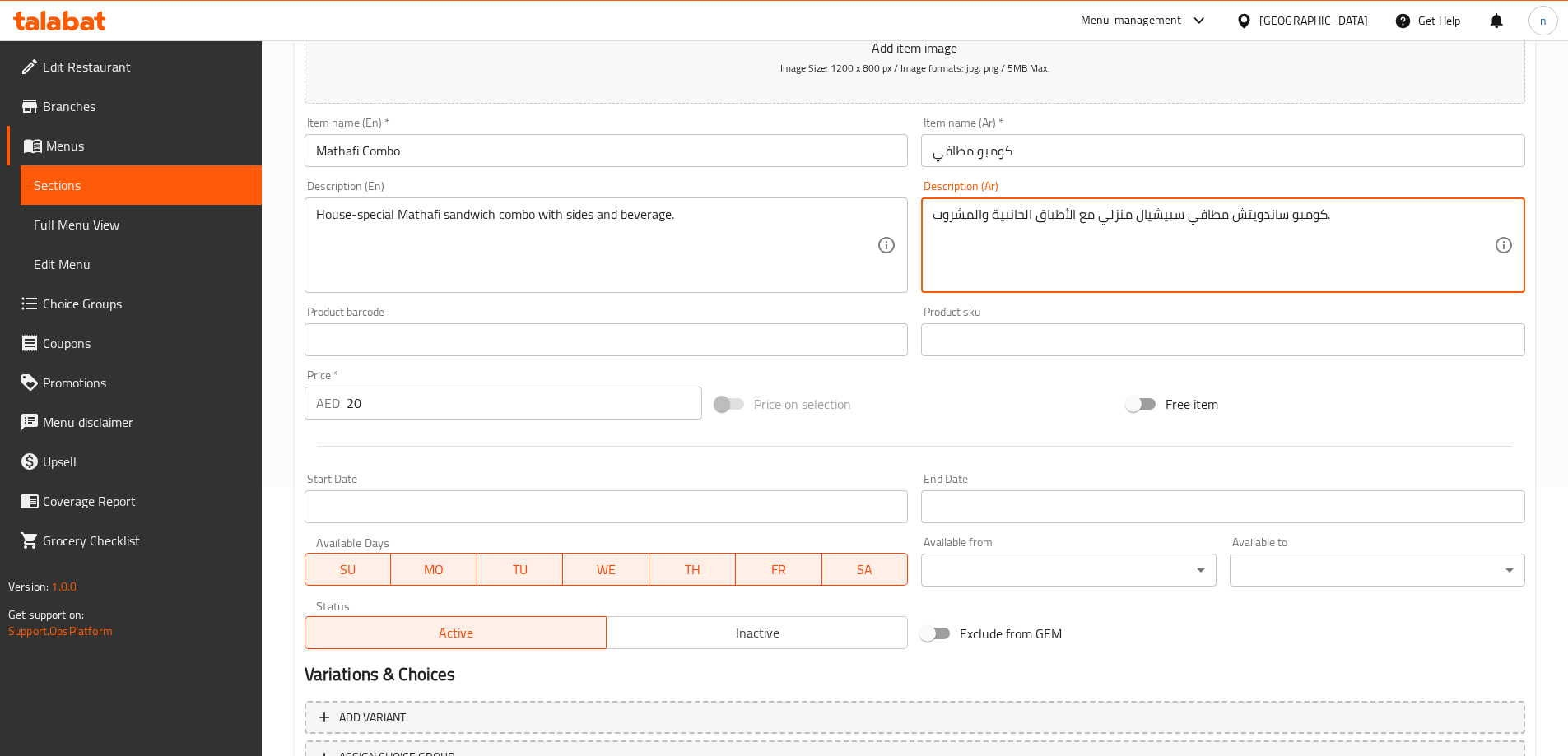
scroll to position [406, 0]
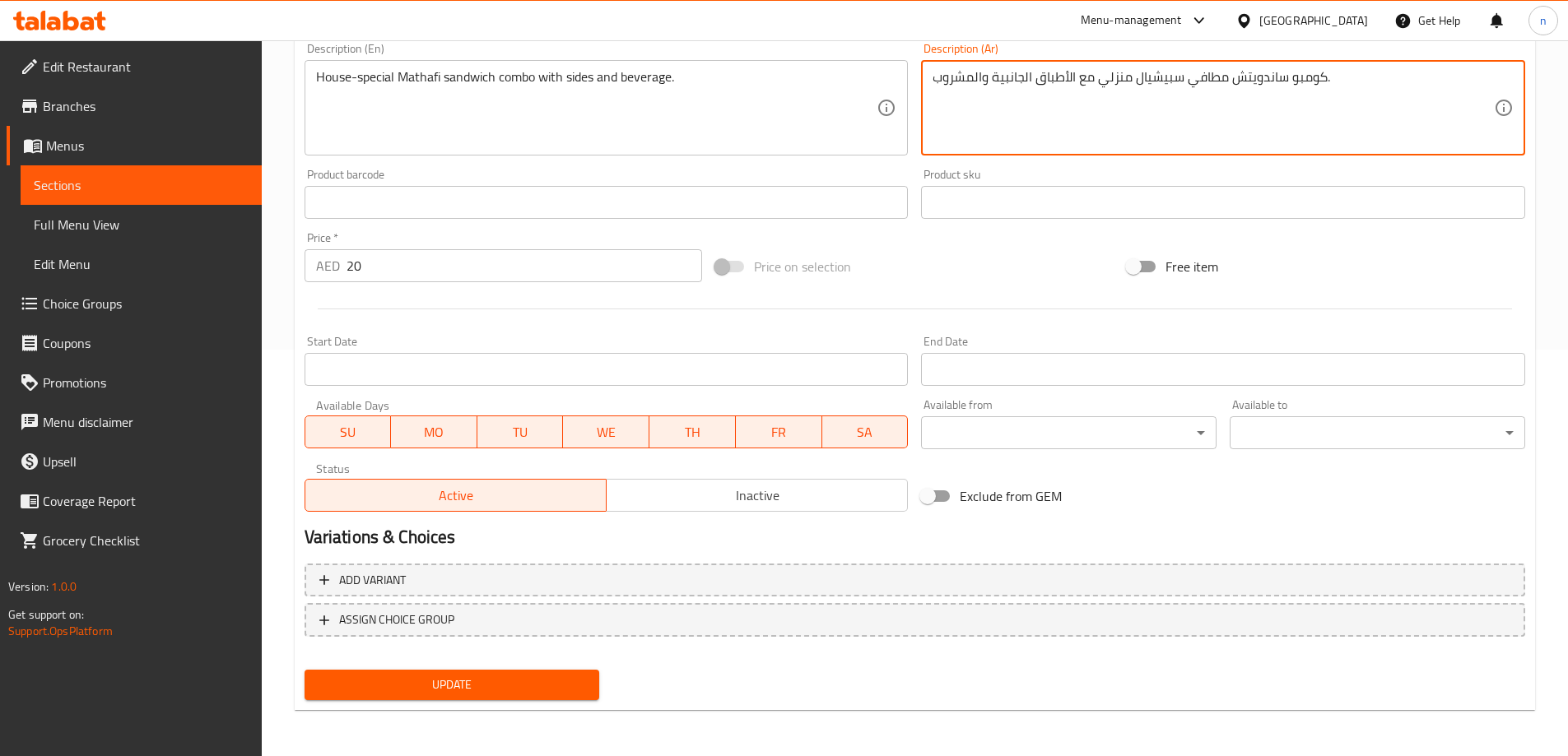
type textarea "كومبو ساندويتش مطافي سبيشيال منزلي مع الأطباق الجانبية والمشروب."
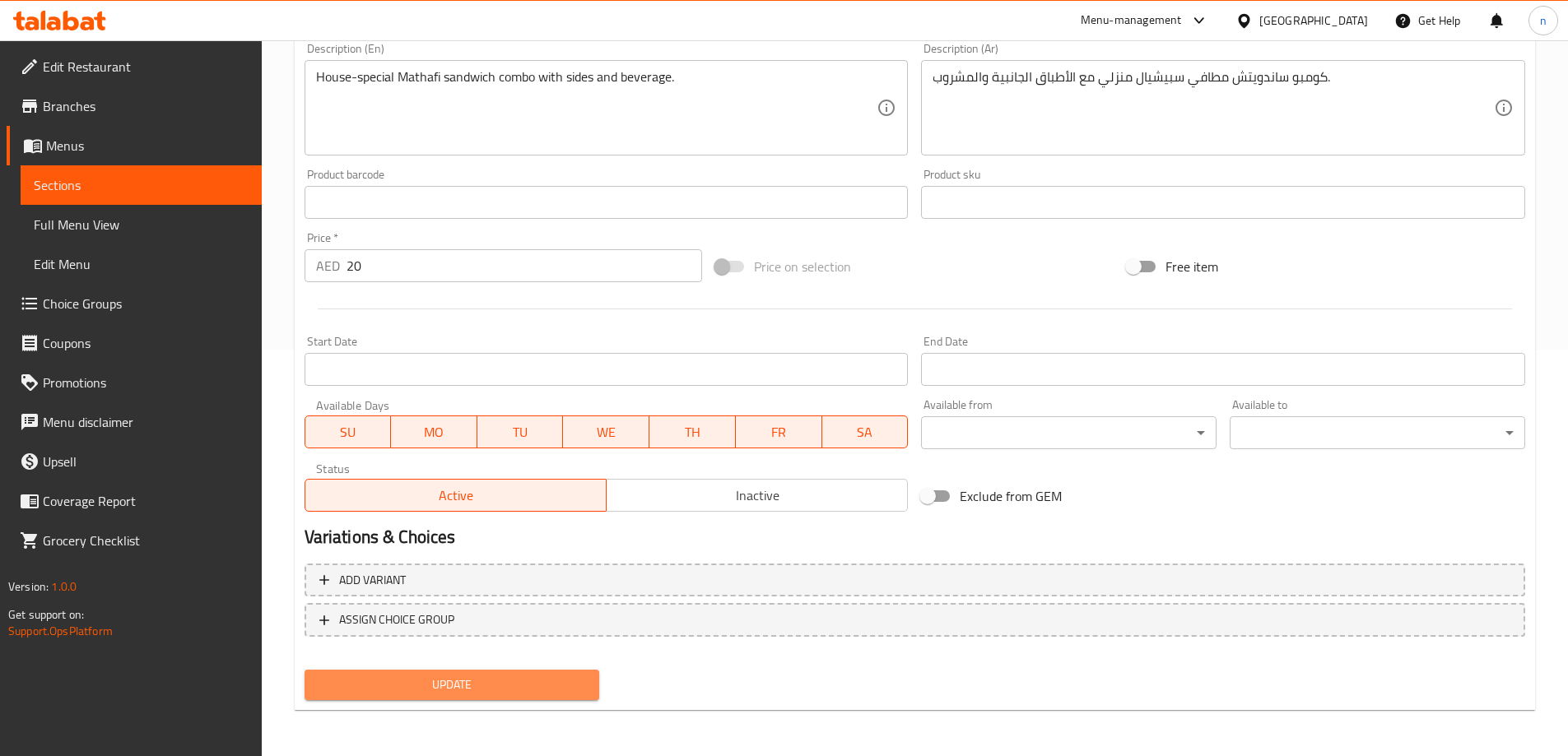
click at [404, 674] on span "Update" at bounding box center [452, 685] width 269 height 20
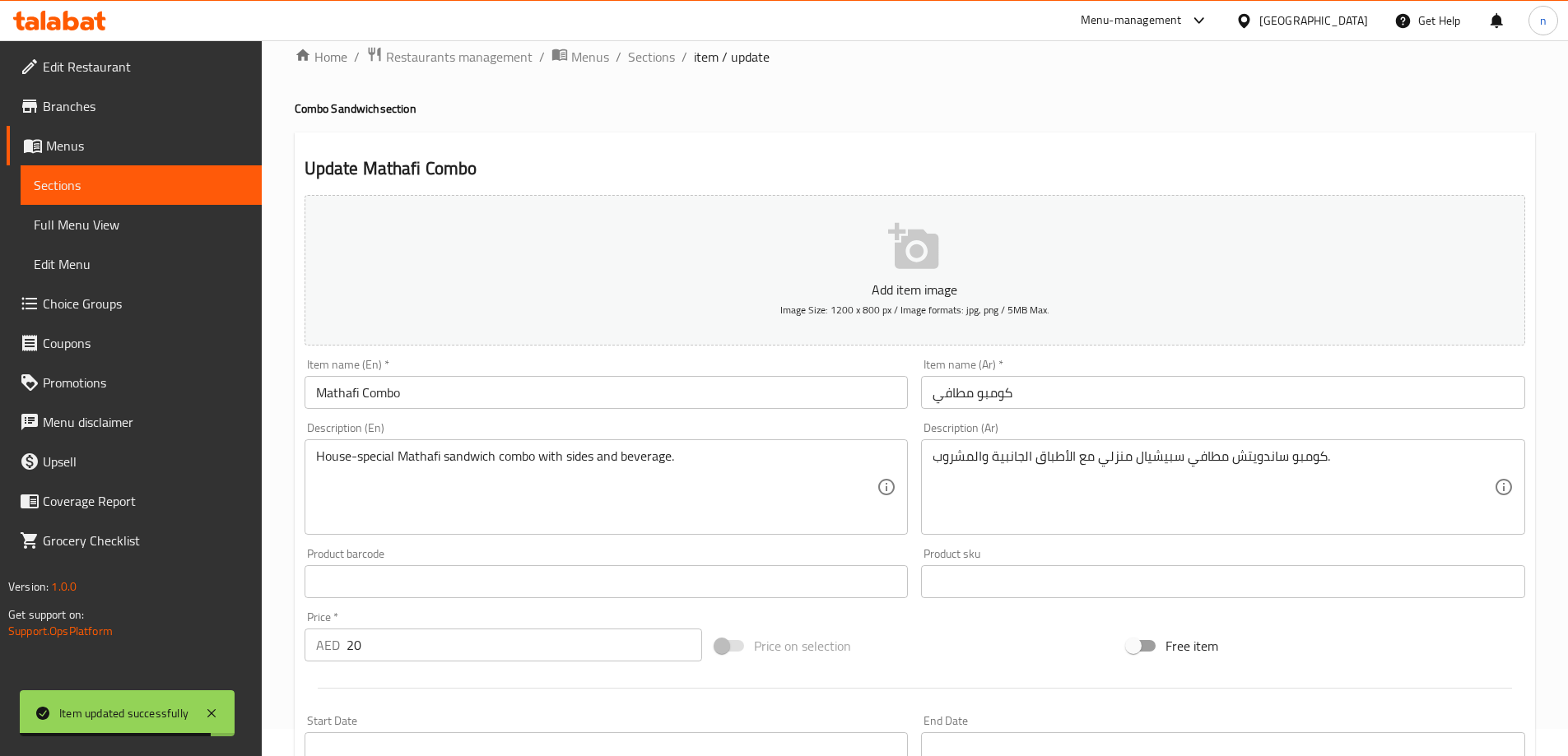
scroll to position [0, 0]
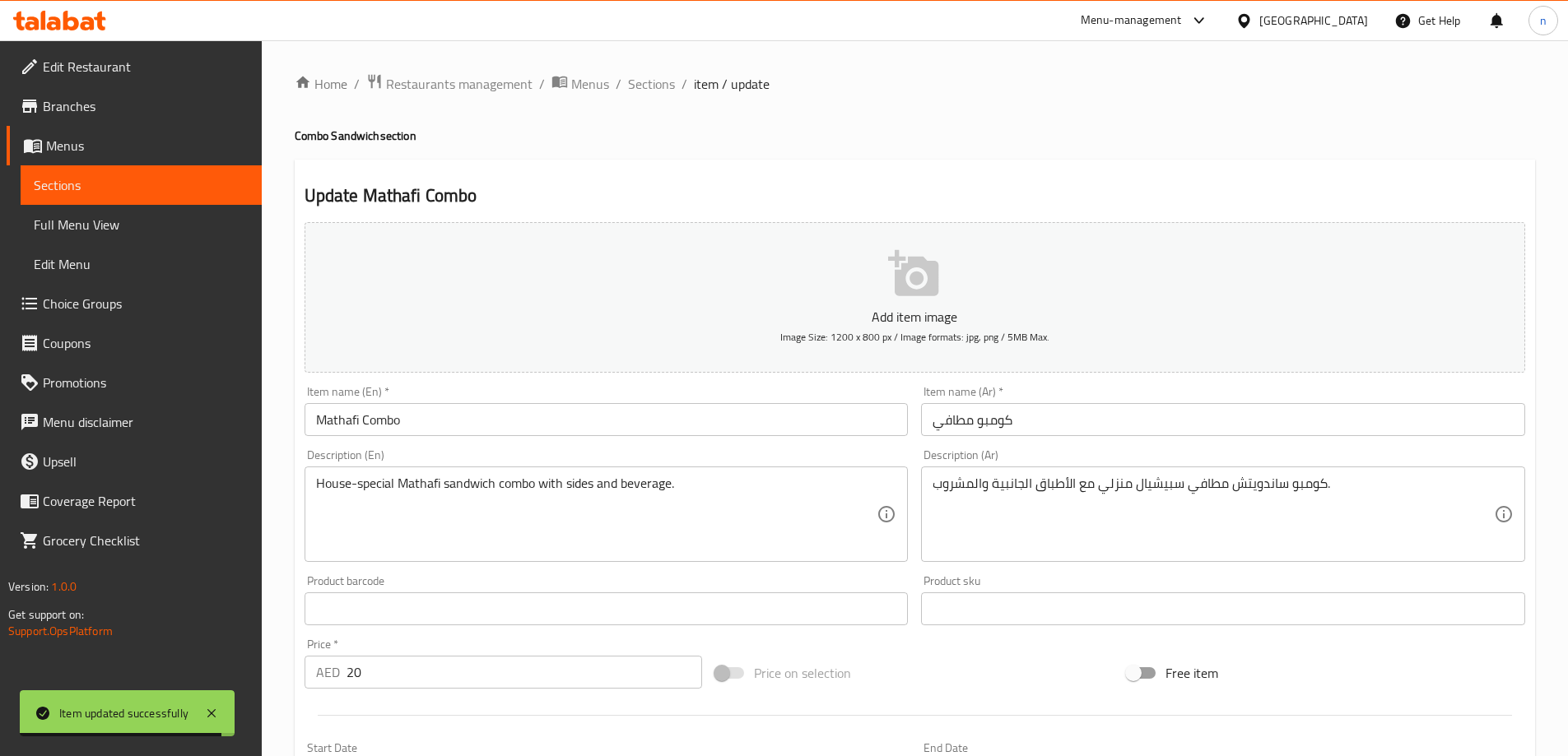
click at [654, 76] on span "Sections" at bounding box center [651, 83] width 47 height 20
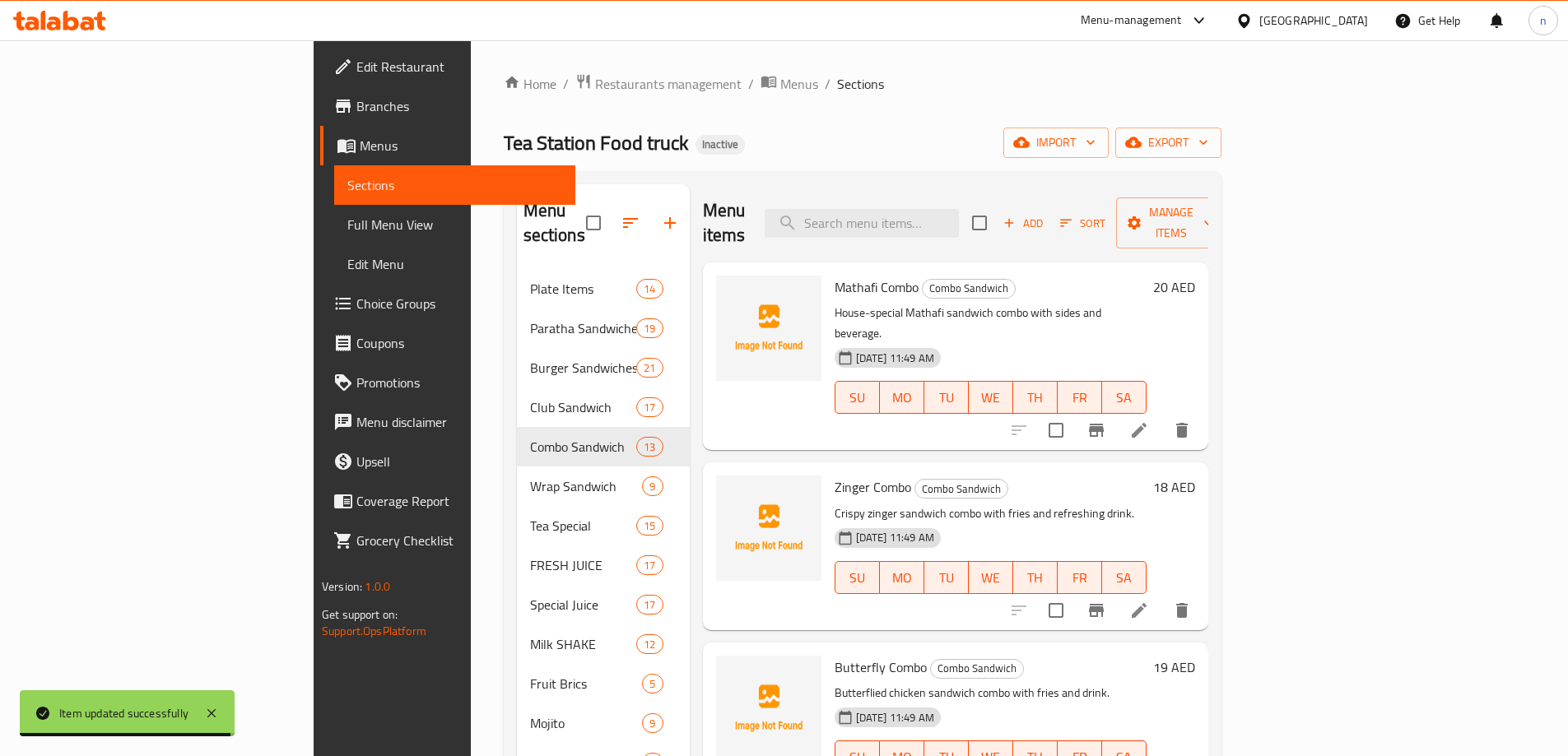
click at [928, 215] on input "search" at bounding box center [862, 223] width 195 height 29
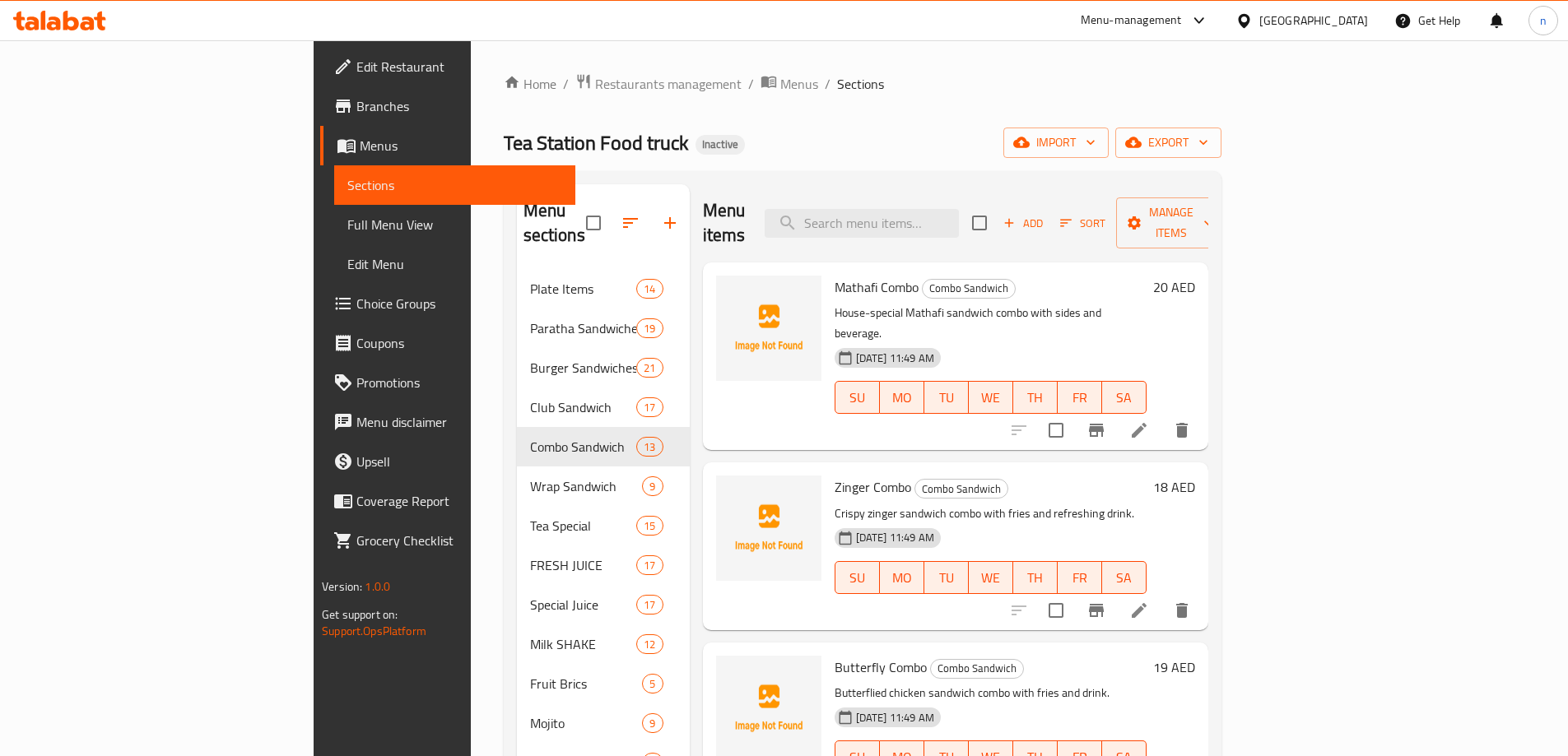
paste input "Kabab/Tikka Combo"
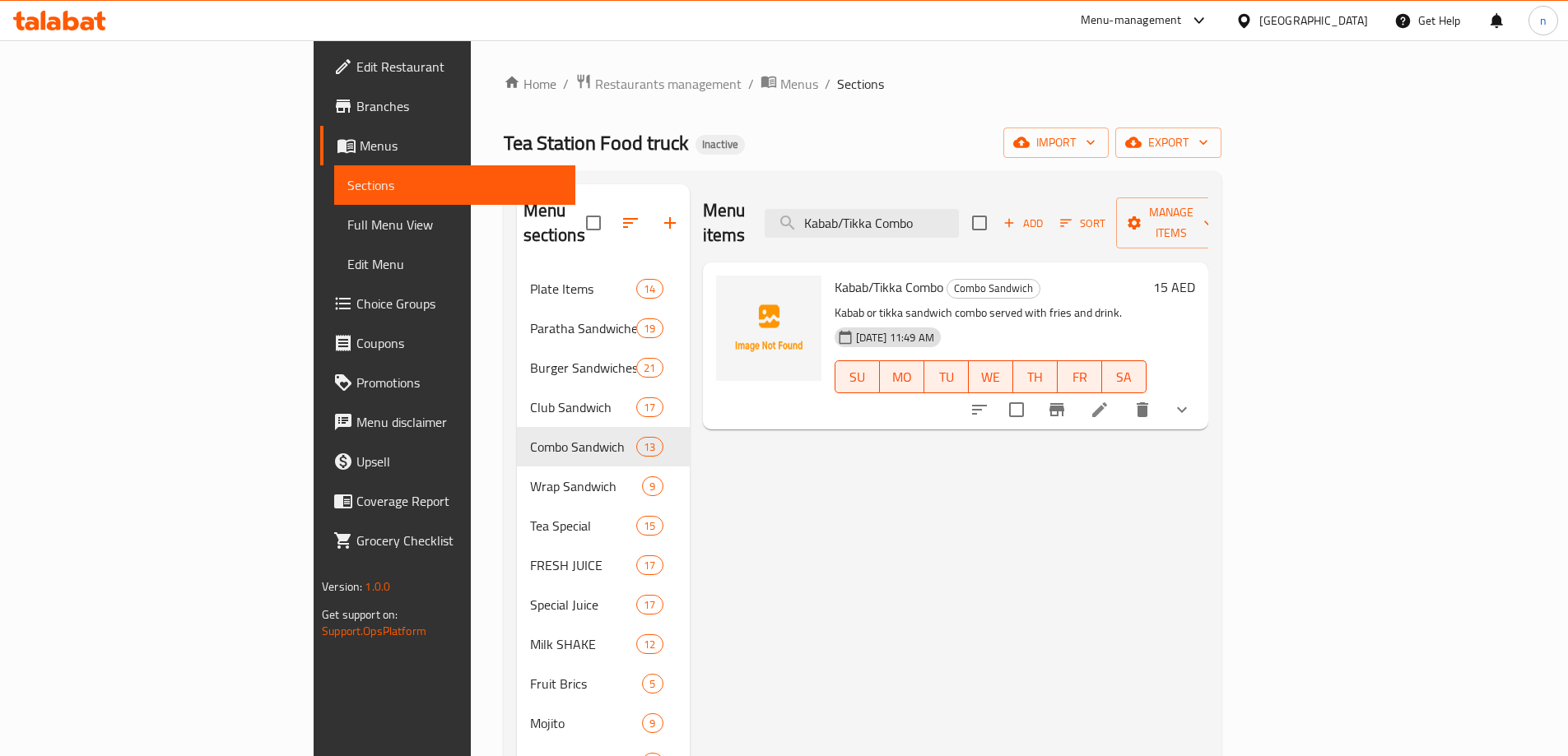
type input "Kabab/Tikka Combo"
click at [1110, 400] on icon at bounding box center [1099, 409] width 20 height 20
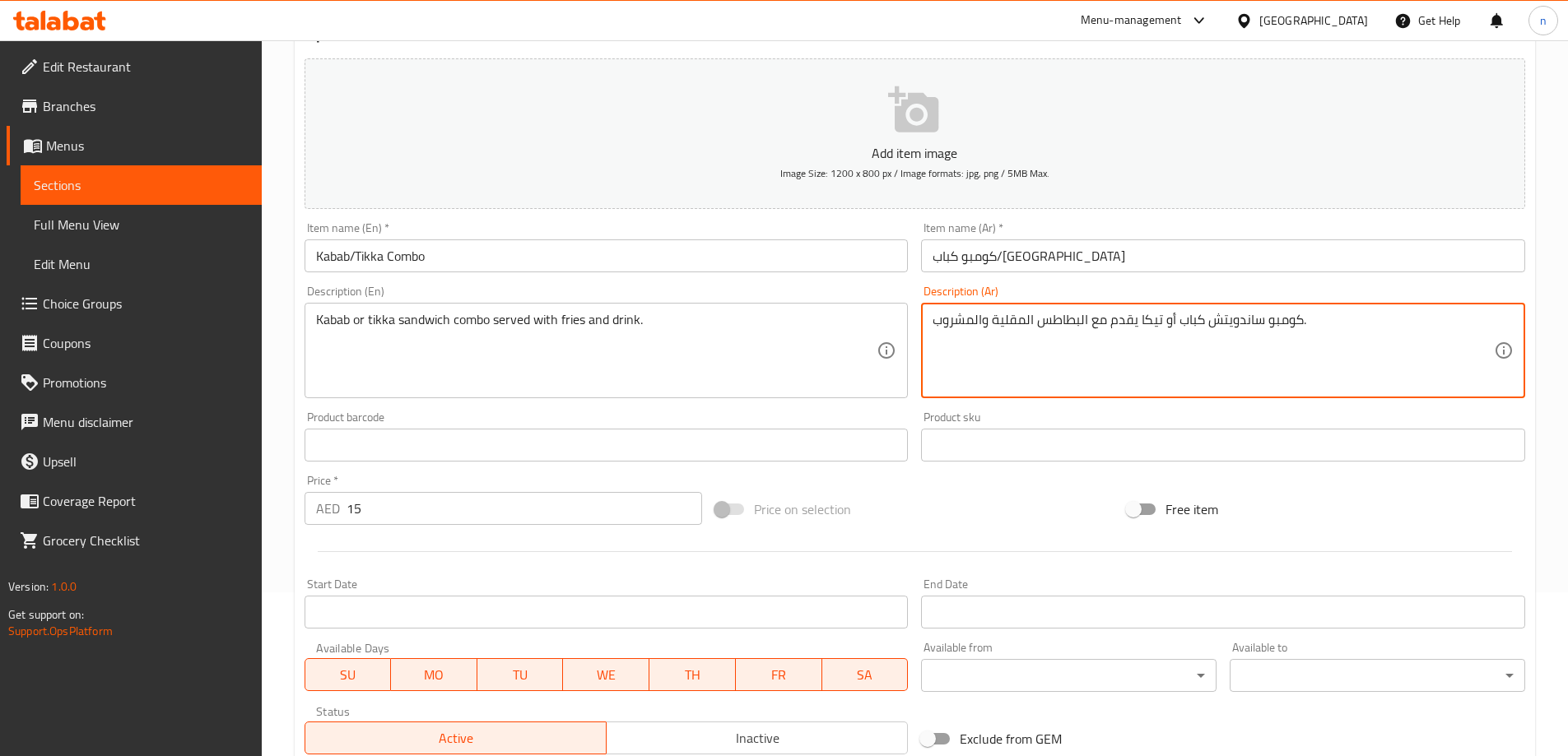
scroll to position [411, 0]
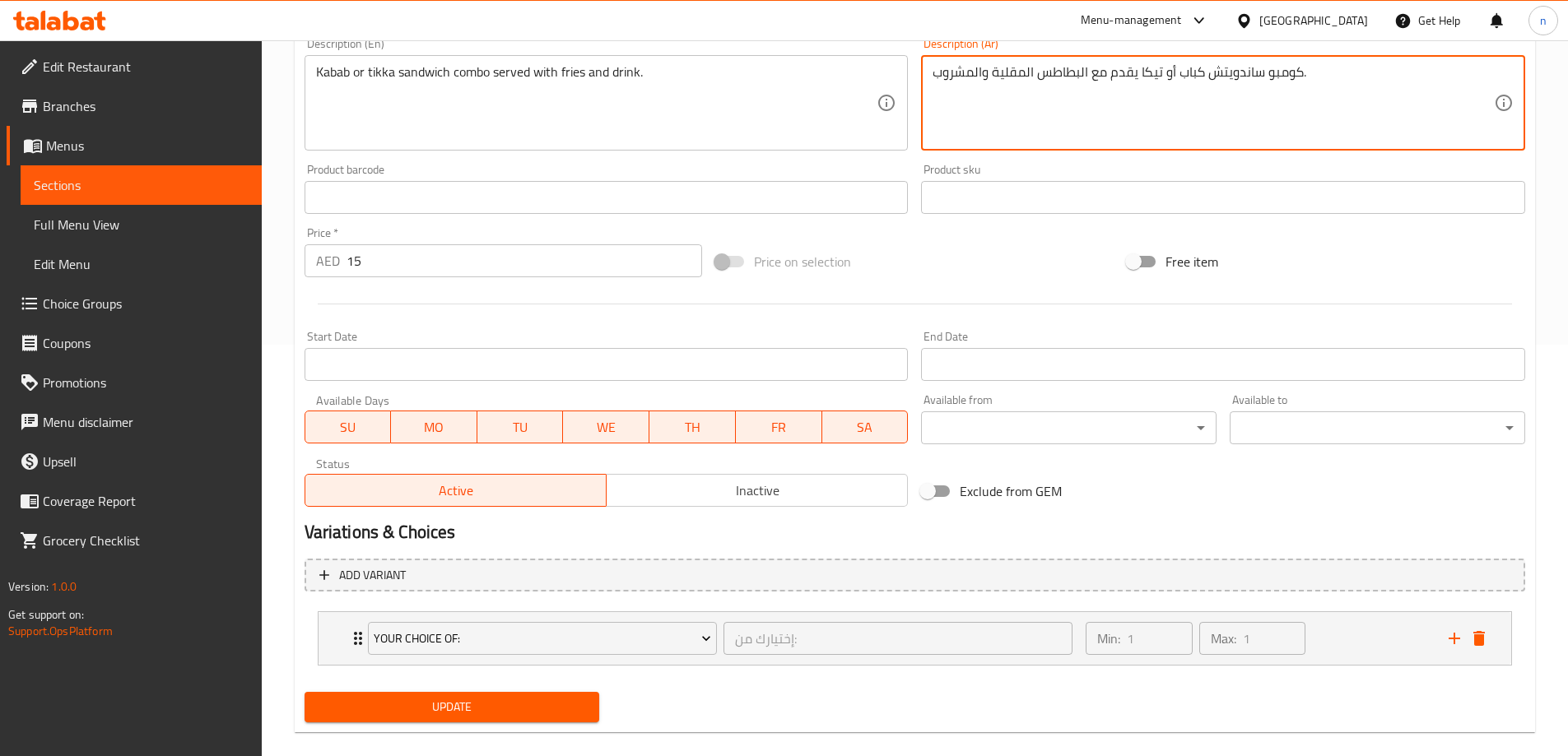
type textarea "كومبو ساندويتش كباب أو تيكا يقدم مع البطاطس المقلية والمشروب."
click at [500, 705] on span "Update" at bounding box center [452, 707] width 269 height 20
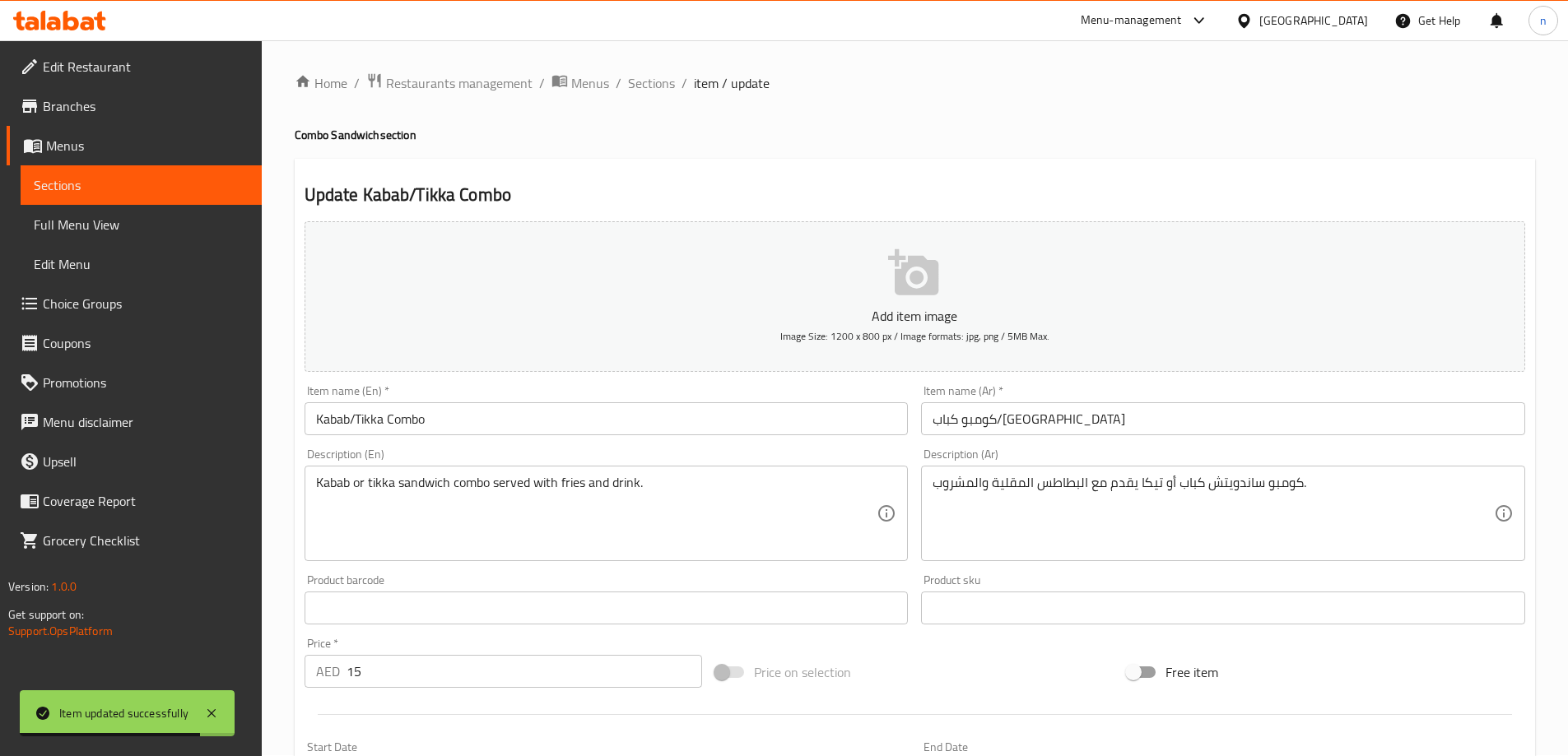
scroll to position [0, 0]
click at [654, 70] on div "Home / Restaurants management / Menus / Sections / item / update Combo Sandwich…" at bounding box center [914, 614] width 1306 height 1149
click at [652, 84] on span "Sections" at bounding box center [651, 83] width 47 height 20
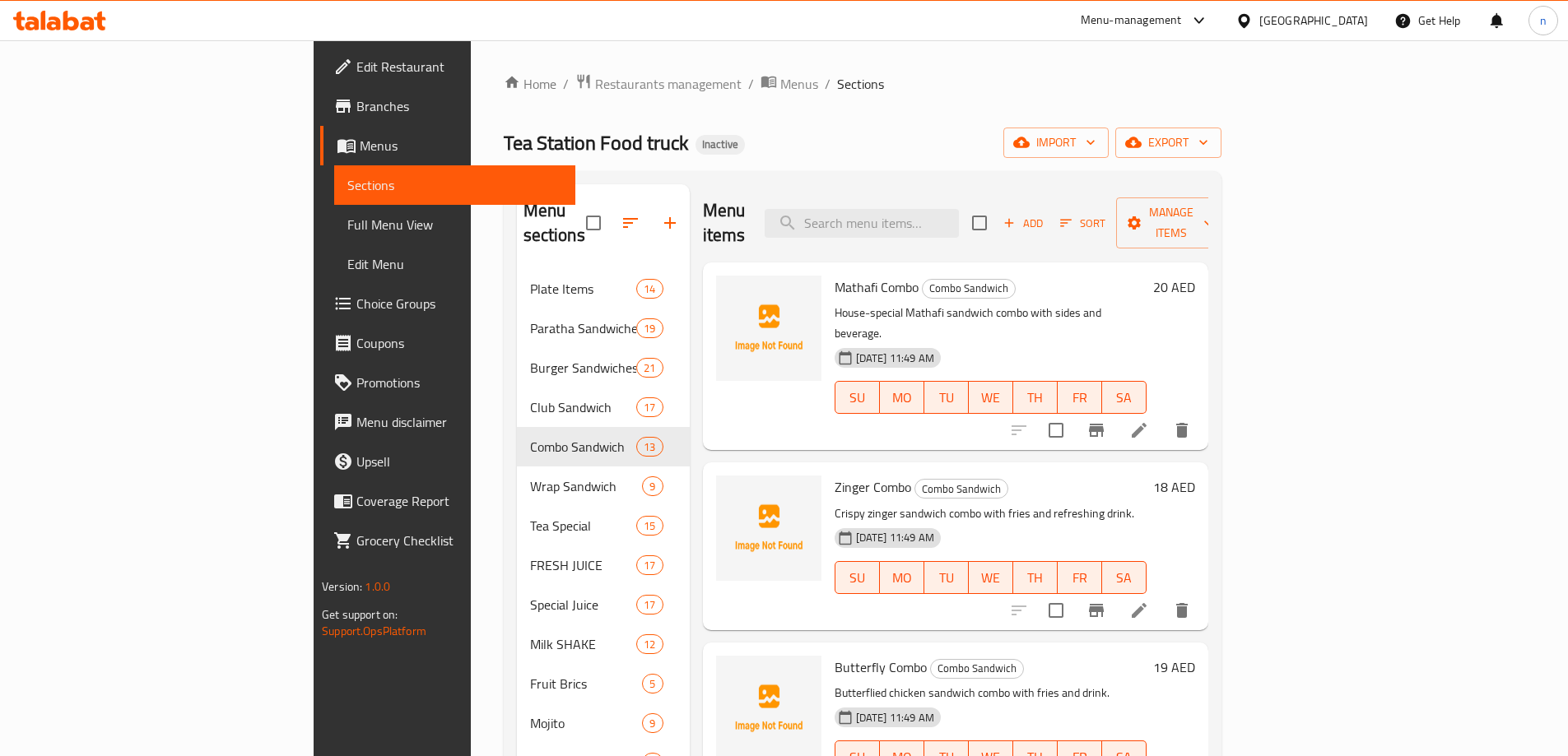
click at [917, 212] on input "search" at bounding box center [862, 223] width 195 height 29
paste input "Chicken Fillet Combo"
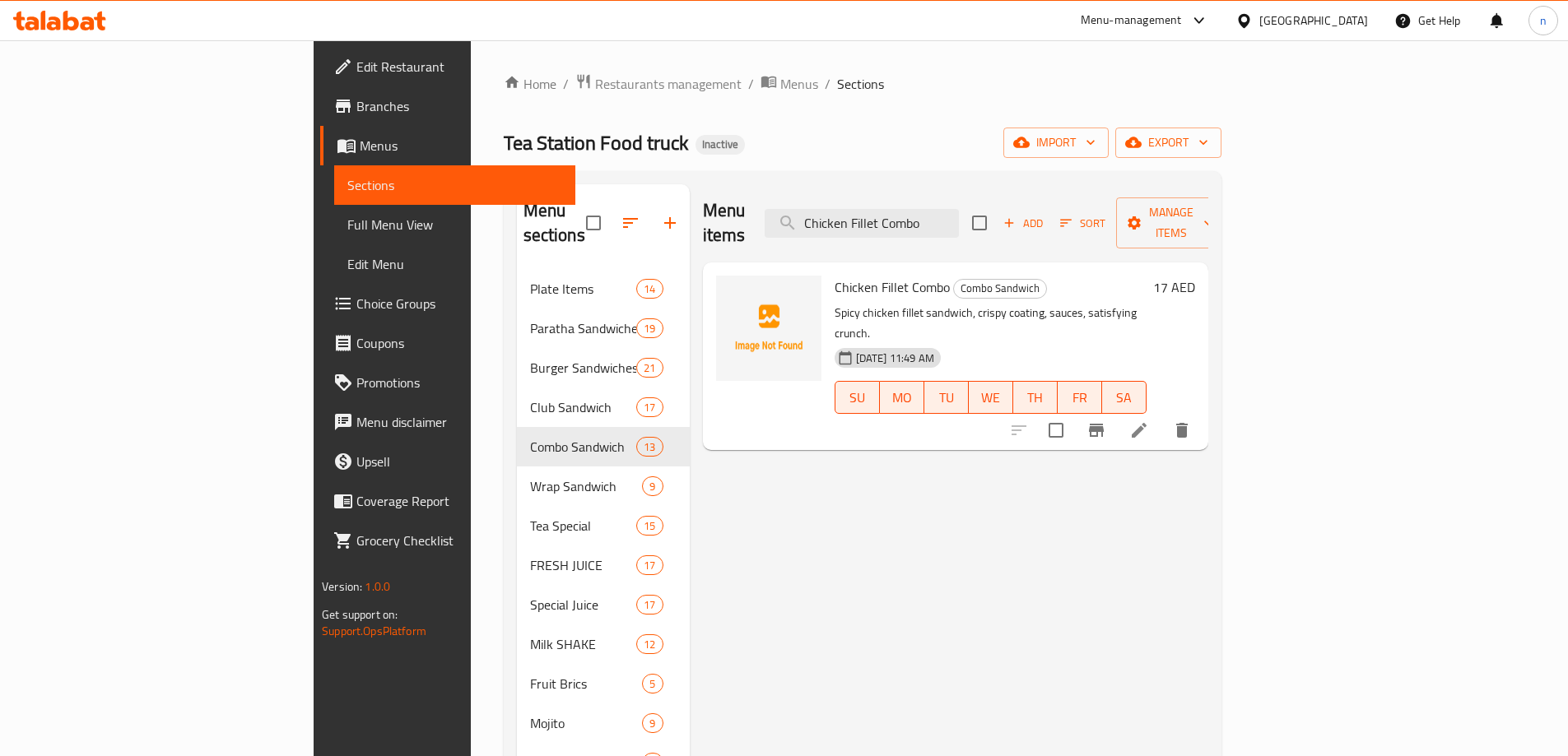
type input "Chicken Fillet Combo"
click at [1149, 420] on icon at bounding box center [1139, 430] width 20 height 20
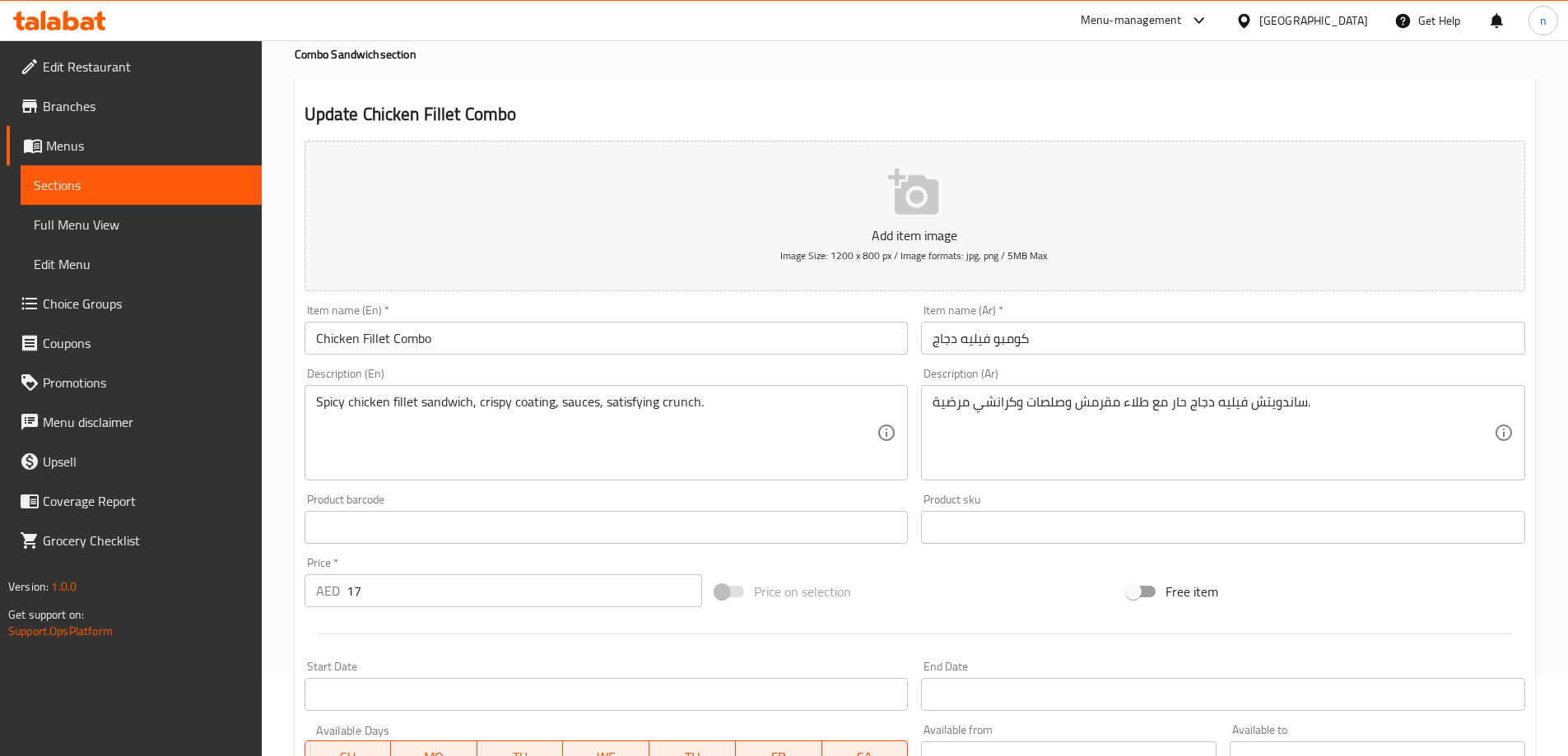
scroll to position [82, 0]
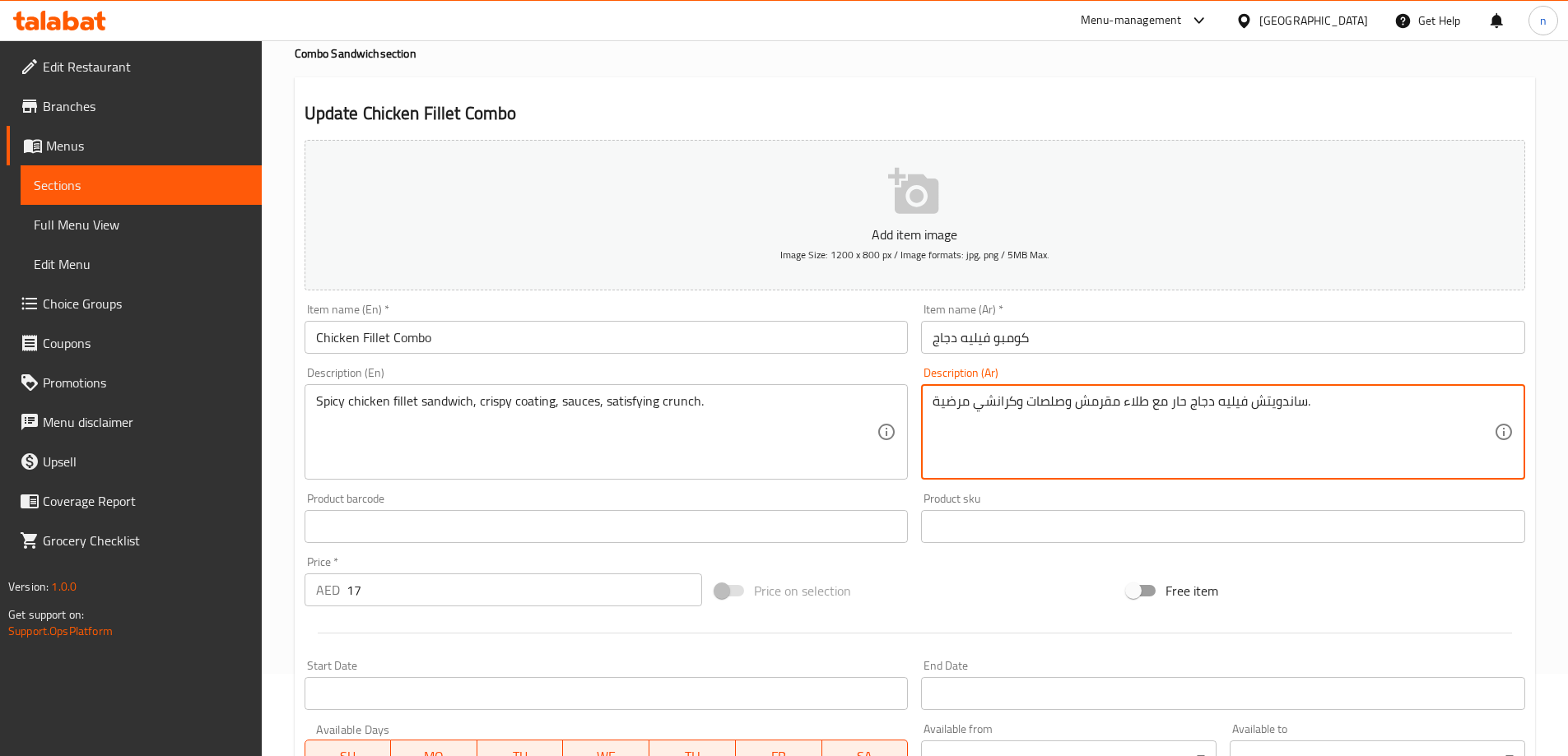
click at [1064, 401] on textarea "ساندويتش فيليه دجاج حار مع طلاء مقرمش وصلصات وكرانشي مرضية." at bounding box center [1213, 432] width 562 height 78
click at [1029, 400] on textarea "ساندويتش فيليه دجاج حار مع طلاء مقرمش صلصات وكرانشي مرضية." at bounding box center [1213, 432] width 562 height 78
click at [1020, 403] on textarea "ساندويتش فيليه دجاج حار مع طلاء مقرمش صوصات وكرانشي مرضية." at bounding box center [1213, 432] width 562 height 78
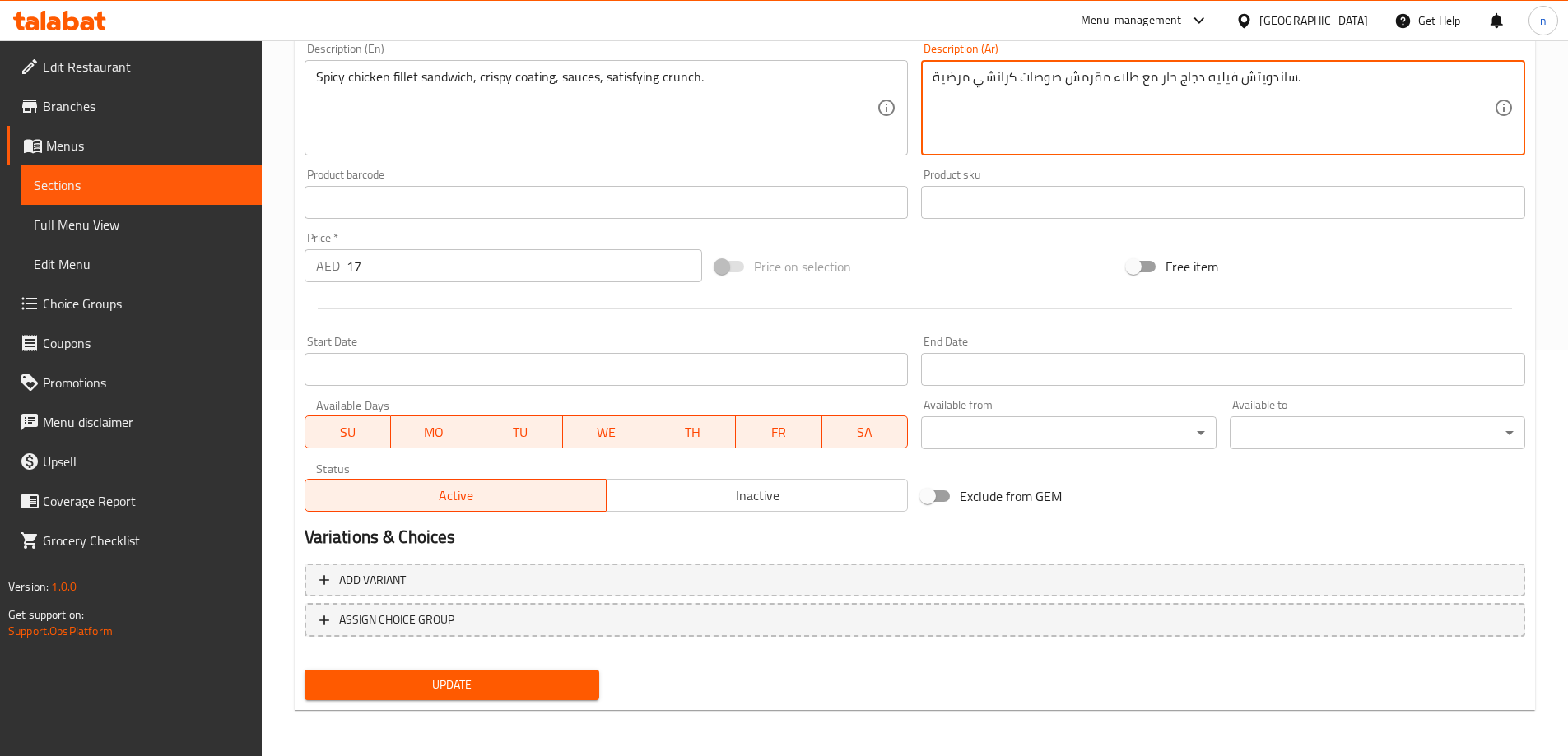
type textarea "ساندويتش فيليه دجاج حار مع طلاء مقرمش صوصات كرانشي مرضية."
click at [510, 688] on span "Update" at bounding box center [452, 685] width 269 height 20
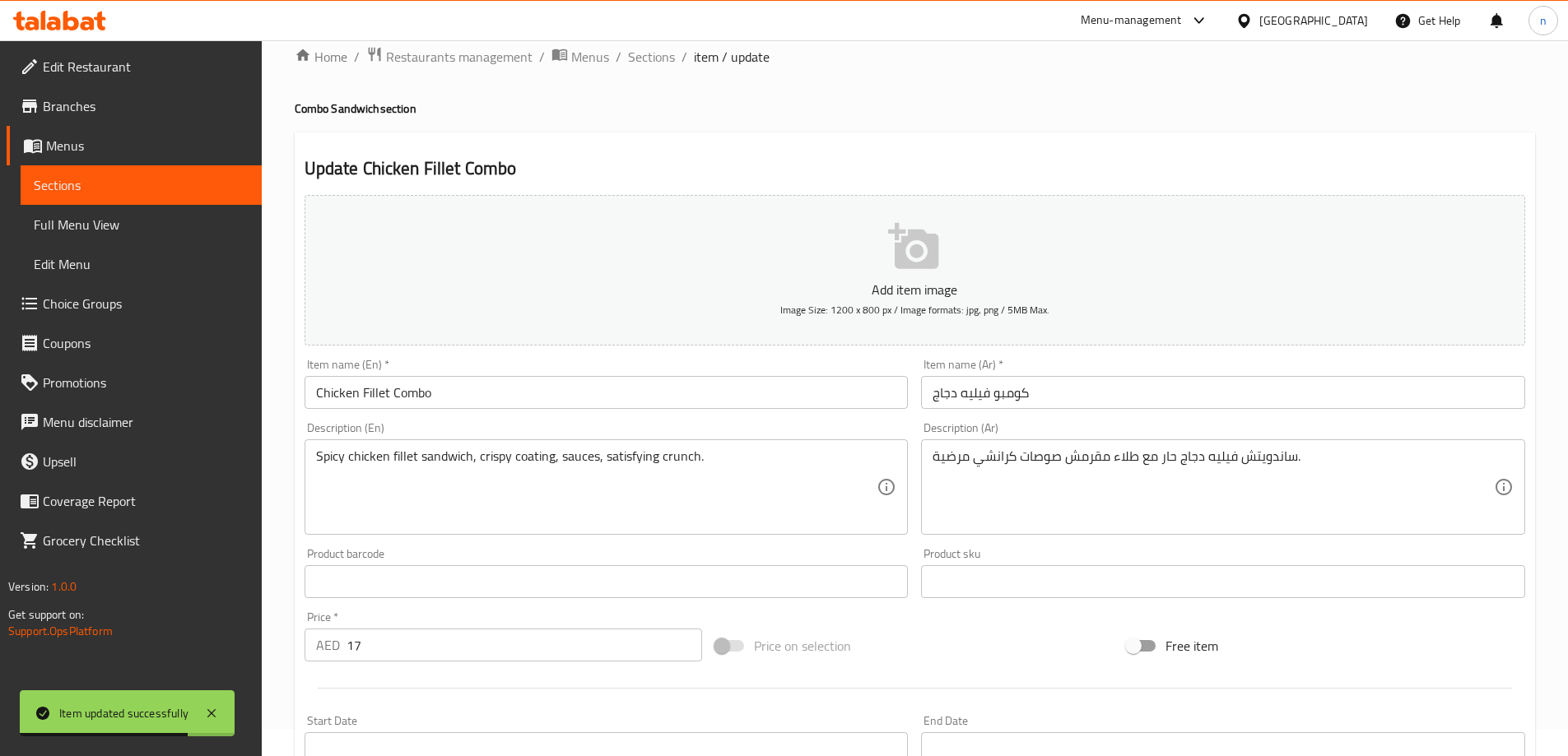
scroll to position [0, 0]
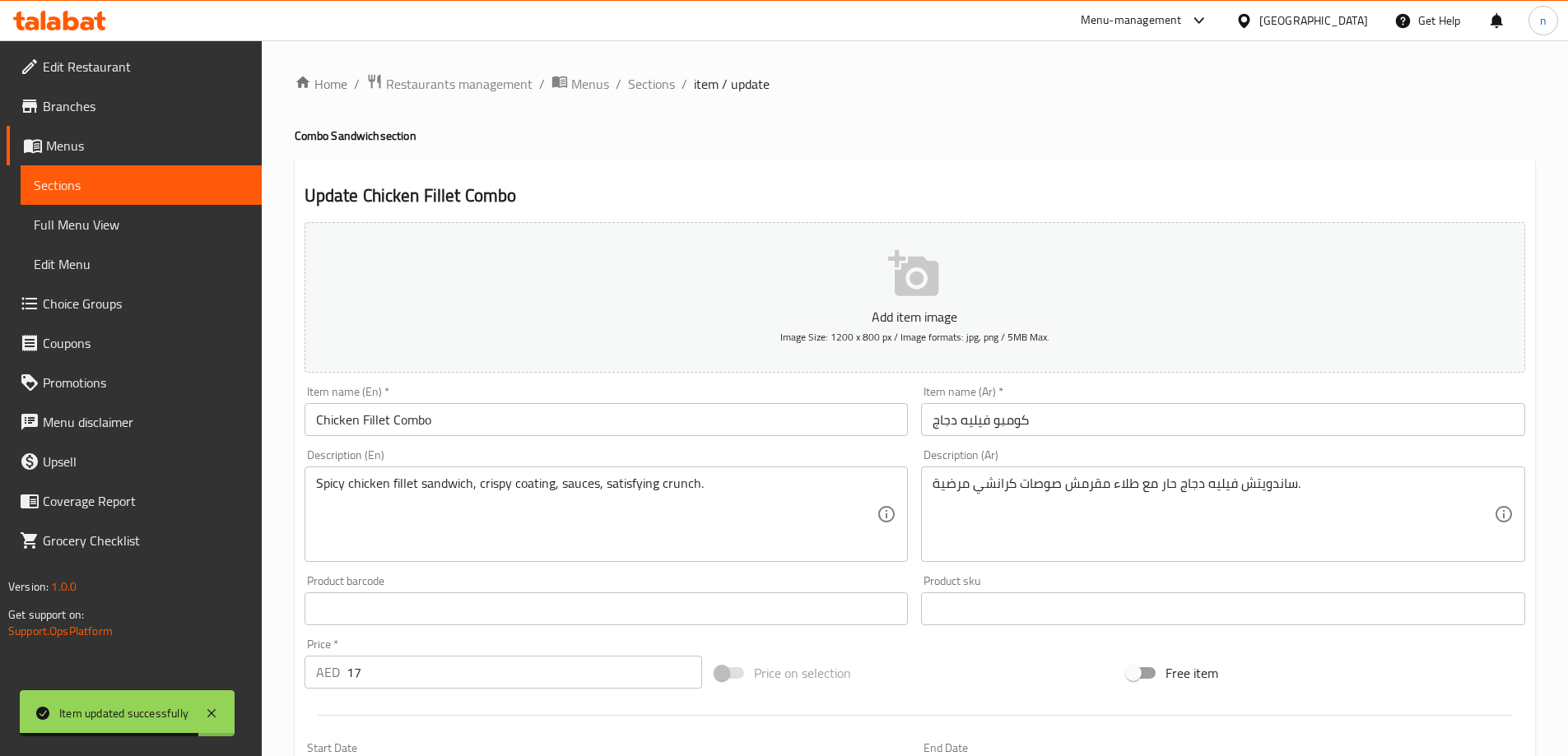
click at [665, 84] on span "Sections" at bounding box center [651, 83] width 47 height 20
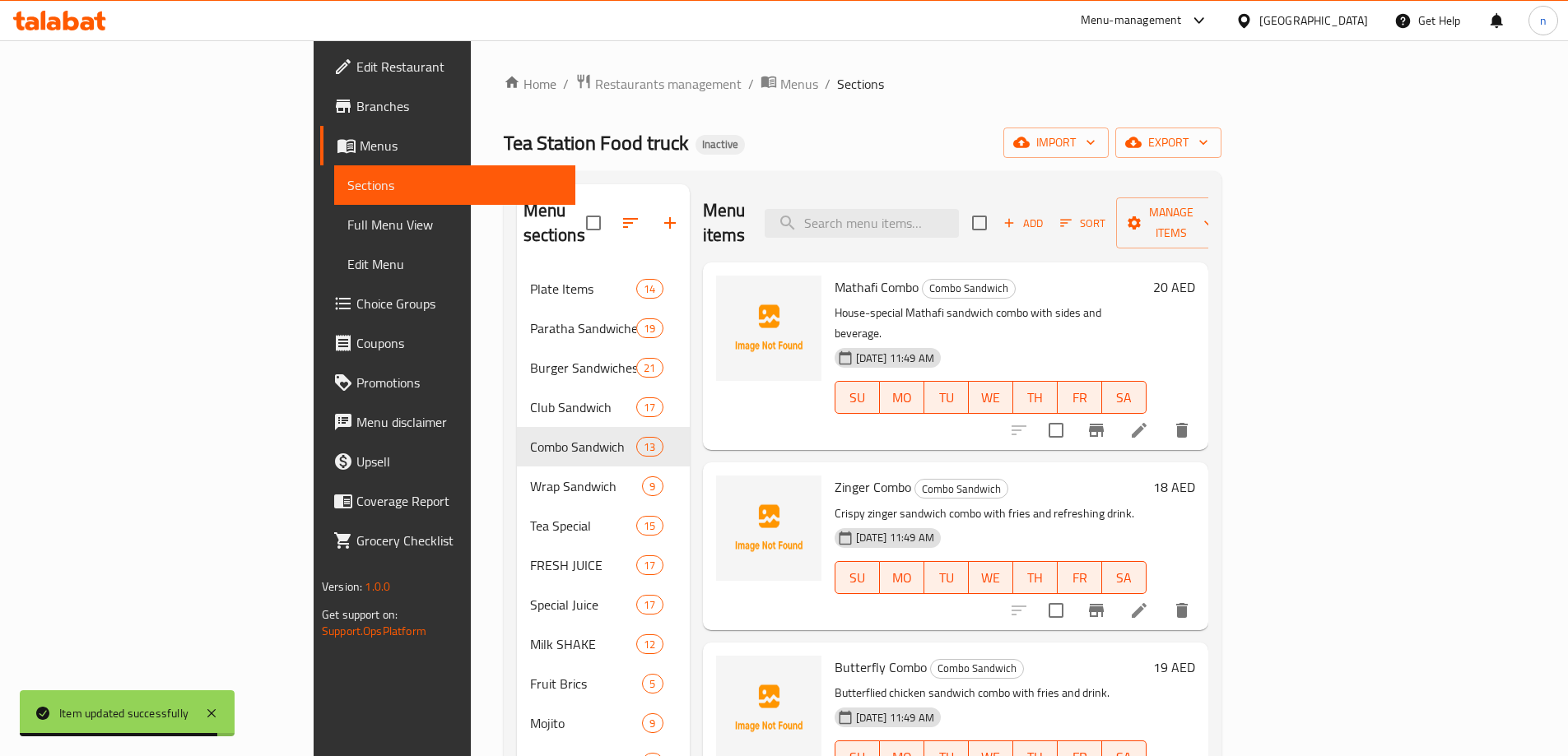
click at [918, 209] on input "search" at bounding box center [862, 223] width 195 height 29
paste input "Mathafi Wrap"
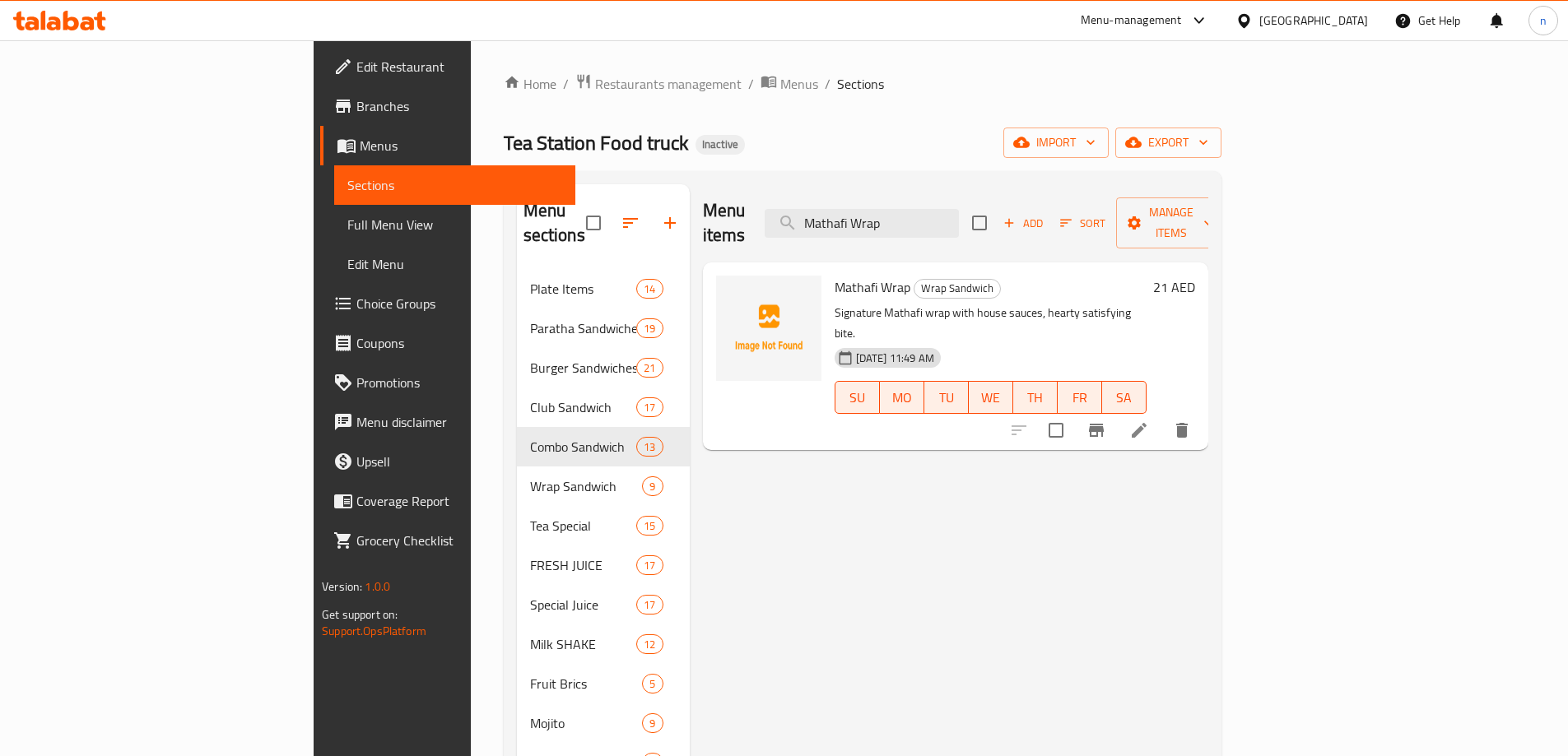
type input "Mathafi Wrap"
click at [1149, 420] on icon at bounding box center [1139, 430] width 20 height 20
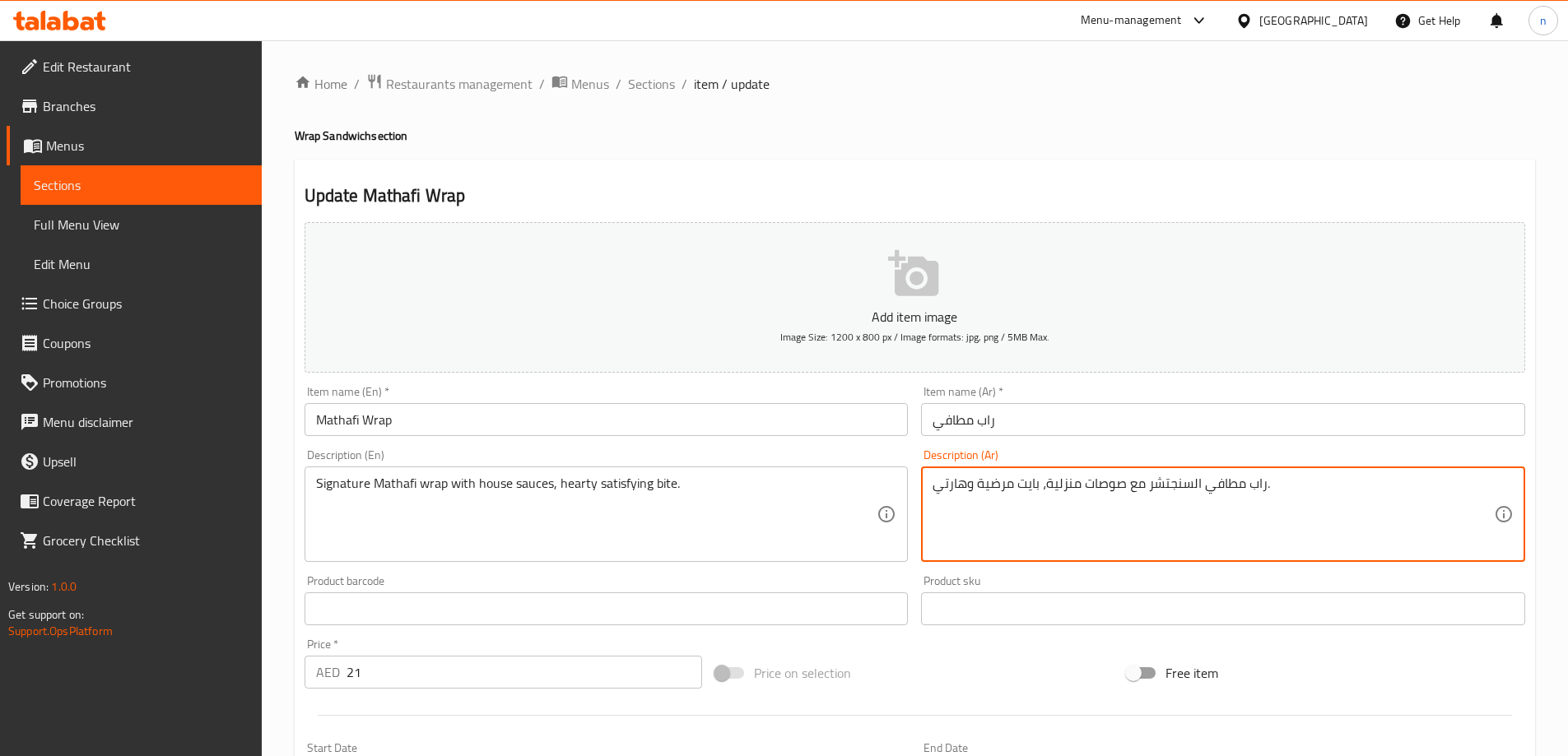
drag, startPoint x: 1149, startPoint y: 485, endPoint x: 1189, endPoint y: 497, distance: 41.8
paste textarea "جن"
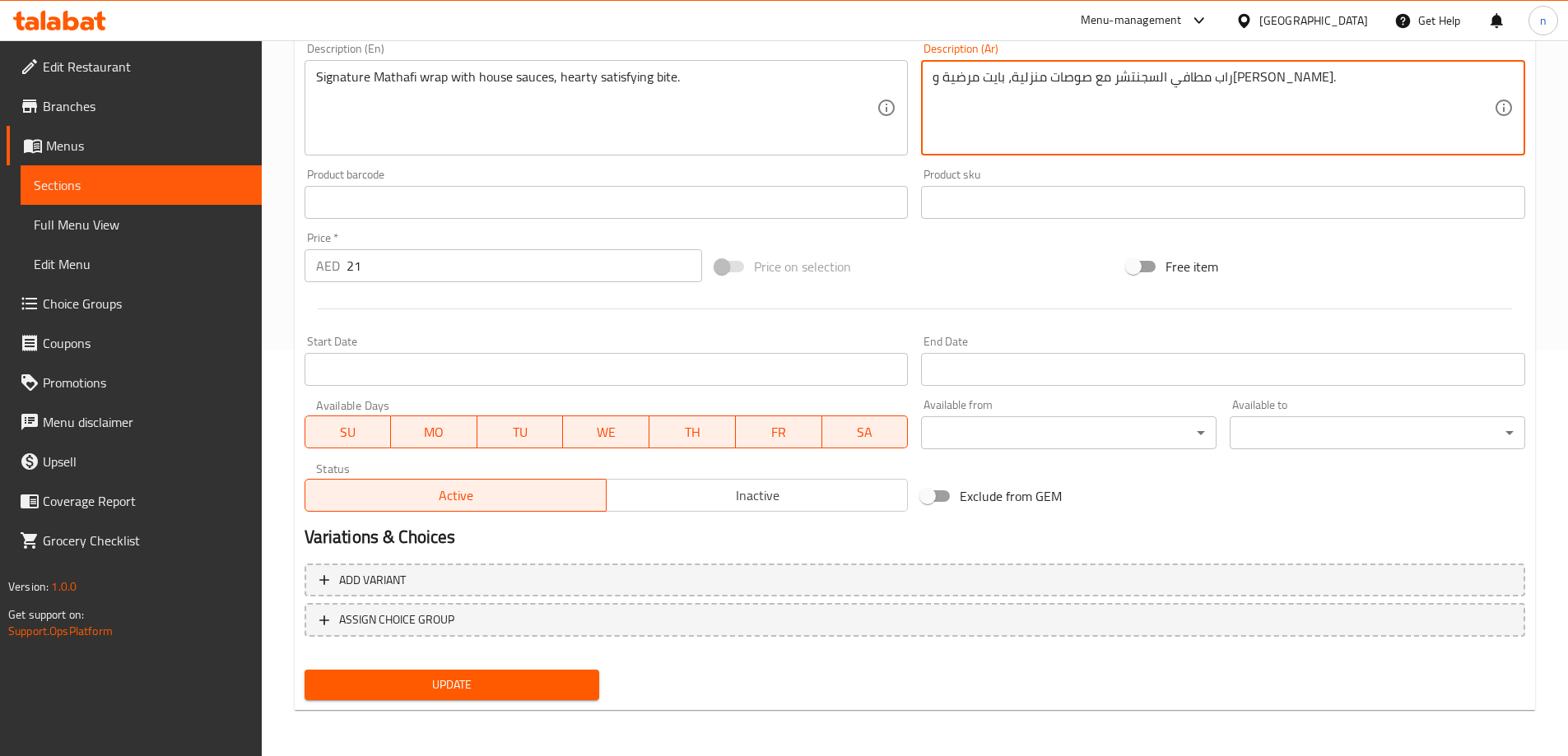
type textarea "راب مطافي السجنتشر مع صوصات منزلية، بايت مرضية و[PERSON_NAME]."
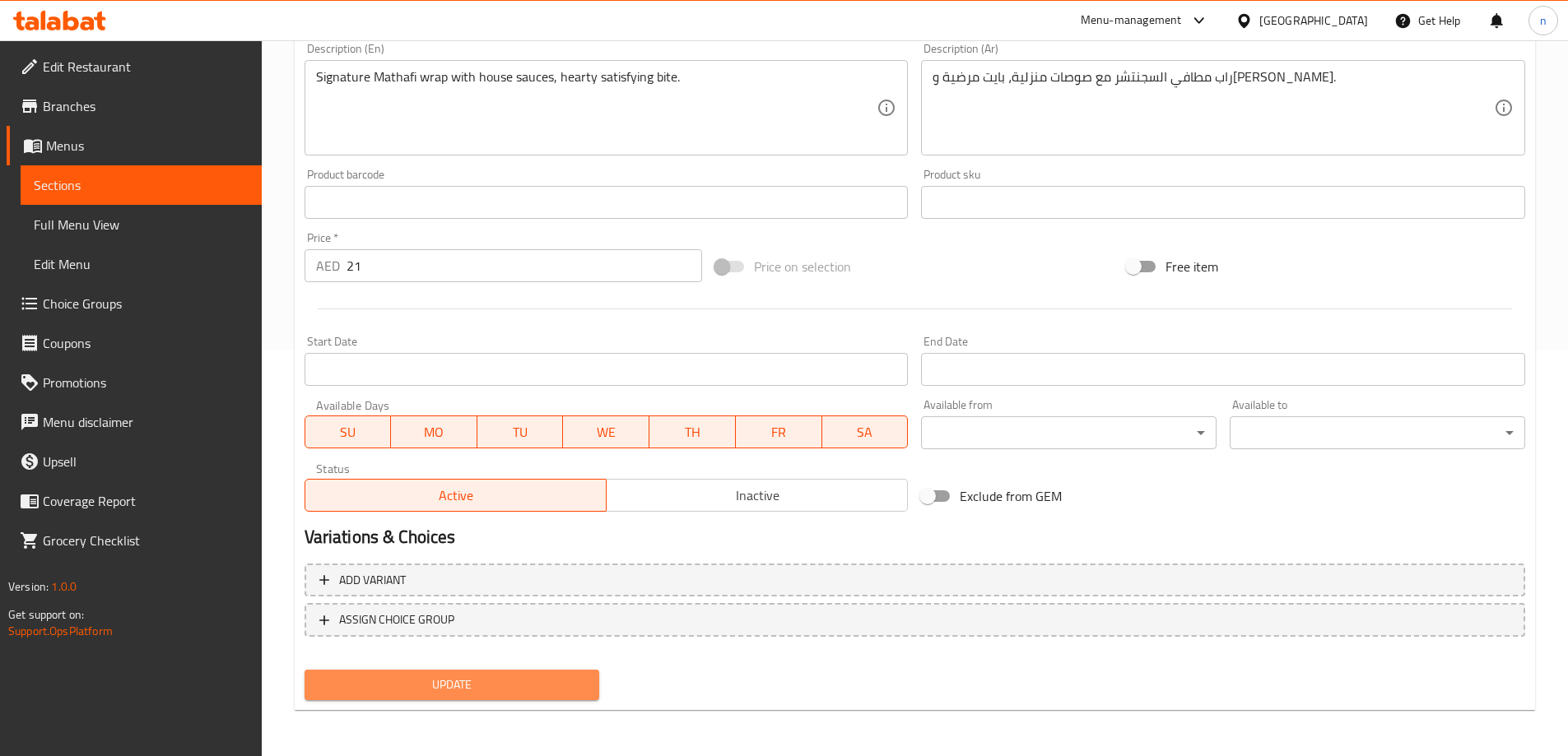
click at [423, 692] on span "Update" at bounding box center [452, 685] width 269 height 20
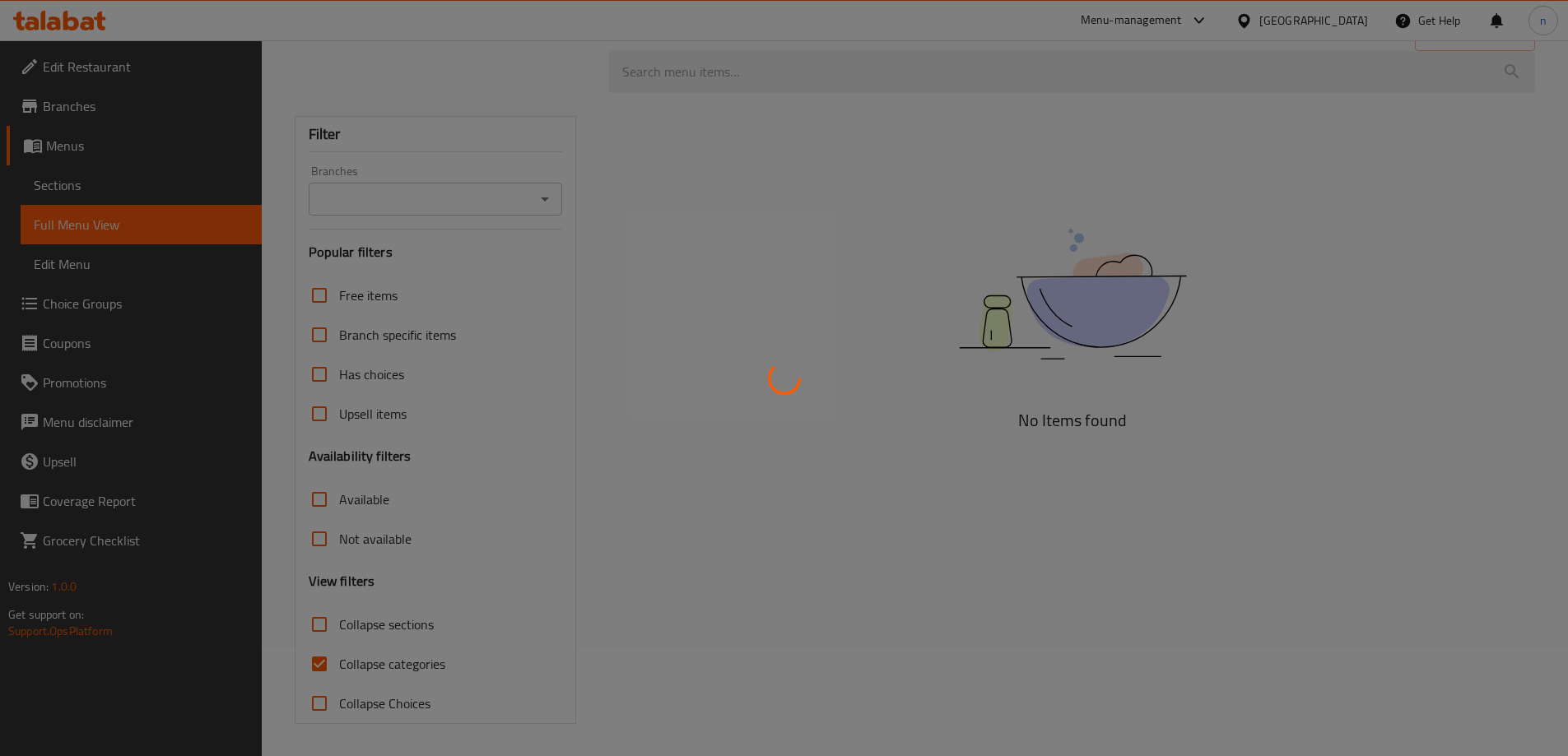
scroll to position [108, 0]
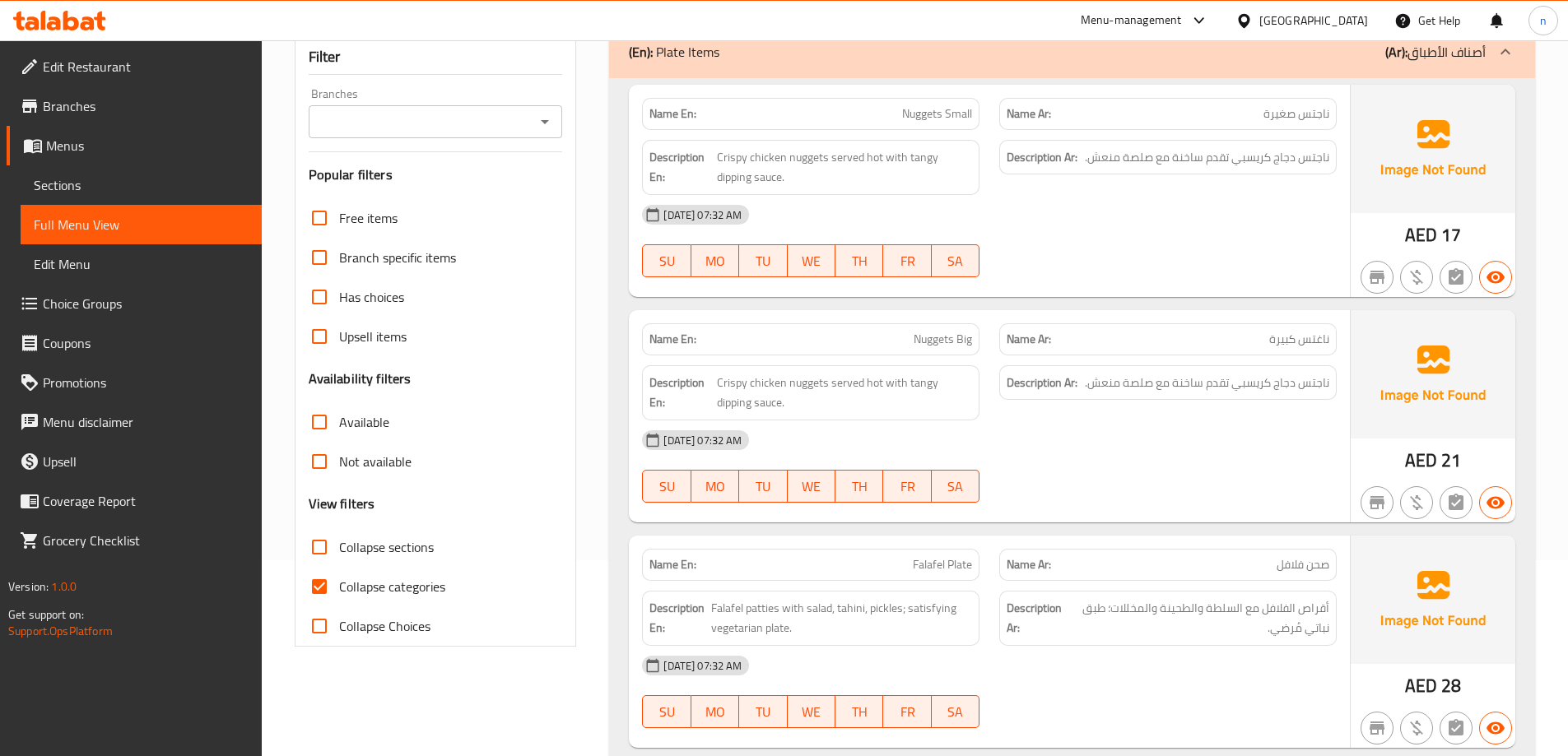
scroll to position [366, 0]
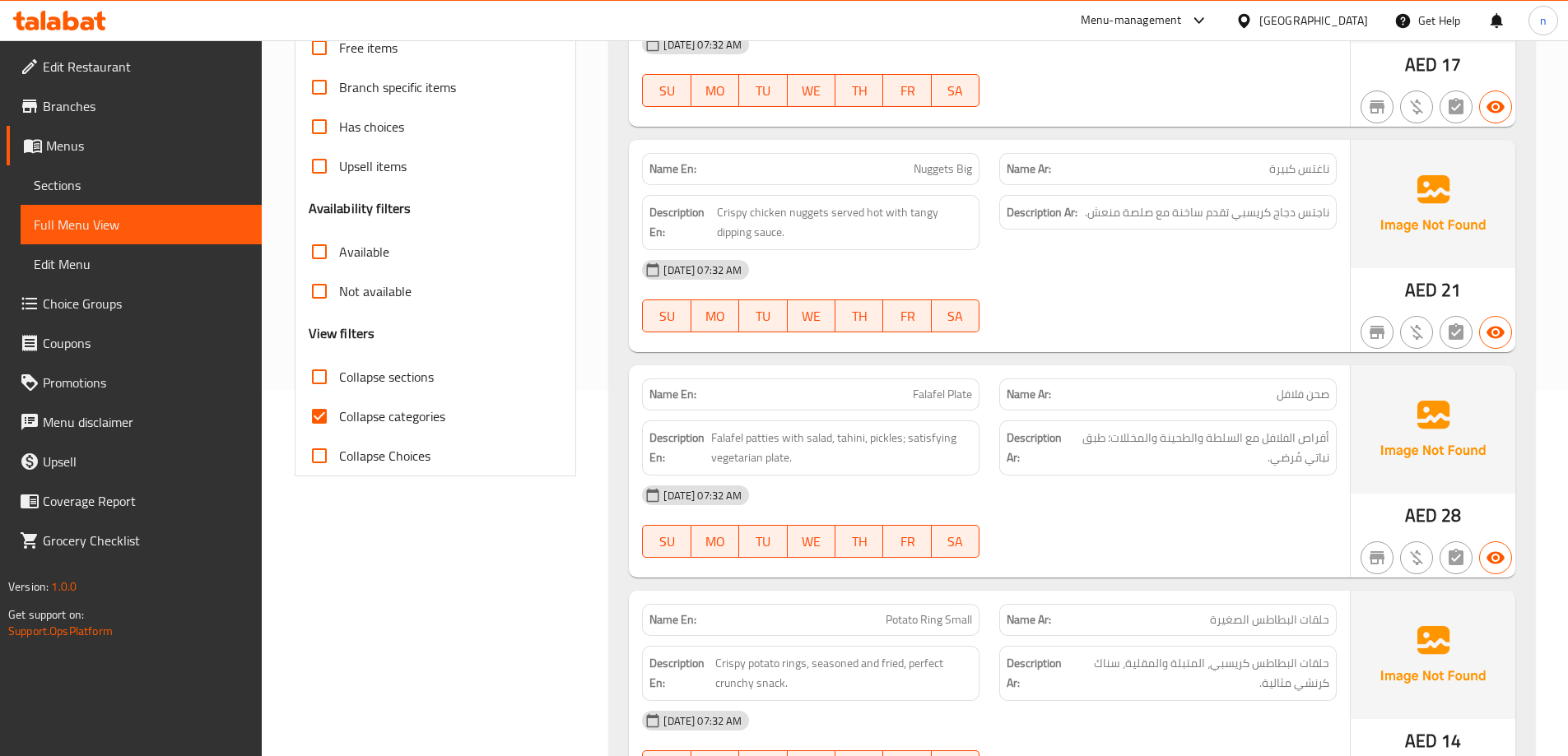
click at [319, 381] on input "Collapse sections" at bounding box center [320, 376] width 39 height 39
checkbox input "true"
click at [325, 414] on input "Collapse categories" at bounding box center [320, 416] width 39 height 39
checkbox input "false"
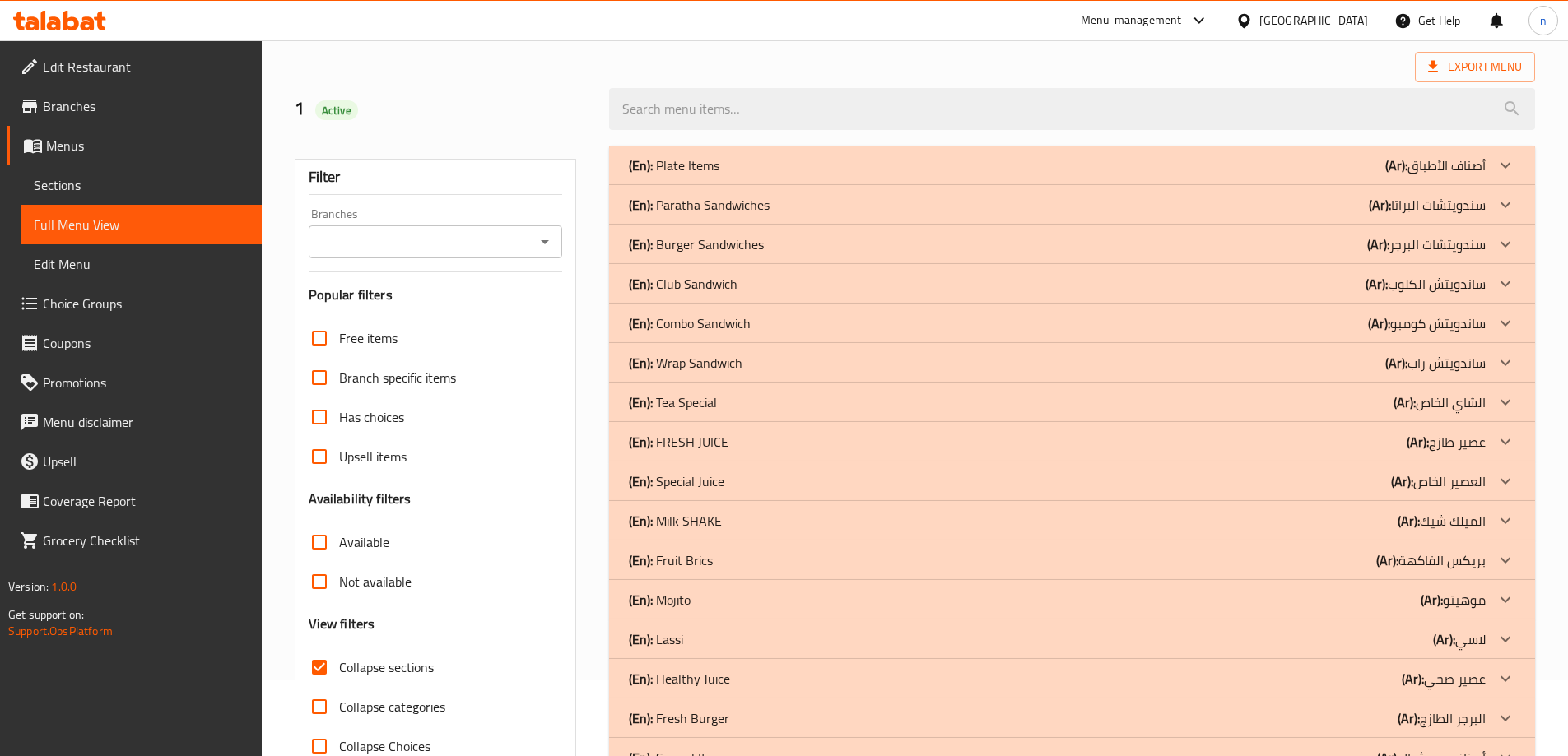
scroll to position [0, 0]
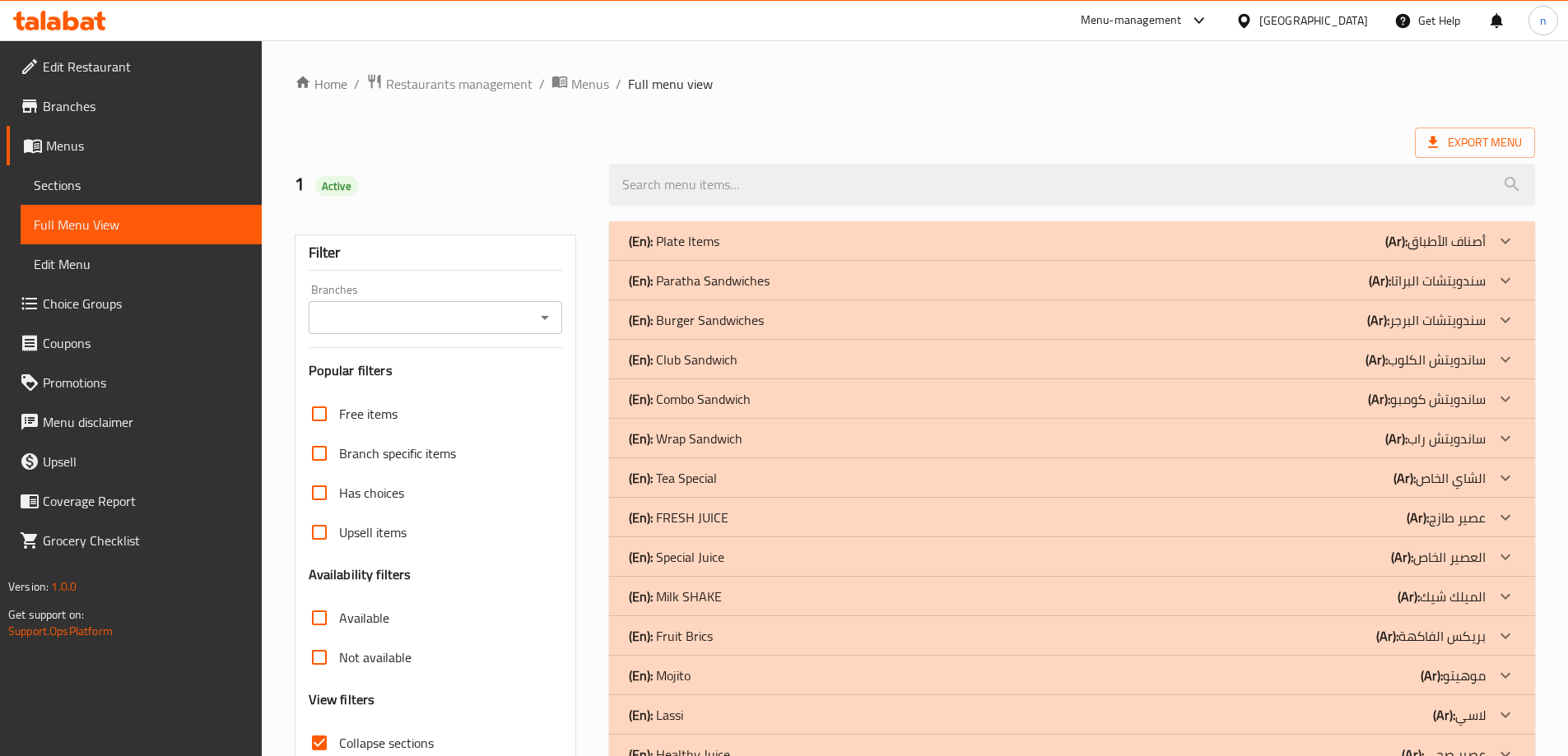
click at [793, 234] on div "(En): Plate Items (Ar): أصناف الأطباق" at bounding box center [1057, 240] width 857 height 20
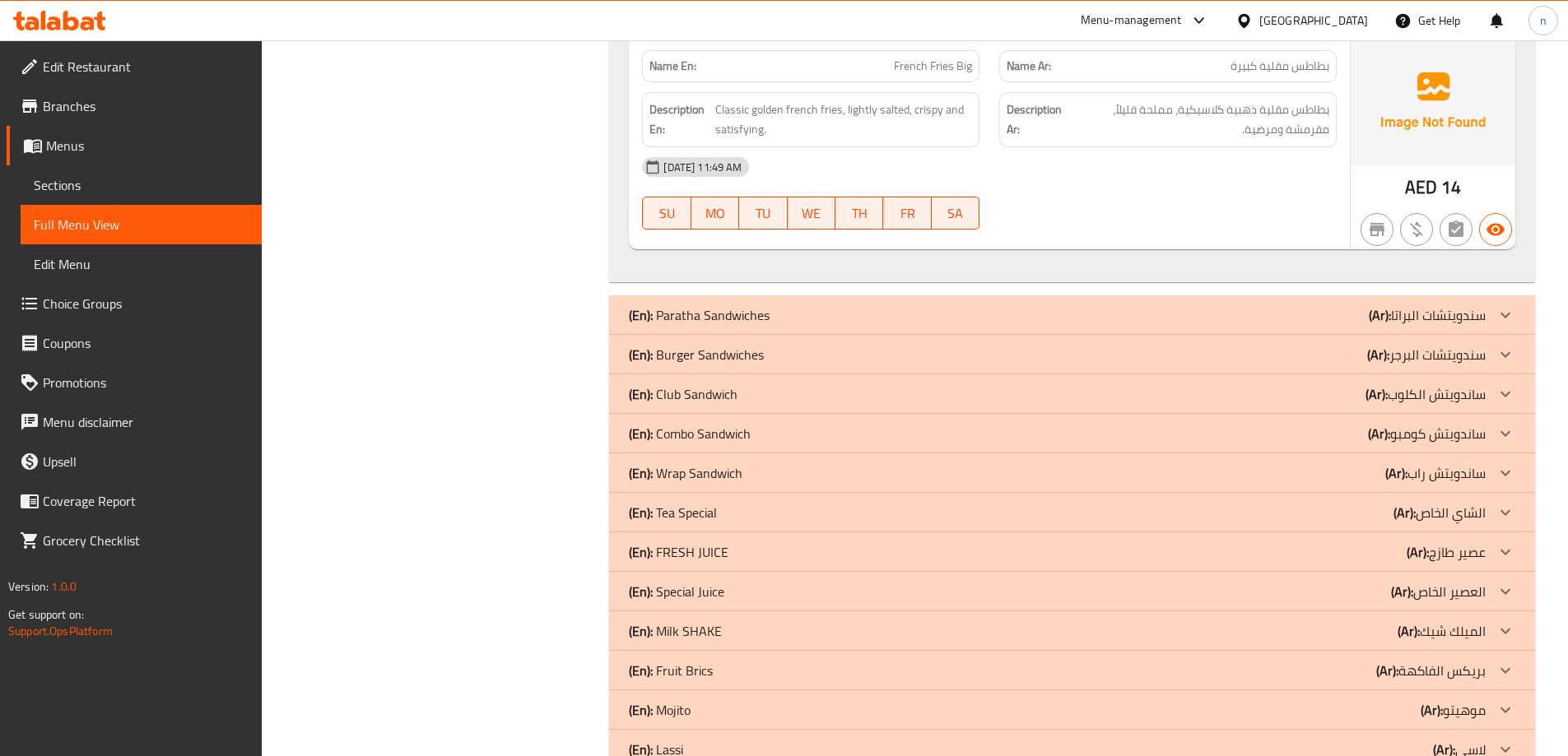
scroll to position [3373, 0]
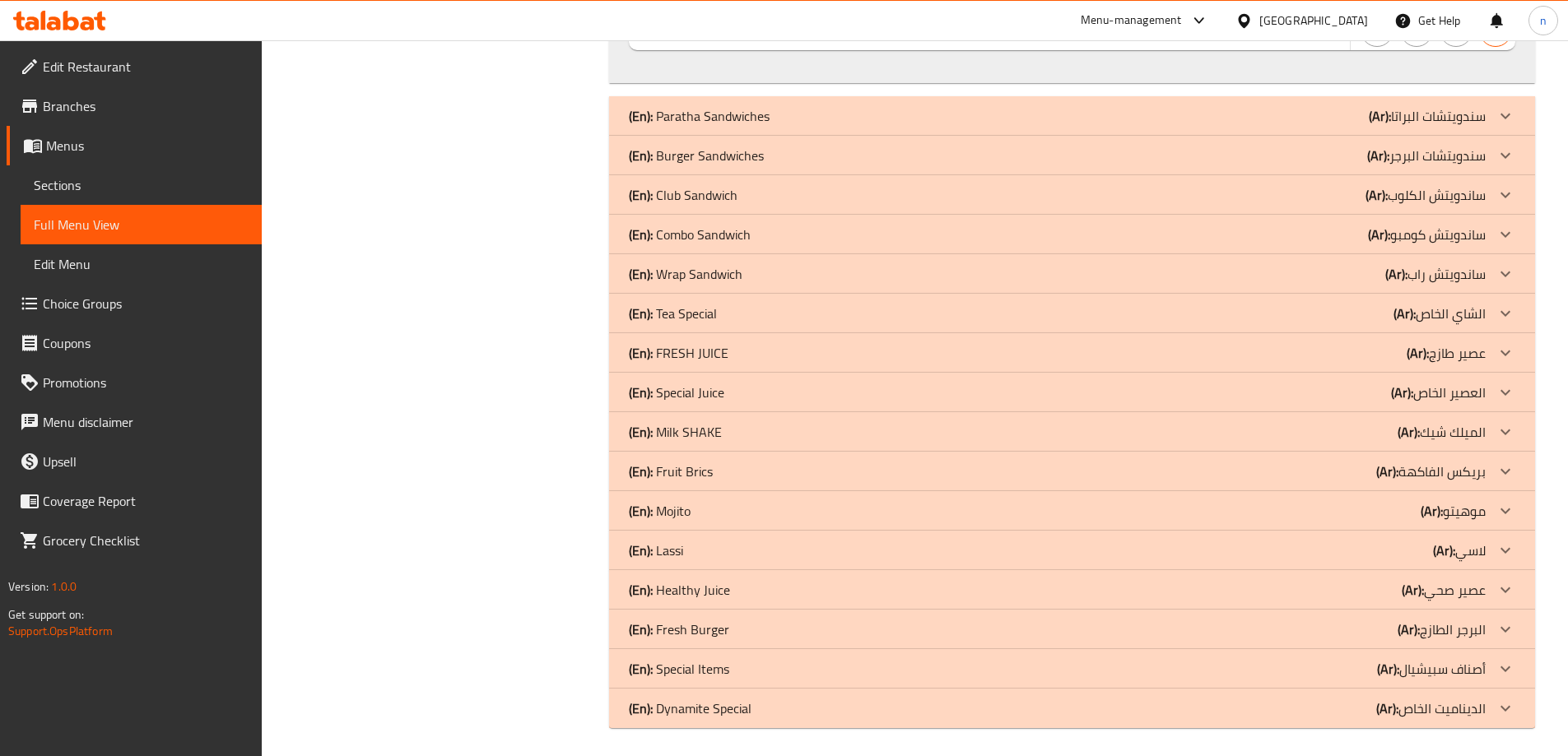
click at [813, 122] on div "(En): Paratha Sandwiches (Ar): سندويتشات البراتا" at bounding box center [1057, 116] width 857 height 20
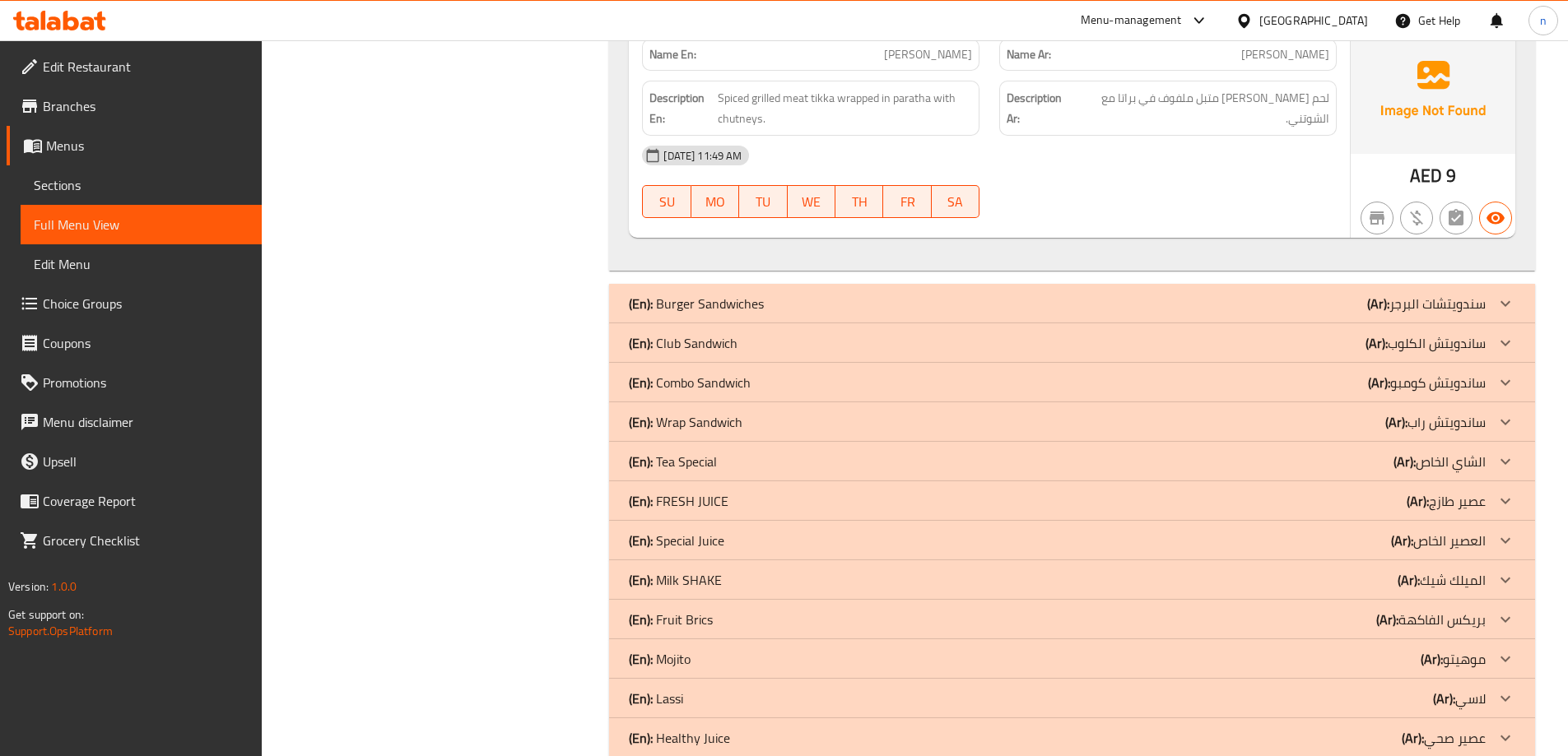
scroll to position [7907, 0]
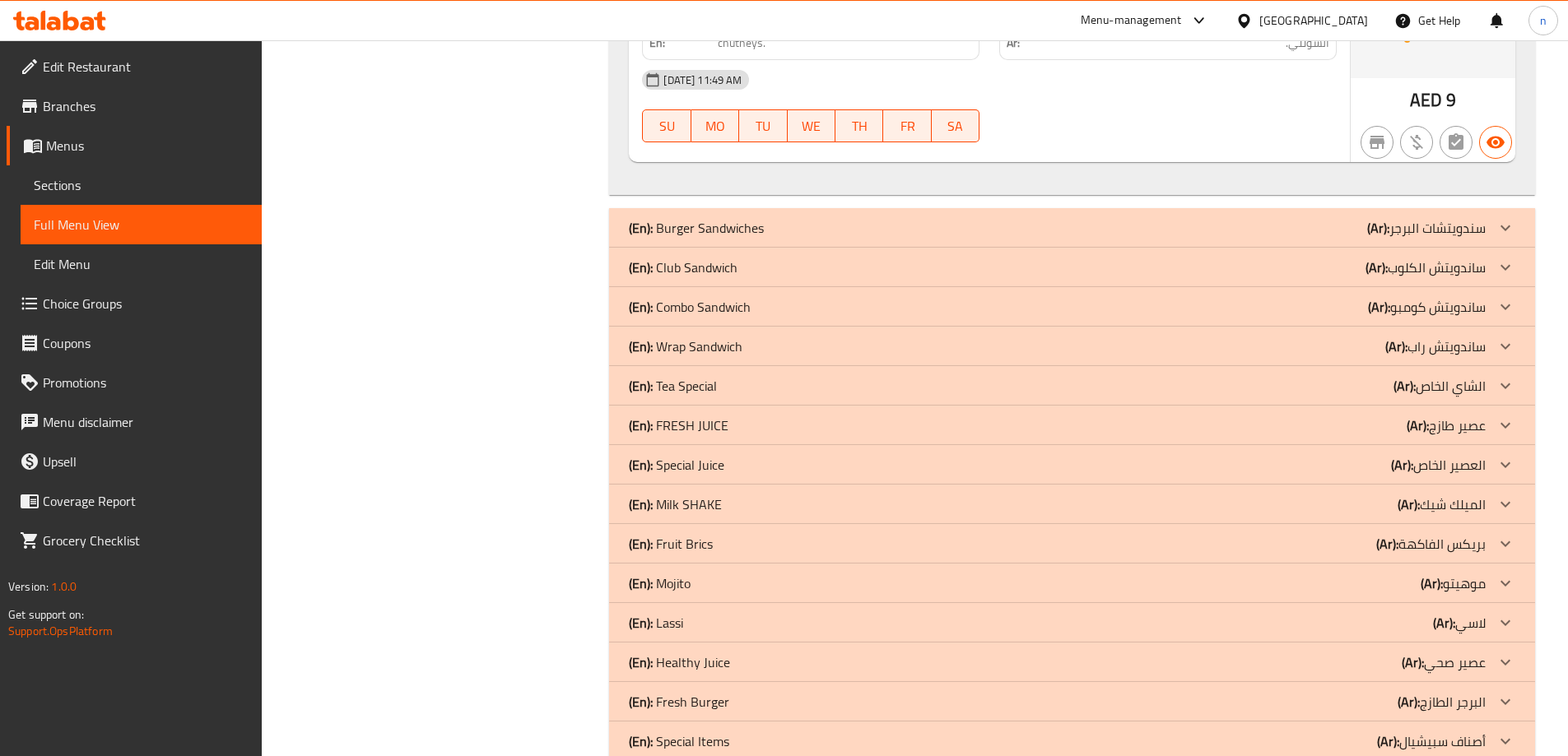
click at [832, 227] on div "(En): Burger Sandwiches (Ar): سندويتشات البرجر" at bounding box center [1057, 228] width 857 height 20
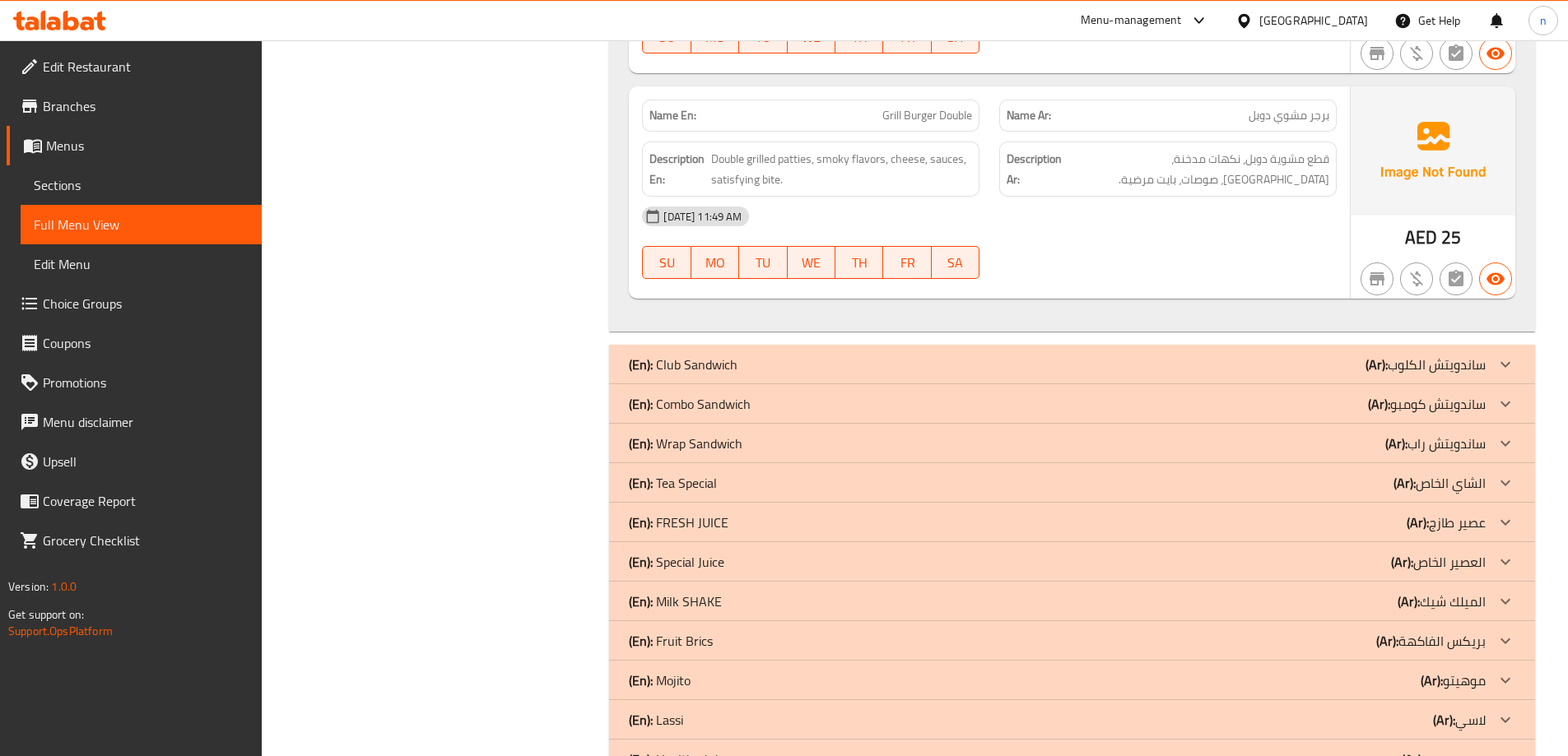
scroll to position [12751, 0]
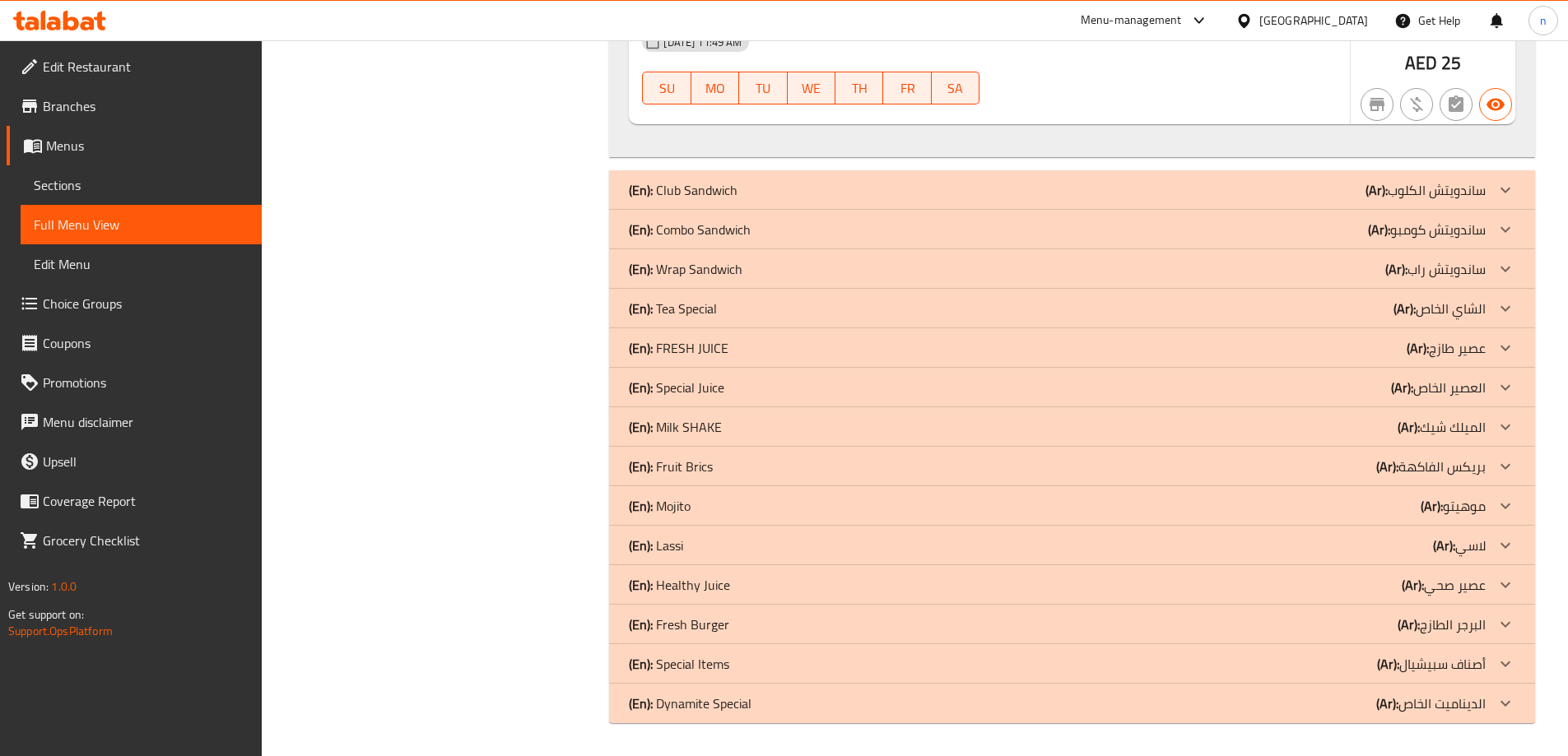
click at [851, 193] on div "(En): Club Sandwich (Ar): ساندويتش الكلوب" at bounding box center [1057, 189] width 857 height 20
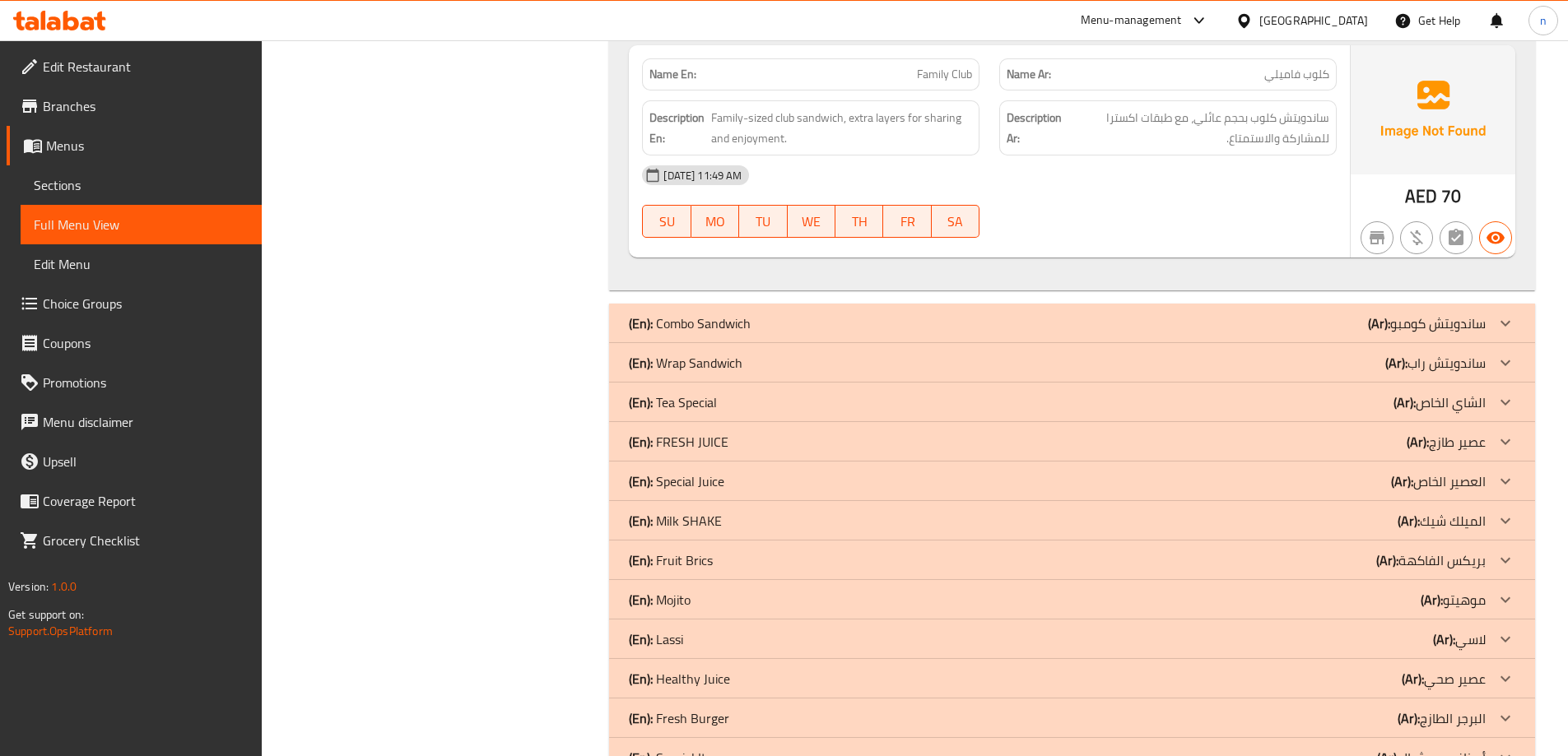
scroll to position [16635, 0]
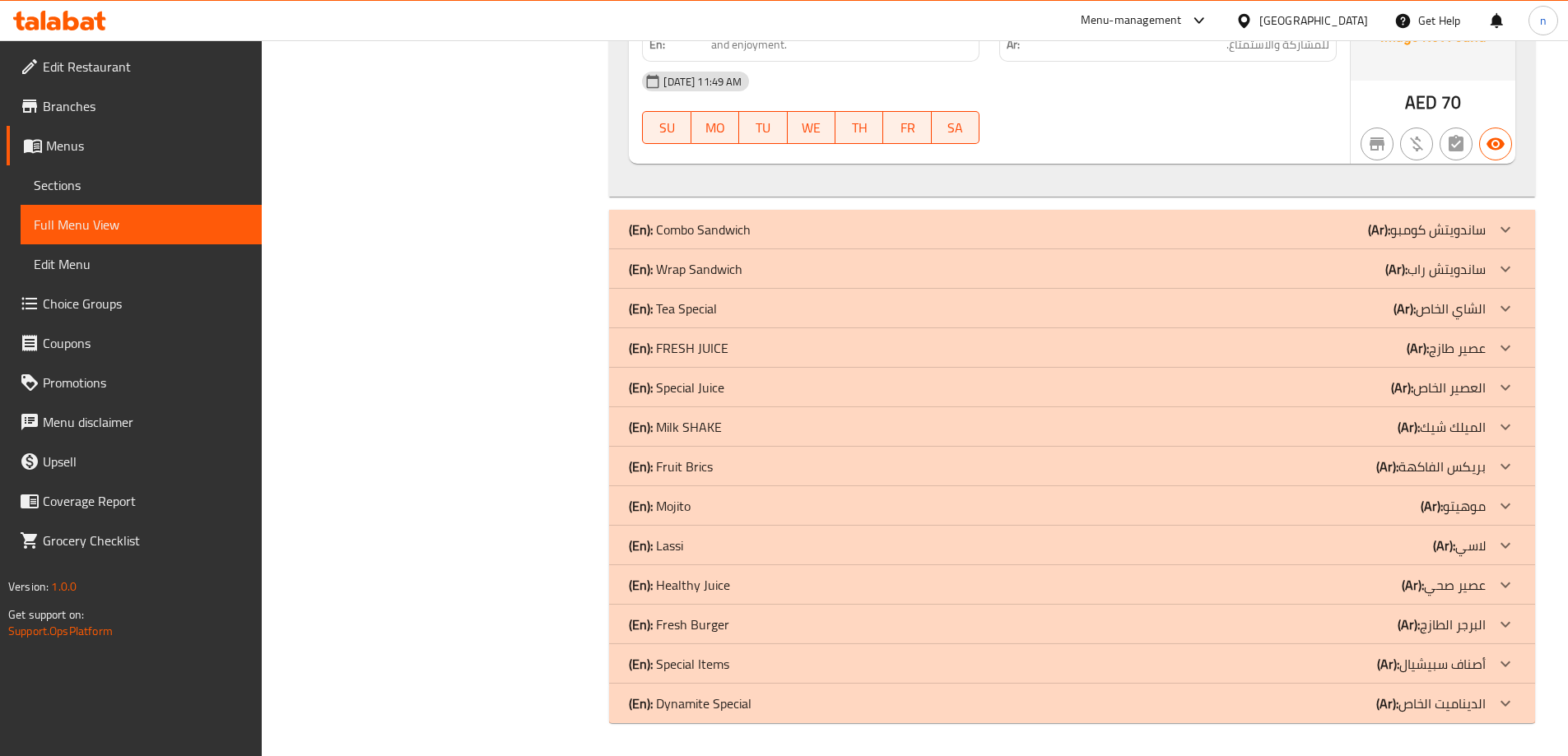
click at [948, 229] on div "(En): Combo Sandwich (Ar): ساندويتش كومبو" at bounding box center [1057, 229] width 857 height 20
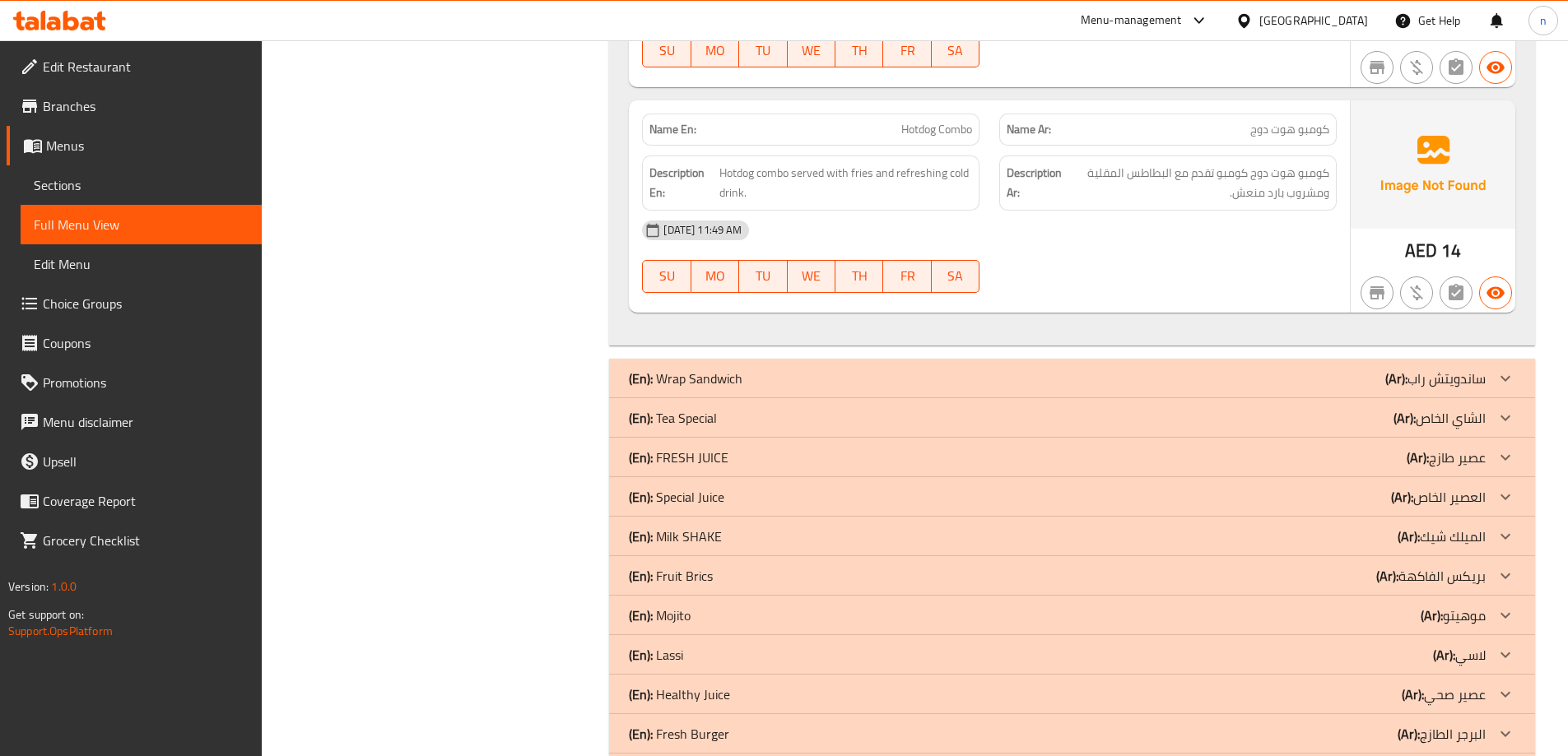
scroll to position [19890, 0]
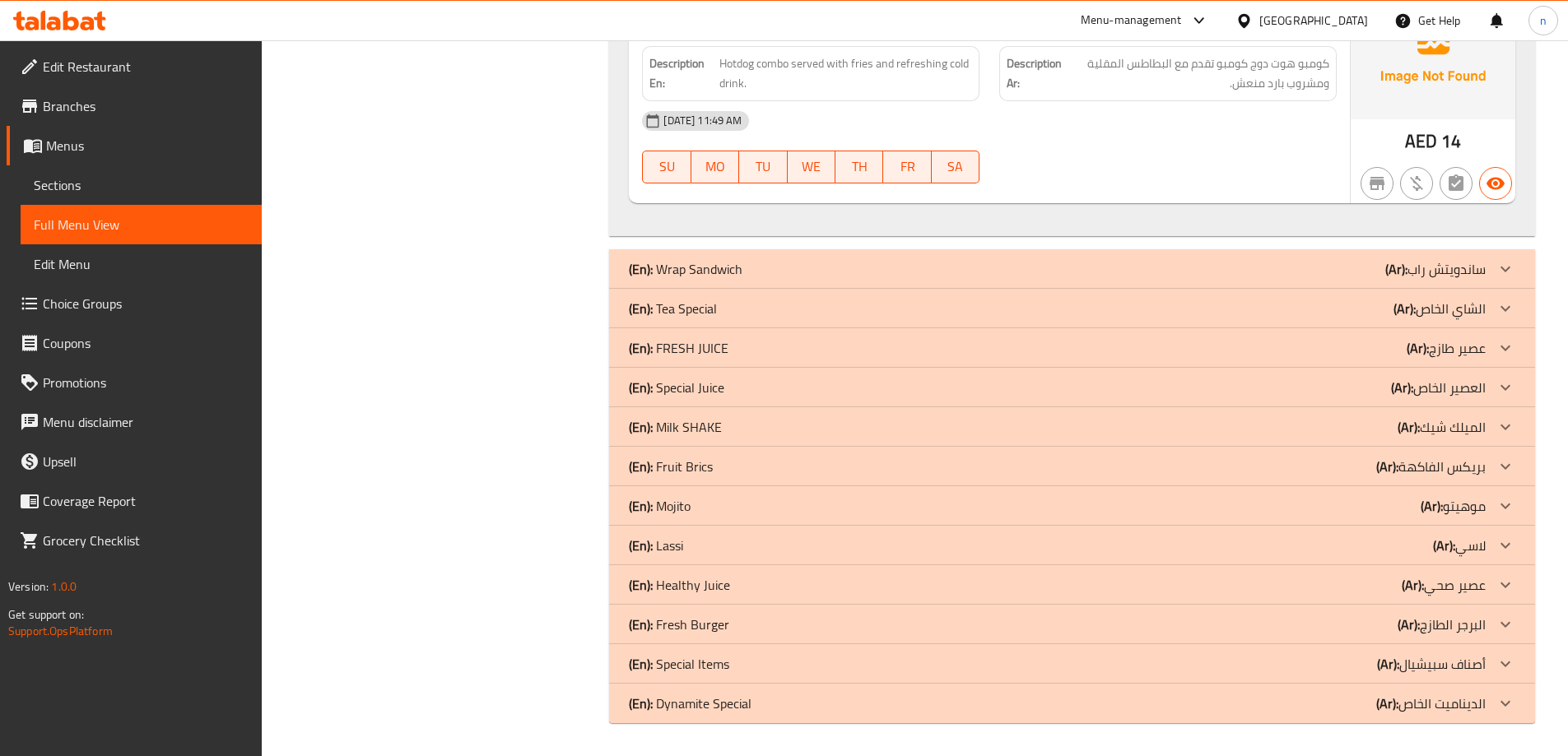
click at [899, 280] on div "(En): Wrap Sandwich (Ar): ساندويتش راب" at bounding box center [1073, 268] width 926 height 39
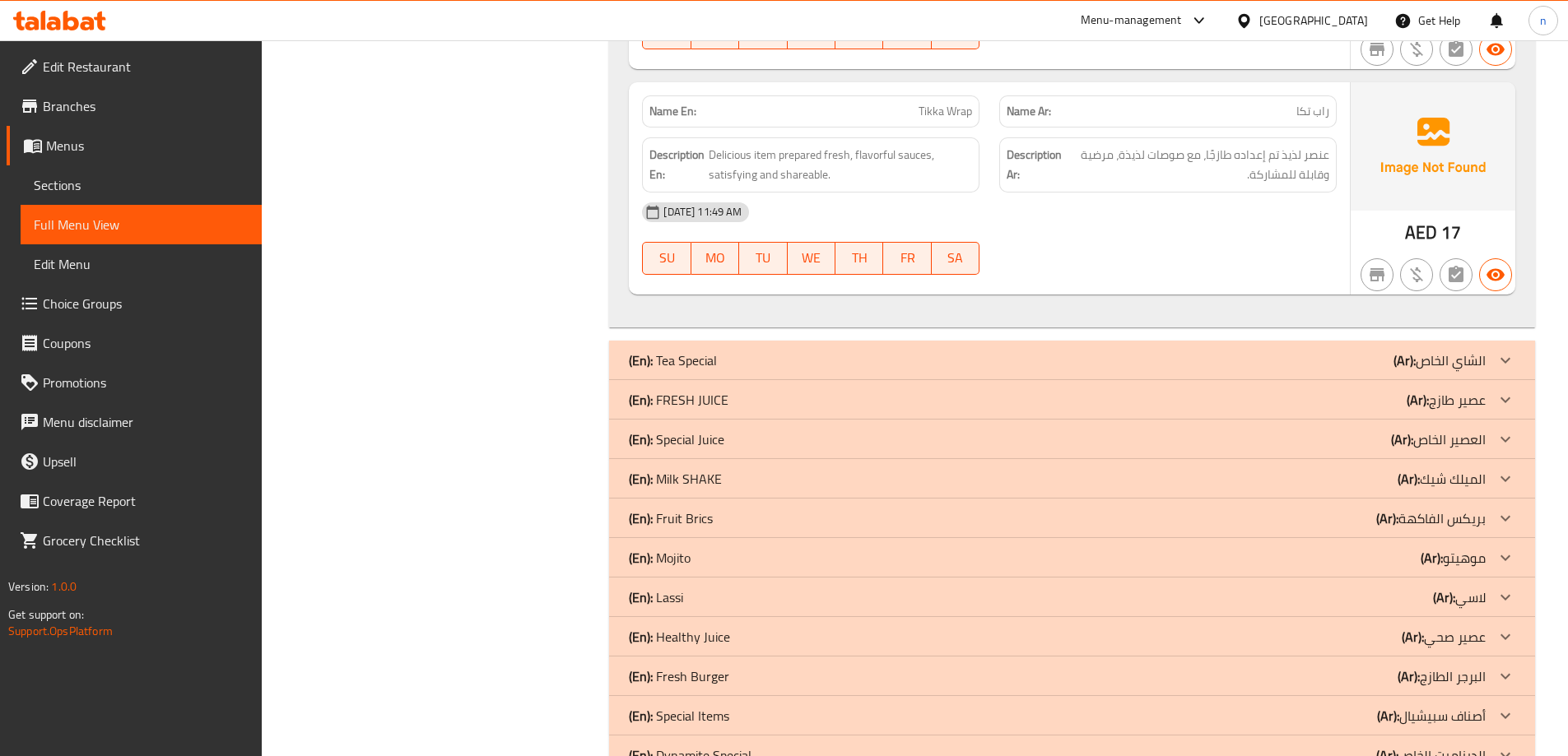
scroll to position [21947, 0]
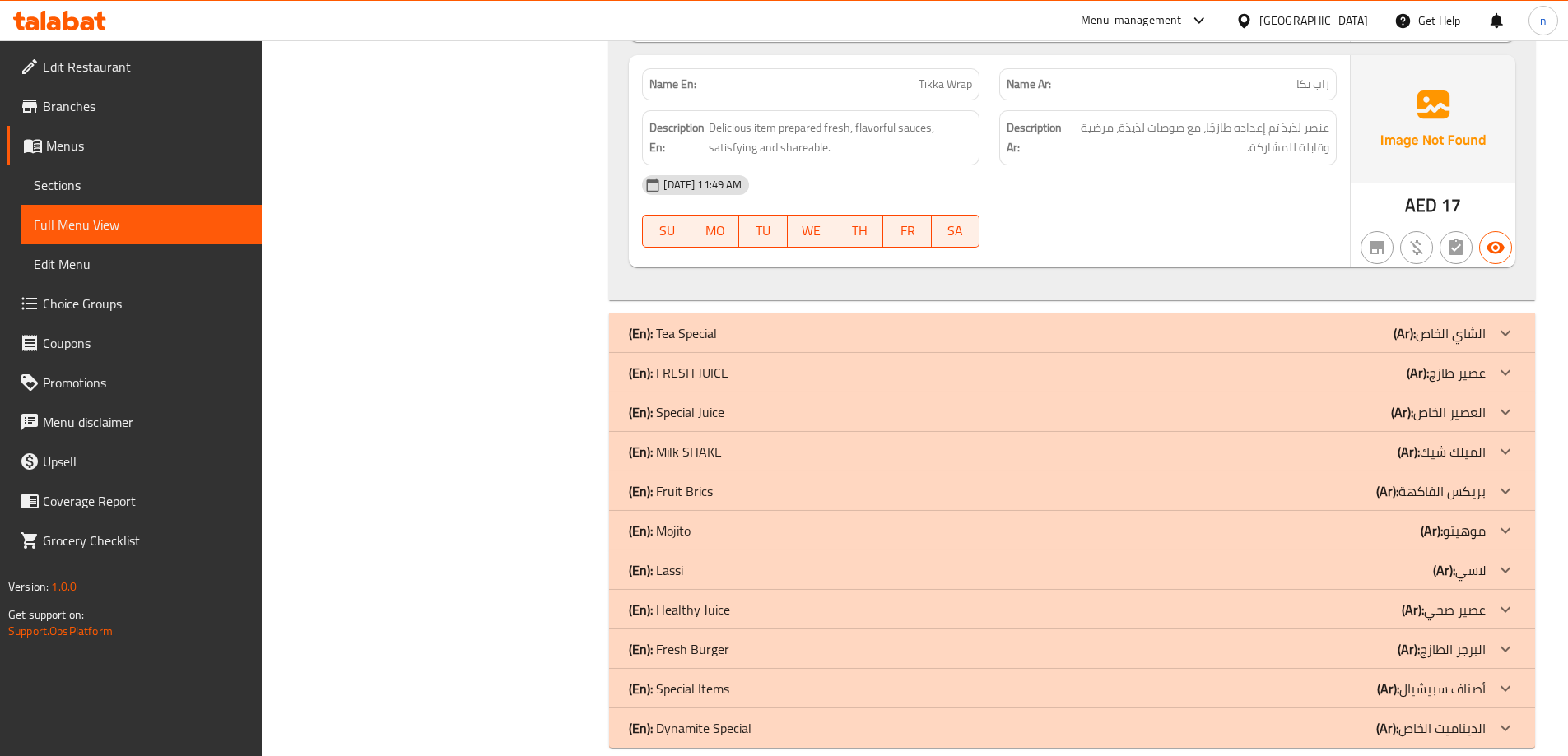
click at [934, 342] on div "(En): Tea Special (Ar): الشاي الخاص" at bounding box center [1057, 333] width 857 height 20
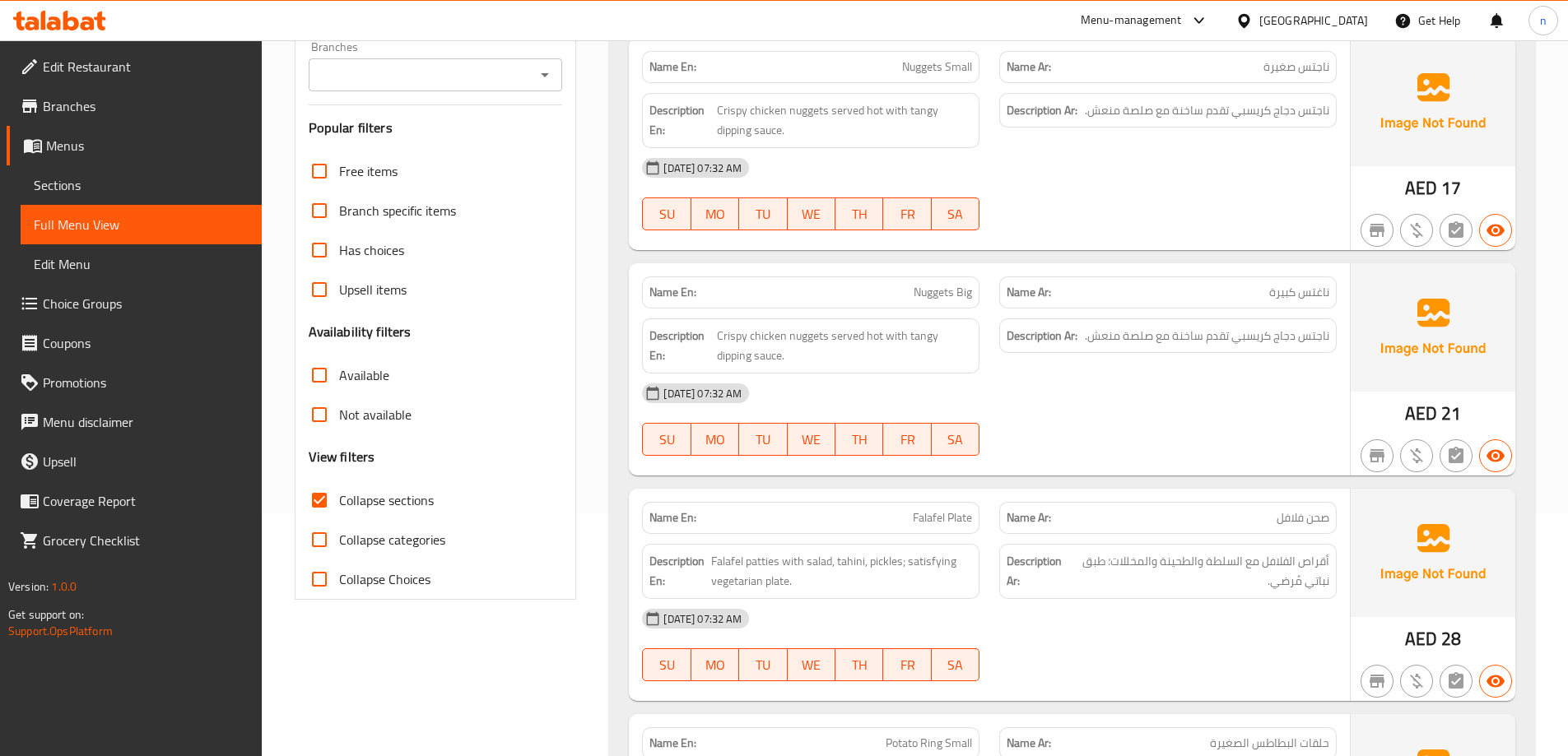
scroll to position [0, 0]
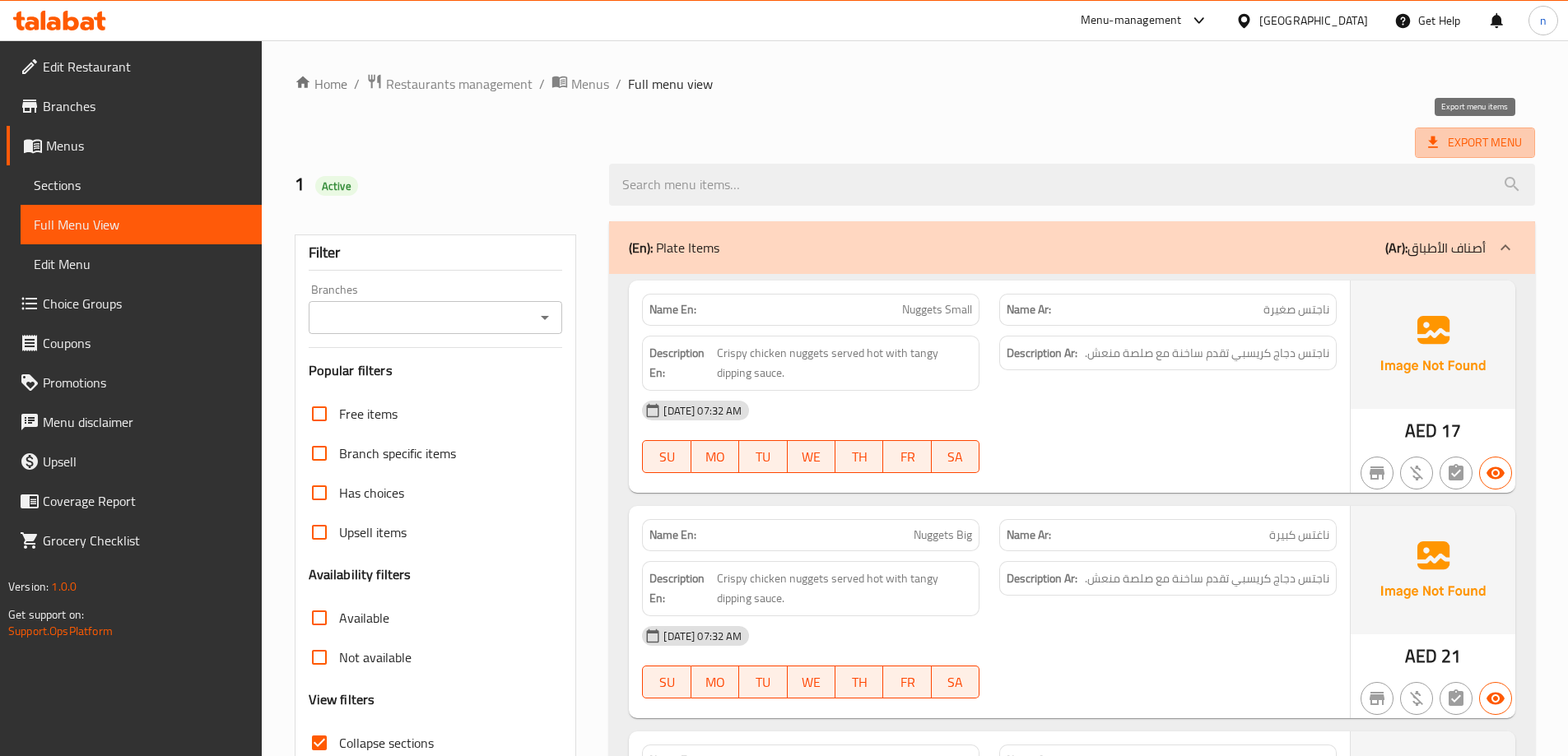
click at [1472, 148] on span "Export Menu" at bounding box center [1475, 143] width 93 height 20
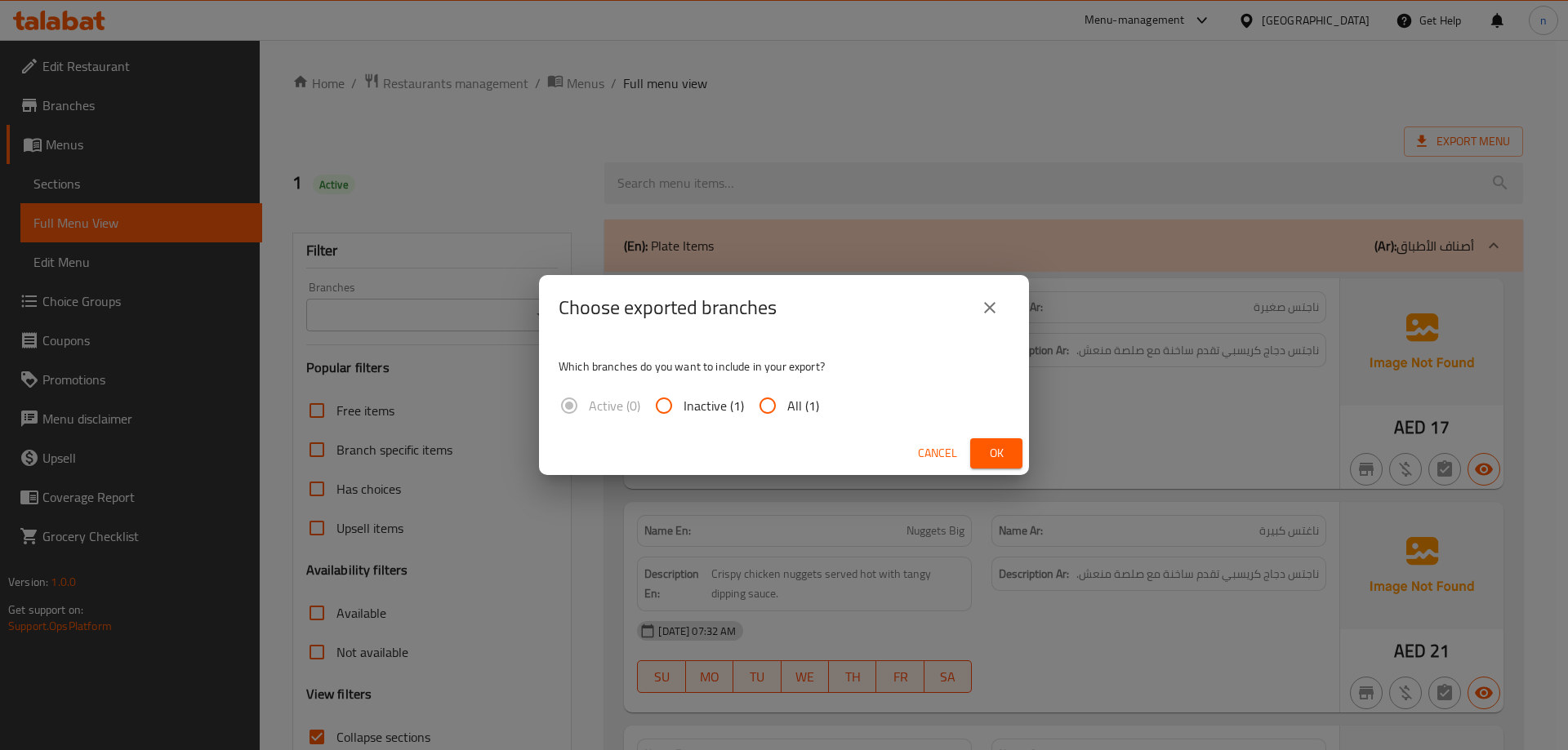
click at [770, 402] on input "All (1)" at bounding box center [767, 405] width 39 height 39
radio input "true"
click at [991, 444] on span "Ok" at bounding box center [996, 453] width 26 height 20
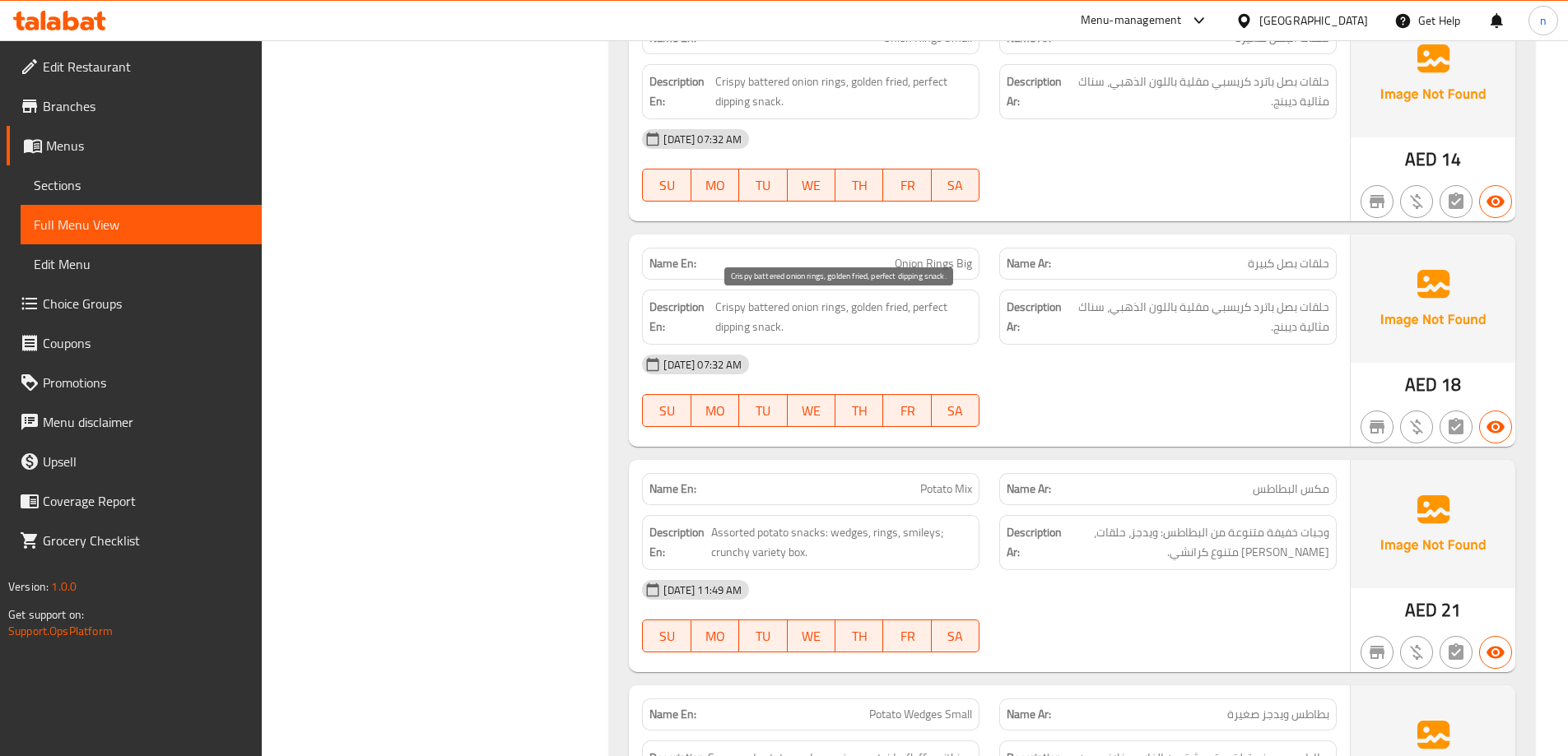
scroll to position [1481, 0]
